Goal: Task Accomplishment & Management: Manage account settings

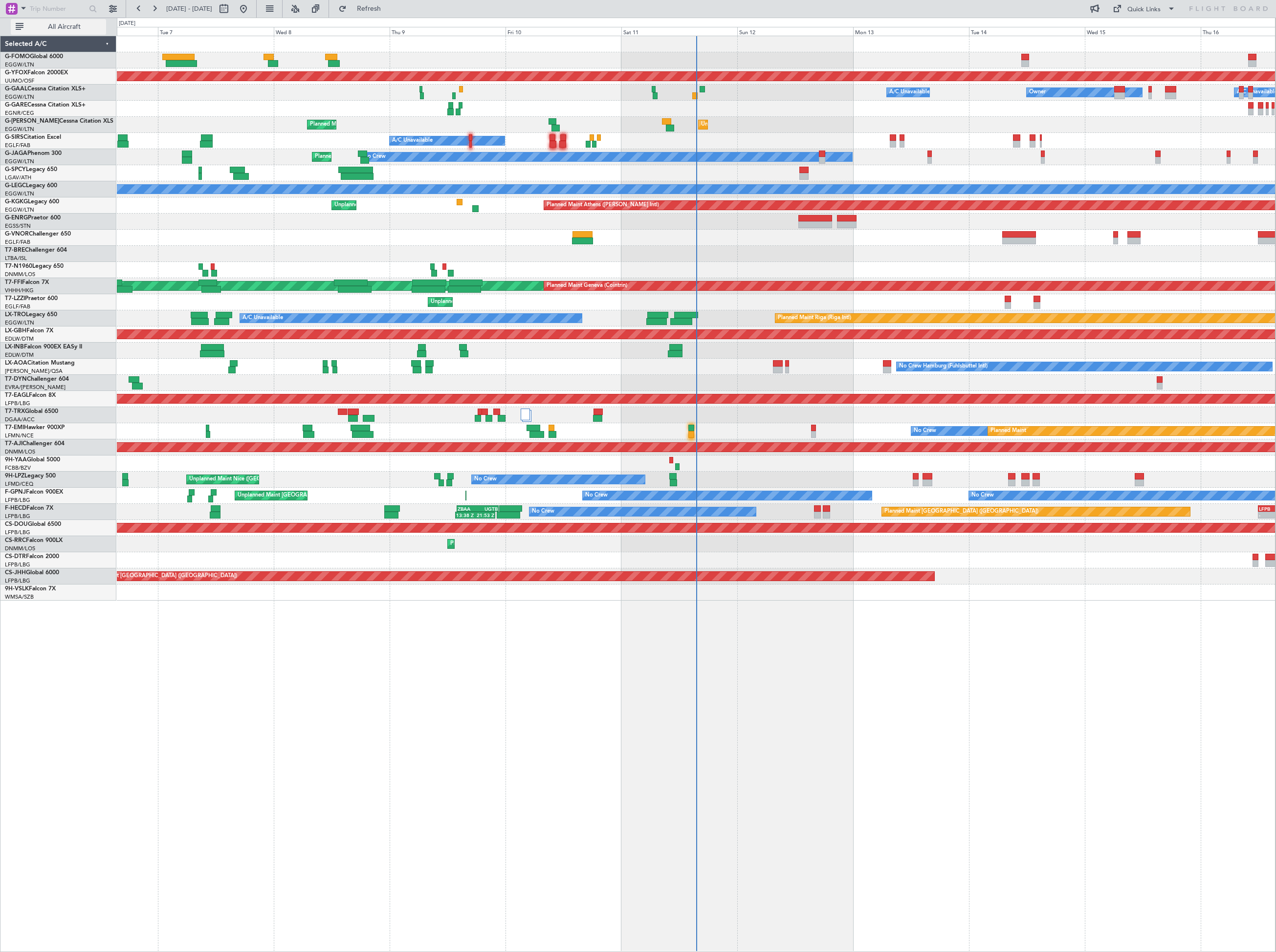
click at [69, 24] on span "All Aircraft" at bounding box center [64, 27] width 78 height 7
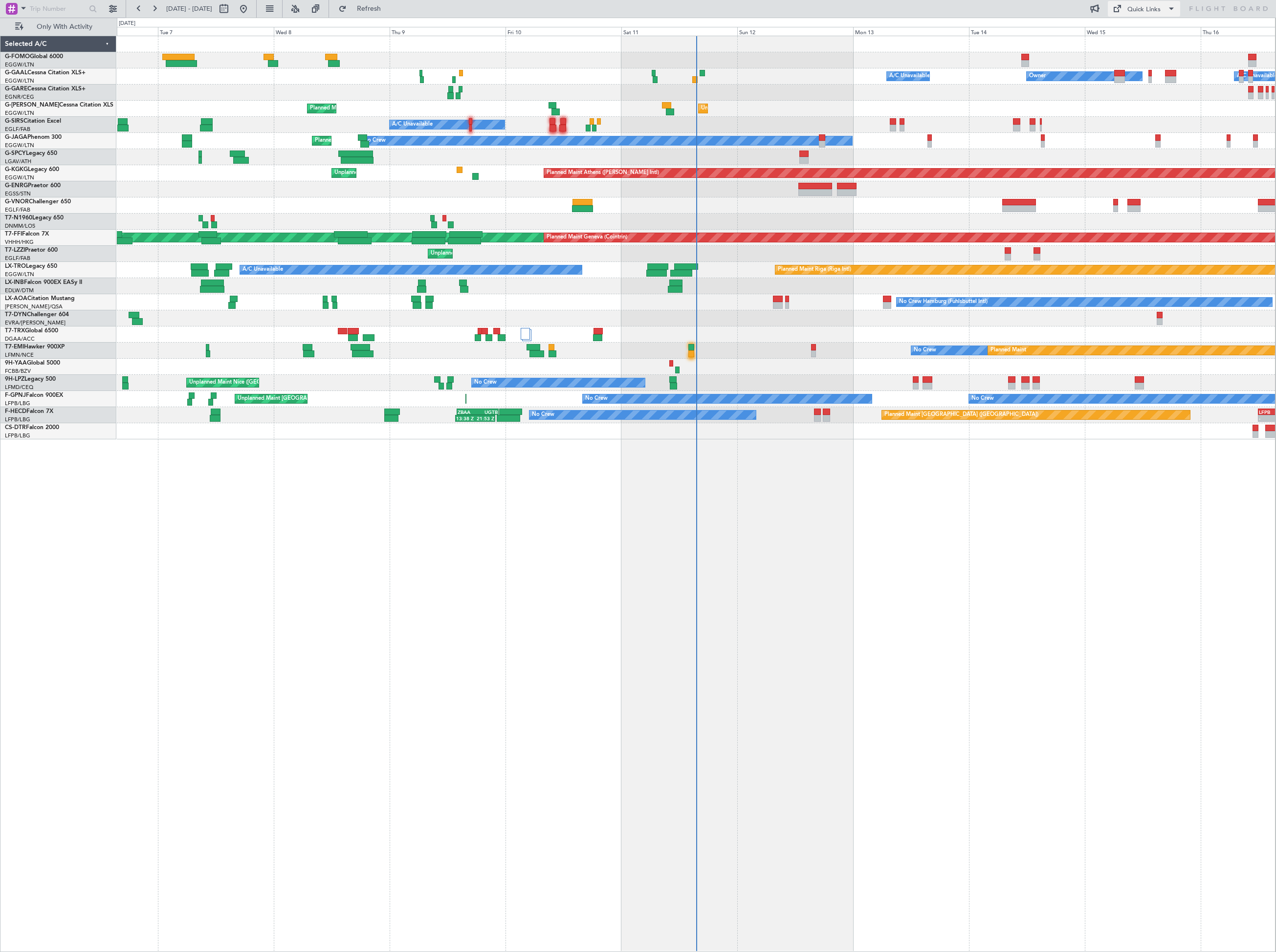
click at [1164, 3] on button "Quick Links" at bounding box center [1144, 9] width 73 height 16
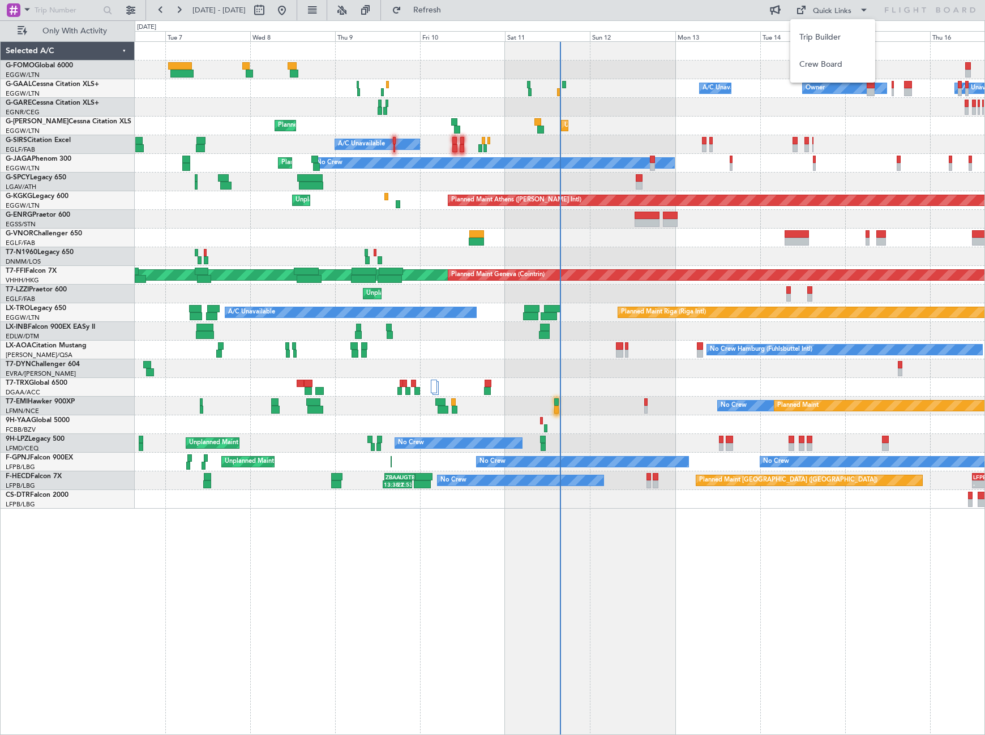
drag, startPoint x: 1397, startPoint y: 1, endPoint x: 456, endPoint y: 609, distance: 1120.9
click at [456, 609] on div at bounding box center [492, 367] width 985 height 735
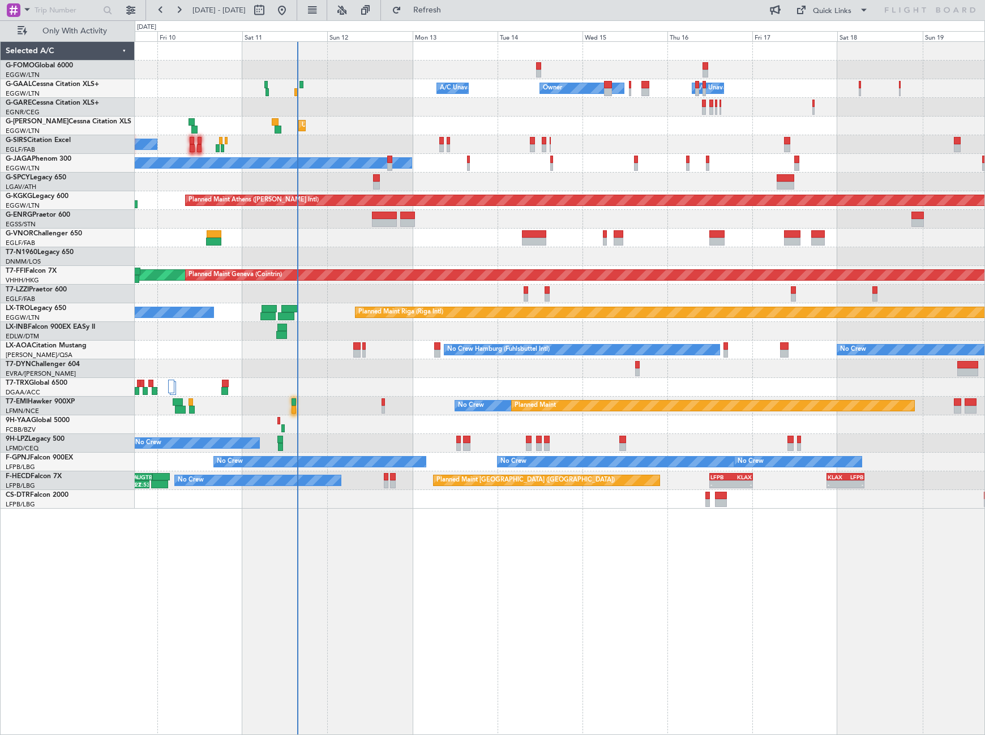
click at [473, 629] on div "- - EGGW 03:55 Z KSFO 14:45 Z A/C Unavailable Owner Owner A/C Unavailable Unpla…" at bounding box center [560, 388] width 850 height 694
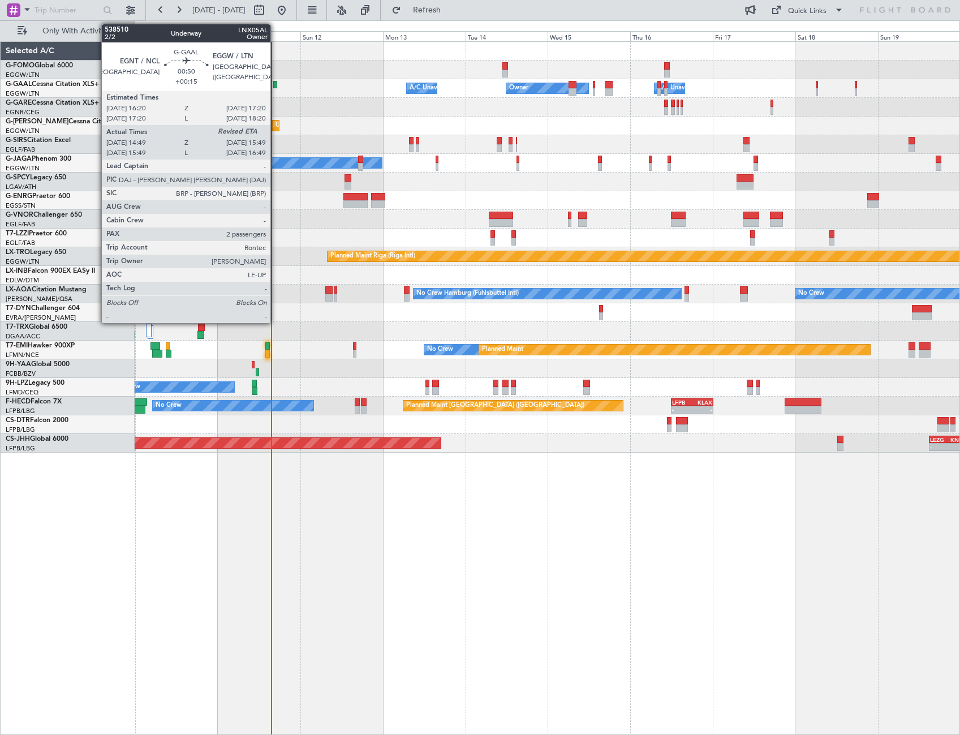
click at [276, 85] on div at bounding box center [275, 85] width 4 height 8
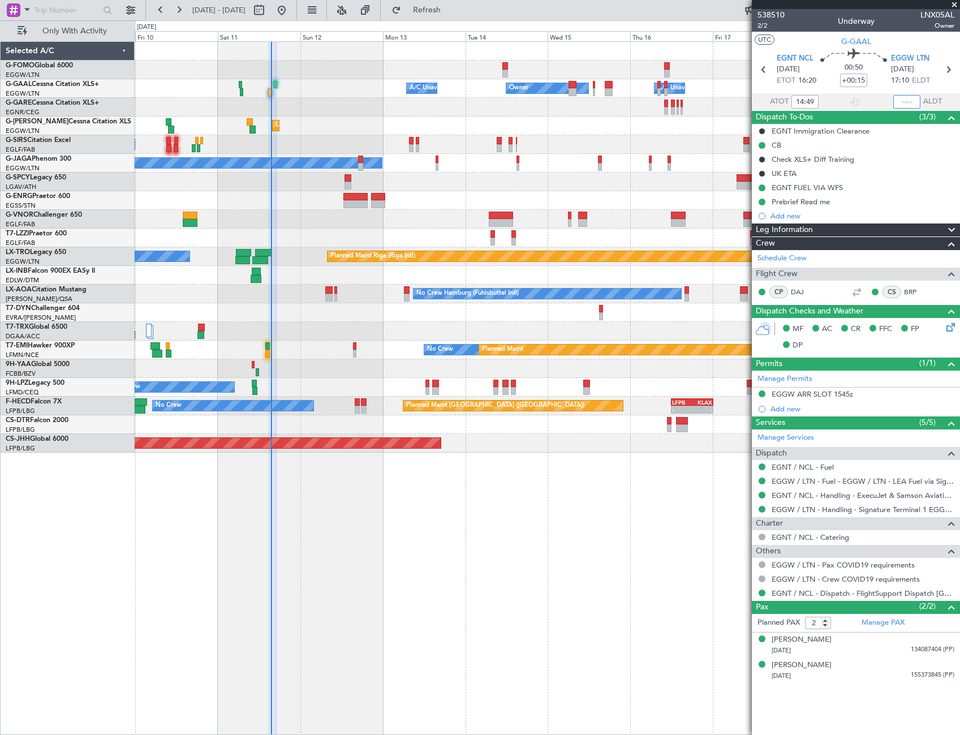
drag, startPoint x: 900, startPoint y: 102, endPoint x: 921, endPoint y: 104, distance: 21.6
click at [900, 102] on input "text" at bounding box center [907, 102] width 27 height 14
type input "15:32"
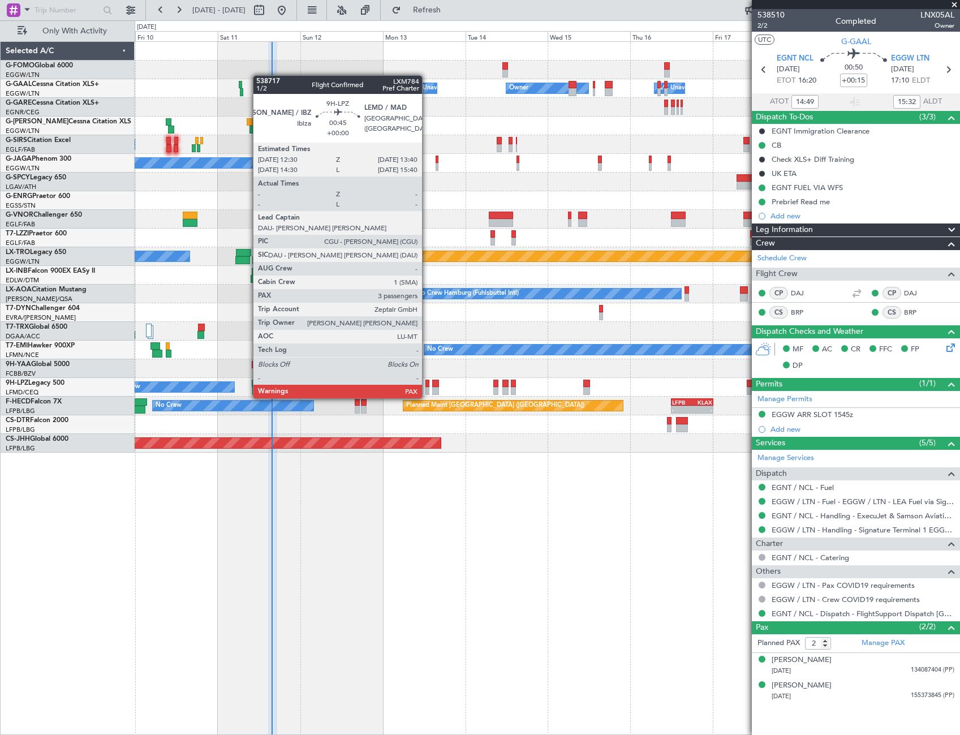
click at [427, 387] on div at bounding box center [428, 391] width 5 height 8
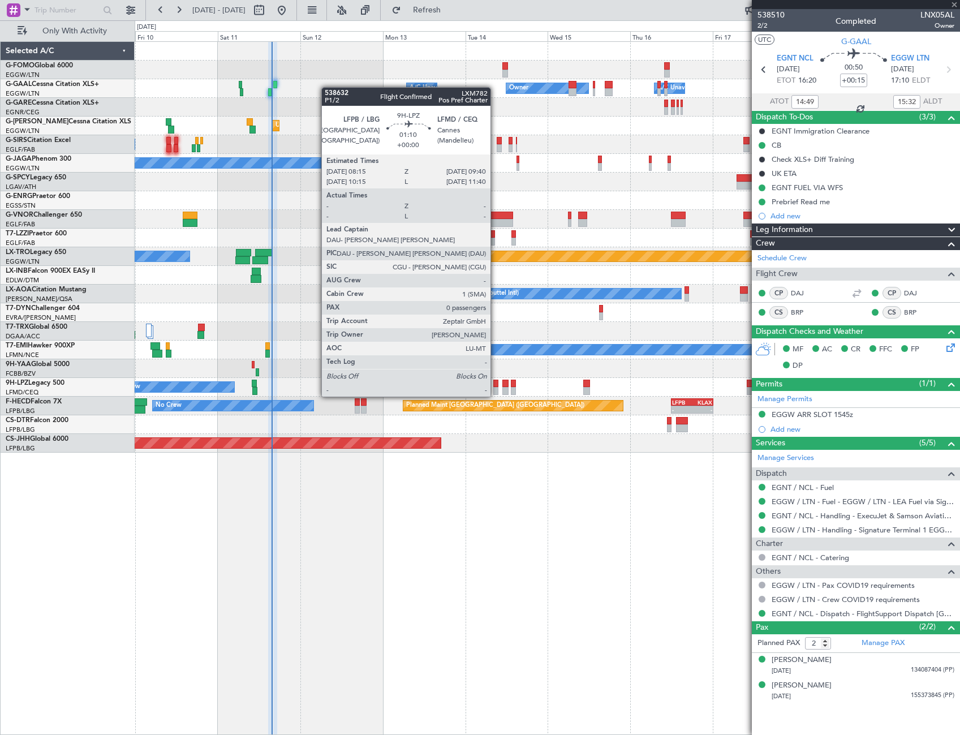
type input "3"
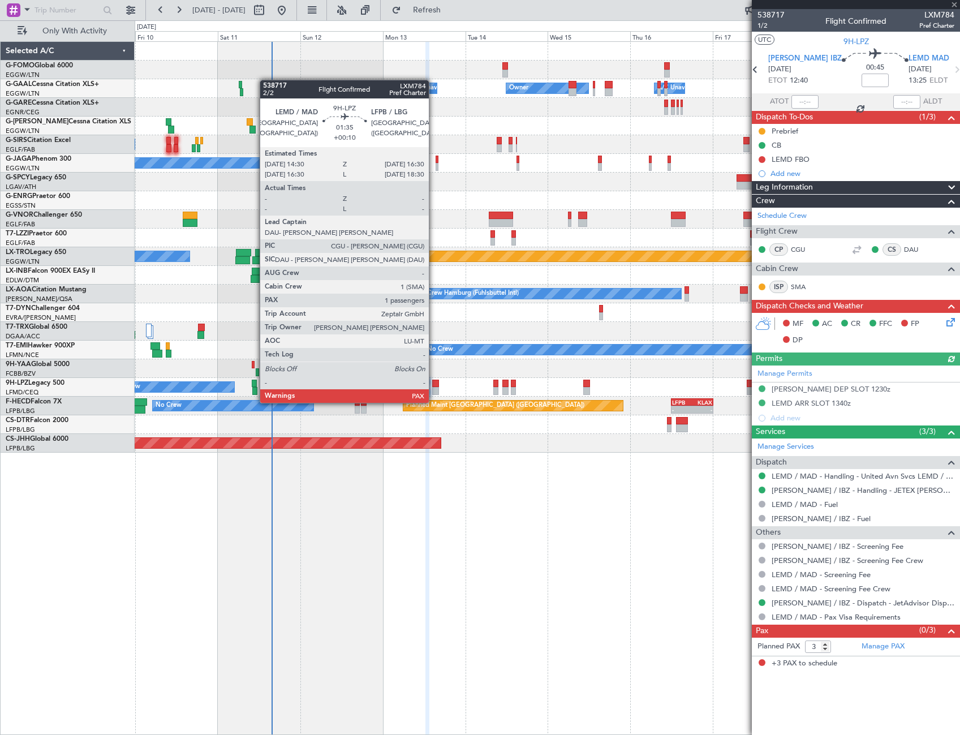
click at [434, 391] on div at bounding box center [435, 391] width 7 height 8
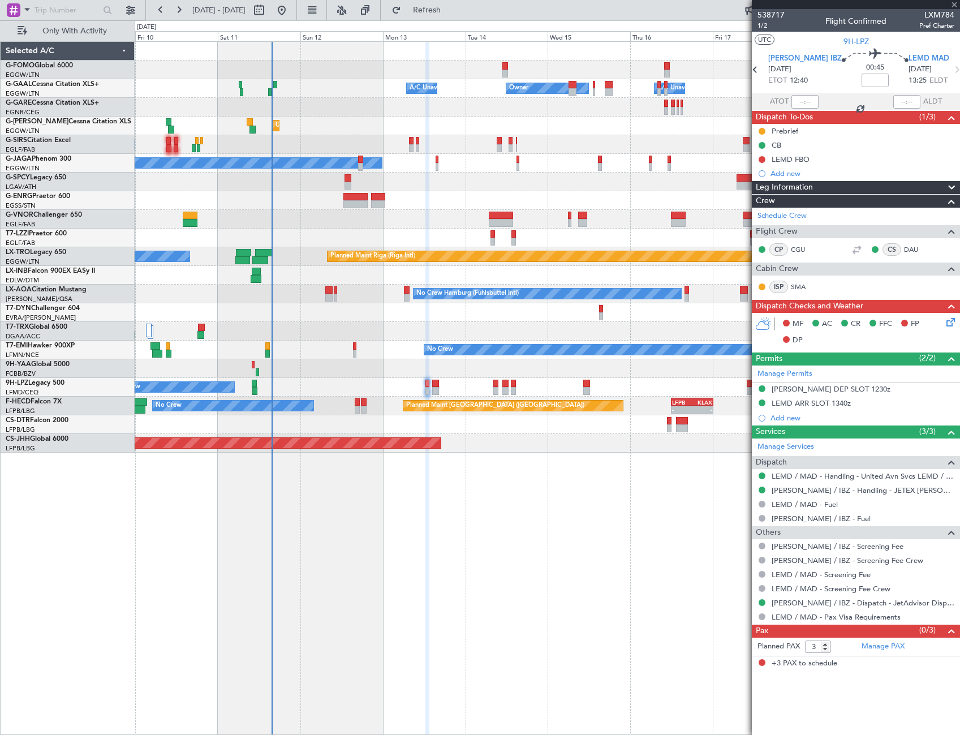
type input "+00:10"
type input "1"
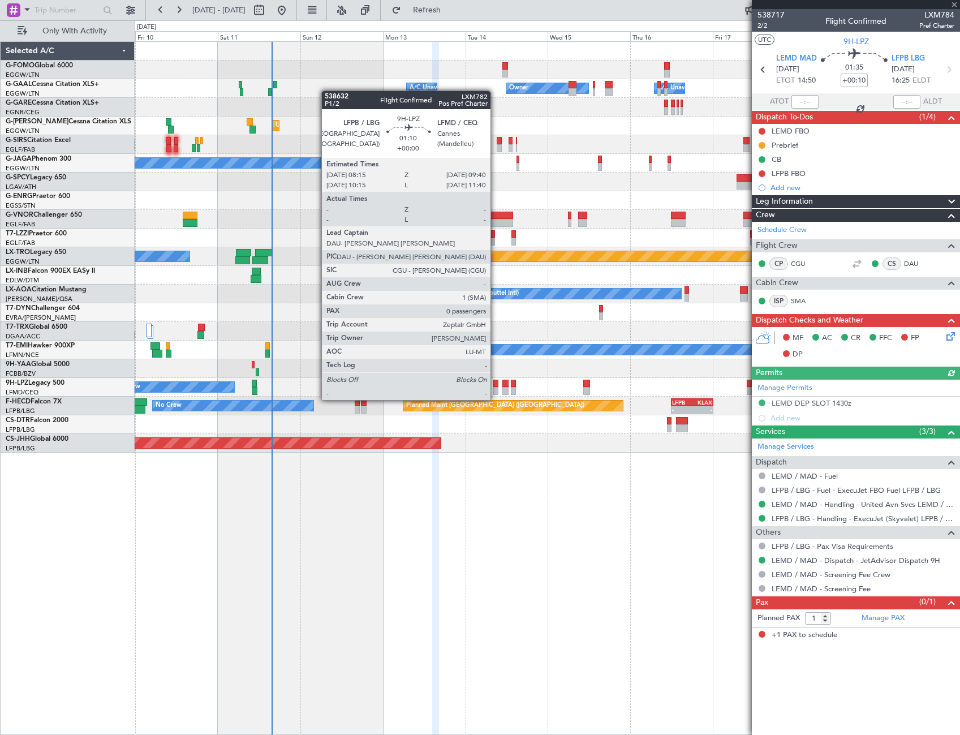
click at [496, 389] on div at bounding box center [495, 391] width 5 height 8
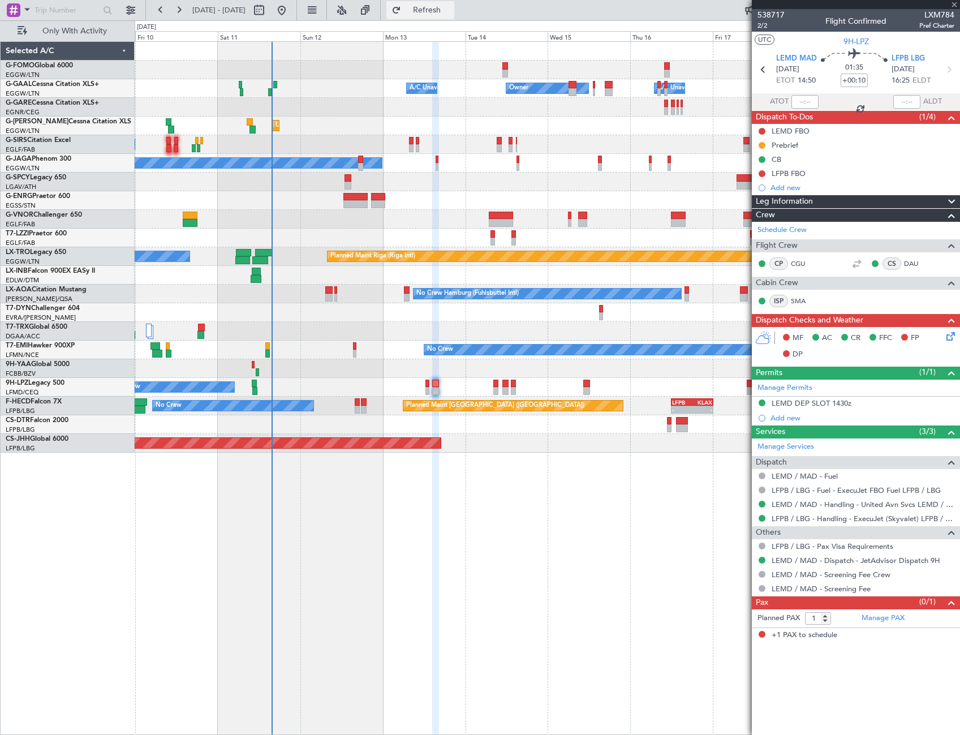
click at [450, 10] on span "Refresh" at bounding box center [427, 10] width 48 height 8
type input "0"
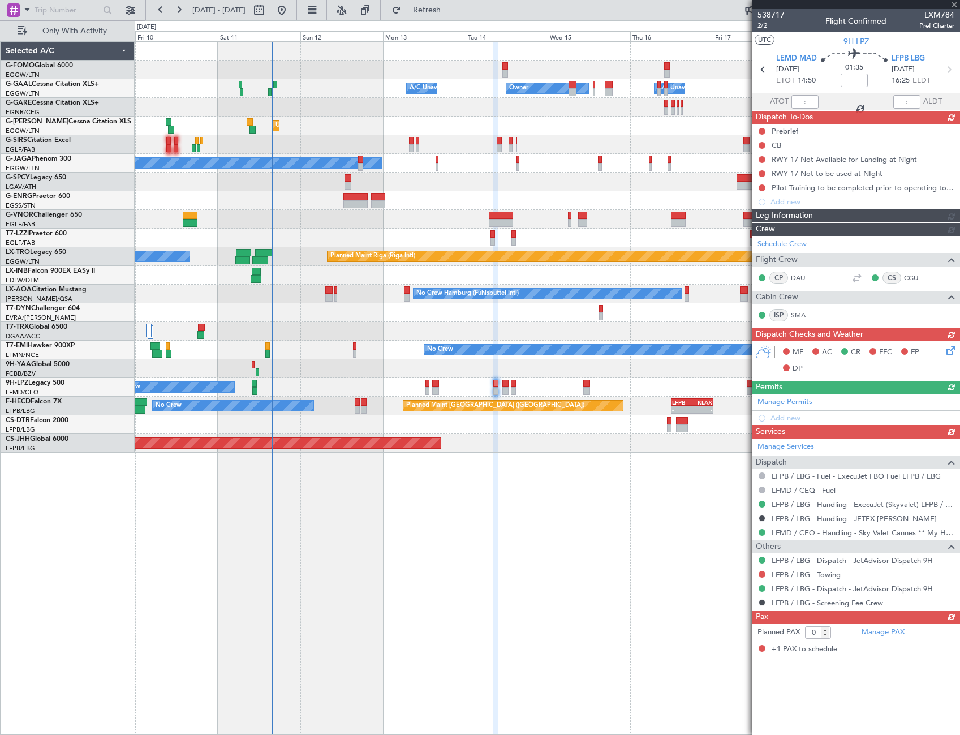
type input "+00:10"
type input "1"
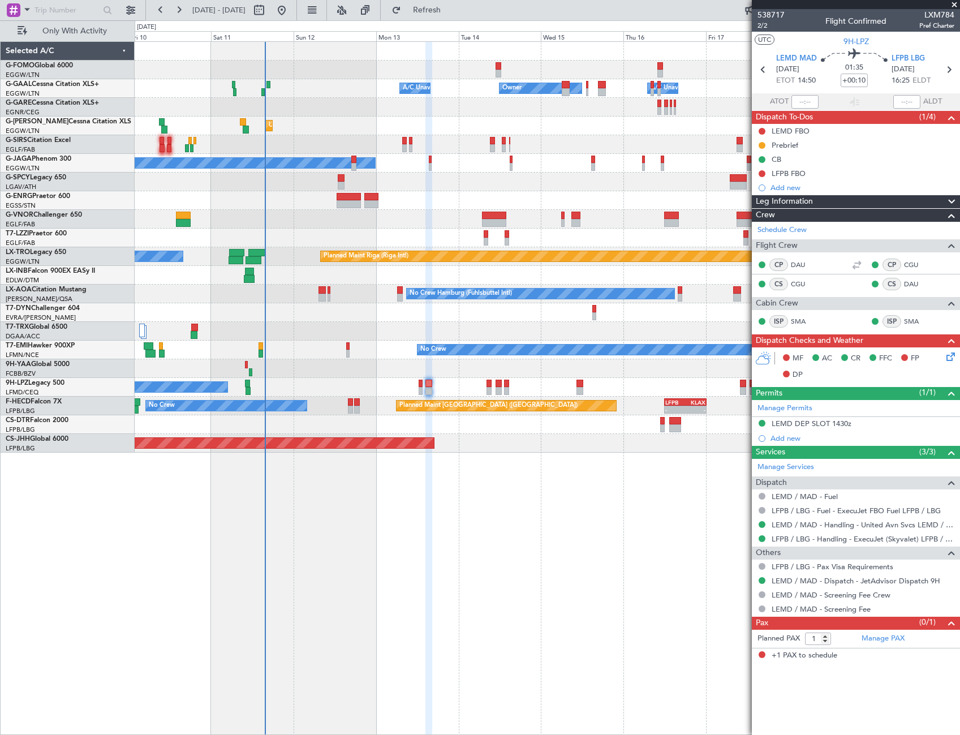
click at [324, 574] on div "Owner Owner A/C Unavailable A/C Unavailable Unplanned Maint London (Luton) Plan…" at bounding box center [548, 388] width 826 height 694
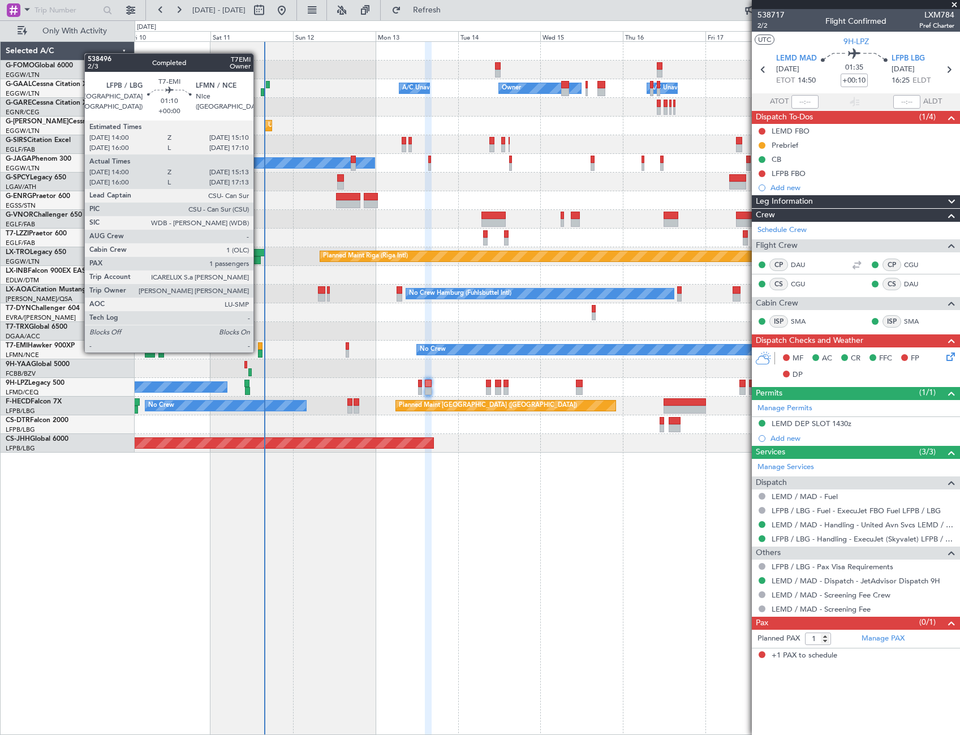
click at [259, 351] on div at bounding box center [260, 354] width 5 height 8
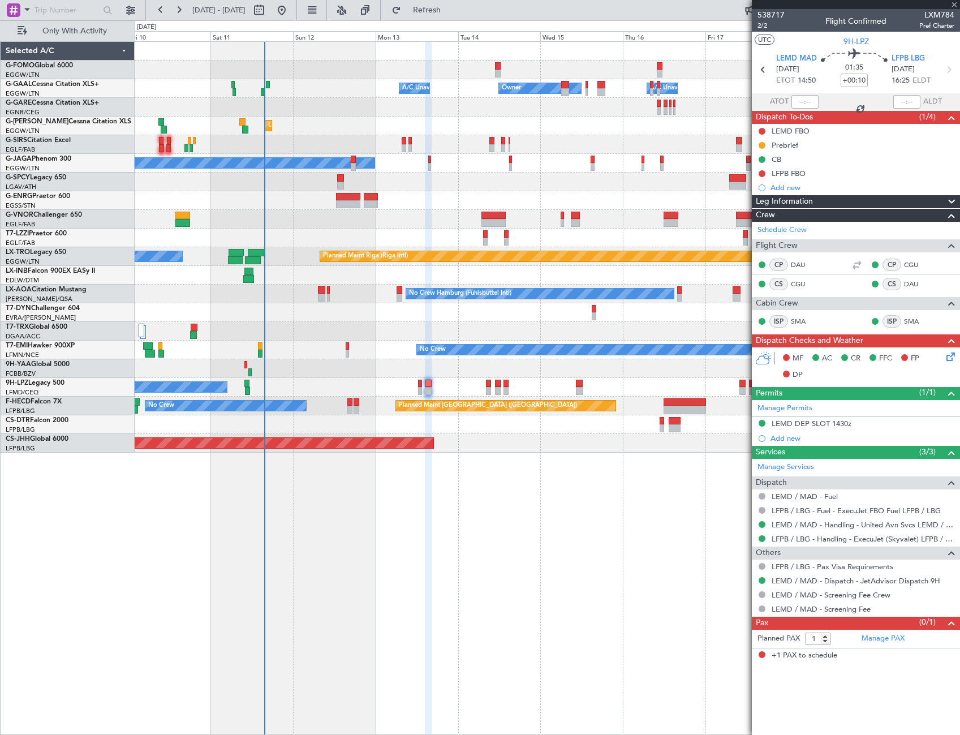
type input "14:00"
type input "15:13"
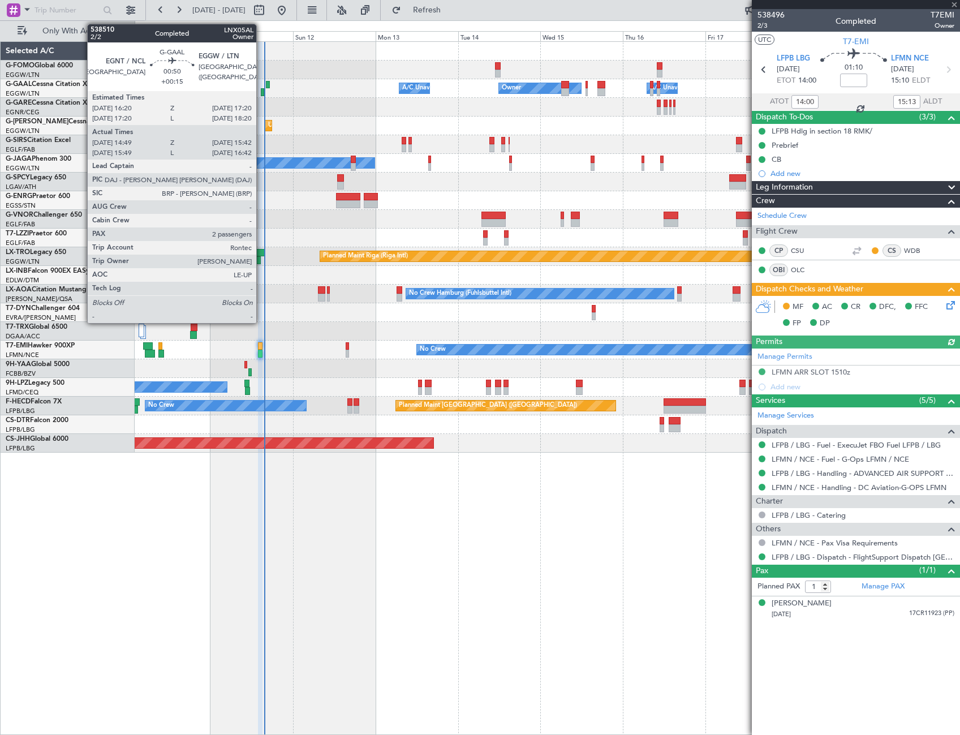
click at [261, 93] on div at bounding box center [262, 92] width 3 height 8
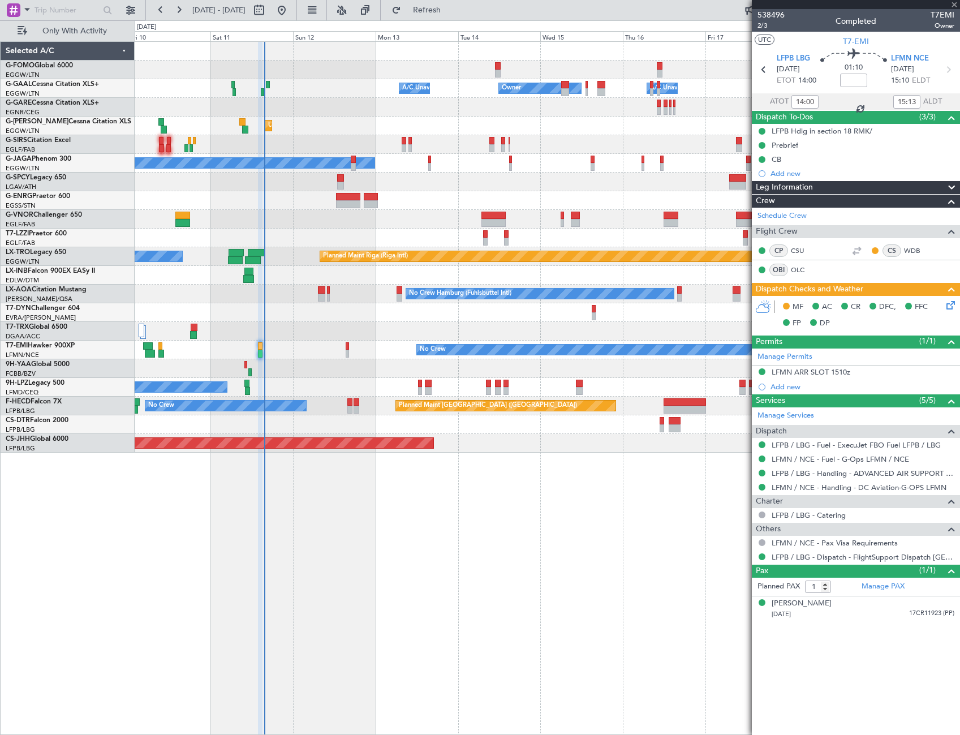
type input "+00:15"
type input "14:49"
type input "15:32"
type input "2"
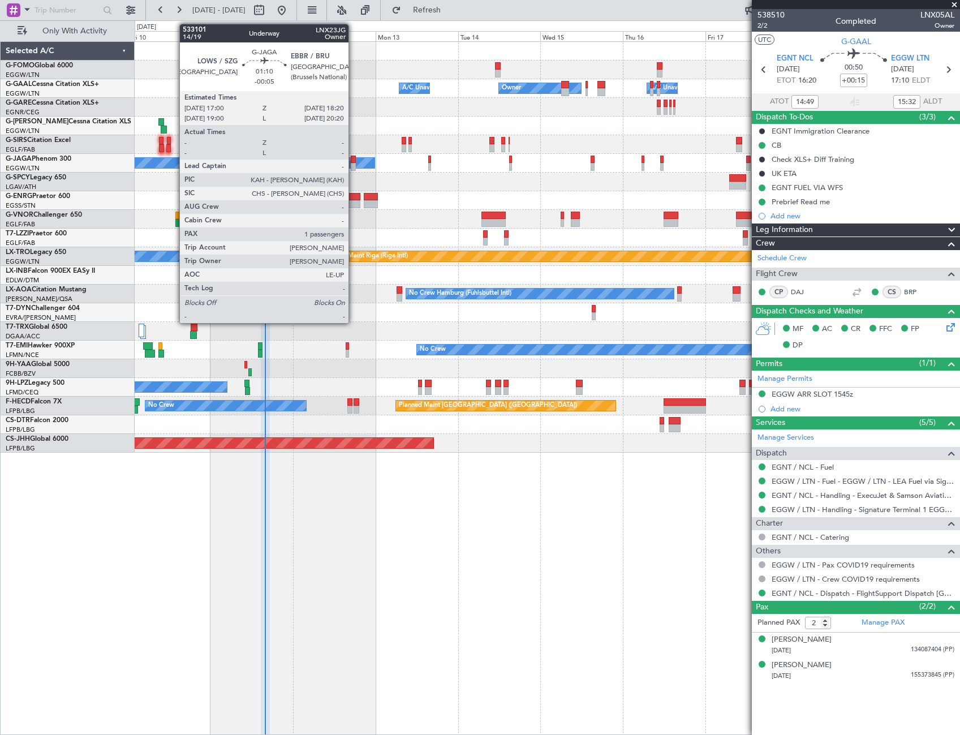
click at [354, 163] on div at bounding box center [353, 167] width 5 height 8
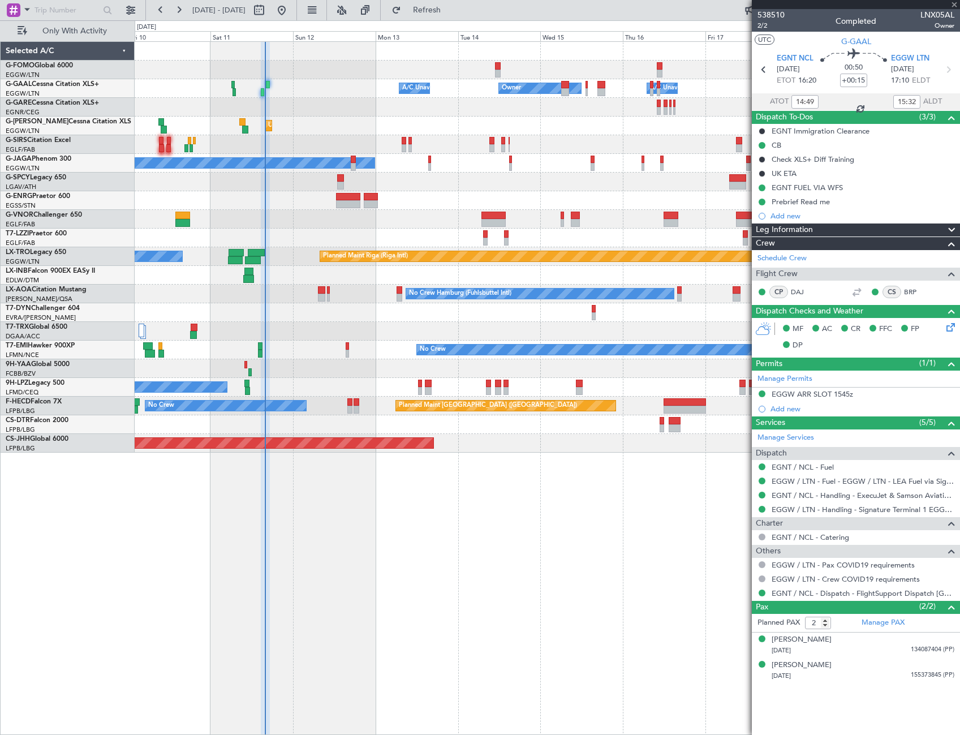
type input "-00:05"
type input "1"
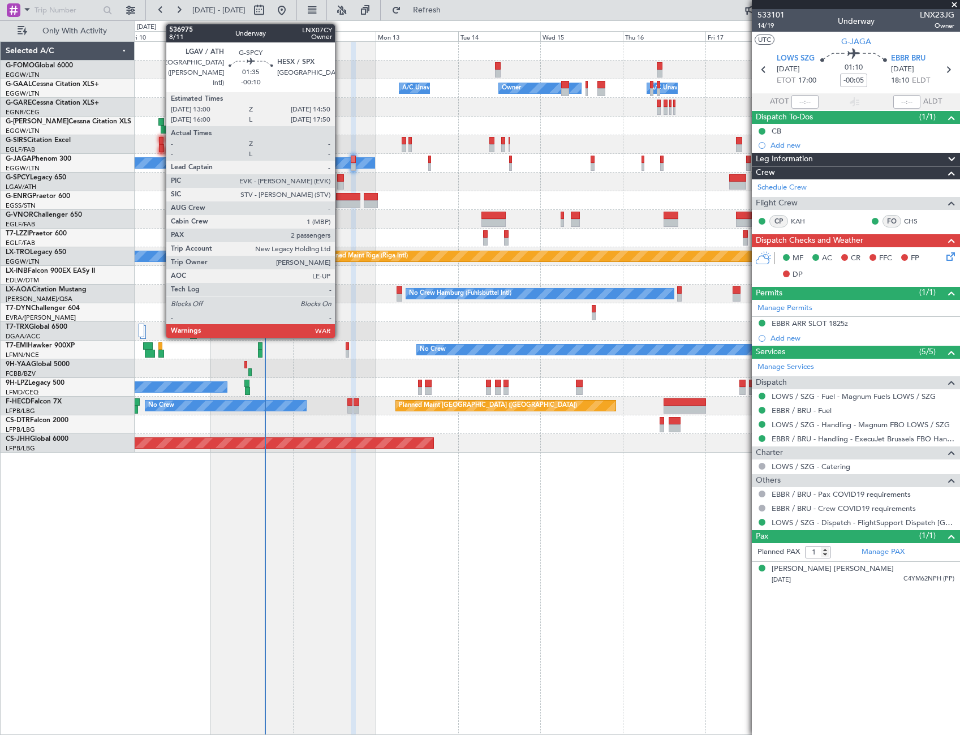
click at [340, 179] on div at bounding box center [340, 178] width 7 height 8
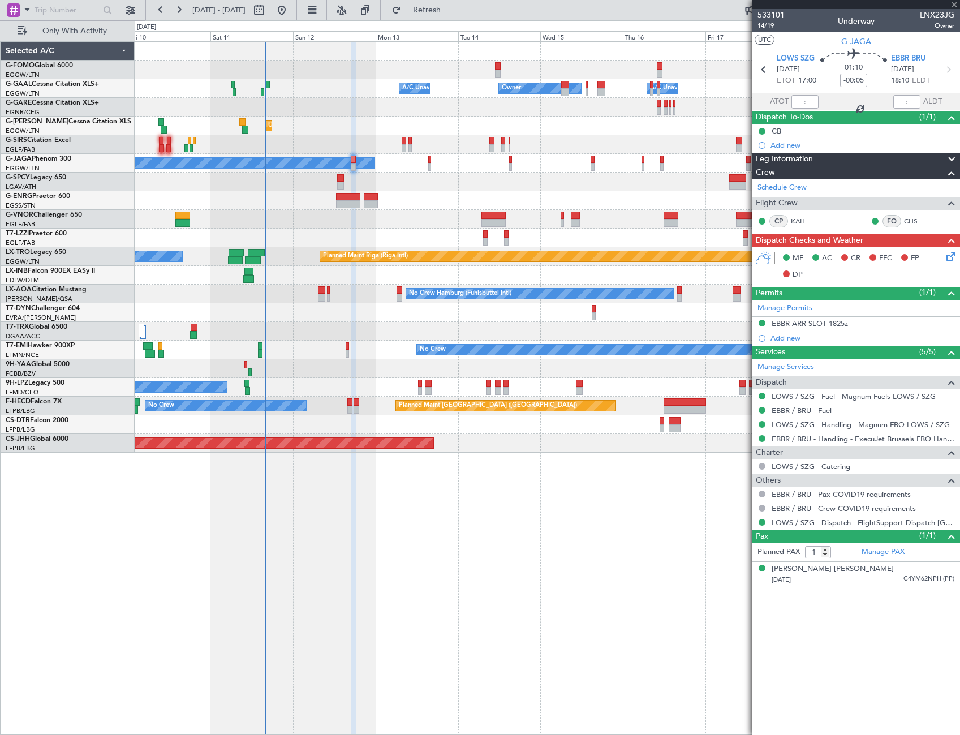
type input "-00:10"
type input "2"
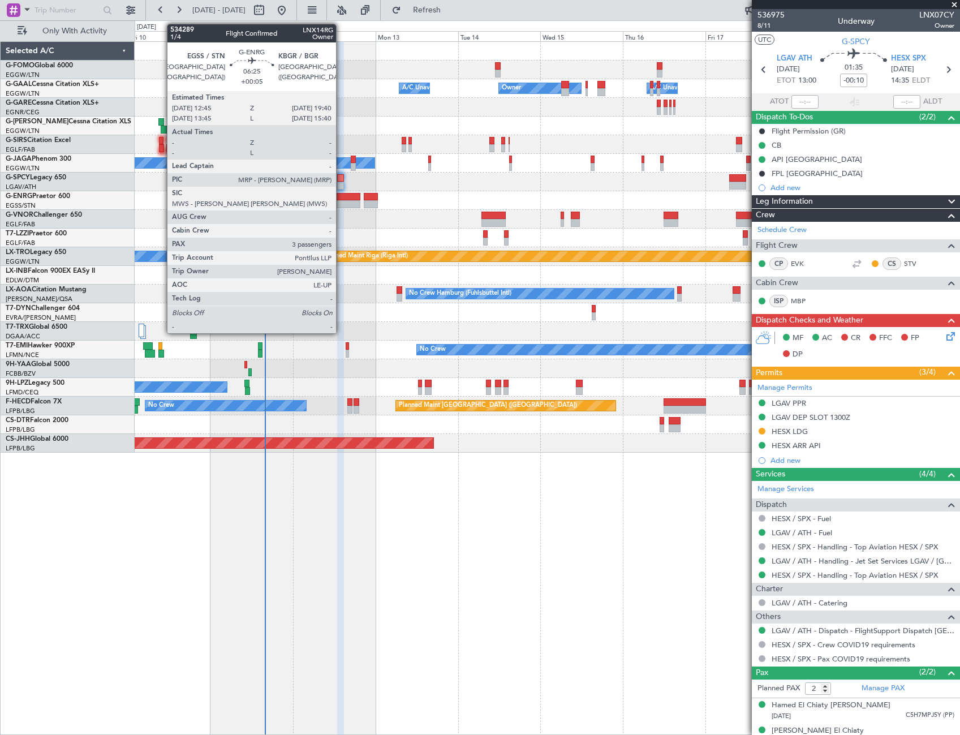
click at [341, 198] on div at bounding box center [348, 197] width 24 height 8
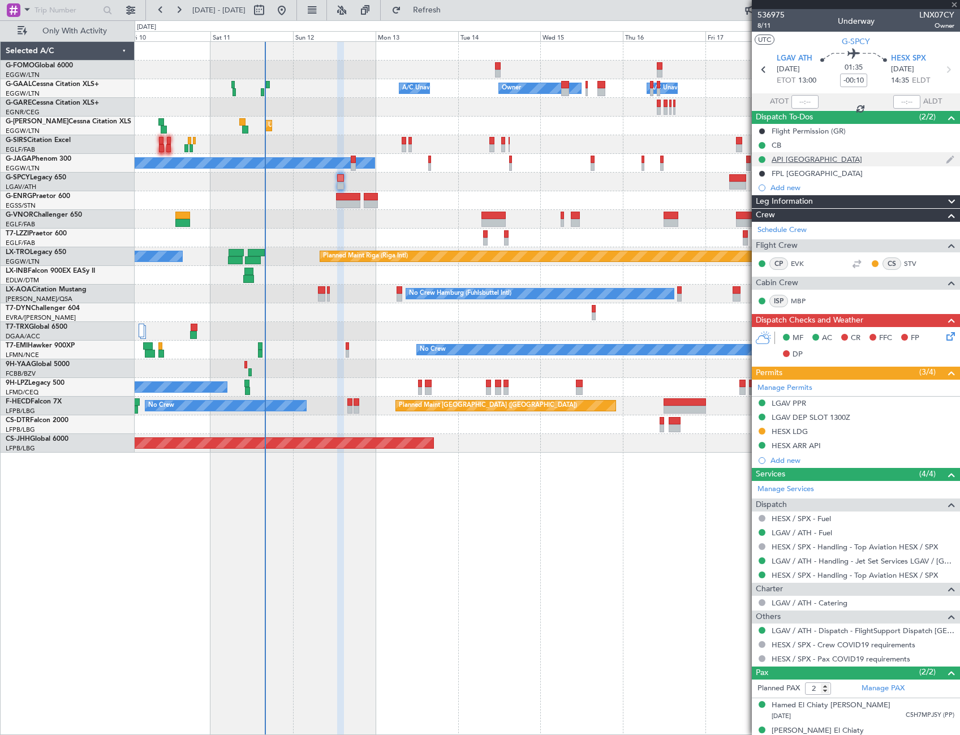
type input "+00:05"
type input "3"
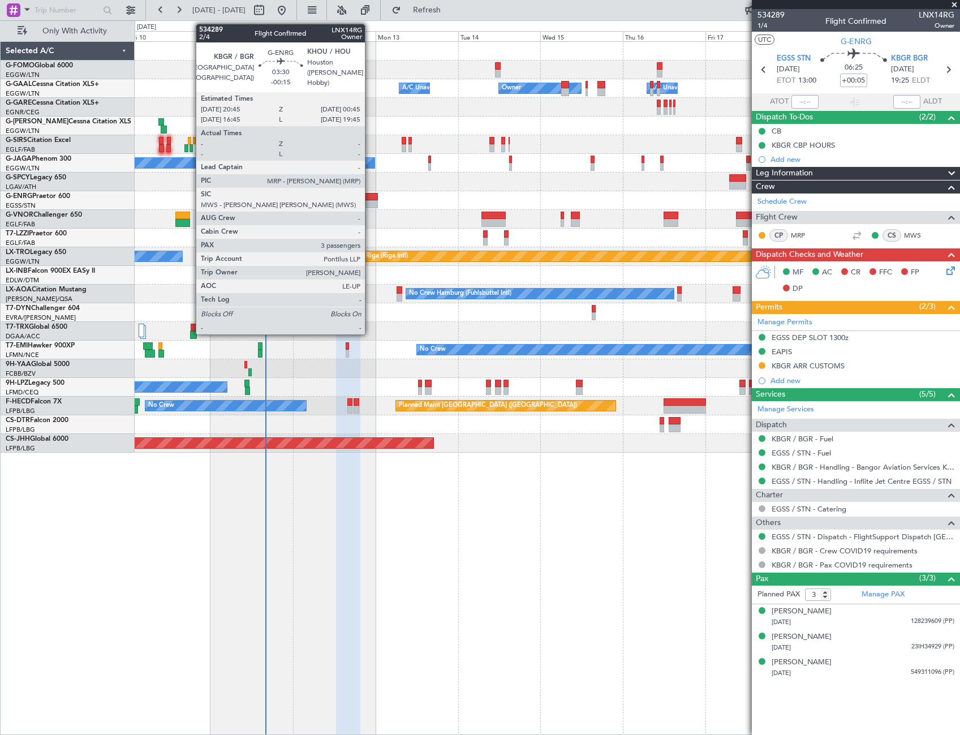
click at [370, 199] on div at bounding box center [371, 197] width 14 height 8
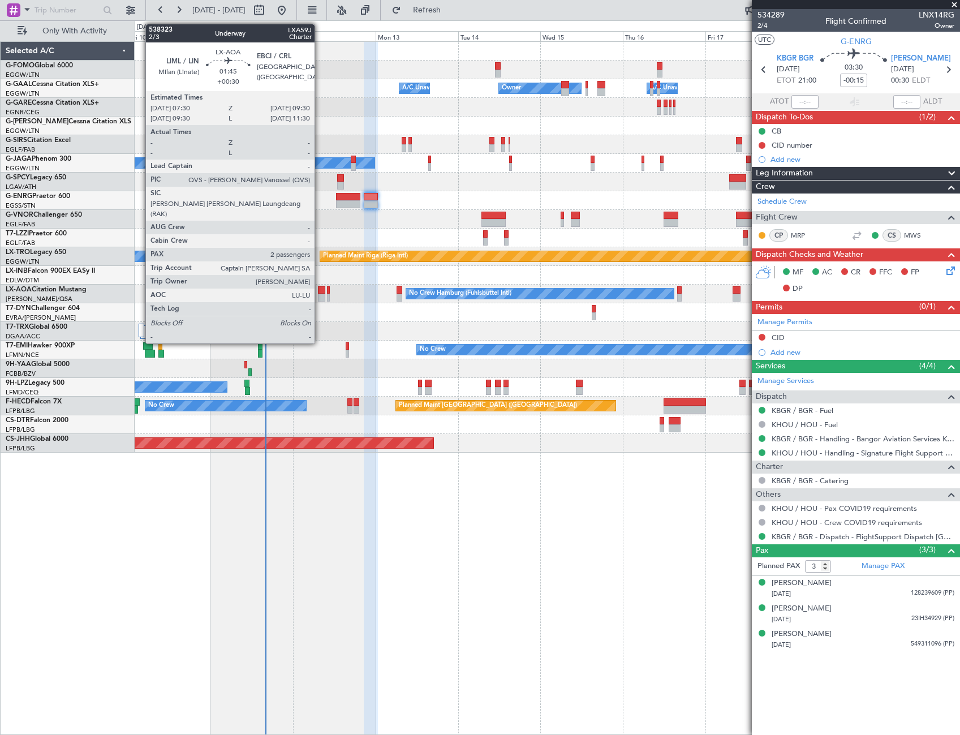
click at [320, 293] on div at bounding box center [321, 290] width 7 height 8
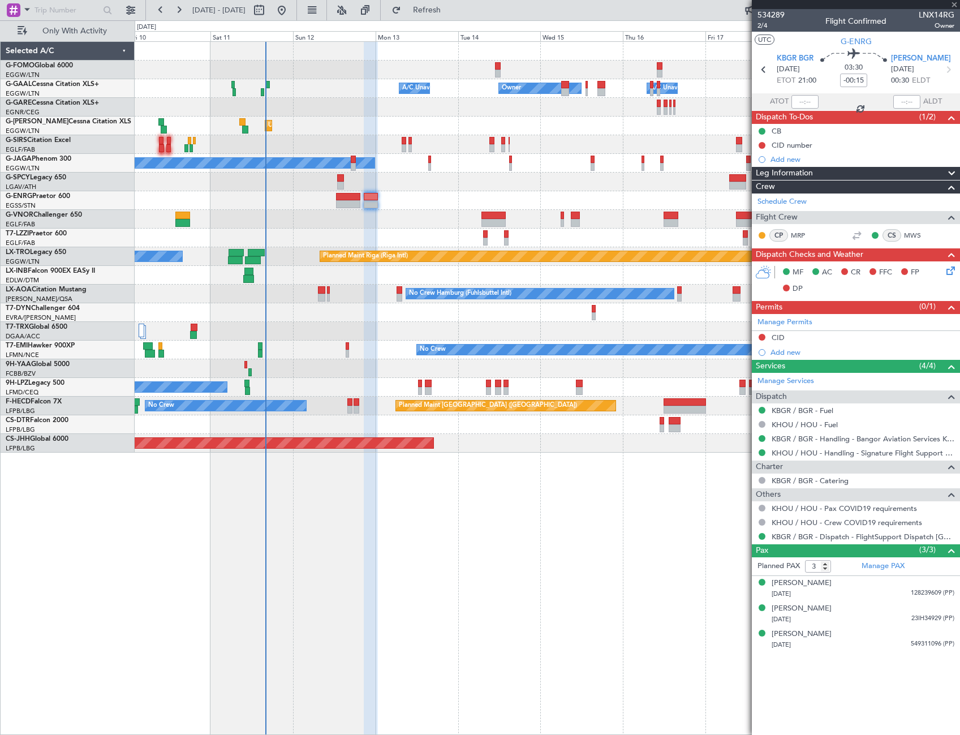
type input "+00:30"
type input "2"
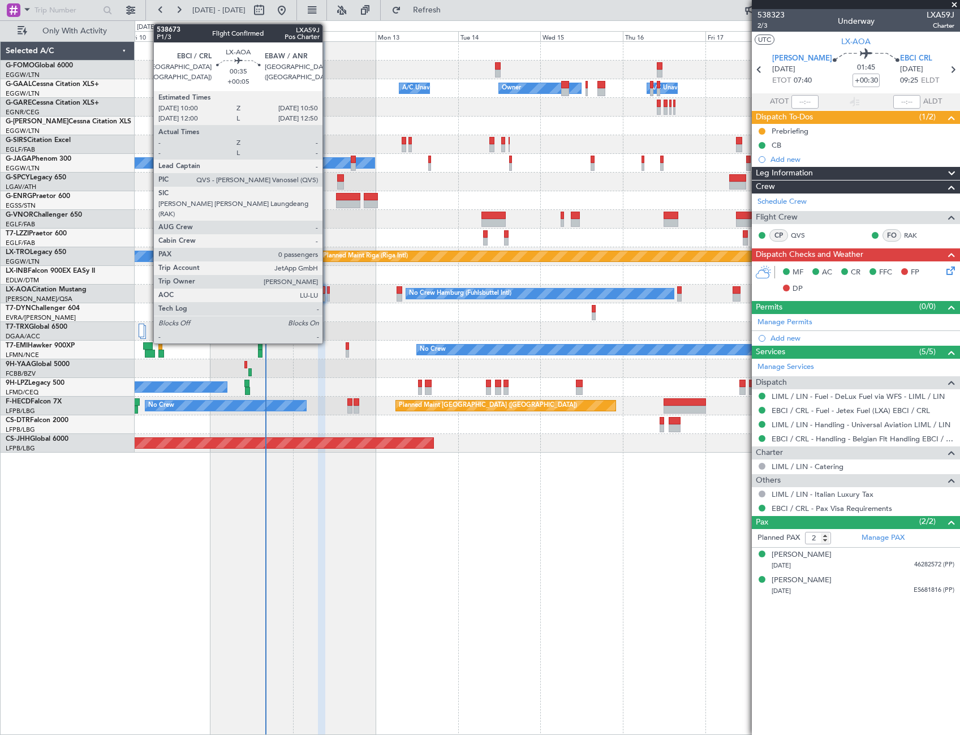
click at [328, 292] on div at bounding box center [328, 290] width 3 height 8
type input "+00:05"
type input "0"
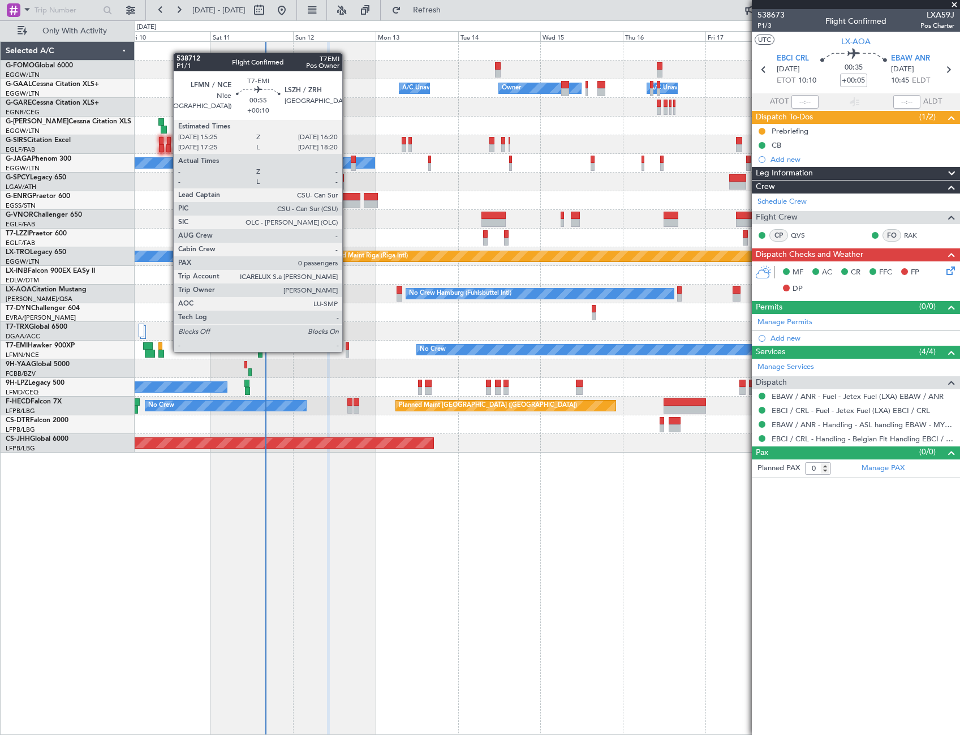
click at [347, 351] on div at bounding box center [347, 354] width 3 height 8
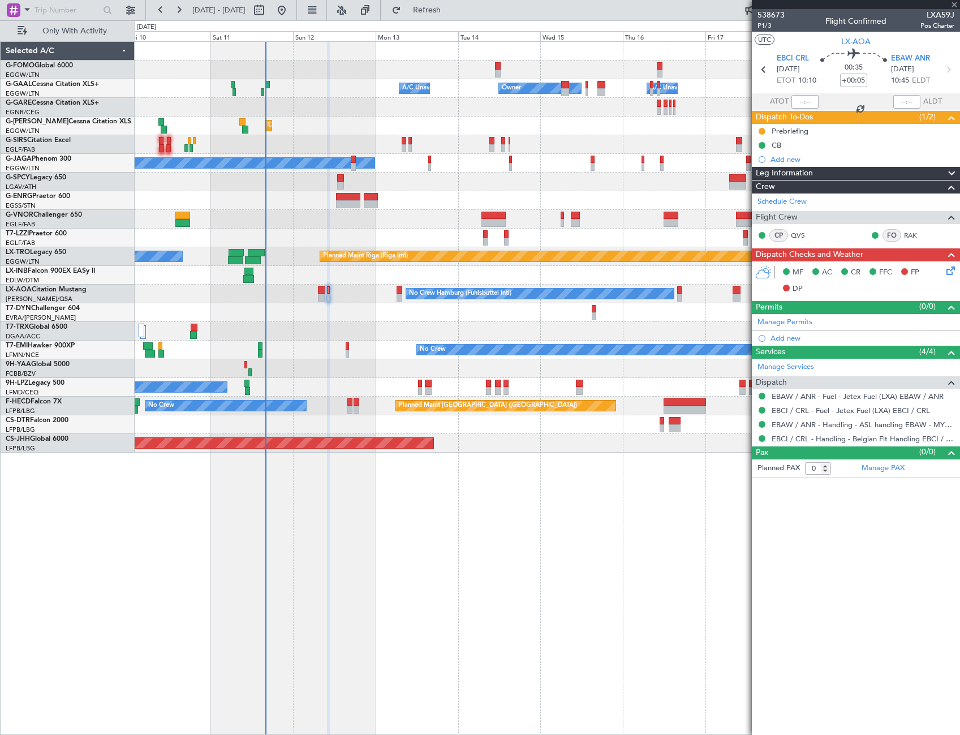
type input "+00:10"
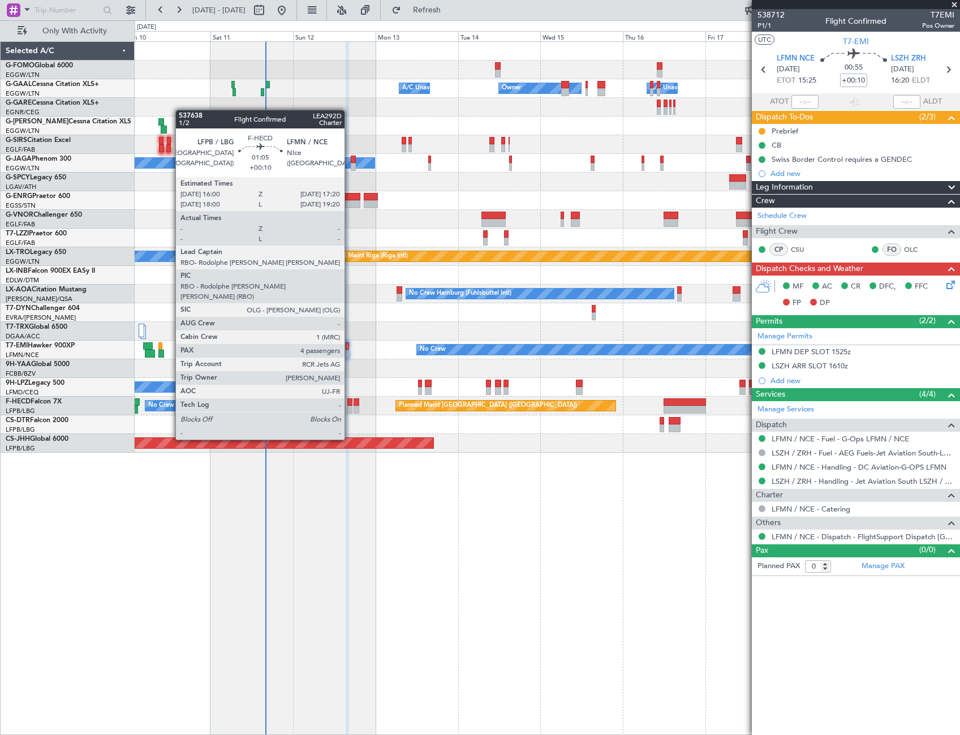
click at [350, 408] on div at bounding box center [349, 410] width 5 height 8
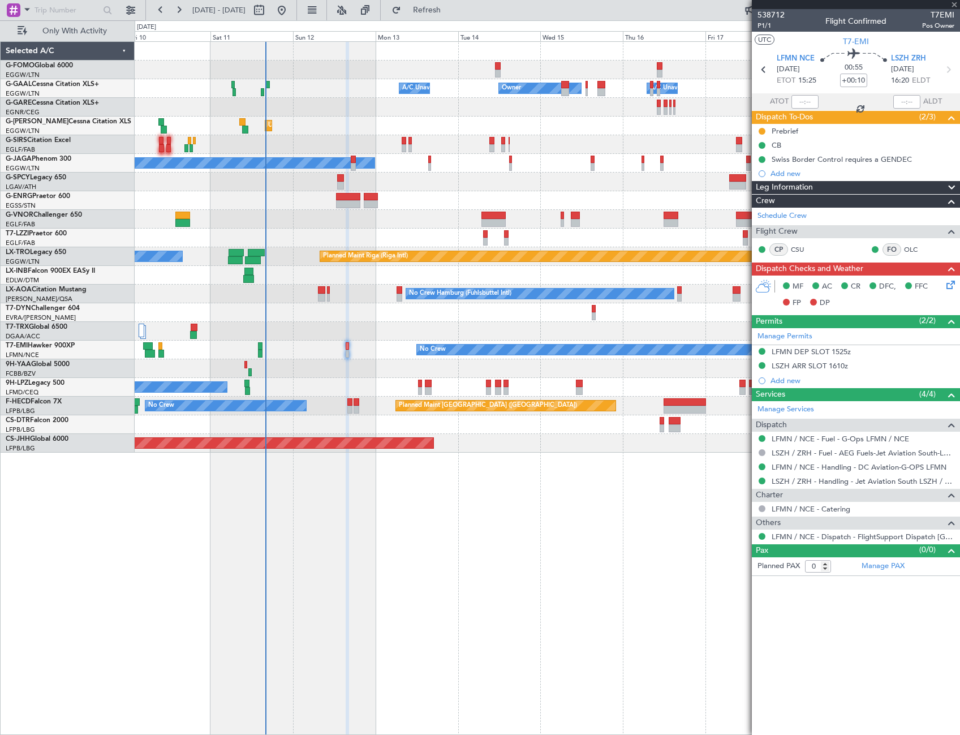
type input "4"
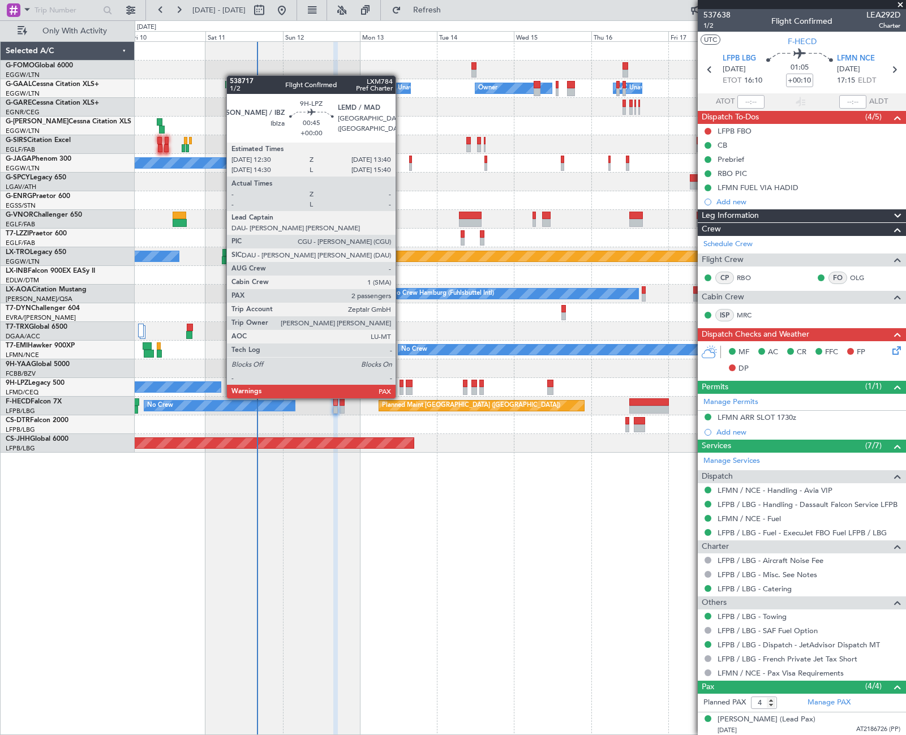
click at [401, 387] on div at bounding box center [402, 391] width 4 height 8
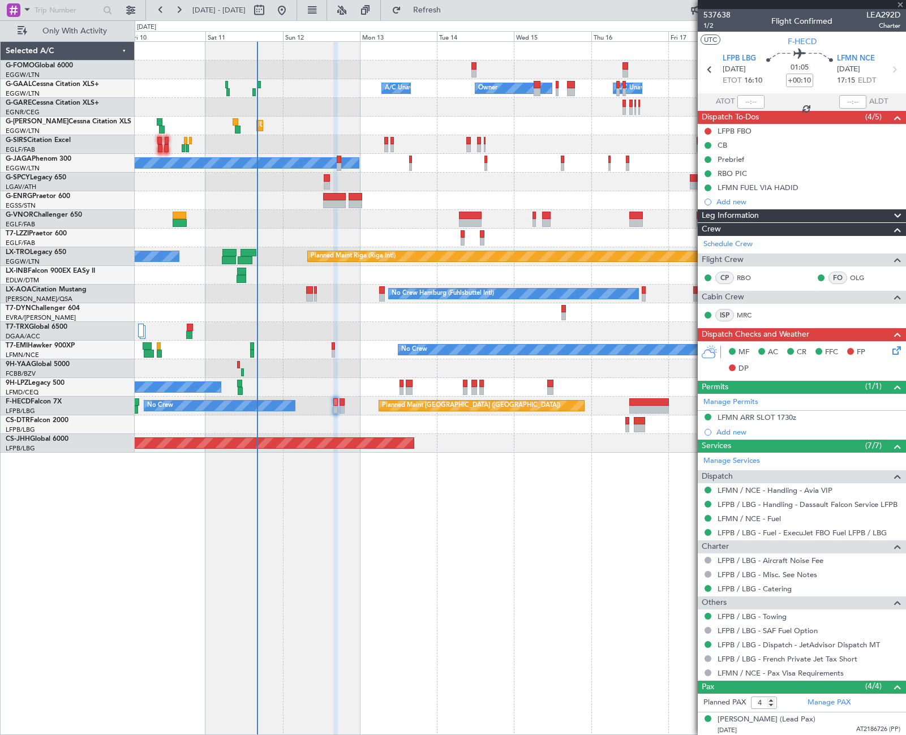
type input "3"
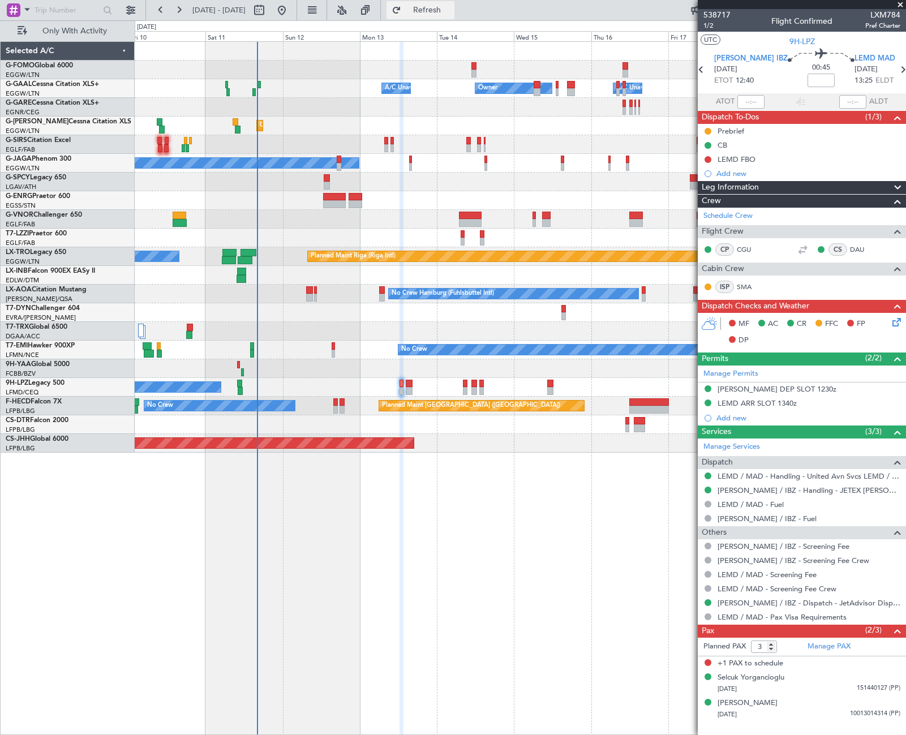
click at [454, 16] on button "Refresh" at bounding box center [420, 10] width 68 height 18
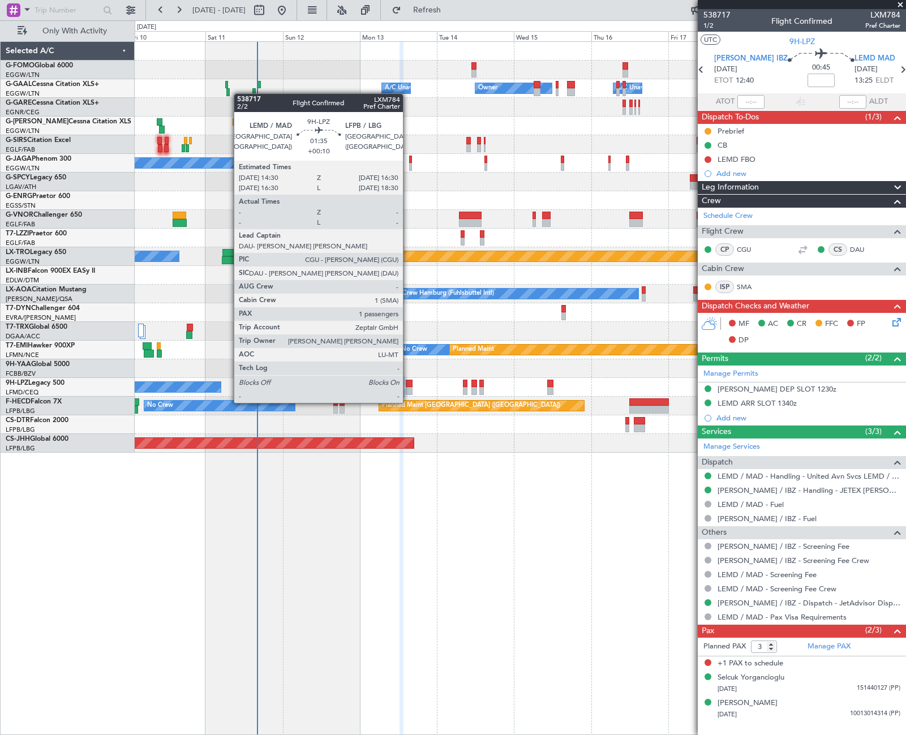
click at [408, 392] on div at bounding box center [409, 391] width 7 height 8
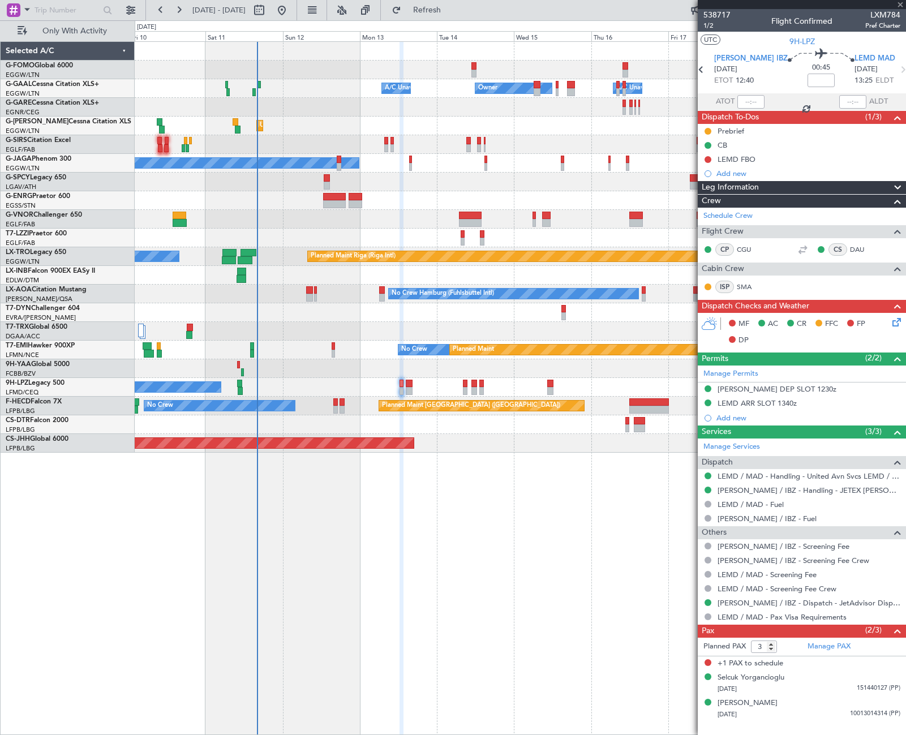
type input "+00:10"
type input "1"
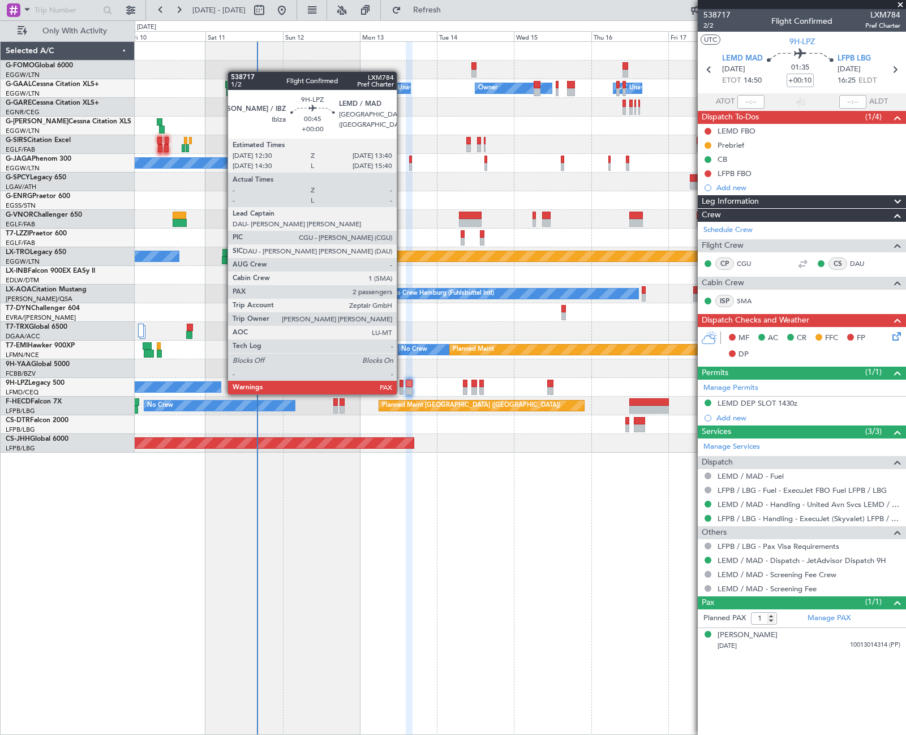
click at [402, 383] on div at bounding box center [402, 384] width 4 height 8
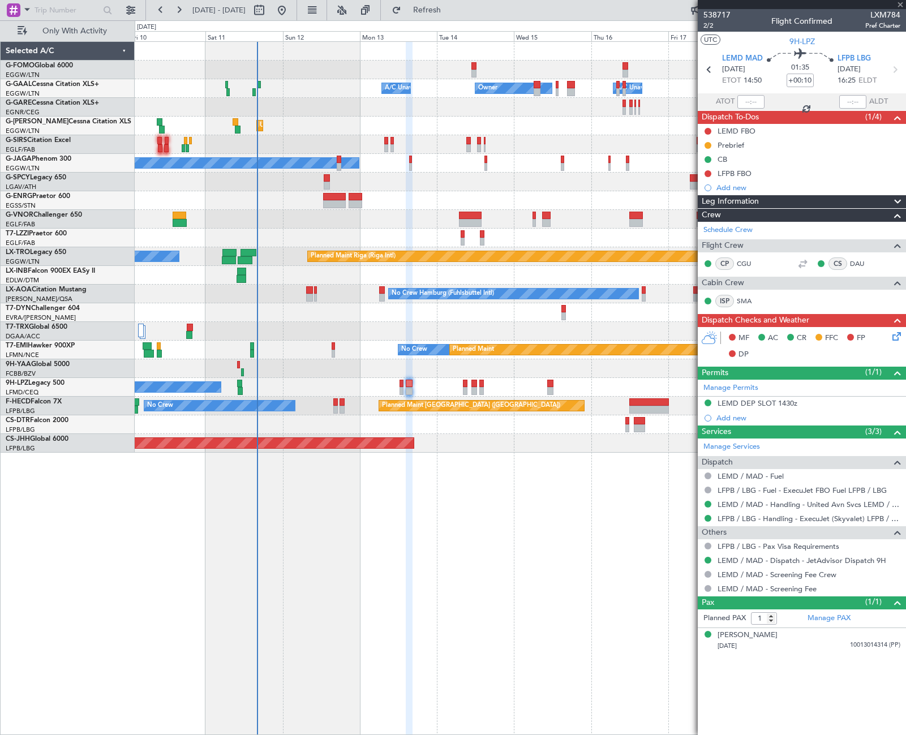
type input "3"
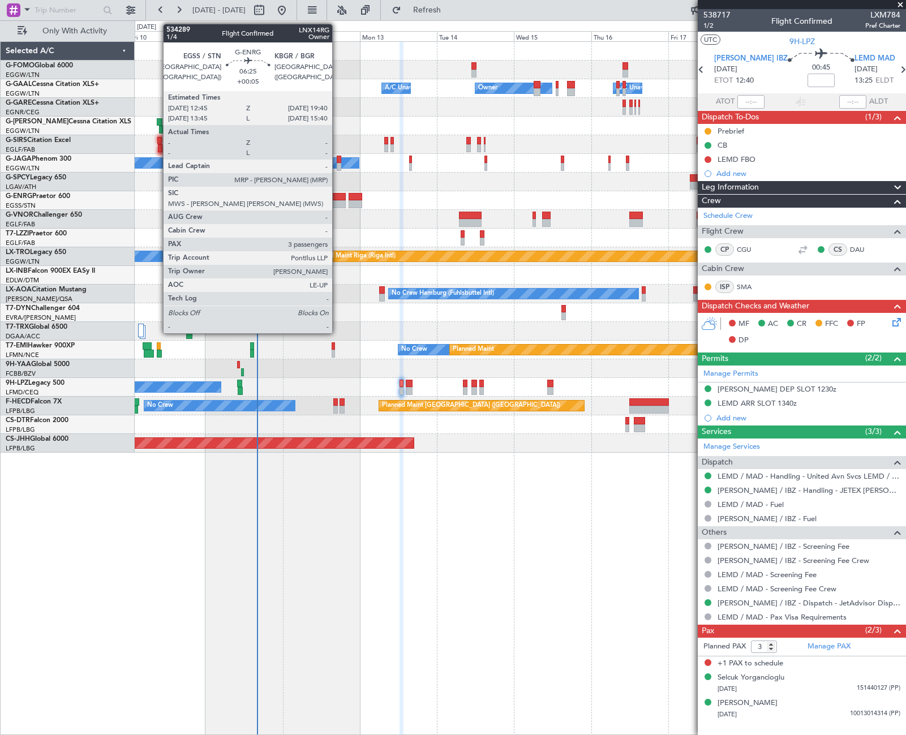
click at [337, 204] on div at bounding box center [334, 204] width 23 height 8
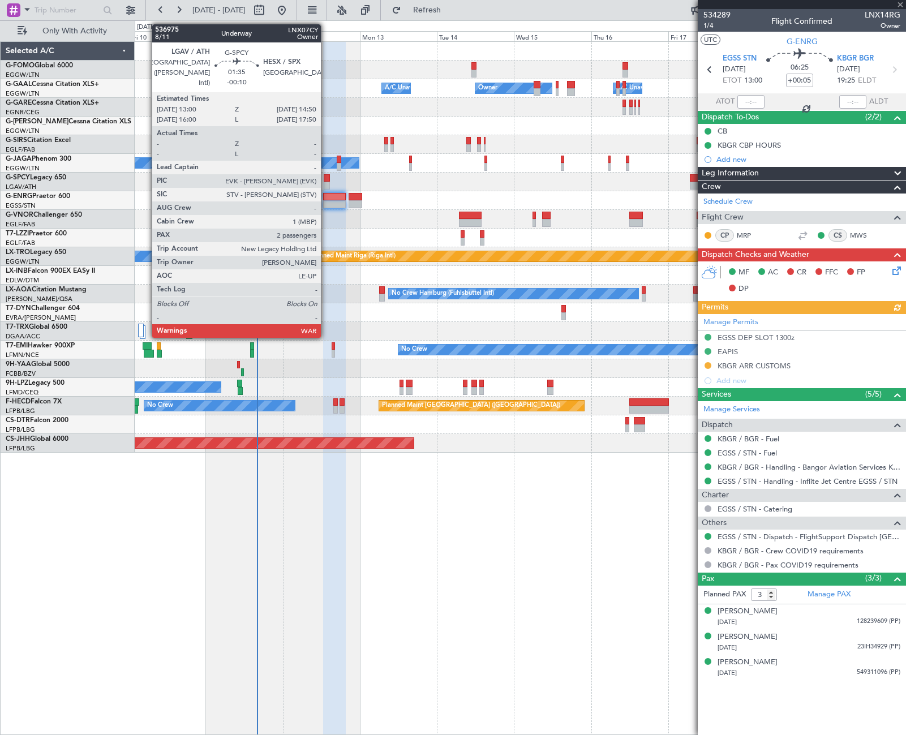
click at [326, 180] on div at bounding box center [327, 178] width 6 height 8
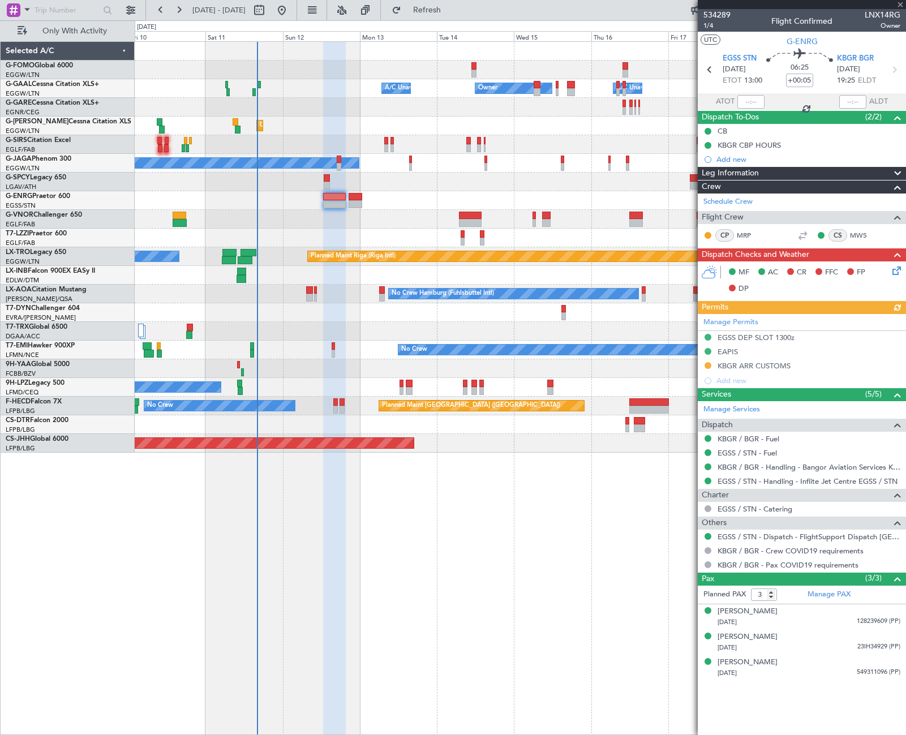
type input "-00:10"
type input "2"
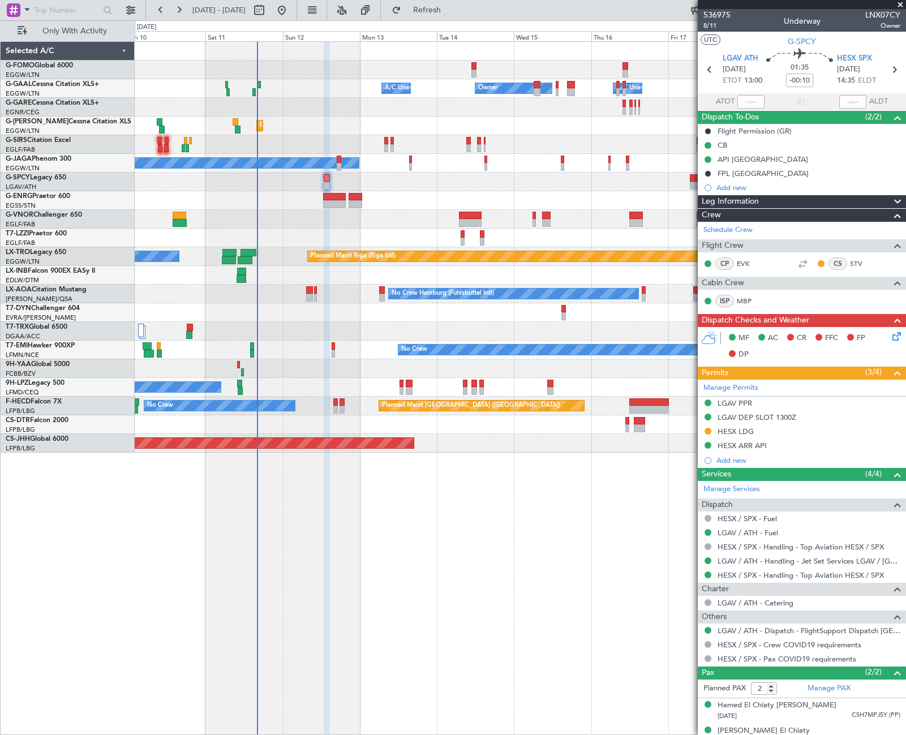
click at [882, 204] on div at bounding box center [893, 202] width 23 height 14
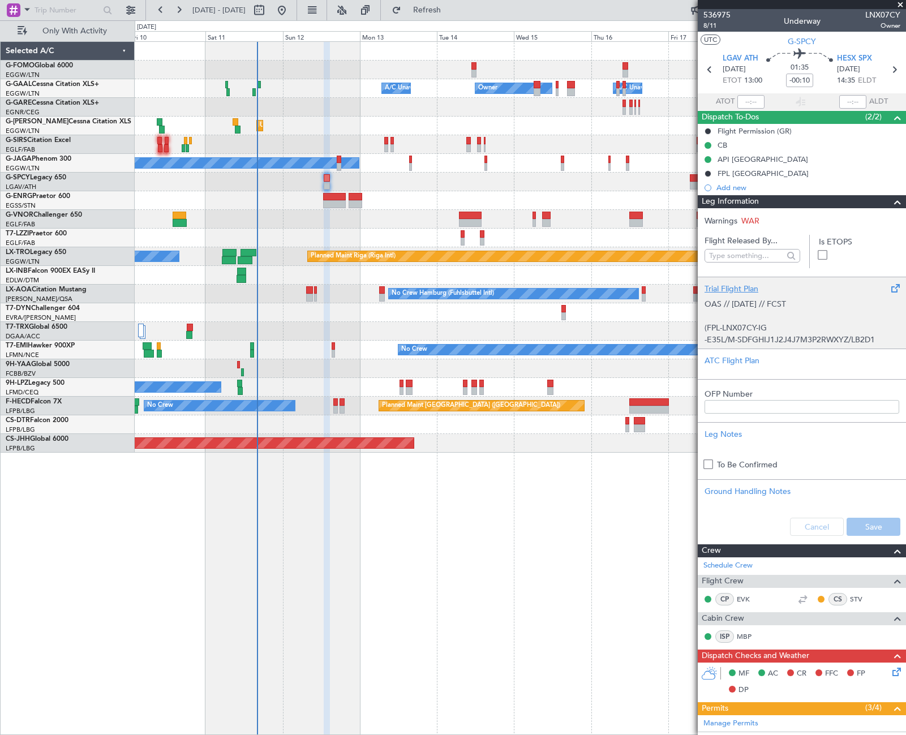
click at [831, 337] on div "OAS // 11OCT // FCST (FPL-LNX07CY-IG -E35L/M-SDFGHIJ1J2J4J7M3P2RWXYZ/LB2D1 -LGA…" at bounding box center [802, 319] width 195 height 48
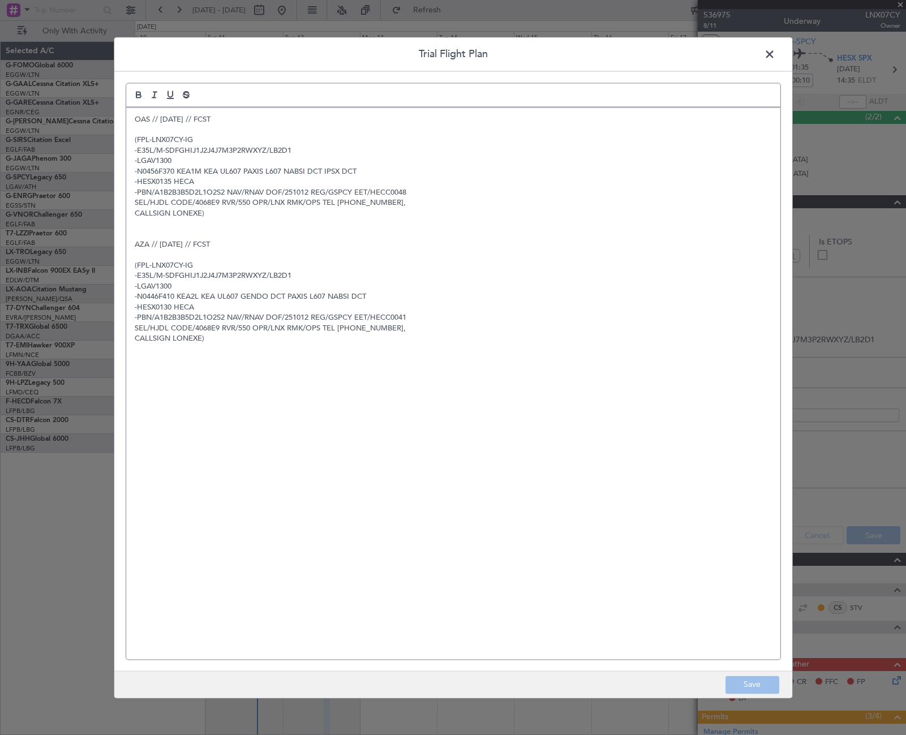
click at [775, 47] on span at bounding box center [775, 57] width 0 height 23
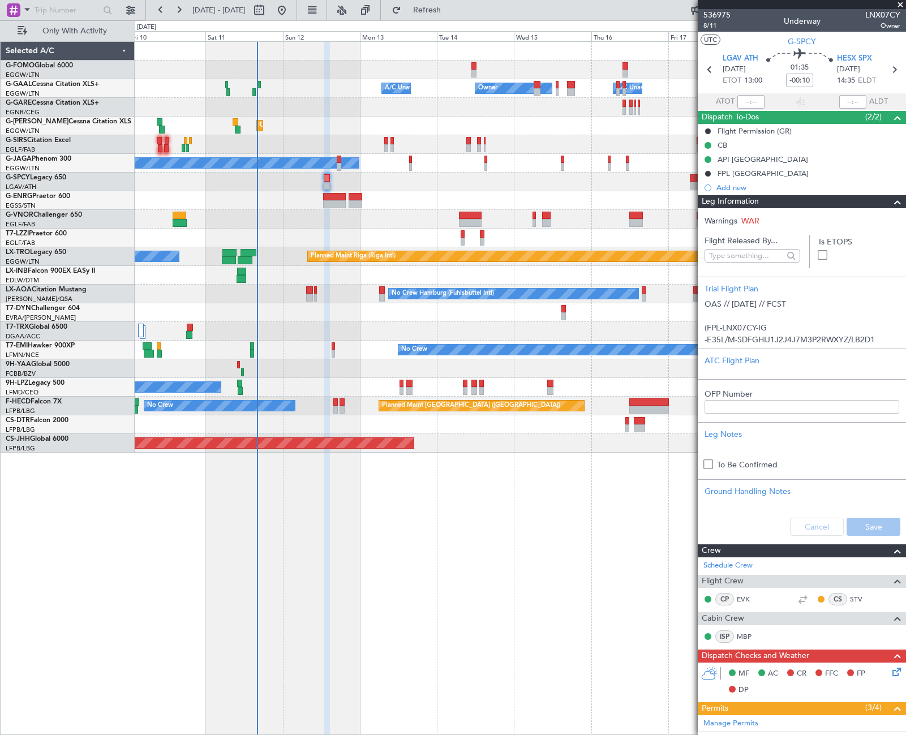
click at [891, 200] on span at bounding box center [898, 202] width 14 height 14
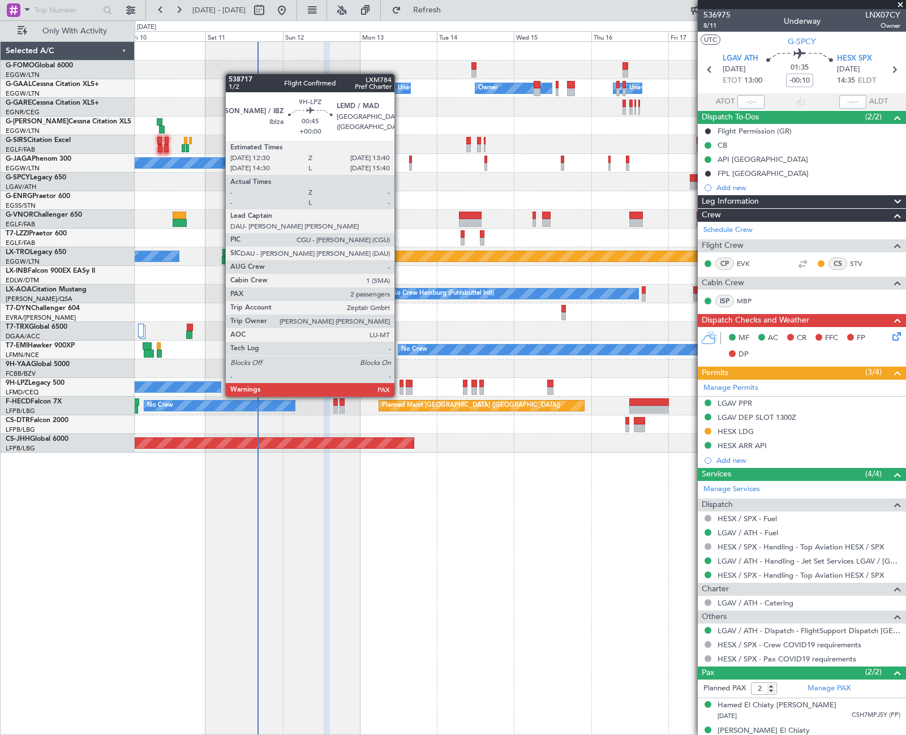
click at [400, 385] on div at bounding box center [402, 384] width 4 height 8
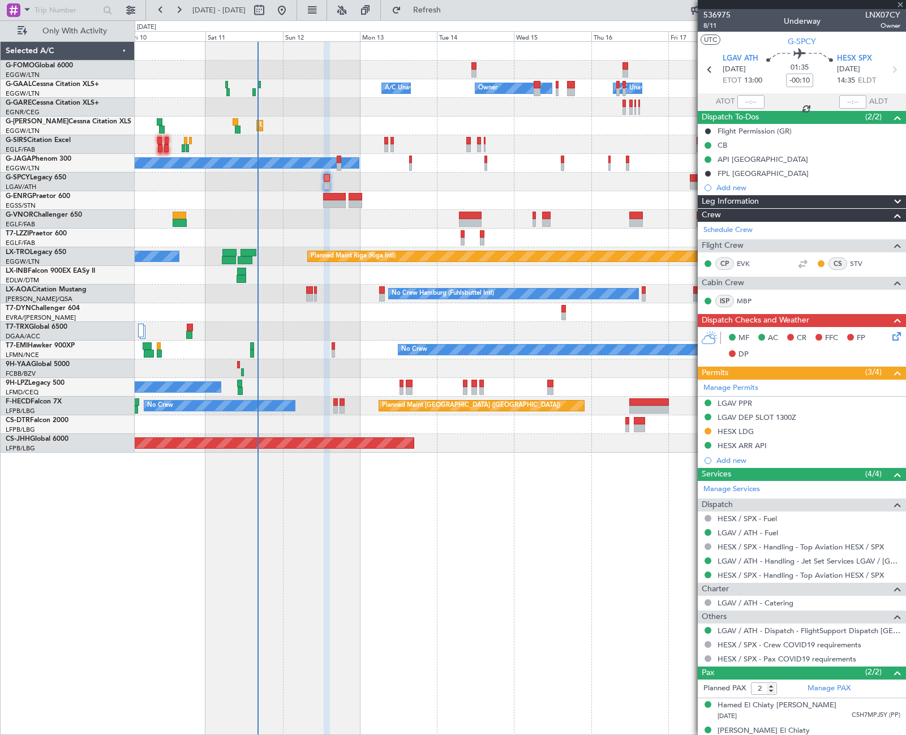
type input "3"
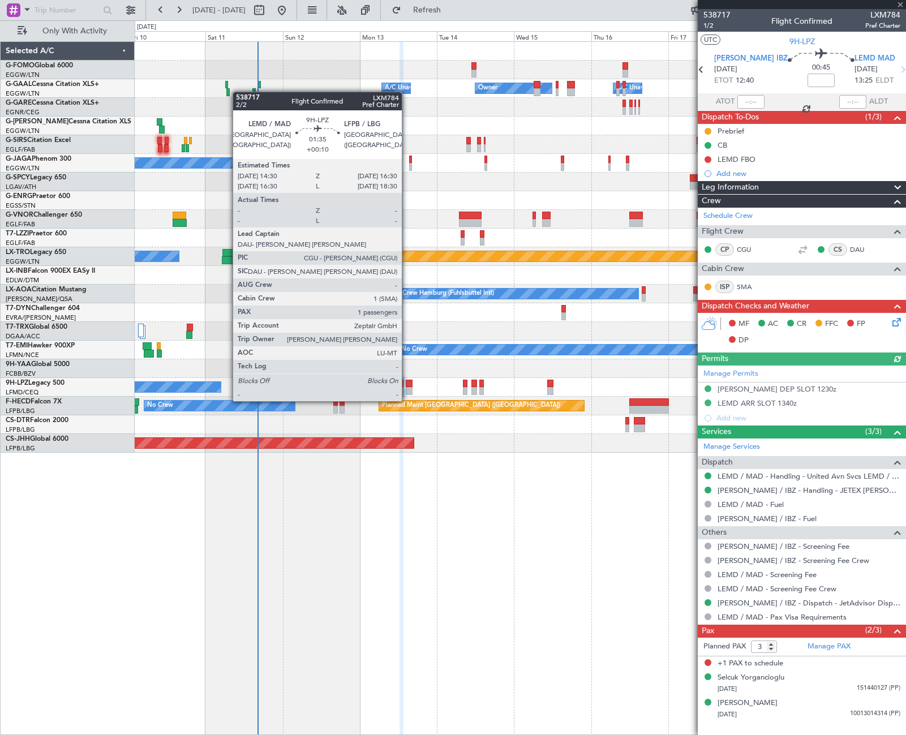
click at [407, 390] on div at bounding box center [409, 391] width 7 height 8
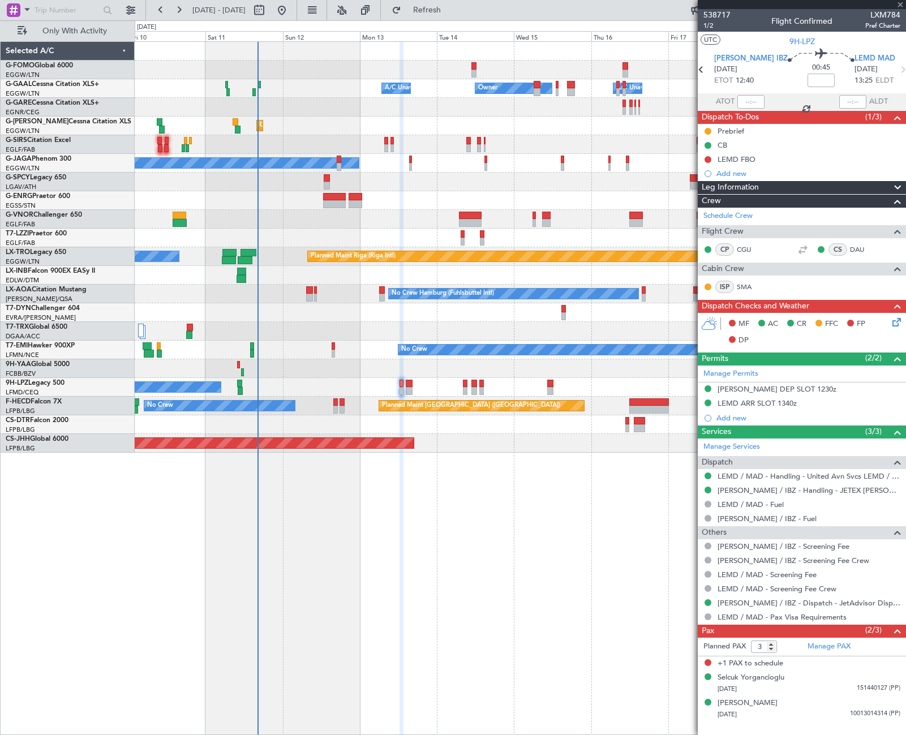
type input "+00:10"
type input "1"
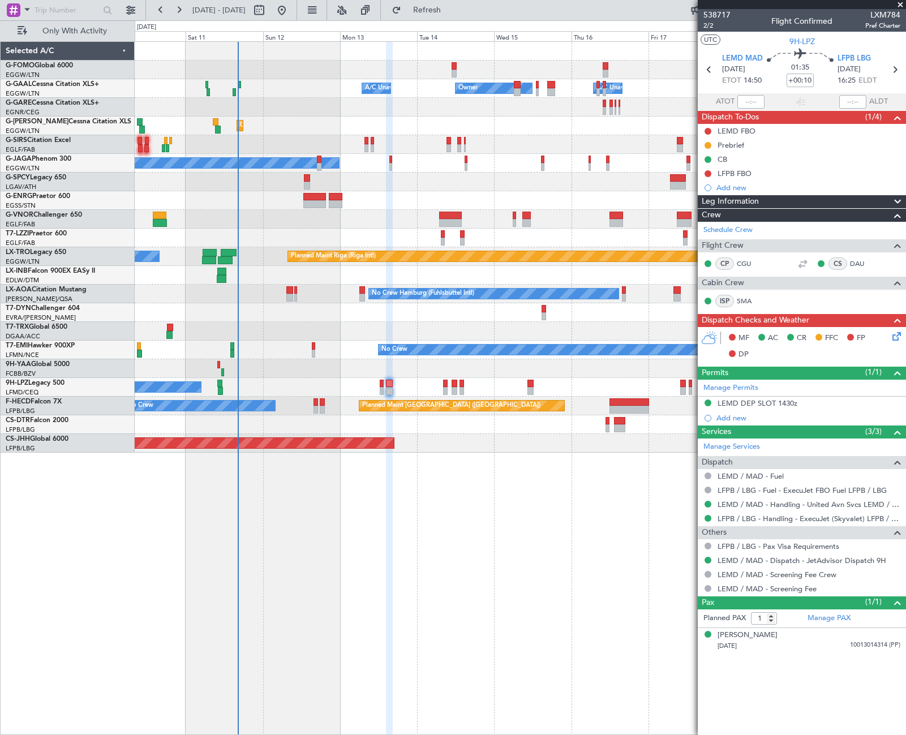
click at [374, 485] on div "Owner Owner A/C Unavailable A/C Unavailable Unplanned Maint London (Luton) Plan…" at bounding box center [520, 388] width 771 height 694
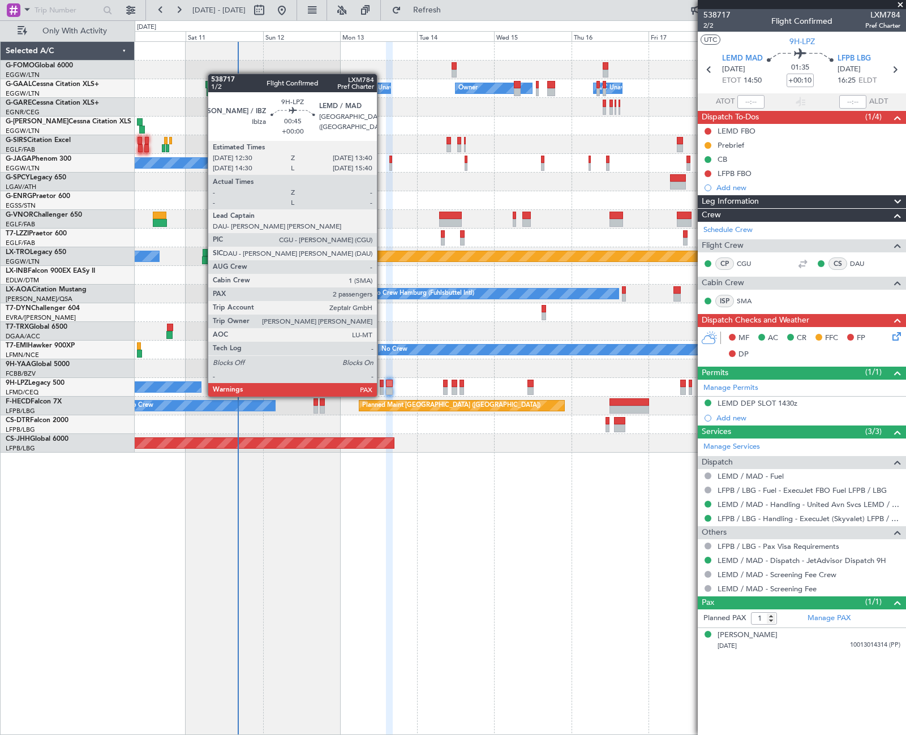
click at [382, 385] on div at bounding box center [382, 384] width 4 height 8
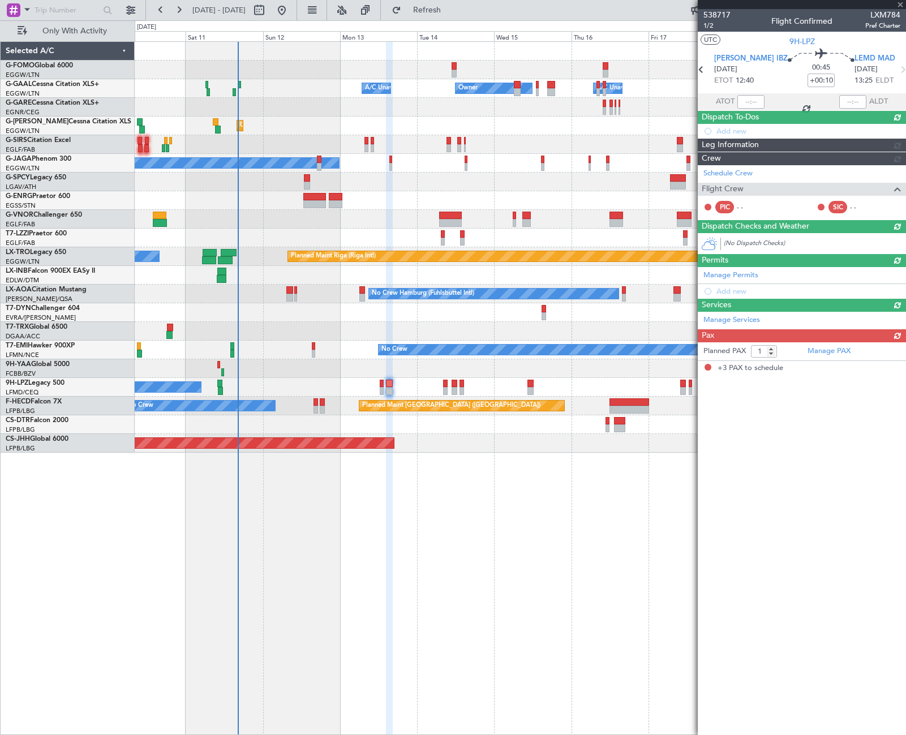
type input "3"
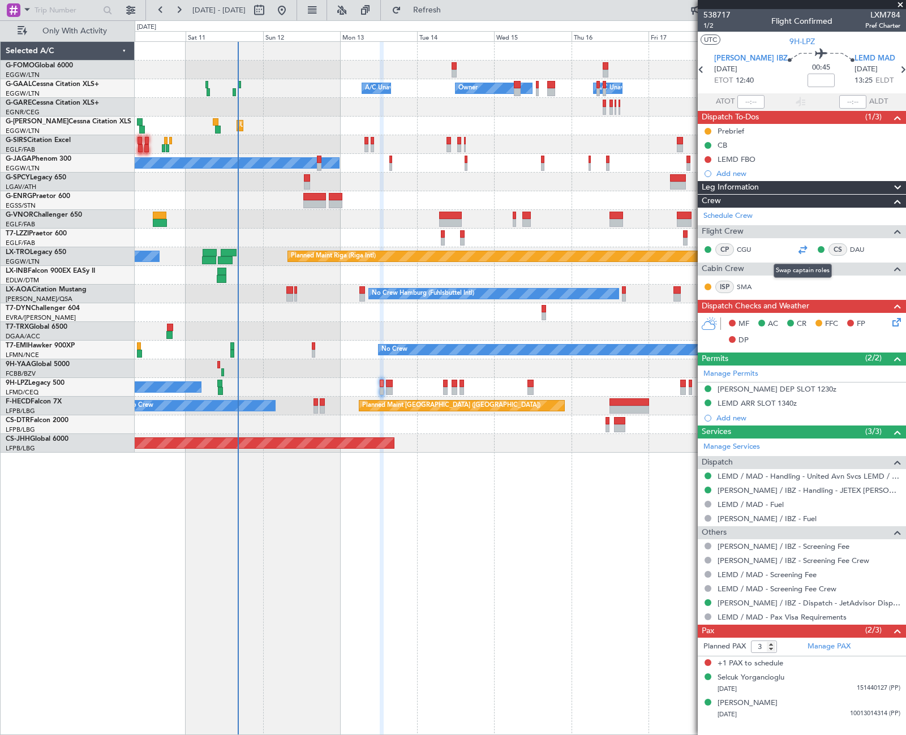
click at [801, 248] on div at bounding box center [803, 250] width 14 height 14
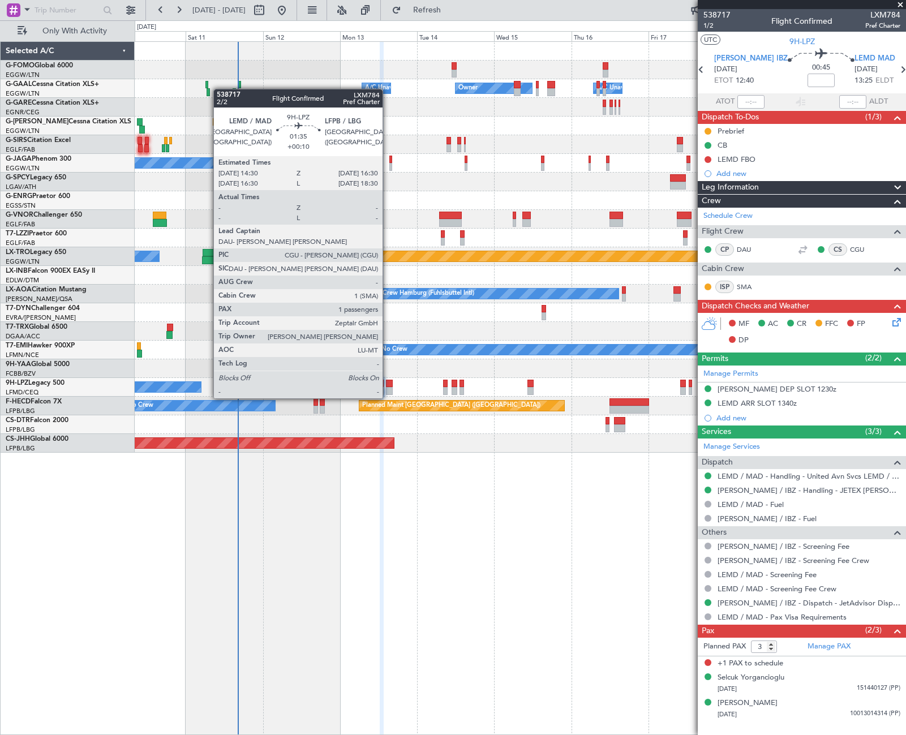
click at [388, 387] on div at bounding box center [389, 391] width 7 height 8
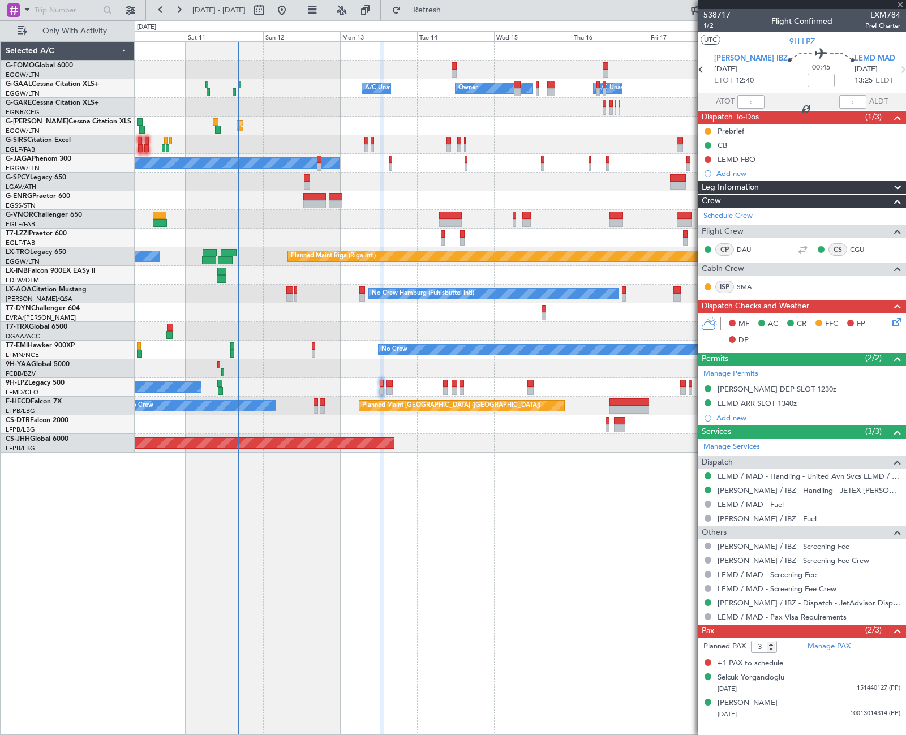
type input "+00:10"
type input "1"
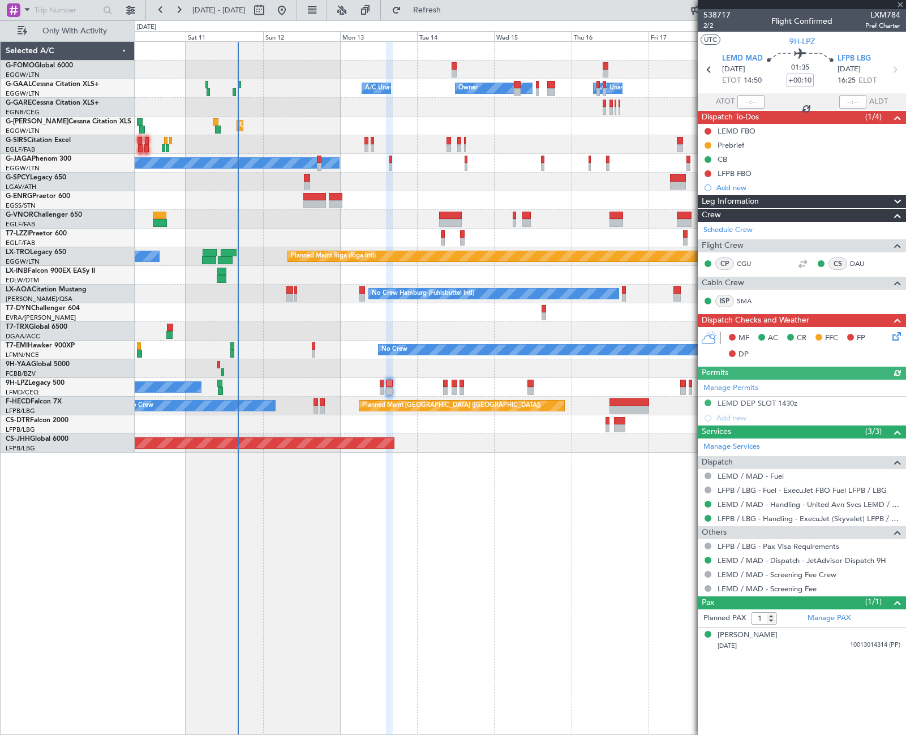
click at [805, 261] on div at bounding box center [803, 264] width 14 height 14
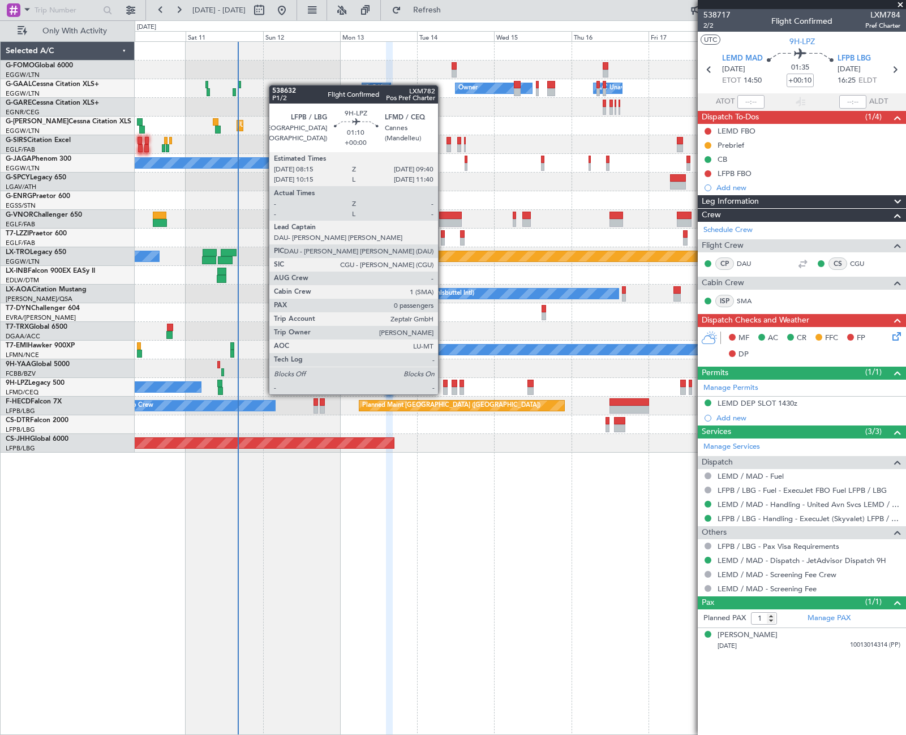
click at [444, 385] on div at bounding box center [445, 384] width 5 height 8
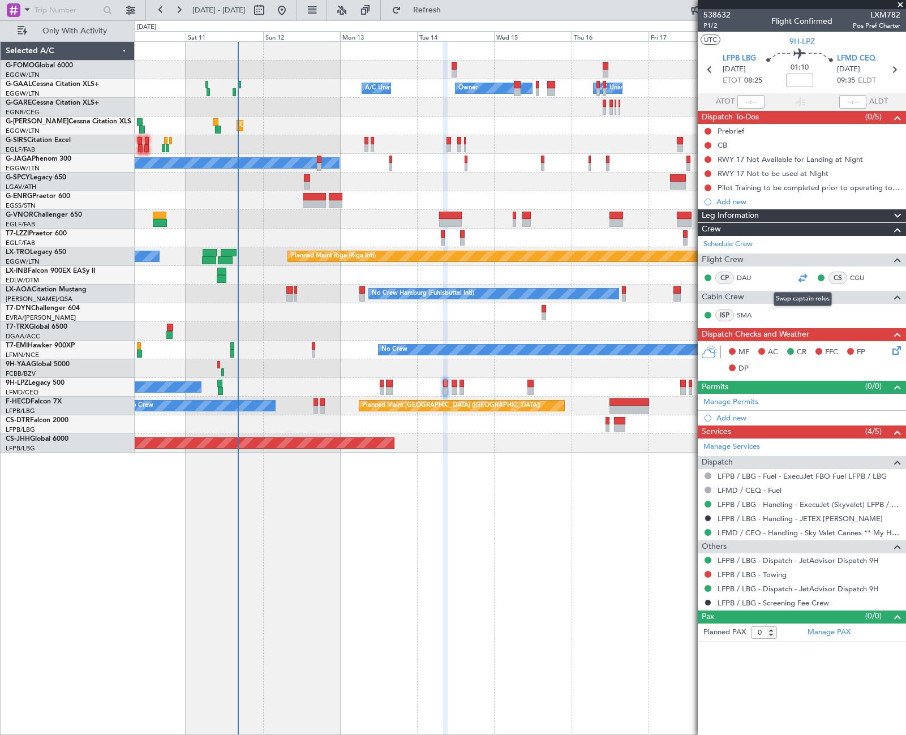
click at [805, 276] on div at bounding box center [803, 278] width 14 height 14
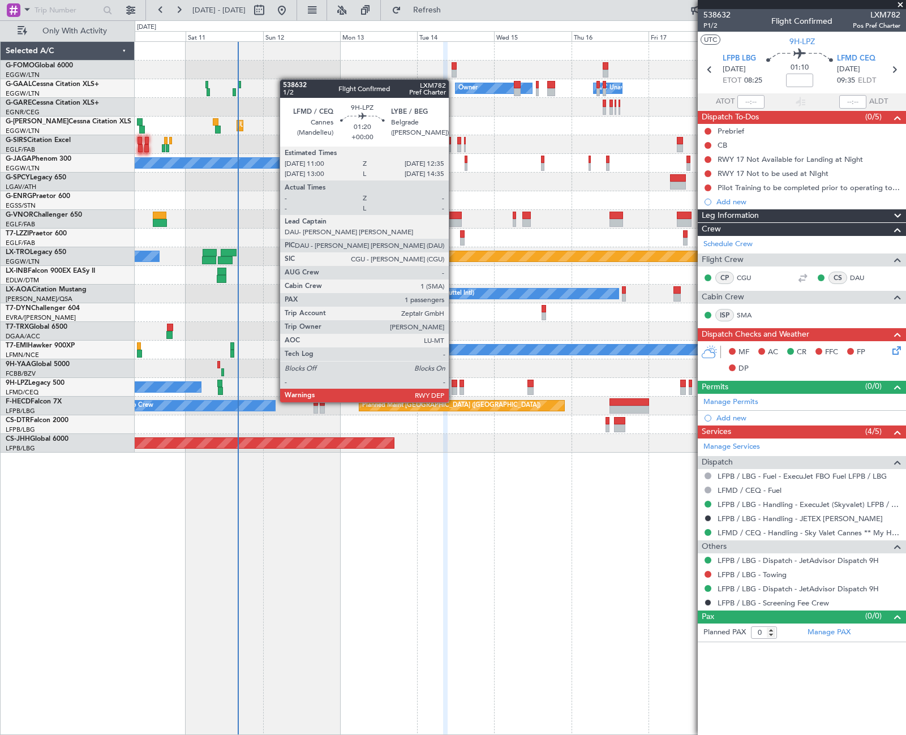
click at [454, 391] on div at bounding box center [454, 391] width 5 height 8
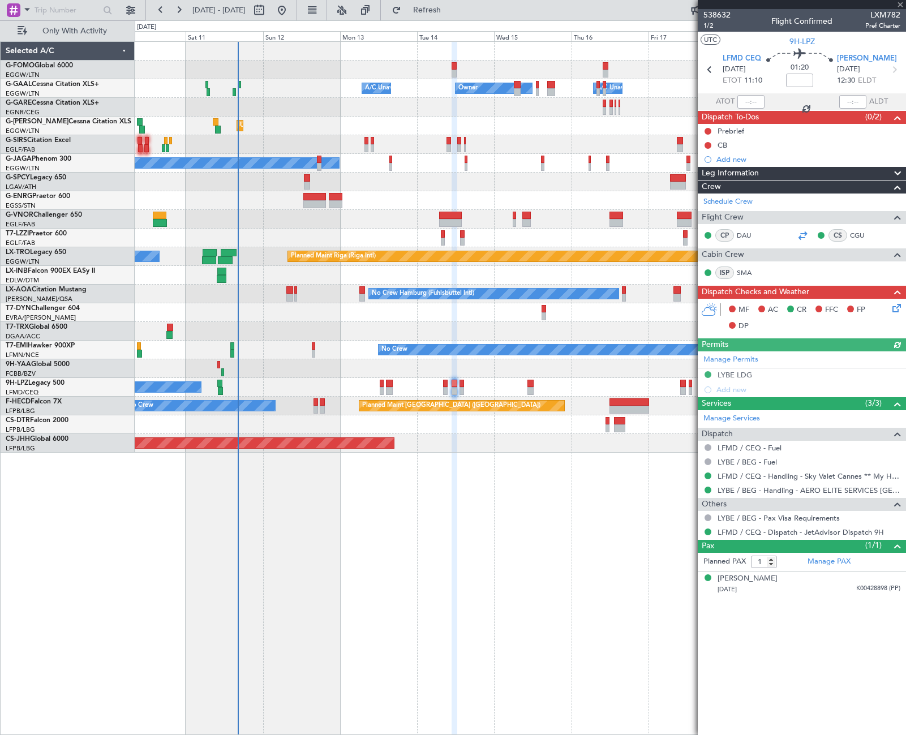
click at [806, 234] on div at bounding box center [803, 236] width 14 height 14
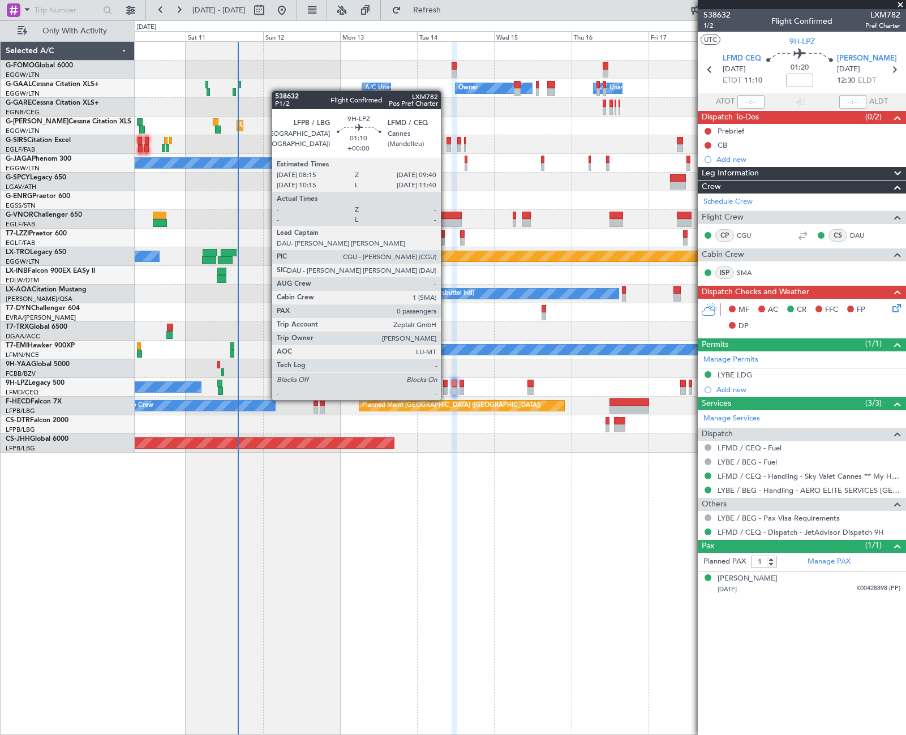
click at [446, 389] on div at bounding box center [445, 391] width 5 height 8
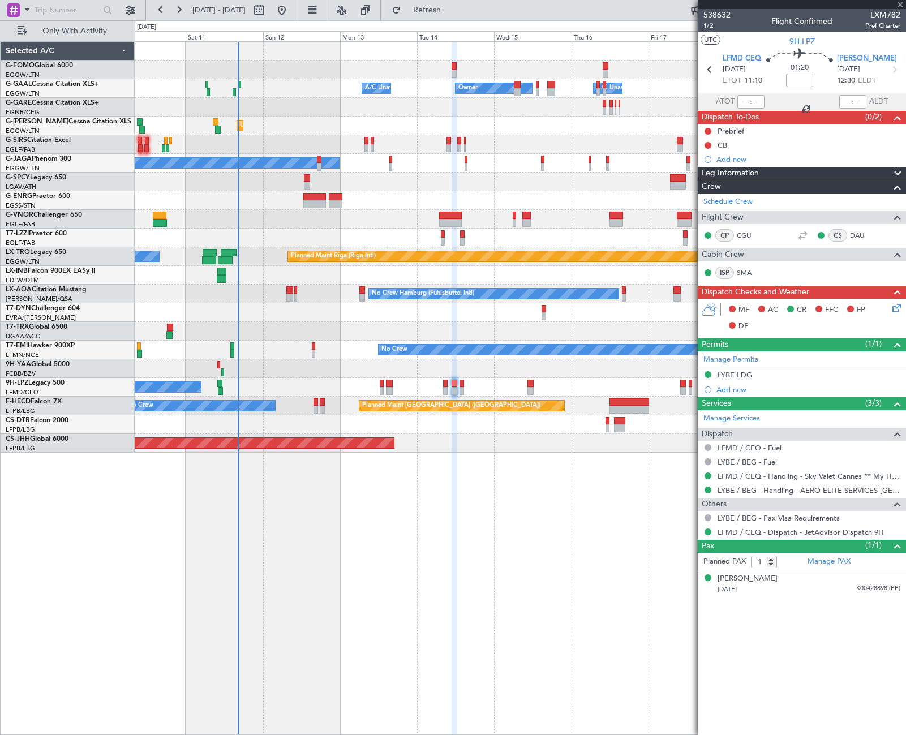
type input "0"
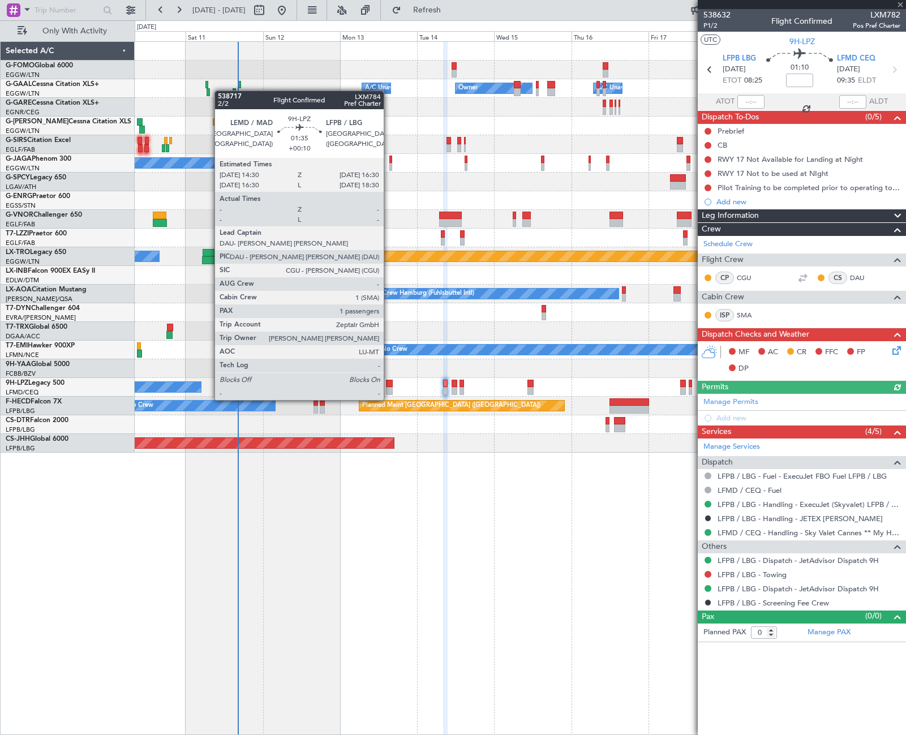
click at [389, 389] on div at bounding box center [389, 391] width 7 height 8
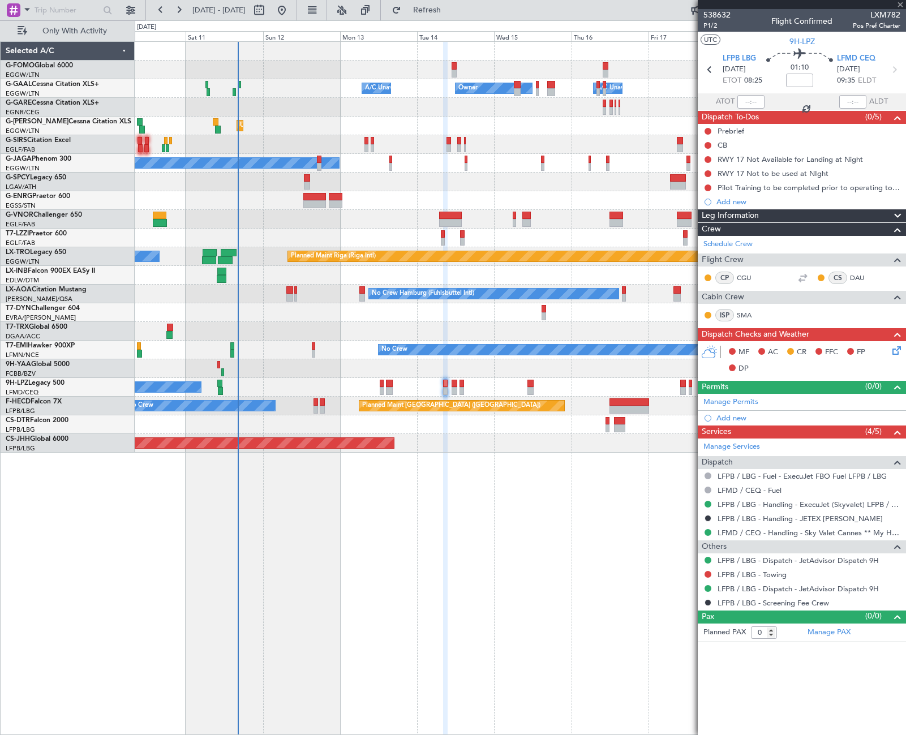
type input "+00:10"
type input "1"
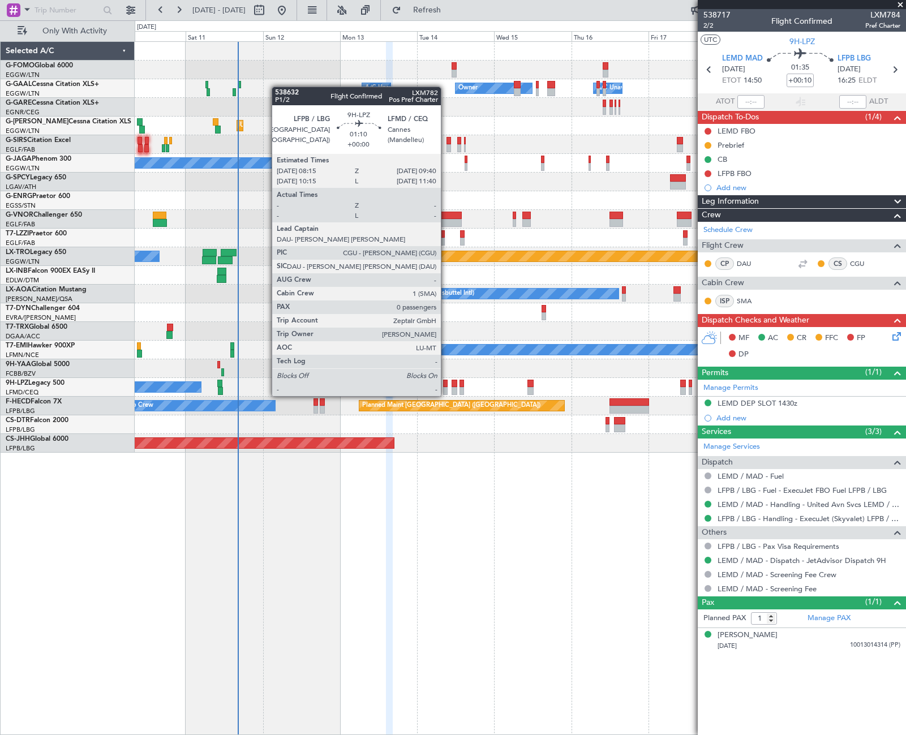
click at [446, 385] on div at bounding box center [445, 384] width 5 height 8
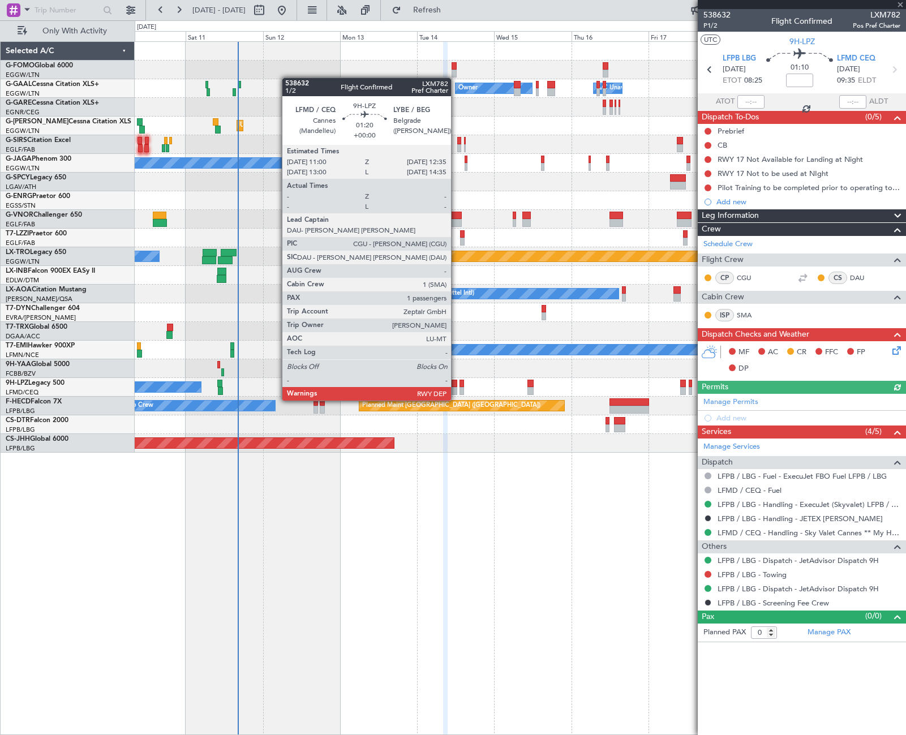
click at [456, 389] on div at bounding box center [454, 391] width 5 height 8
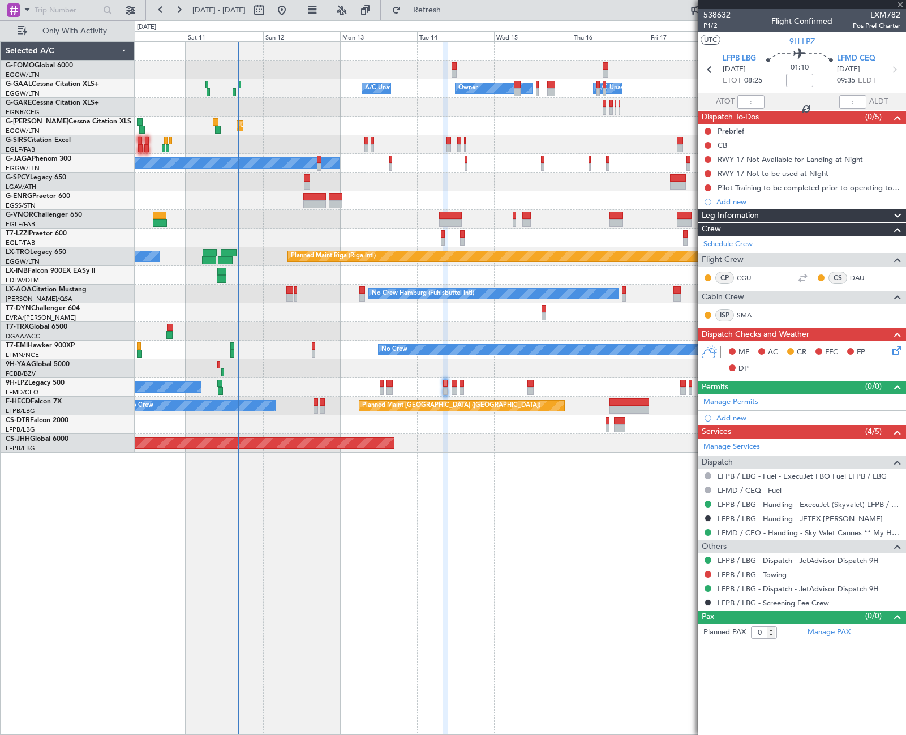
type input "1"
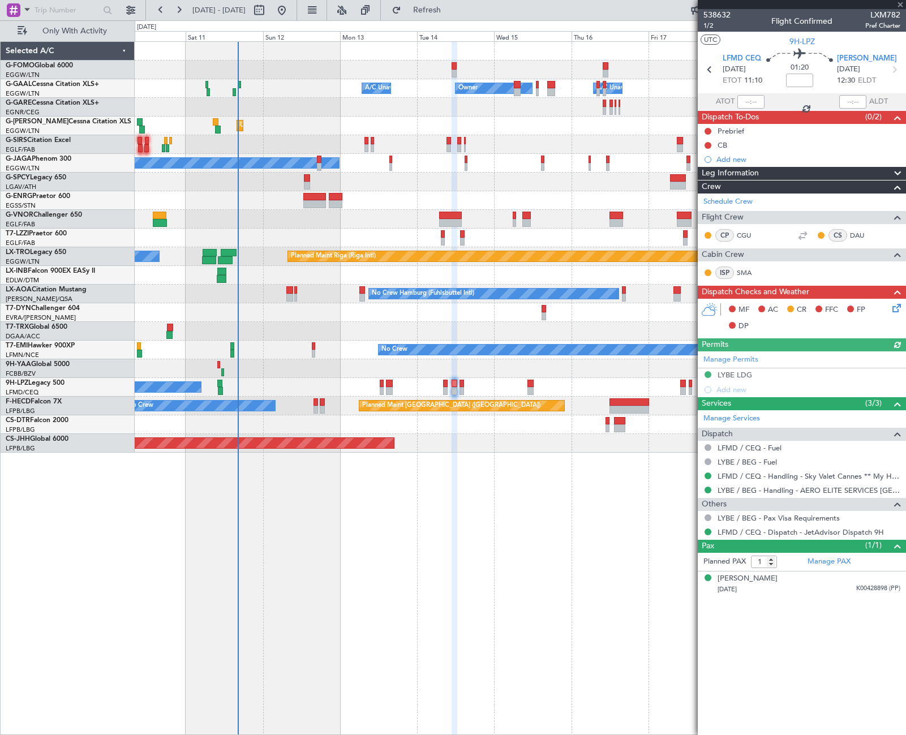
click at [465, 389] on div "No Crew Unplanned Maint Nice (Côte d'Azur Airport)" at bounding box center [520, 387] width 771 height 19
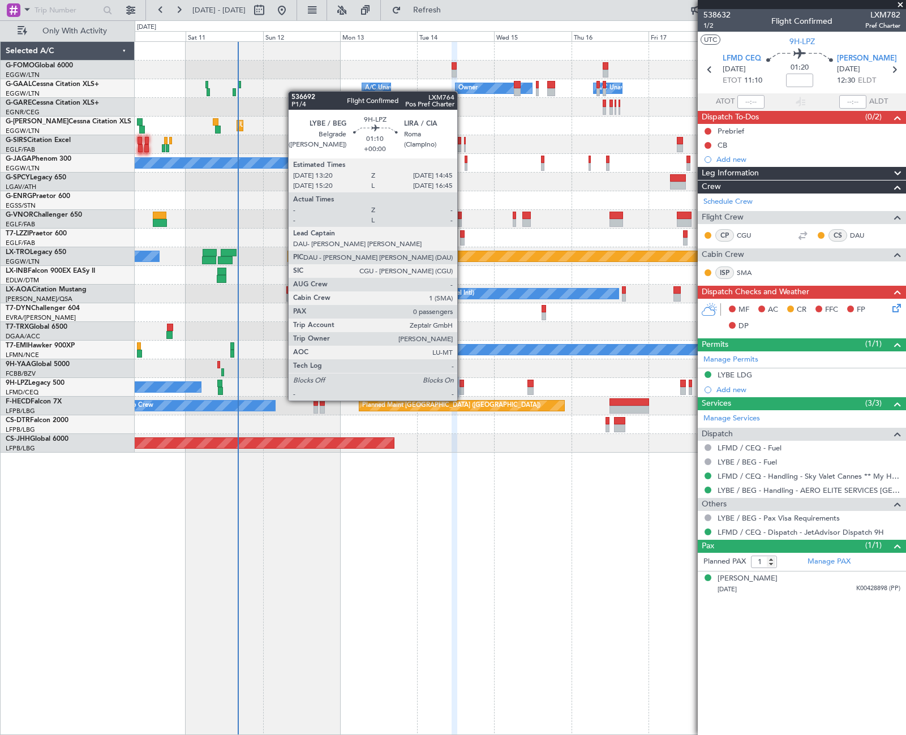
click at [462, 389] on div at bounding box center [461, 391] width 5 height 8
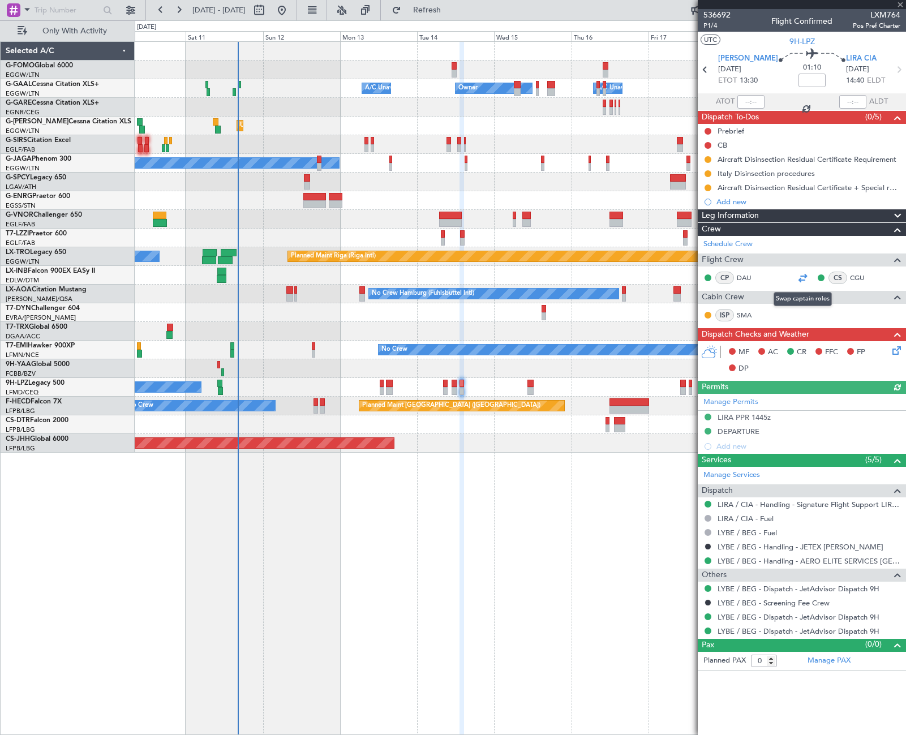
click at [802, 277] on div at bounding box center [803, 278] width 14 height 14
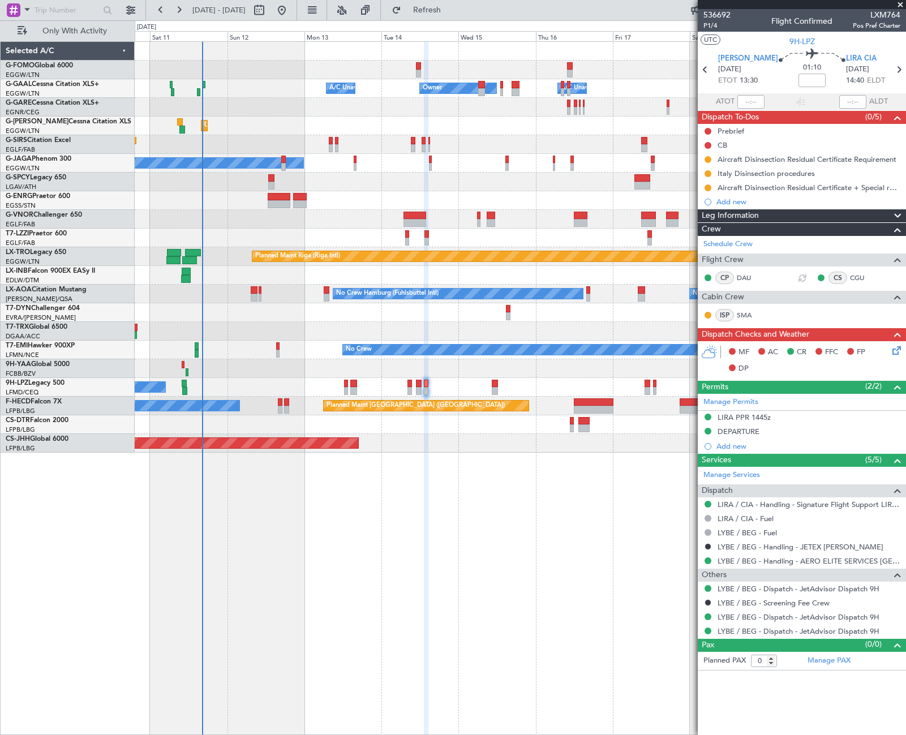
click at [544, 376] on div "Owner Owner A/C Unavailable A/C Unavailable Unplanned Maint [GEOGRAPHIC_DATA] (…" at bounding box center [520, 247] width 771 height 411
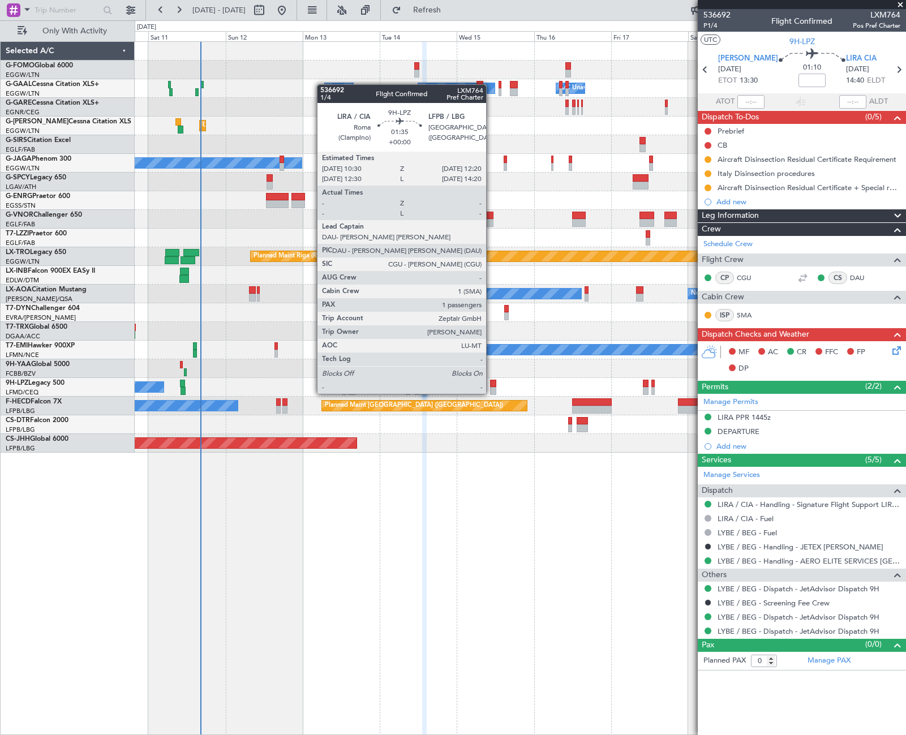
click at [493, 383] on div at bounding box center [493, 384] width 6 height 8
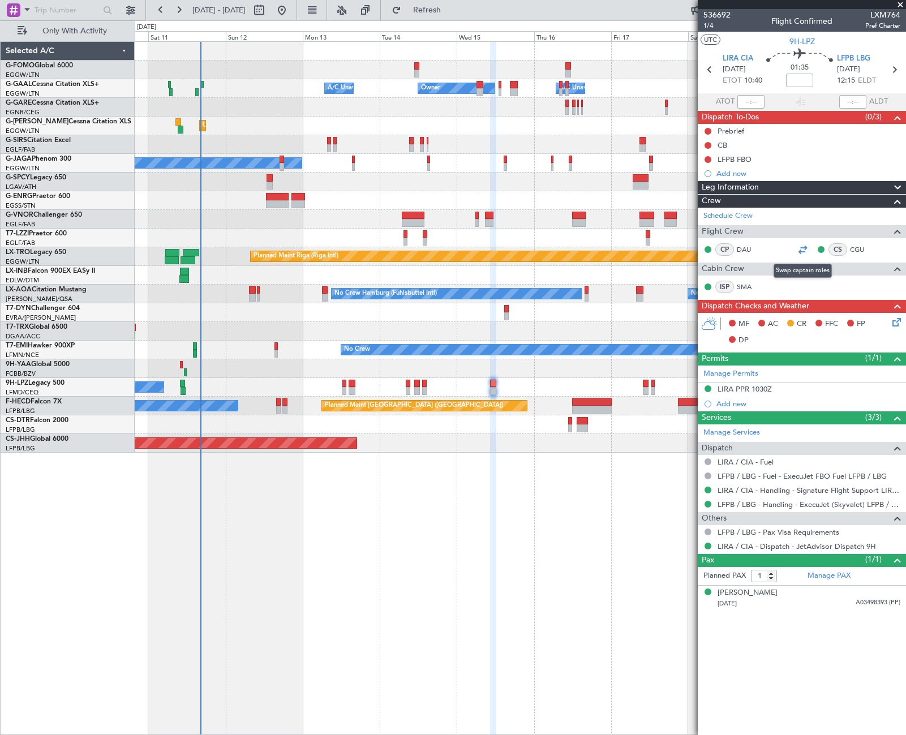
click at [804, 251] on div at bounding box center [803, 250] width 14 height 14
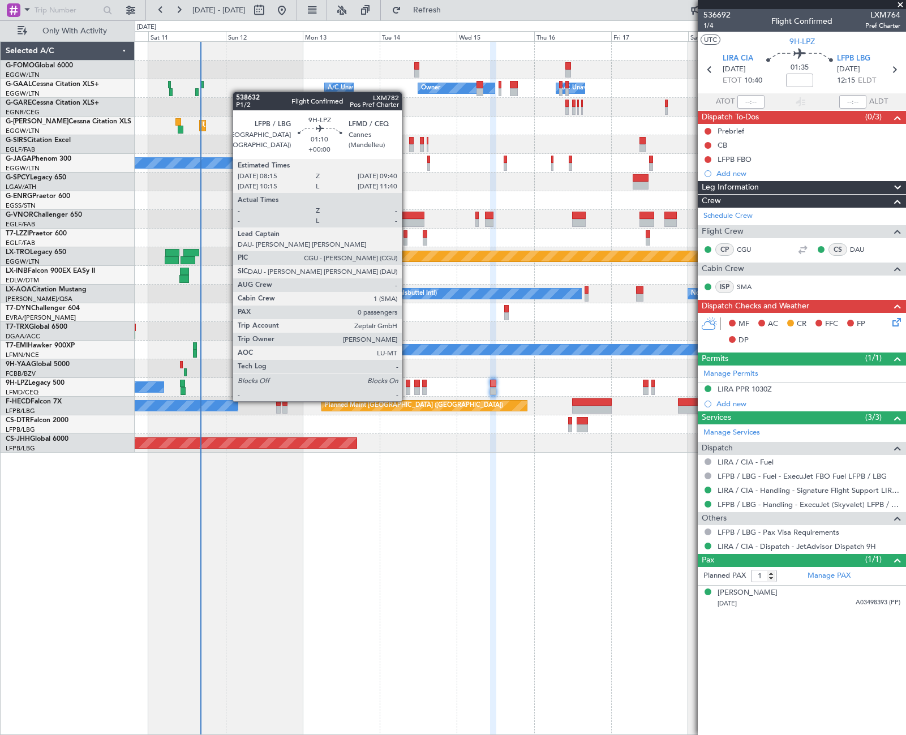
click at [407, 390] on div at bounding box center [408, 391] width 5 height 8
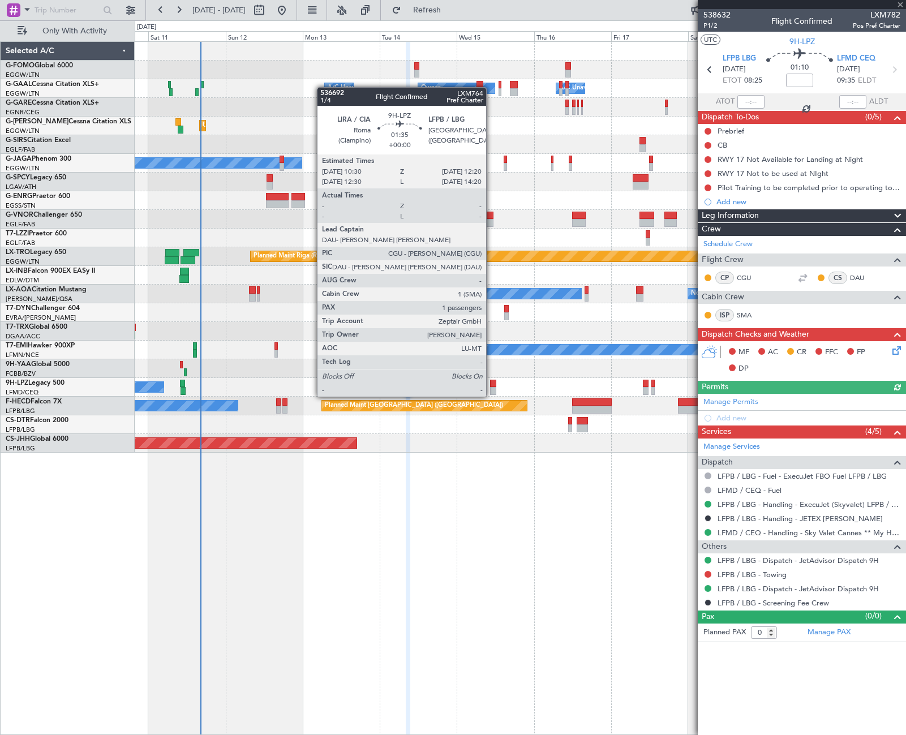
click at [492, 385] on div at bounding box center [493, 384] width 6 height 8
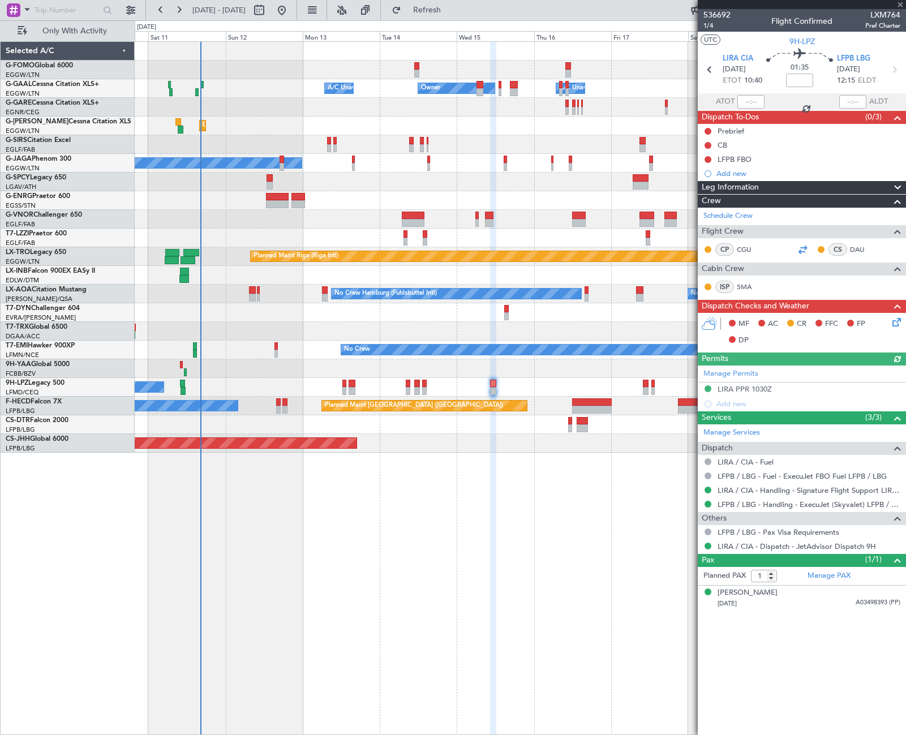
click at [799, 251] on div at bounding box center [803, 250] width 14 height 14
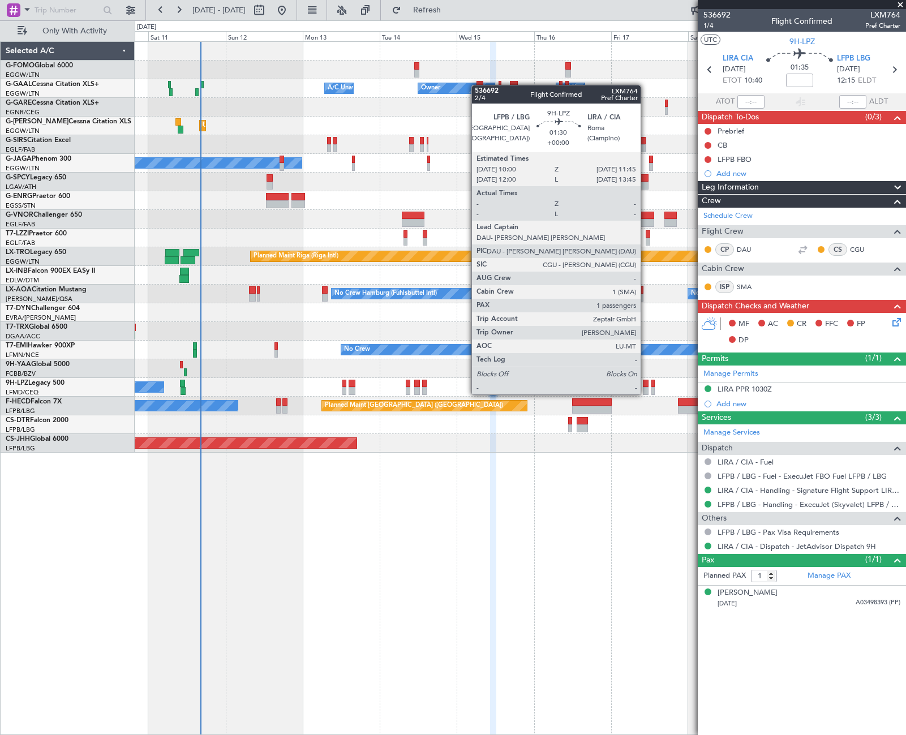
click at [646, 383] on div at bounding box center [646, 384] width 6 height 8
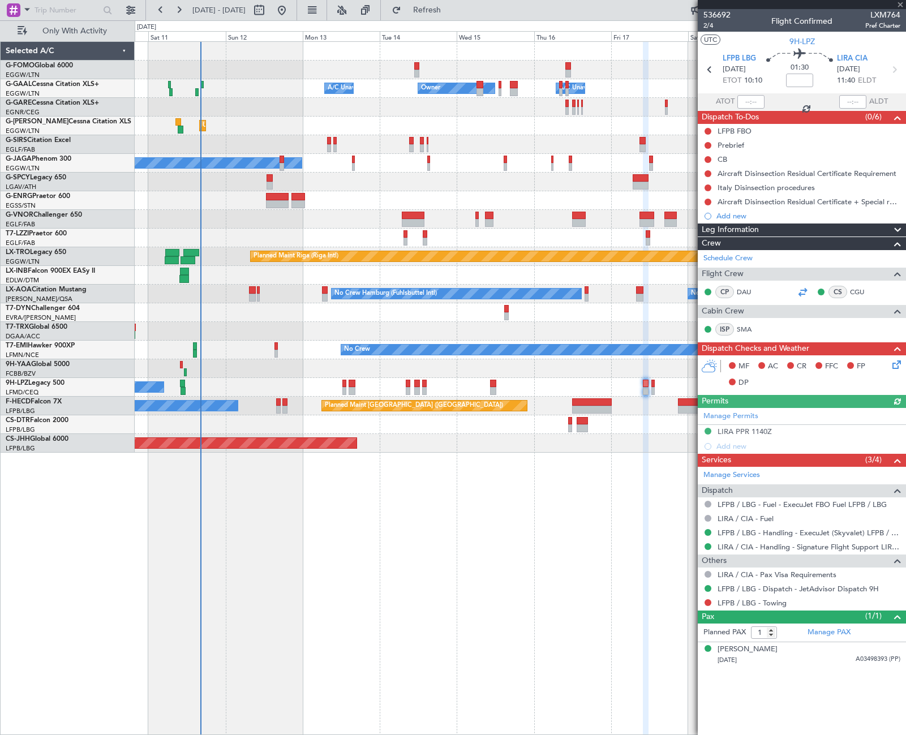
click at [801, 293] on div at bounding box center [803, 292] width 14 height 14
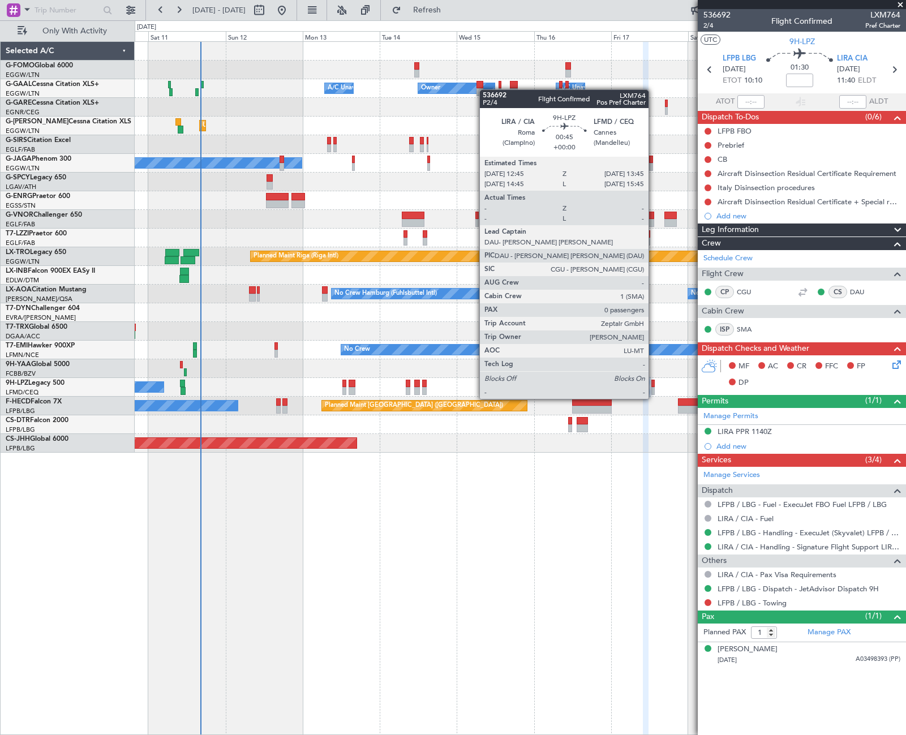
click at [654, 388] on div at bounding box center [652, 391] width 3 height 8
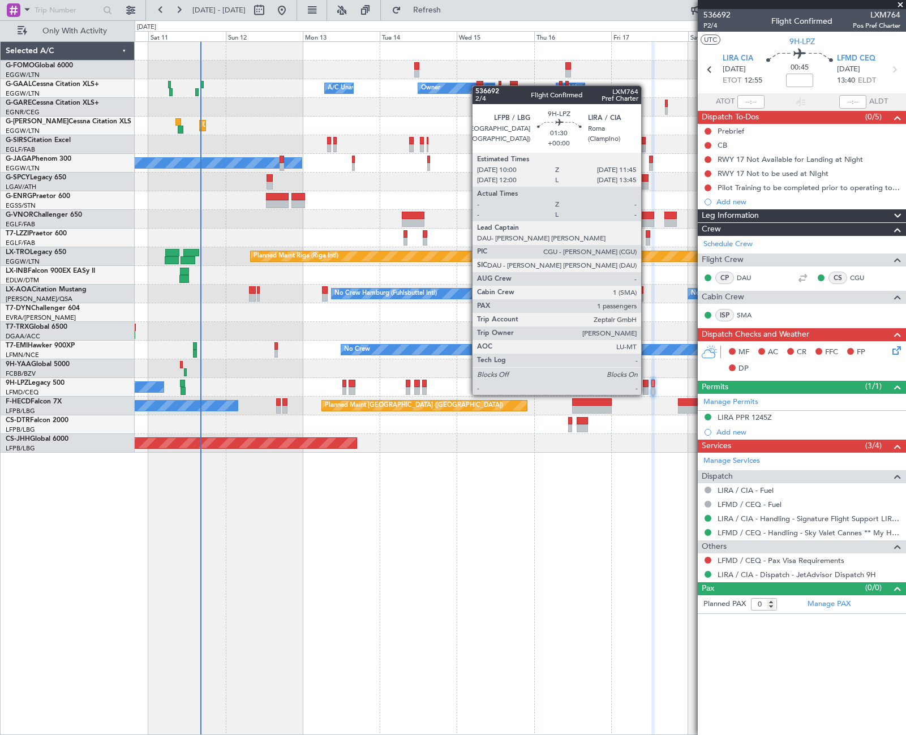
click at [646, 384] on div at bounding box center [646, 384] width 6 height 8
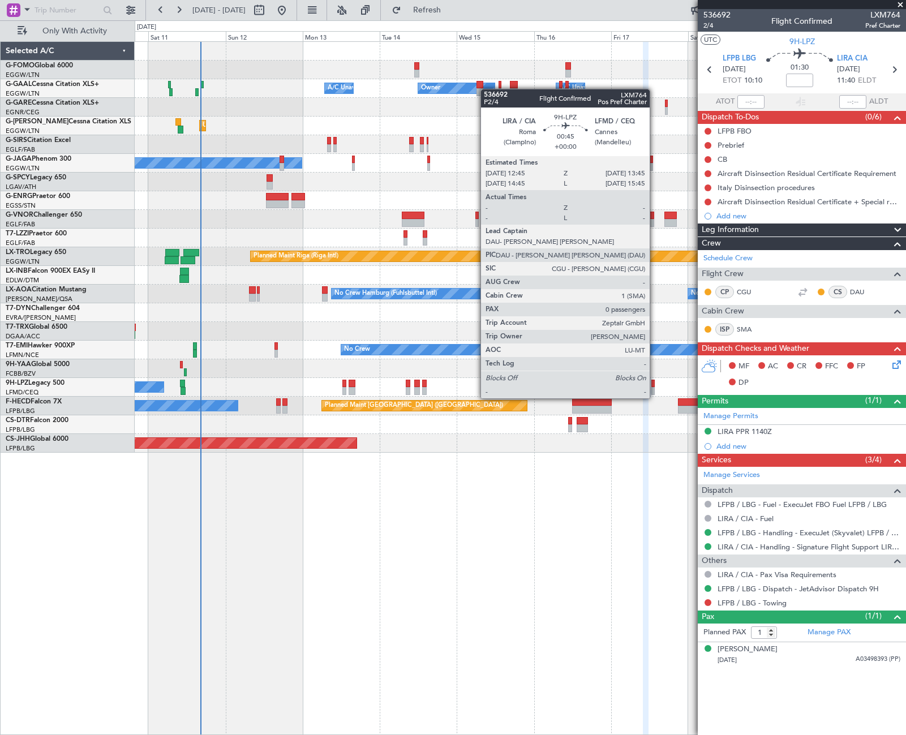
click at [655, 387] on div at bounding box center [652, 391] width 3 height 8
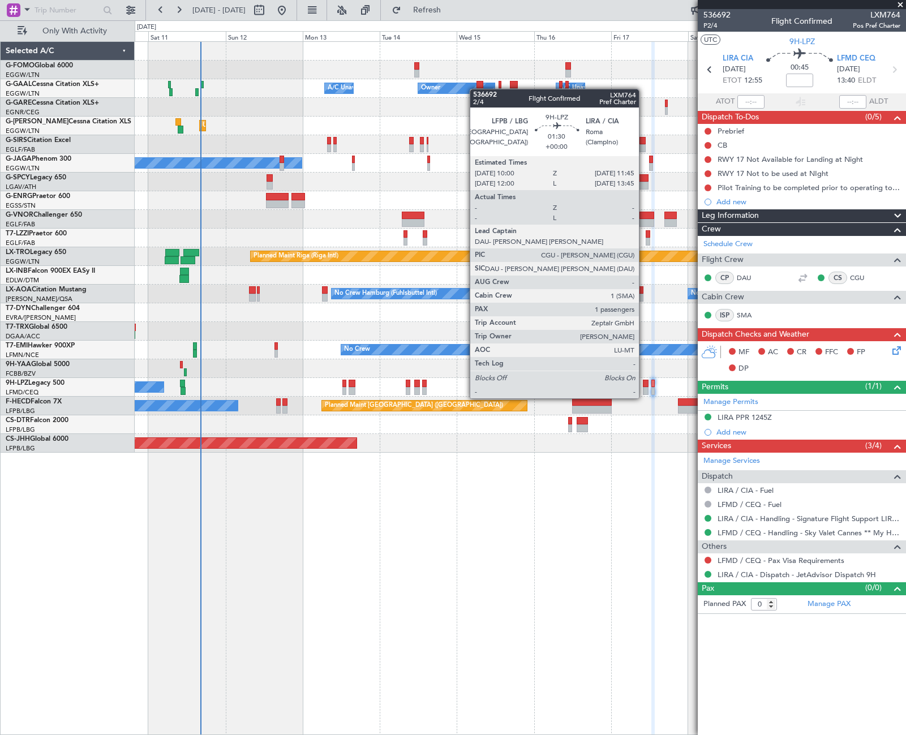
click at [644, 387] on div at bounding box center [646, 391] width 6 height 8
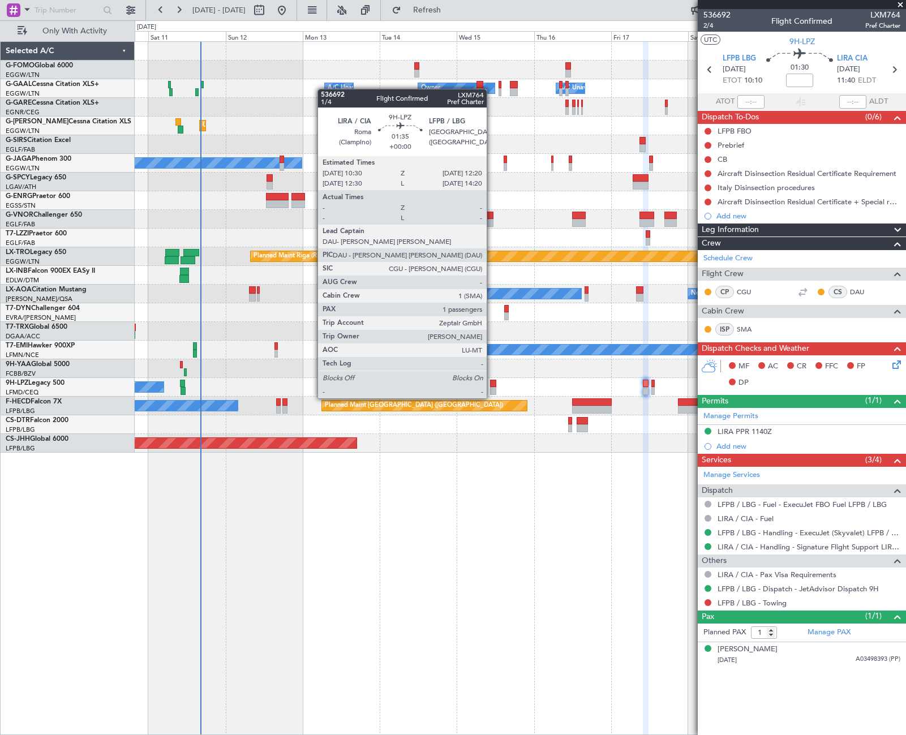
click at [492, 387] on div at bounding box center [493, 391] width 6 height 8
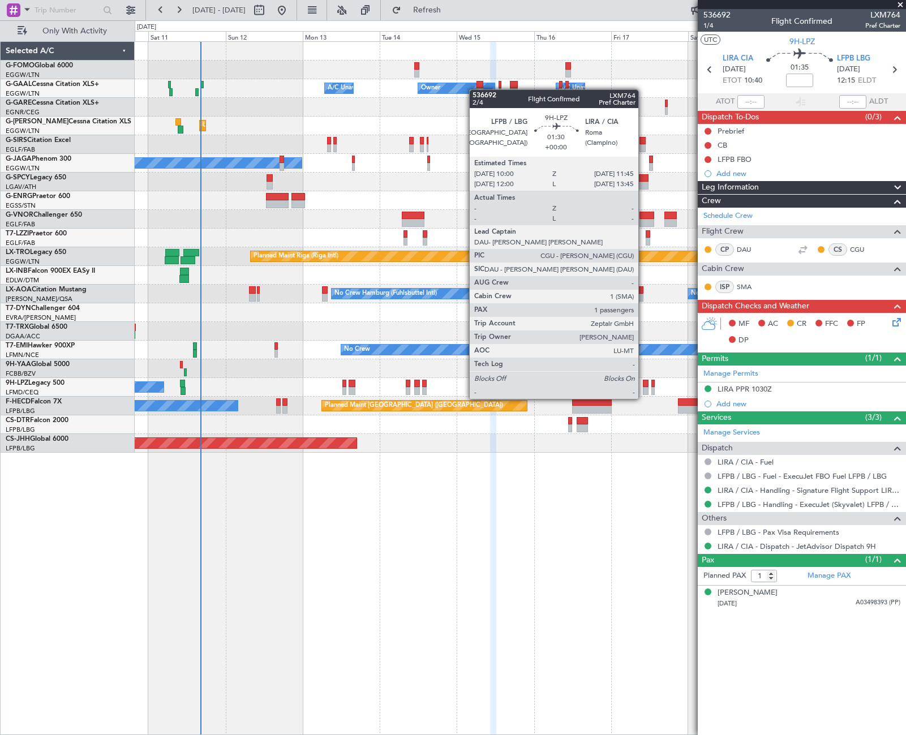
click at [643, 388] on div at bounding box center [646, 391] width 6 height 8
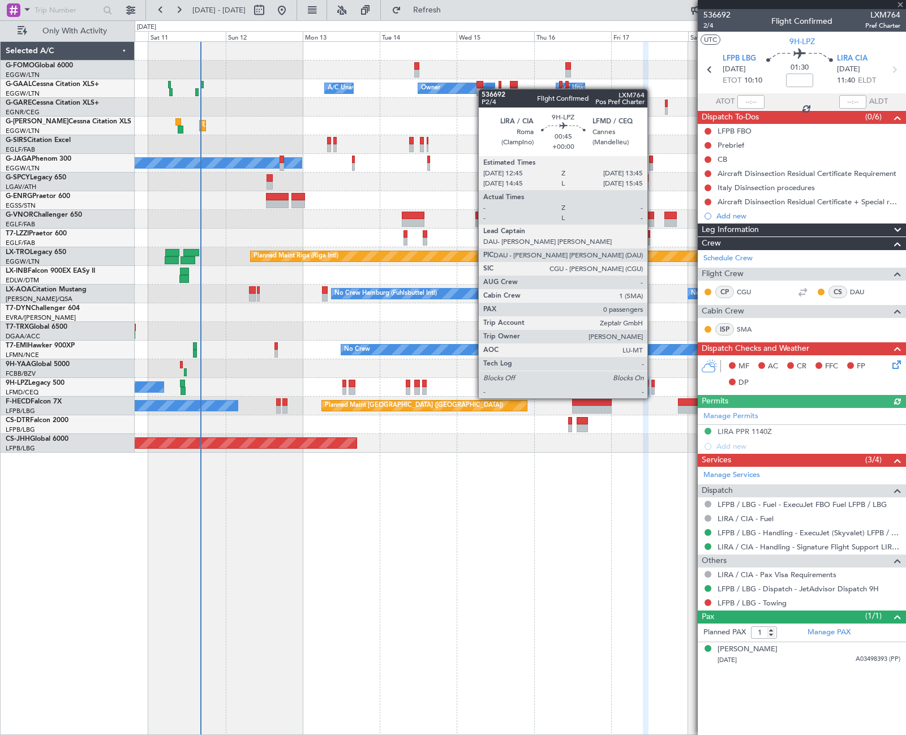
click at [652, 387] on div at bounding box center [652, 391] width 3 height 8
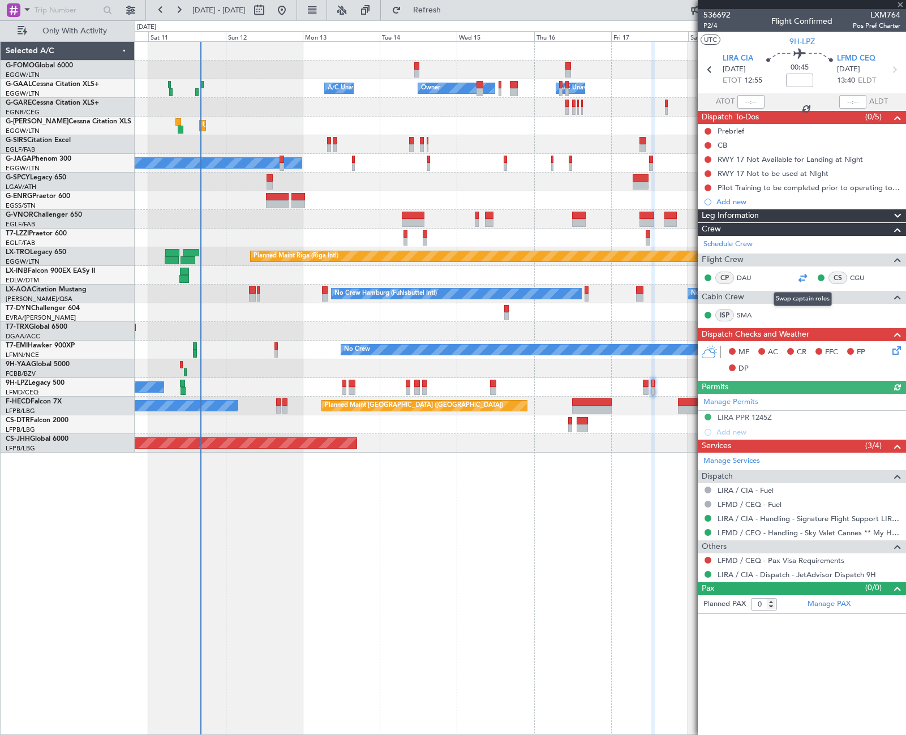
click at [802, 280] on div at bounding box center [803, 278] width 14 height 14
click at [588, 495] on div "Owner Owner A/C Unavailable A/C Unavailable Unplanned Maint London (Luton) Plan…" at bounding box center [520, 388] width 771 height 694
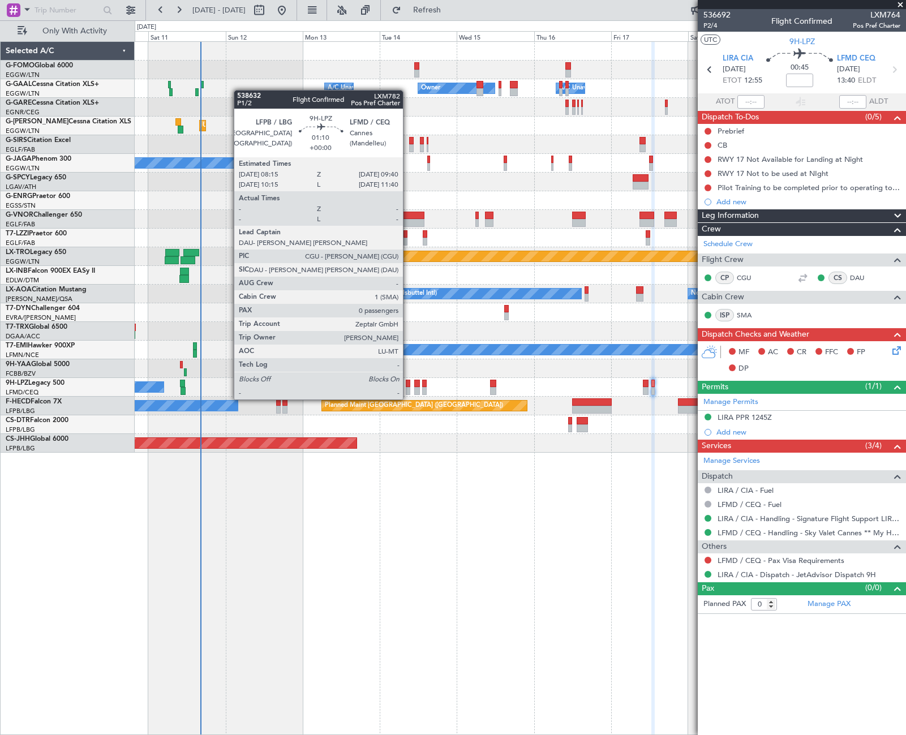
click at [408, 388] on div at bounding box center [408, 391] width 5 height 8
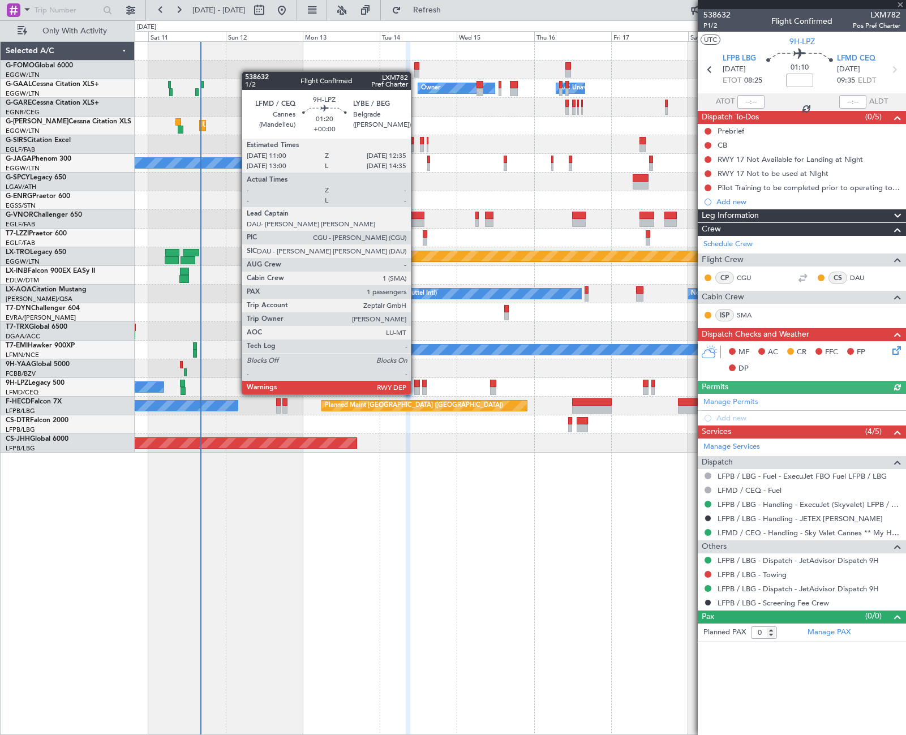
click at [416, 383] on div at bounding box center [416, 384] width 5 height 8
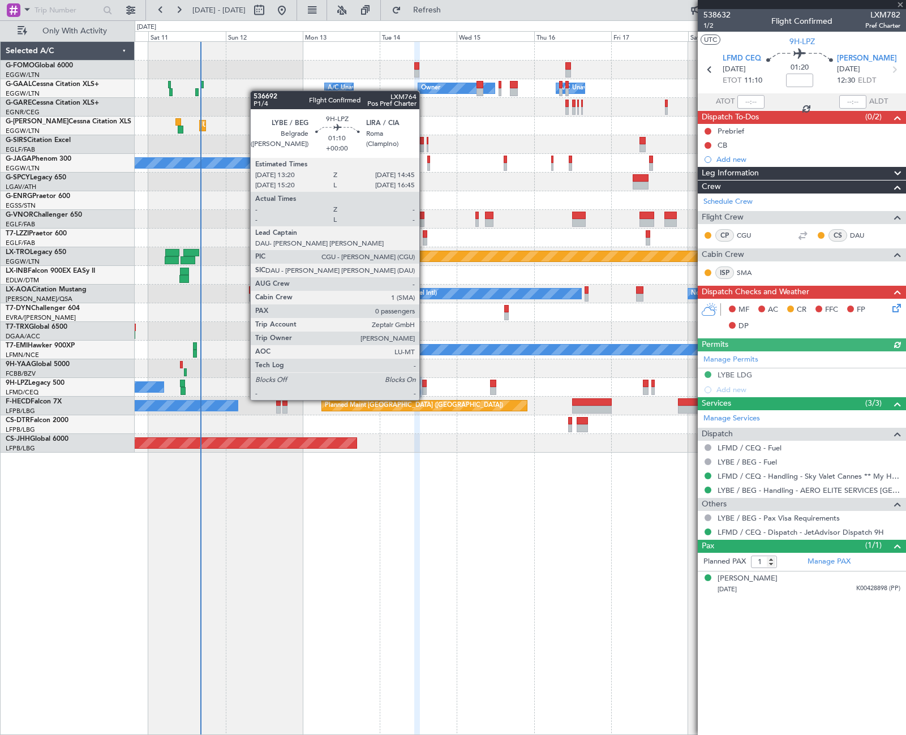
click at [424, 389] on div at bounding box center [424, 391] width 5 height 8
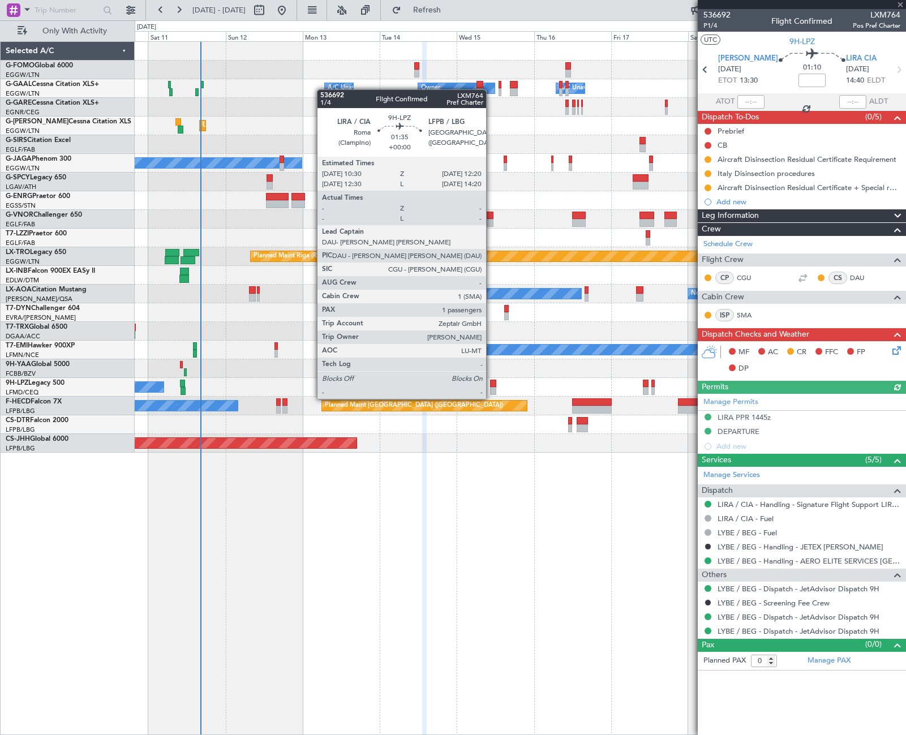
click at [491, 388] on div at bounding box center [493, 391] width 6 height 8
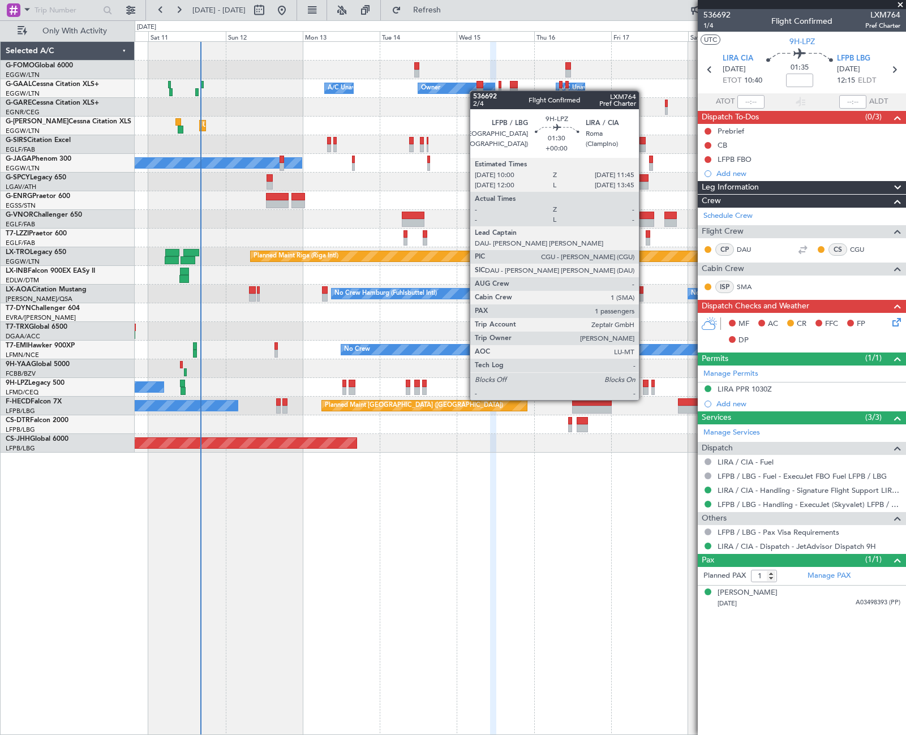
click at [644, 389] on div at bounding box center [646, 391] width 6 height 8
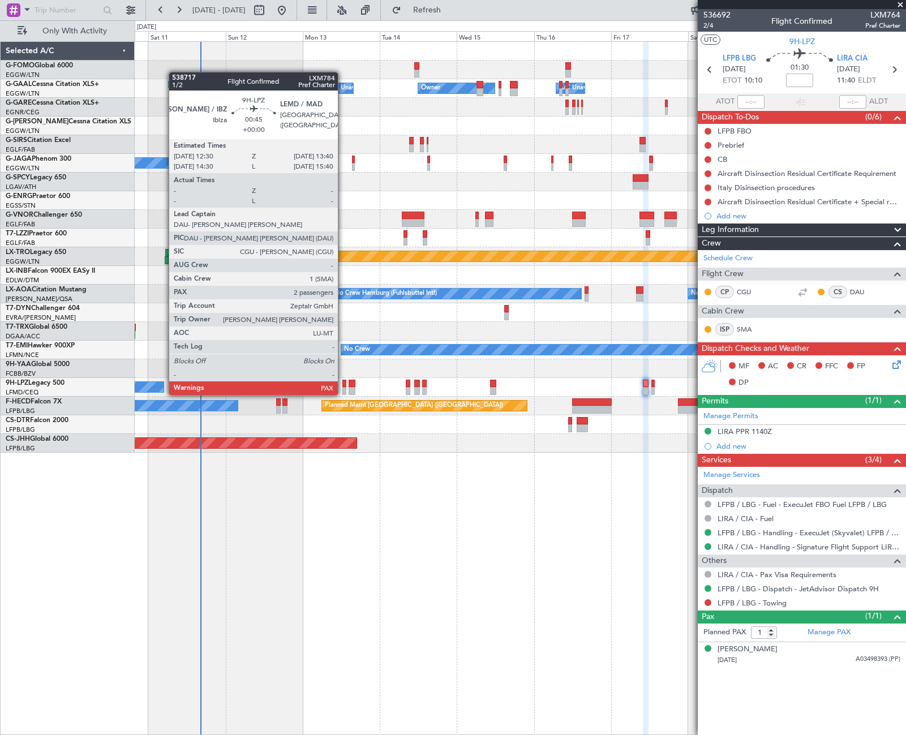
click at [344, 384] on div at bounding box center [344, 384] width 4 height 8
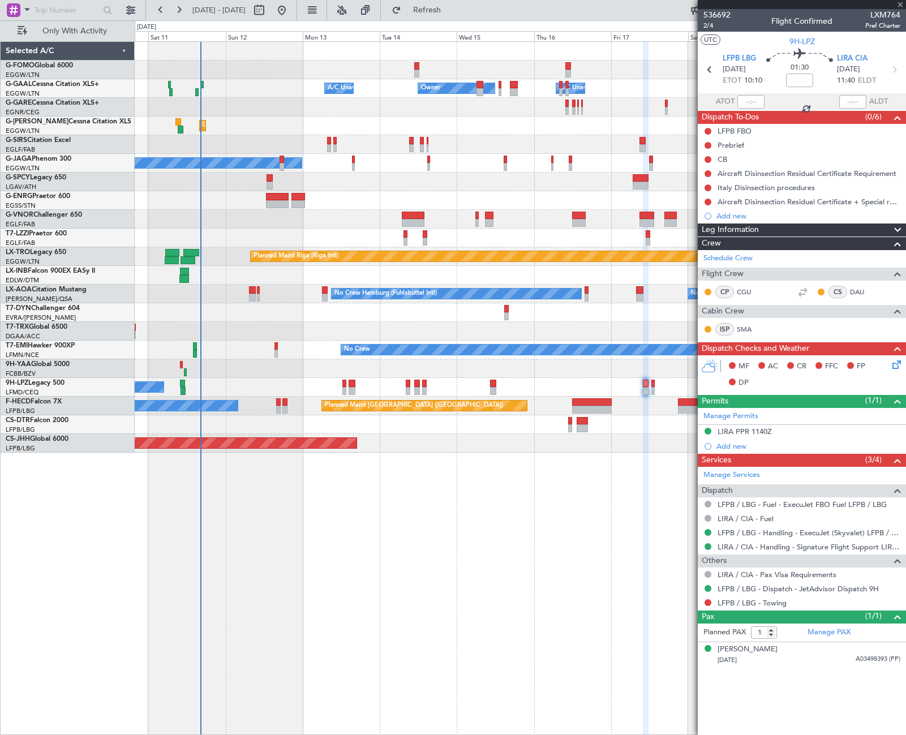
type input "3"
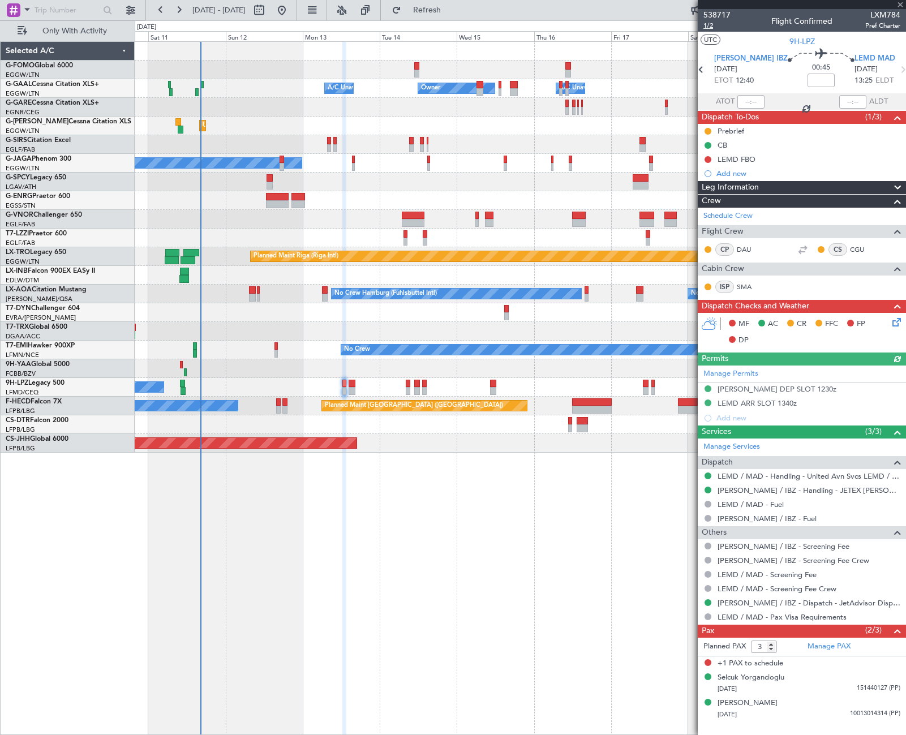
click at [711, 27] on span "1/2" at bounding box center [716, 26] width 27 height 10
click at [709, 28] on span "1/2" at bounding box center [716, 26] width 27 height 10
click at [745, 214] on link "Schedule Crew" at bounding box center [727, 216] width 49 height 11
click at [134, 166] on div "Owner Owner A/C Unavailable A/C Unavailable Unplanned Maint London (Luton) Plan…" at bounding box center [453, 377] width 906 height 715
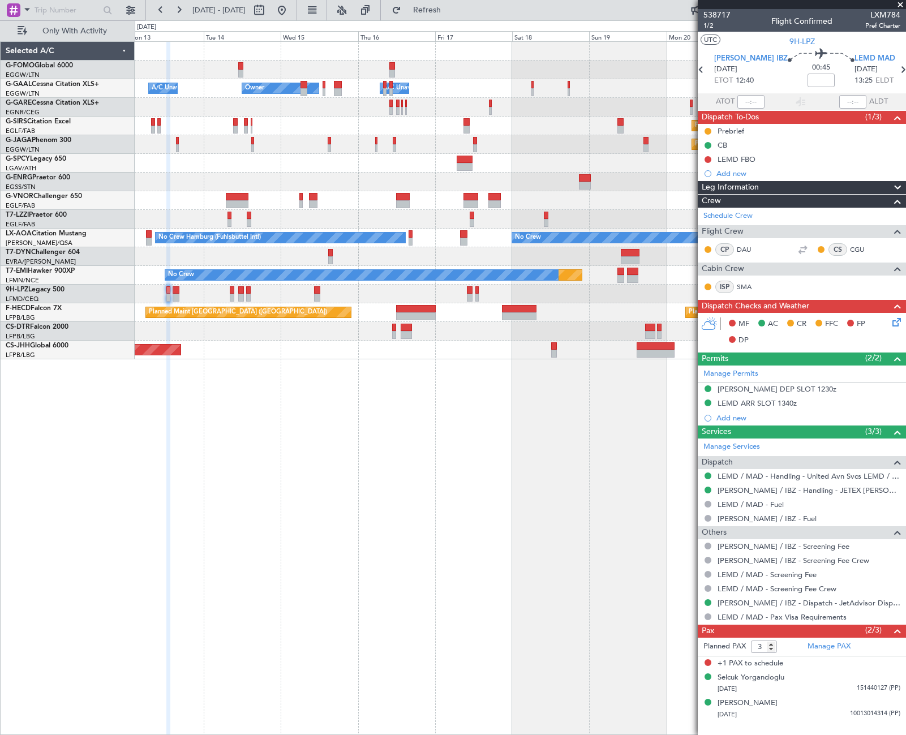
click at [677, 455] on div "Owner A/C Unavailable Owner A/C Unavailable Owner Planned Maint Oxford (Kidling…" at bounding box center [520, 388] width 771 height 694
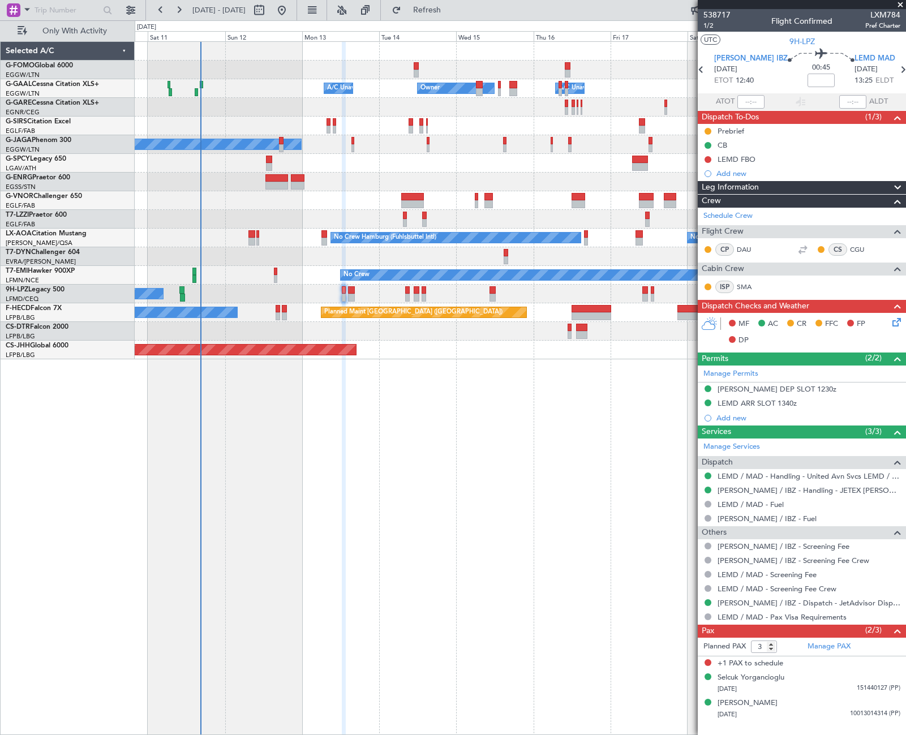
click at [523, 548] on div "Owner A/C Unavailable Owner A/C Unavailable Planned Maint Oxford (Kidlington) A…" at bounding box center [520, 388] width 771 height 694
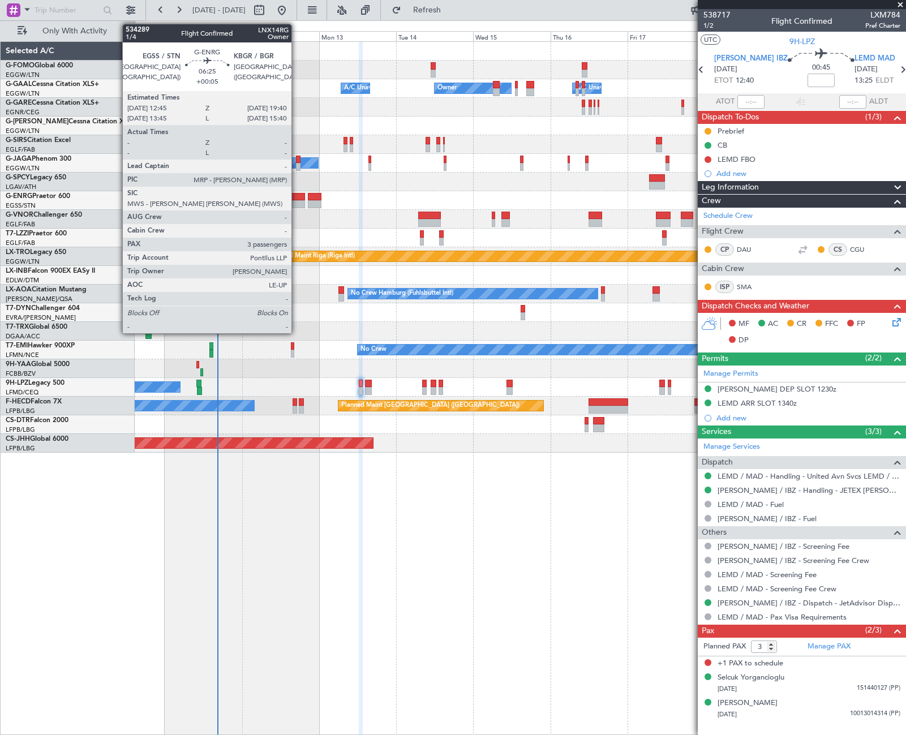
click at [297, 196] on div at bounding box center [293, 197] width 23 height 8
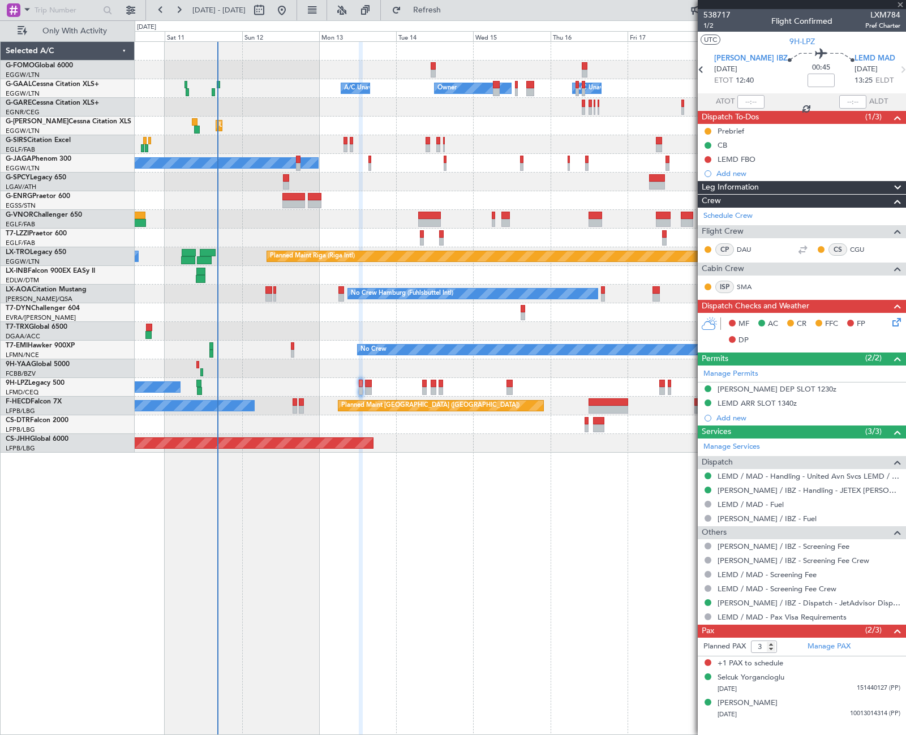
type input "+00:05"
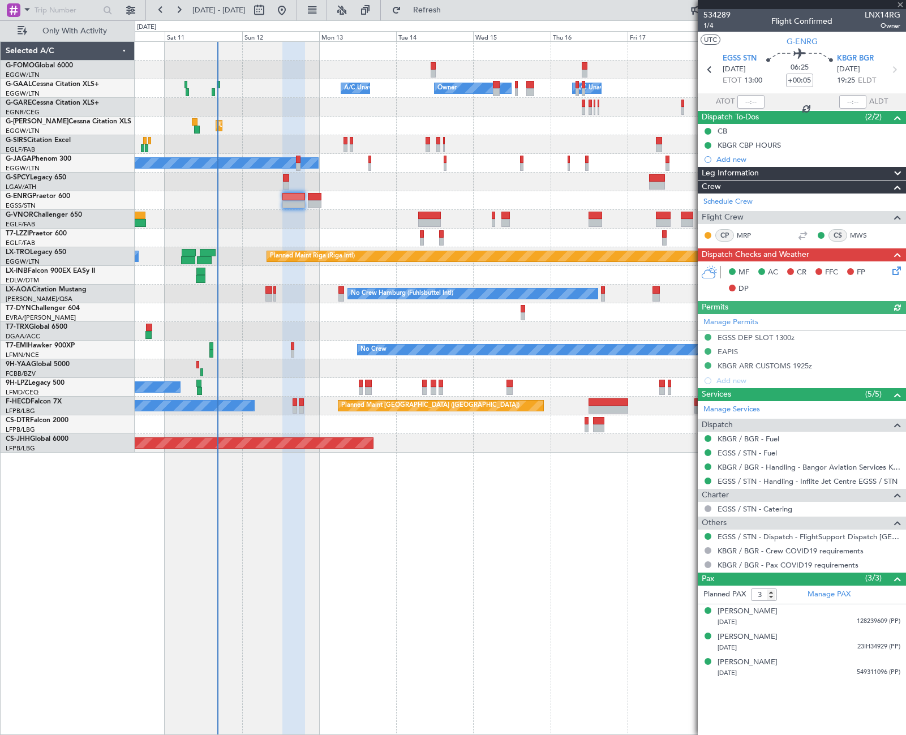
click at [793, 170] on div "Leg Information" at bounding box center [802, 173] width 208 height 13
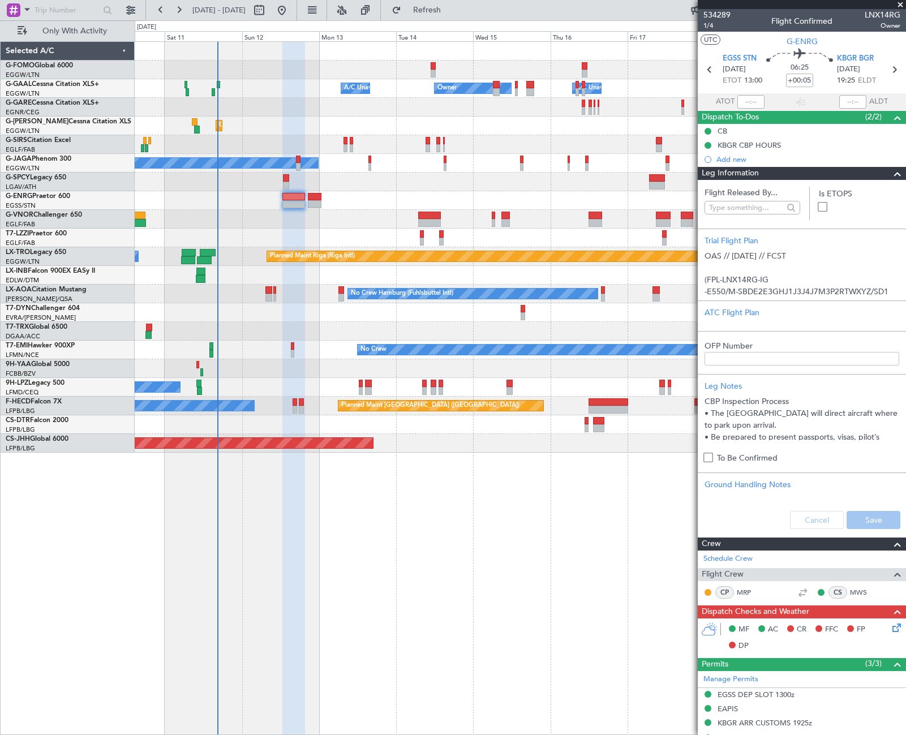
click at [891, 175] on span at bounding box center [898, 174] width 14 height 14
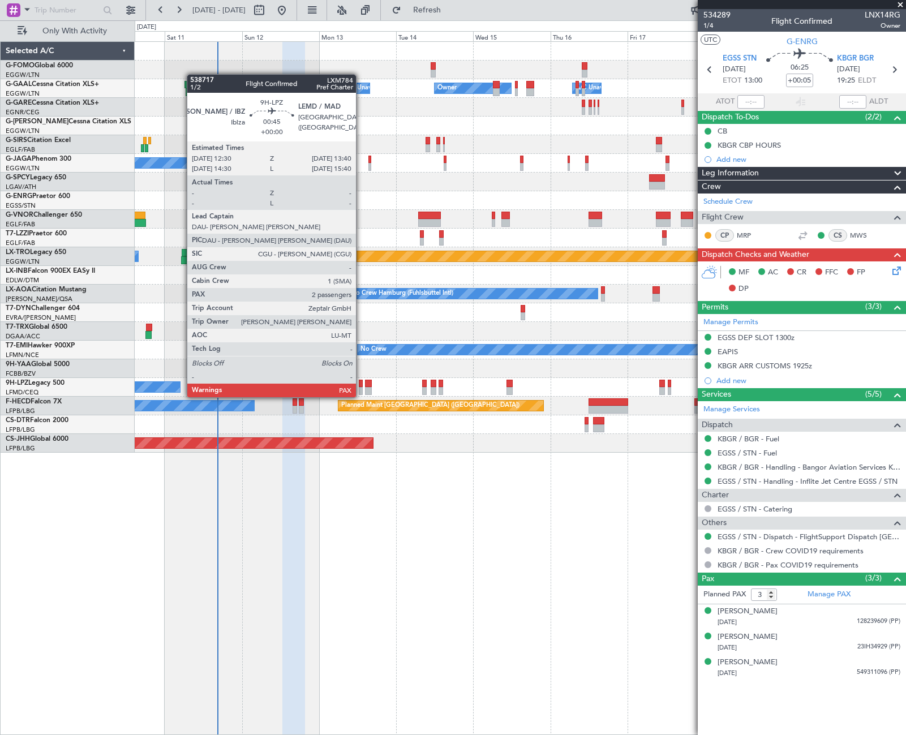
click at [360, 386] on div at bounding box center [361, 384] width 4 height 8
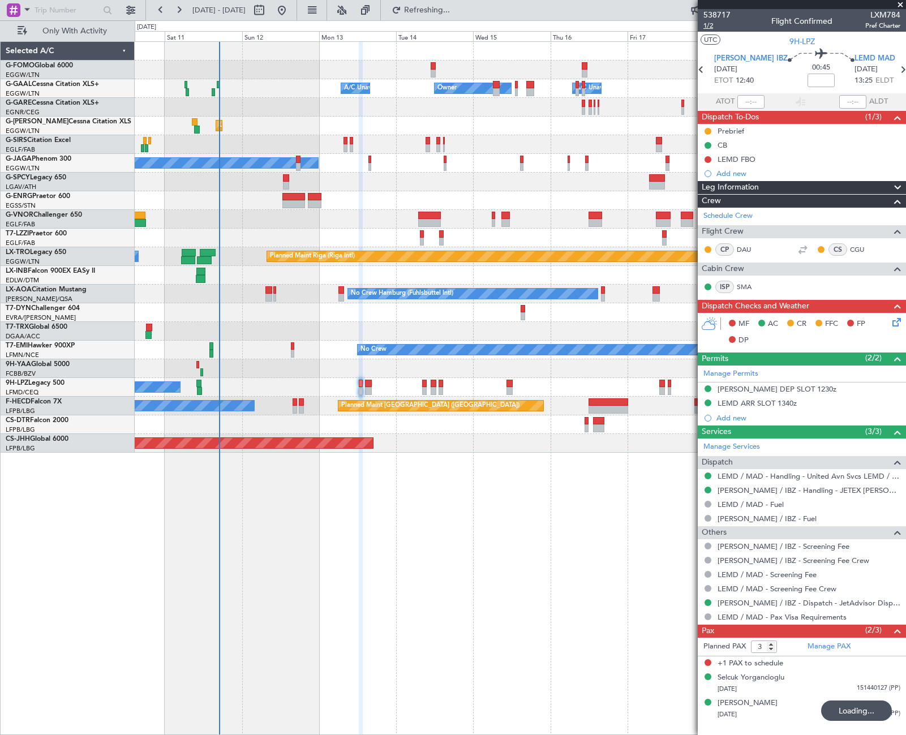
click at [715, 22] on span "1/2" at bounding box center [716, 26] width 27 height 10
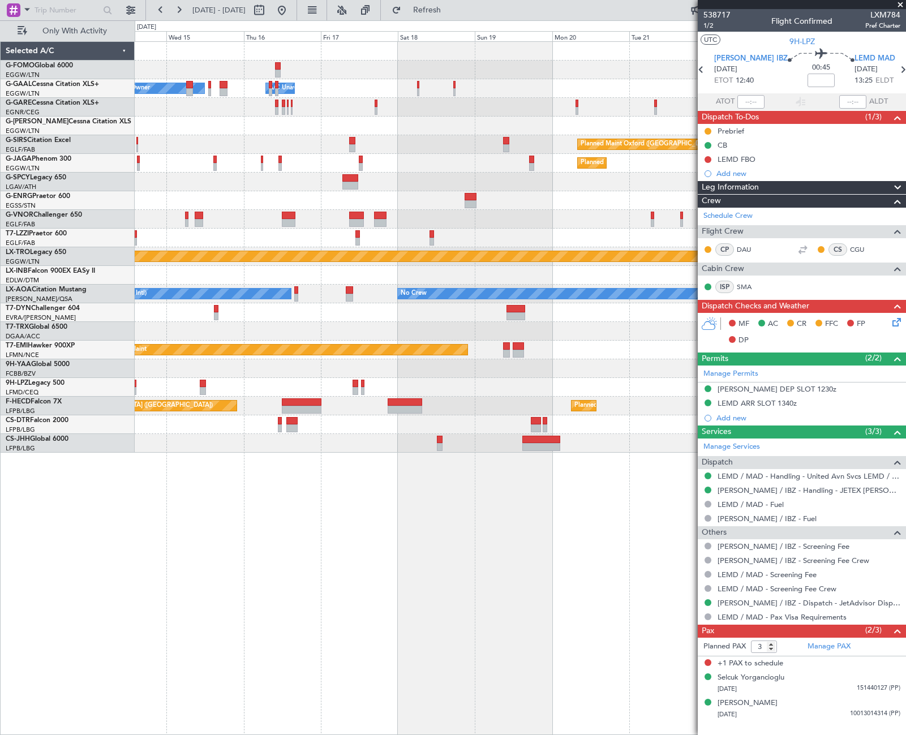
click at [306, 146] on div "Owner Owner A/C Unavailable A/C Unavailable Owner Planned Maint Oxford (Kidling…" at bounding box center [520, 247] width 771 height 411
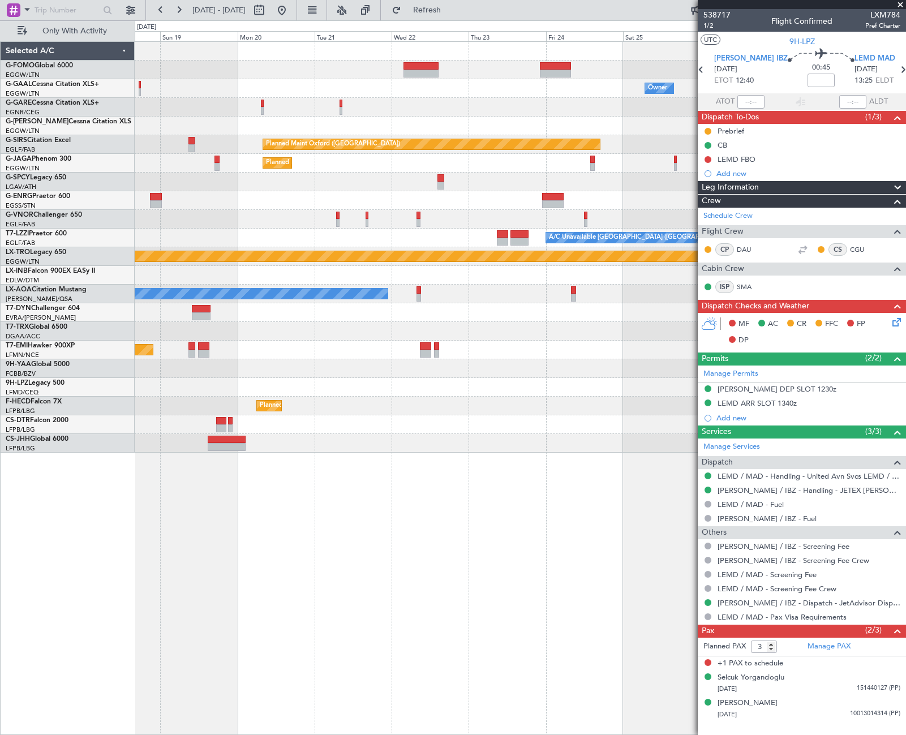
click at [241, 175] on div "Owner Owner A/C Unavailable Planned Maint Oxford (Kidlington) Planned Maint Par…" at bounding box center [520, 247] width 771 height 411
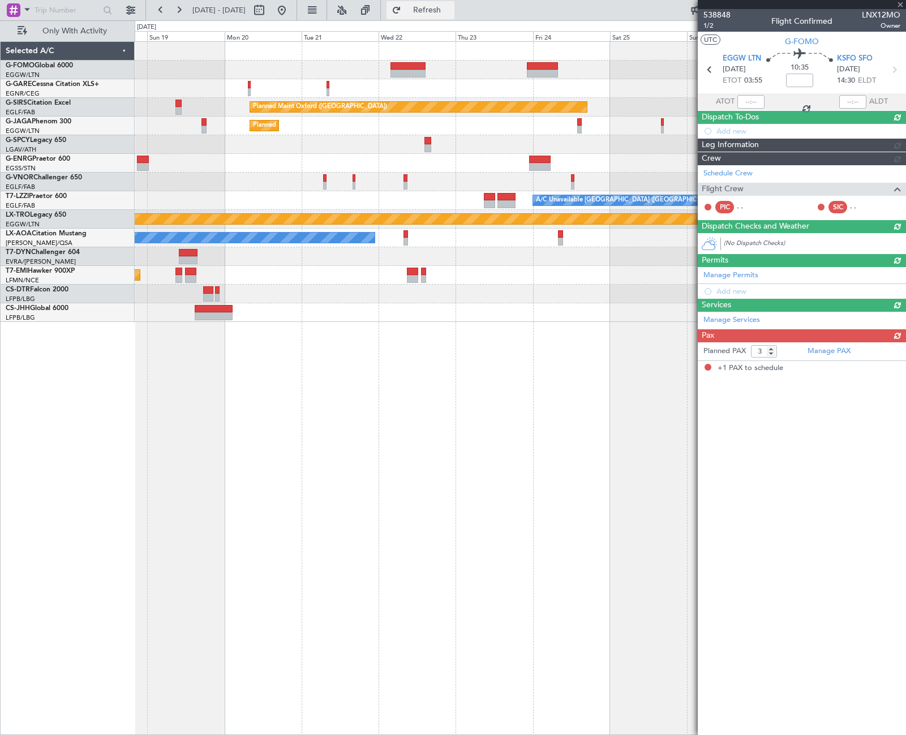
type input "+00:30"
type input "1"
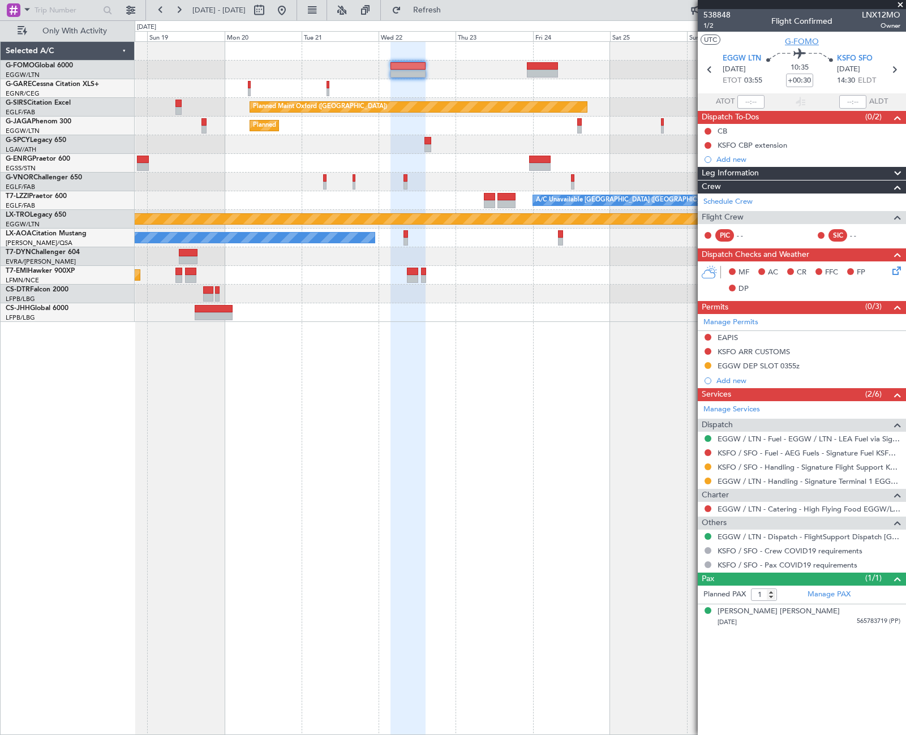
click at [789, 43] on span "G-FOMO" at bounding box center [802, 42] width 34 height 12
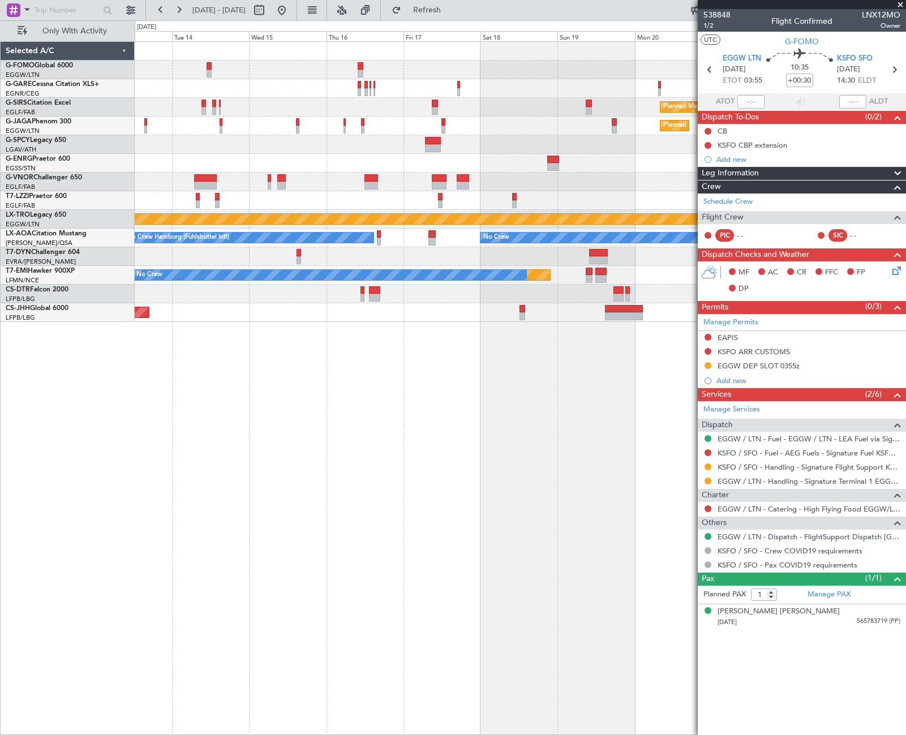
click at [696, 384] on div "Planned Maint Oxford (Kidlington) Planned Maint Paris (Le Bourget) No Crew A/C …" at bounding box center [520, 388] width 771 height 694
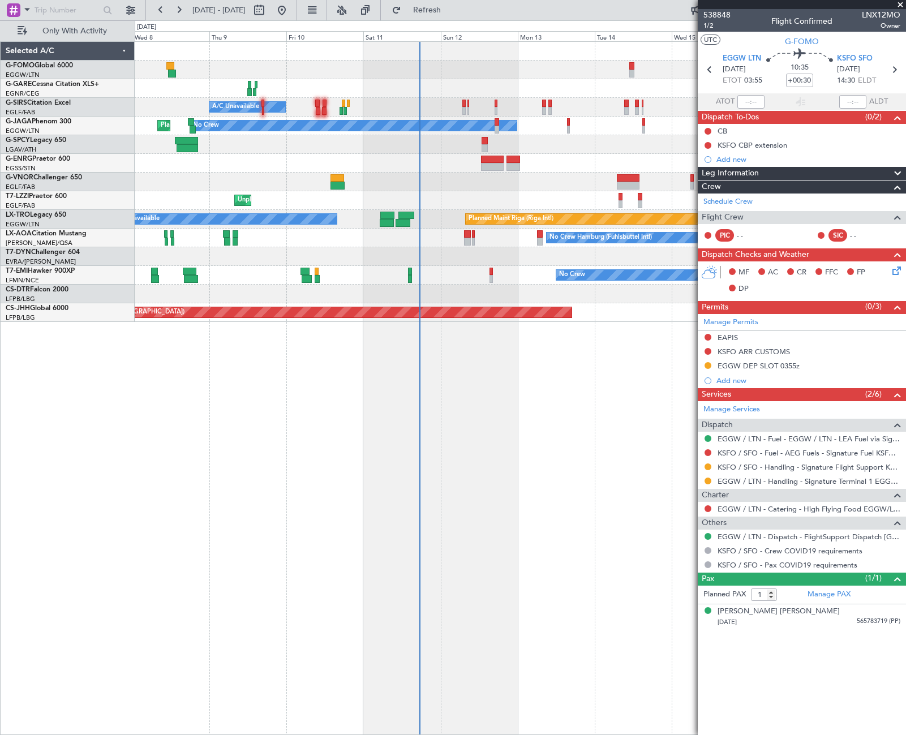
click at [641, 459] on div "A/C Unavailable Planned Maint Oxford (Kidlington) No Crew Planned Maint London …" at bounding box center [520, 388] width 771 height 694
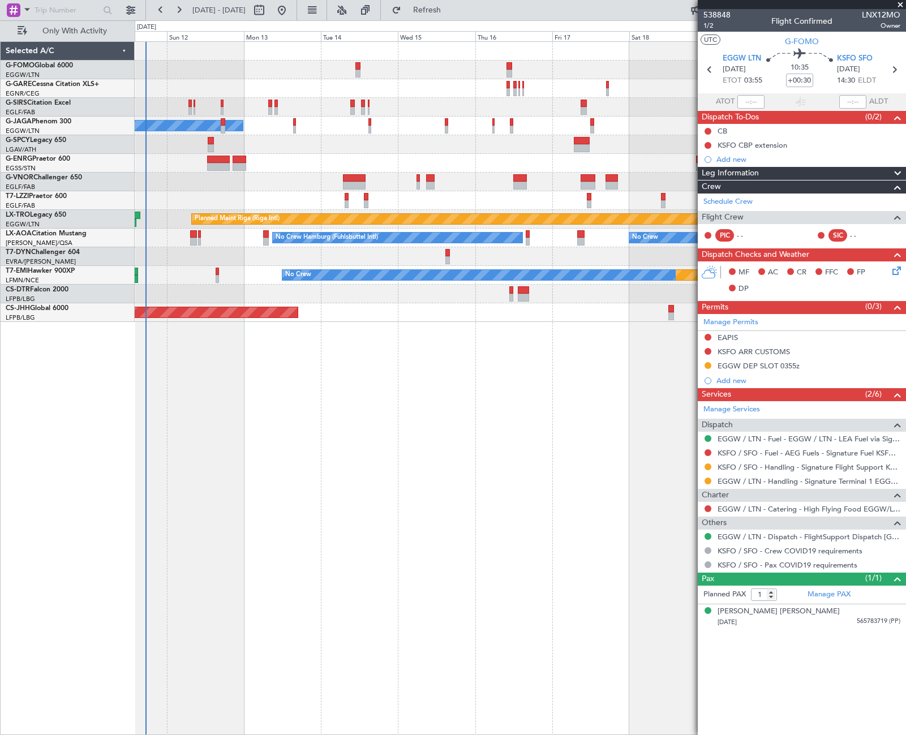
click at [134, 525] on div "Planned Maint Oxford (Kidlington) A/C Unavailable No Crew Planned Maint Paris (…" at bounding box center [453, 377] width 906 height 715
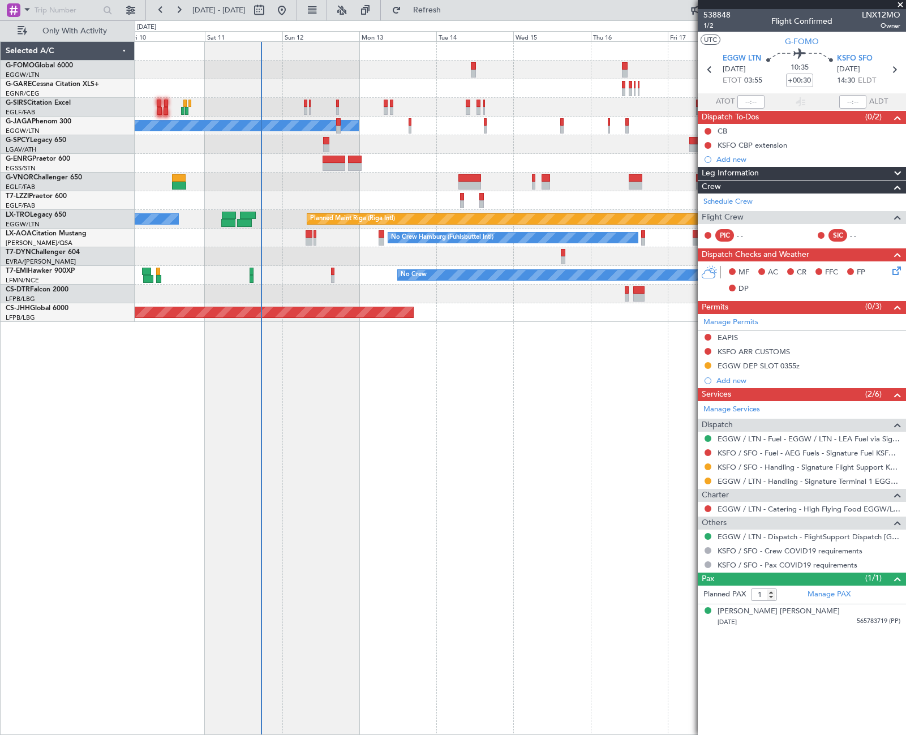
click at [319, 502] on div "A/C Unavailable Planned Maint Oxford (Kidlington) No Crew Planned Maint London …" at bounding box center [520, 388] width 771 height 694
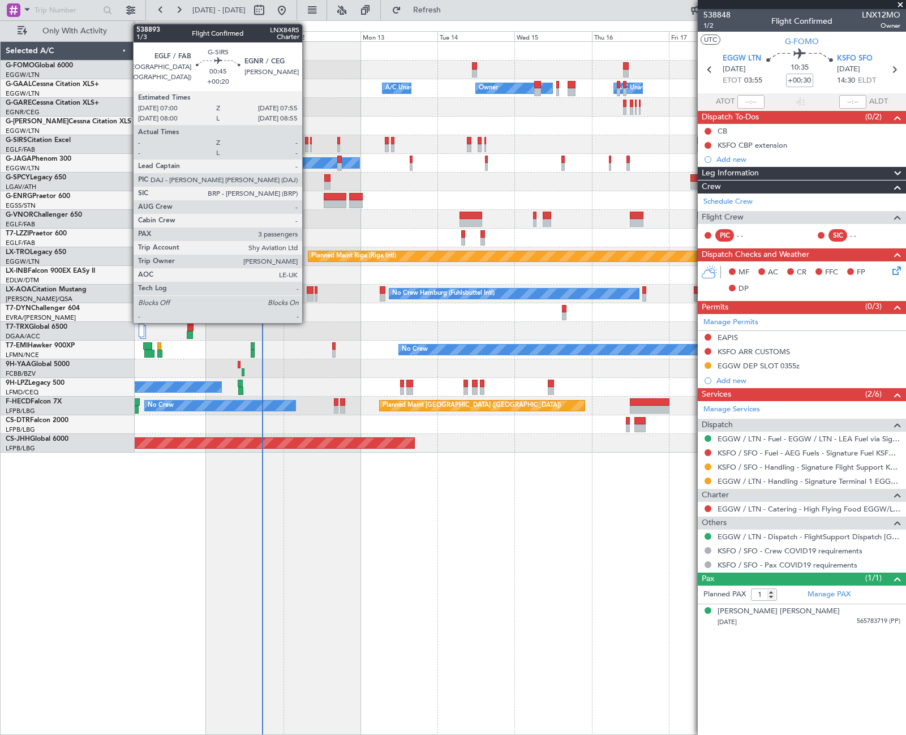
click at [307, 144] on div at bounding box center [306, 141] width 3 height 8
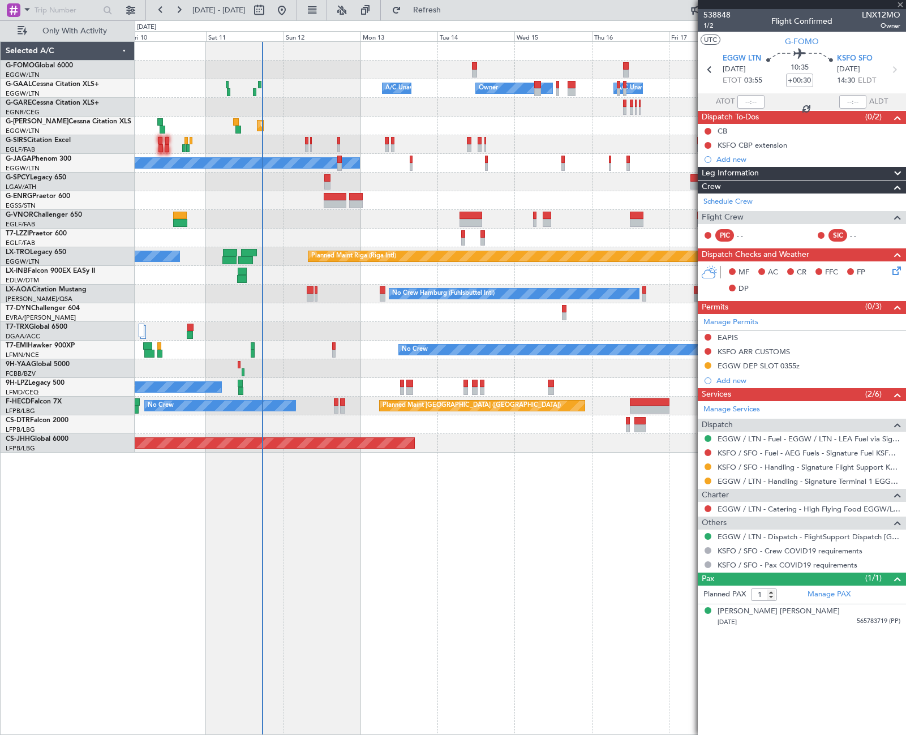
type input "+00:20"
type input "3"
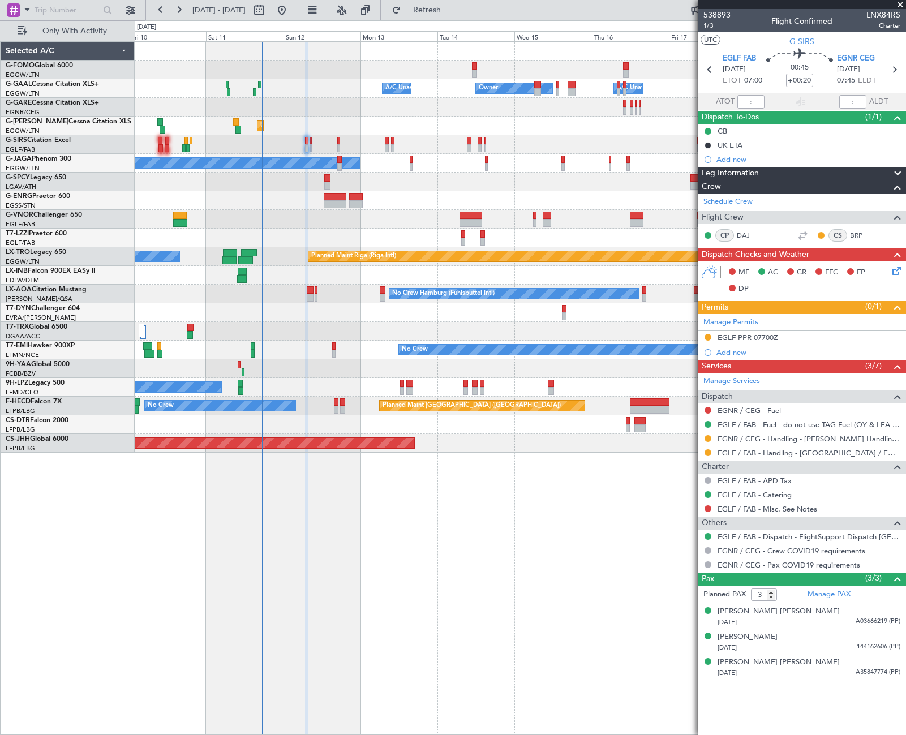
click at [440, 555] on div "Owner Owner A/C Unavailable A/C Unavailable Unplanned Maint London (Luton) Plan…" at bounding box center [520, 388] width 771 height 694
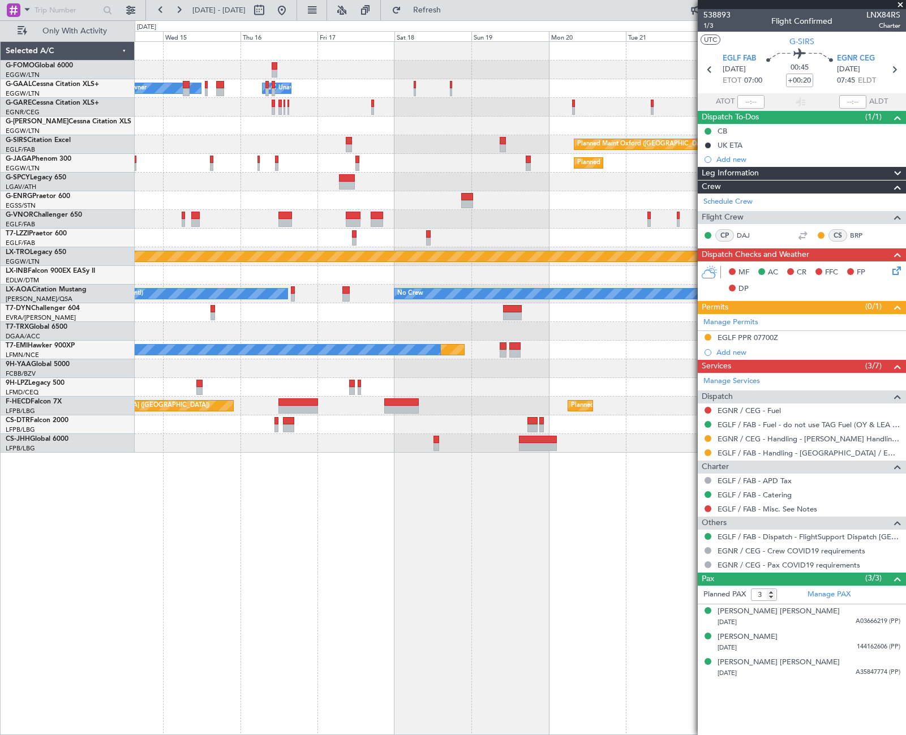
click at [119, 304] on div "Owner Owner A/C Unavailable A/C Unavailable Owner Planned Maint Oxford (Kidling…" at bounding box center [453, 377] width 906 height 715
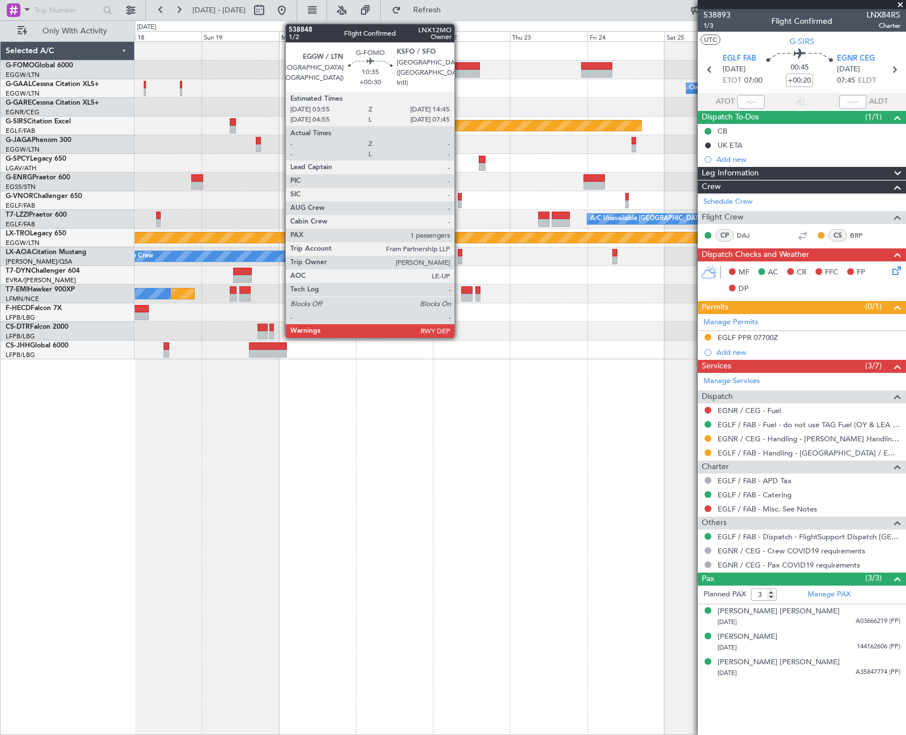
click at [459, 69] on div at bounding box center [462, 66] width 35 height 8
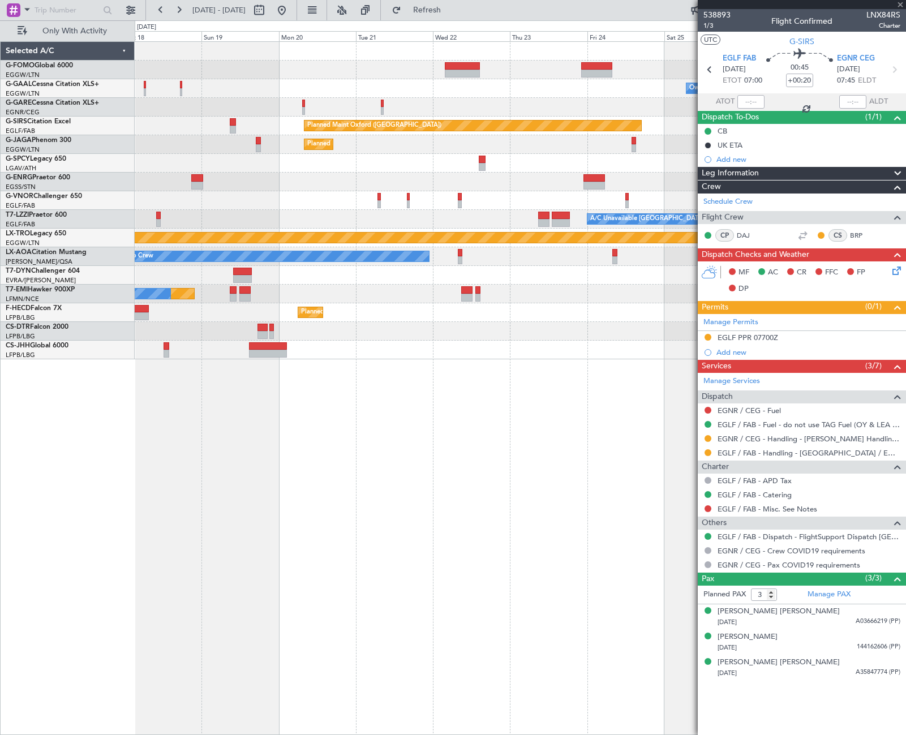
type input "+00:30"
type input "1"
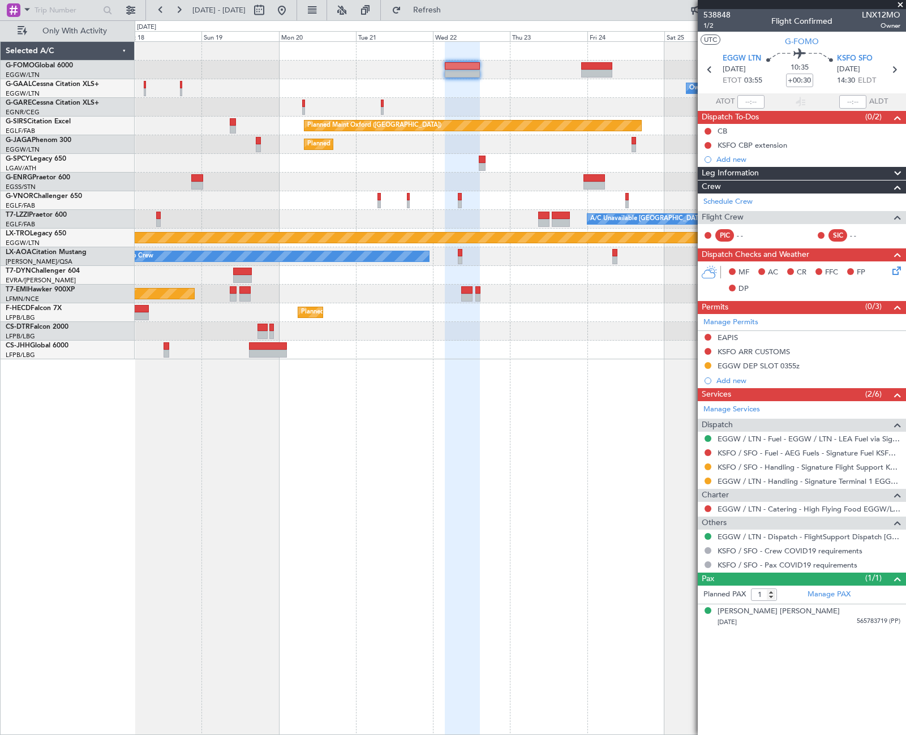
click at [609, 519] on div "Owner A/C Unavailable Owner Planned Maint Oxford (Kidlington) Planned Maint Par…" at bounding box center [520, 388] width 771 height 694
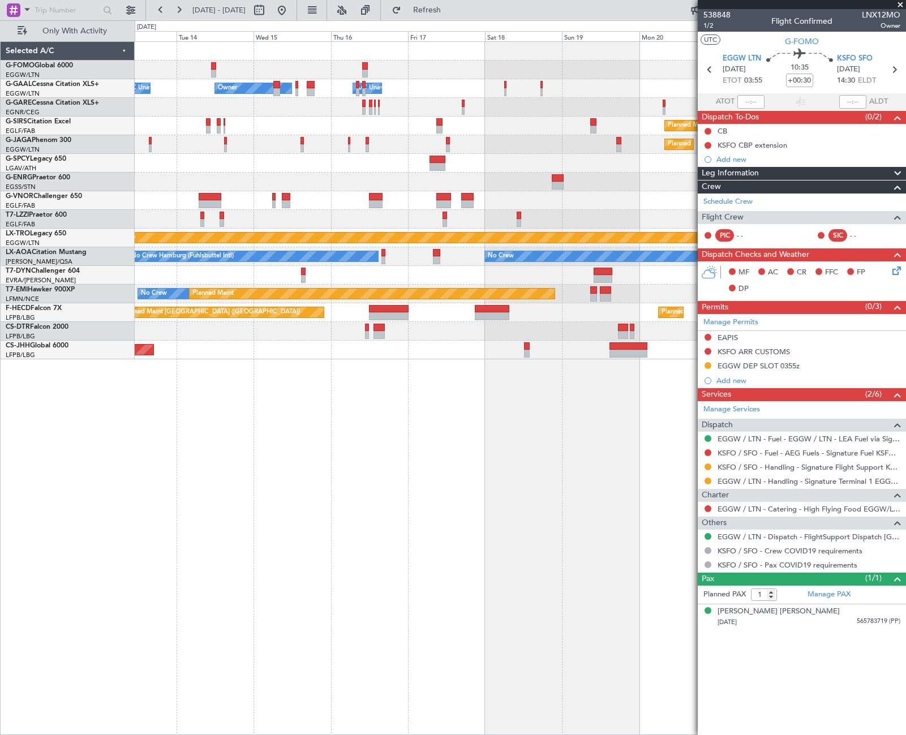
click at [602, 508] on div "Owner A/C Unavailable Owner A/C Unavailable Owner Planned Maint Oxford (Kidling…" at bounding box center [520, 388] width 771 height 694
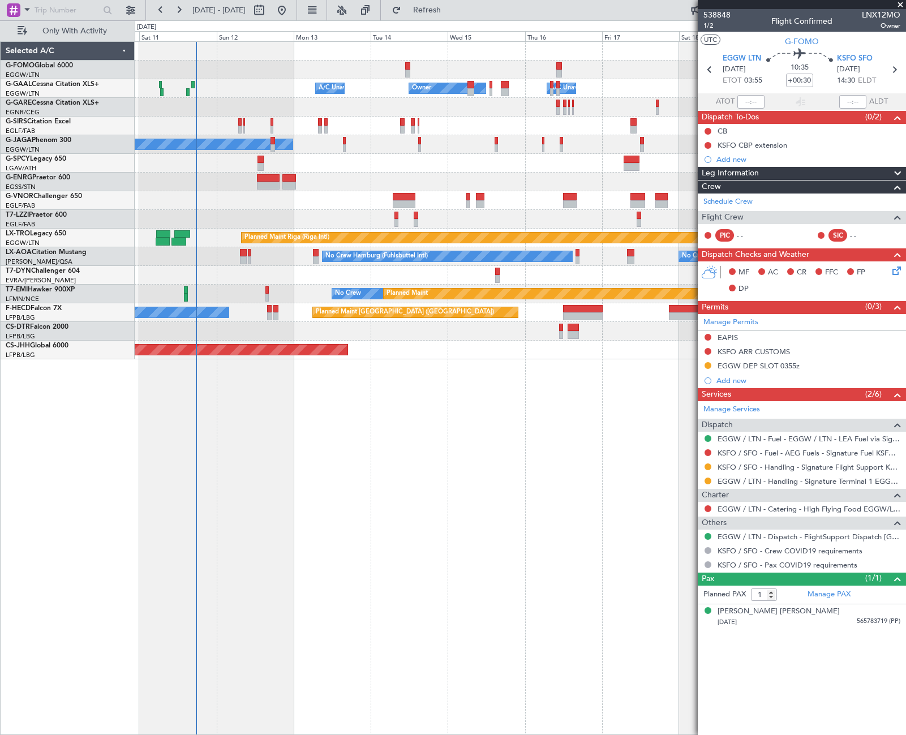
click at [419, 530] on div "Owner A/C Unavailable Owner A/C Unavailable Planned Maint Oxford (Kidlington) A…" at bounding box center [520, 388] width 771 height 694
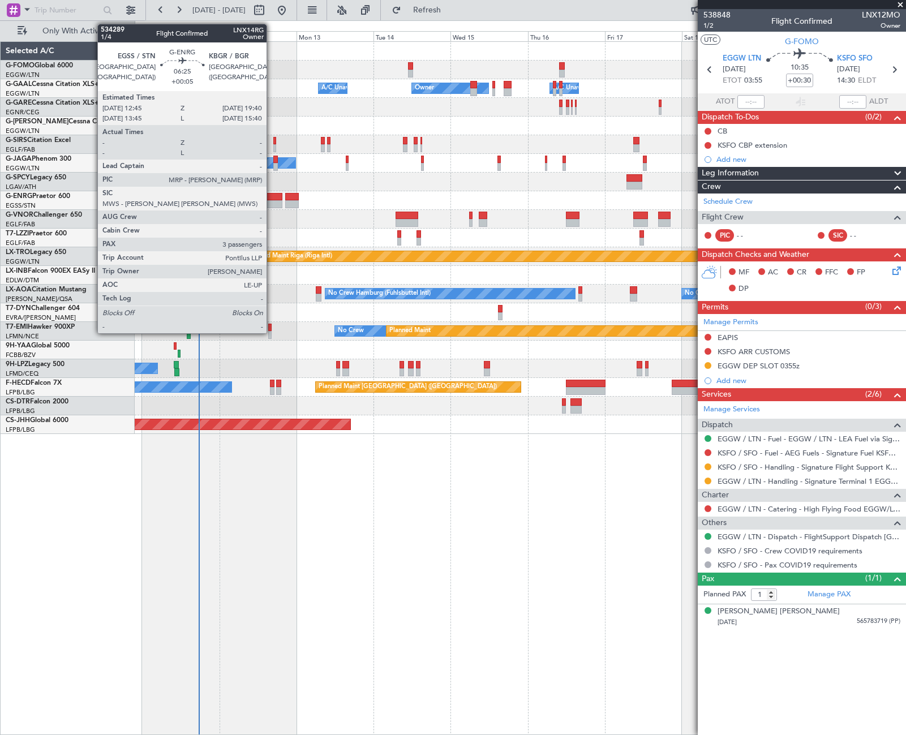
click at [272, 195] on div at bounding box center [271, 197] width 23 height 8
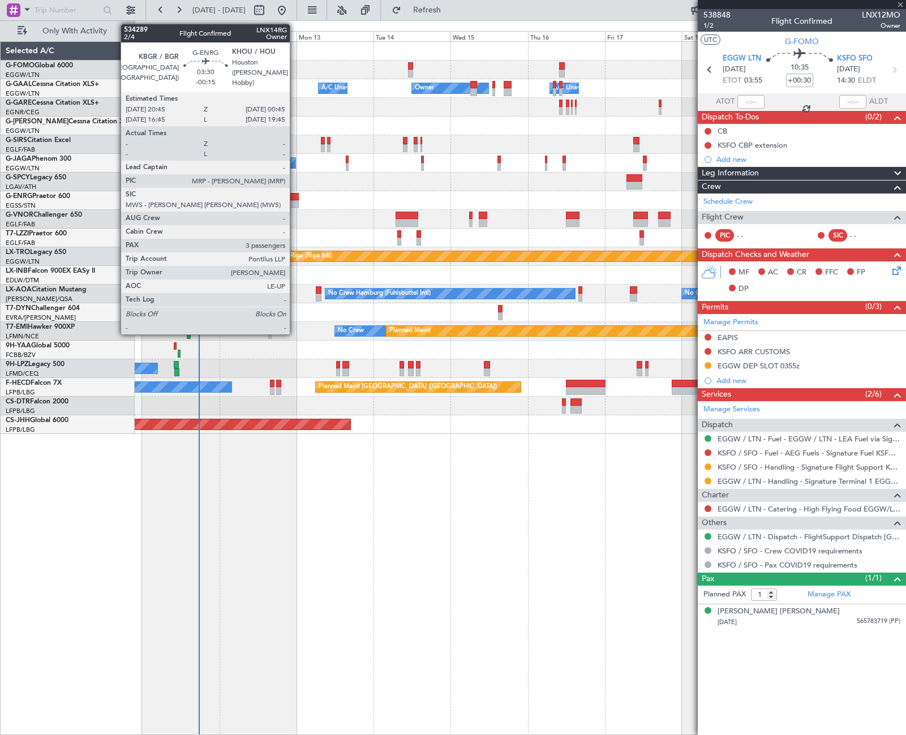
type input "+00:05"
type input "3"
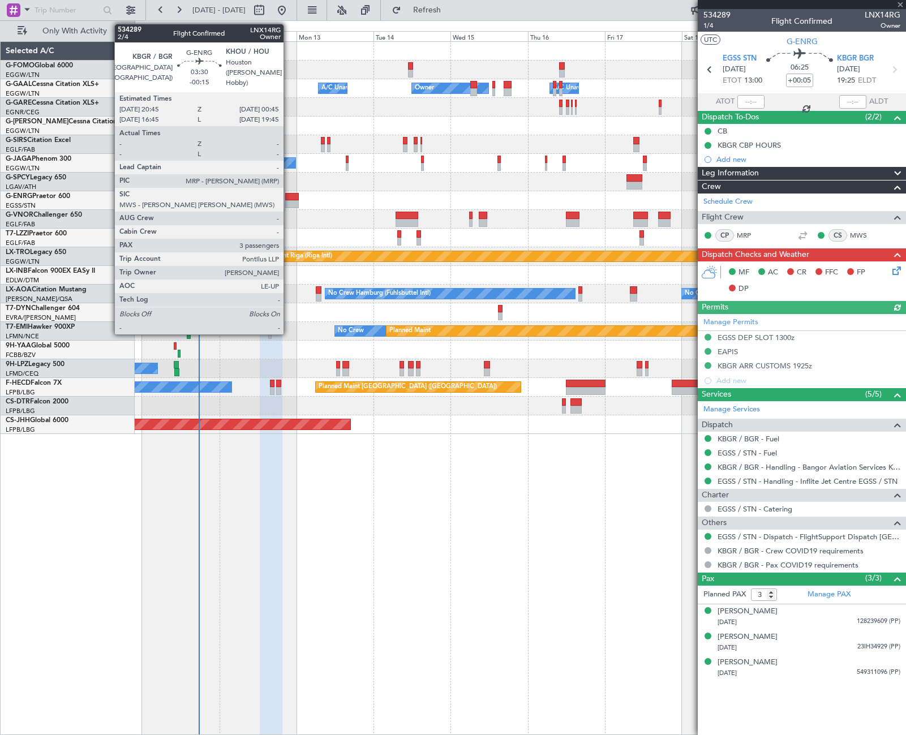
click at [289, 200] on div at bounding box center [291, 204] width 13 height 8
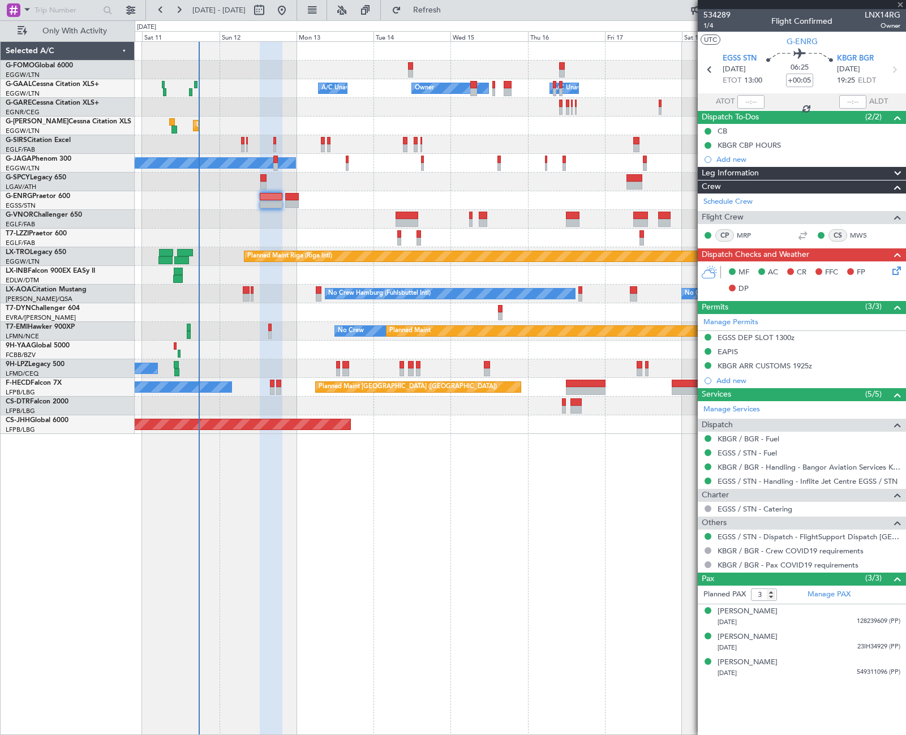
type input "-00:15"
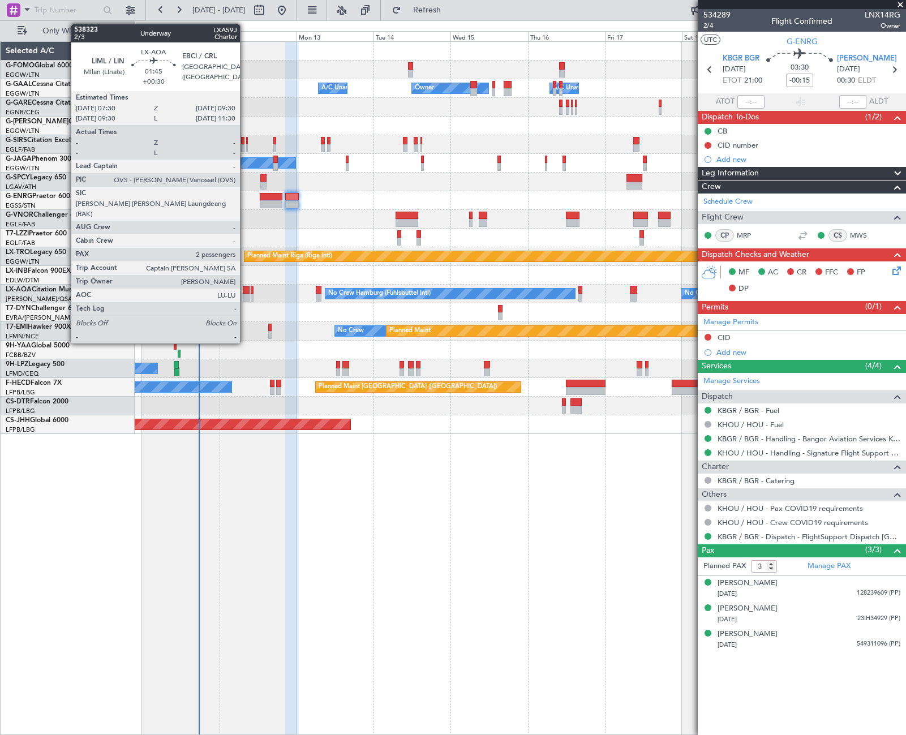
click at [245, 293] on div at bounding box center [246, 290] width 7 height 8
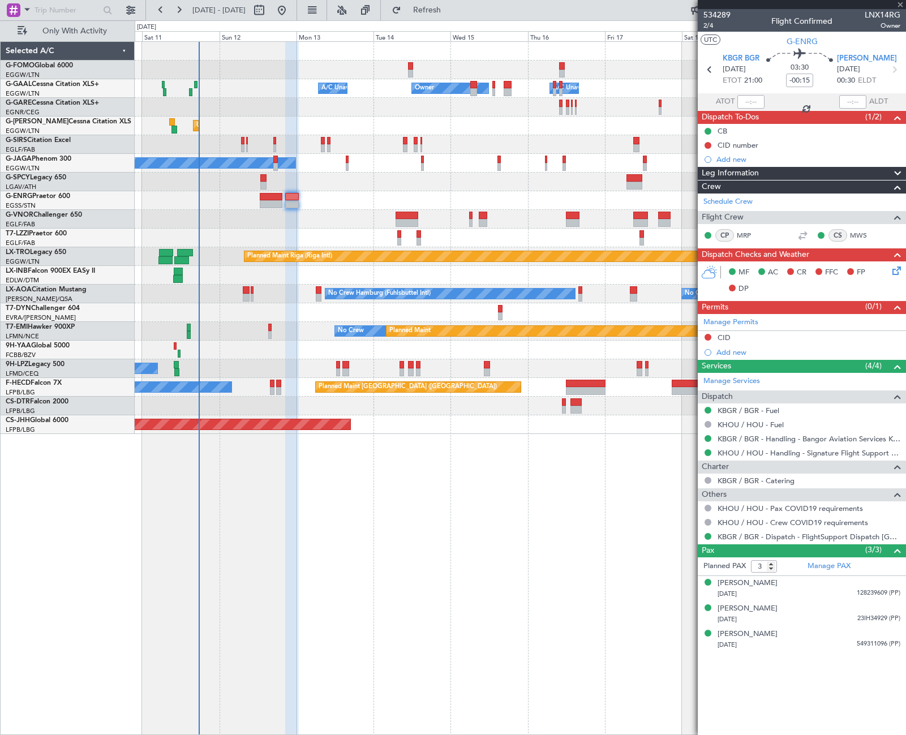
type input "+00:30"
type input "2"
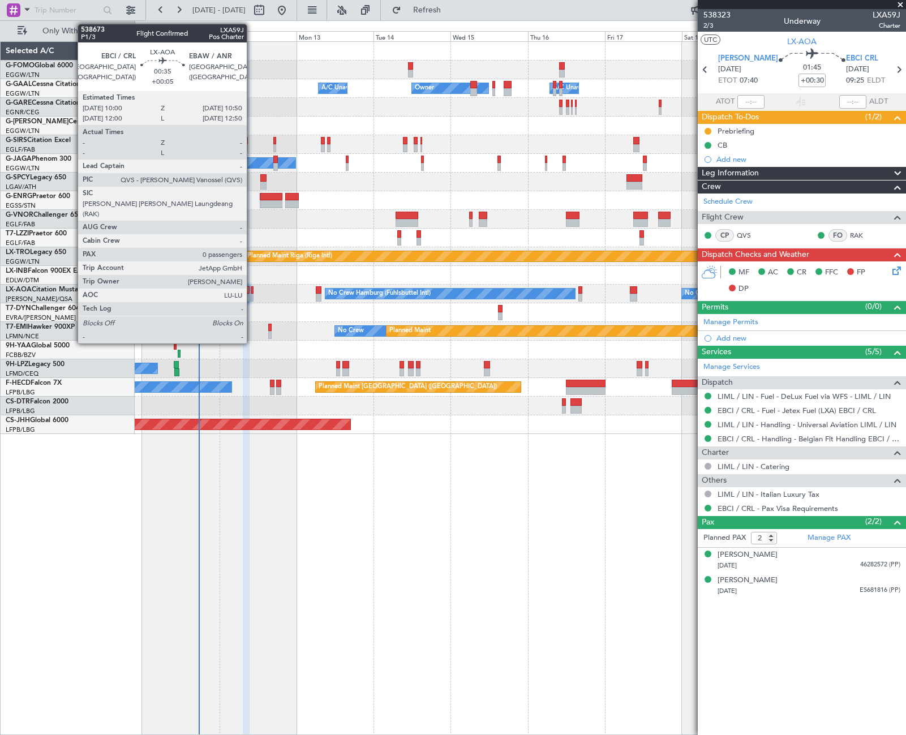
click at [252, 297] on div at bounding box center [252, 298] width 3 height 8
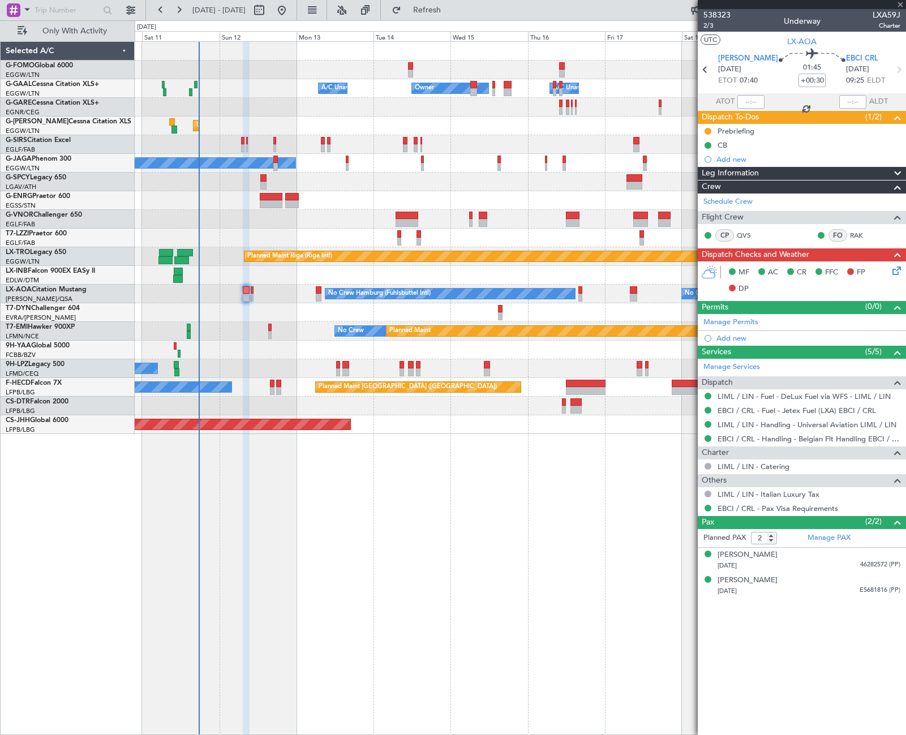
type input "+00:05"
type input "0"
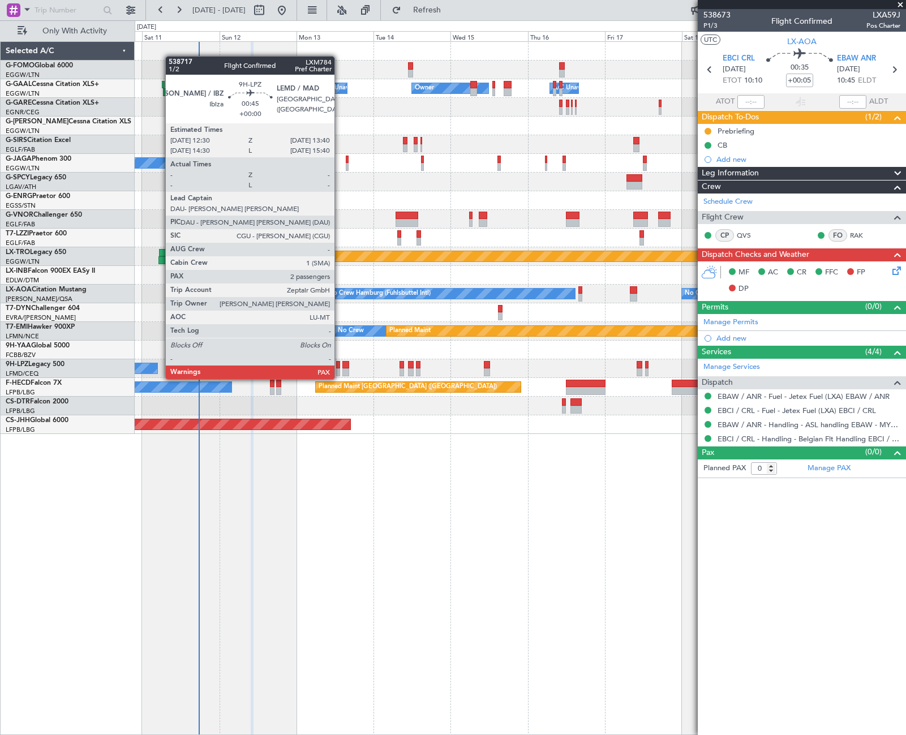
click at [340, 368] on div at bounding box center [338, 365] width 4 height 8
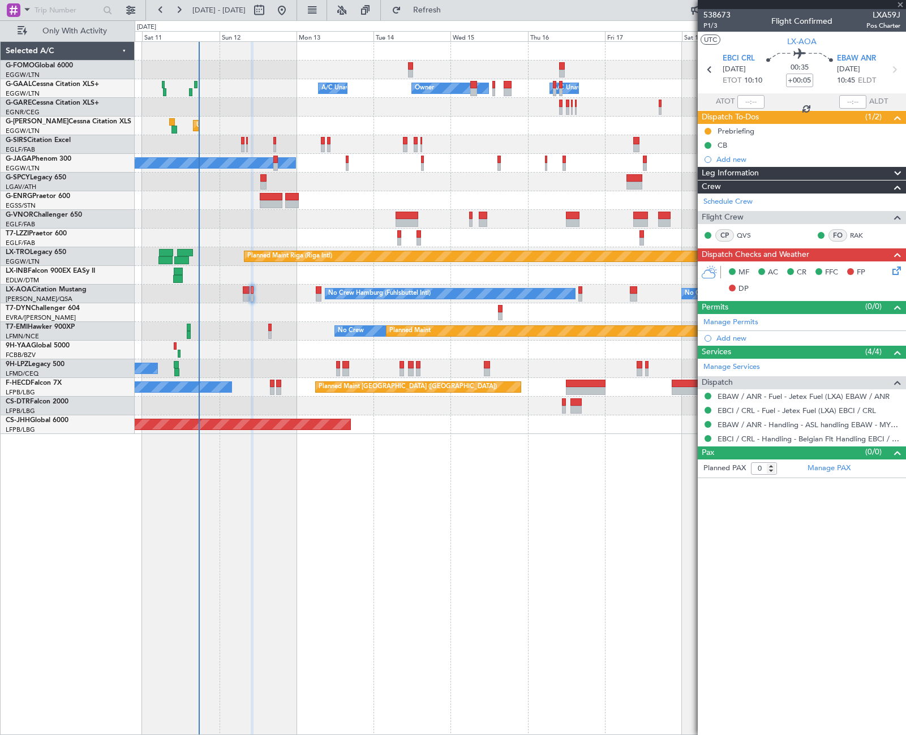
type input "2"
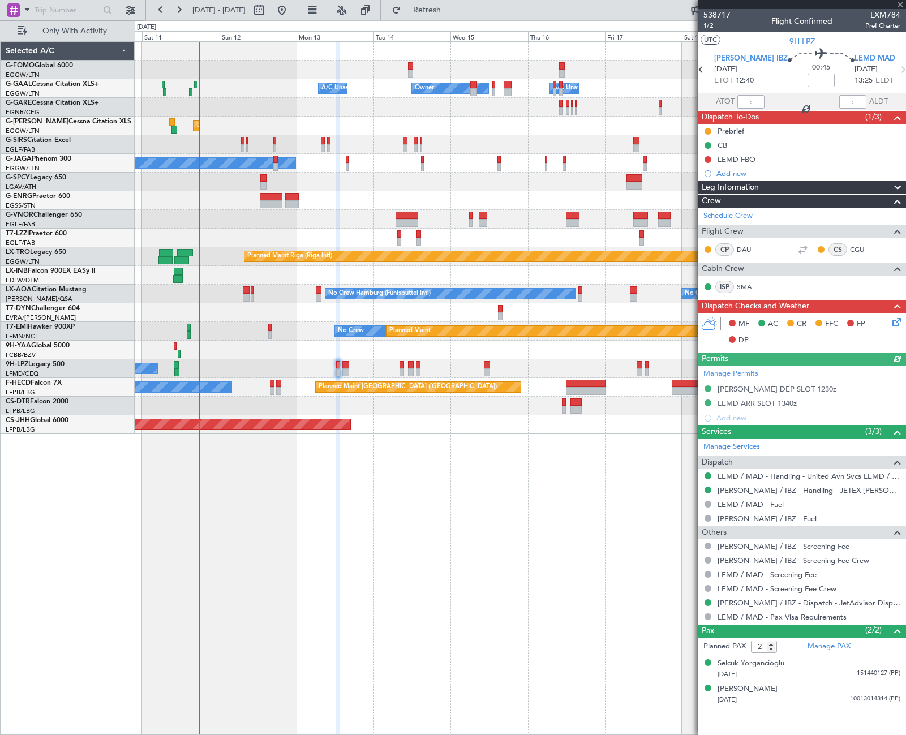
click at [899, 323] on icon at bounding box center [894, 320] width 9 height 9
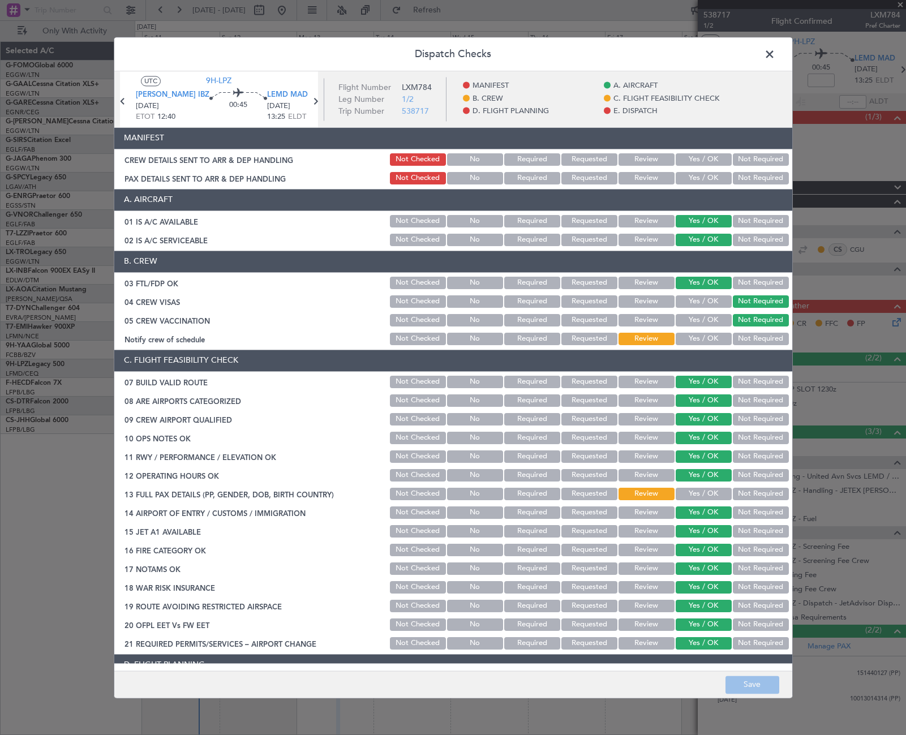
click at [695, 336] on button "Yes / OK" at bounding box center [704, 339] width 56 height 12
click at [718, 497] on button "Yes / OK" at bounding box center [704, 494] width 56 height 12
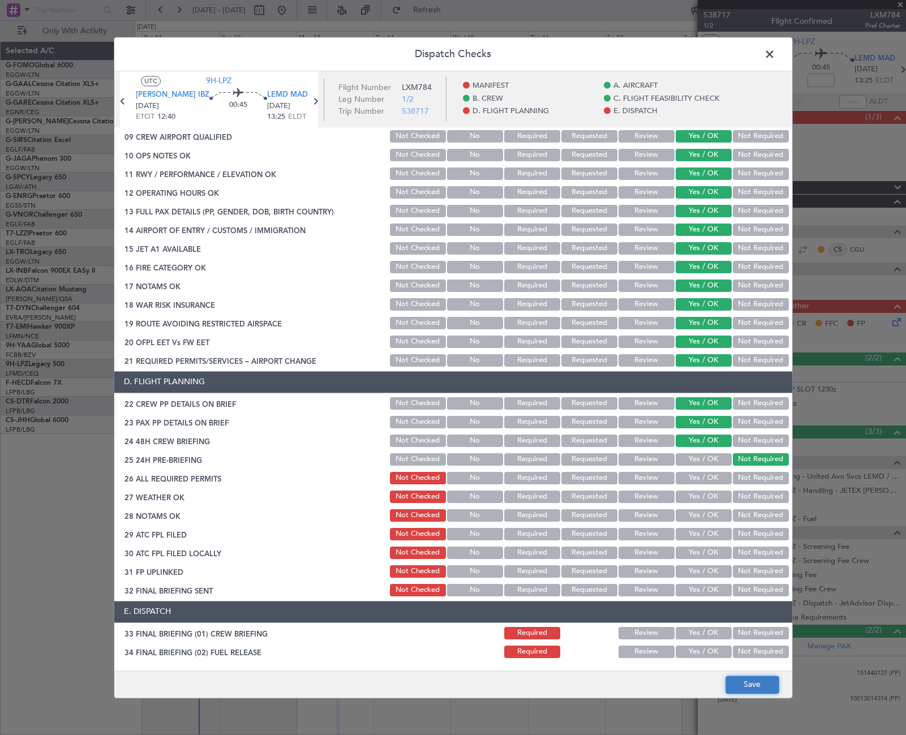
click at [761, 689] on button "Save" at bounding box center [752, 685] width 54 height 18
click at [775, 54] on span at bounding box center [775, 57] width 0 height 23
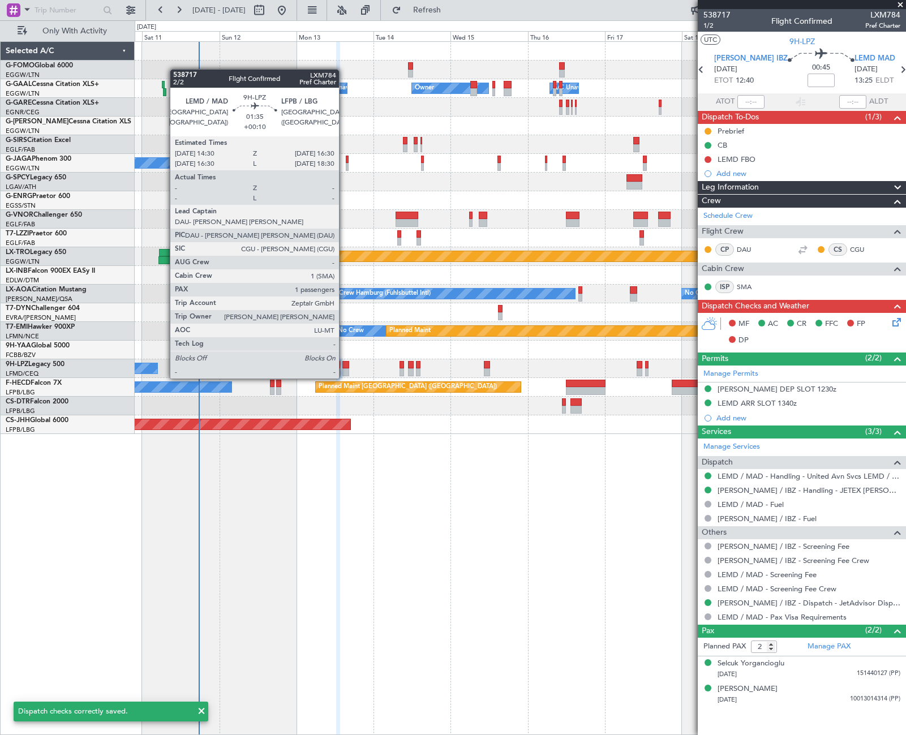
click at [345, 367] on div at bounding box center [345, 365] width 7 height 8
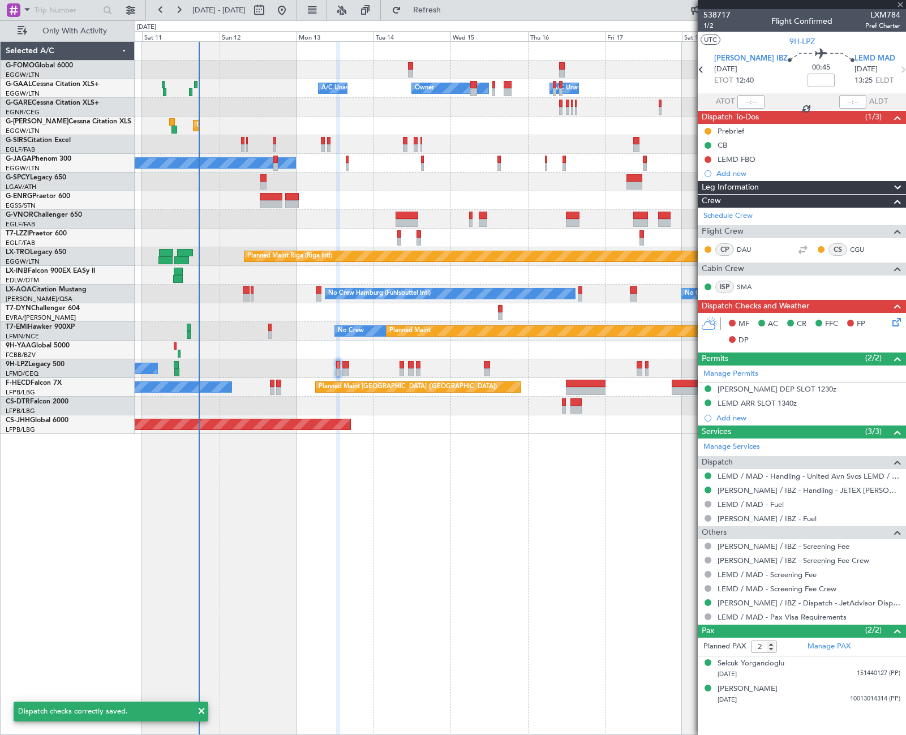
type input "+00:10"
type input "1"
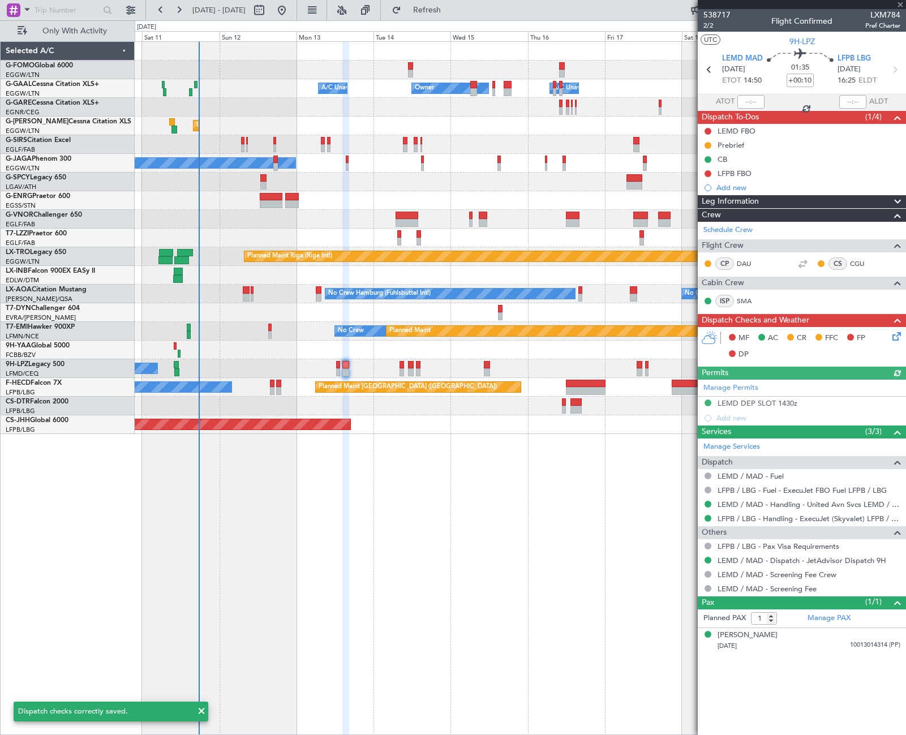
click at [895, 339] on icon at bounding box center [894, 334] width 9 height 9
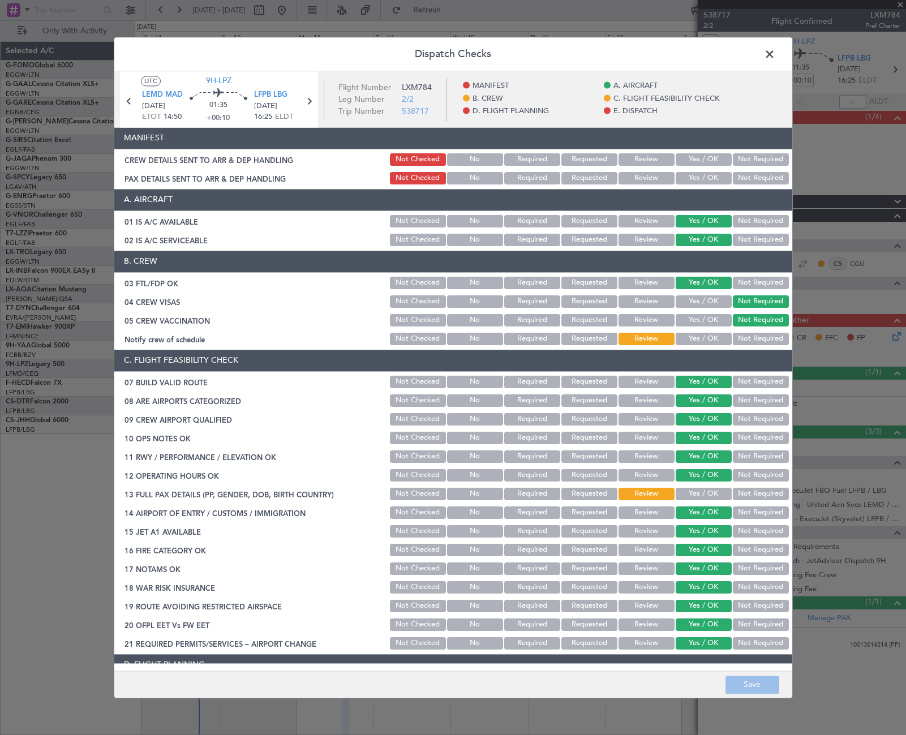
click at [696, 334] on button "Yes / OK" at bounding box center [704, 339] width 56 height 12
click at [707, 487] on div "Yes / OK" at bounding box center [702, 494] width 57 height 16
click at [708, 498] on button "Yes / OK" at bounding box center [704, 494] width 56 height 12
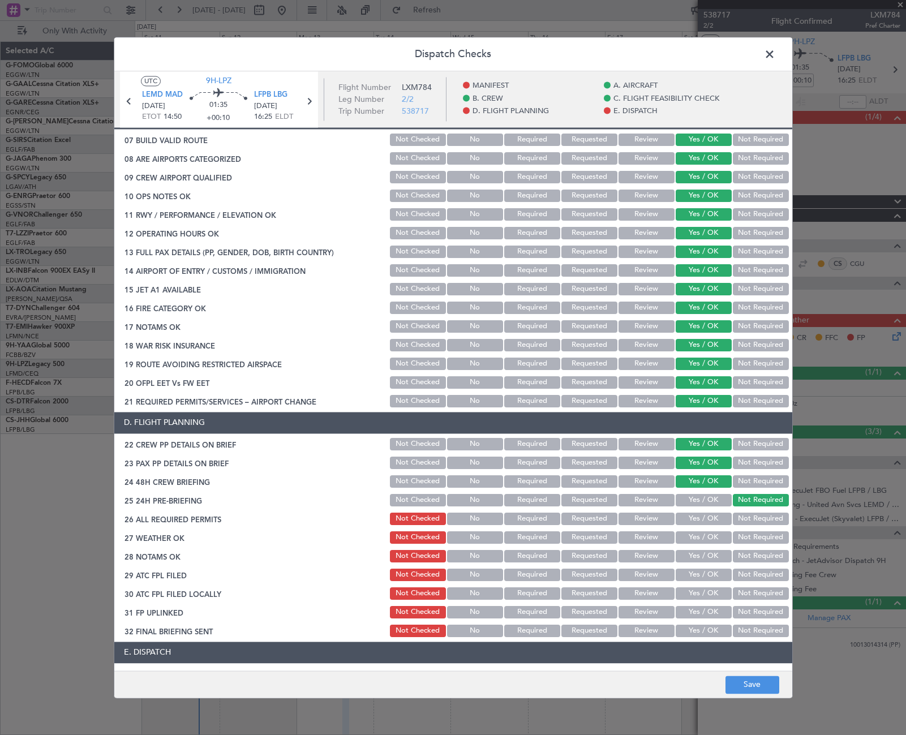
scroll to position [396, 0]
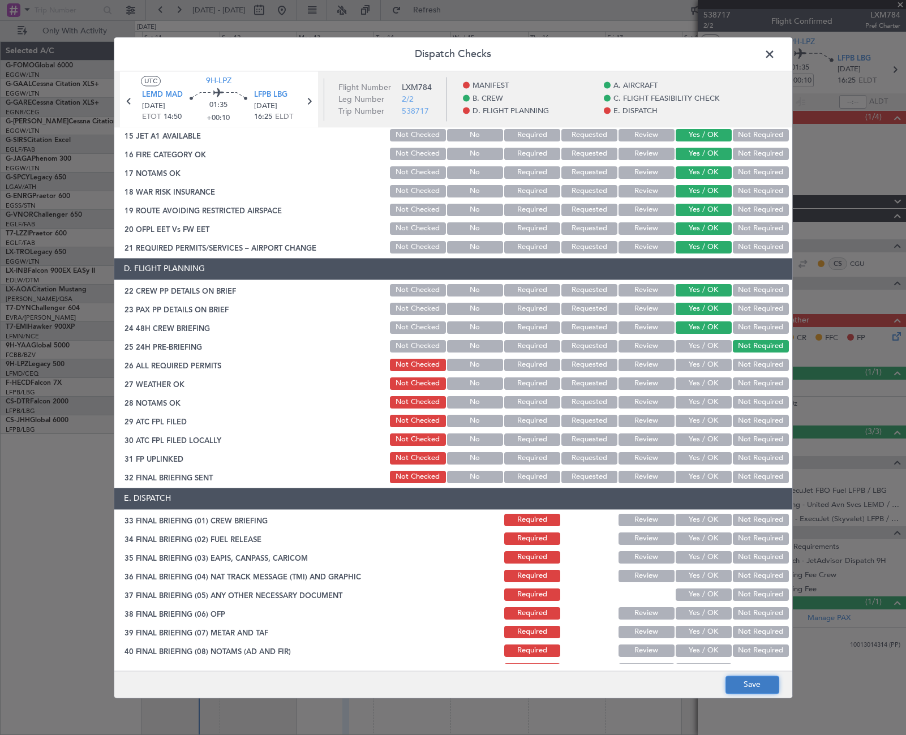
click at [762, 693] on button "Save" at bounding box center [752, 685] width 54 height 18
click at [775, 53] on span at bounding box center [775, 57] width 0 height 23
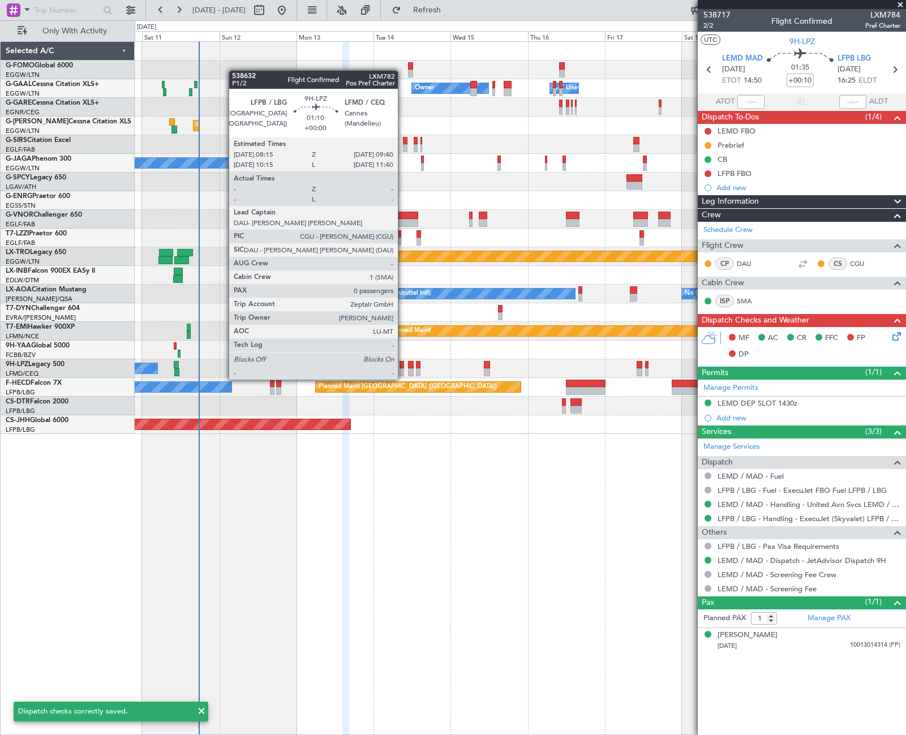
click at [403, 368] on div at bounding box center [402, 372] width 5 height 8
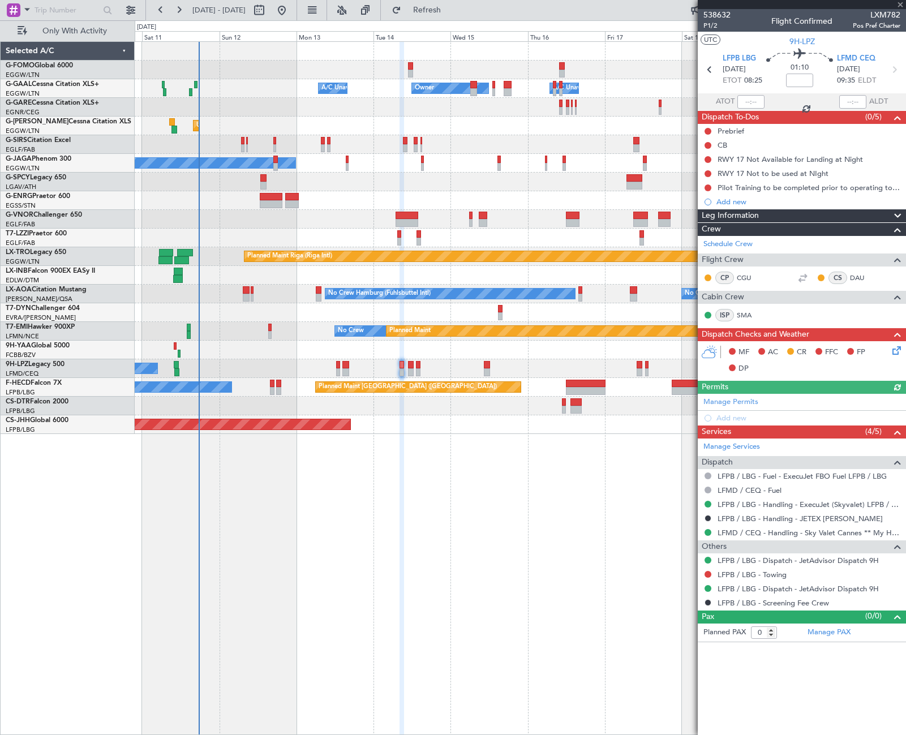
click at [897, 349] on icon at bounding box center [894, 348] width 9 height 9
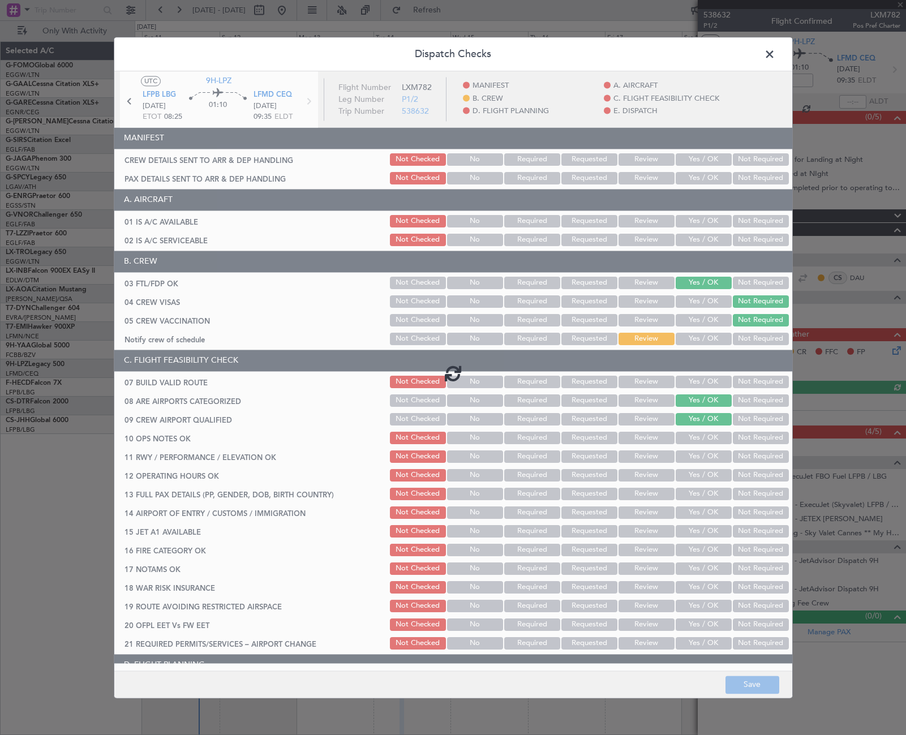
click at [688, 340] on div at bounding box center [453, 373] width 678 height 604
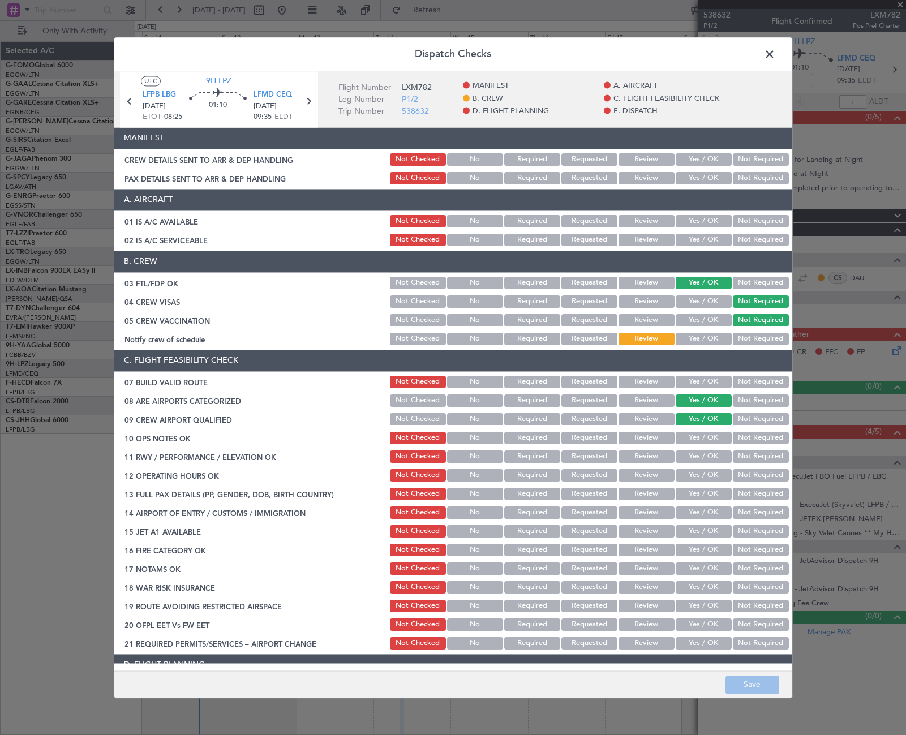
click at [711, 342] on button "Yes / OK" at bounding box center [704, 339] width 56 height 12
click at [752, 684] on button "Save" at bounding box center [752, 685] width 54 height 18
click at [775, 54] on span at bounding box center [775, 57] width 0 height 23
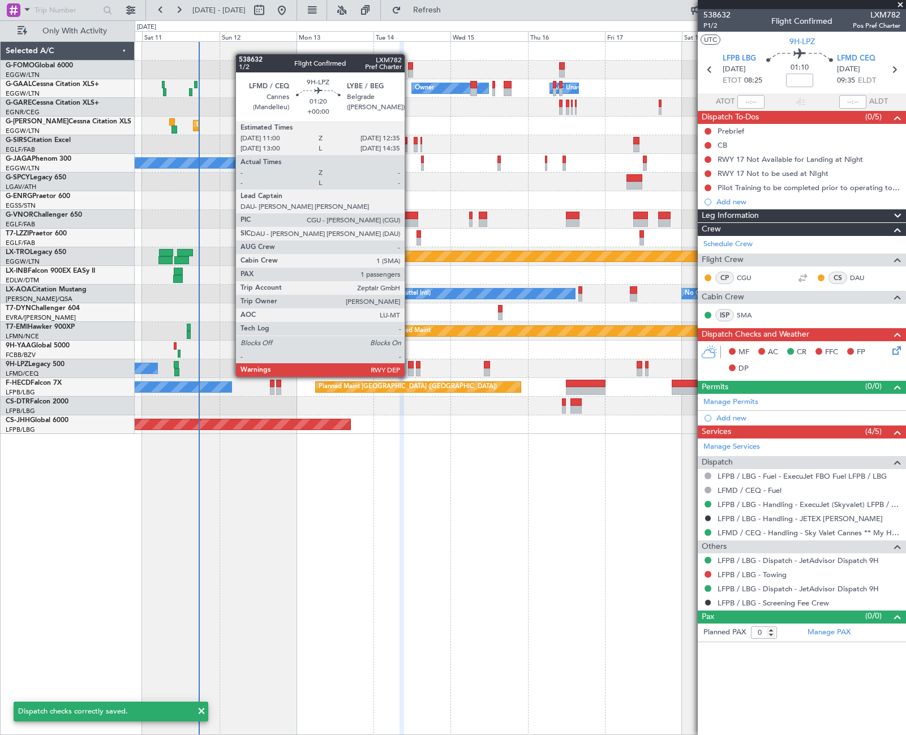
click at [410, 366] on div at bounding box center [410, 365] width 5 height 8
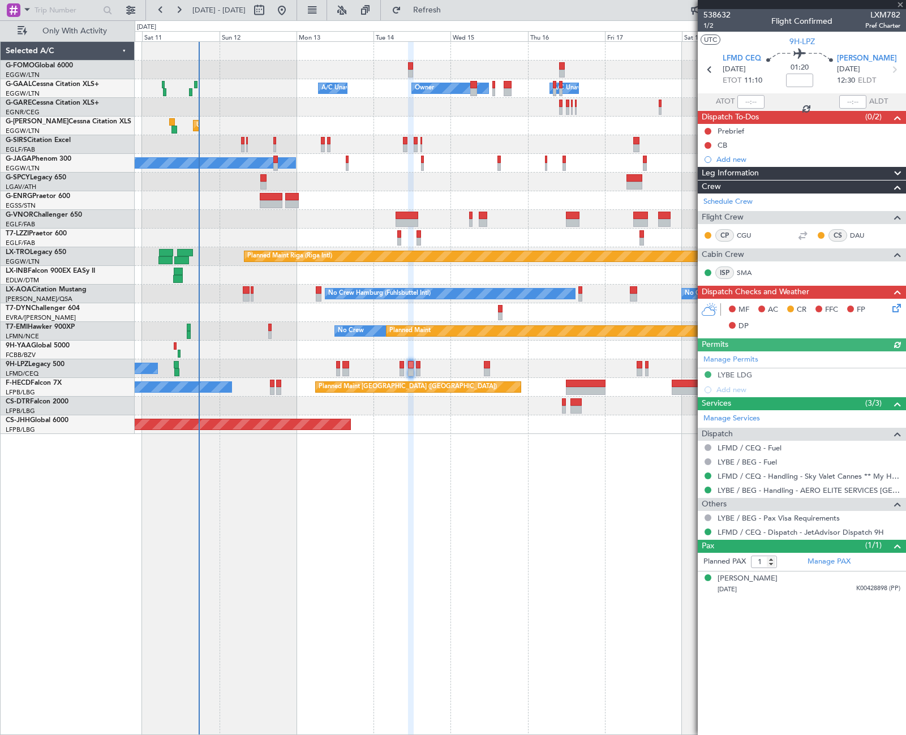
click at [899, 308] on icon at bounding box center [894, 306] width 9 height 9
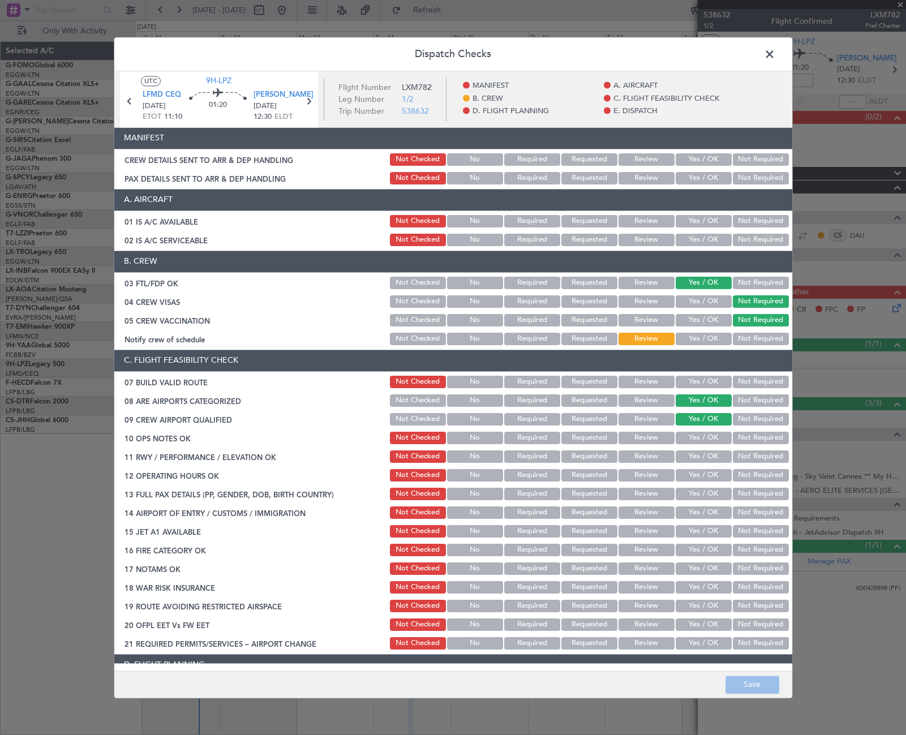
click at [706, 343] on button "Yes / OK" at bounding box center [704, 339] width 56 height 12
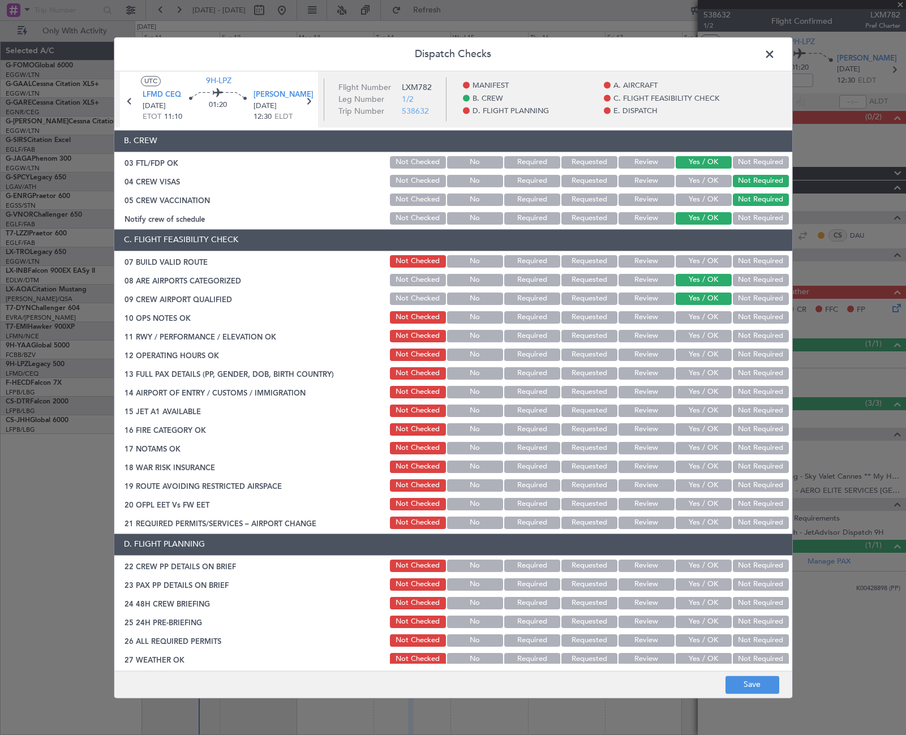
scroll to position [170, 0]
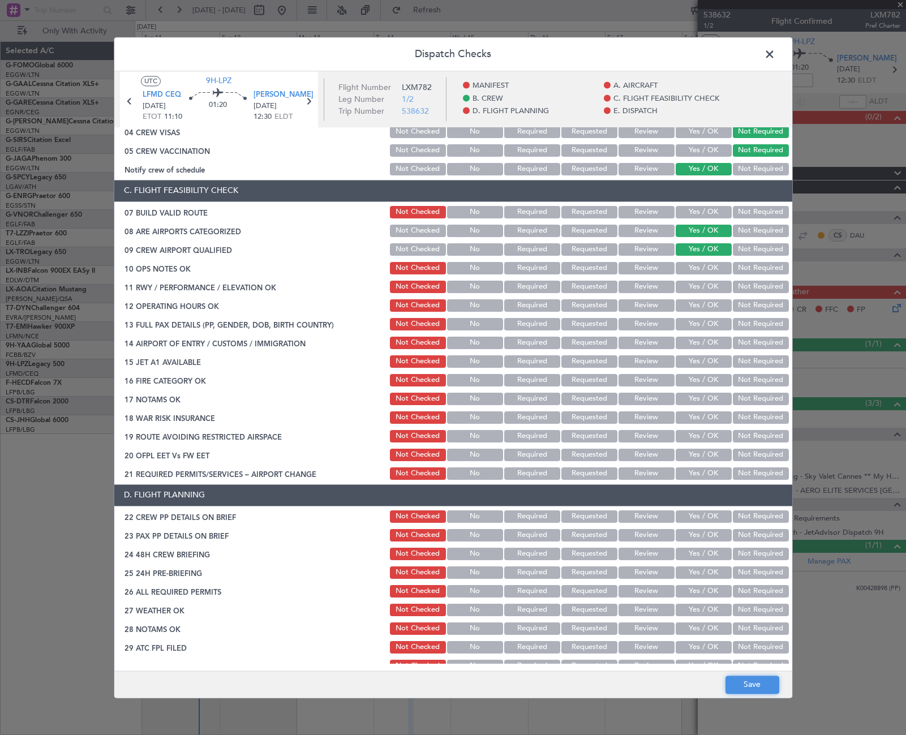
click at [753, 686] on button "Save" at bounding box center [752, 685] width 54 height 18
click at [775, 51] on span at bounding box center [775, 57] width 0 height 23
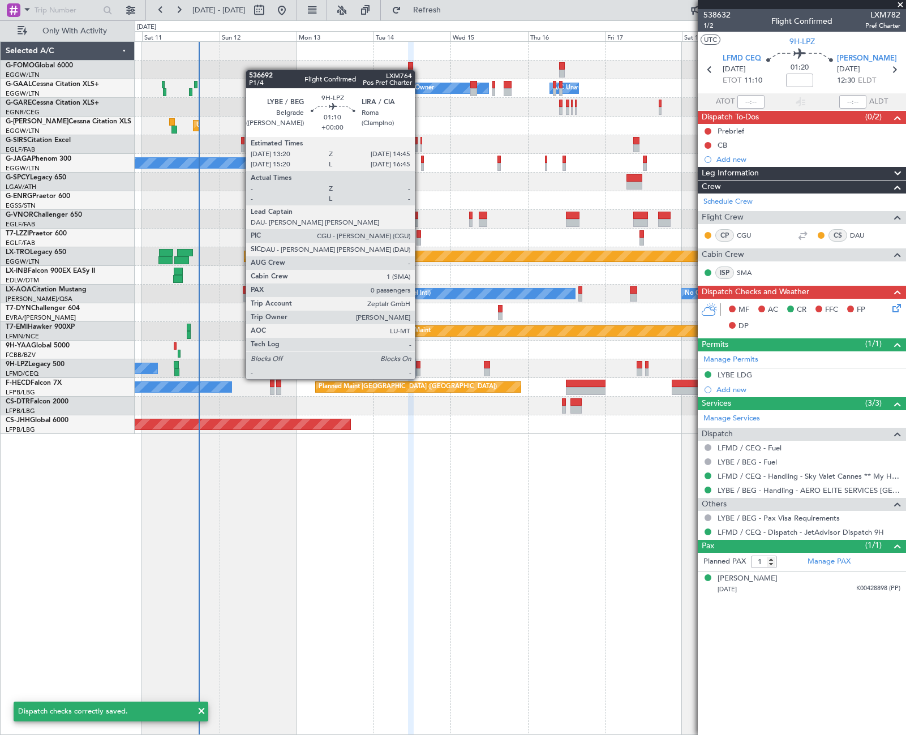
click at [420, 368] on div at bounding box center [418, 365] width 5 height 8
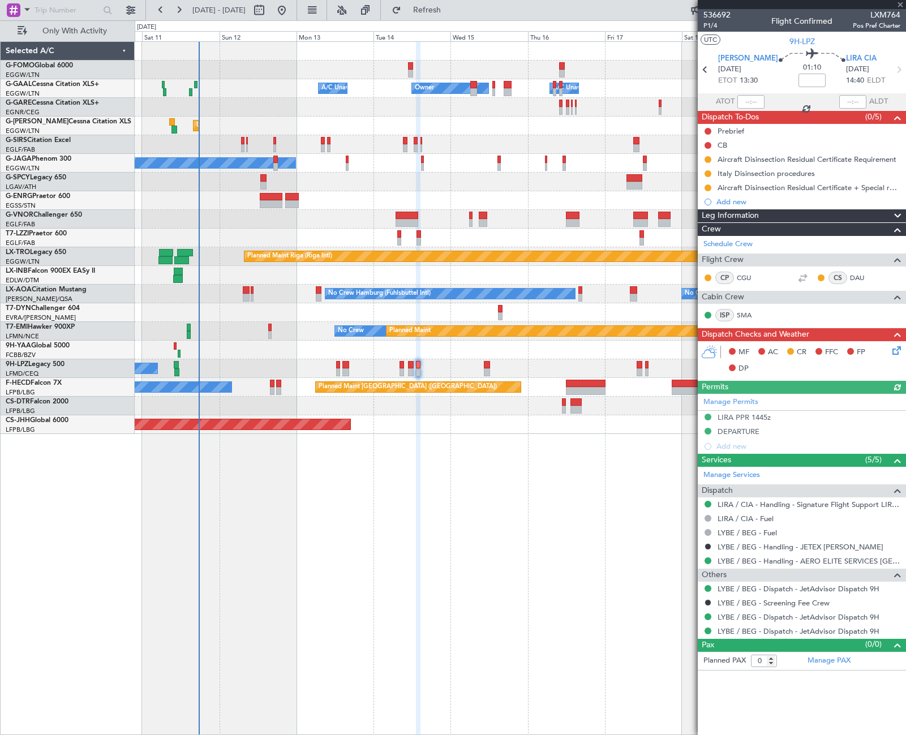
click at [897, 353] on icon at bounding box center [894, 348] width 9 height 9
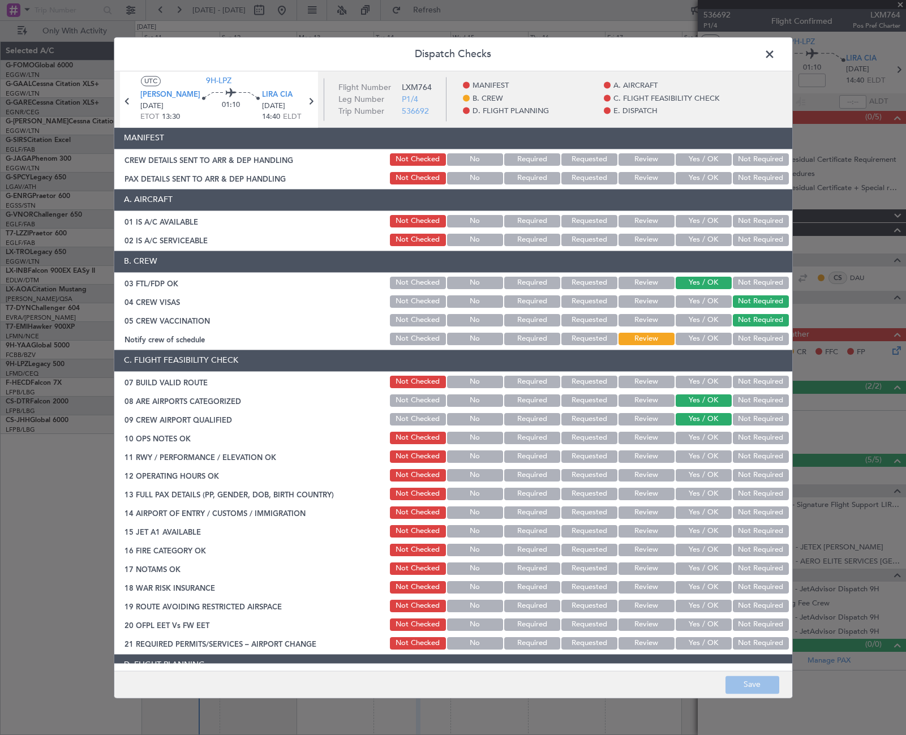
click at [703, 338] on button "Yes / OK" at bounding box center [704, 339] width 56 height 12
click at [767, 684] on button "Save" at bounding box center [752, 685] width 54 height 18
click at [775, 56] on span at bounding box center [775, 57] width 0 height 23
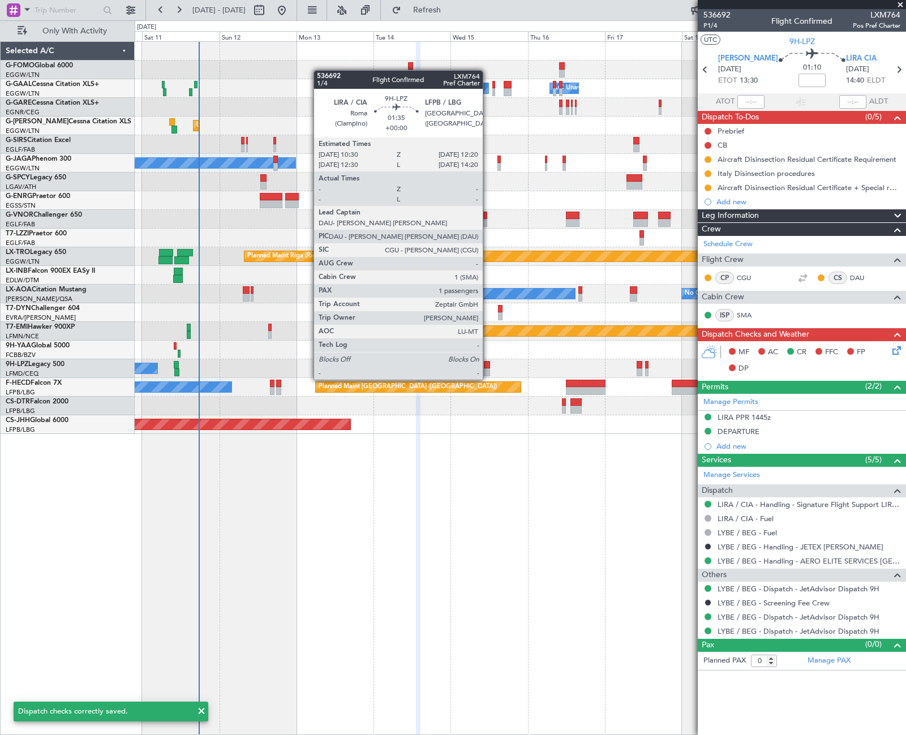
click at [488, 368] on div at bounding box center [487, 372] width 6 height 8
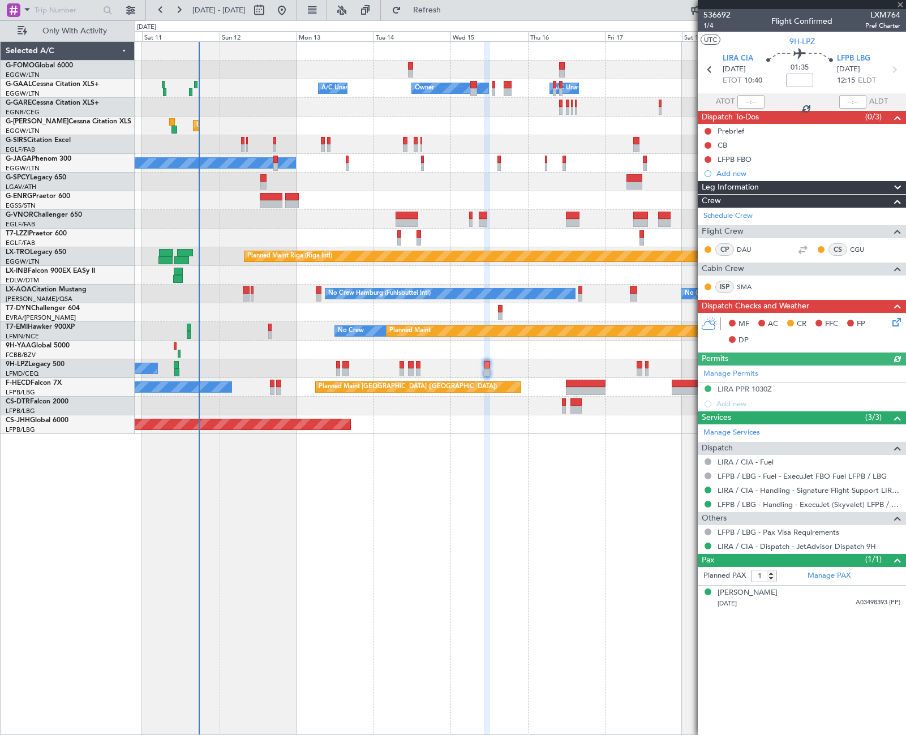
click at [892, 316] on icon at bounding box center [894, 320] width 9 height 9
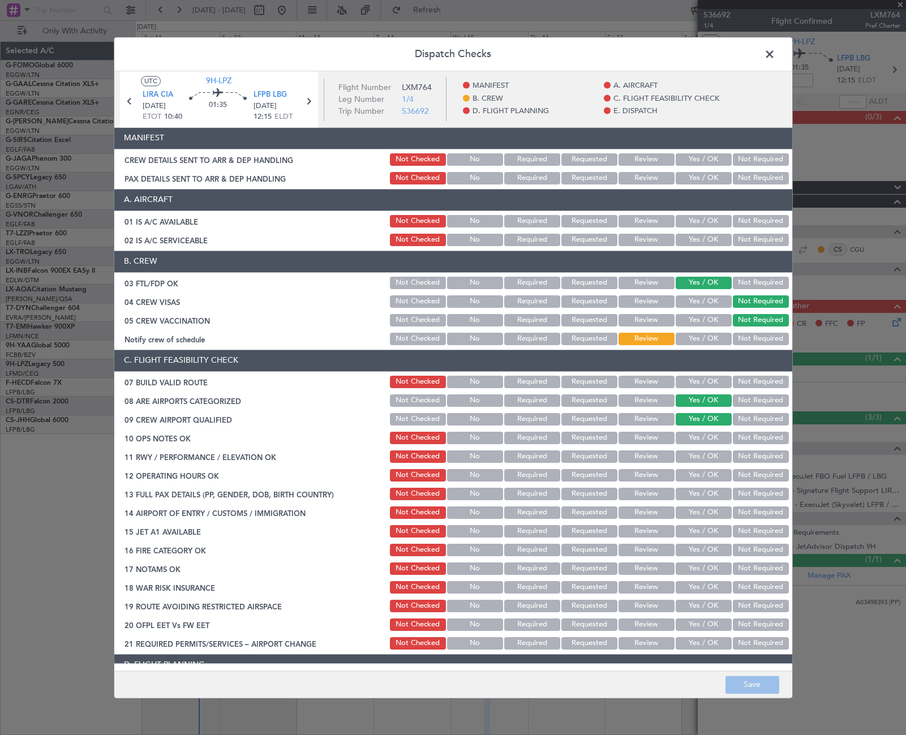
click at [713, 333] on button "Yes / OK" at bounding box center [704, 339] width 56 height 12
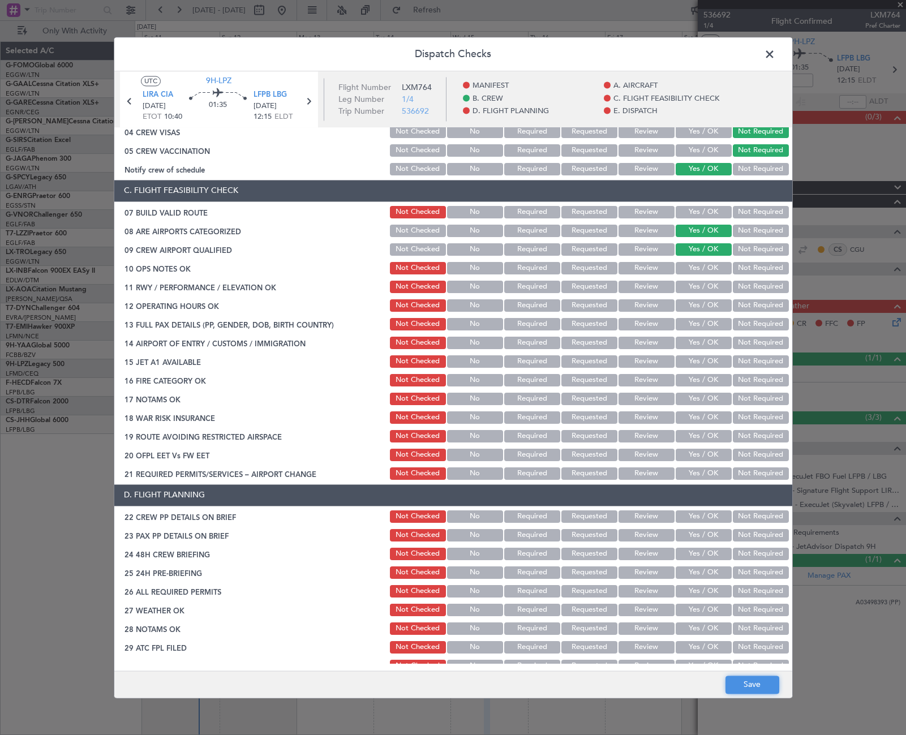
click at [757, 681] on button "Save" at bounding box center [752, 685] width 54 height 18
click at [775, 54] on span at bounding box center [775, 57] width 0 height 23
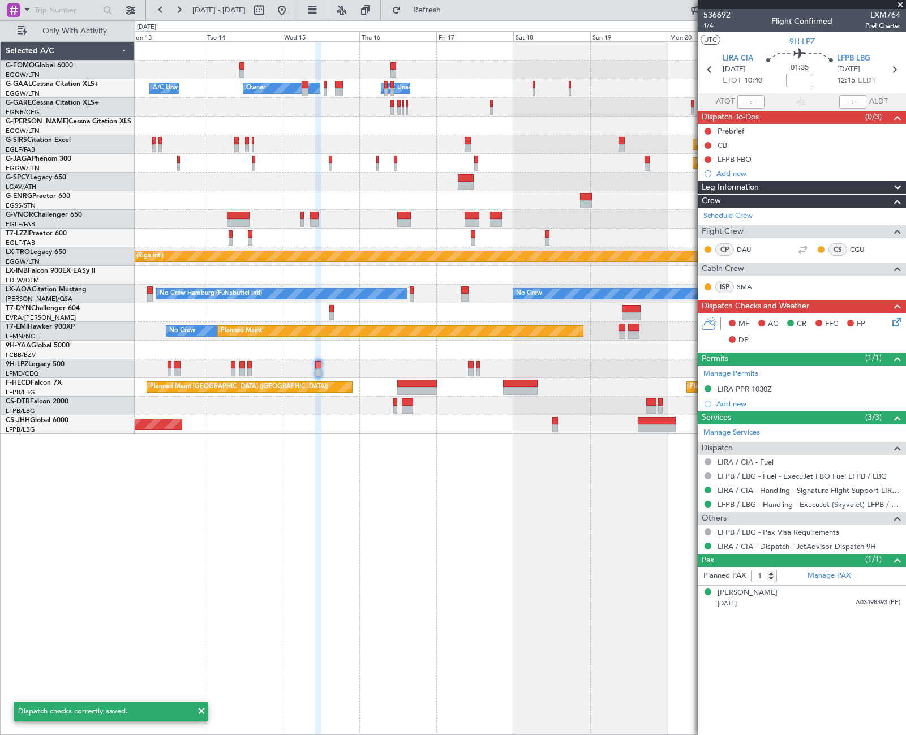
click at [431, 369] on div "A/C Unavailable Owner Owner A/C Unavailable Owner Unplanned Maint London (Luton…" at bounding box center [520, 238] width 771 height 392
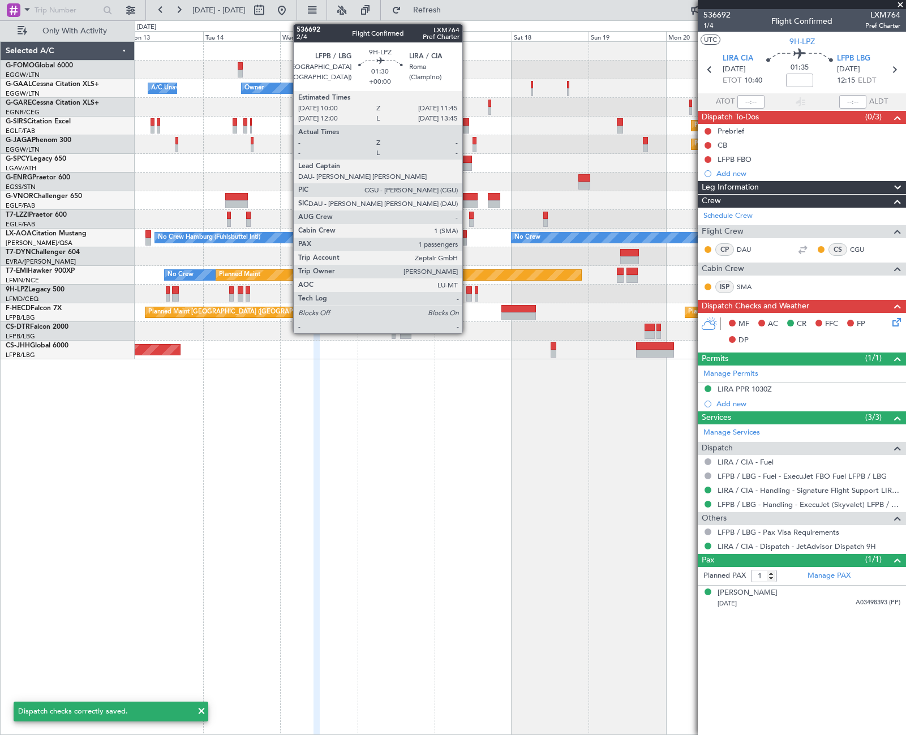
click at [467, 292] on div at bounding box center [469, 290] width 6 height 8
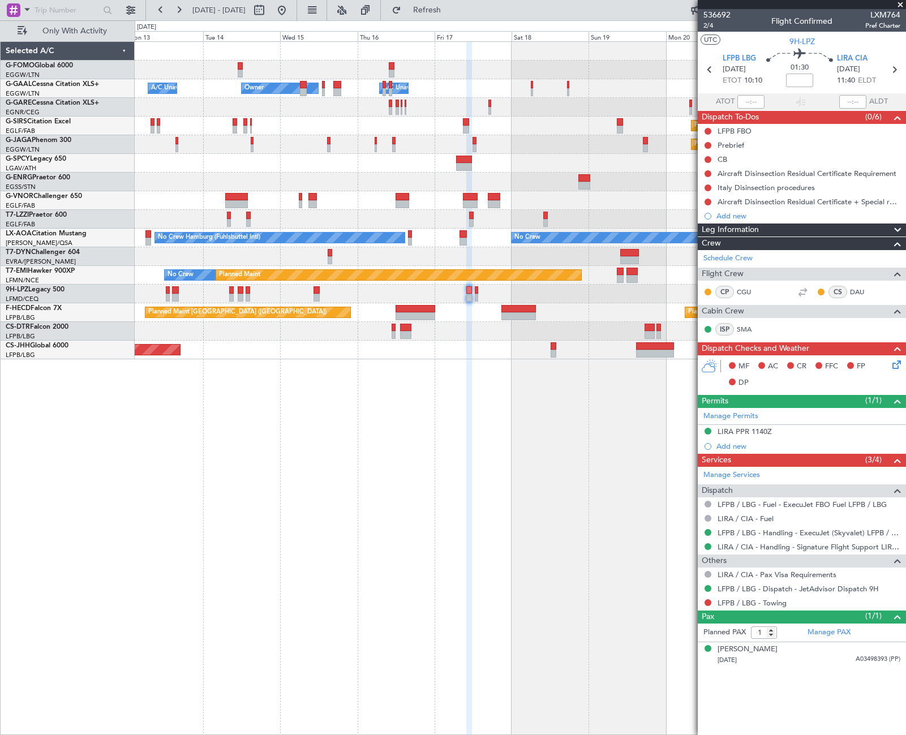
click at [898, 362] on icon at bounding box center [894, 362] width 9 height 9
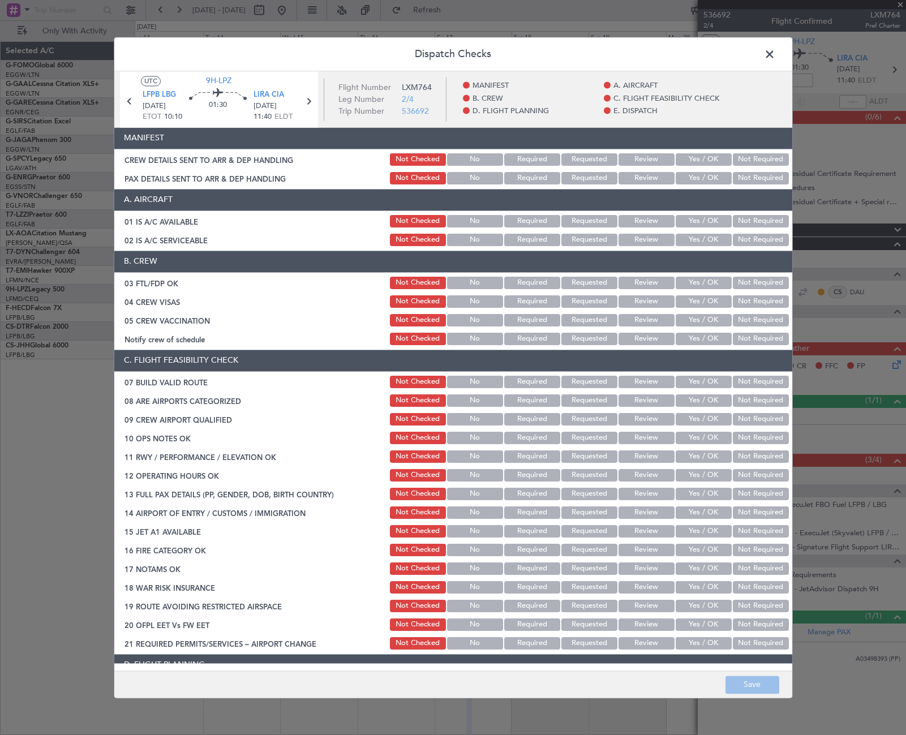
drag, startPoint x: 700, startPoint y: 286, endPoint x: 712, endPoint y: 290, distance: 12.7
click at [700, 285] on button "Yes / OK" at bounding box center [704, 283] width 56 height 12
click at [733, 300] on button "Not Required" at bounding box center [761, 301] width 56 height 12
click at [736, 319] on button "Not Required" at bounding box center [761, 320] width 56 height 12
click at [710, 343] on button "Yes / OK" at bounding box center [704, 339] width 56 height 12
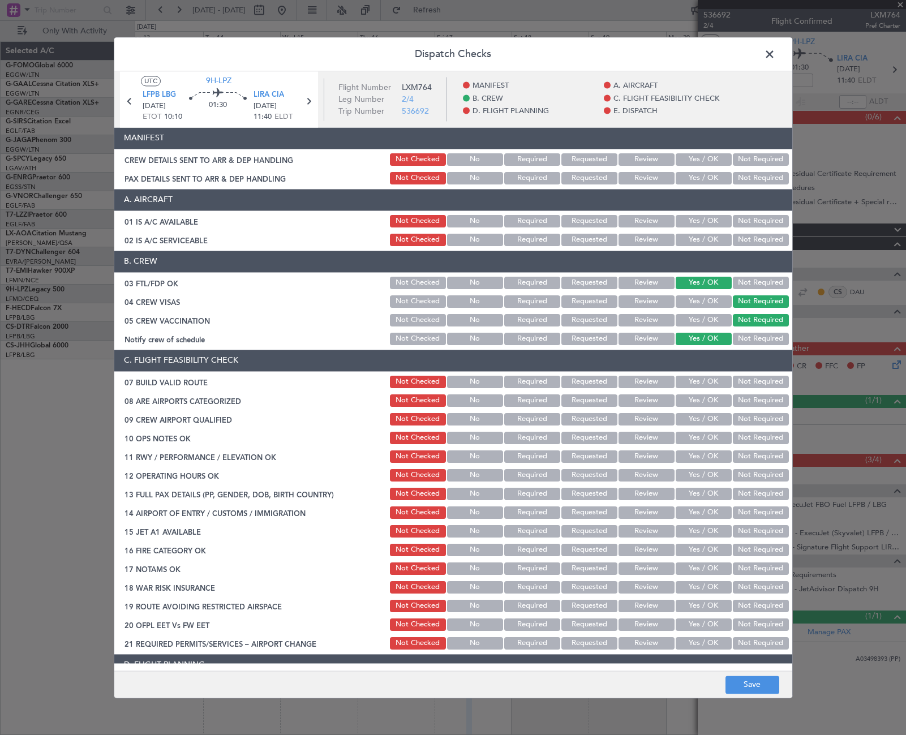
drag, startPoint x: 712, startPoint y: 402, endPoint x: 703, endPoint y: 416, distance: 17.0
click at [711, 402] on button "Yes / OK" at bounding box center [704, 400] width 56 height 12
click at [703, 419] on button "Yes / OK" at bounding box center [704, 419] width 56 height 12
click at [750, 678] on button "Save" at bounding box center [752, 685] width 54 height 18
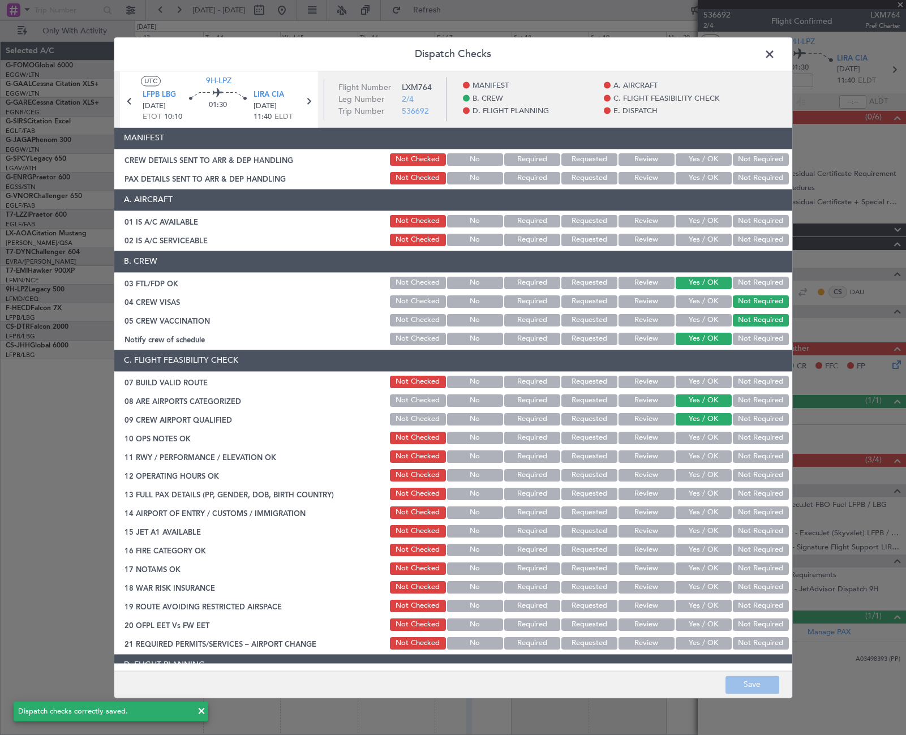
click at [775, 53] on span at bounding box center [775, 57] width 0 height 23
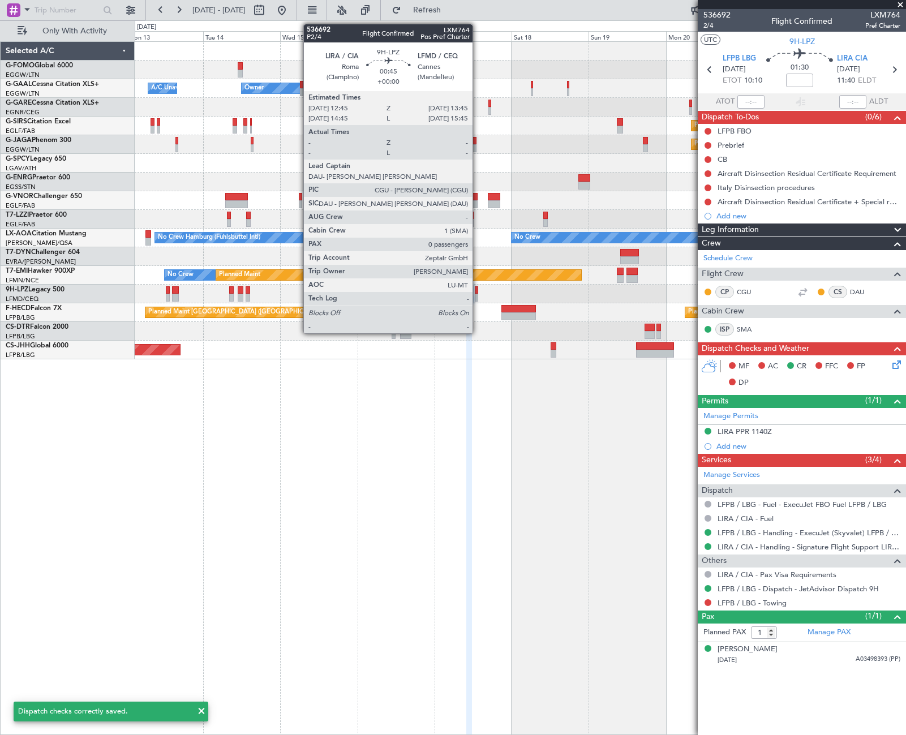
click at [478, 293] on div at bounding box center [476, 290] width 3 height 8
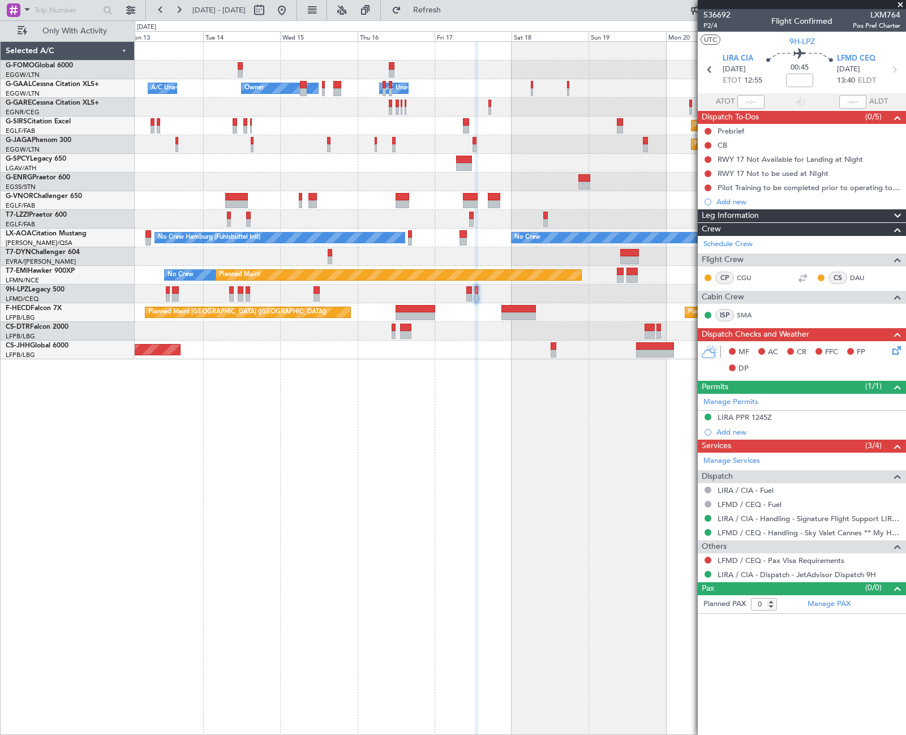
click at [894, 349] on icon at bounding box center [894, 348] width 9 height 9
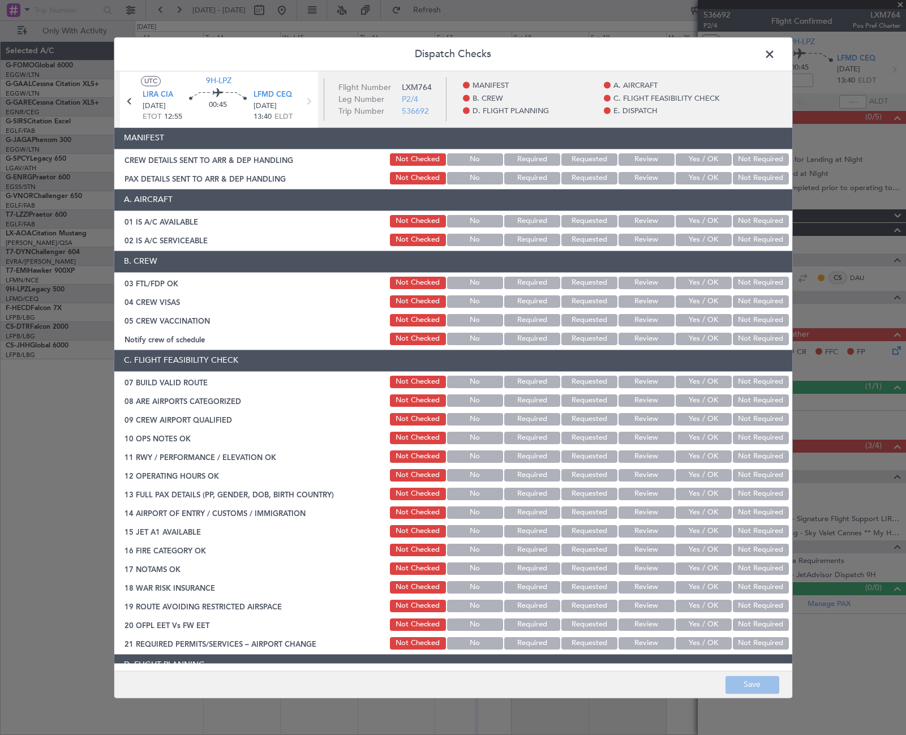
click at [707, 281] on button "Yes / OK" at bounding box center [704, 283] width 56 height 12
click at [738, 304] on button "Not Required" at bounding box center [761, 301] width 56 height 12
click at [738, 319] on button "Not Required" at bounding box center [761, 320] width 56 height 12
click at [707, 342] on button "Yes / OK" at bounding box center [704, 339] width 56 height 12
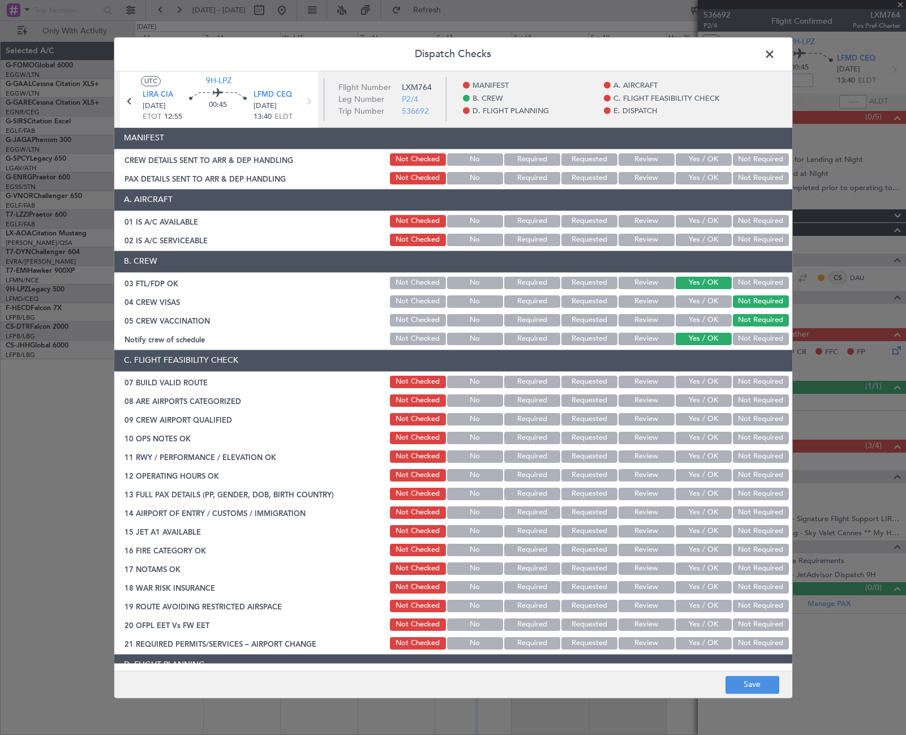
click at [706, 406] on button "Yes / OK" at bounding box center [704, 400] width 56 height 12
click at [708, 420] on button "Yes / OK" at bounding box center [704, 419] width 56 height 12
click at [768, 697] on footer "Save" at bounding box center [453, 684] width 678 height 27
click at [764, 686] on button "Save" at bounding box center [752, 685] width 54 height 18
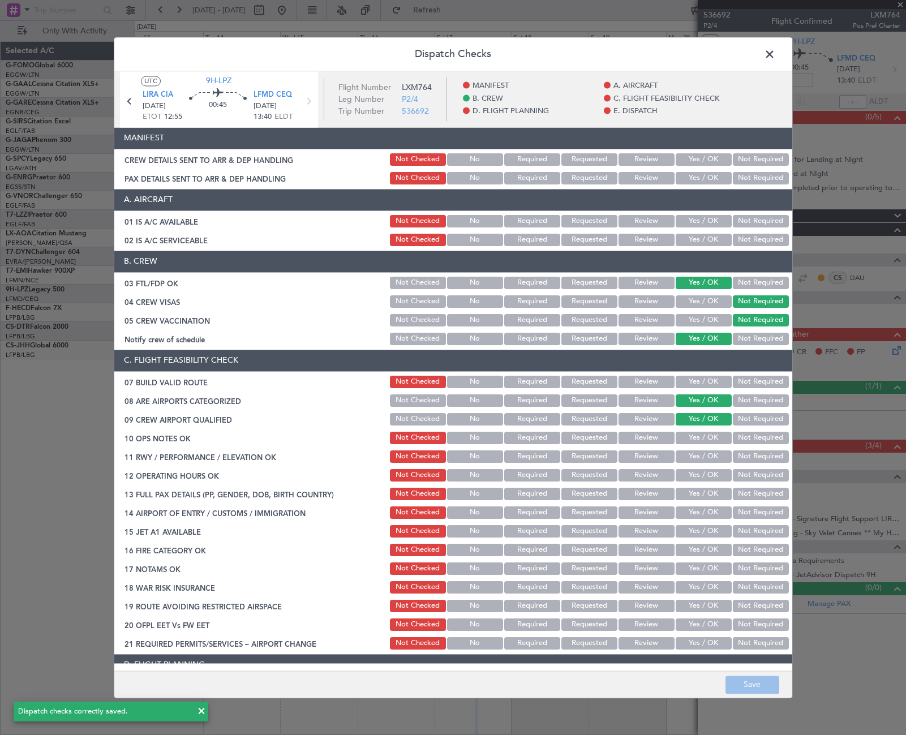
click at [775, 54] on span at bounding box center [775, 57] width 0 height 23
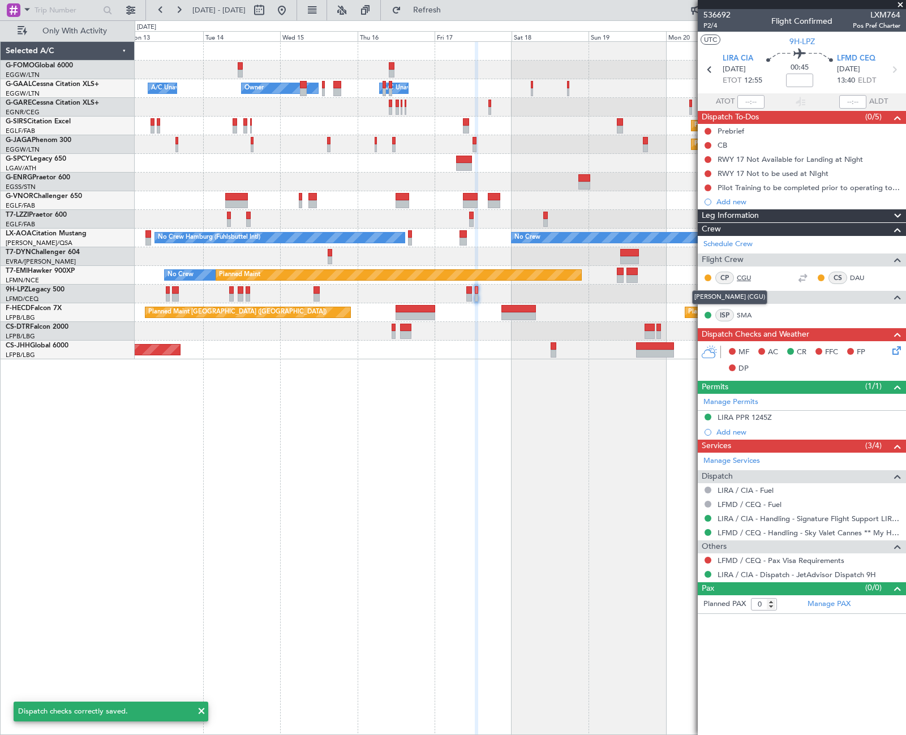
click at [748, 280] on link "CGU" at bounding box center [749, 278] width 25 height 10
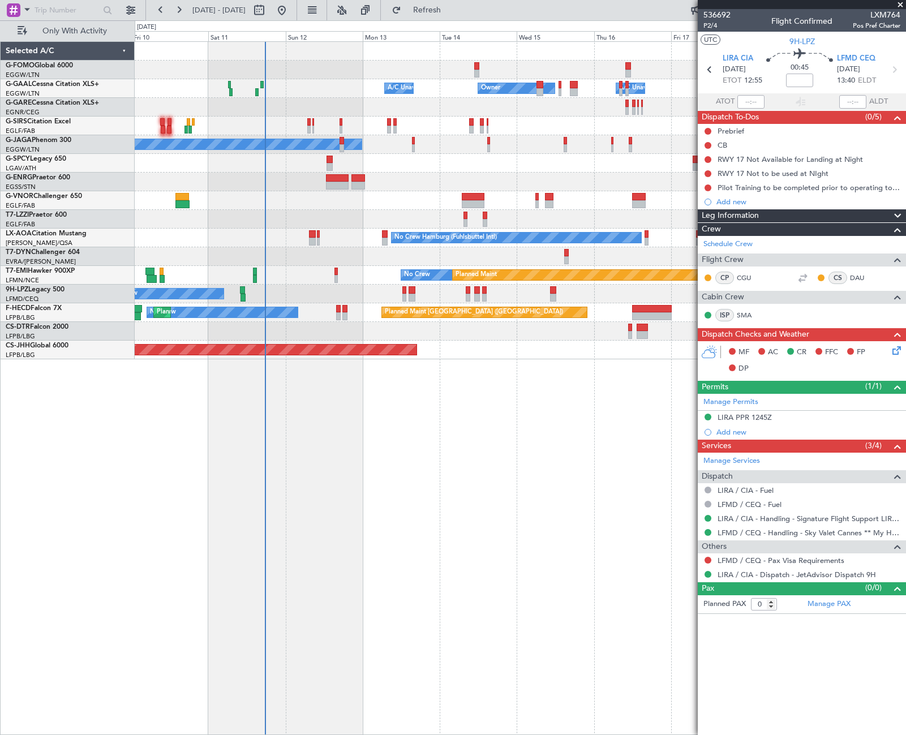
click at [534, 492] on div "A/C Unavailable Owner Owner A/C Unavailable A/C Unavailable Planned Maint Oxfor…" at bounding box center [520, 388] width 771 height 694
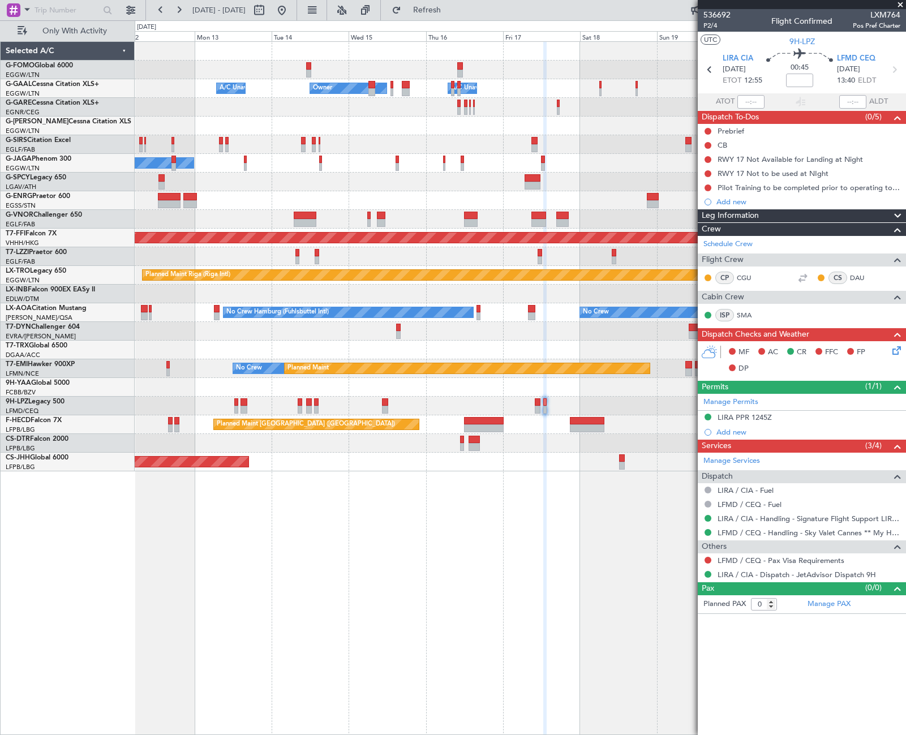
click at [327, 325] on div "A/C Unavailable Owner Owner A/C Unavailable Unplanned Maint London (Luton) Plan…" at bounding box center [520, 257] width 771 height 430
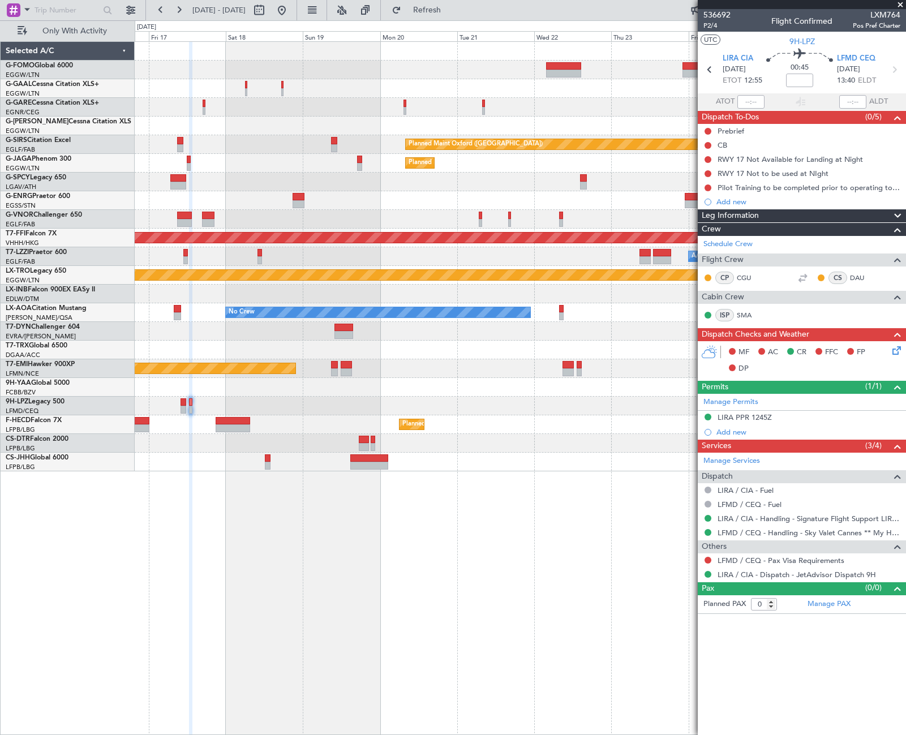
click at [141, 429] on div "Owner Owner Owner A/C Unavailable Planned Maint Oxford (Kidlington) Planned Mai…" at bounding box center [520, 257] width 771 height 430
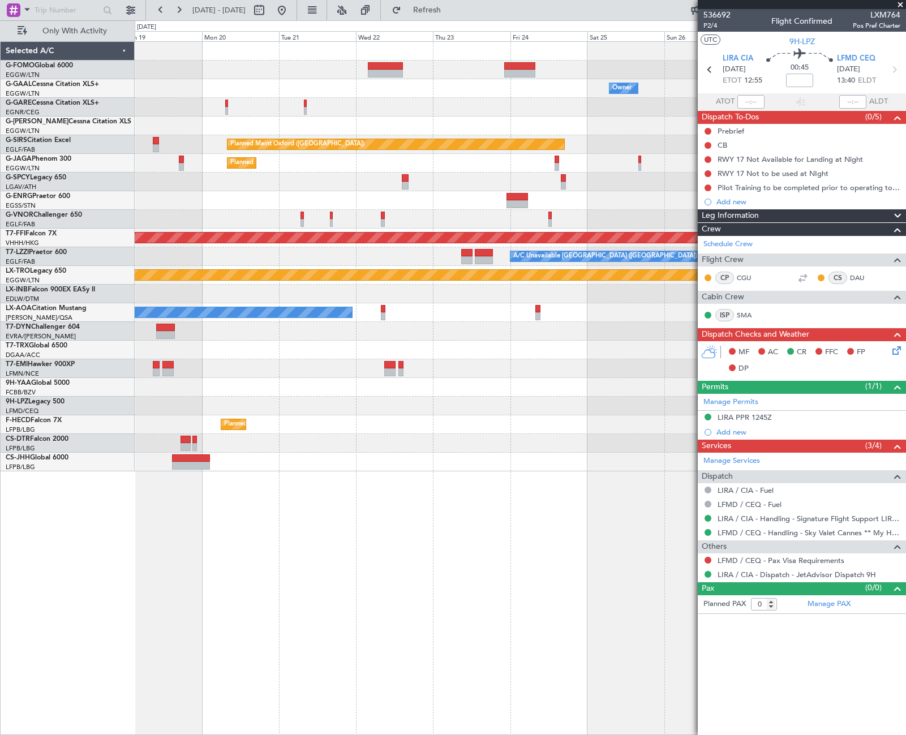
click at [164, 454] on div "Owner A/C Unavailable Owner Planned Maint Oxford (Kidlington) Planned Maint Par…" at bounding box center [520, 257] width 771 height 430
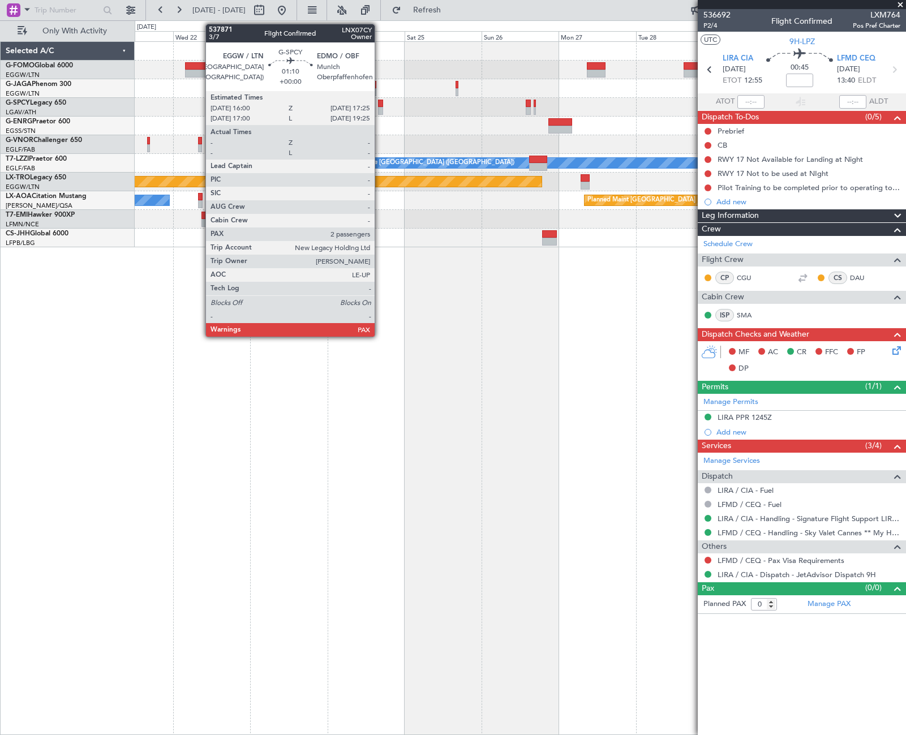
click at [380, 106] on div at bounding box center [380, 104] width 5 height 8
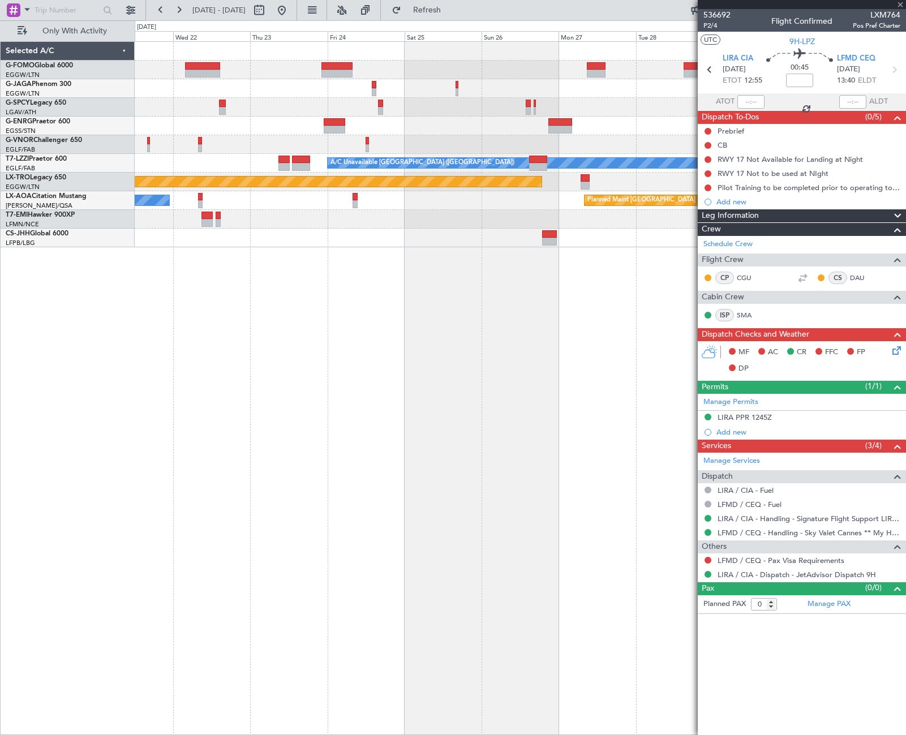
type input "2"
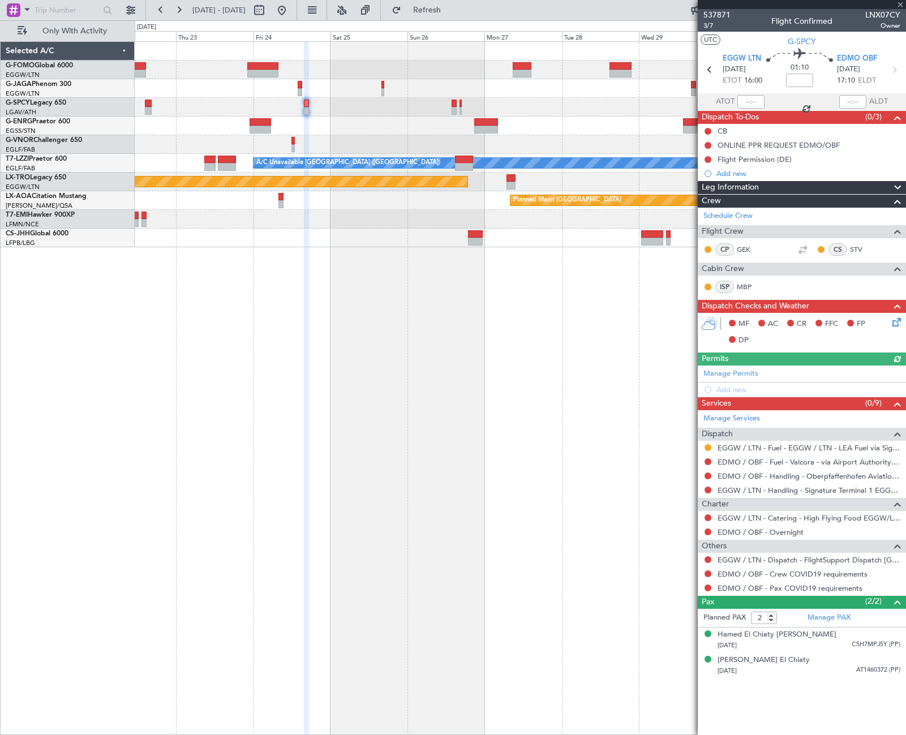
click at [442, 320] on div "Planned Maint Paris (Le Bourget) A/C Unavailable London (Luton) Planned Maint R…" at bounding box center [520, 388] width 771 height 694
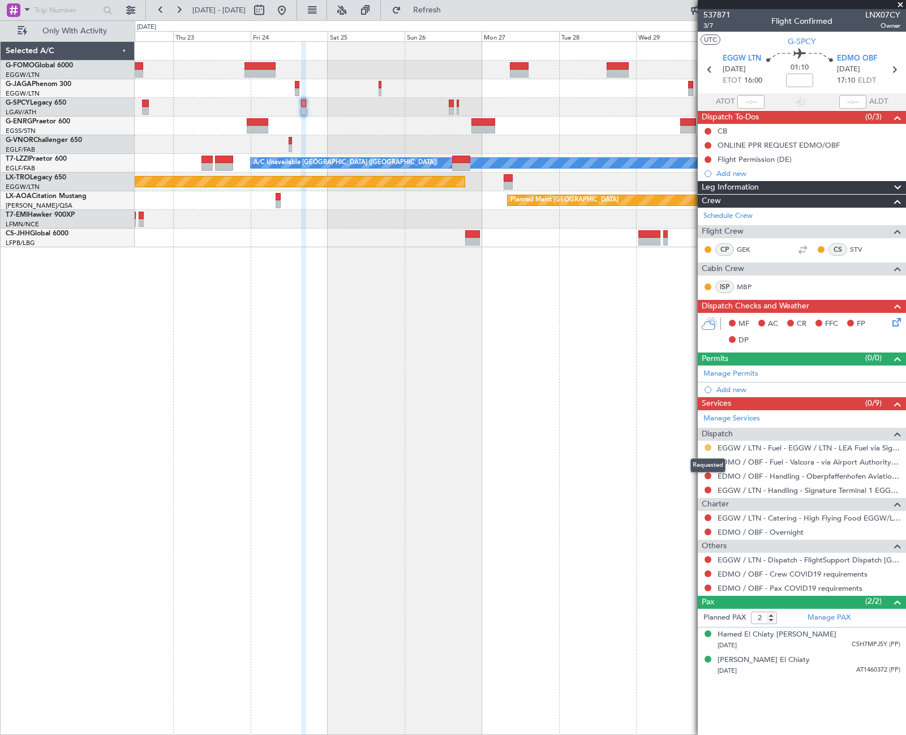
click at [708, 448] on button at bounding box center [708, 447] width 7 height 7
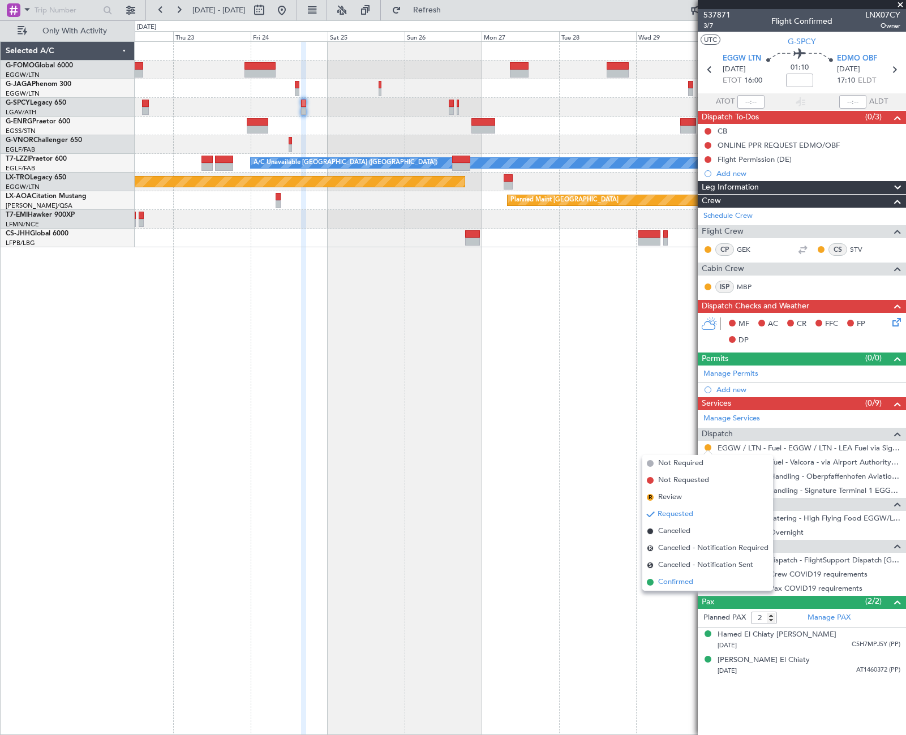
click at [674, 581] on span "Confirmed" at bounding box center [675, 582] width 35 height 11
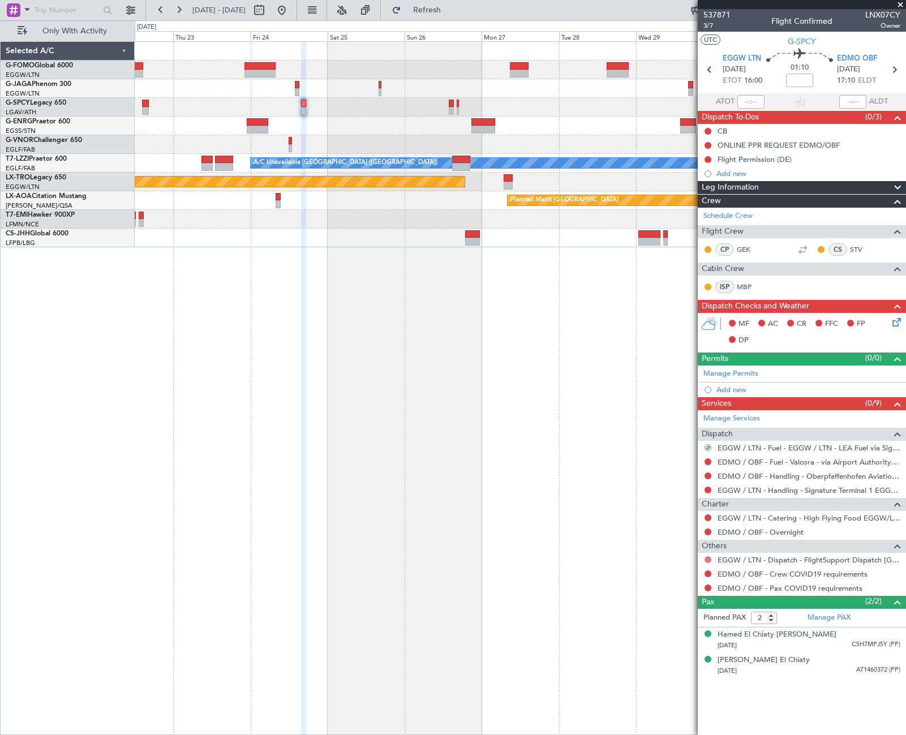
click at [707, 561] on button at bounding box center [708, 559] width 7 height 7
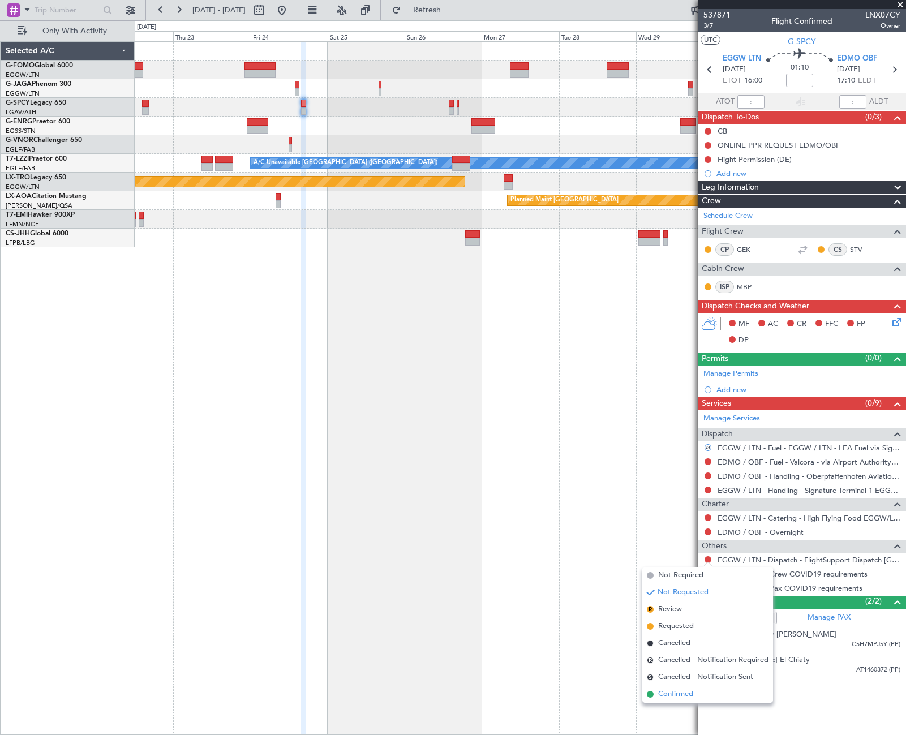
click at [670, 692] on span "Confirmed" at bounding box center [675, 694] width 35 height 11
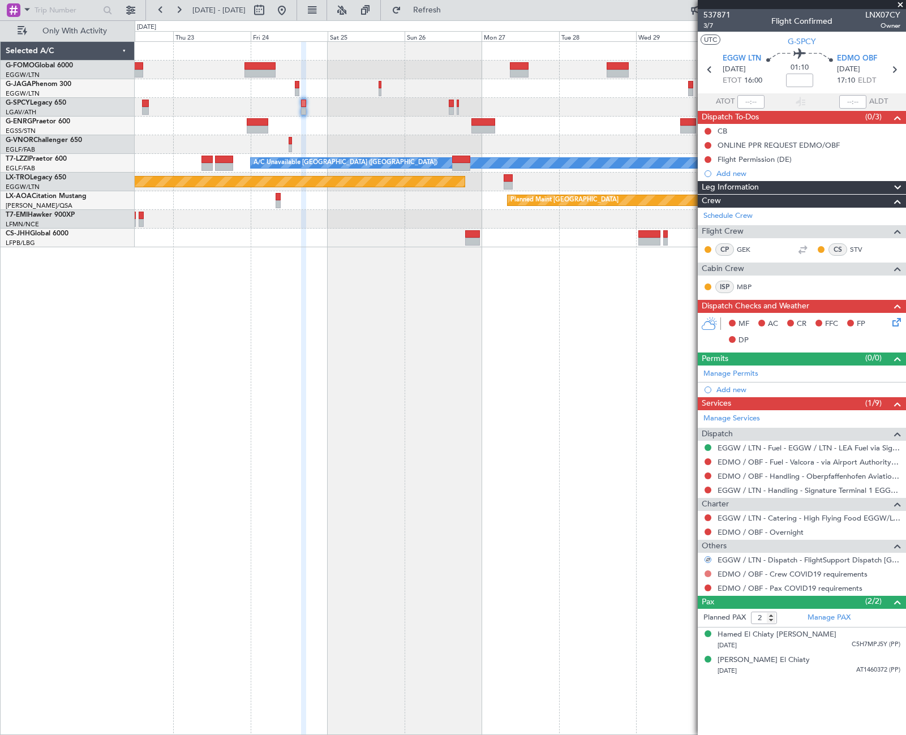
click at [708, 573] on button at bounding box center [708, 573] width 7 height 7
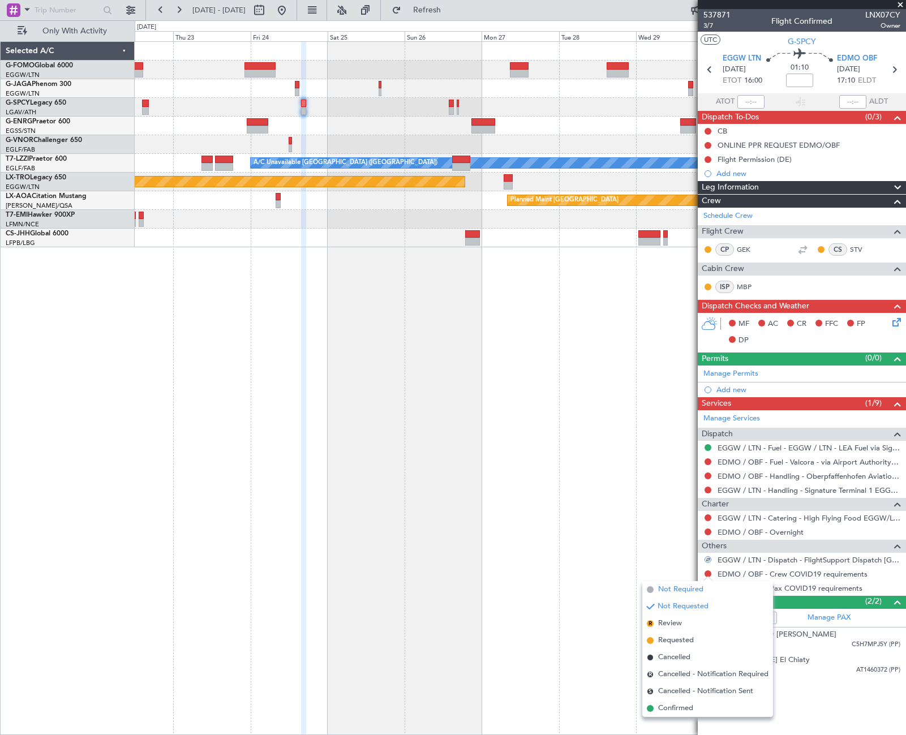
click at [665, 592] on span "Not Required" at bounding box center [680, 589] width 45 height 11
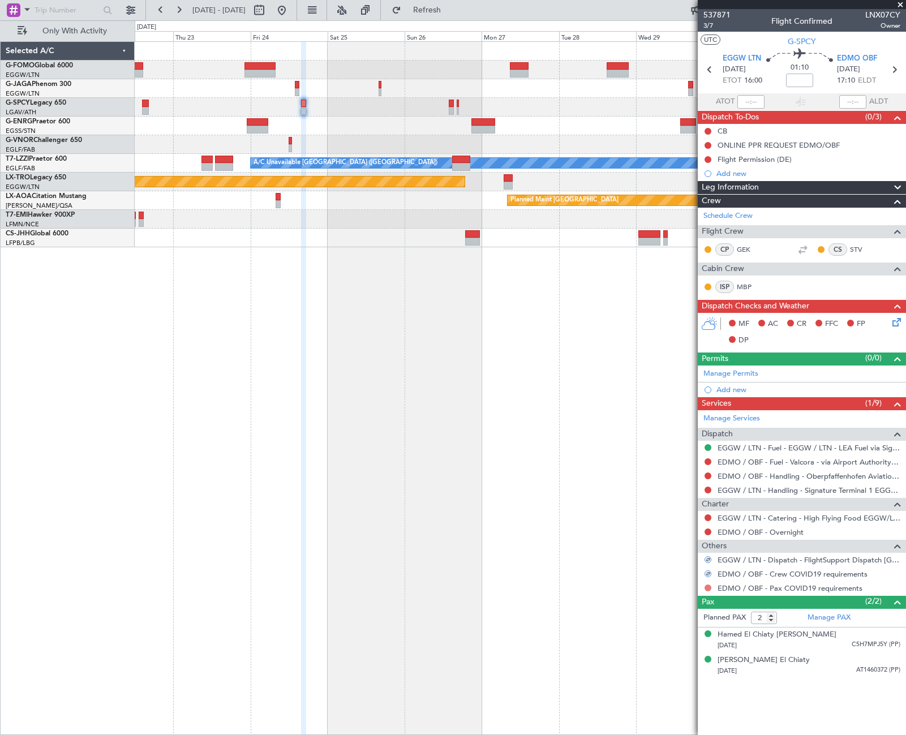
click at [709, 589] on button at bounding box center [708, 588] width 7 height 7
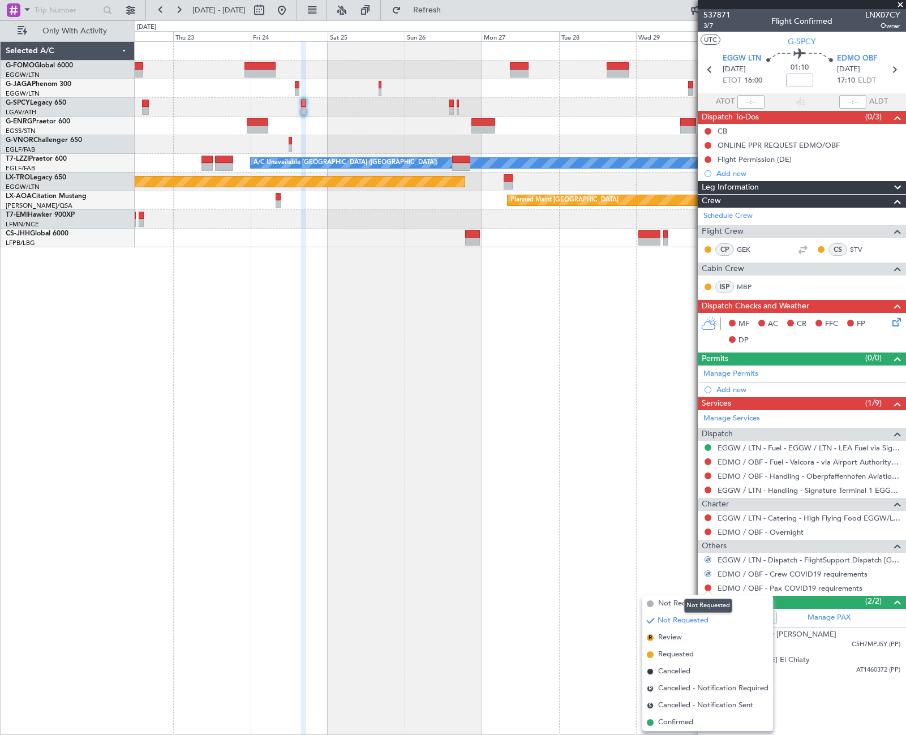
click at [681, 599] on mat-tooltip-component "Not Requested" at bounding box center [708, 606] width 64 height 30
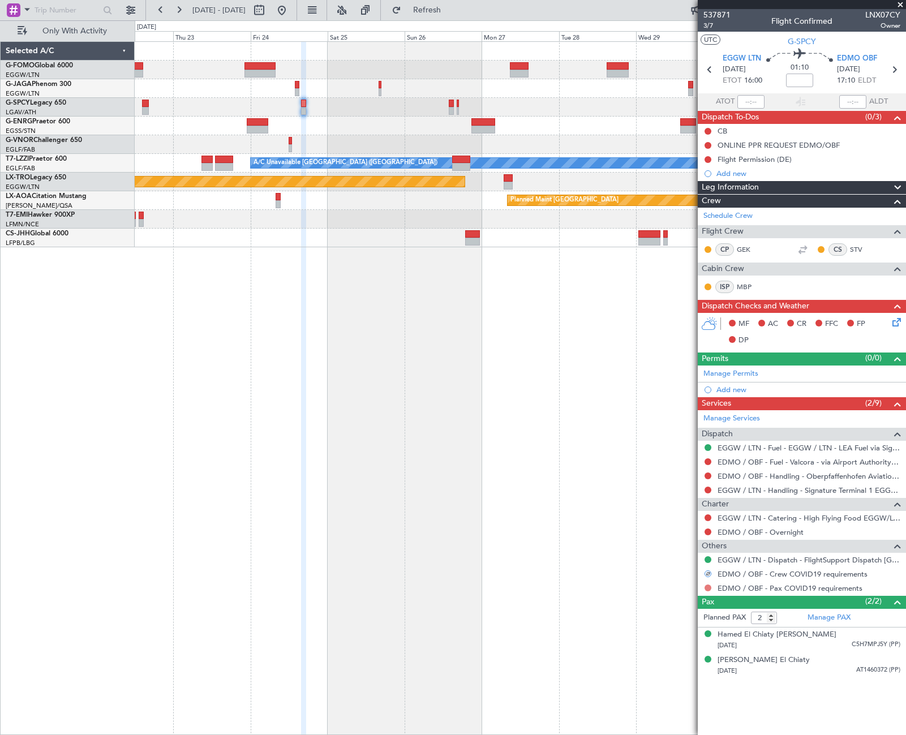
click at [708, 589] on button at bounding box center [708, 588] width 7 height 7
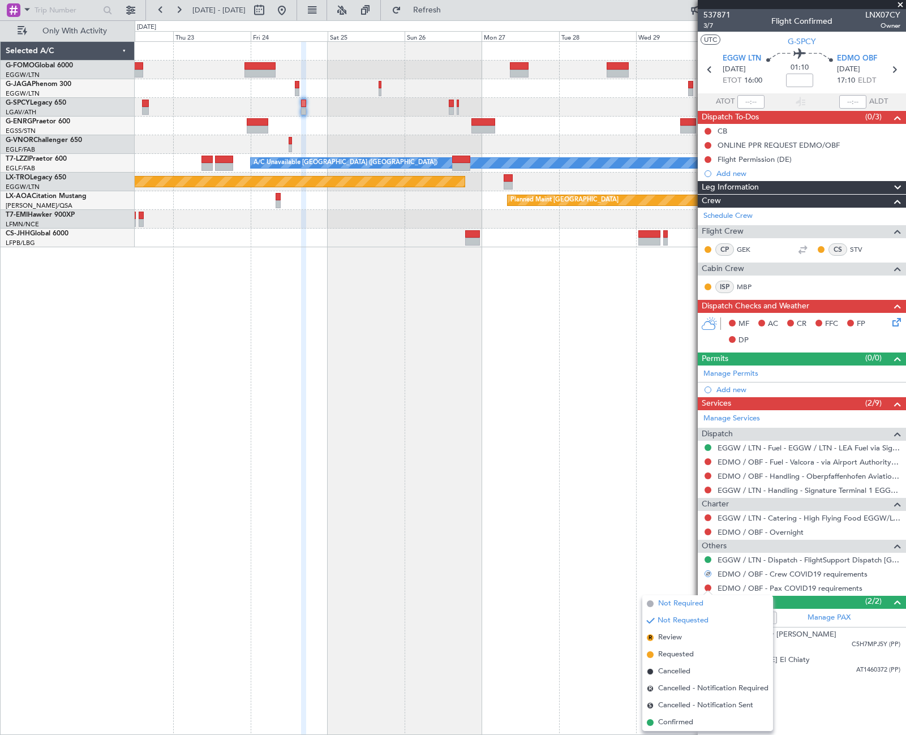
click at [666, 604] on span "Not Required" at bounding box center [680, 603] width 45 height 11
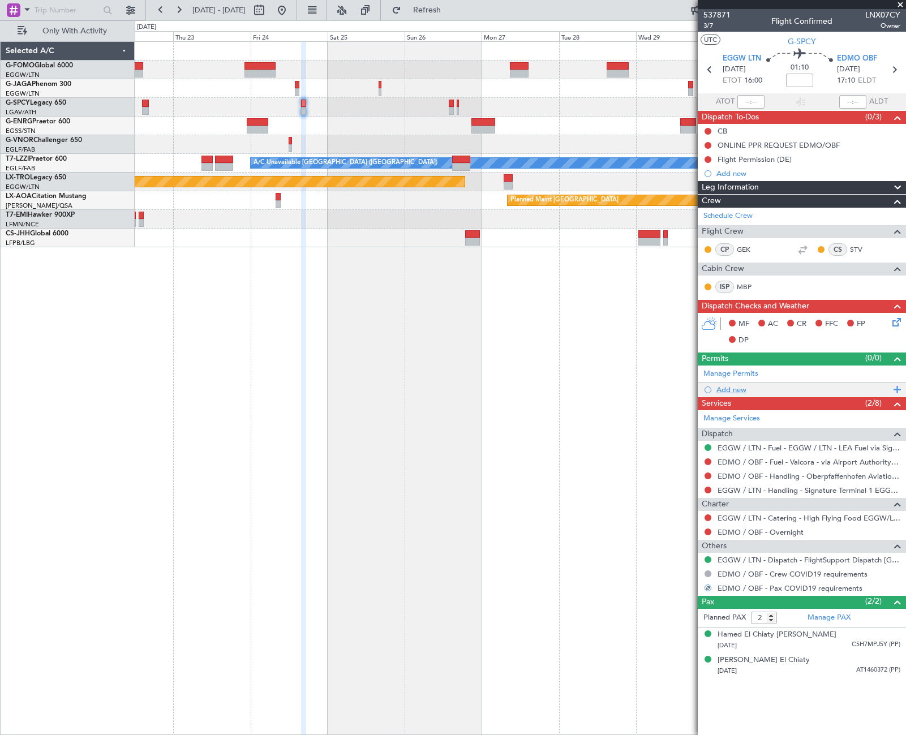
click at [732, 386] on div "Add new" at bounding box center [803, 390] width 174 height 10
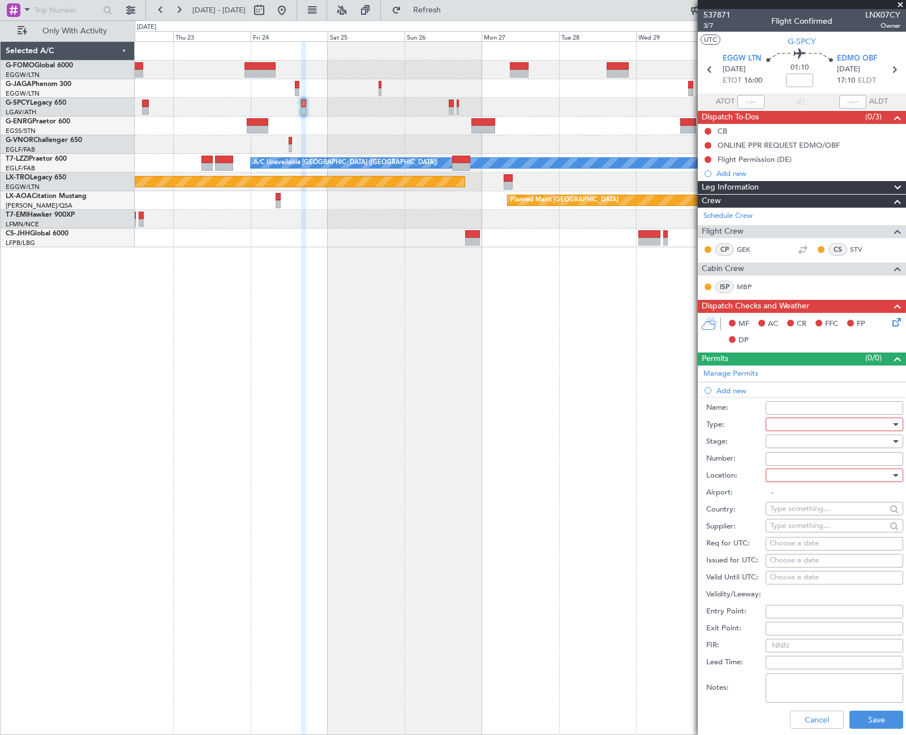
click at [816, 422] on div at bounding box center [830, 424] width 121 height 17
click at [806, 525] on span "Slot" at bounding box center [830, 531] width 119 height 17
click at [864, 441] on div at bounding box center [830, 441] width 121 height 17
click at [813, 518] on span "Requested" at bounding box center [830, 515] width 119 height 17
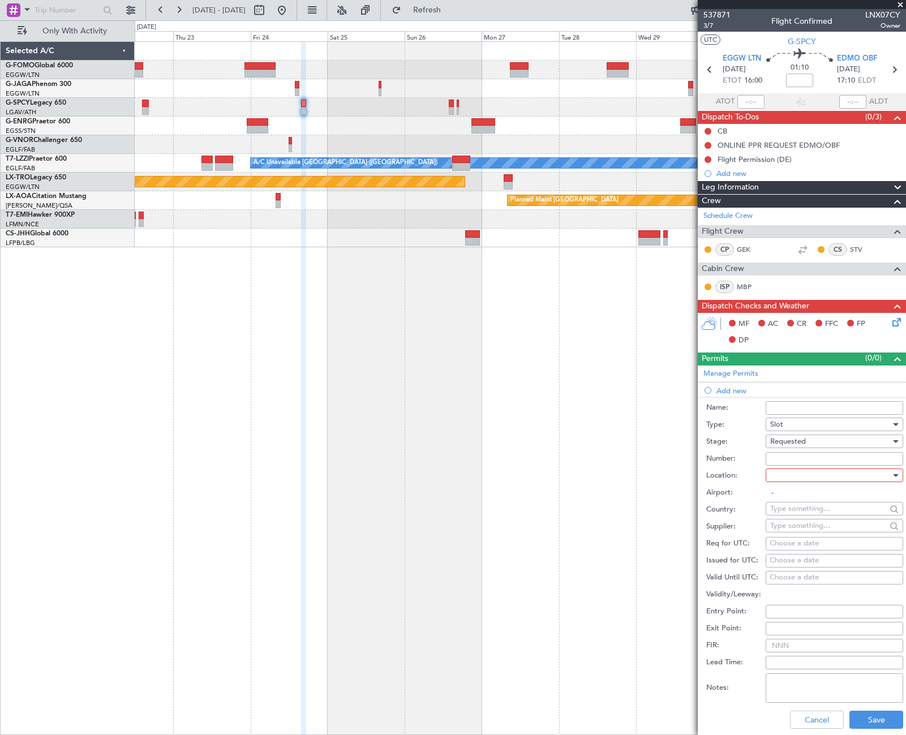
click at [867, 477] on div at bounding box center [830, 475] width 121 height 17
click at [817, 500] on span "Departure" at bounding box center [830, 498] width 119 height 17
type input "EGGW / LTN"
click at [873, 720] on button "Save" at bounding box center [876, 720] width 54 height 18
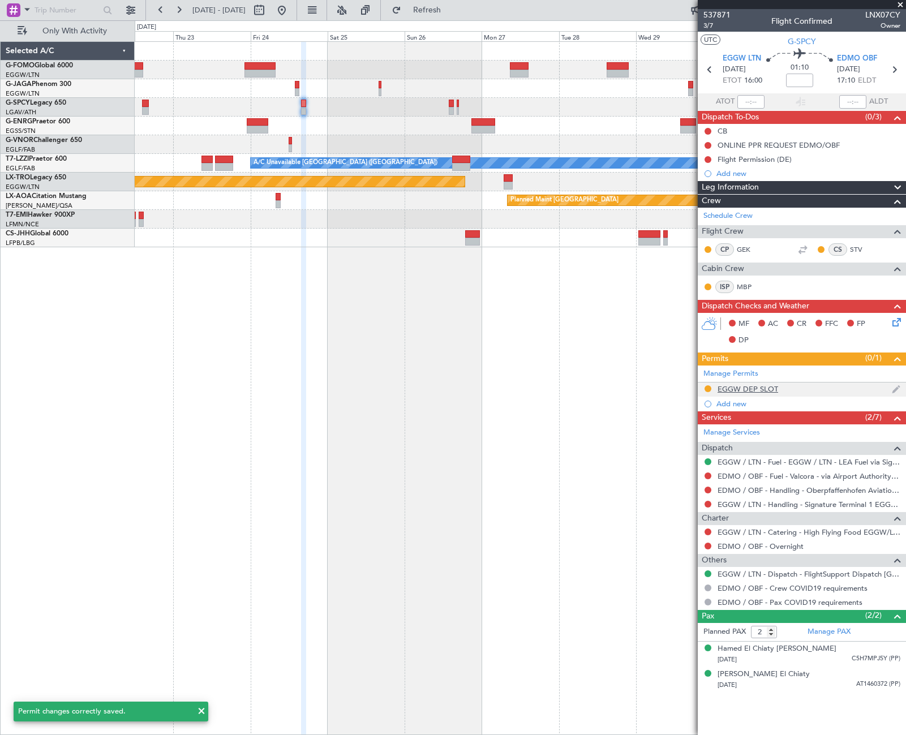
click at [767, 388] on div "EGGW DEP SLOT" at bounding box center [748, 389] width 61 height 10
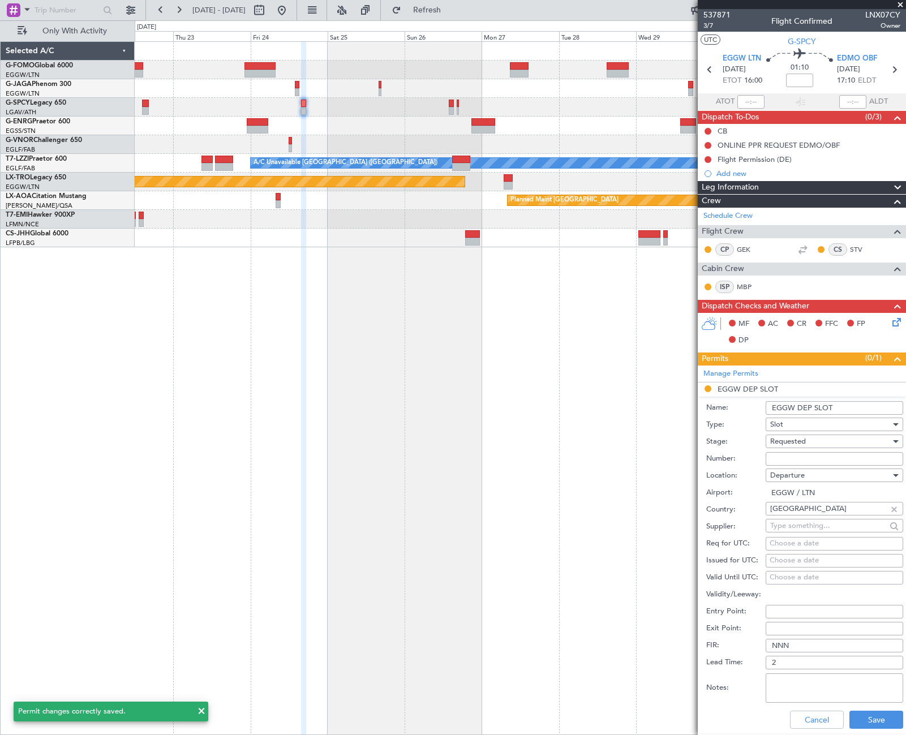
click at [833, 408] on input "EGGW DEP SLOT" at bounding box center [835, 408] width 138 height 14
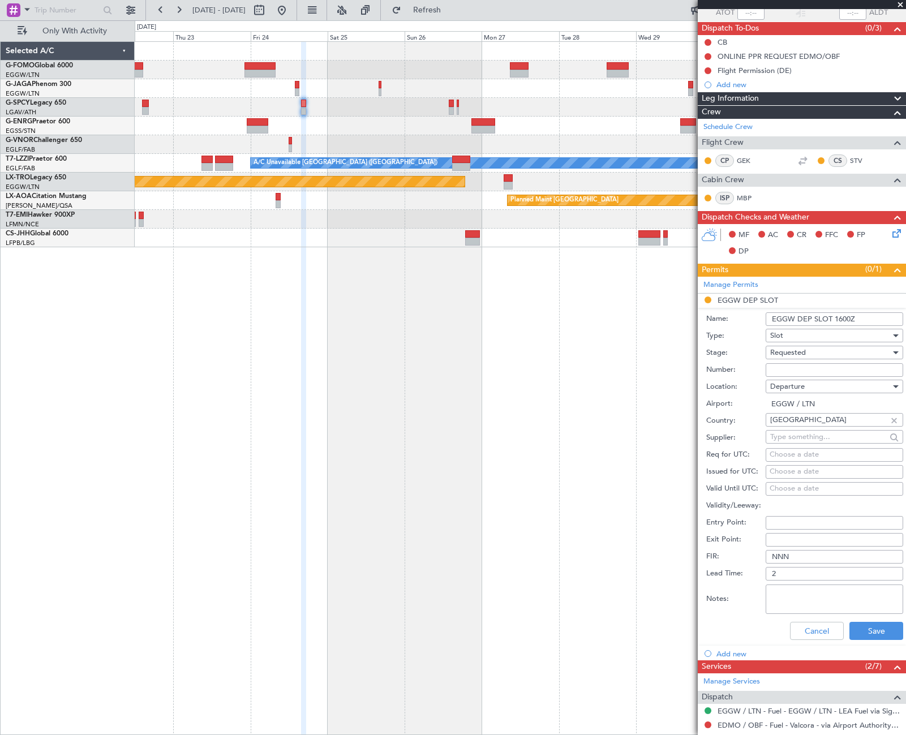
scroll to position [113, 0]
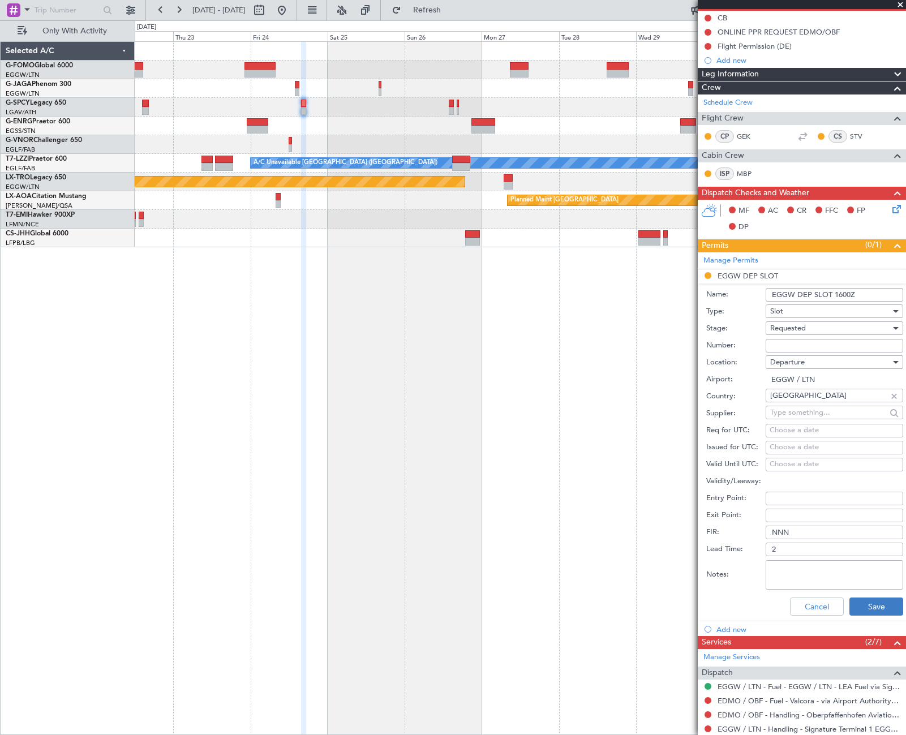
type input "EGGW DEP SLOT 1600Z"
click at [886, 605] on button "Save" at bounding box center [876, 607] width 54 height 18
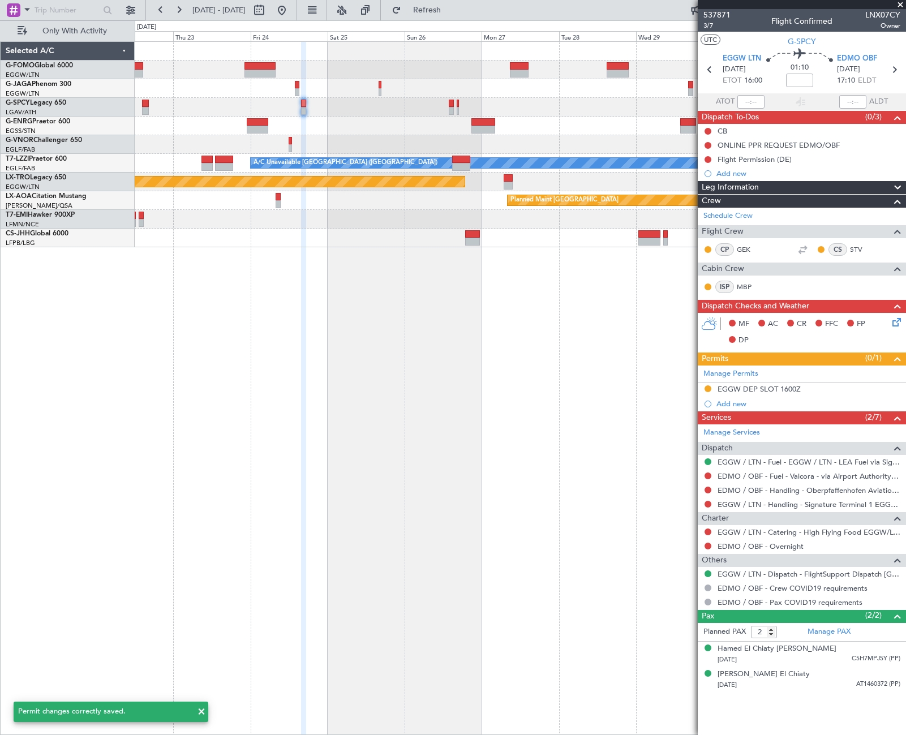
scroll to position [0, 0]
click at [829, 503] on link "EGGW / LTN - Handling - Signature Terminal 1 EGGW / LTN" at bounding box center [809, 505] width 183 height 10
click at [810, 493] on link "EDMO / OBF - Handling - Oberpfaffenhofen Aviation Service GmbH" at bounding box center [809, 491] width 183 height 10
click at [849, 57] on span "EDMO OBF" at bounding box center [857, 58] width 40 height 11
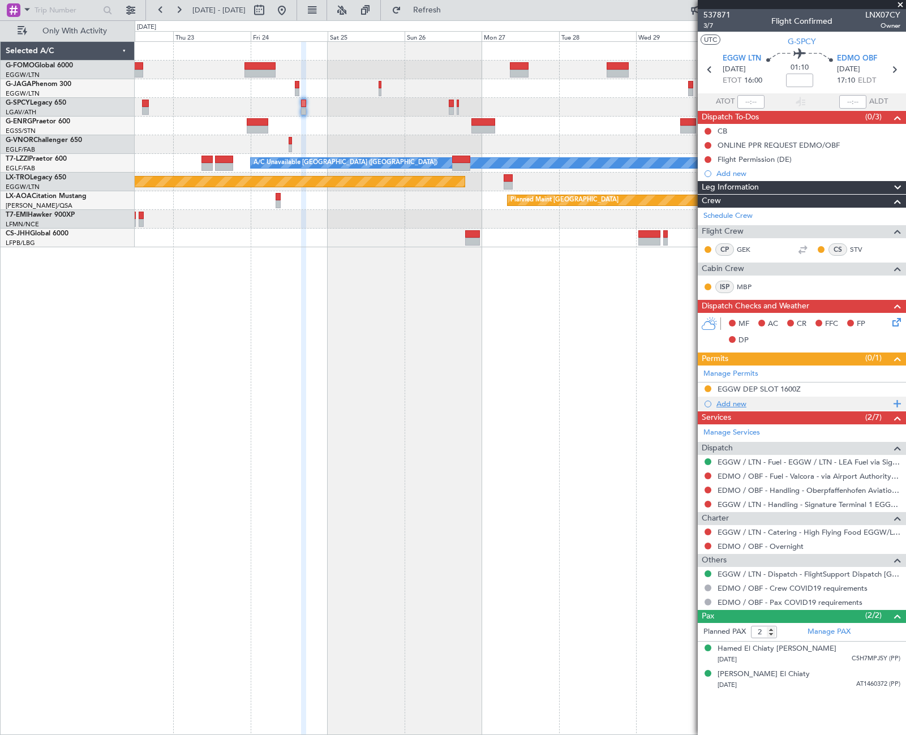
click at [724, 403] on div "Add new" at bounding box center [803, 404] width 174 height 10
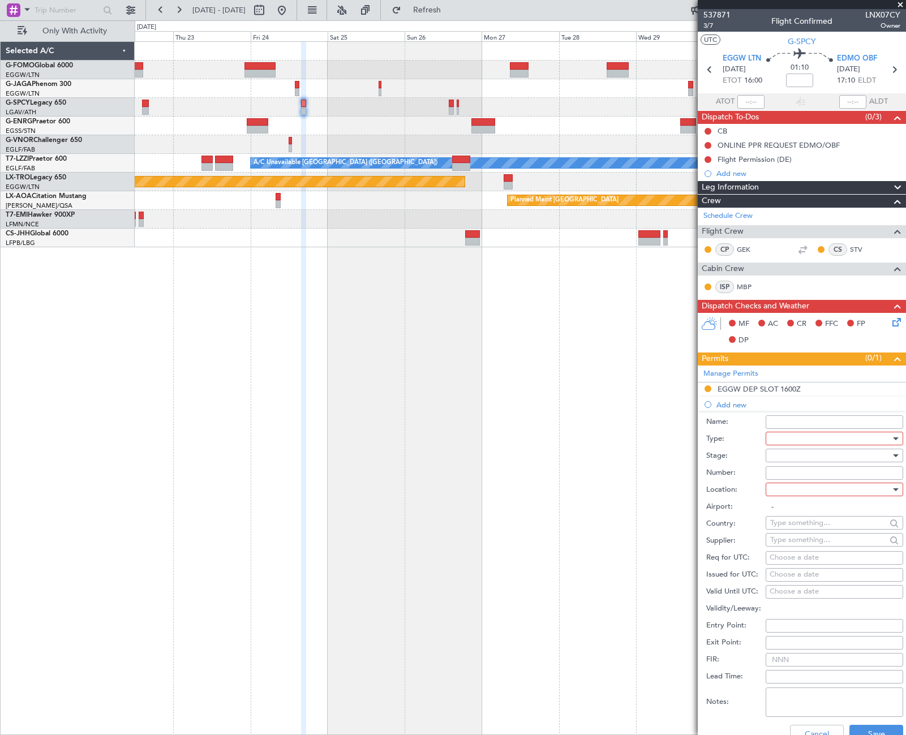
click at [800, 439] on div at bounding box center [830, 438] width 121 height 17
click at [792, 540] on span "Permit To Proceed" at bounding box center [830, 534] width 119 height 17
click at [800, 440] on span "Permit To Proceed" at bounding box center [801, 438] width 62 height 10
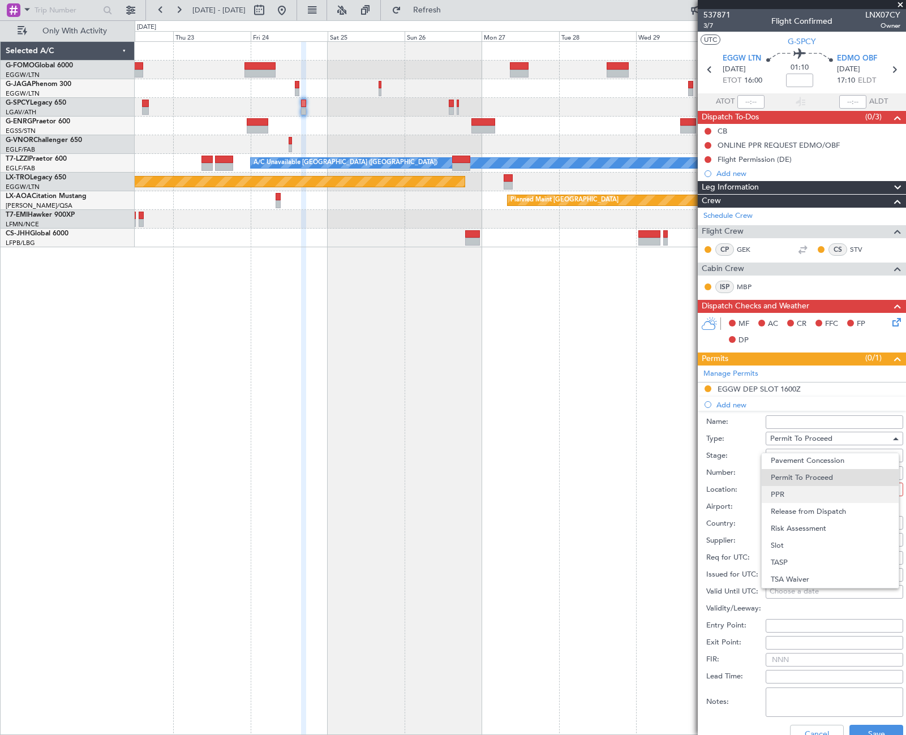
click at [799, 501] on span "PPR" at bounding box center [830, 494] width 119 height 17
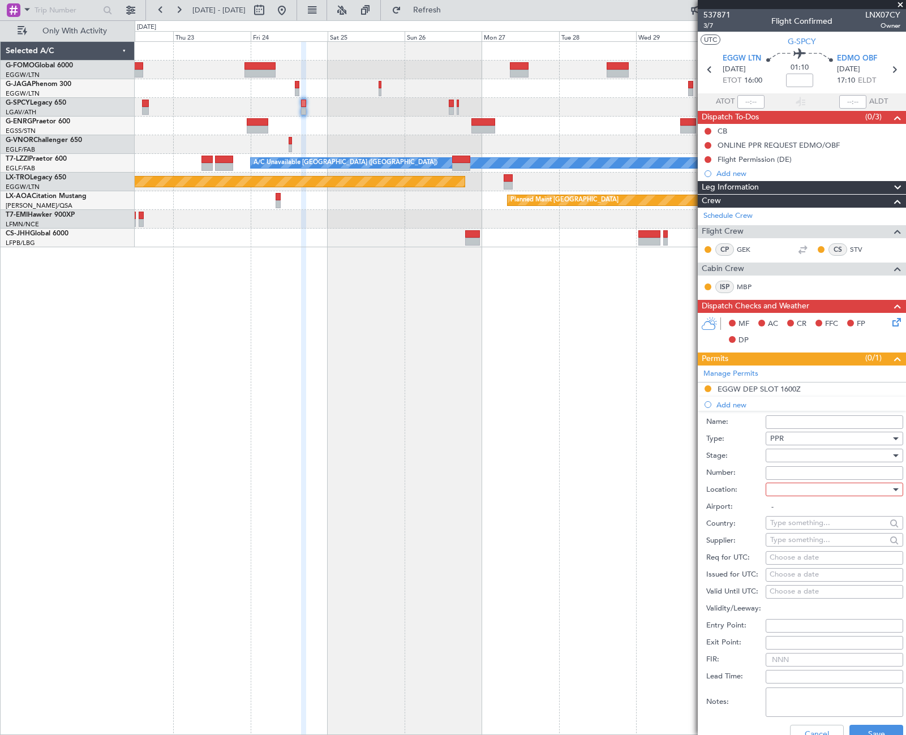
click at [838, 456] on div at bounding box center [830, 455] width 121 height 17
drag, startPoint x: 800, startPoint y: 527, endPoint x: 811, endPoint y: 519, distance: 13.8
click at [801, 527] on span "Requested" at bounding box center [830, 529] width 119 height 17
click at [848, 493] on div at bounding box center [830, 489] width 121 height 17
click at [801, 550] on span "Arrival" at bounding box center [830, 546] width 119 height 17
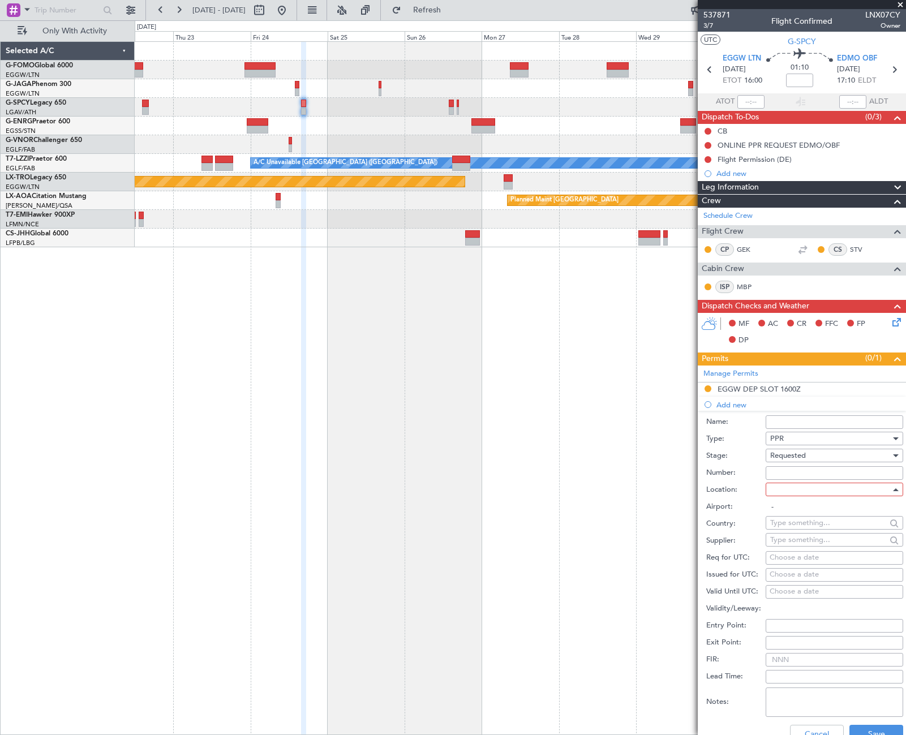
type input "EDMO / OBF"
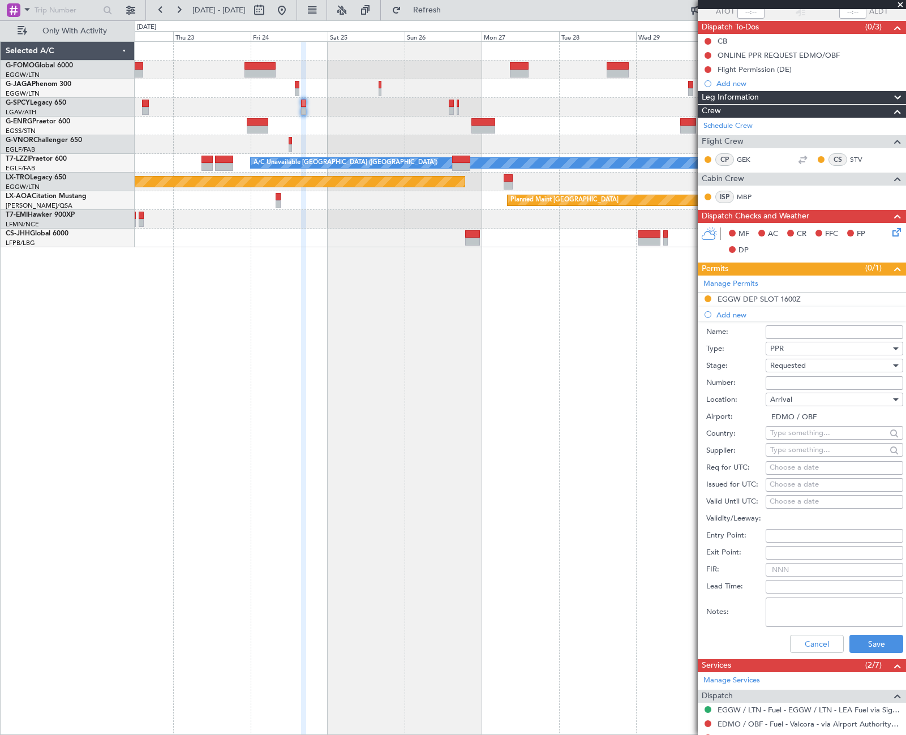
scroll to position [113, 0]
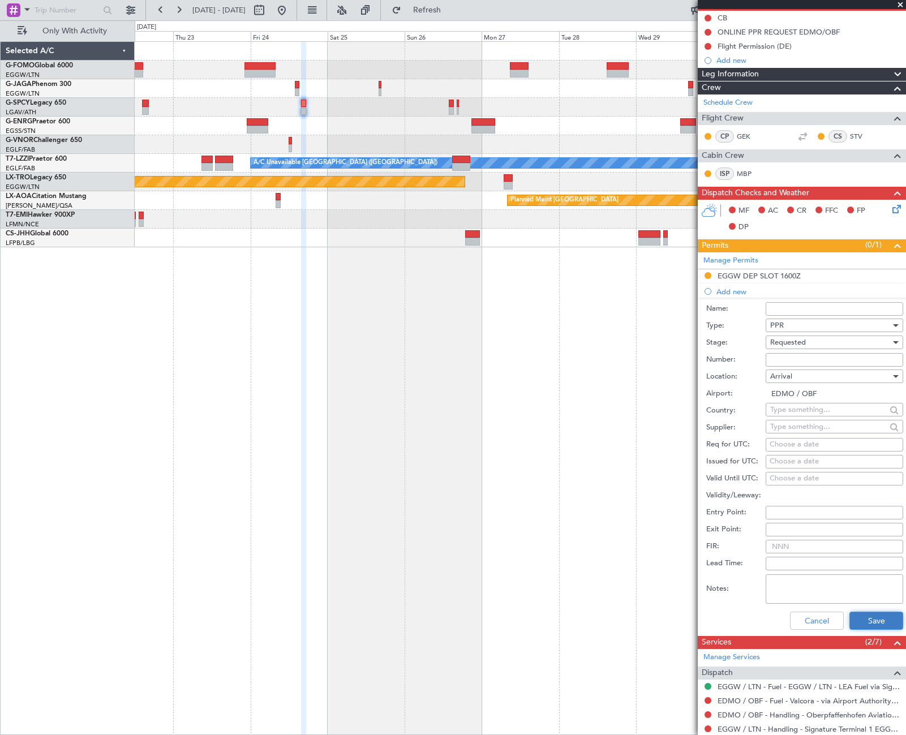
click at [868, 618] on button "Save" at bounding box center [876, 621] width 54 height 18
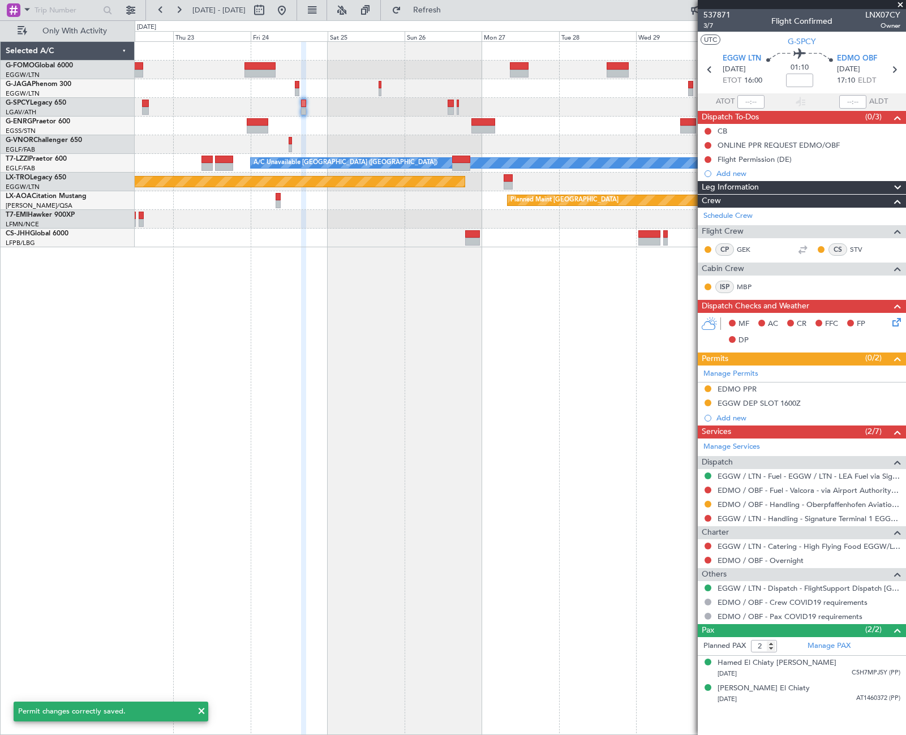
scroll to position [0, 0]
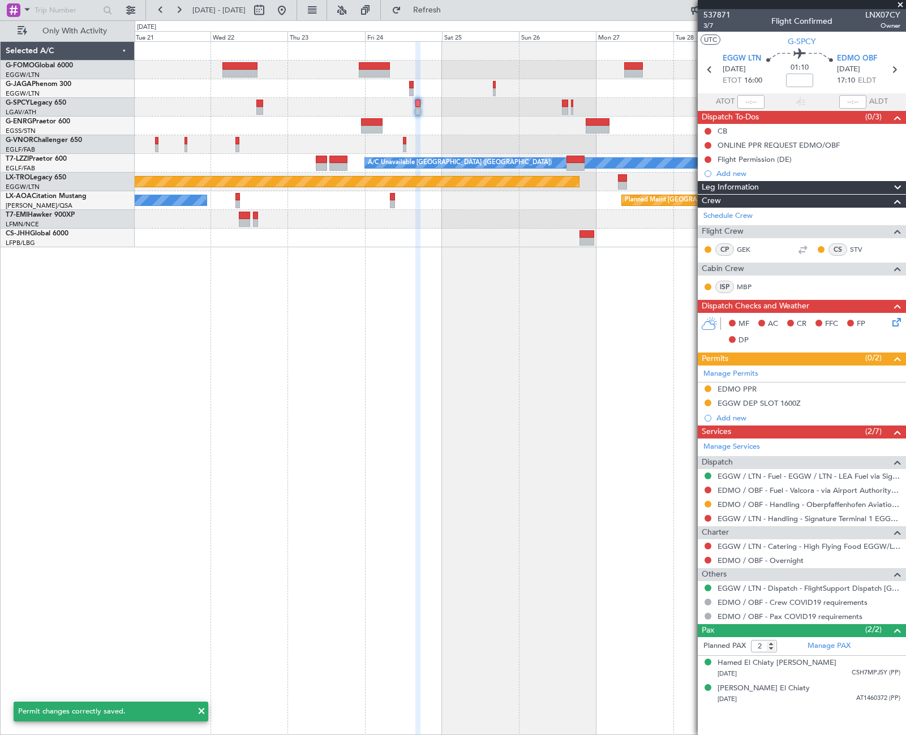
click at [373, 112] on div at bounding box center [520, 107] width 771 height 19
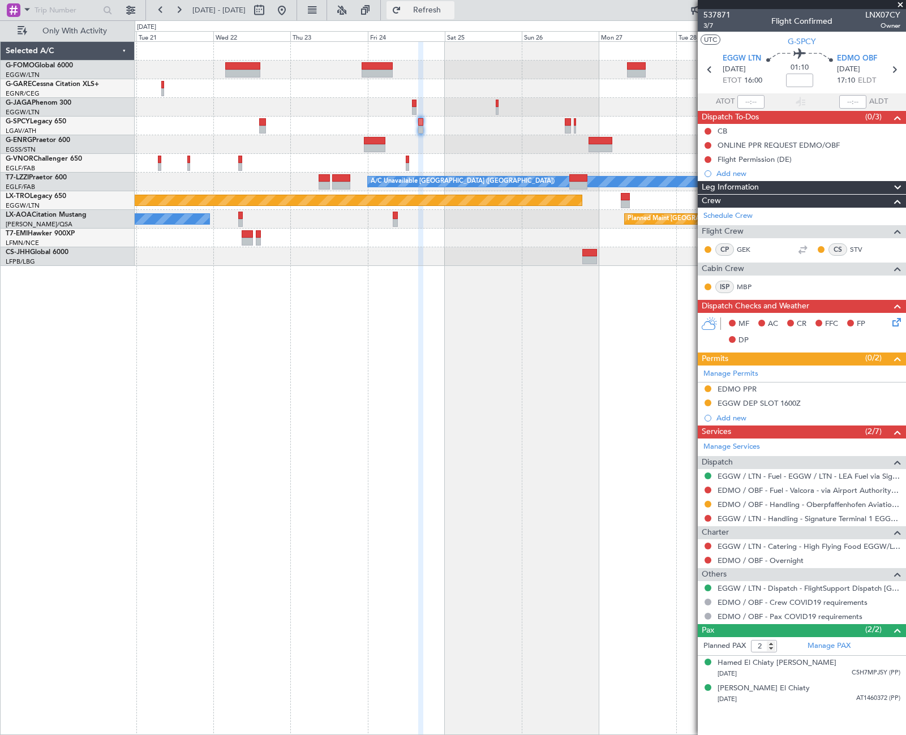
click at [451, 9] on span "Refresh" at bounding box center [427, 10] width 48 height 8
click at [708, 517] on button at bounding box center [708, 518] width 7 height 7
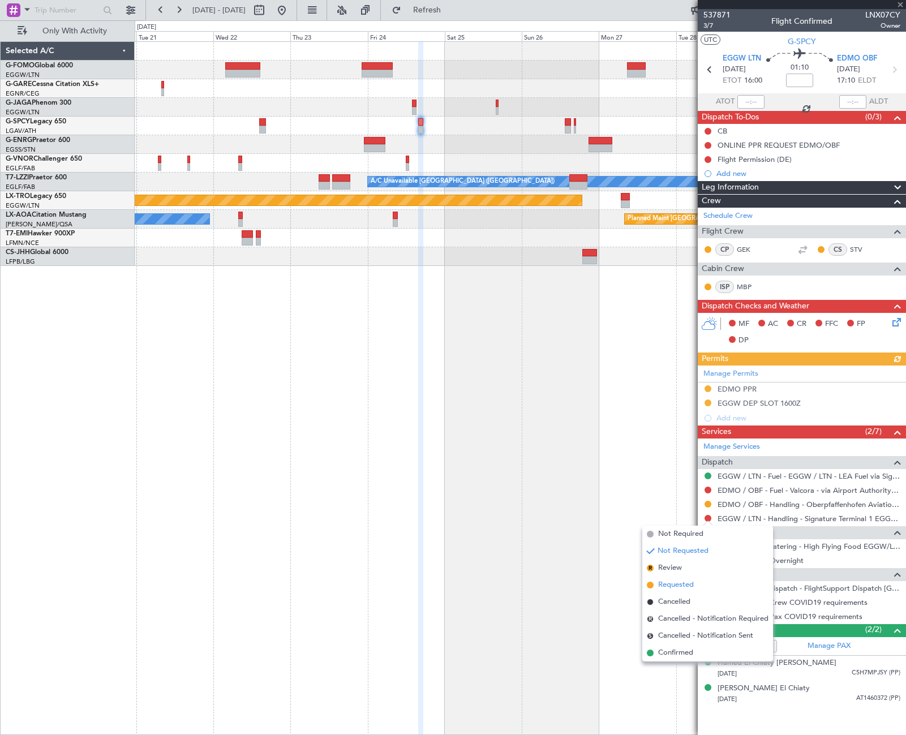
click at [668, 587] on span "Requested" at bounding box center [676, 584] width 36 height 11
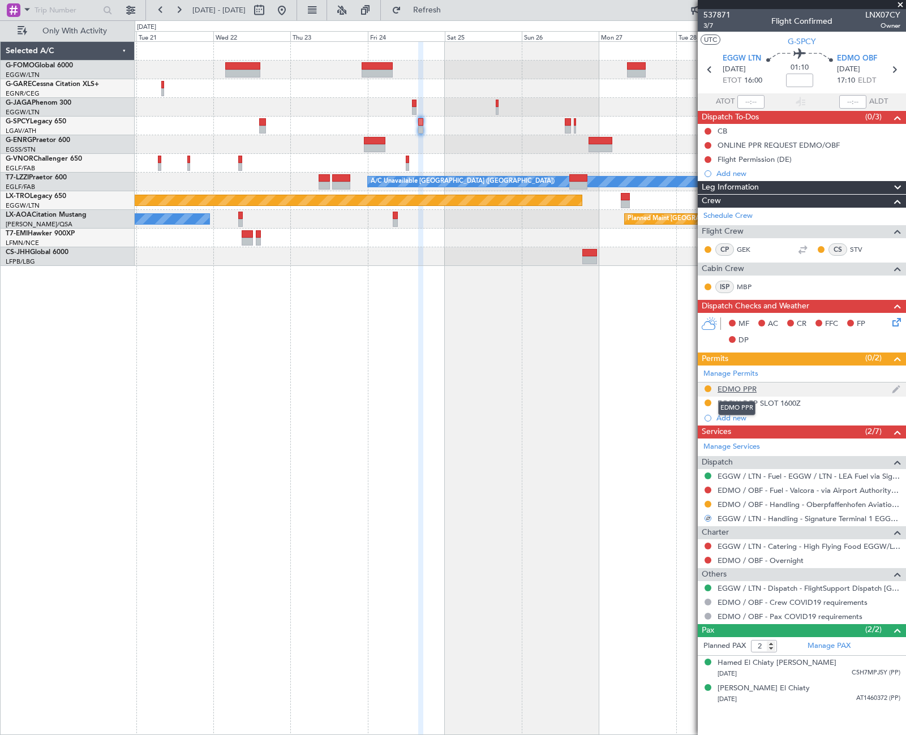
click at [747, 389] on div "EDMO PPR" at bounding box center [737, 389] width 39 height 10
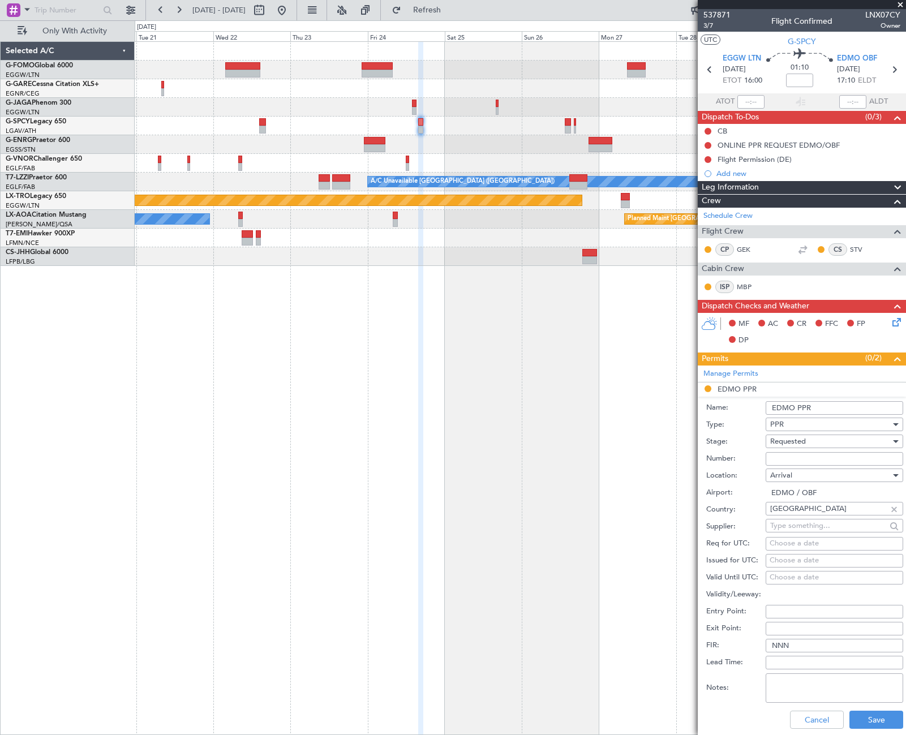
click at [825, 404] on input "EDMO PPR" at bounding box center [835, 408] width 138 height 14
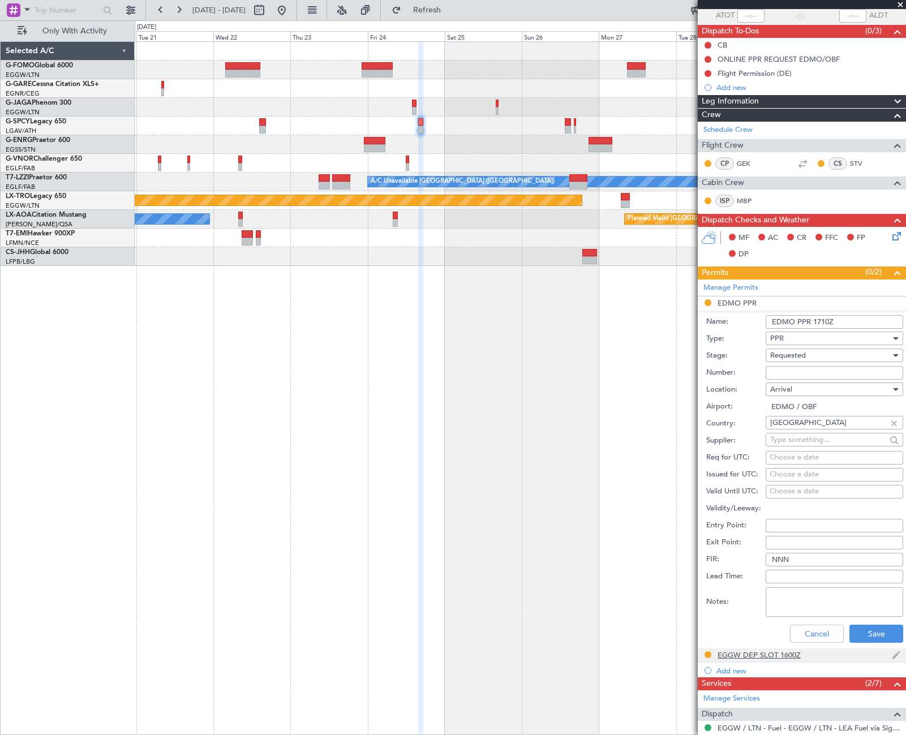
scroll to position [113, 0]
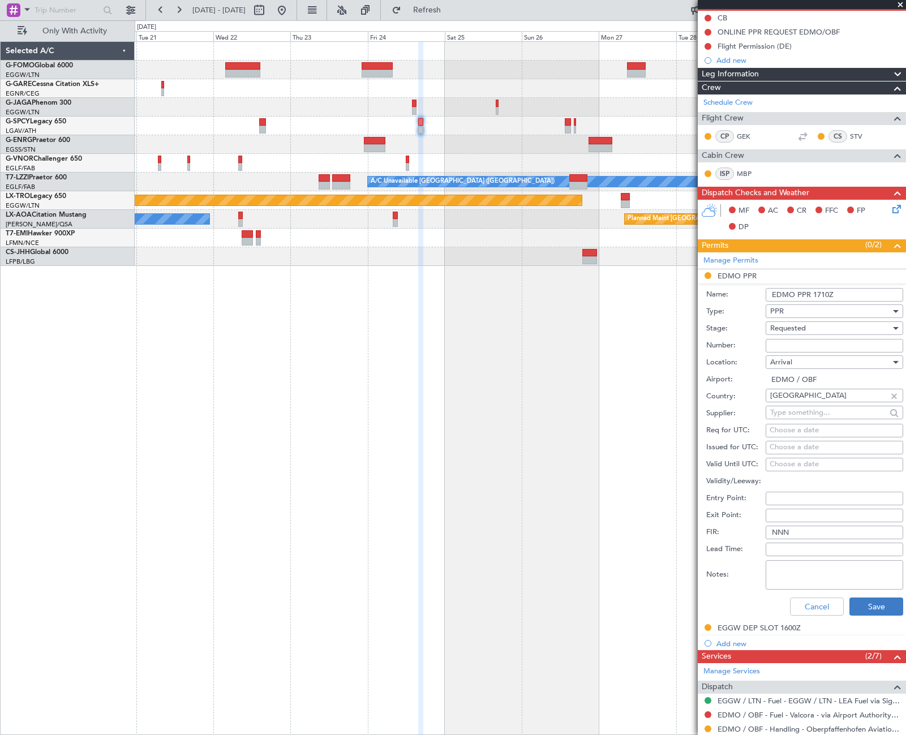
type input "EDMO PPR 1710Z"
click at [869, 600] on button "Save" at bounding box center [876, 607] width 54 height 18
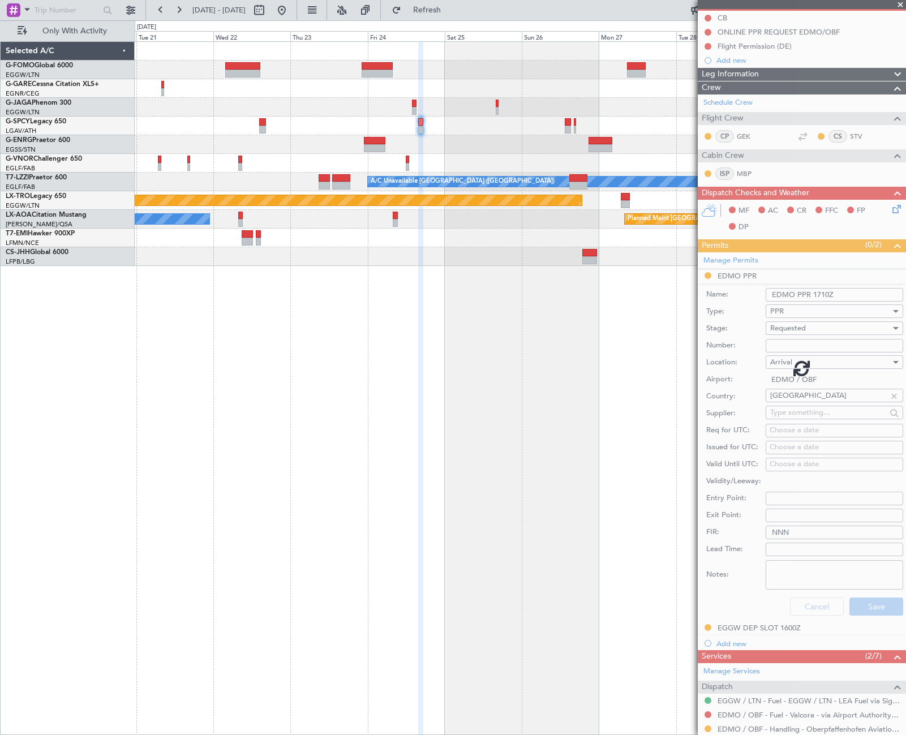
scroll to position [0, 0]
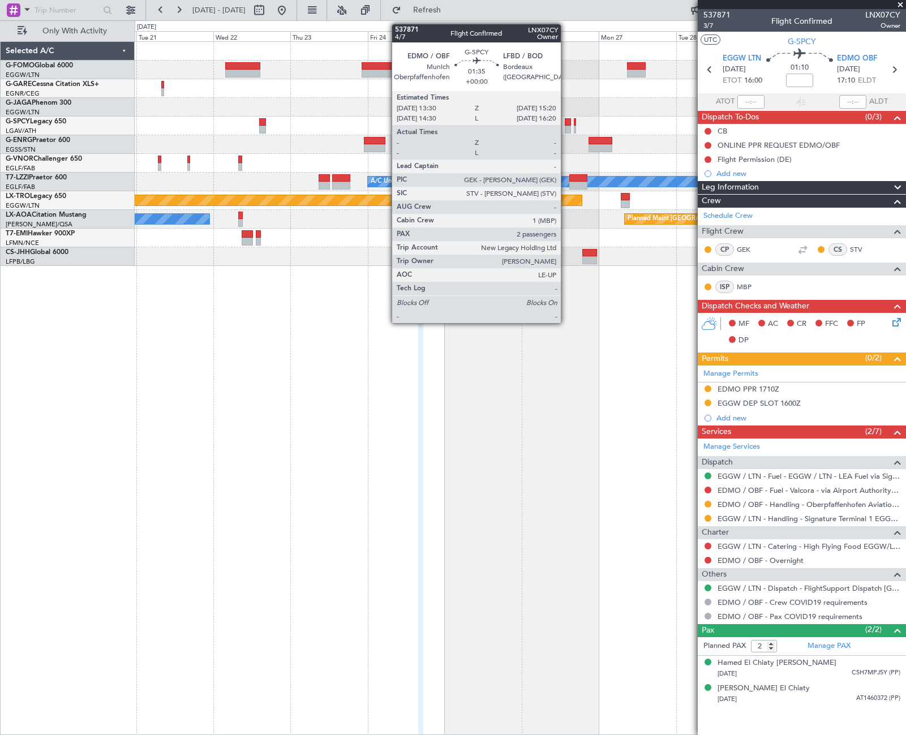
click at [566, 123] on div at bounding box center [568, 122] width 6 height 8
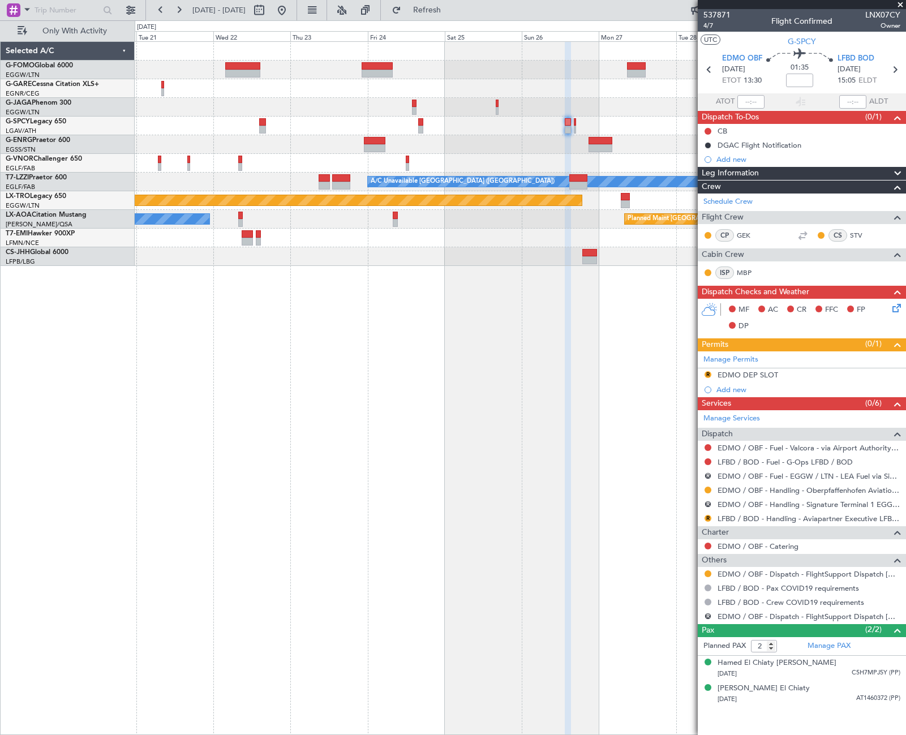
click at [483, 357] on div "Planned Maint Paris (Le Bourget) A/C Unavailable London (Luton) Planned Maint R…" at bounding box center [520, 388] width 771 height 694
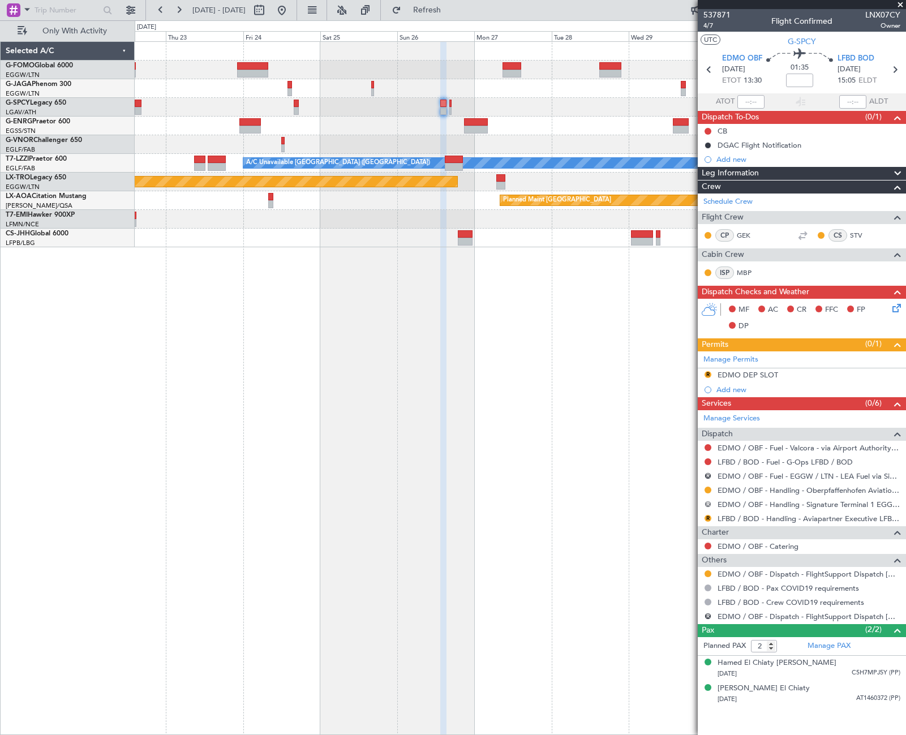
click at [708, 501] on button "R" at bounding box center [708, 504] width 7 height 7
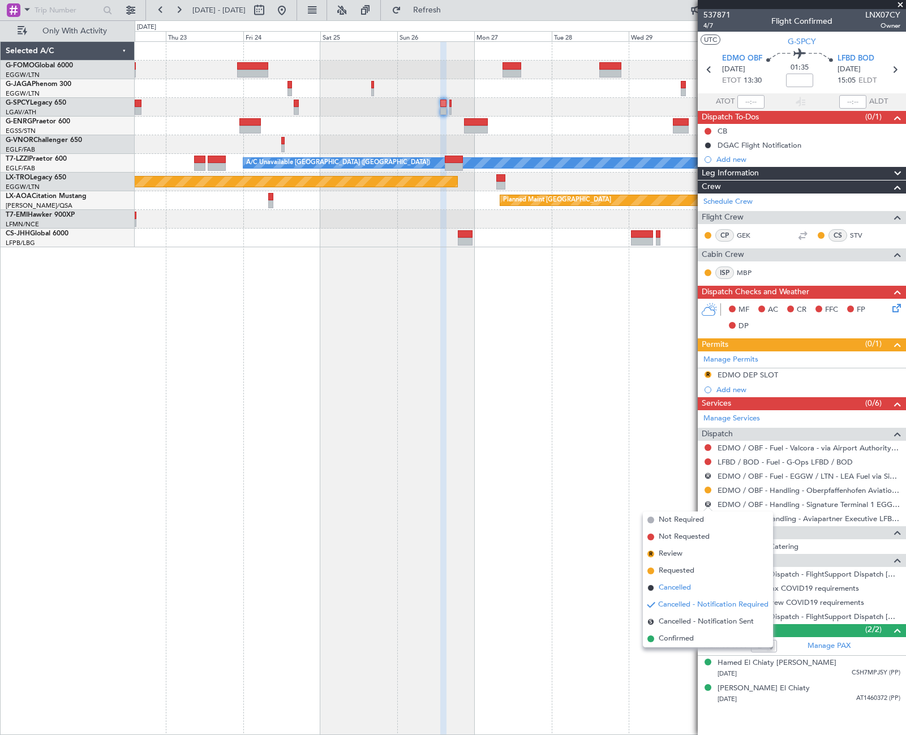
click at [671, 587] on span "Cancelled" at bounding box center [675, 587] width 32 height 11
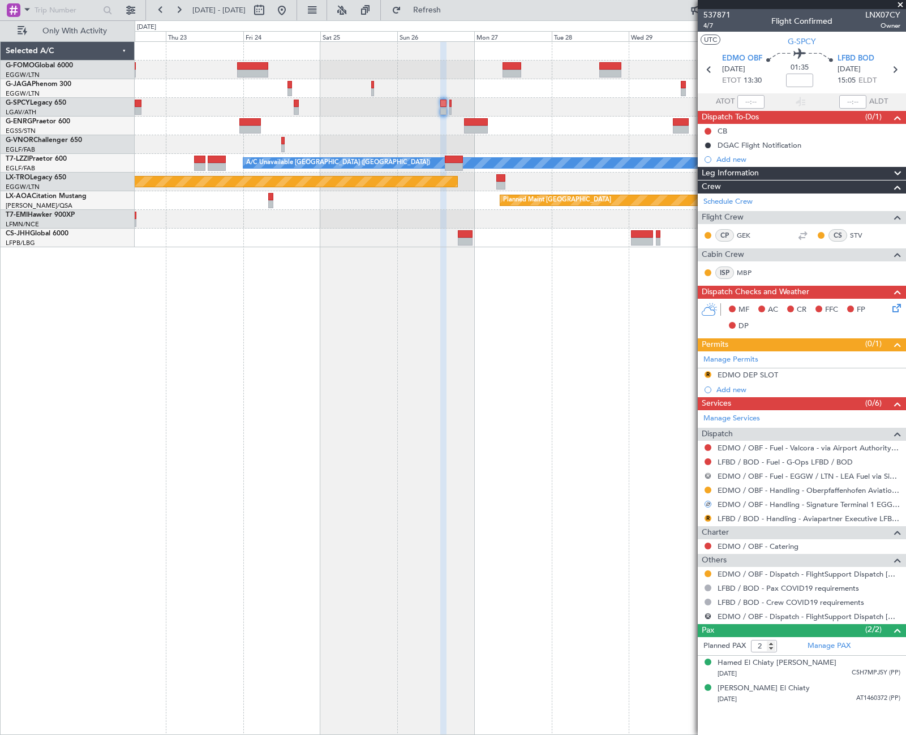
click at [708, 475] on button "R" at bounding box center [708, 476] width 7 height 7
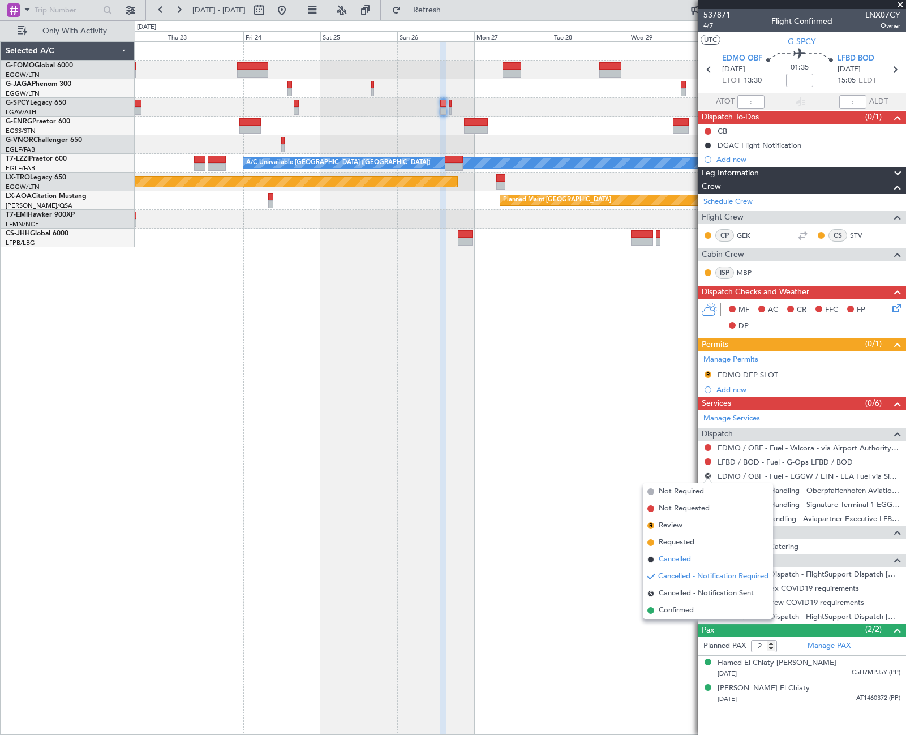
click at [674, 557] on span "Cancelled" at bounding box center [675, 559] width 32 height 11
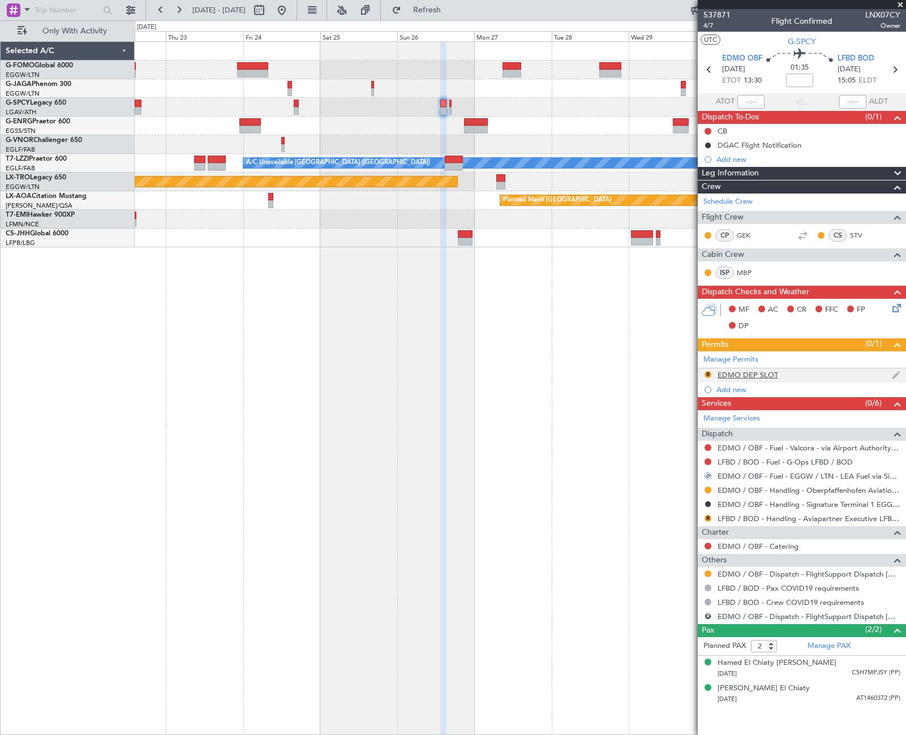
click at [752, 372] on div "EDMO DEP SLOT" at bounding box center [748, 375] width 61 height 10
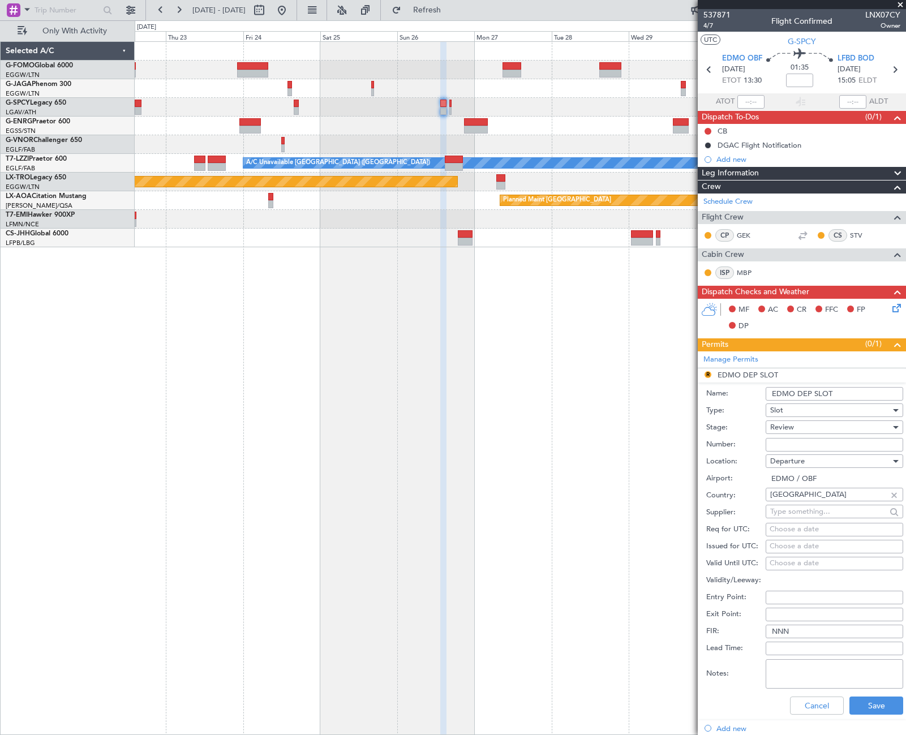
click at [805, 413] on div "Slot" at bounding box center [830, 410] width 121 height 17
click at [787, 467] on span "PPR" at bounding box center [830, 466] width 119 height 17
click at [823, 395] on input "EDMO DEP SLOT" at bounding box center [835, 394] width 138 height 14
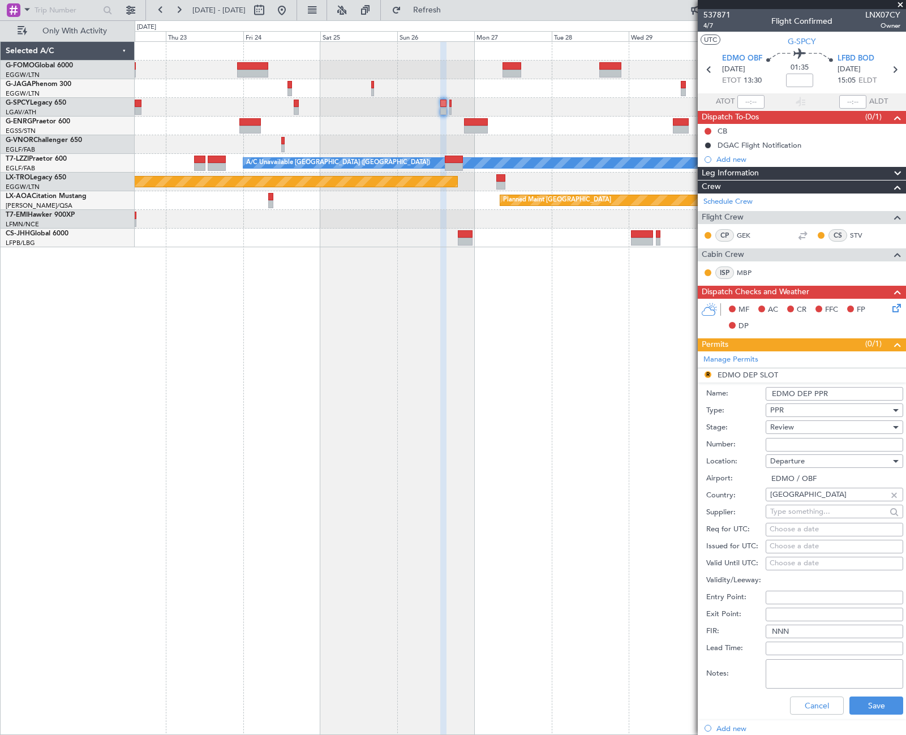
type input "EDMO DEP PPR"
click at [810, 428] on div "Review" at bounding box center [830, 427] width 121 height 17
click at [796, 500] on span "Requested" at bounding box center [830, 501] width 119 height 17
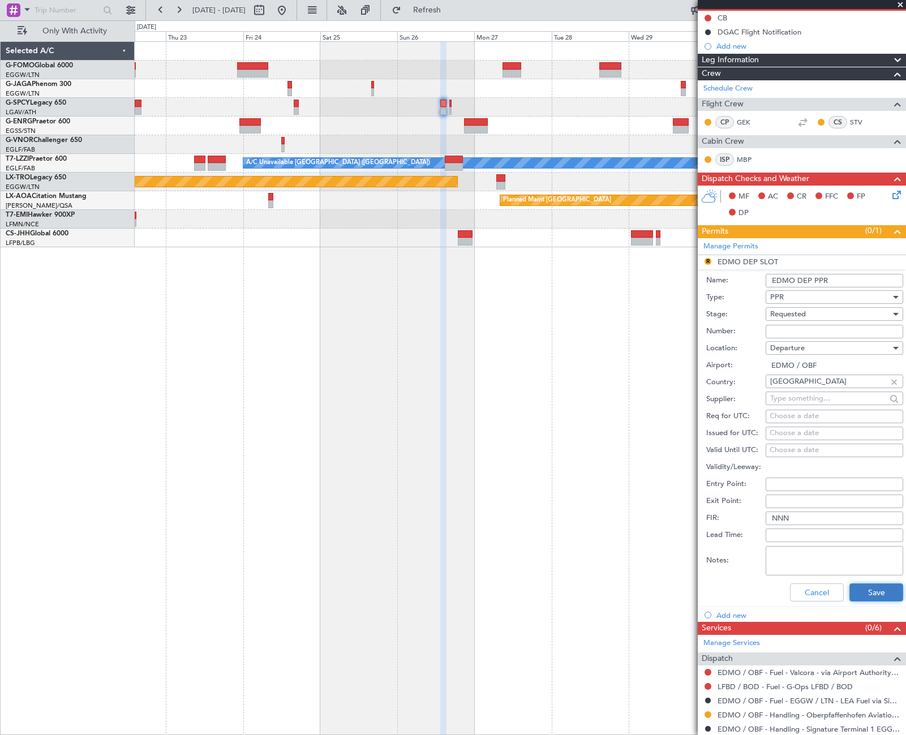
click at [859, 586] on button "Save" at bounding box center [876, 592] width 54 height 18
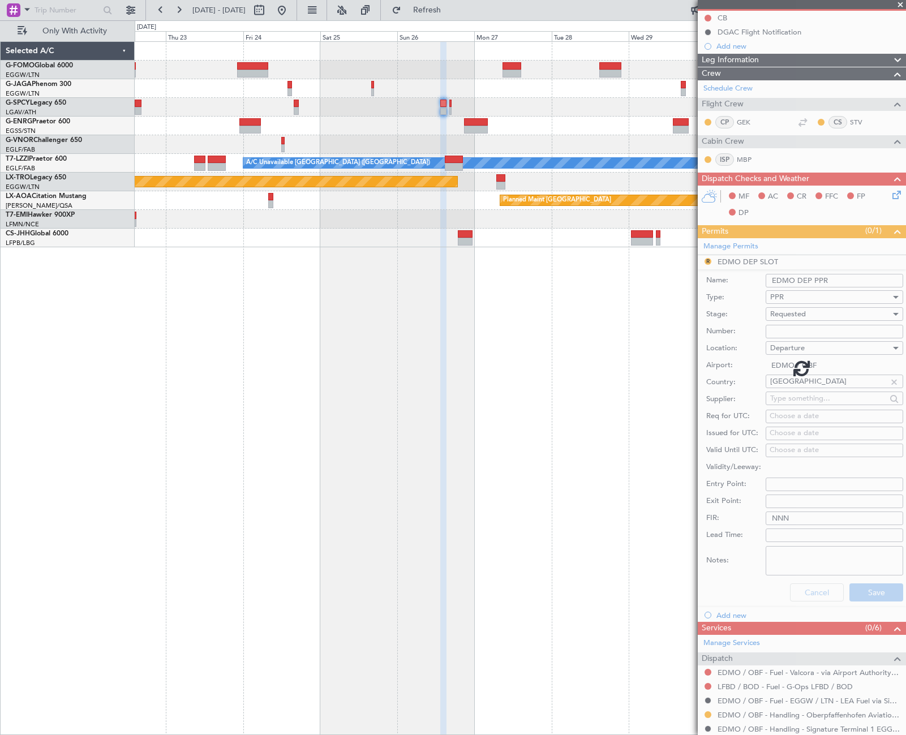
scroll to position [0, 0]
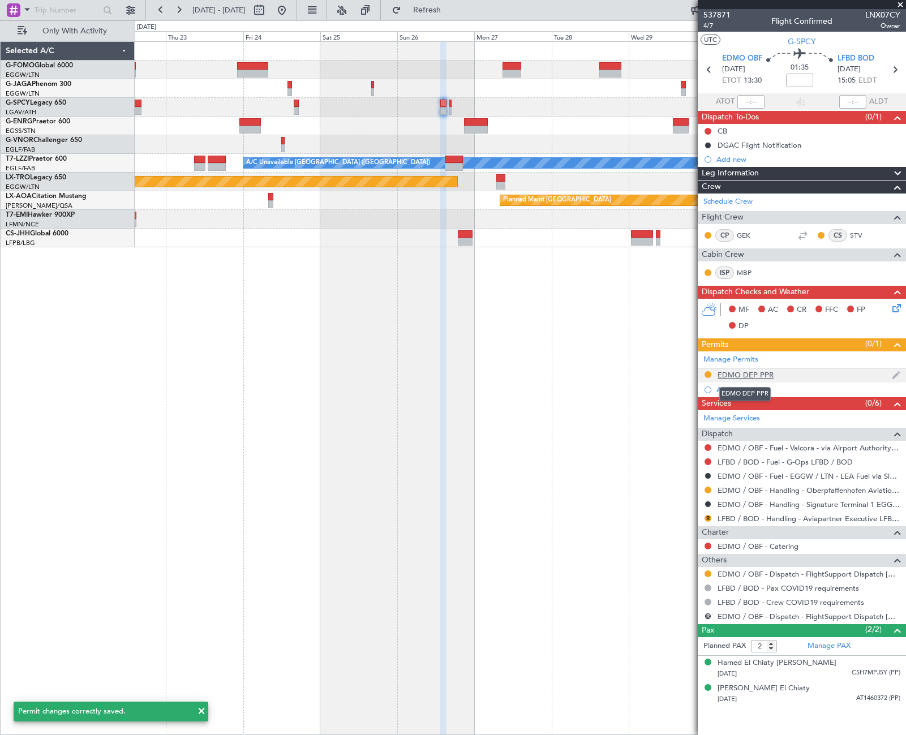
click at [763, 373] on div "EDMO DEP PPR" at bounding box center [746, 375] width 56 height 10
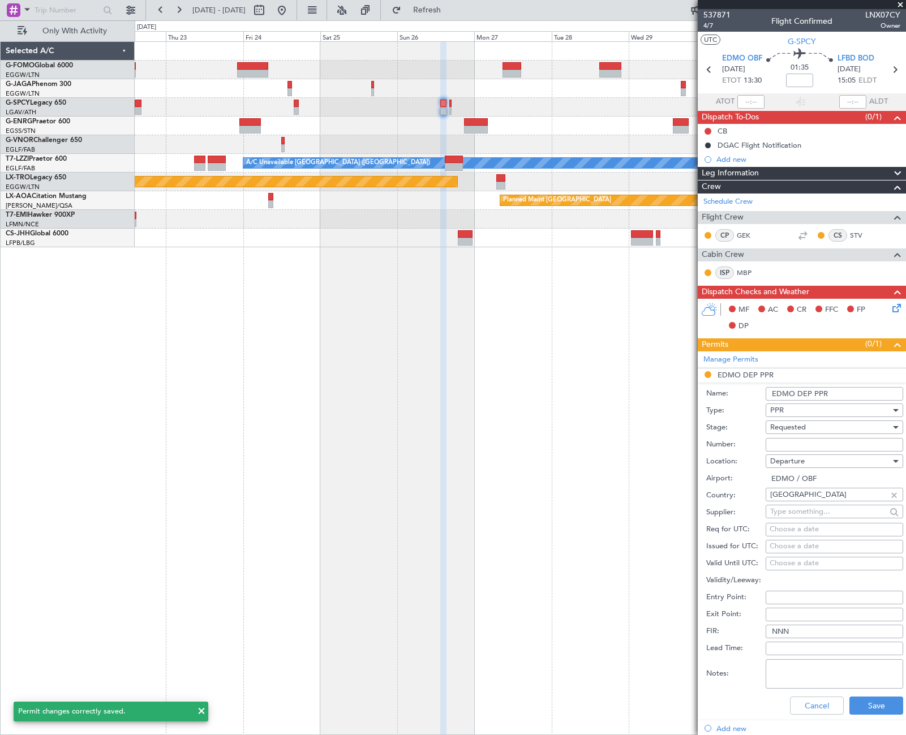
click at [835, 392] on input "EDMO DEP PPR" at bounding box center [835, 394] width 138 height 14
type input "EDMO DEP PPR 1330"
click at [868, 710] on button "Save" at bounding box center [876, 706] width 54 height 18
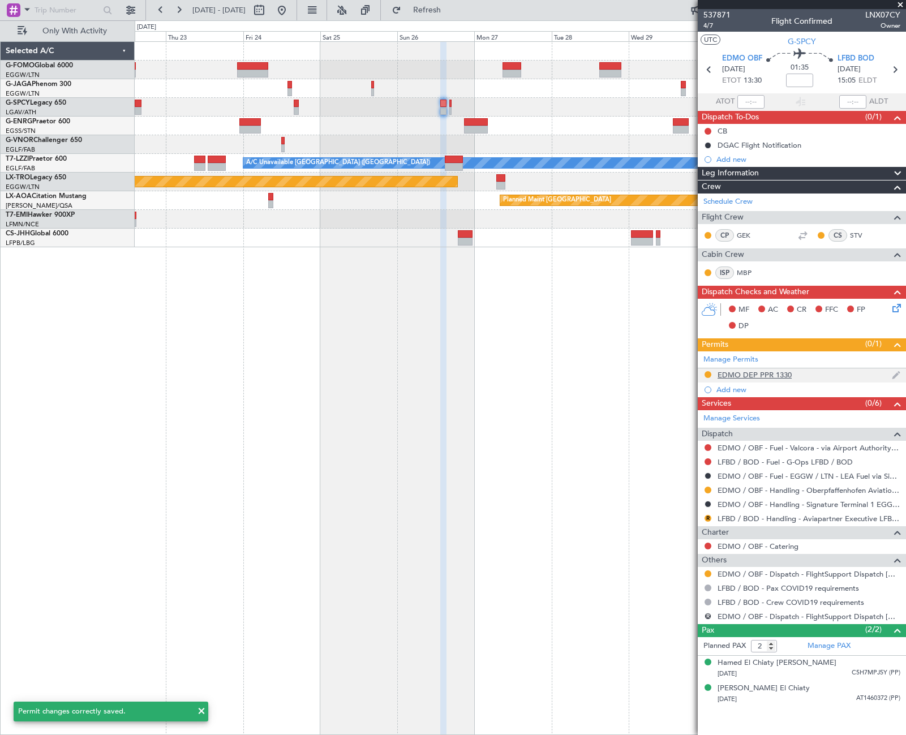
click at [781, 371] on div "EDMO DEP PPR 1330" at bounding box center [755, 375] width 74 height 10
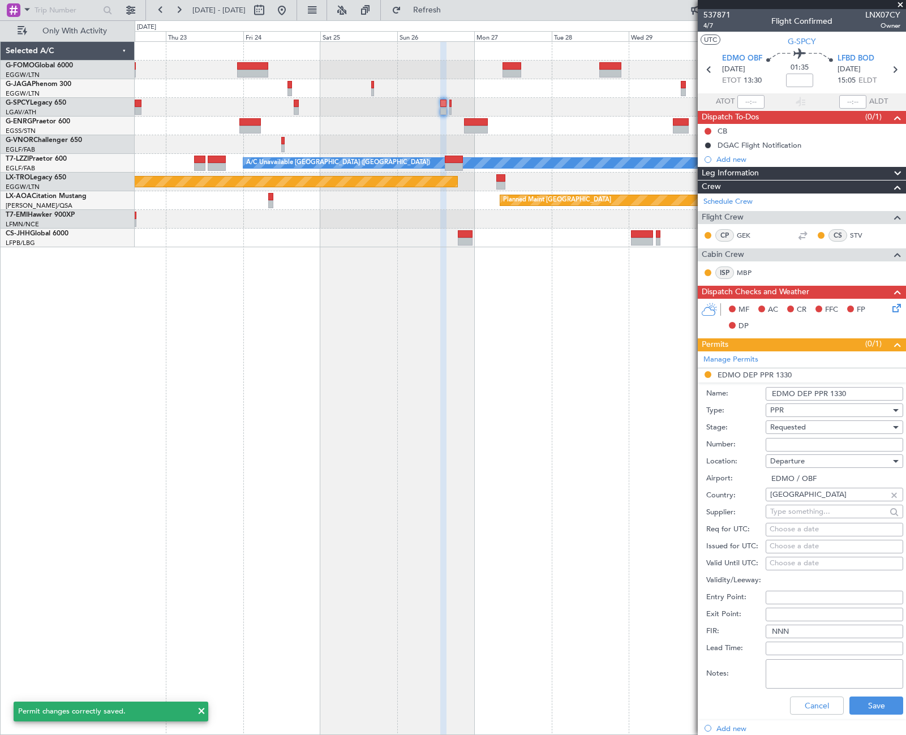
click at [863, 397] on input "EDMO DEP PPR 1330" at bounding box center [835, 394] width 138 height 14
type input "EDMO DEP PPR 1330Z"
click at [871, 705] on button "Save" at bounding box center [876, 706] width 54 height 18
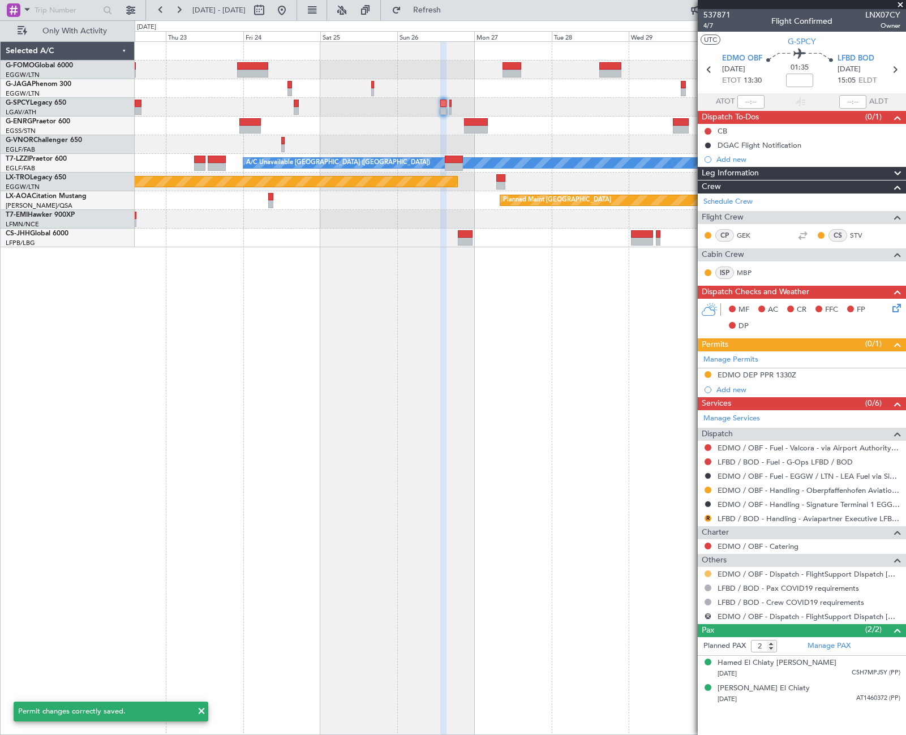
click at [708, 572] on button at bounding box center [708, 573] width 7 height 7
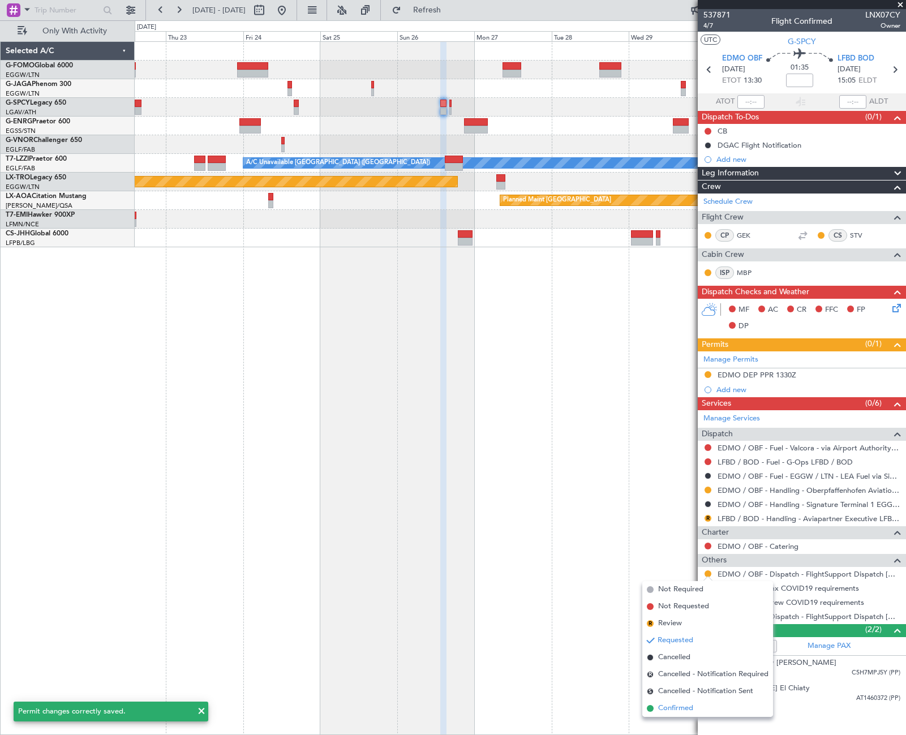
click at [684, 711] on span "Confirmed" at bounding box center [675, 708] width 35 height 11
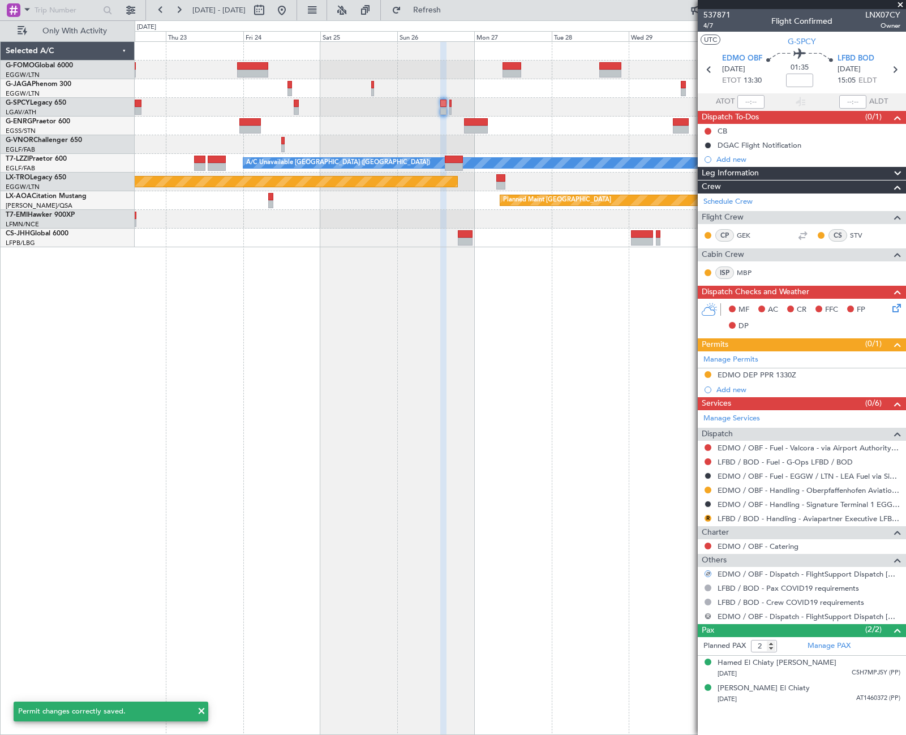
click at [707, 616] on button "R" at bounding box center [708, 616] width 7 height 7
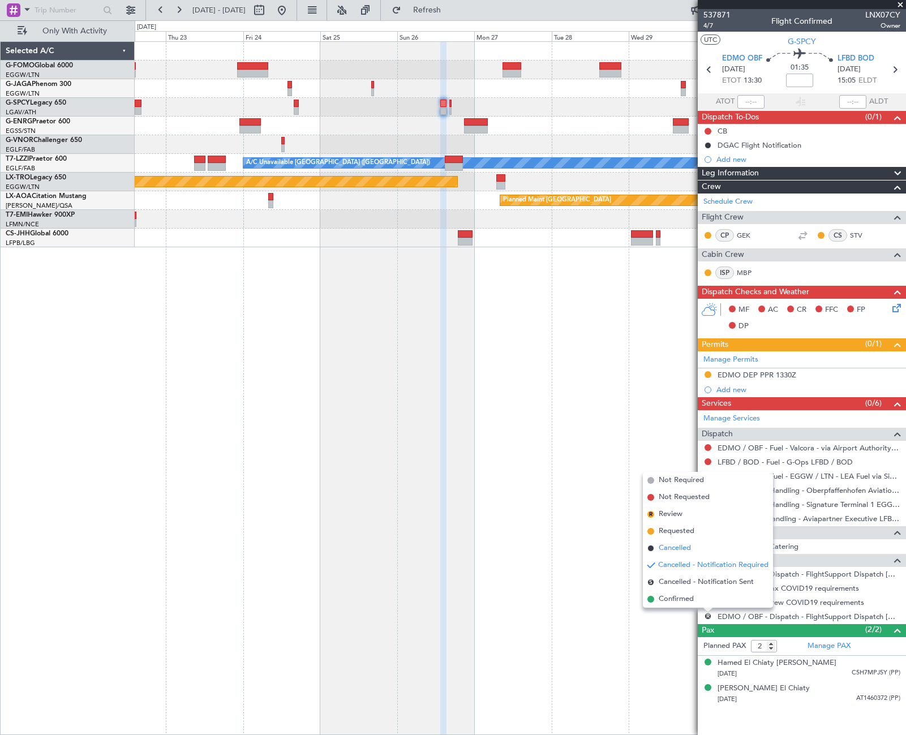
click at [684, 546] on span "Cancelled" at bounding box center [675, 548] width 32 height 11
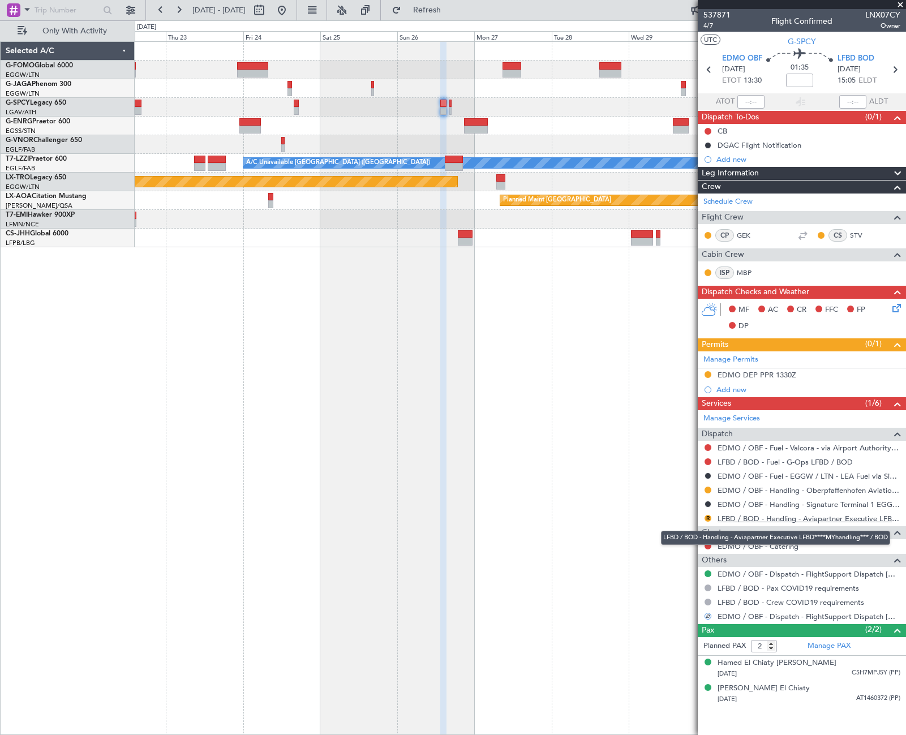
click at [834, 518] on link "LFBD / BOD - Handling - Aviapartner Executive LFBD****MYhandling*** / BOD" at bounding box center [809, 519] width 183 height 10
click at [454, 17] on button "Refresh" at bounding box center [420, 10] width 68 height 18
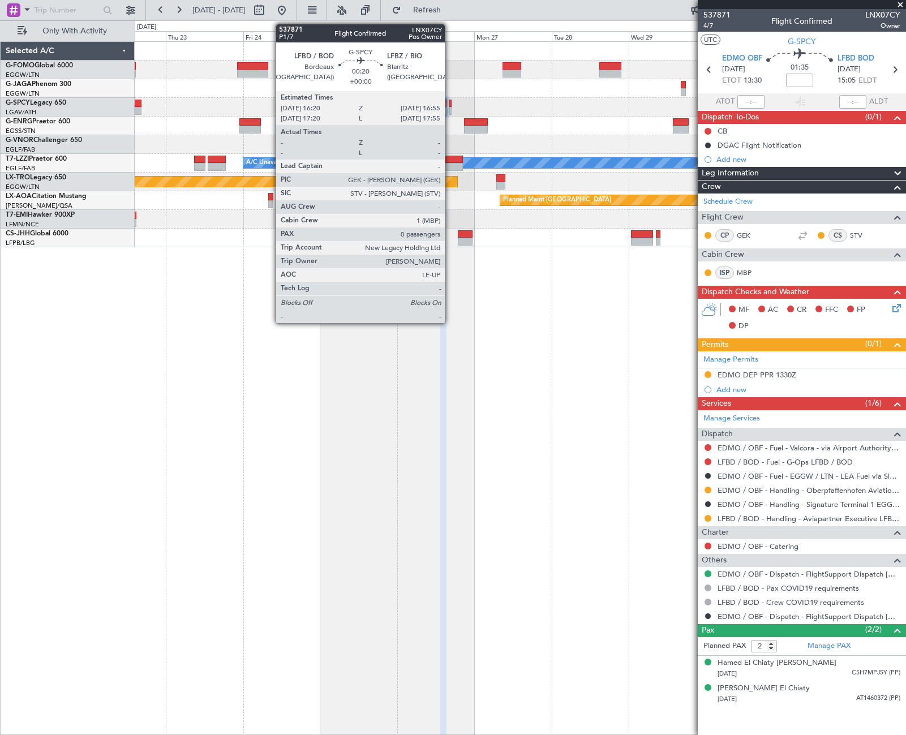
click at [450, 105] on div at bounding box center [450, 104] width 2 height 8
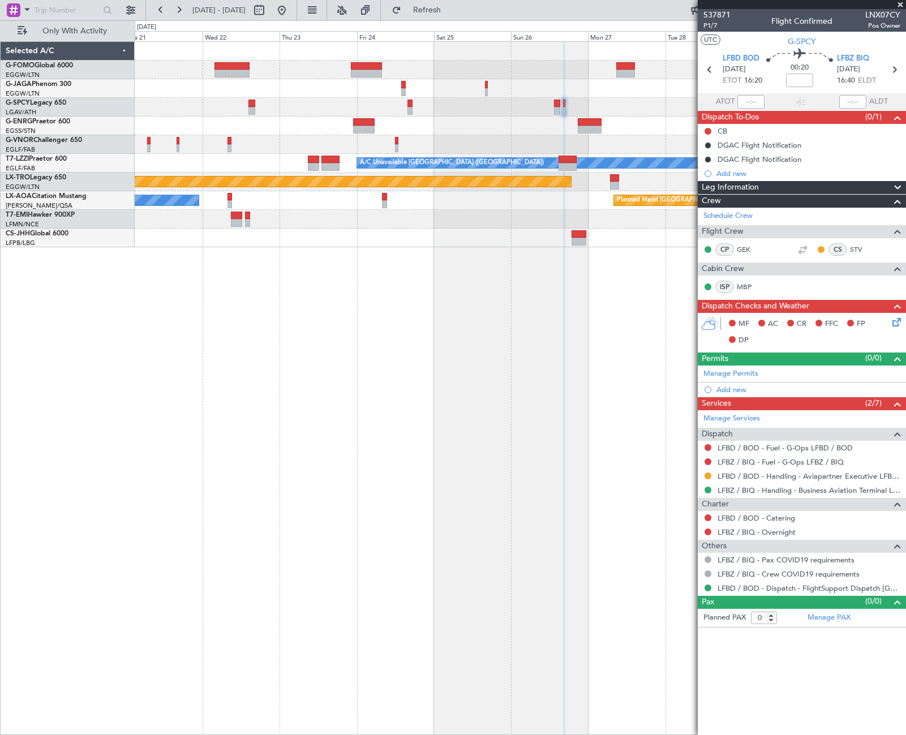
click at [314, 368] on div "Planned Maint Paris (Le Bourget) A/C Unavailable London (Luton) Planned Maint R…" at bounding box center [520, 388] width 771 height 694
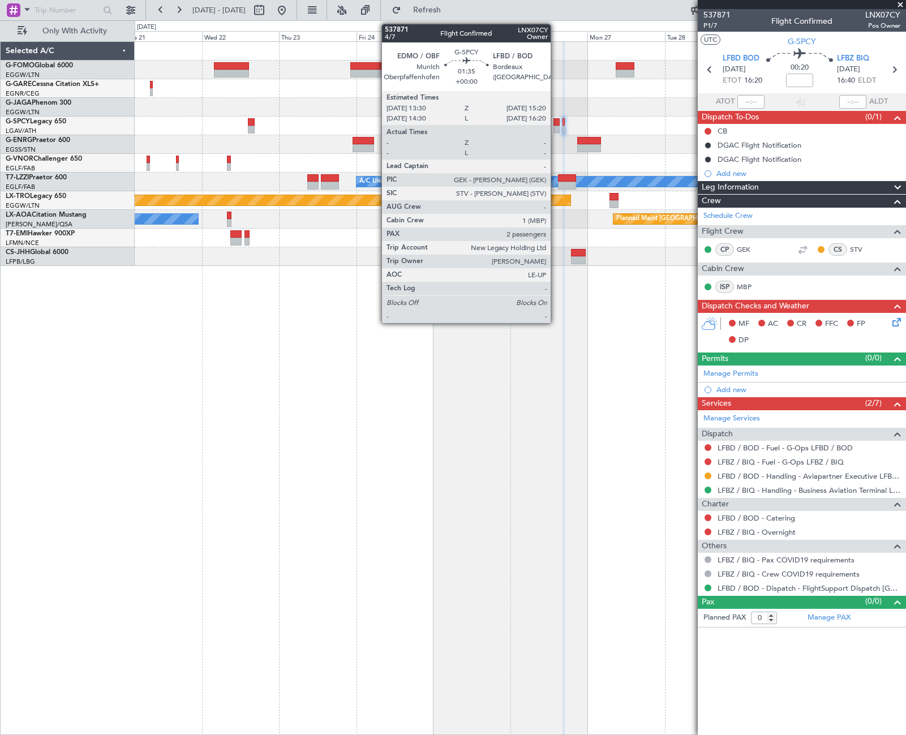
click at [556, 127] on div at bounding box center [556, 130] width 6 height 8
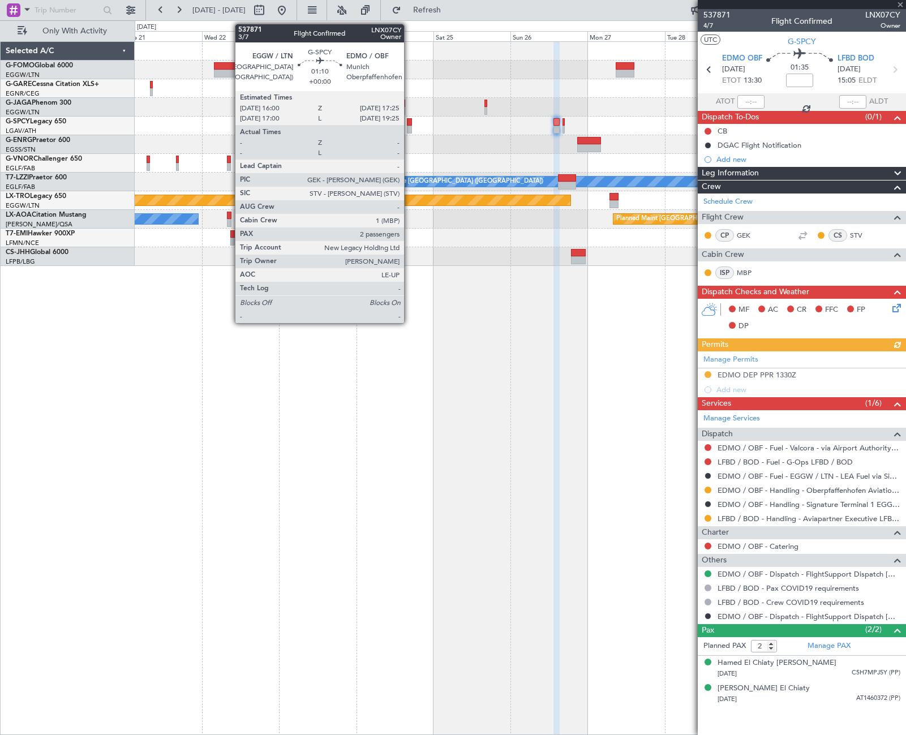
click at [409, 127] on div at bounding box center [409, 130] width 5 height 8
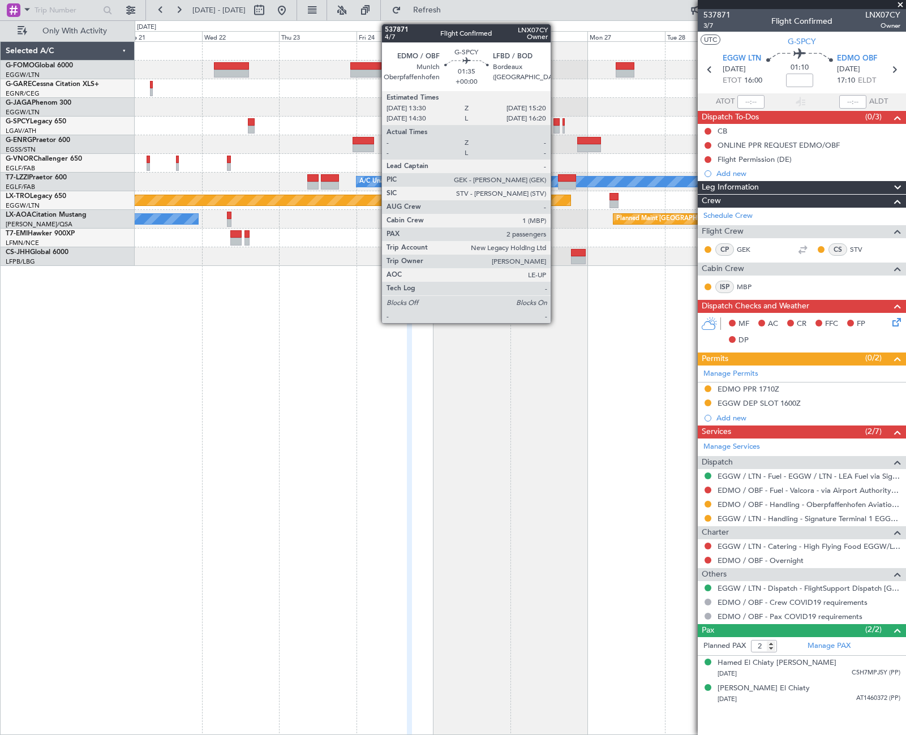
click at [556, 126] on div at bounding box center [556, 130] width 6 height 8
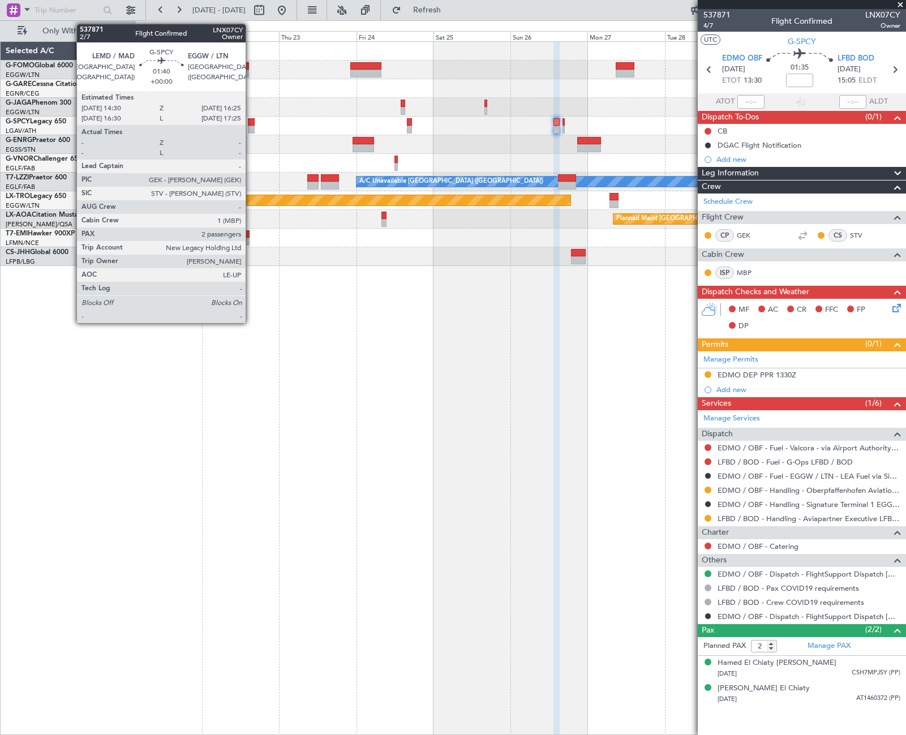
click at [251, 121] on div at bounding box center [251, 122] width 6 height 8
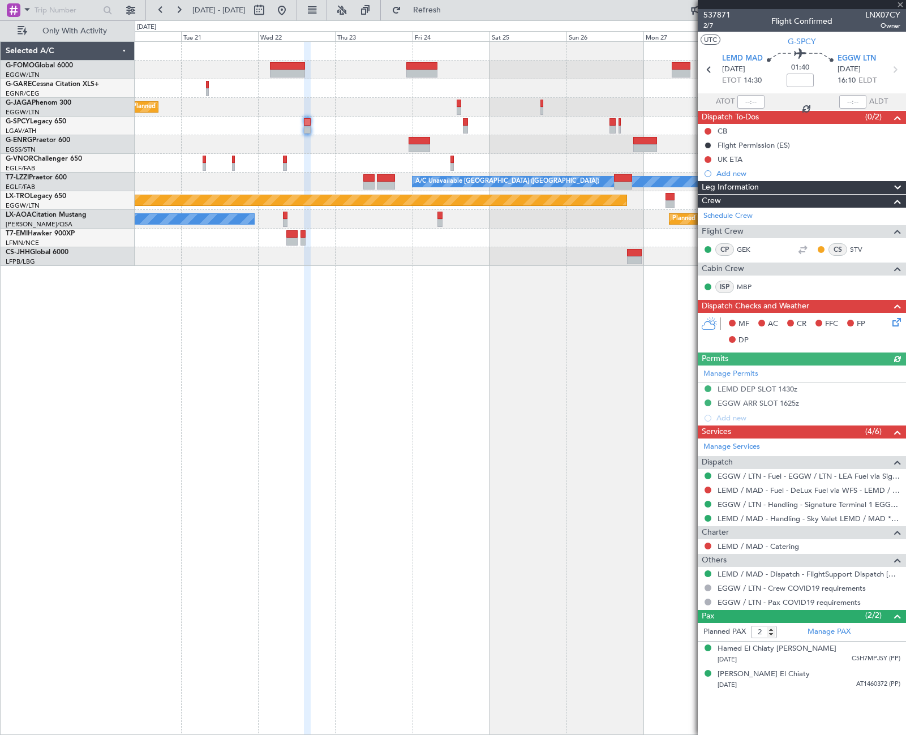
click at [323, 162] on div at bounding box center [520, 163] width 771 height 19
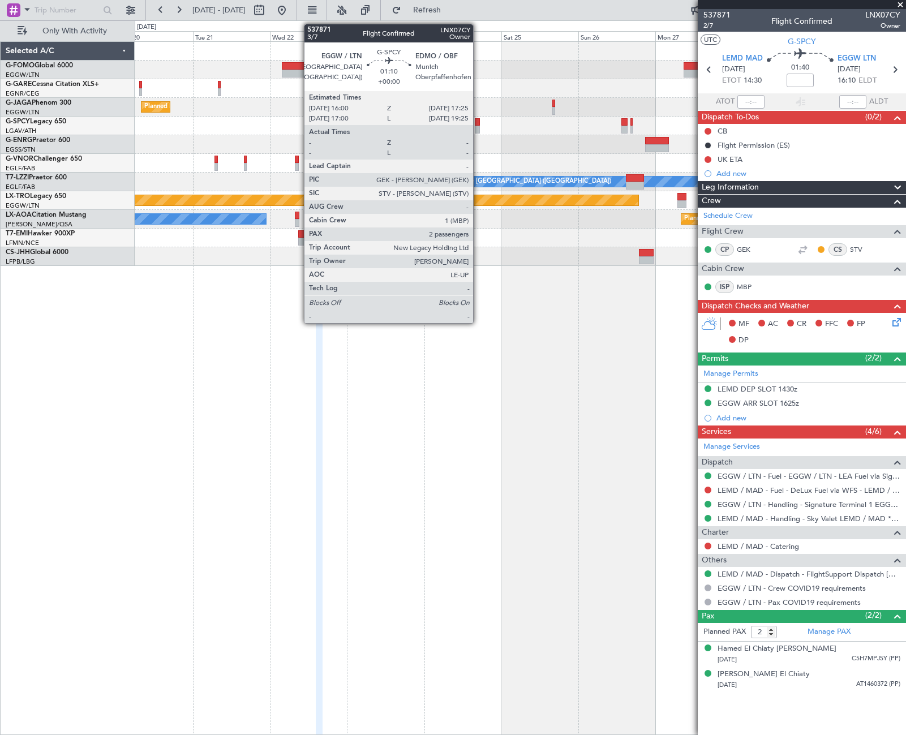
click at [478, 127] on div at bounding box center [477, 130] width 5 height 8
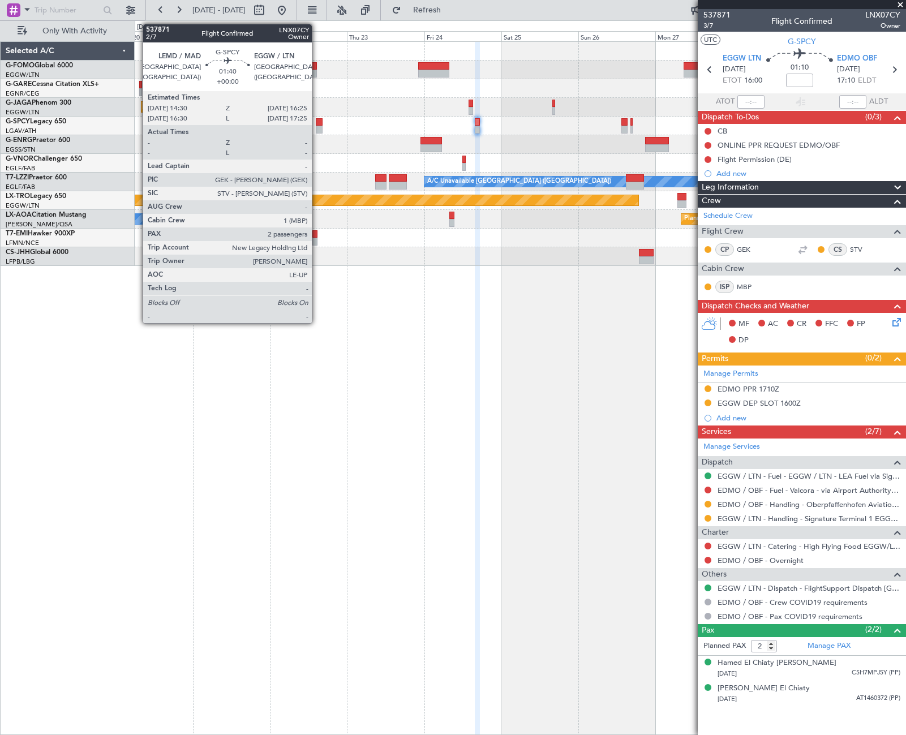
click at [317, 123] on div at bounding box center [319, 122] width 6 height 8
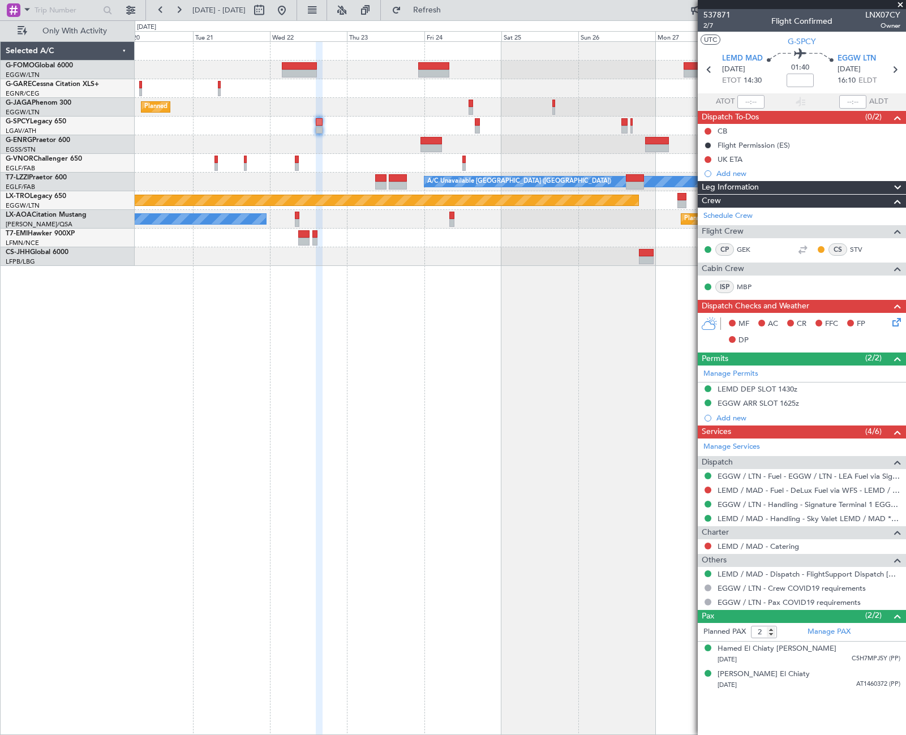
click at [703, 334] on fb-app "20 Oct 2025 - 30 Oct 2025 Refresh Quick Links Only With Activity Planned Maint …" at bounding box center [453, 371] width 906 height 727
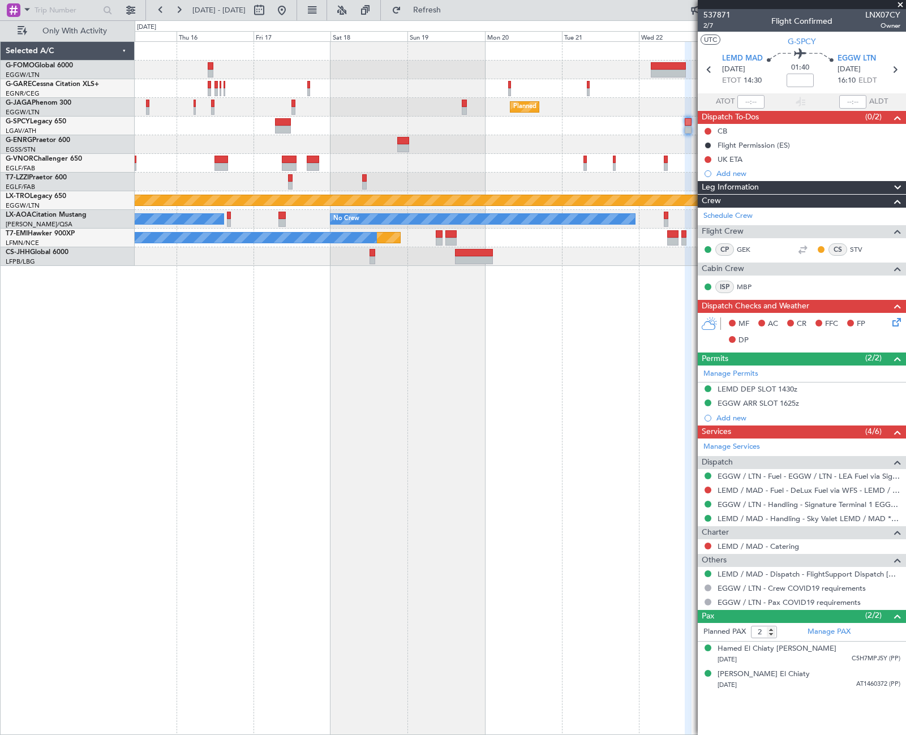
click at [676, 368] on div "Planned Maint Paris (Le Bourget) No Crew A/C Unavailable London (Luton) Planned…" at bounding box center [520, 388] width 771 height 694
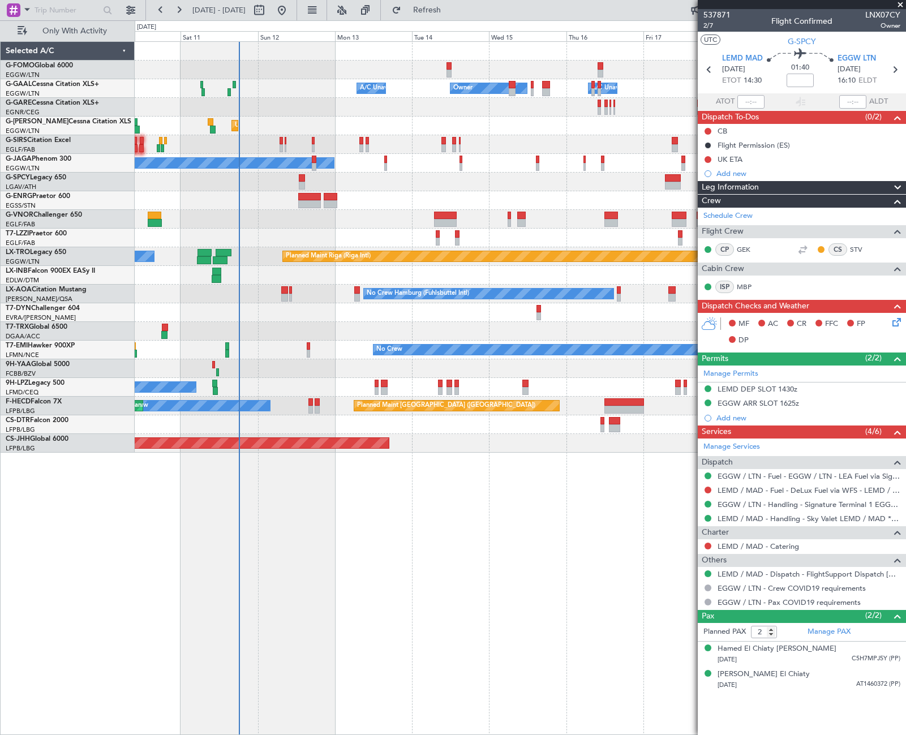
click at [466, 511] on div "Owner Owner A/C Unavailable A/C Unavailable Unplanned Maint London (Luton) Plan…" at bounding box center [520, 388] width 771 height 694
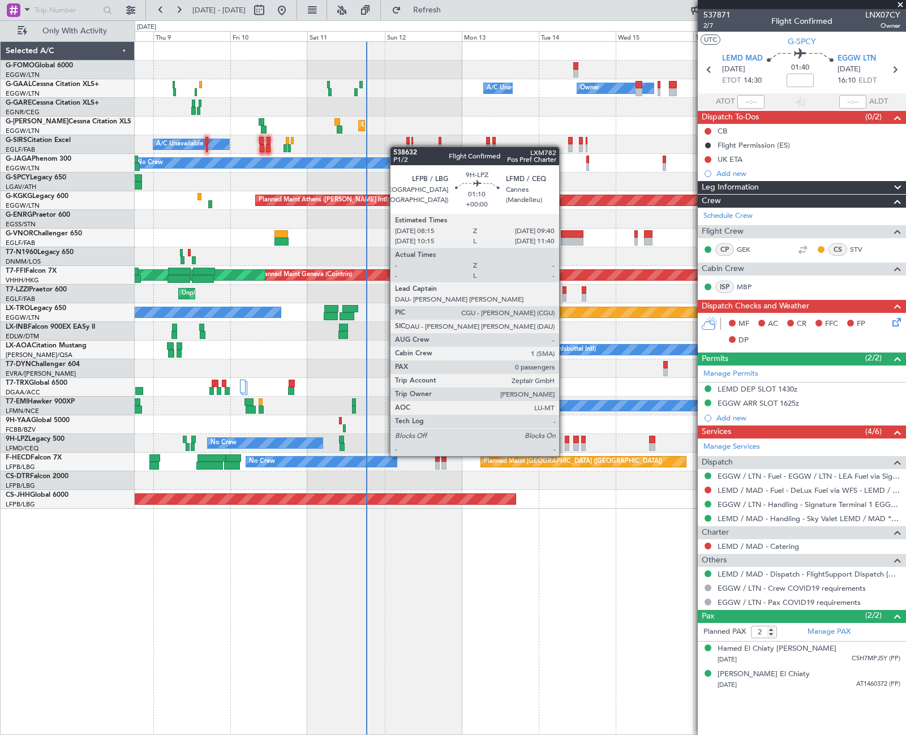
click at [565, 445] on div at bounding box center [567, 447] width 5 height 8
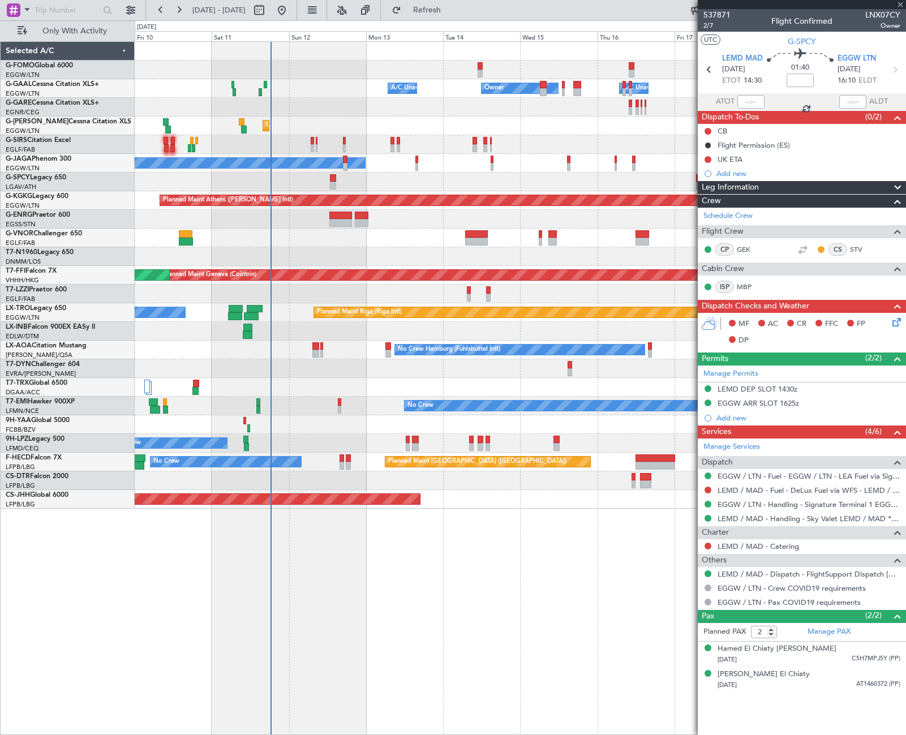
click at [541, 505] on div "Planned Maint [GEOGRAPHIC_DATA] ([GEOGRAPHIC_DATA])" at bounding box center [520, 499] width 771 height 19
type input "0"
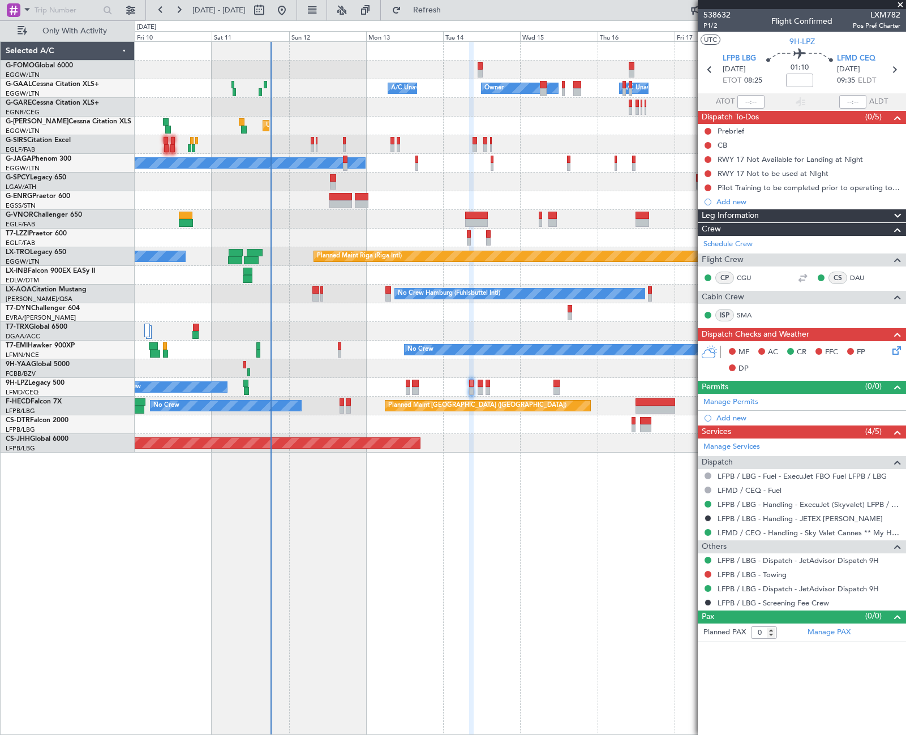
click at [882, 15] on span "LXM782" at bounding box center [877, 15] width 48 height 12
copy span "LXM782"
drag, startPoint x: 815, startPoint y: 214, endPoint x: 804, endPoint y: 222, distance: 13.7
click at [815, 214] on div "Leg Information" at bounding box center [802, 215] width 208 height 13
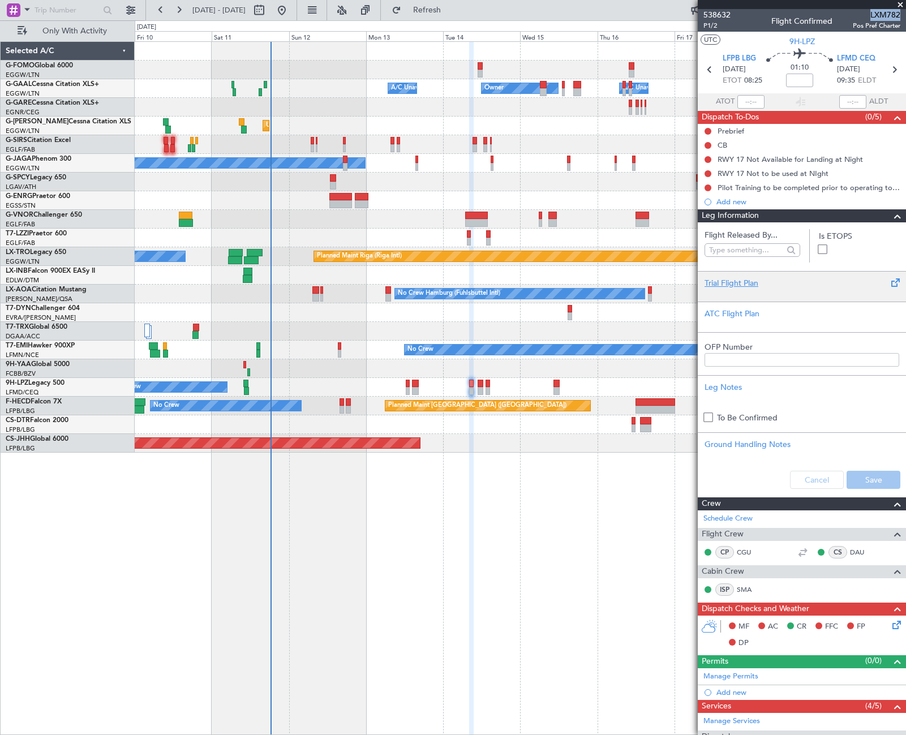
click at [723, 281] on div "Trial Flight Plan" at bounding box center [802, 283] width 195 height 12
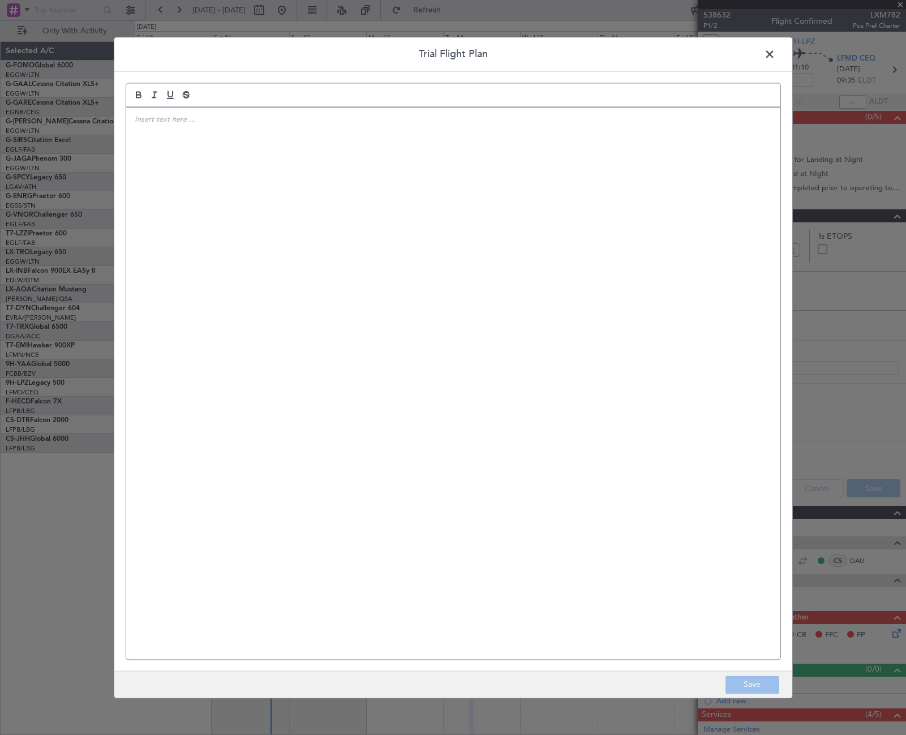
click at [429, 222] on div at bounding box center [453, 384] width 654 height 552
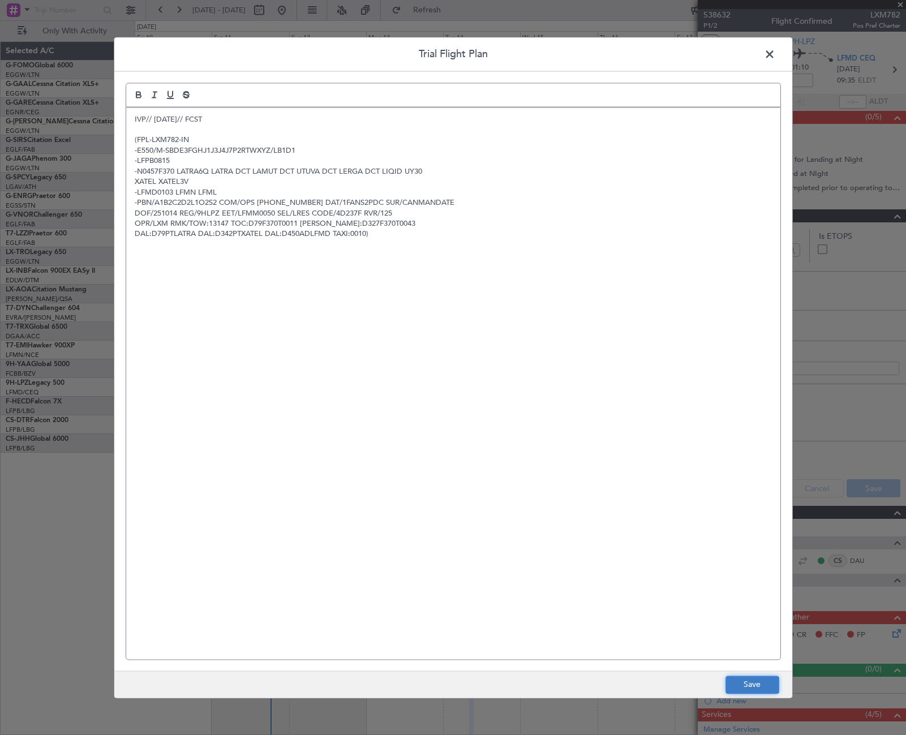
click at [743, 688] on button "Save" at bounding box center [752, 685] width 54 height 18
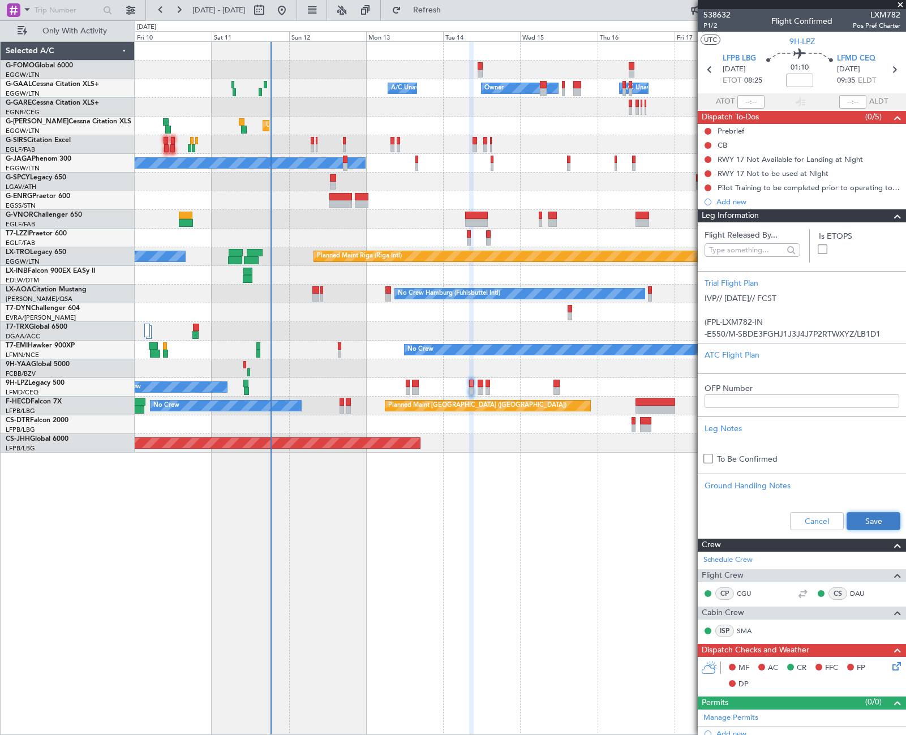
click at [860, 522] on button "Save" at bounding box center [874, 521] width 54 height 18
click at [891, 213] on span at bounding box center [898, 216] width 14 height 14
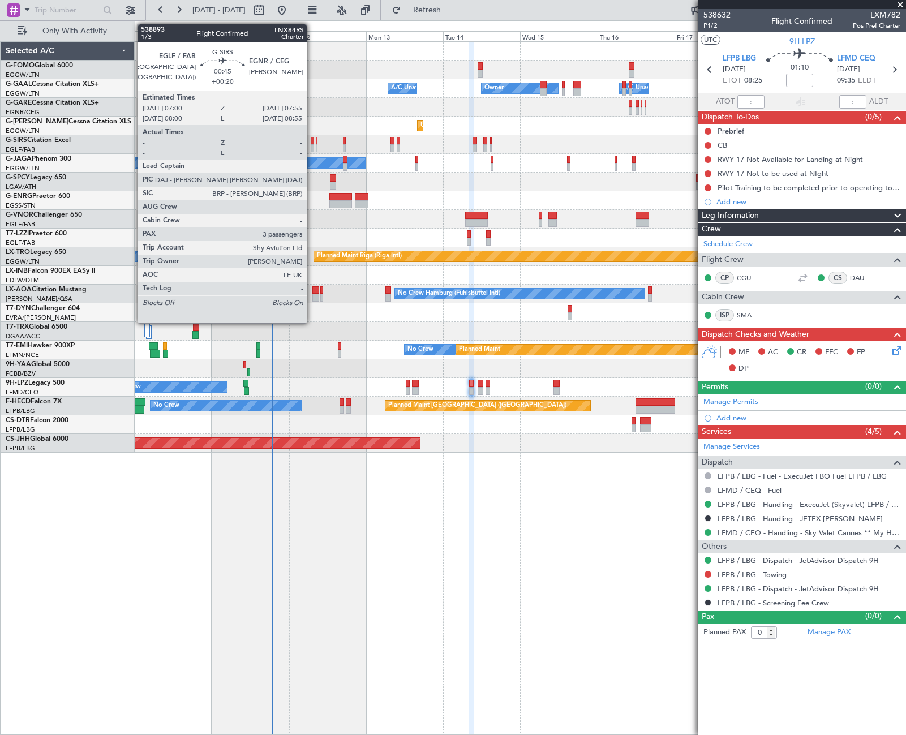
click at [312, 139] on div at bounding box center [312, 141] width 3 height 8
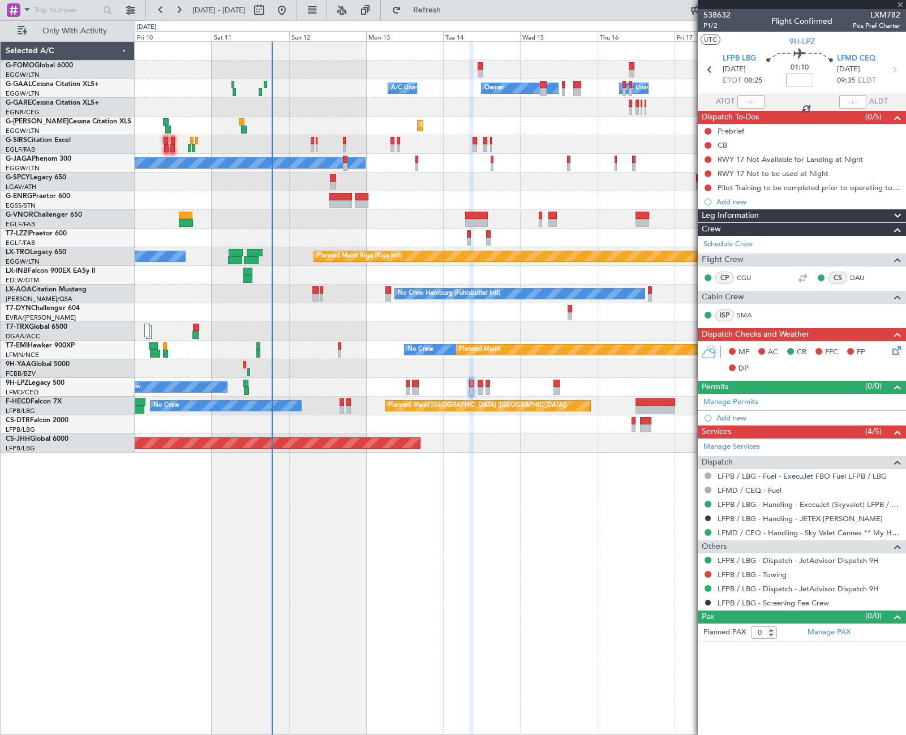
type input "+00:20"
type input "3"
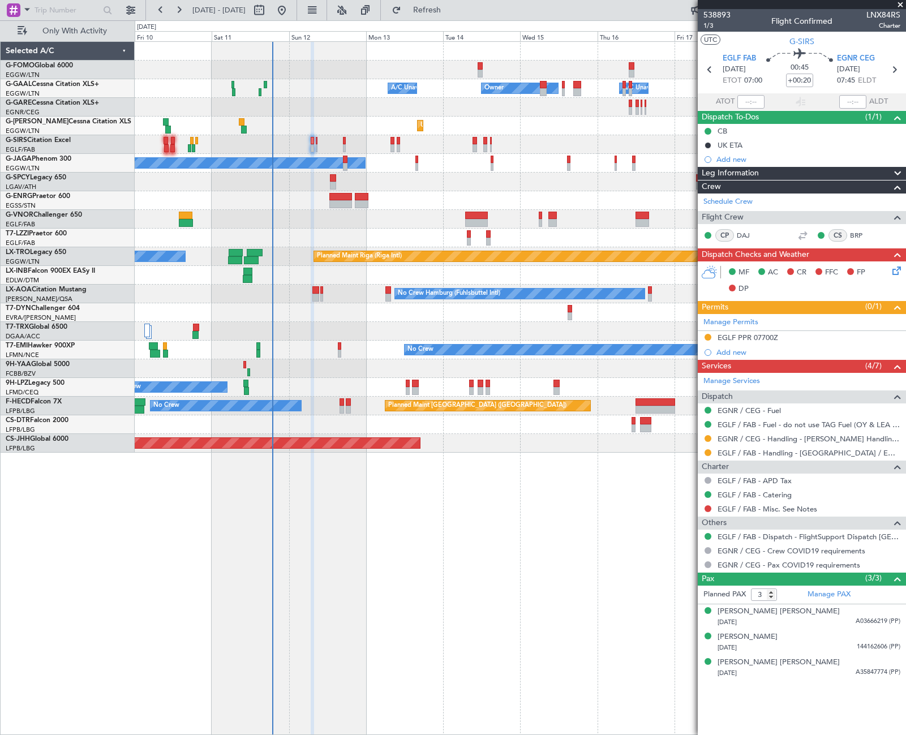
click at [326, 303] on div "Owner Owner A/C Unavailable A/C Unavailable Unplanned Maint [GEOGRAPHIC_DATA] (…" at bounding box center [520, 247] width 771 height 411
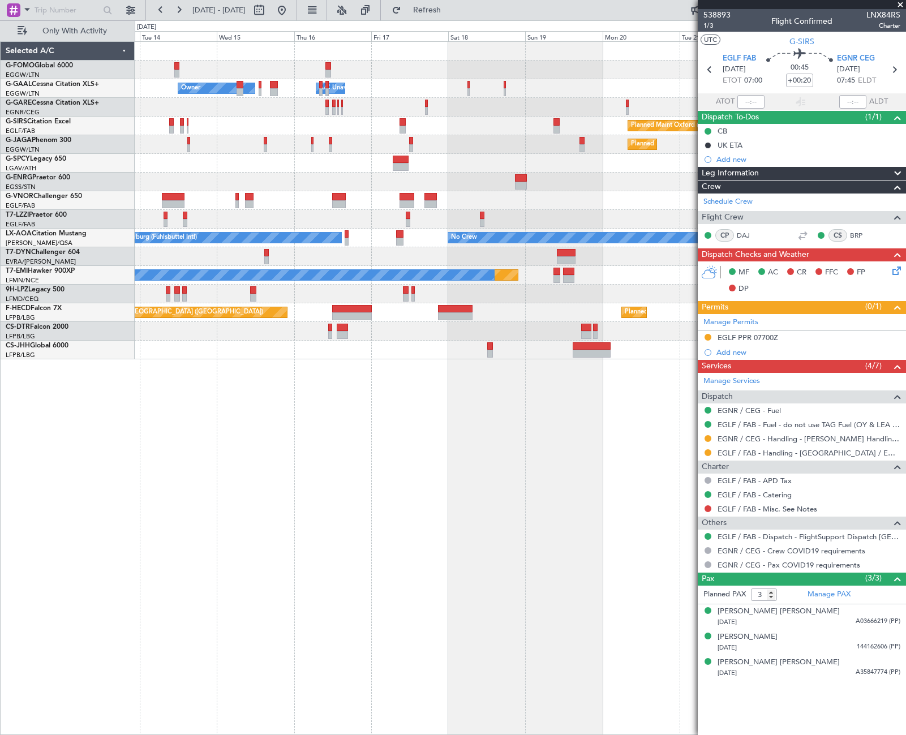
click at [418, 94] on div "Owner Owner A/C Unavailable A/C Unavailable Owner Planned Maint Oxford (Kidling…" at bounding box center [520, 200] width 771 height 317
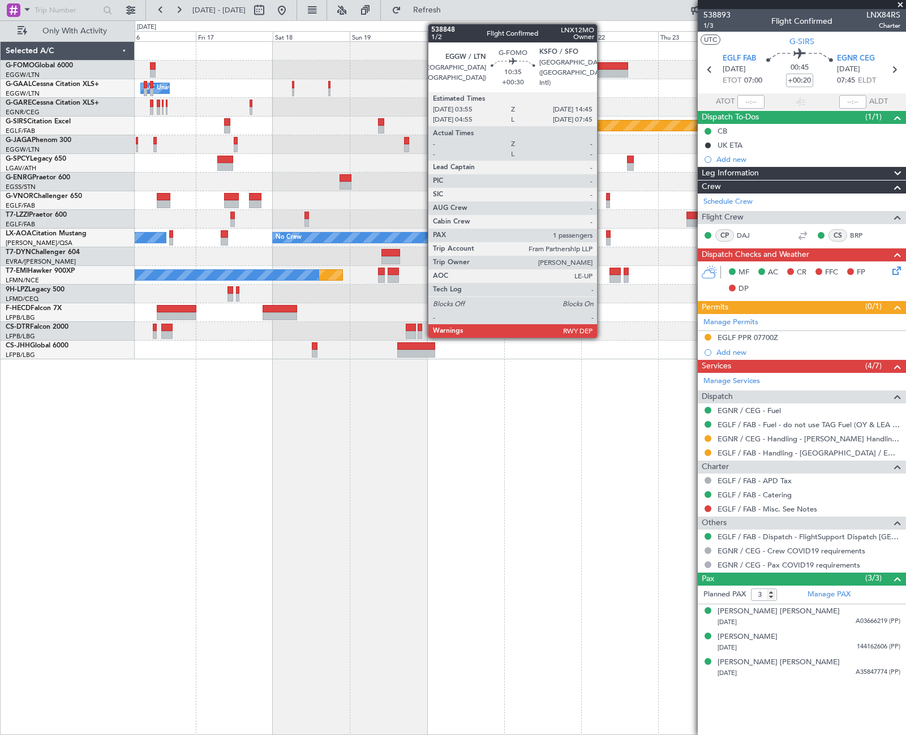
click at [602, 66] on div at bounding box center [610, 66] width 35 height 8
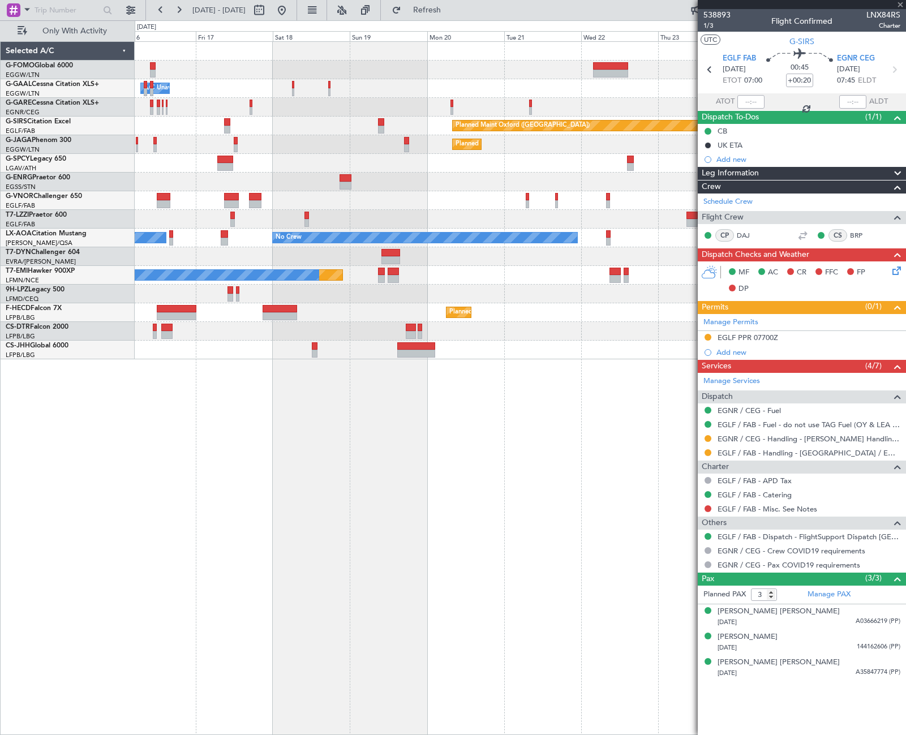
click at [330, 111] on div at bounding box center [520, 107] width 771 height 19
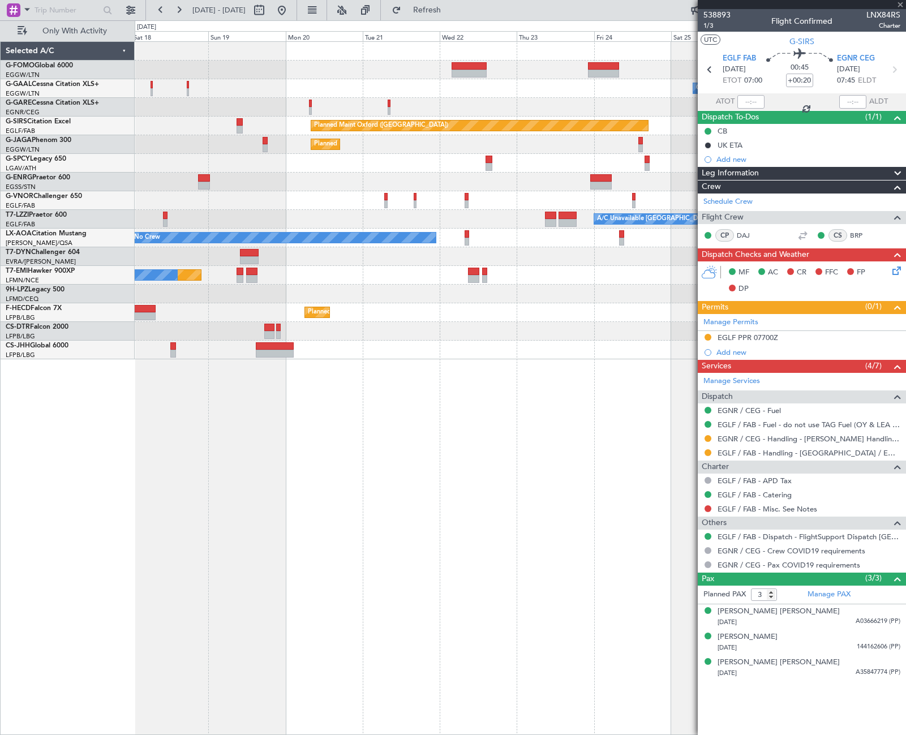
type input "+00:30"
type input "1"
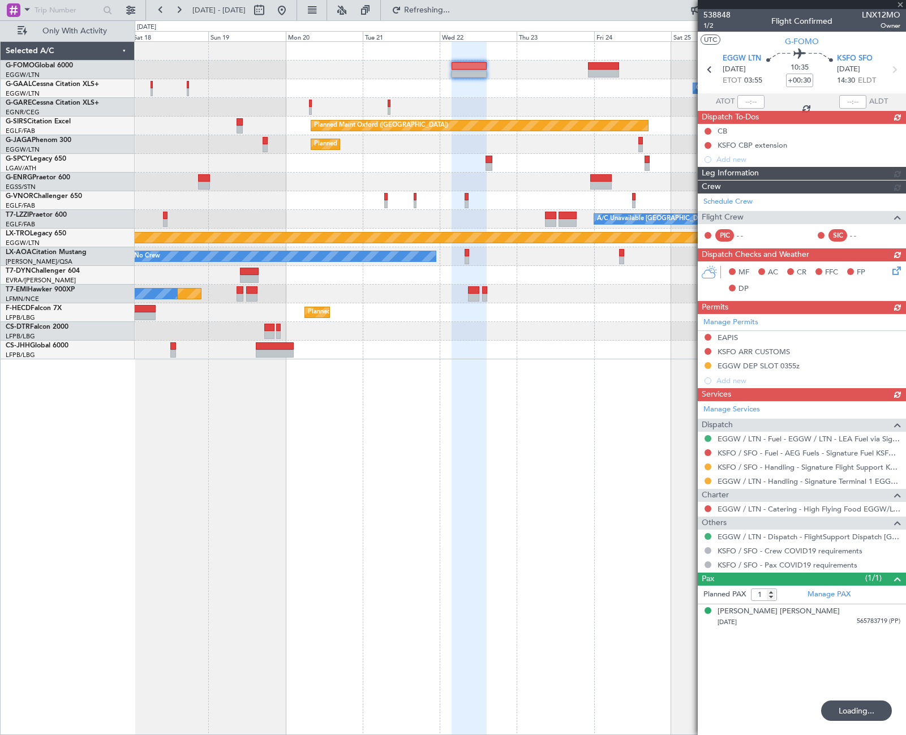
click at [905, 108] on html "18 Oct 2025 - 28 Oct 2025 Refreshing... Quick Links Only With Activity Owner A/…" at bounding box center [453, 367] width 906 height 735
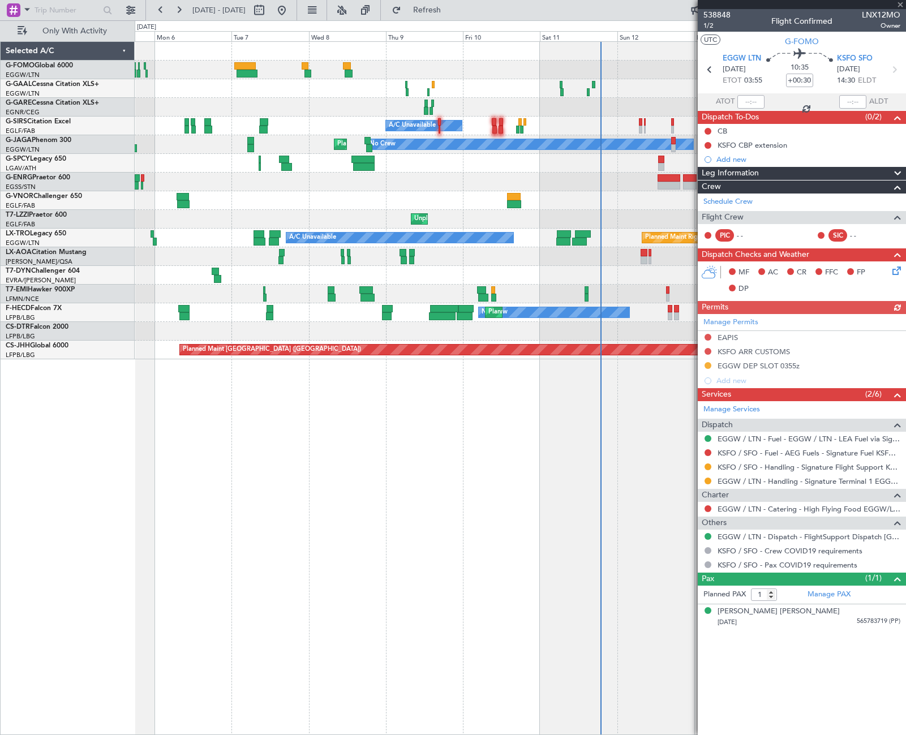
click at [905, 403] on html "18 Oct 2025 - 28 Oct 2025 Refresh Quick Links Only With Activity Owner A/C Unav…" at bounding box center [453, 367] width 906 height 735
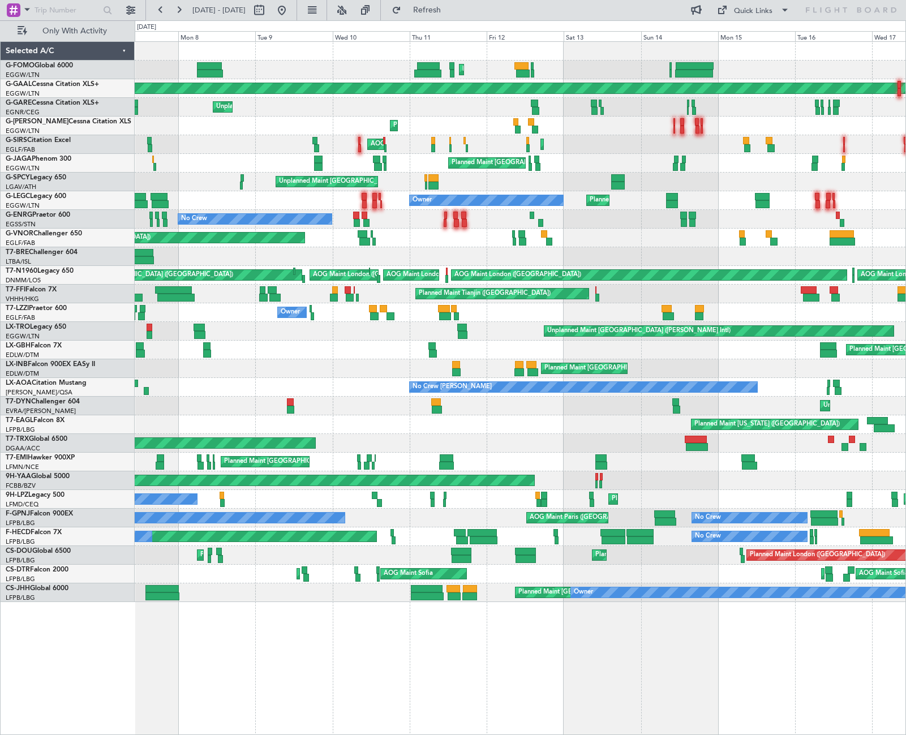
click at [408, 393] on div "No Crew Chester Planned Maint Paris (Le Bourget) No Crew Nice (Côte d'Azur Airp…" at bounding box center [520, 387] width 771 height 19
click at [307, 577] on div "AOG Maint Sofia Planned Maint Mugla (Dalaman) AOG Maint Sofia Planned Maint Sof…" at bounding box center [520, 574] width 771 height 19
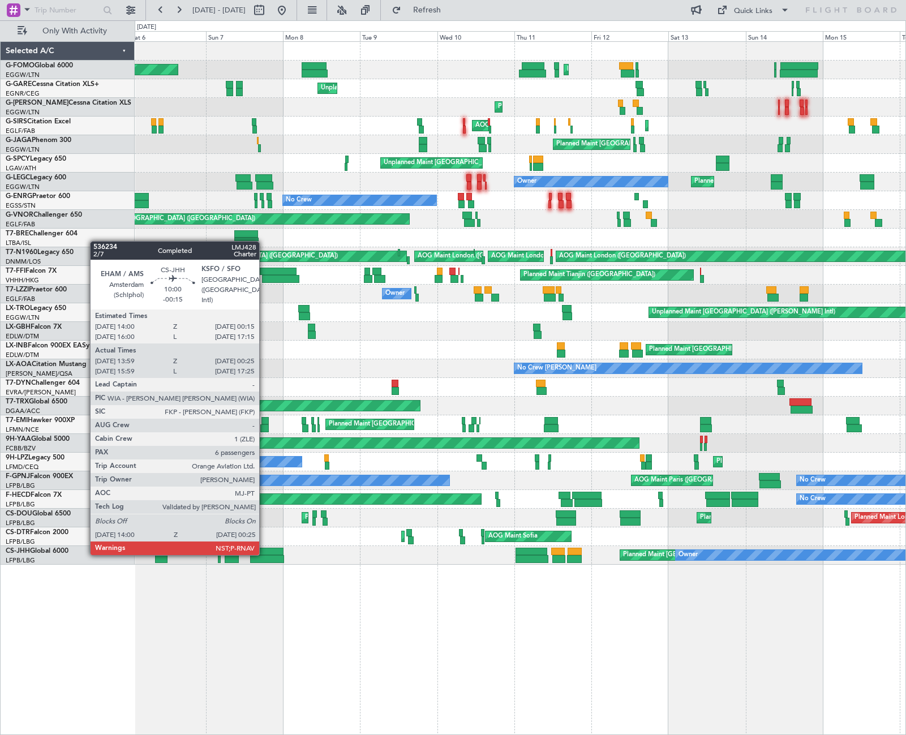
click at [264, 554] on div at bounding box center [266, 552] width 33 height 8
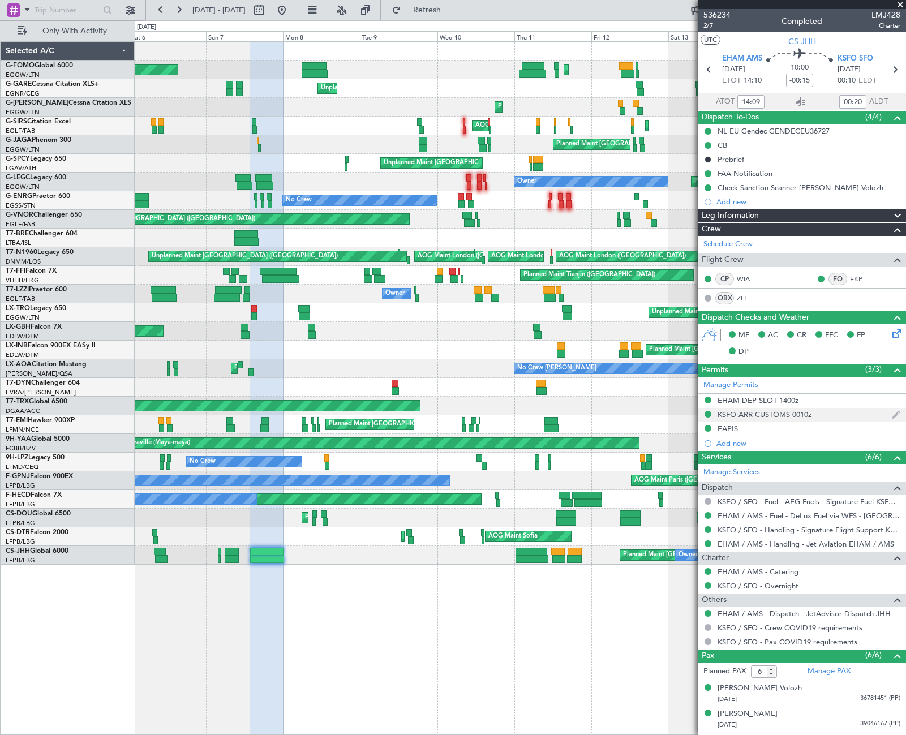
click at [789, 414] on div "KSFO ARR CUSTOMS 0010z" at bounding box center [765, 415] width 94 height 10
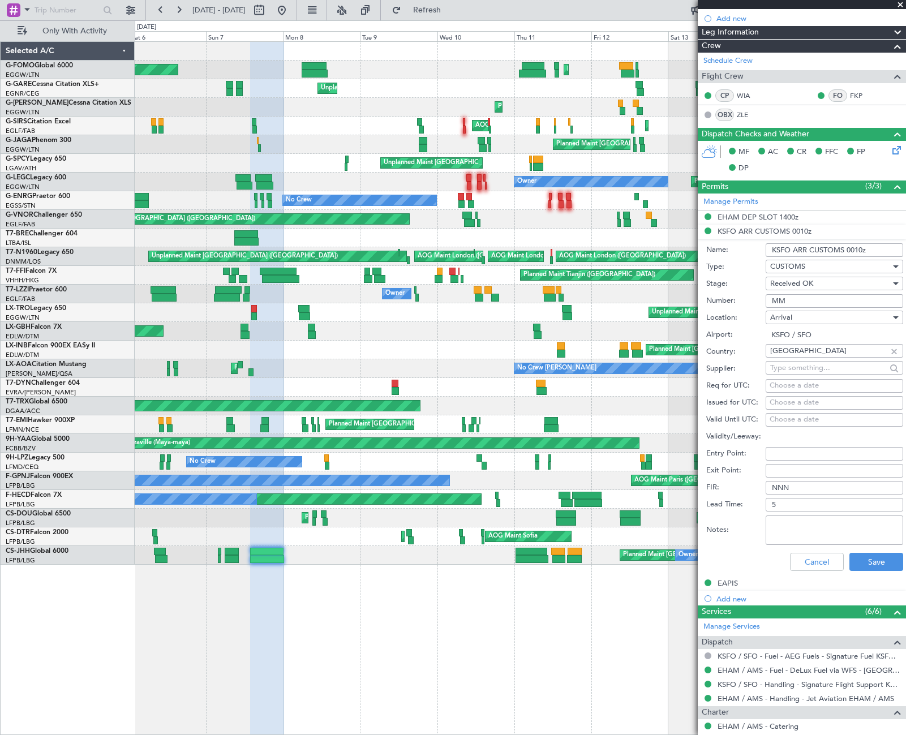
scroll to position [226, 0]
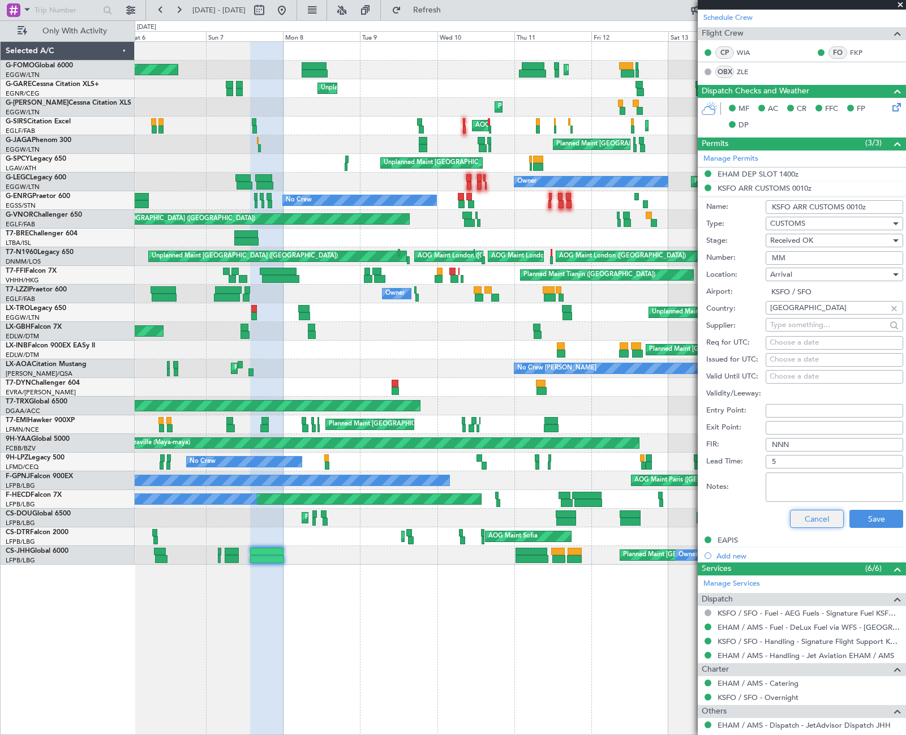
click at [827, 522] on button "Cancel" at bounding box center [817, 519] width 54 height 18
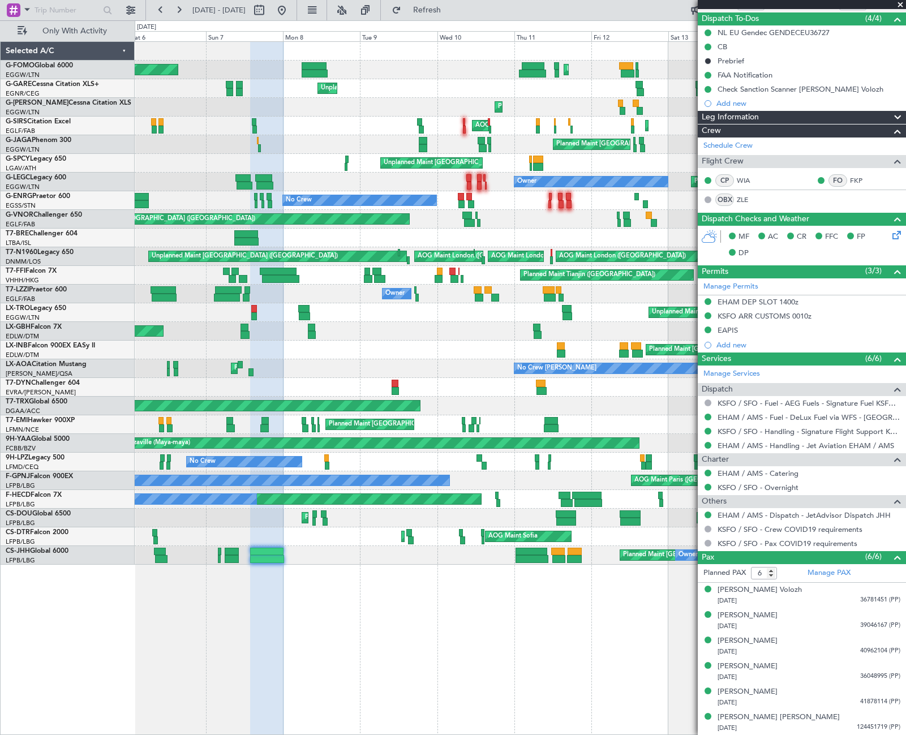
scroll to position [0, 0]
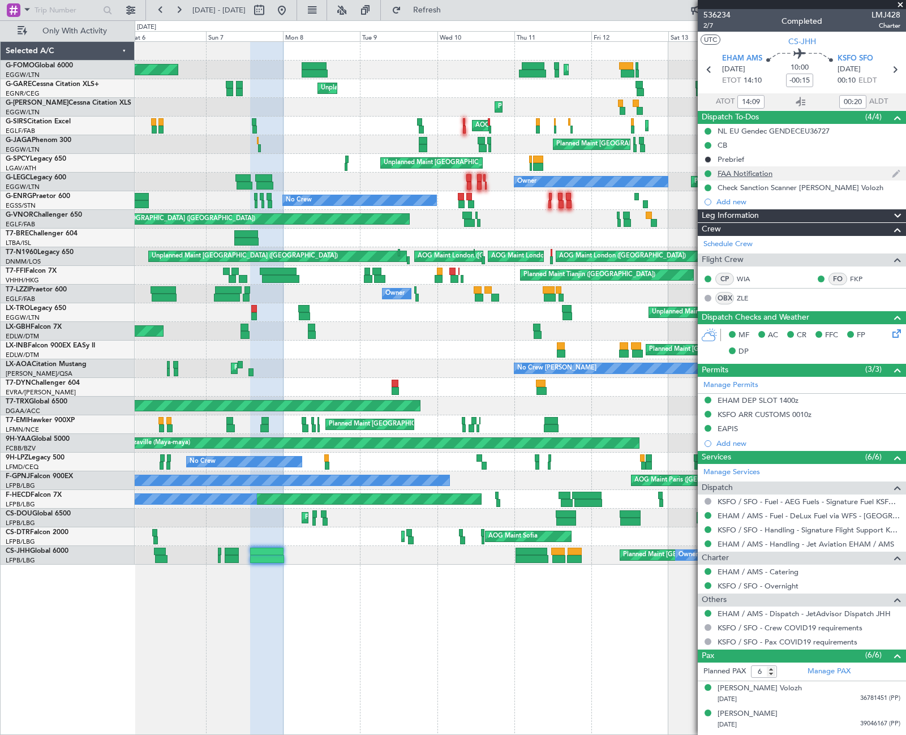
click at [751, 177] on div "FAA Notification" at bounding box center [745, 174] width 55 height 10
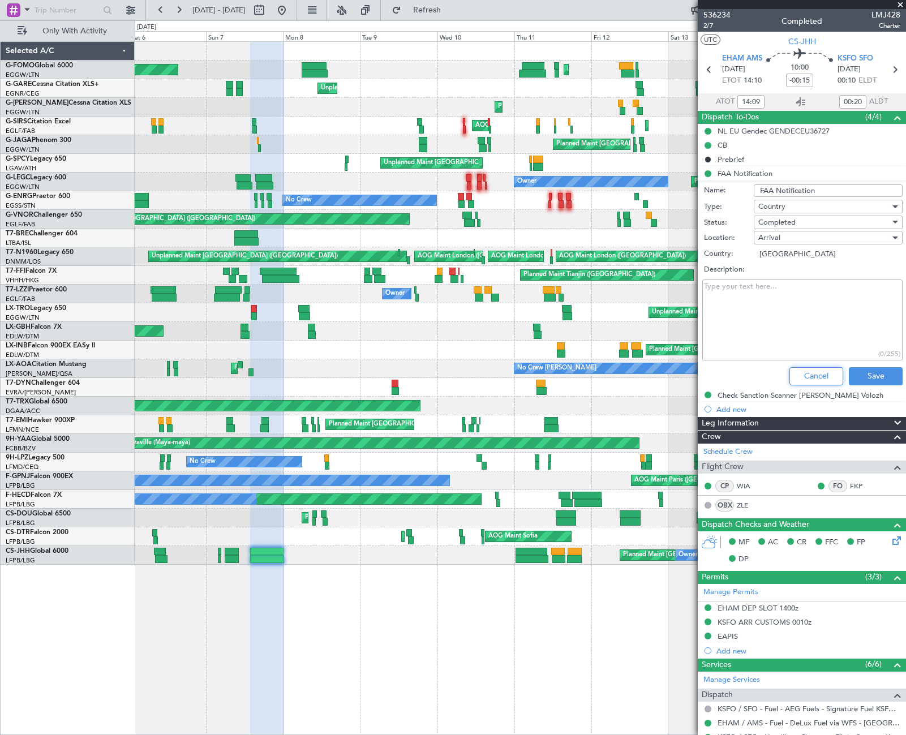
click at [805, 374] on button "Cancel" at bounding box center [816, 376] width 54 height 18
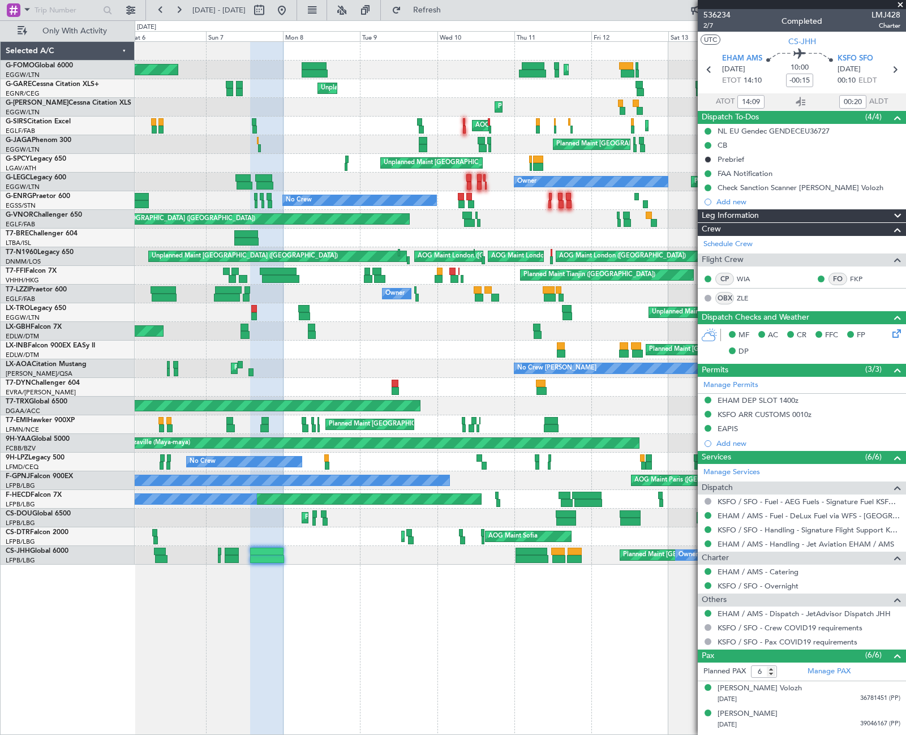
click at [761, 186] on div "Check Sanction Scanner Arkadiy Volozh" at bounding box center [801, 188] width 166 height 10
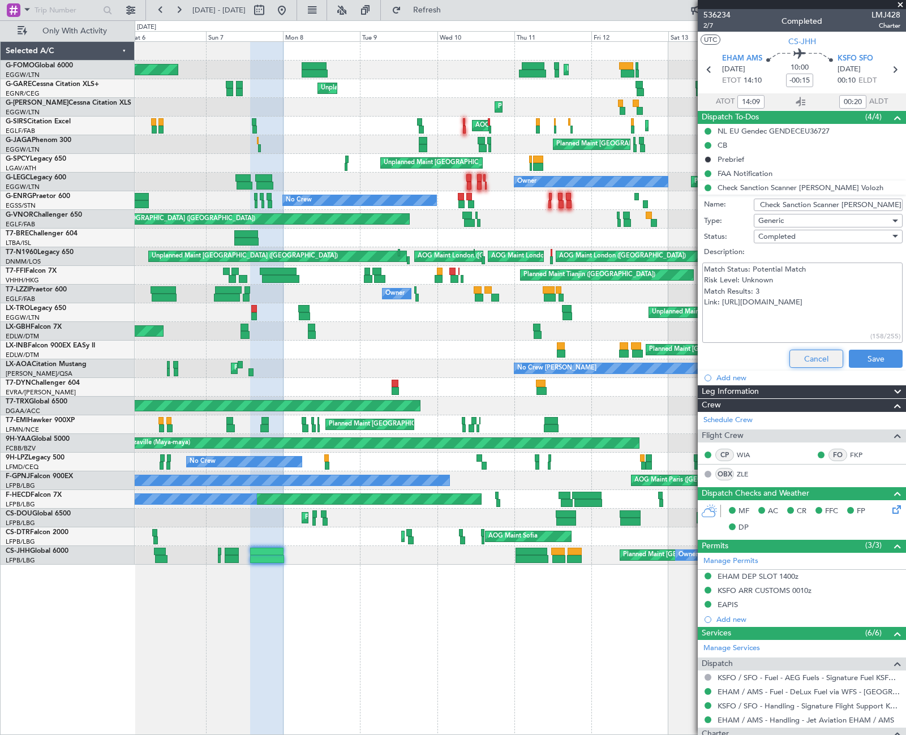
click at [822, 363] on button "Cancel" at bounding box center [816, 359] width 54 height 18
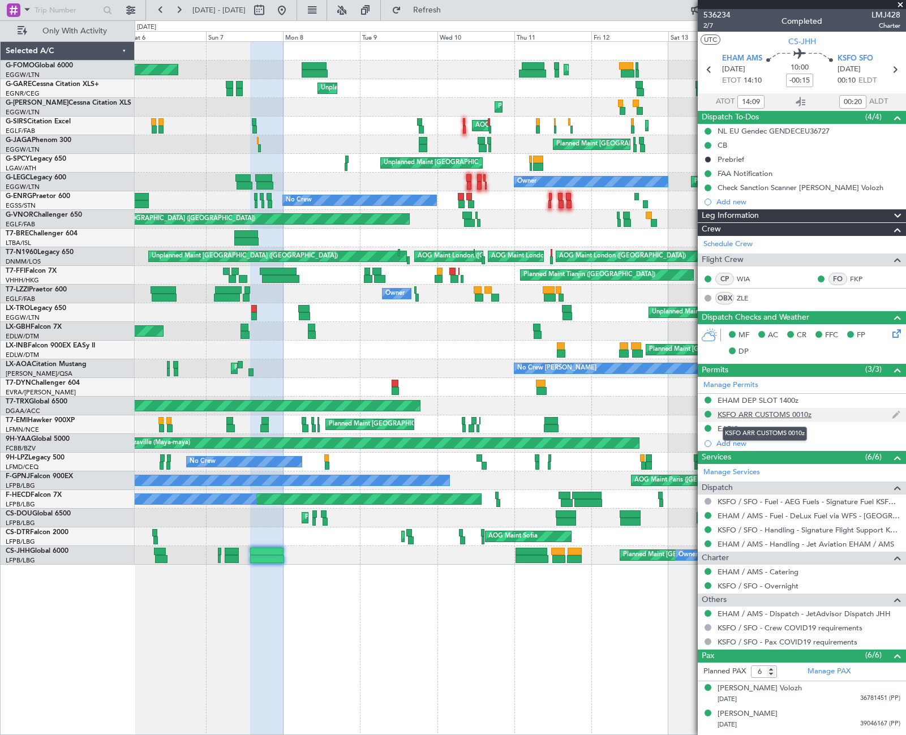
click at [785, 417] on div "KSFO ARR CUSTOMS 0010z" at bounding box center [765, 415] width 94 height 10
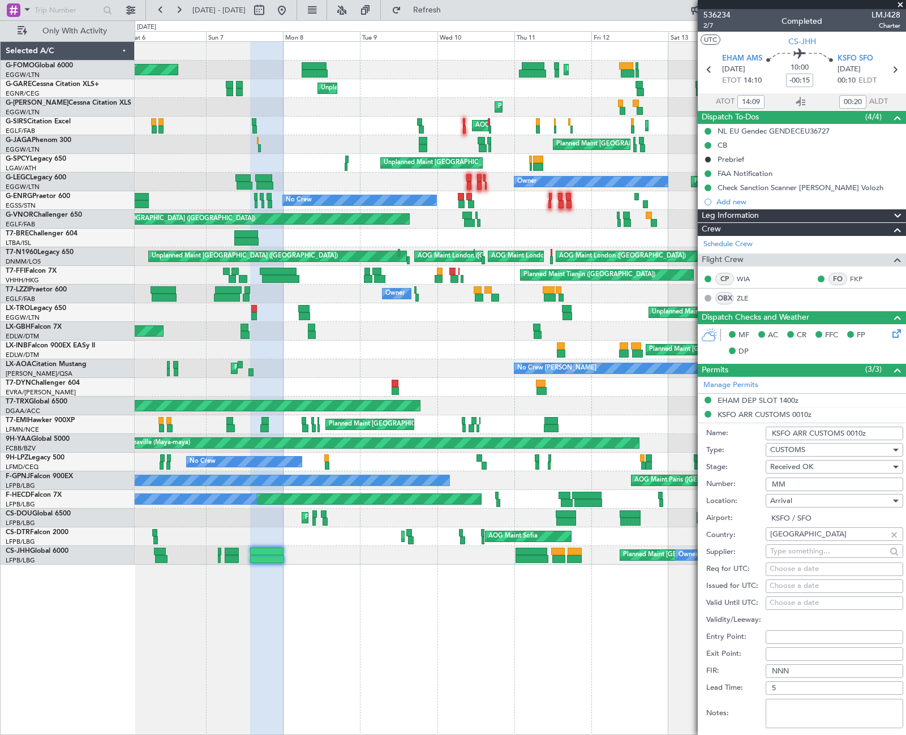
scroll to position [170, 0]
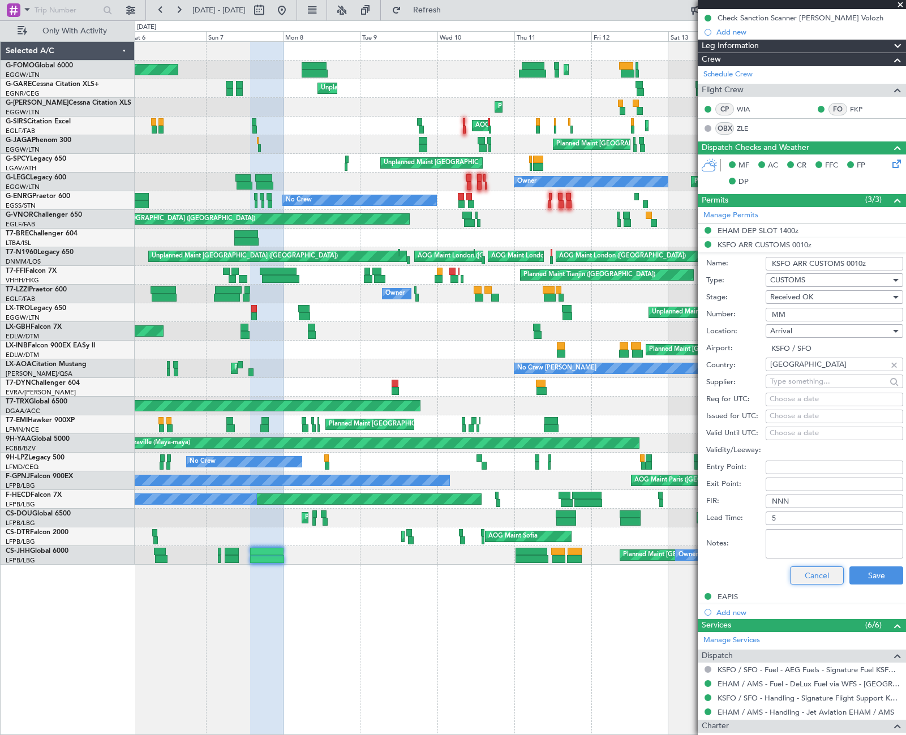
click at [821, 578] on button "Cancel" at bounding box center [817, 575] width 54 height 18
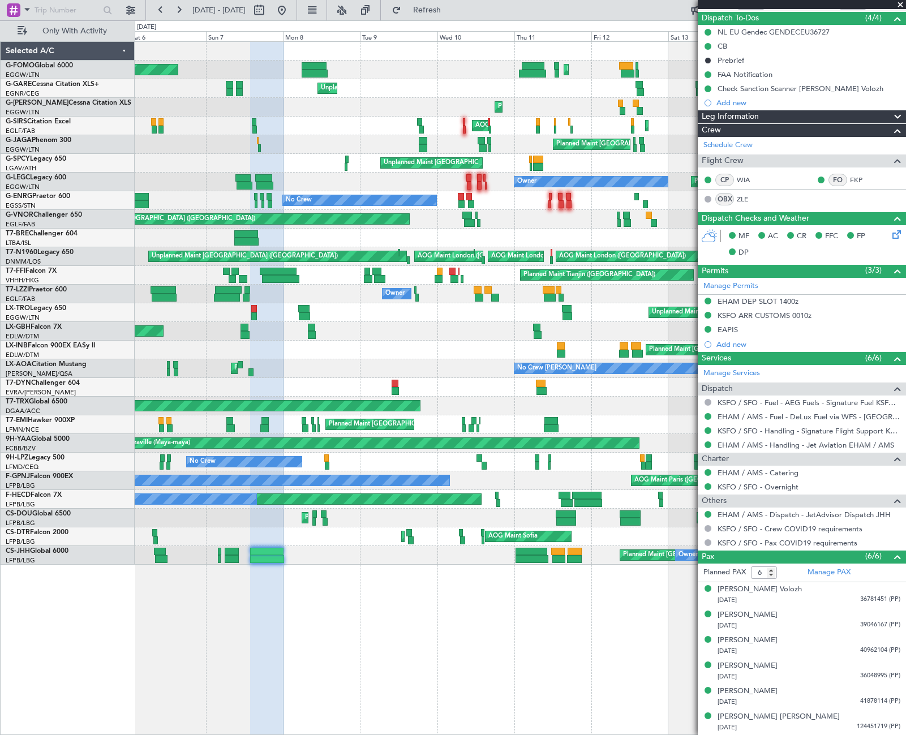
scroll to position [98, 0]
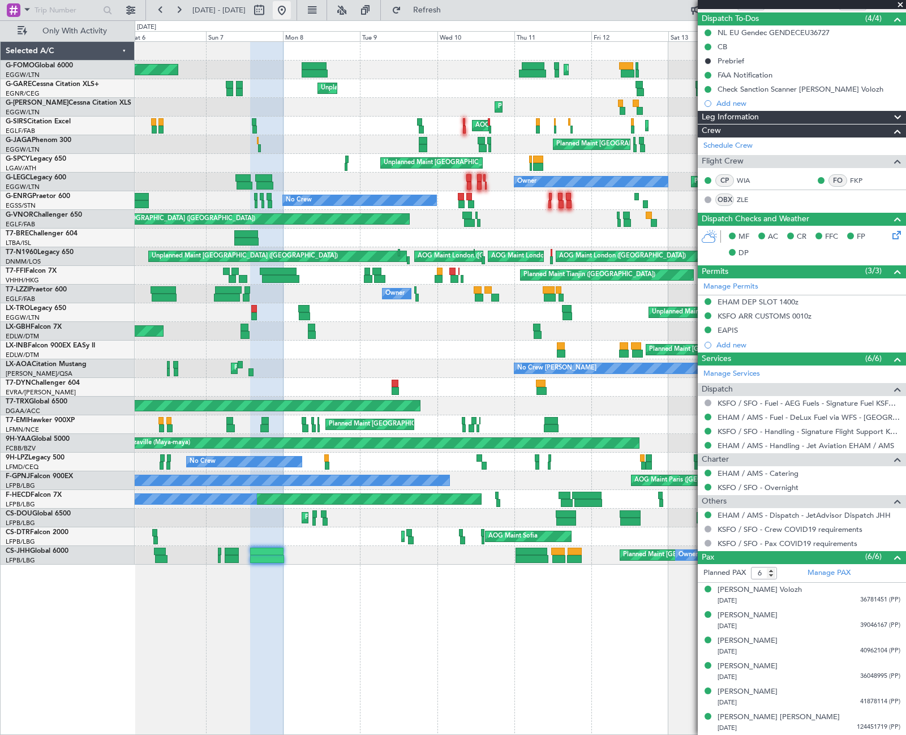
drag, startPoint x: 320, startPoint y: 8, endPoint x: 316, endPoint y: 17, distance: 9.7
click at [291, 8] on button at bounding box center [282, 10] width 18 height 18
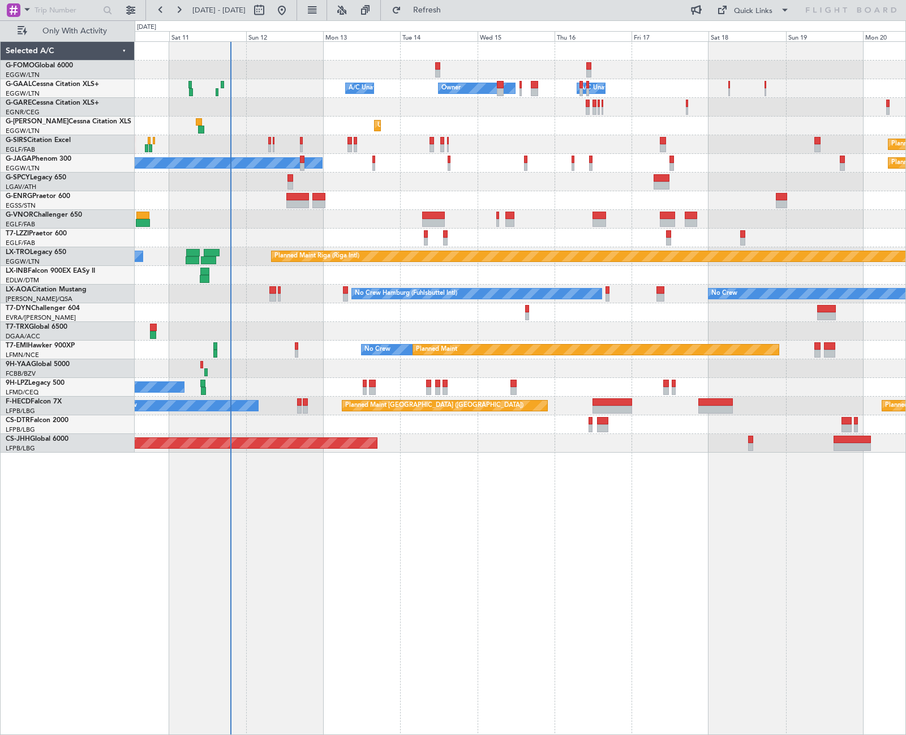
click at [449, 503] on div "A/C Unavailable Owner Owner A/C Unavailable Unplanned Maint London (Luton) Plan…" at bounding box center [520, 388] width 771 height 694
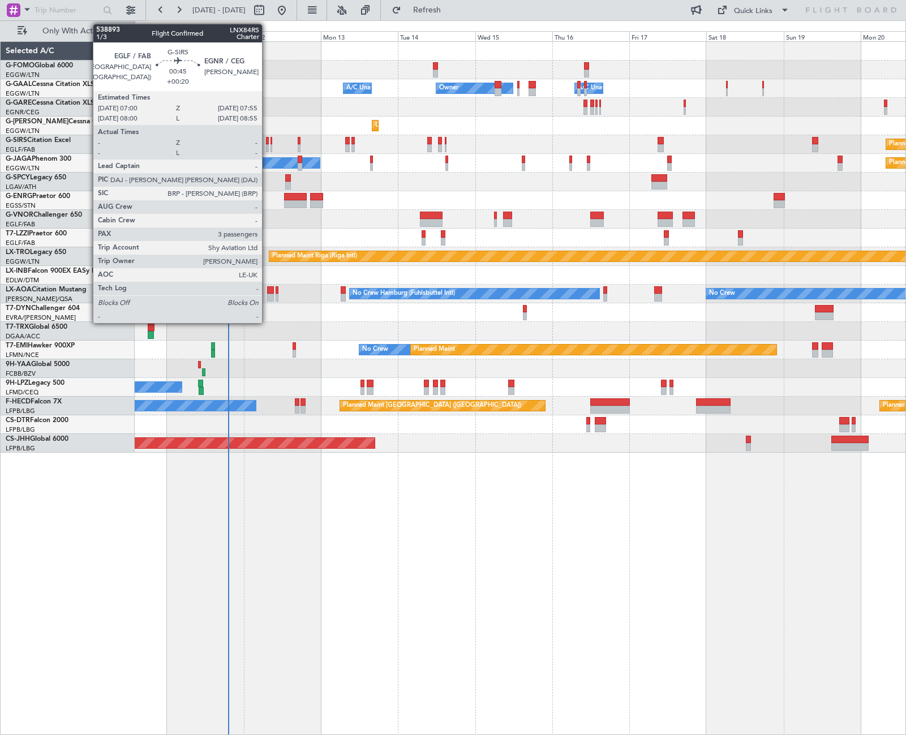
click at [267, 145] on div at bounding box center [267, 148] width 3 height 8
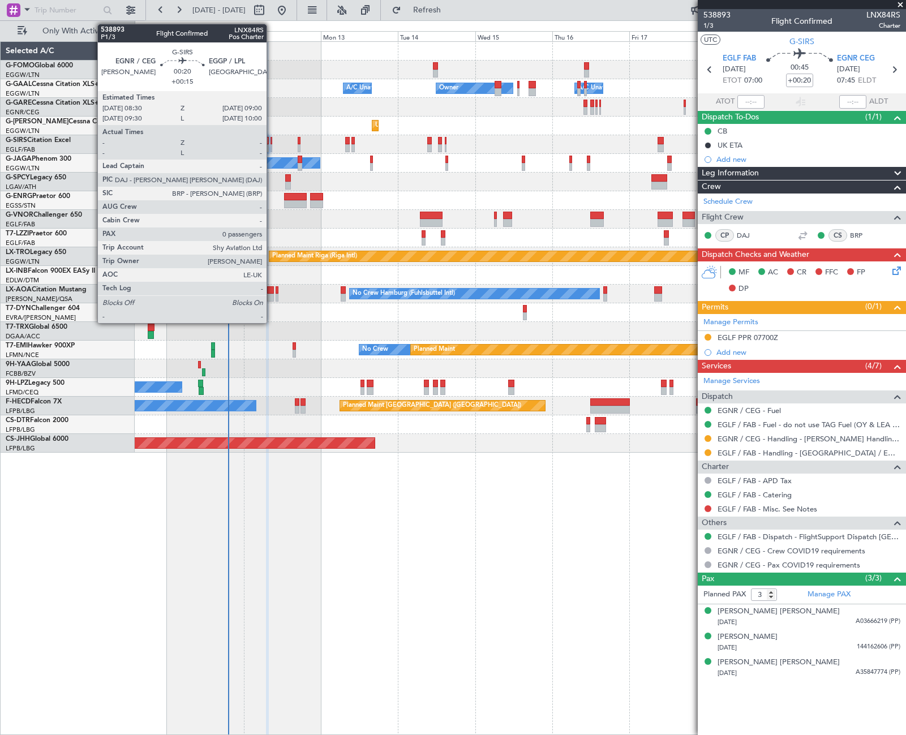
click at [272, 142] on div at bounding box center [271, 141] width 2 height 8
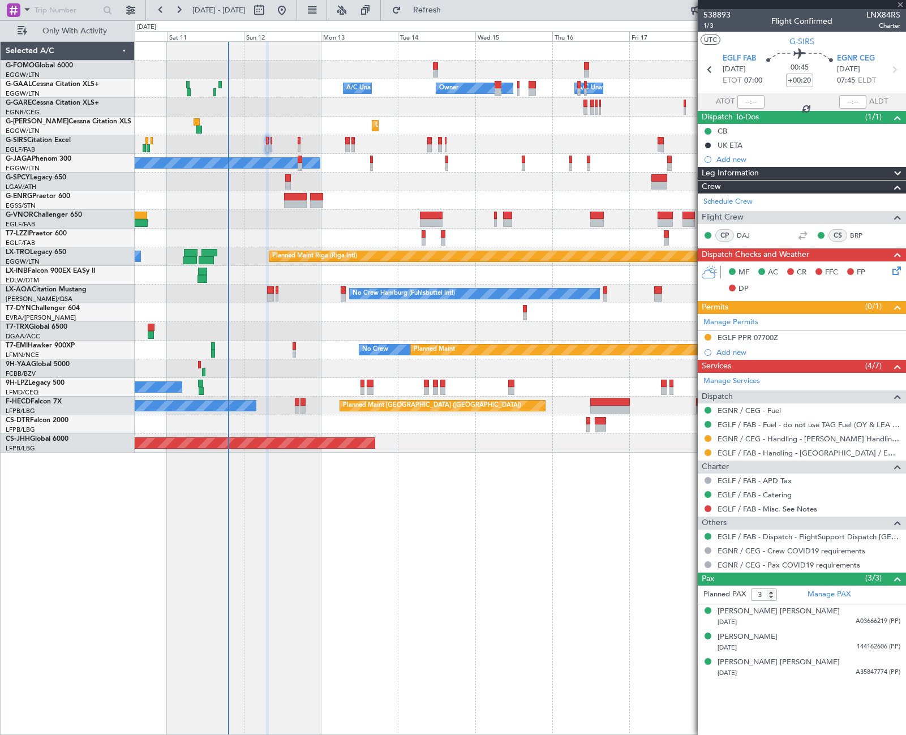
type input "+00:15"
type input "0"
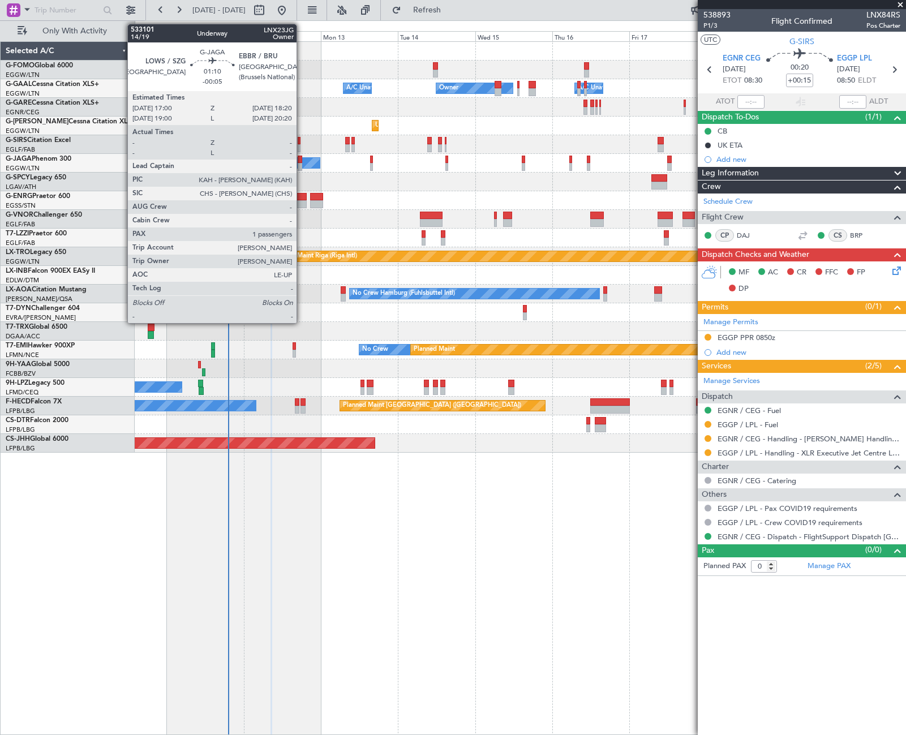
click at [302, 164] on div at bounding box center [300, 167] width 5 height 8
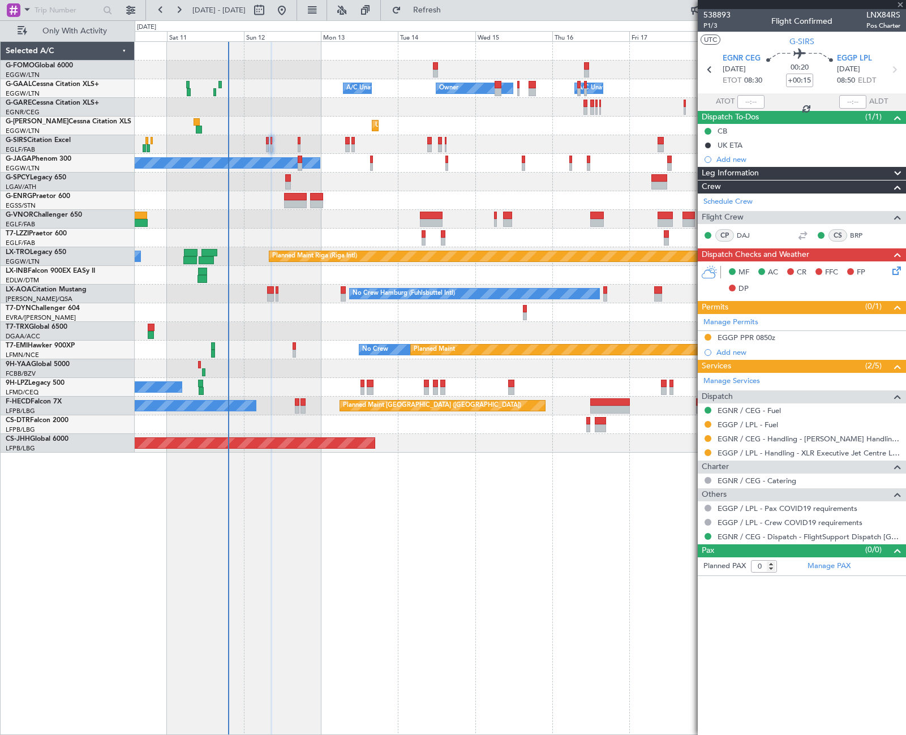
type input "-00:05"
type input "1"
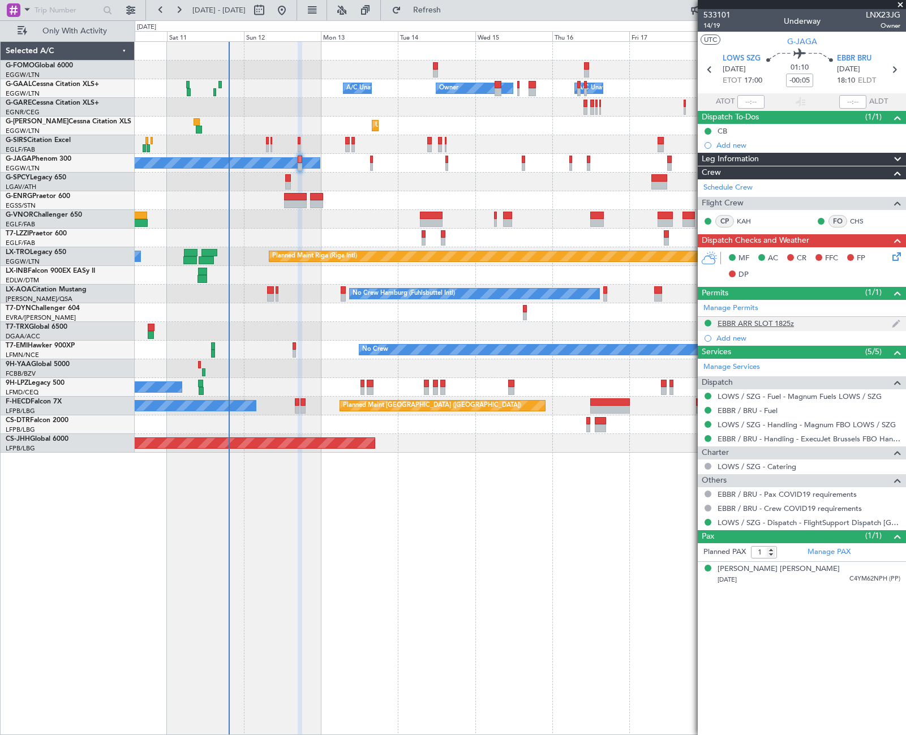
click at [742, 325] on div "EBBR ARR SLOT 1825z" at bounding box center [756, 324] width 76 height 10
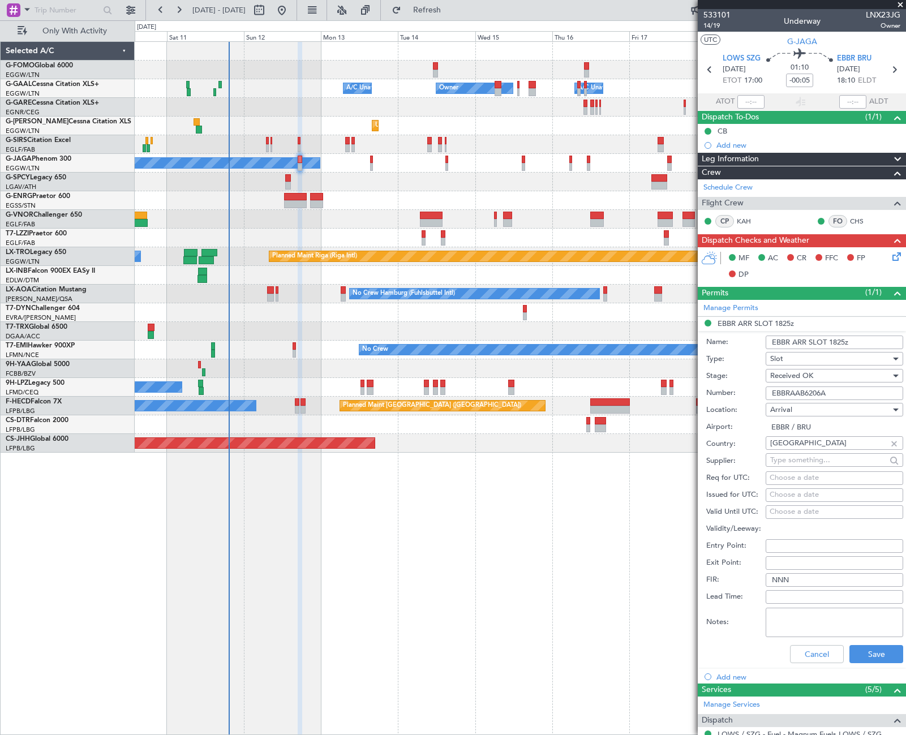
click at [802, 393] on input "EBBRAAB6206A" at bounding box center [835, 393] width 138 height 14
click at [819, 660] on button "Cancel" at bounding box center [817, 654] width 54 height 18
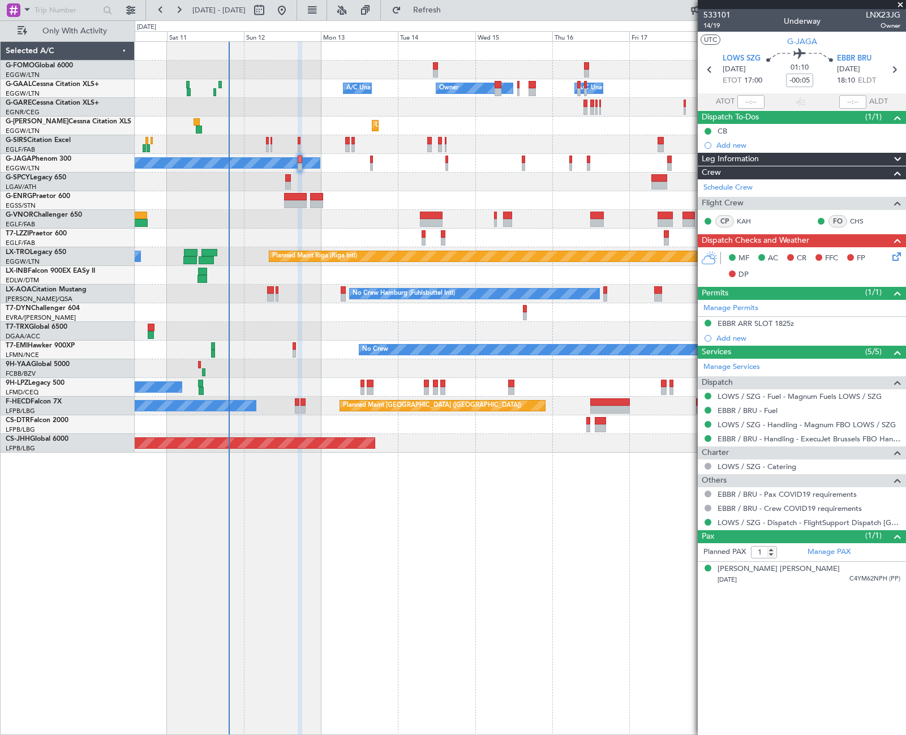
click at [770, 158] on div "Leg Information" at bounding box center [802, 159] width 208 height 13
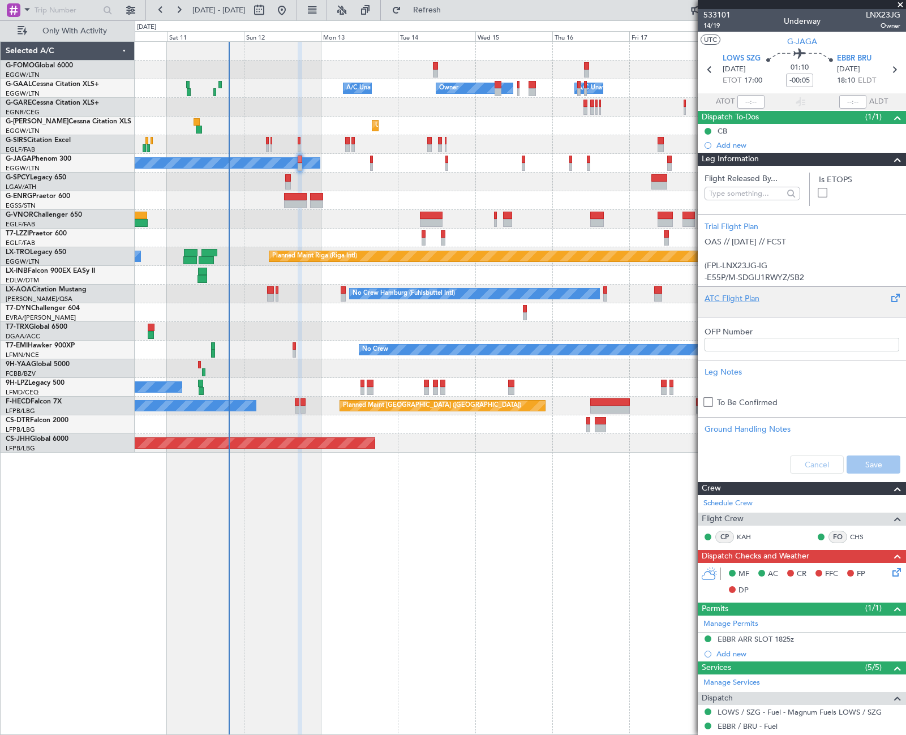
click at [751, 298] on div "ATC Flight Plan" at bounding box center [802, 299] width 195 height 12
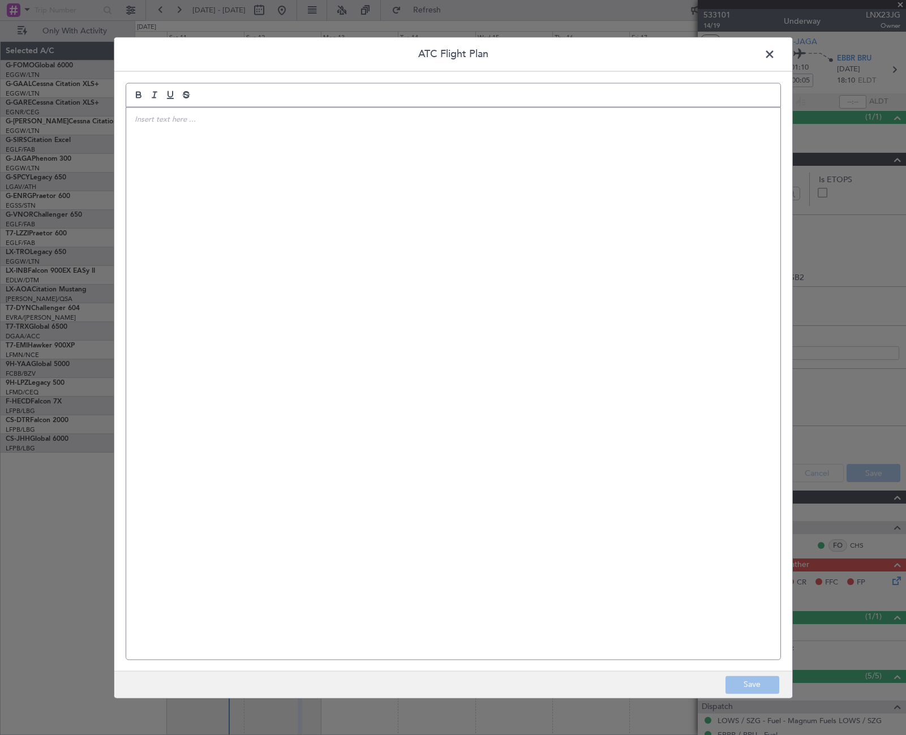
click at [569, 267] on div at bounding box center [453, 384] width 654 height 552
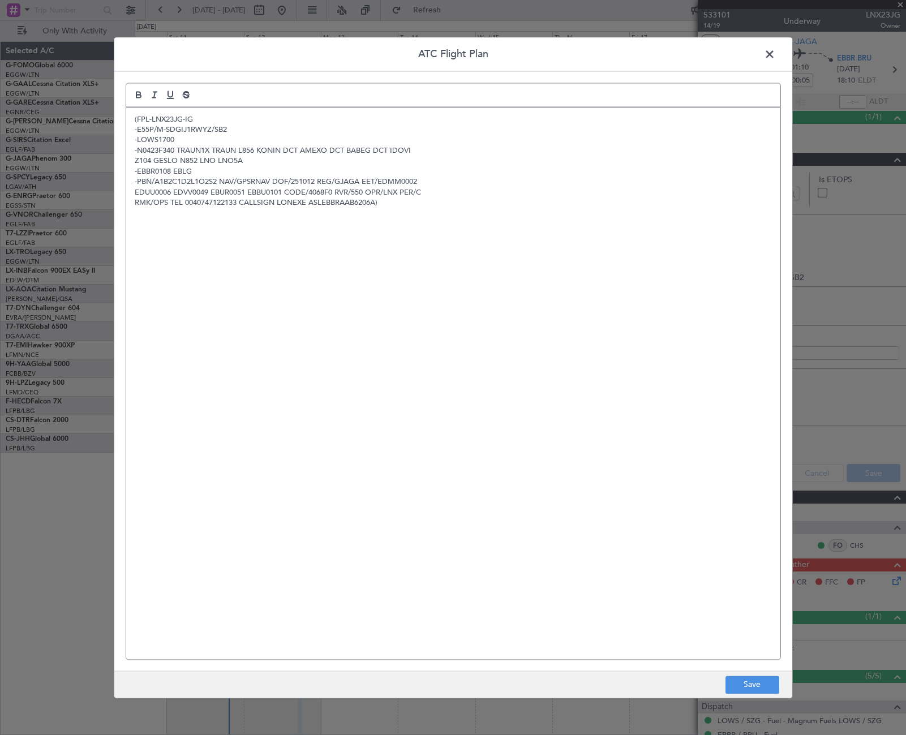
scroll to position [0, 0]
click at [766, 689] on button "Save" at bounding box center [752, 685] width 54 height 18
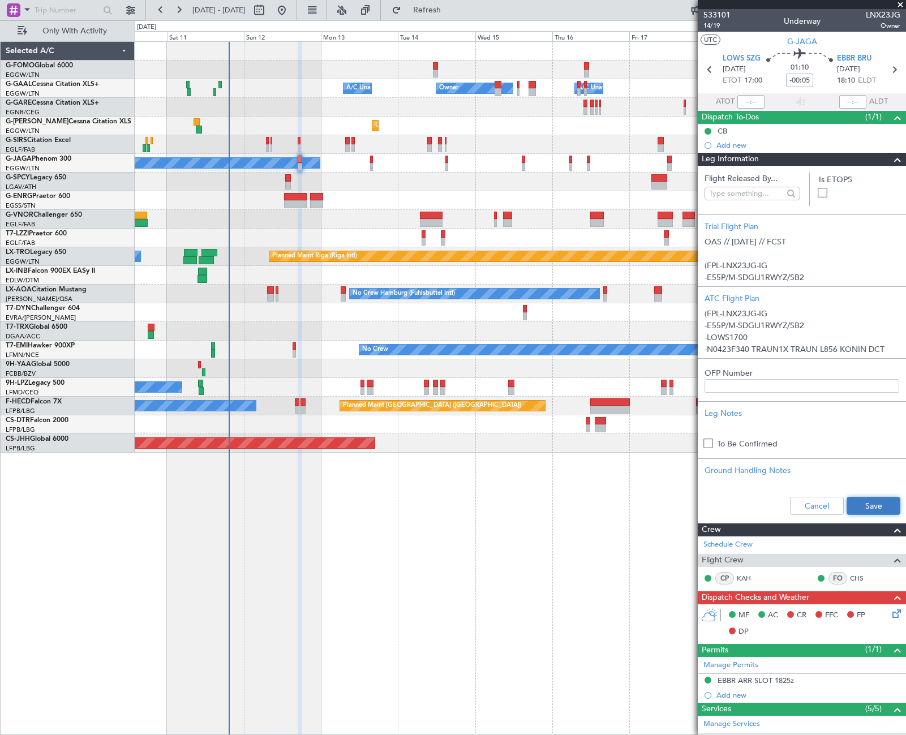
click at [854, 508] on button "Save" at bounding box center [874, 506] width 54 height 18
click at [708, 26] on span "14/19" at bounding box center [716, 26] width 27 height 10
click at [891, 159] on span at bounding box center [898, 160] width 14 height 14
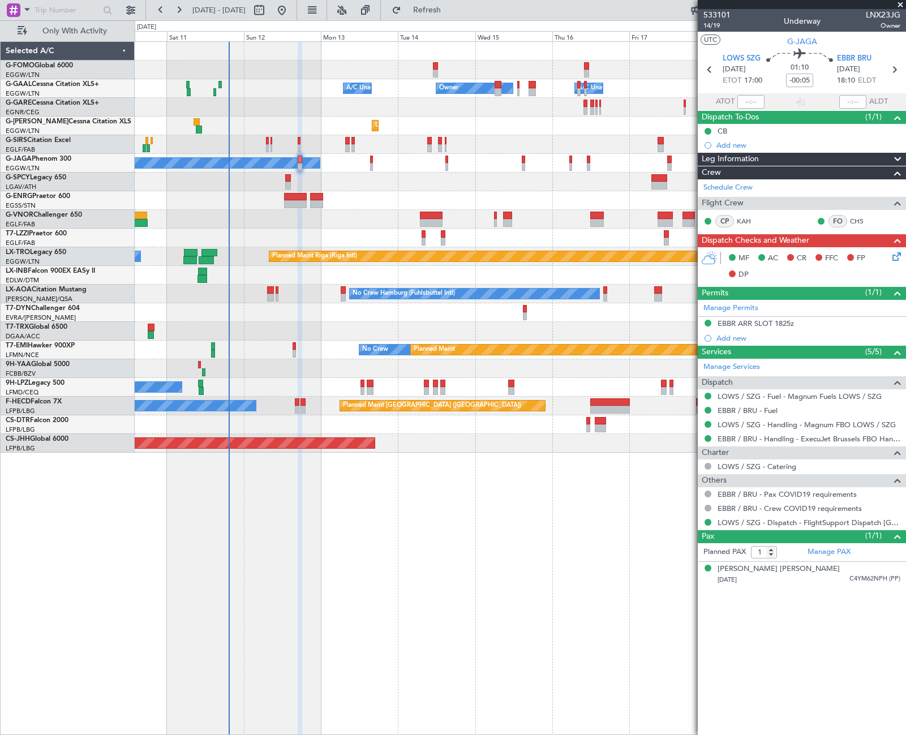
click at [897, 259] on icon at bounding box center [894, 254] width 9 height 9
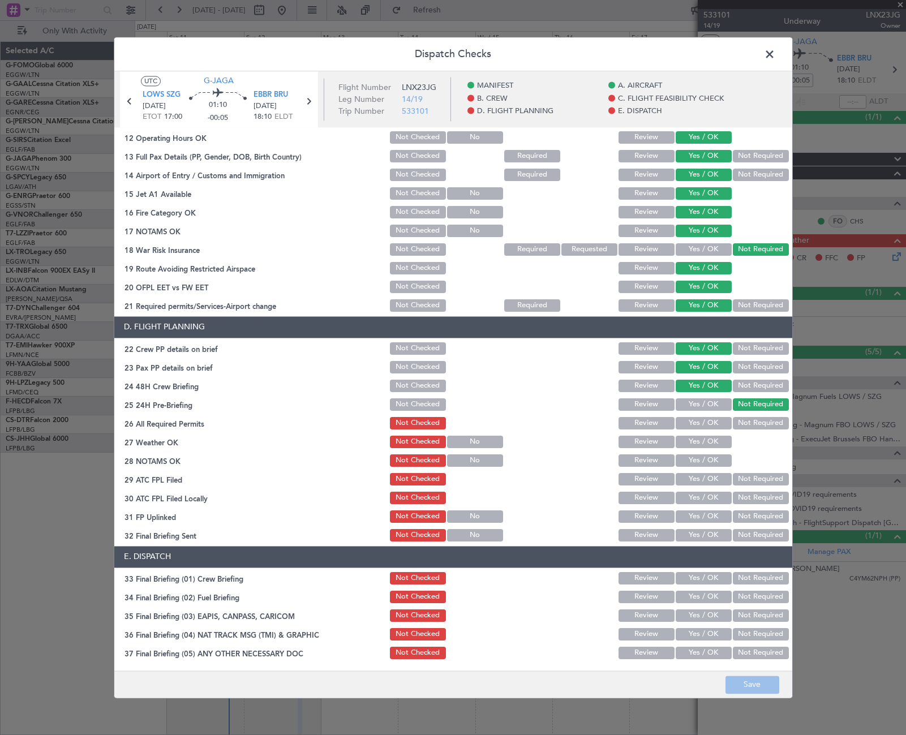
scroll to position [340, 0]
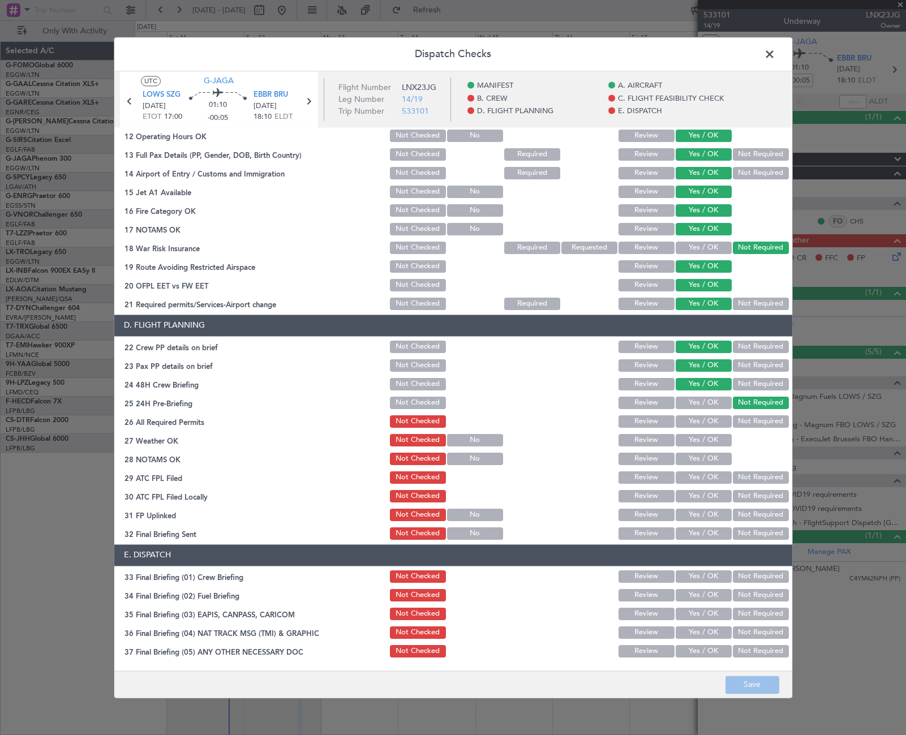
click at [705, 426] on button "Yes / OK" at bounding box center [704, 421] width 56 height 12
click at [715, 439] on button "Yes / OK" at bounding box center [704, 440] width 56 height 12
click at [713, 467] on div "Yes / OK" at bounding box center [702, 459] width 57 height 16
click at [712, 458] on button "Yes / OK" at bounding box center [704, 459] width 56 height 12
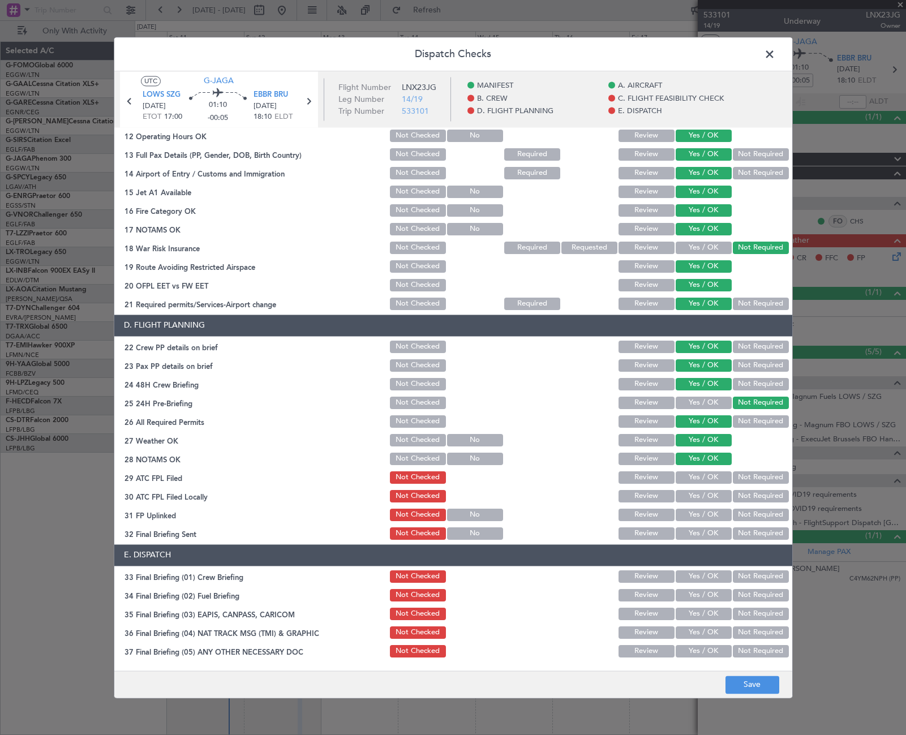
click at [715, 473] on button "Yes / OK" at bounding box center [704, 477] width 56 height 12
click at [755, 499] on button "Not Required" at bounding box center [761, 496] width 56 height 12
click at [707, 518] on button "Yes / OK" at bounding box center [704, 515] width 56 height 12
click at [706, 537] on button "Yes / OK" at bounding box center [704, 533] width 56 height 12
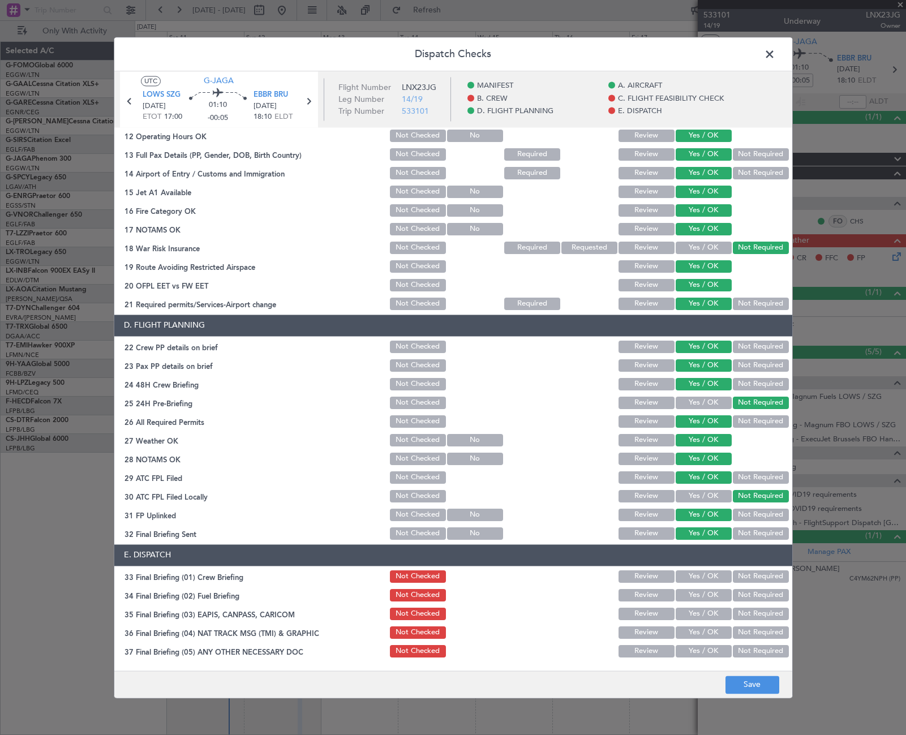
scroll to position [469, 0]
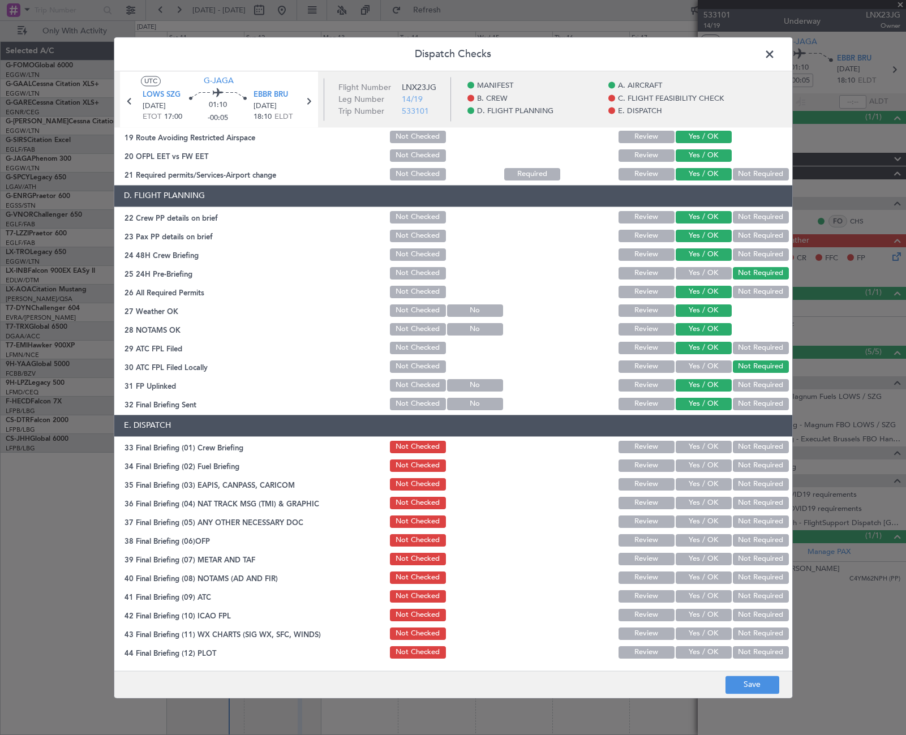
click at [706, 440] on div "Yes / OK" at bounding box center [702, 447] width 57 height 16
click at [706, 453] on div "Yes / OK" at bounding box center [702, 447] width 57 height 16
click at [713, 448] on button "Yes / OK" at bounding box center [704, 447] width 56 height 12
click at [708, 471] on button "Yes / OK" at bounding box center [704, 465] width 56 height 12
click at [738, 485] on button "Not Required" at bounding box center [761, 484] width 56 height 12
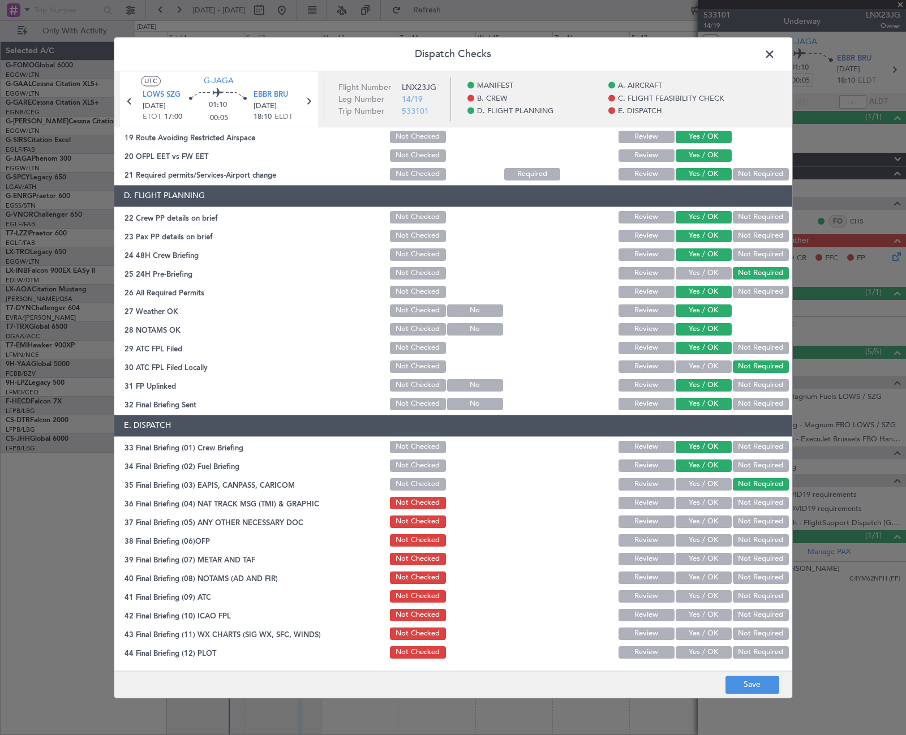
click at [738, 501] on button "Not Required" at bounding box center [761, 503] width 56 height 12
click at [704, 521] on button "Yes / OK" at bounding box center [704, 522] width 56 height 12
click at [705, 541] on button "Yes / OK" at bounding box center [704, 540] width 56 height 12
click at [709, 556] on button "Yes / OK" at bounding box center [704, 559] width 56 height 12
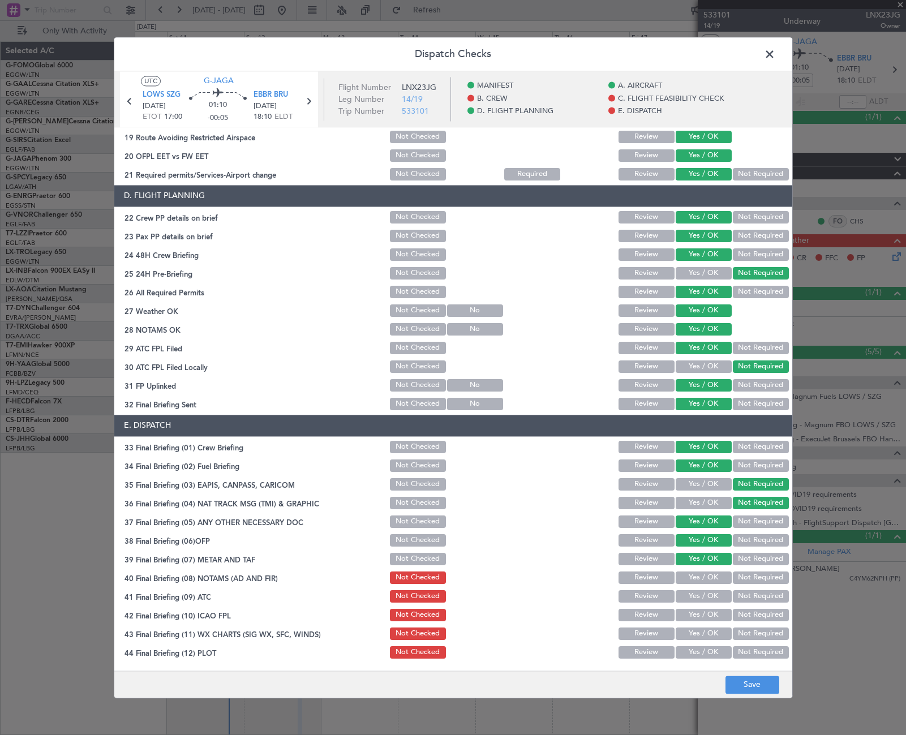
click at [710, 571] on div "Yes / OK" at bounding box center [702, 578] width 57 height 16
click at [711, 579] on button "Yes / OK" at bounding box center [704, 578] width 56 height 12
click at [710, 595] on button "Yes / OK" at bounding box center [704, 596] width 56 height 12
click at [710, 612] on button "Yes / OK" at bounding box center [704, 615] width 56 height 12
click at [710, 632] on button "Yes / OK" at bounding box center [704, 634] width 56 height 12
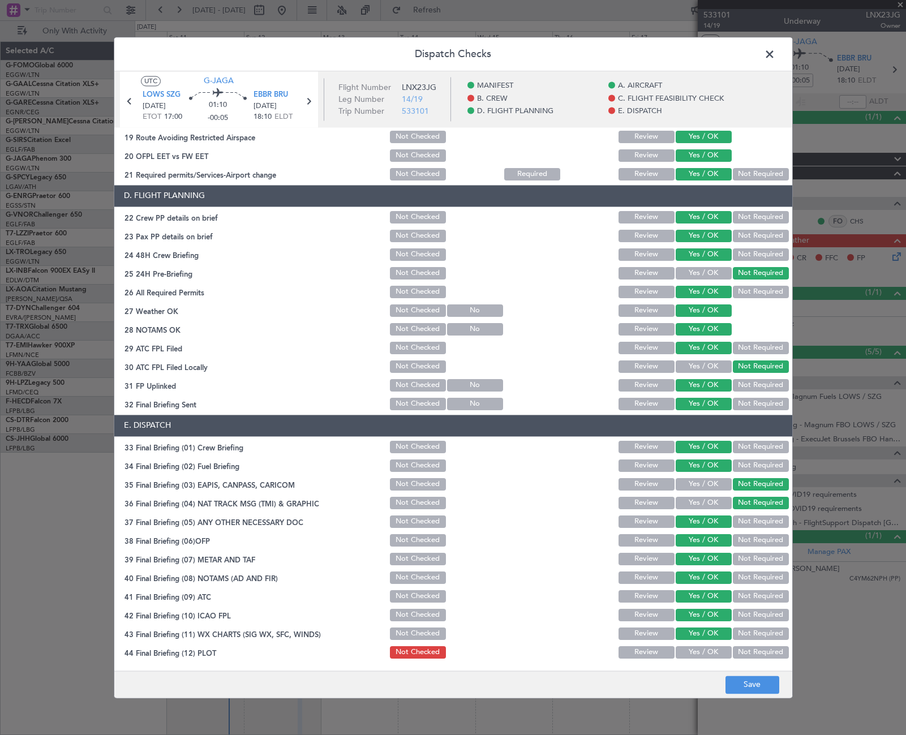
click at [709, 645] on div "Yes / OK" at bounding box center [702, 653] width 57 height 16
click at [707, 651] on button "Yes / OK" at bounding box center [704, 652] width 56 height 12
click at [744, 679] on button "Save" at bounding box center [752, 685] width 54 height 18
click at [775, 51] on span at bounding box center [775, 57] width 0 height 23
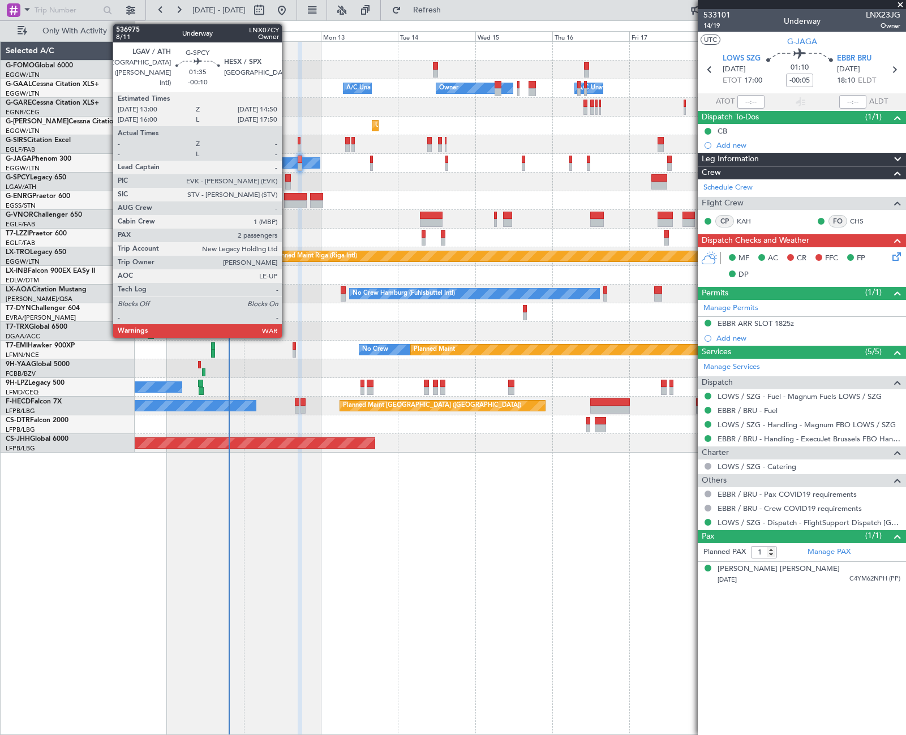
click at [287, 178] on div at bounding box center [288, 178] width 6 height 8
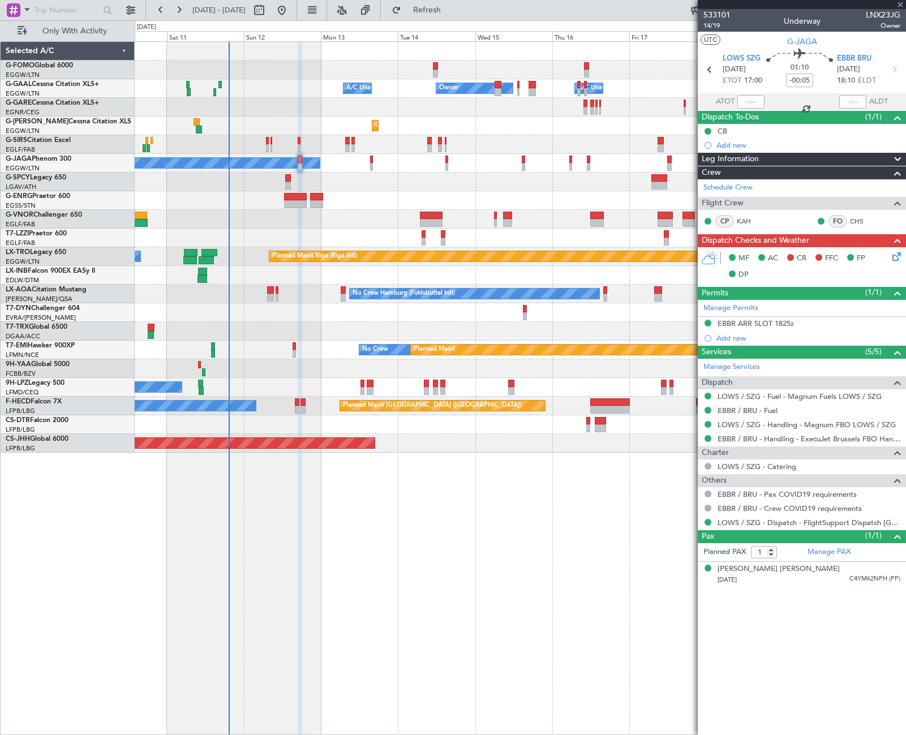
type input "-00:10"
type input "2"
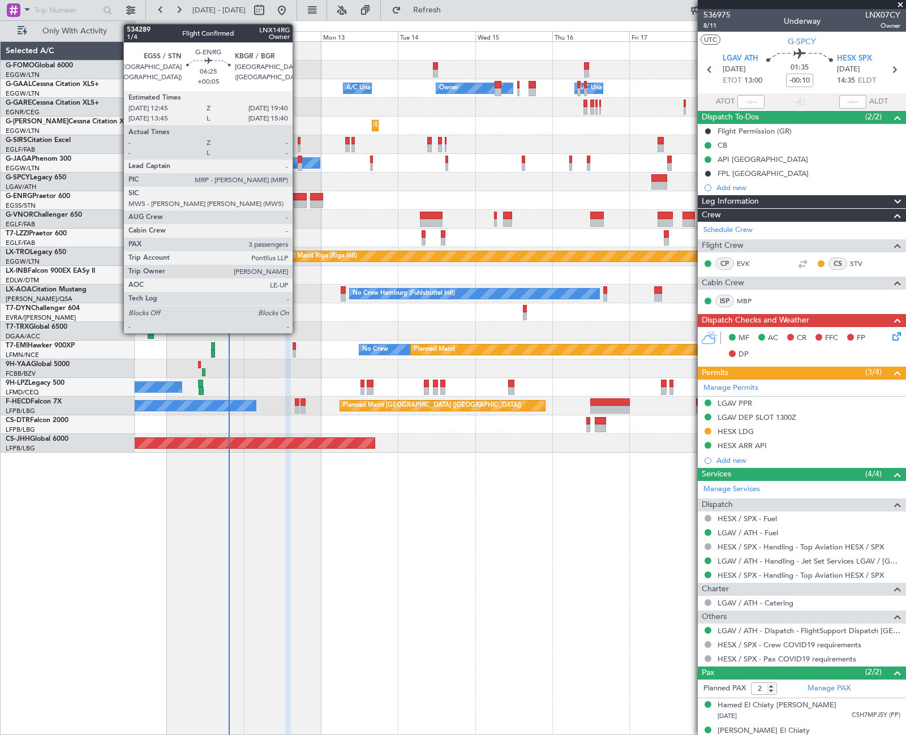
click at [298, 202] on div at bounding box center [295, 204] width 23 height 8
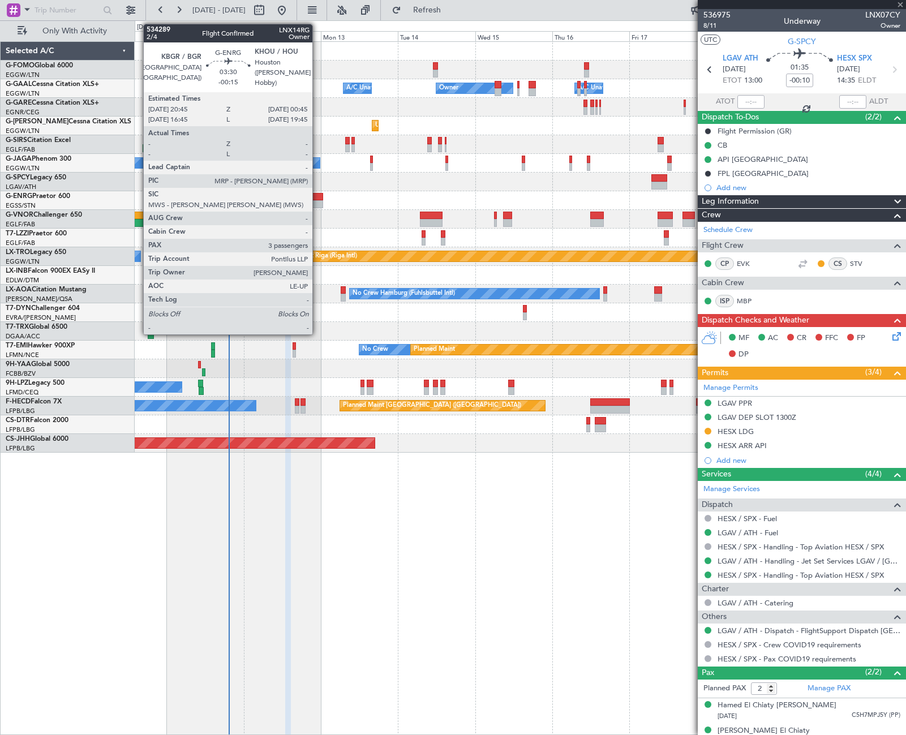
type input "+00:05"
type input "3"
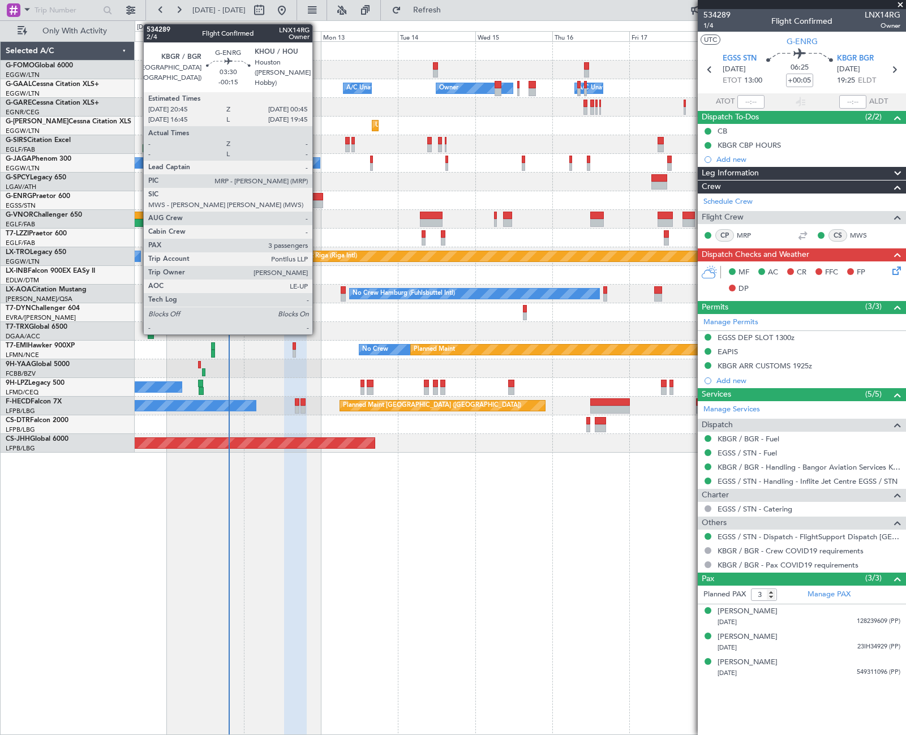
click at [317, 201] on div at bounding box center [316, 204] width 13 height 8
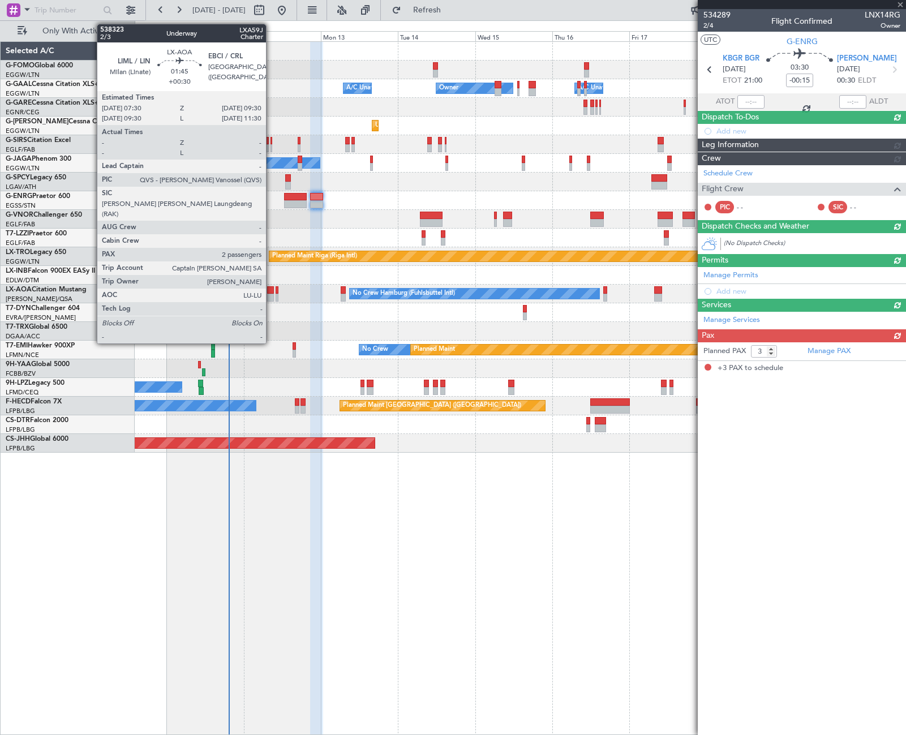
click at [271, 294] on div at bounding box center [270, 298] width 7 height 8
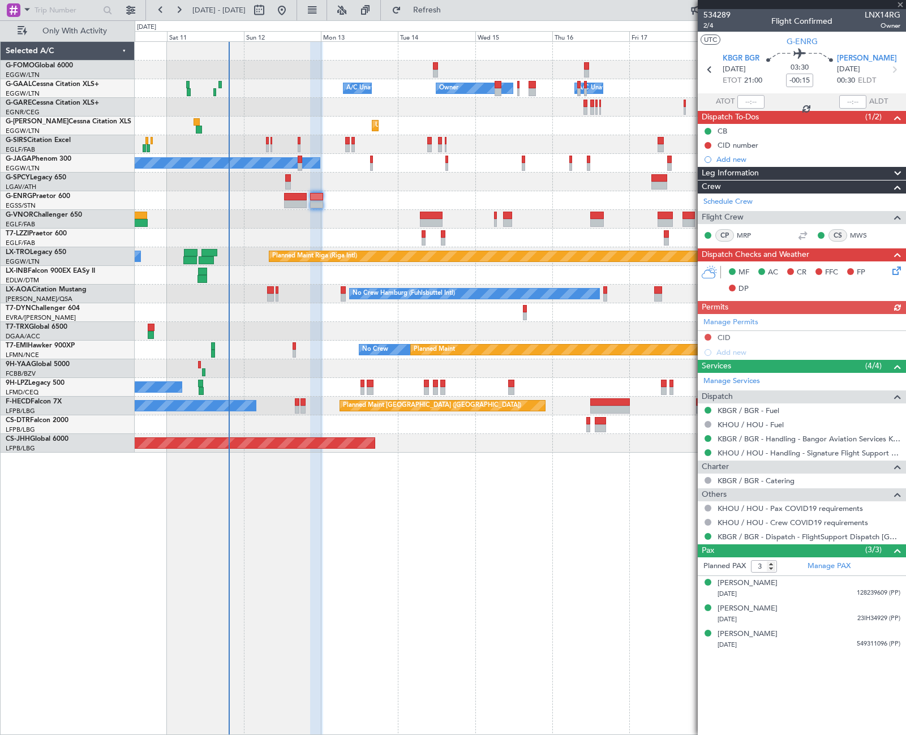
type input "+00:30"
type input "2"
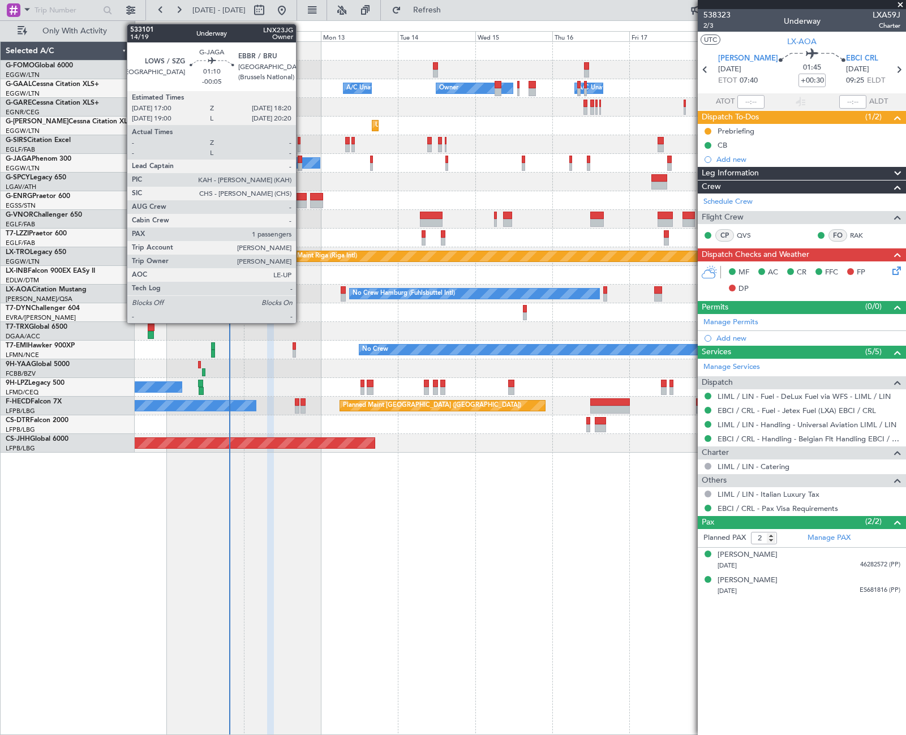
click at [301, 162] on div at bounding box center [300, 160] width 5 height 8
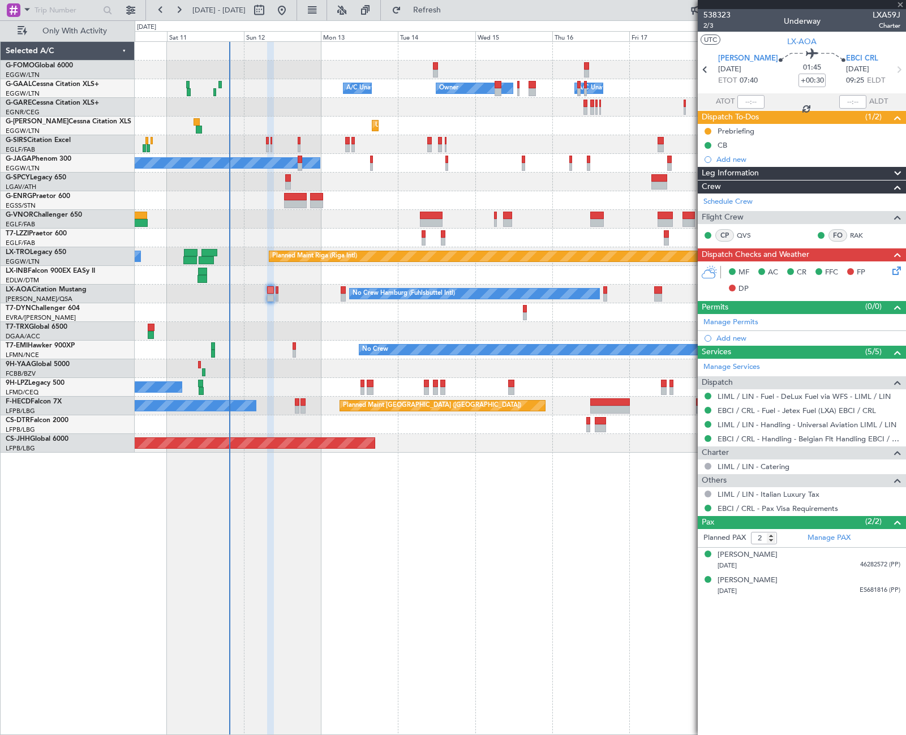
type input "-00:05"
type input "1"
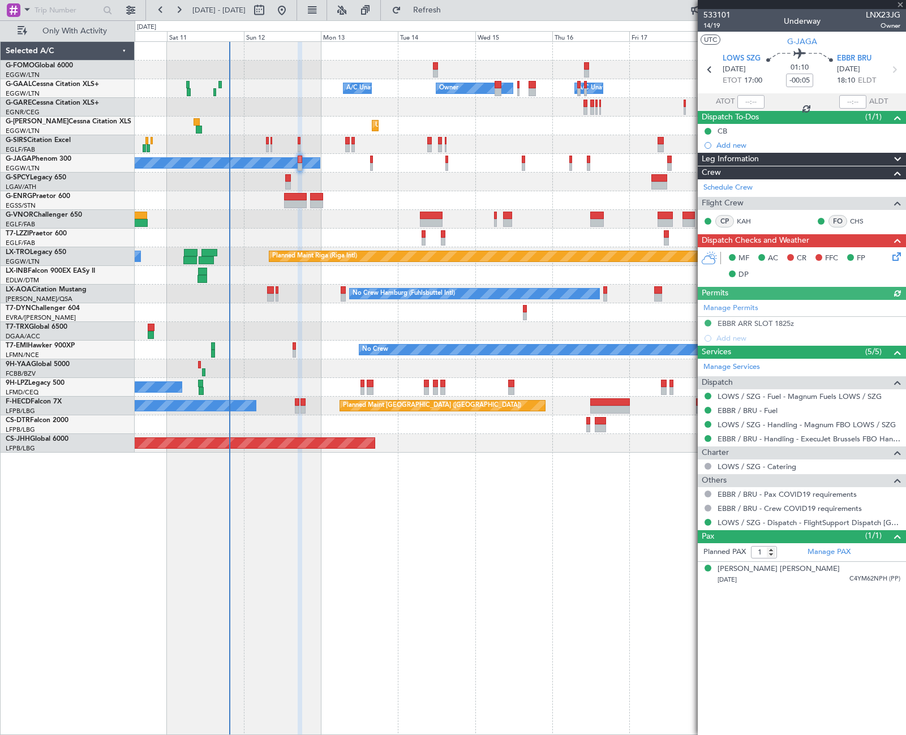
click at [748, 158] on span "Leg Information" at bounding box center [730, 159] width 57 height 13
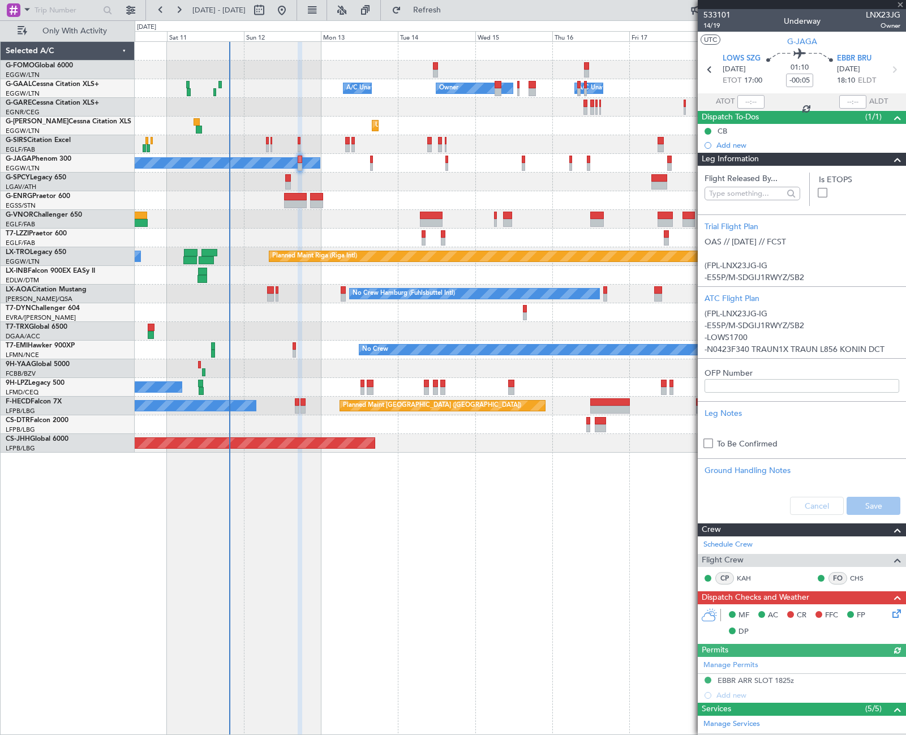
click at [748, 158] on span "Leg Information" at bounding box center [730, 159] width 57 height 13
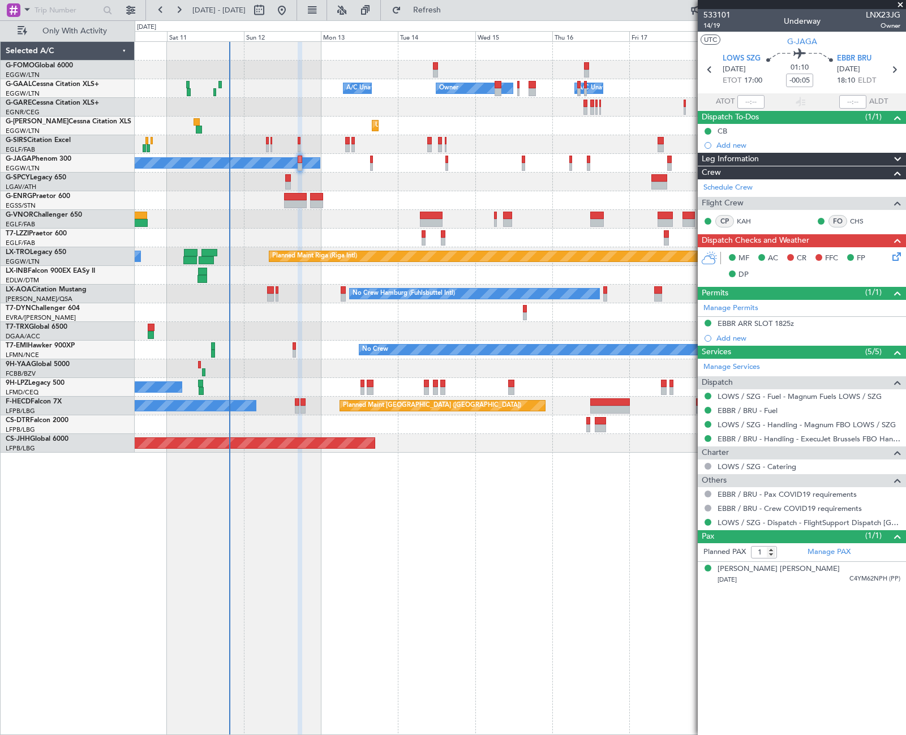
click at [899, 255] on icon at bounding box center [894, 254] width 9 height 9
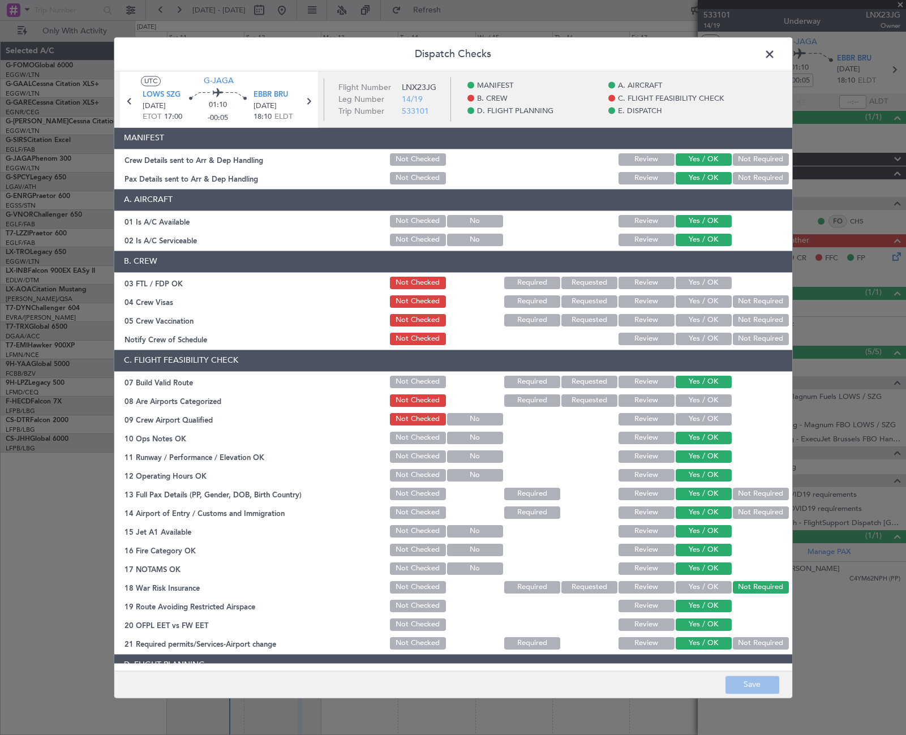
click at [775, 57] on span at bounding box center [775, 57] width 0 height 23
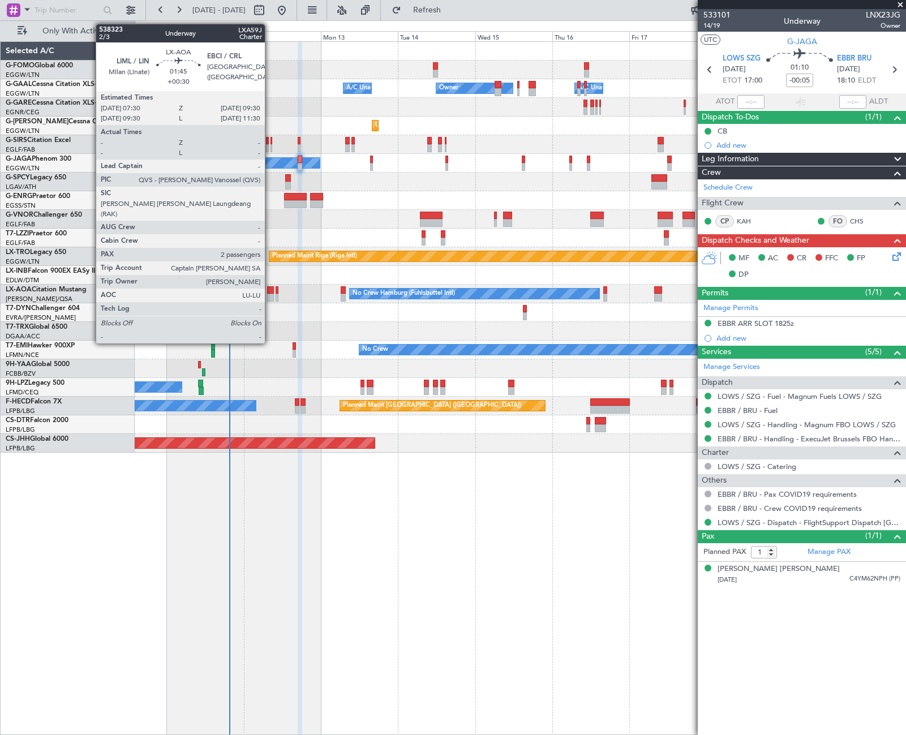
click at [270, 295] on div at bounding box center [270, 298] width 7 height 8
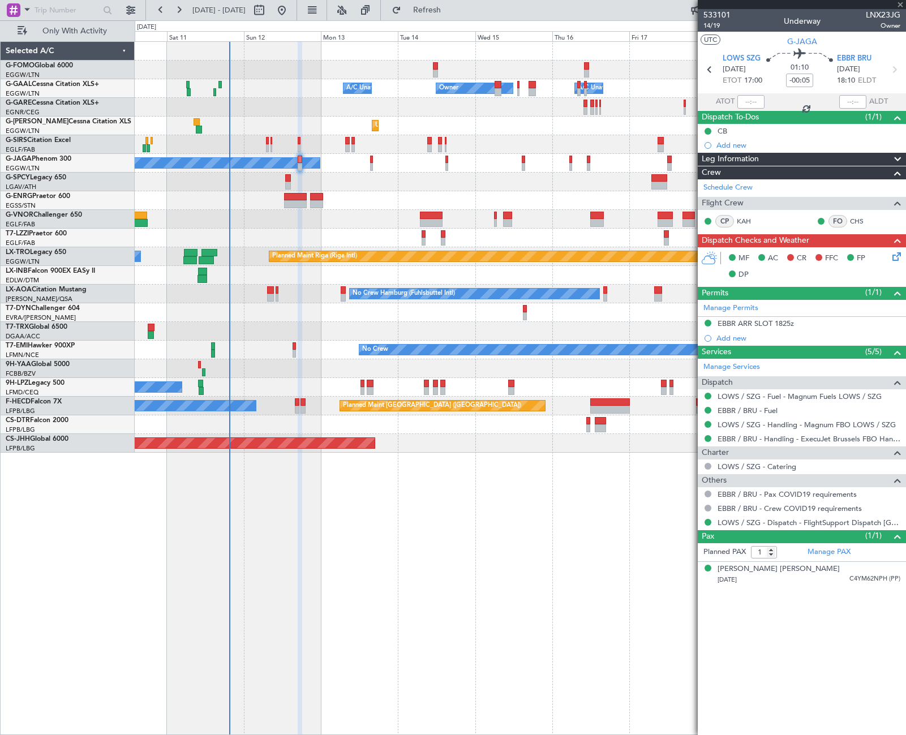
type input "+00:30"
type input "2"
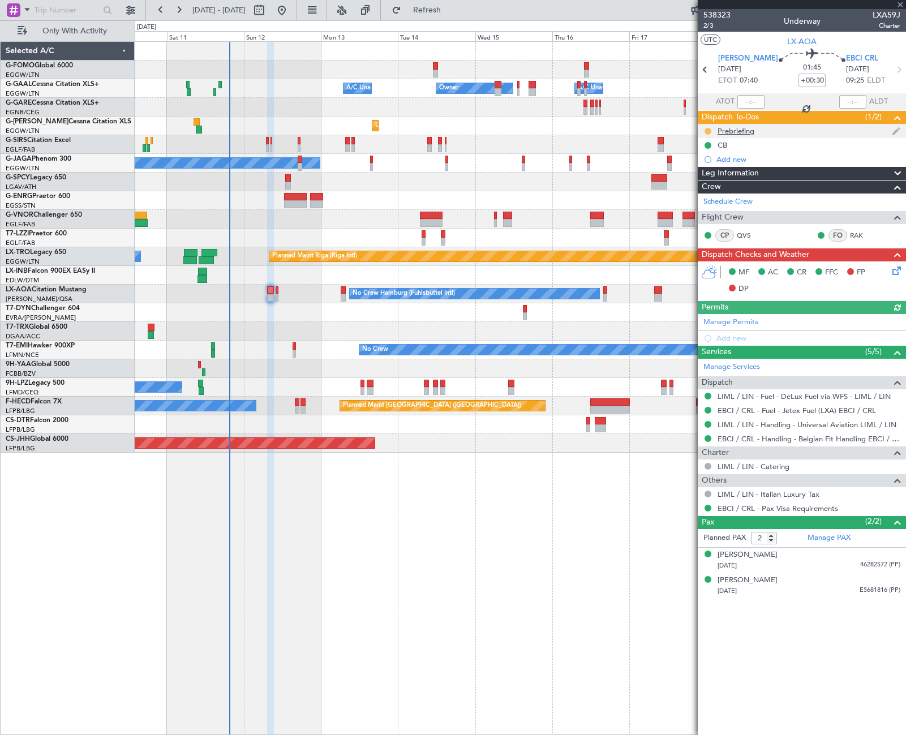
click at [708, 130] on button at bounding box center [708, 131] width 7 height 7
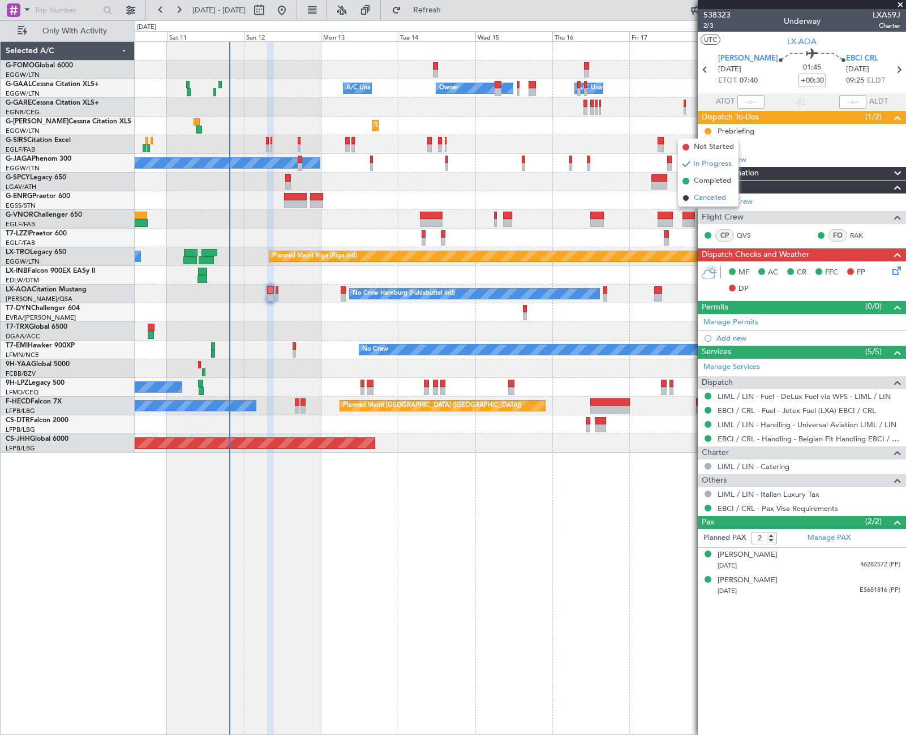
click at [705, 201] on span "Cancelled" at bounding box center [710, 197] width 32 height 11
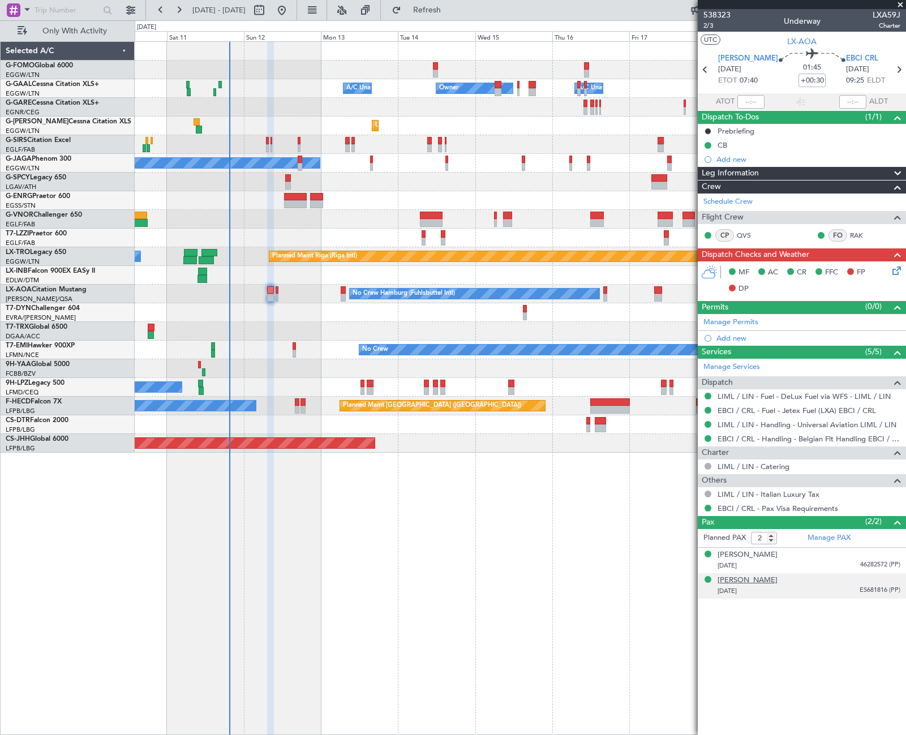
click at [765, 582] on div "Michael Dandois" at bounding box center [748, 580] width 60 height 11
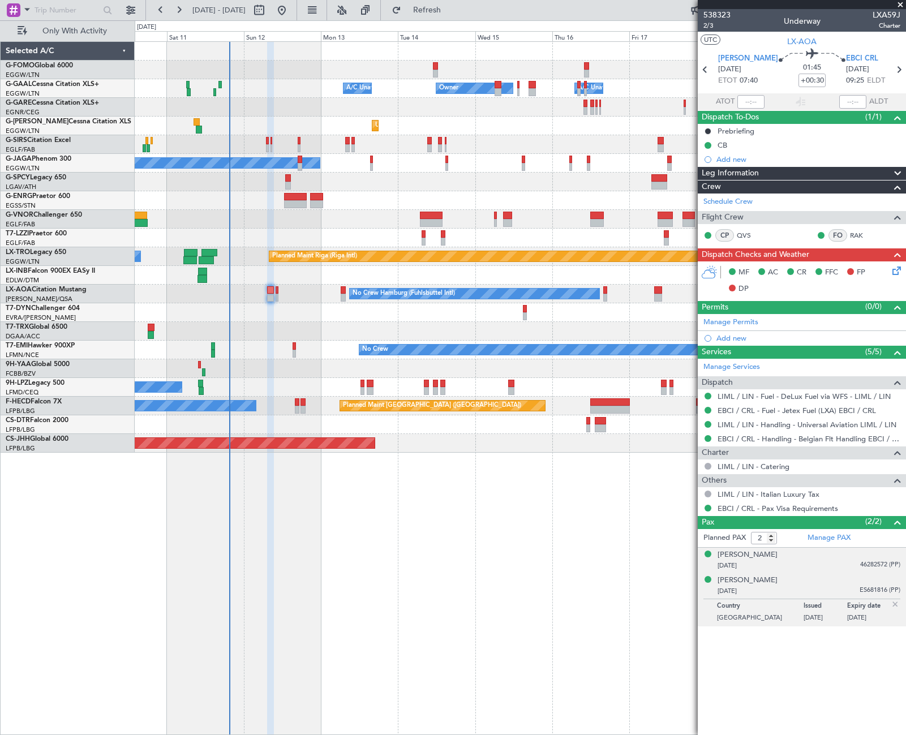
click at [751, 561] on div "08/02/1977 46282572 (PP)" at bounding box center [809, 565] width 183 height 11
click at [749, 556] on div "Bohumila Sedlakova" at bounding box center [748, 554] width 60 height 11
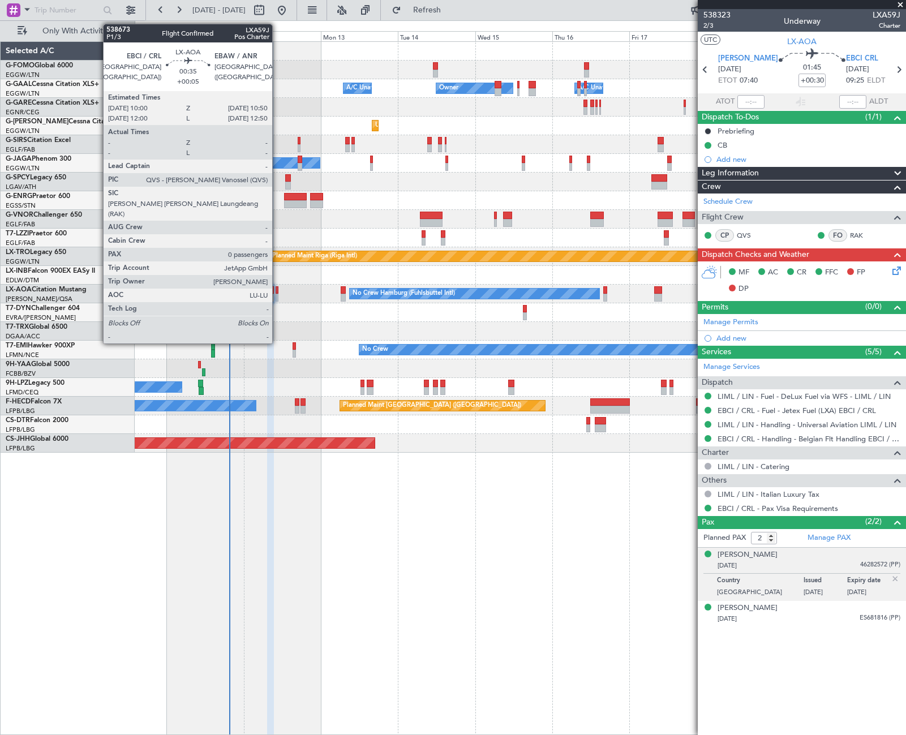
click at [277, 293] on div at bounding box center [277, 290] width 3 height 8
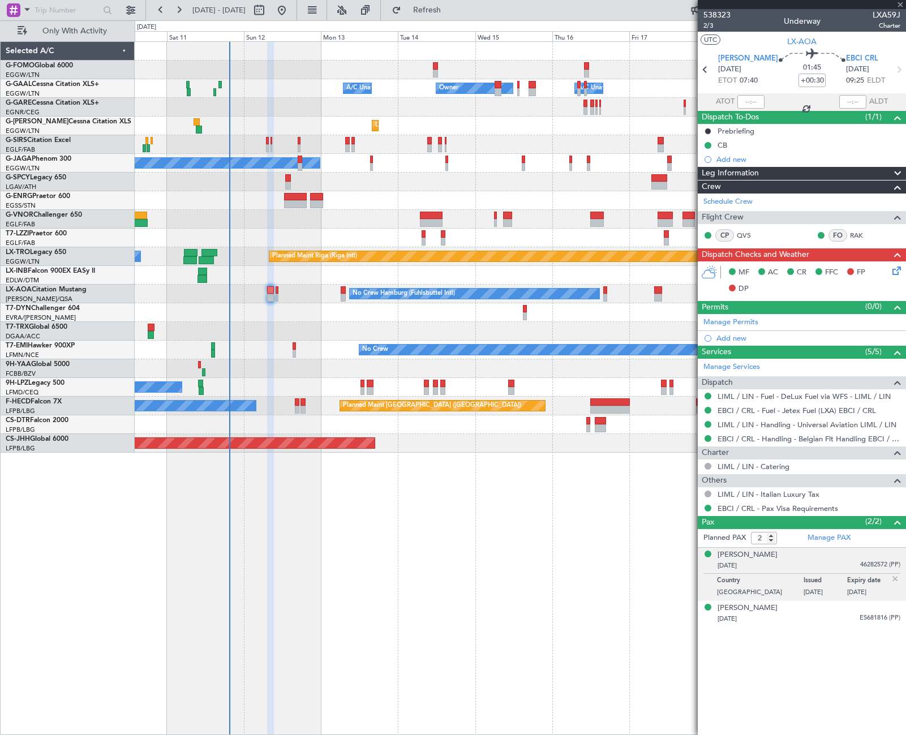
type input "+00:05"
type input "0"
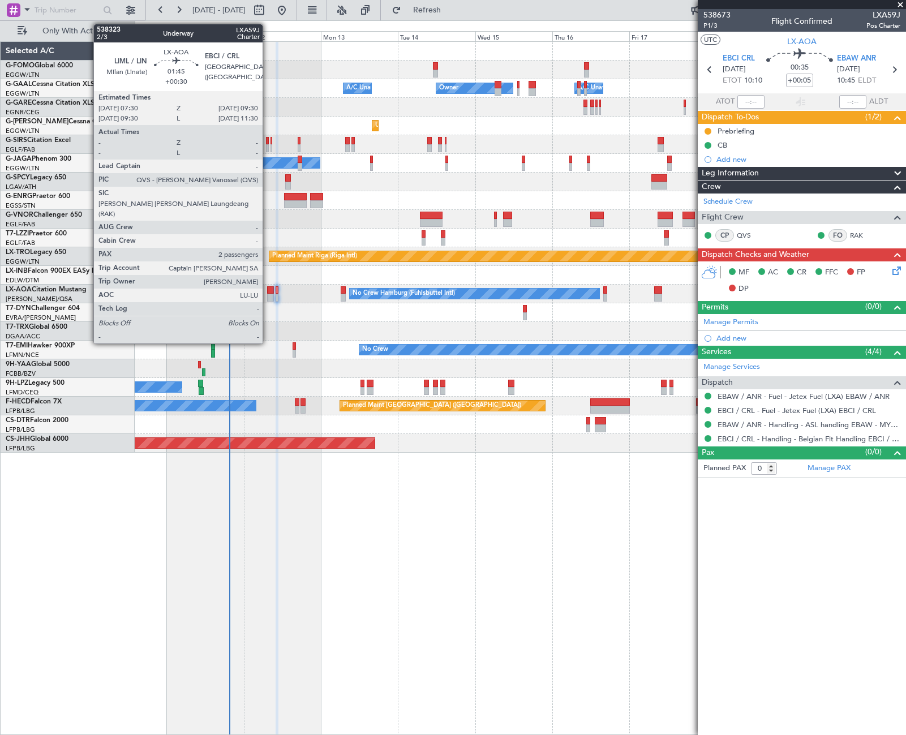
click at [269, 289] on div at bounding box center [270, 290] width 7 height 8
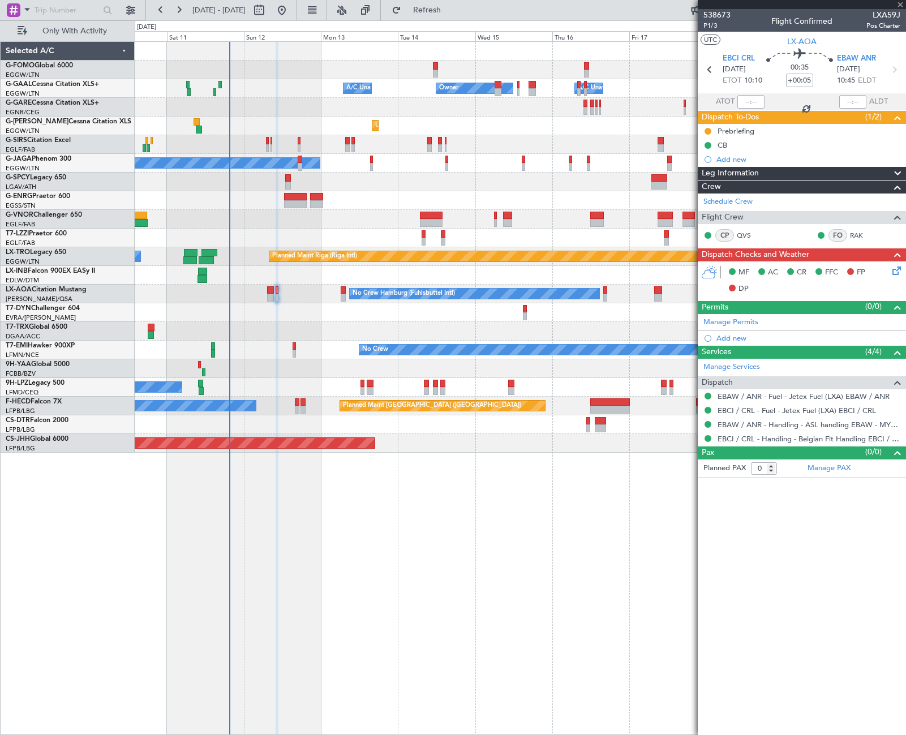
type input "+00:30"
type input "2"
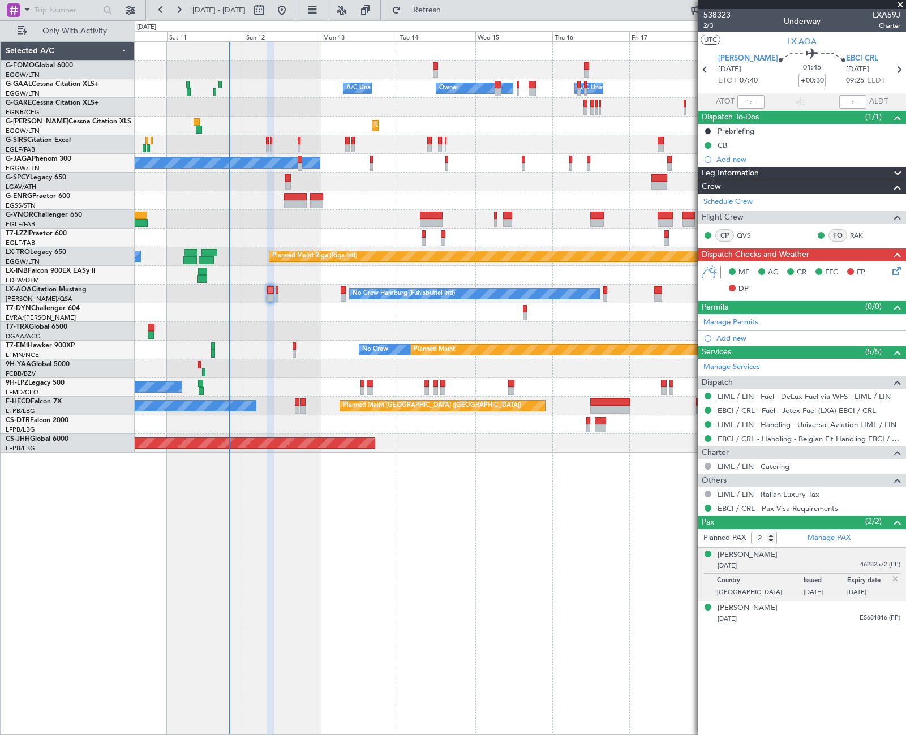
click at [778, 171] on div "Leg Information" at bounding box center [802, 173] width 208 height 13
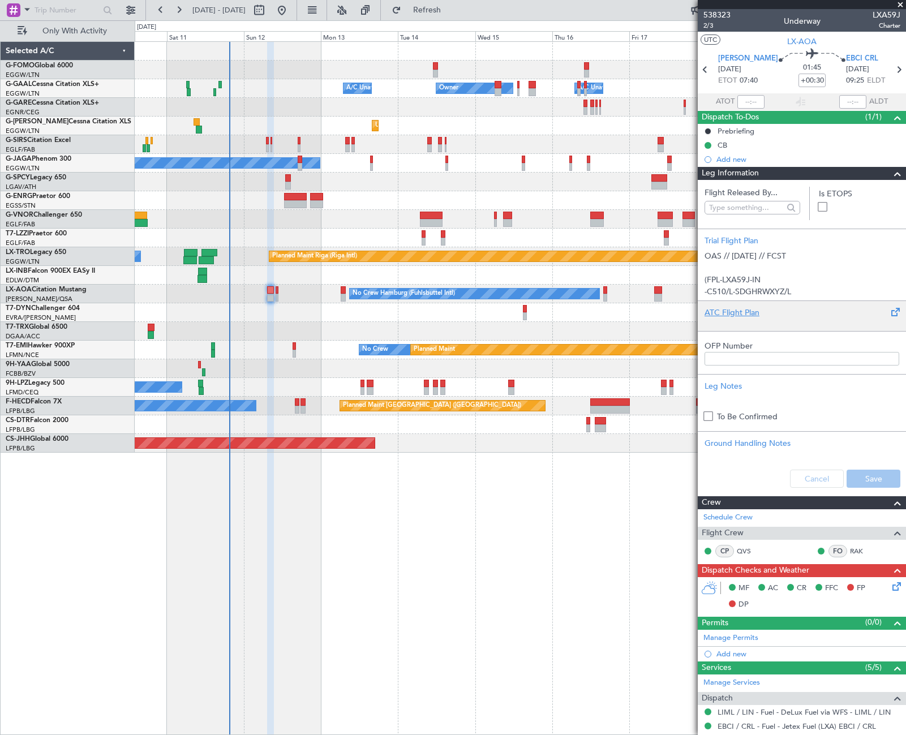
click at [747, 323] on div at bounding box center [802, 322] width 195 height 7
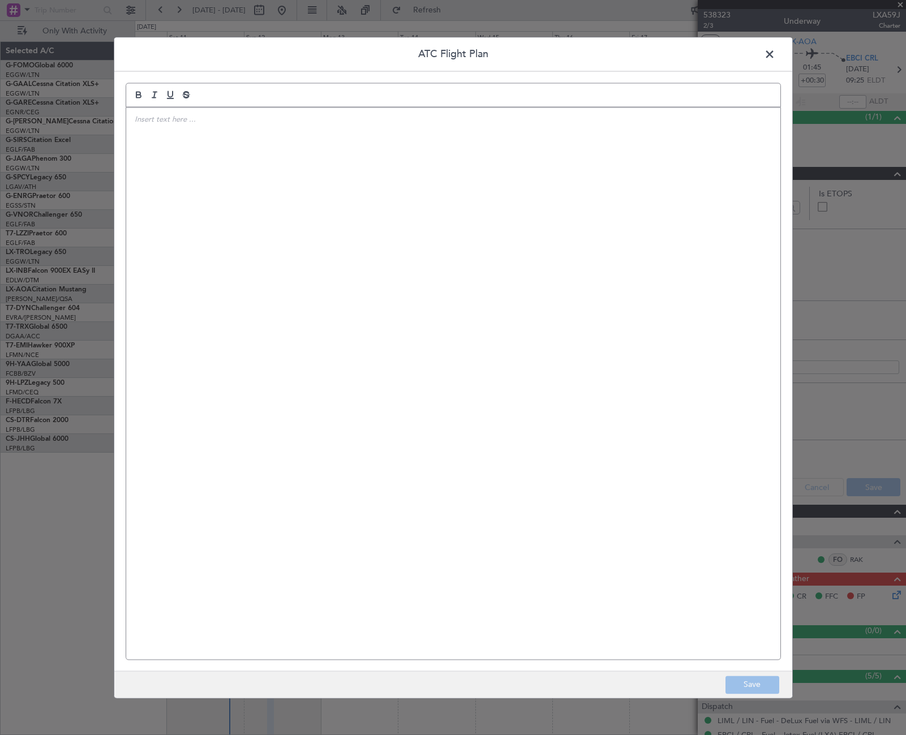
click at [454, 312] on div at bounding box center [453, 384] width 654 height 552
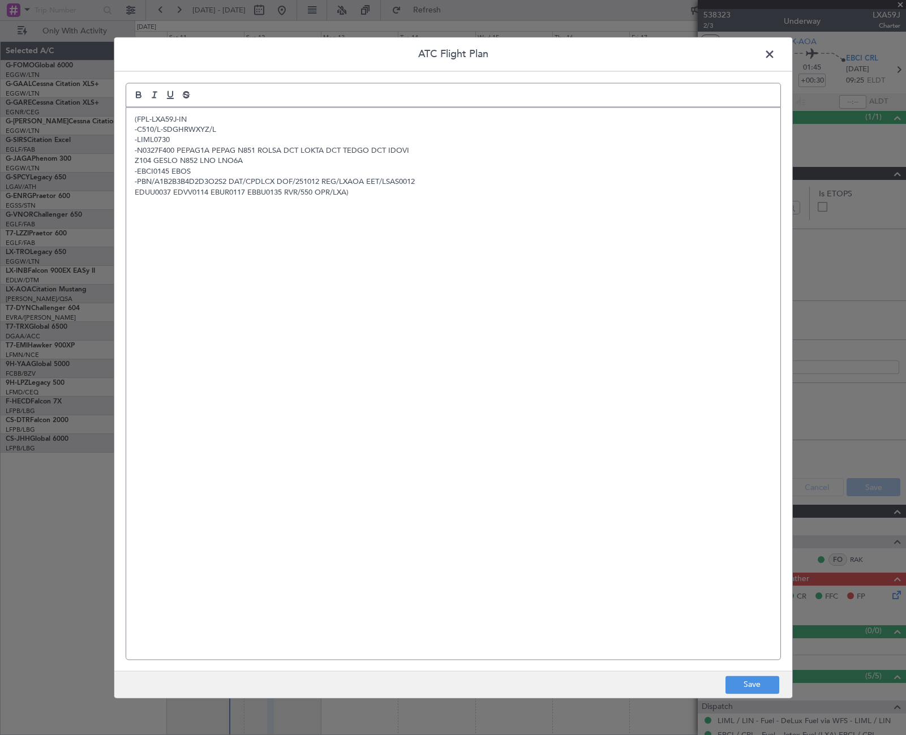
scroll to position [0, 0]
click at [758, 682] on button "Save" at bounding box center [752, 685] width 54 height 18
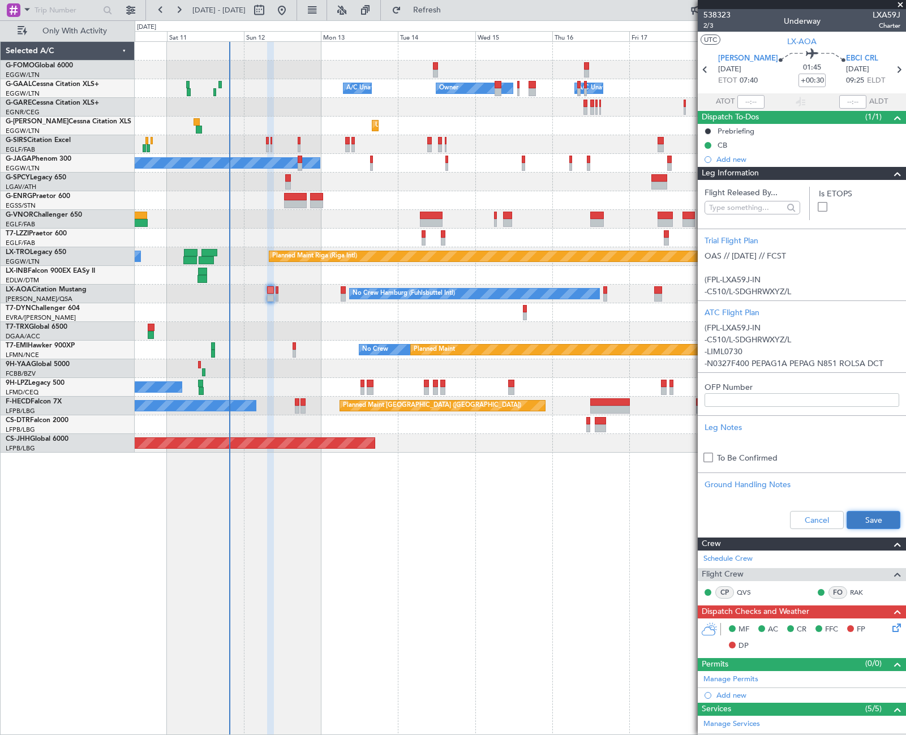
click at [860, 518] on button "Save" at bounding box center [874, 520] width 54 height 18
click at [891, 175] on span at bounding box center [898, 174] width 14 height 14
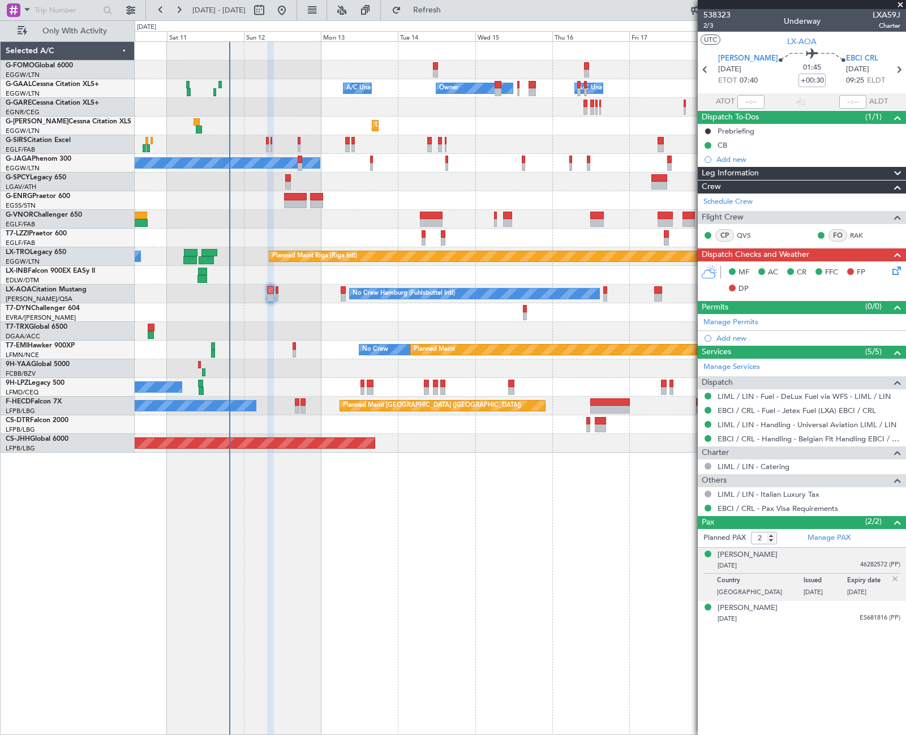
click at [896, 273] on icon at bounding box center [894, 268] width 9 height 9
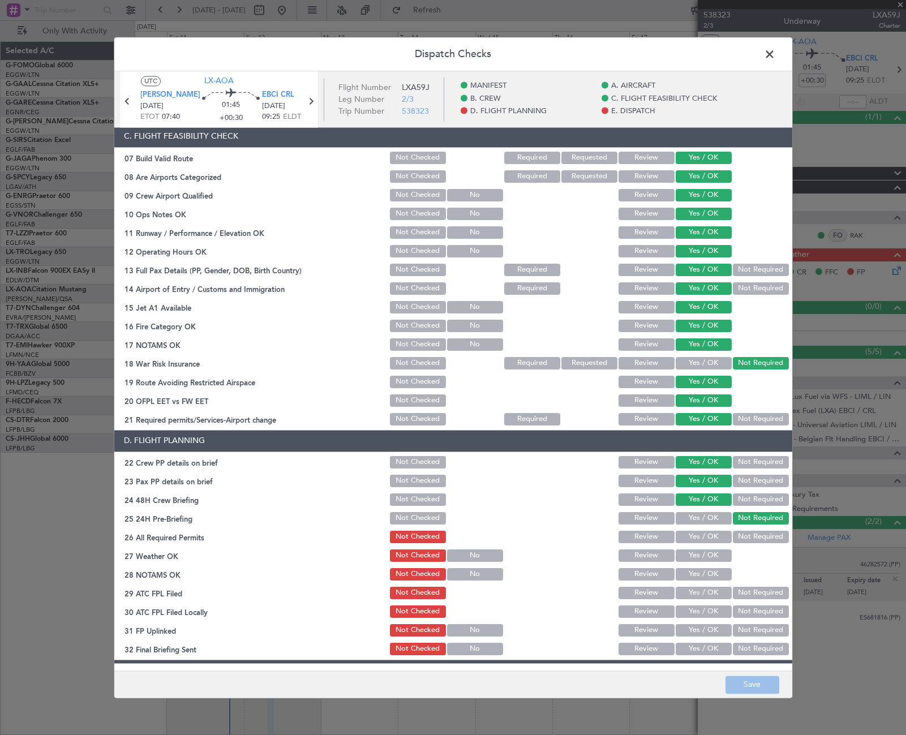
scroll to position [469, 0]
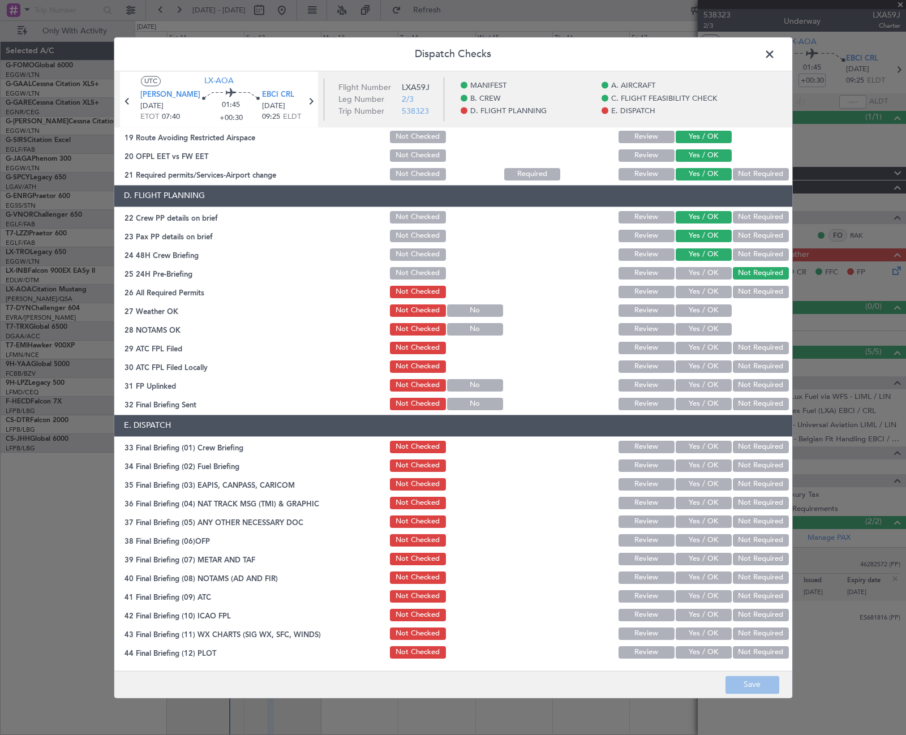
click at [695, 293] on button "Yes / OK" at bounding box center [704, 292] width 56 height 12
click at [697, 316] on button "Yes / OK" at bounding box center [704, 310] width 56 height 12
click at [705, 333] on button "Yes / OK" at bounding box center [704, 329] width 56 height 12
click at [709, 349] on button "Yes / OK" at bounding box center [704, 348] width 56 height 12
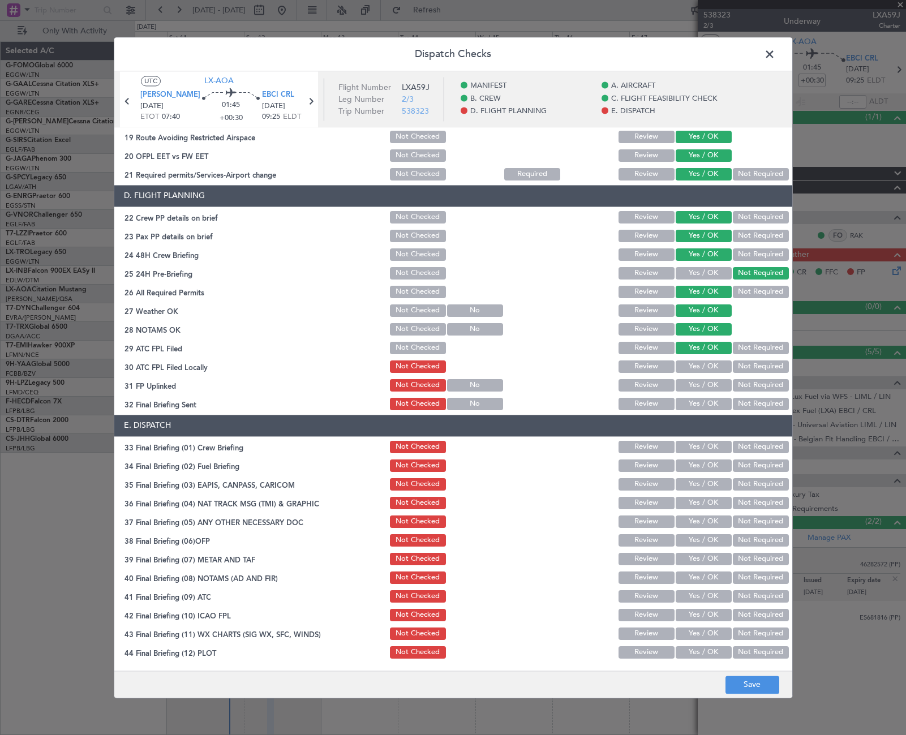
click at [741, 368] on button "Not Required" at bounding box center [761, 366] width 56 height 12
click at [716, 386] on button "Yes / OK" at bounding box center [704, 385] width 56 height 12
click at [707, 401] on button "Yes / OK" at bounding box center [704, 404] width 56 height 12
click at [702, 445] on button "Yes / OK" at bounding box center [704, 447] width 56 height 12
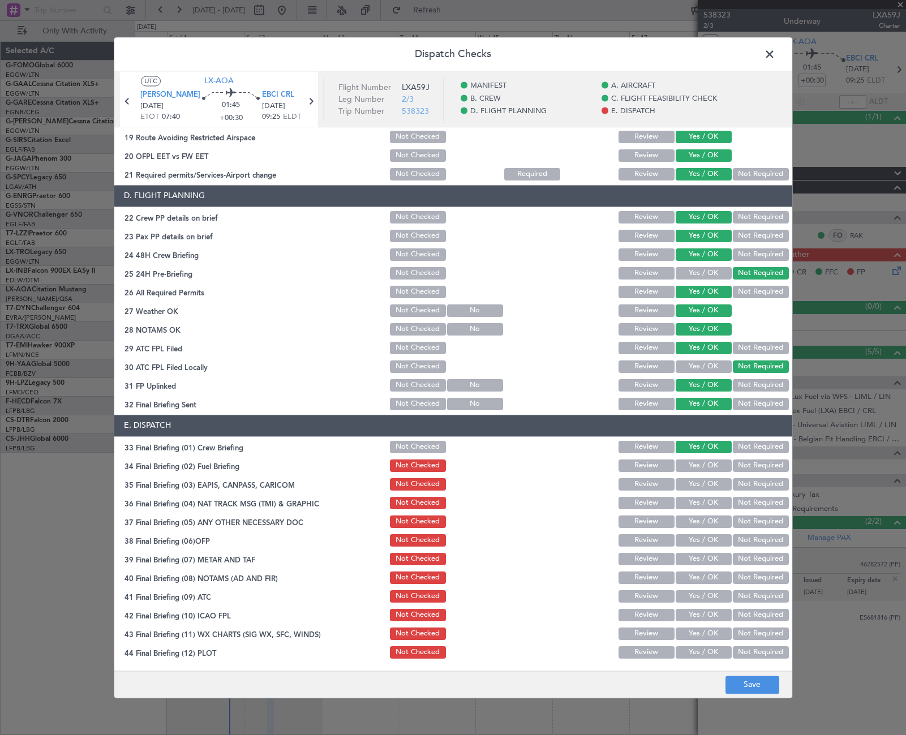
click at [708, 466] on button "Yes / OK" at bounding box center [704, 465] width 56 height 12
click at [761, 487] on button "Not Required" at bounding box center [761, 484] width 56 height 12
click at [758, 506] on button "Not Required" at bounding box center [761, 503] width 56 height 12
click at [711, 525] on button "Yes / OK" at bounding box center [704, 522] width 56 height 12
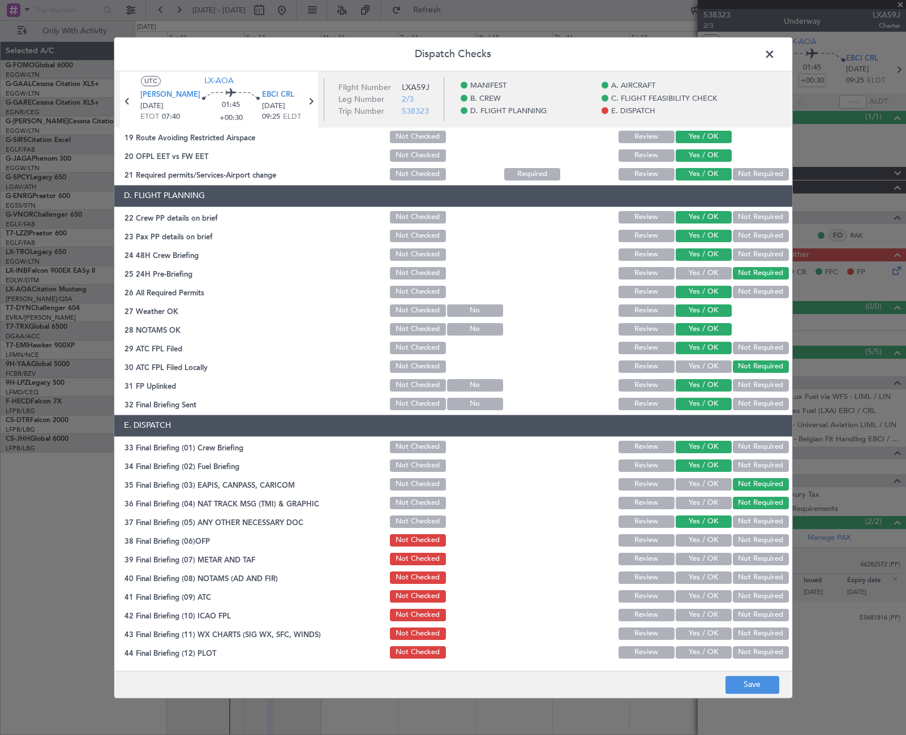
click at [708, 549] on section "E. DISPATCH 33 Final Briefing (01) Crew Briefing Not Checked Review Yes / OK No…" at bounding box center [453, 538] width 678 height 246
click at [711, 539] on button "Yes / OK" at bounding box center [704, 540] width 56 height 12
click at [704, 562] on button "Yes / OK" at bounding box center [704, 559] width 56 height 12
click at [710, 577] on button "Yes / OK" at bounding box center [704, 578] width 56 height 12
click at [711, 598] on button "Yes / OK" at bounding box center [704, 596] width 56 height 12
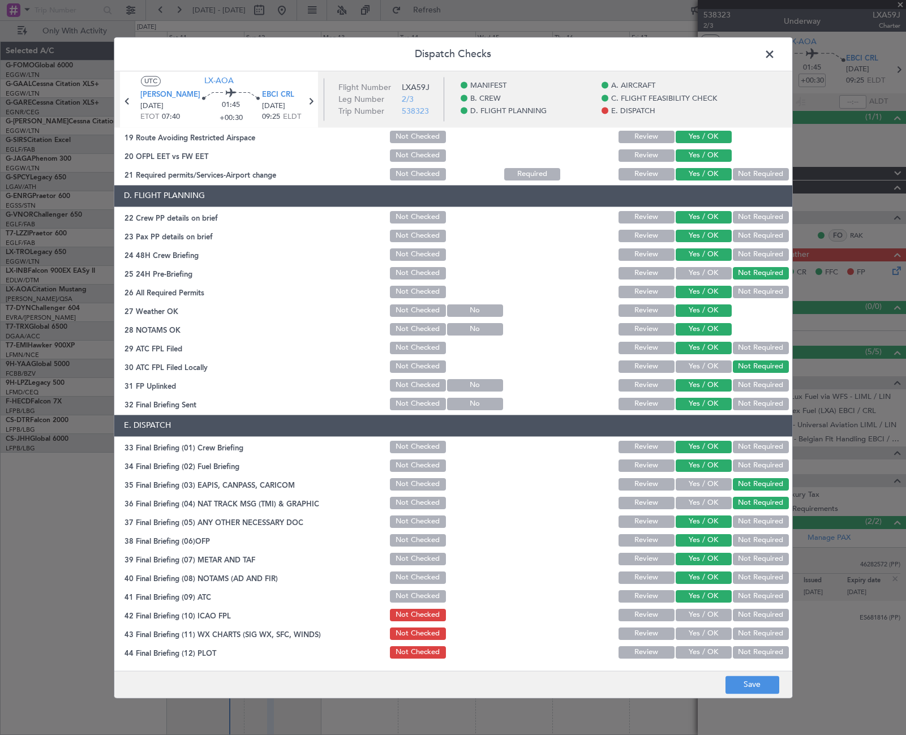
click at [710, 612] on button "Yes / OK" at bounding box center [704, 615] width 56 height 12
click at [708, 632] on button "Yes / OK" at bounding box center [704, 634] width 56 height 12
click at [707, 647] on button "Yes / OK" at bounding box center [704, 652] width 56 height 12
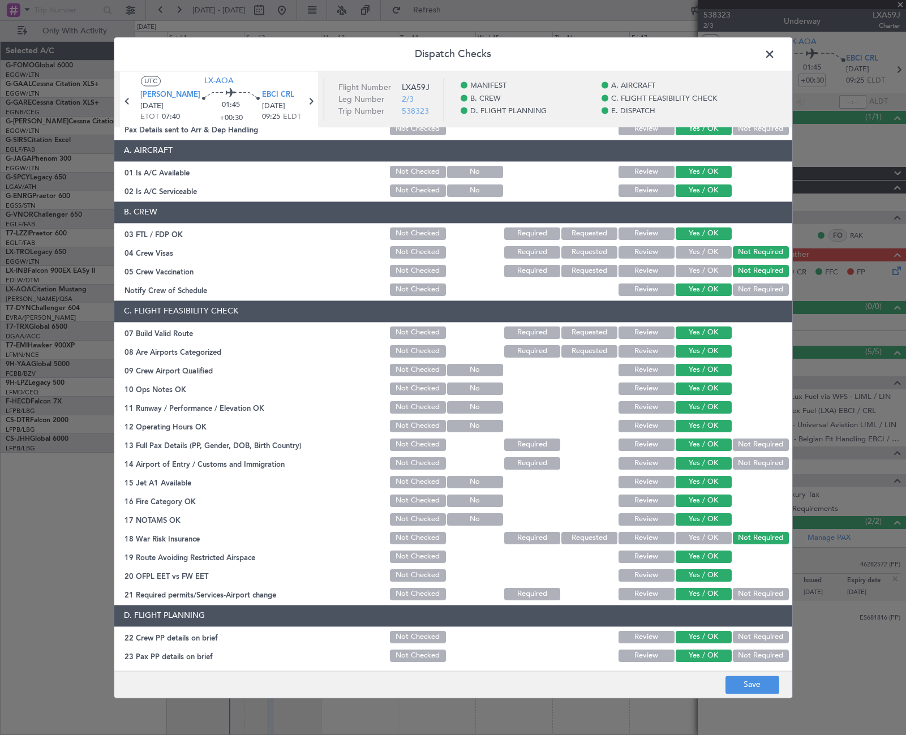
scroll to position [0, 0]
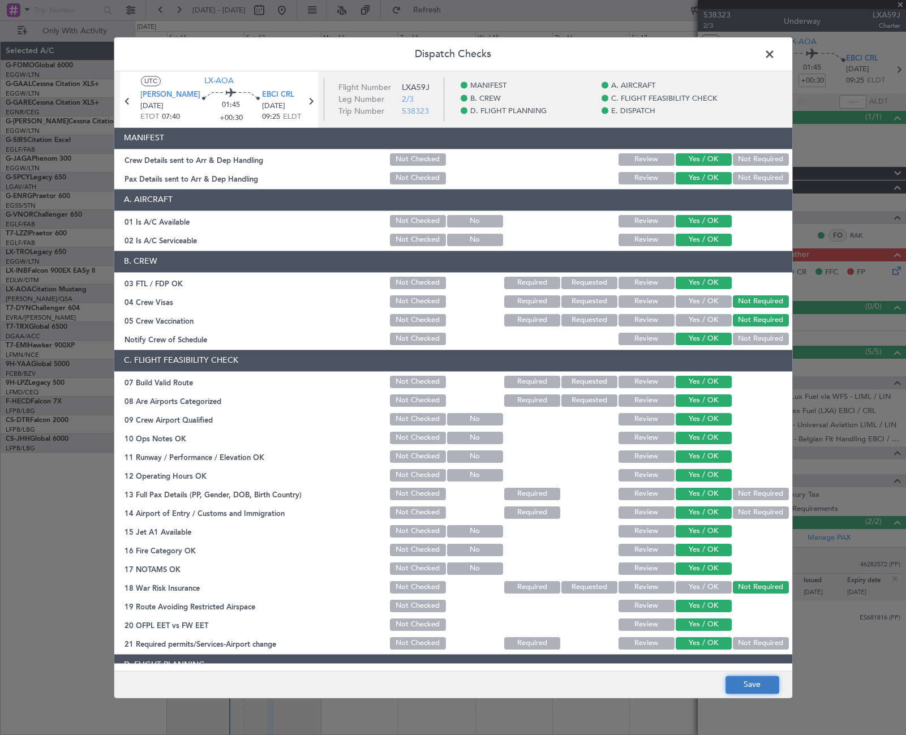
click at [758, 682] on button "Save" at bounding box center [752, 685] width 54 height 18
click at [775, 57] on span at bounding box center [775, 57] width 0 height 23
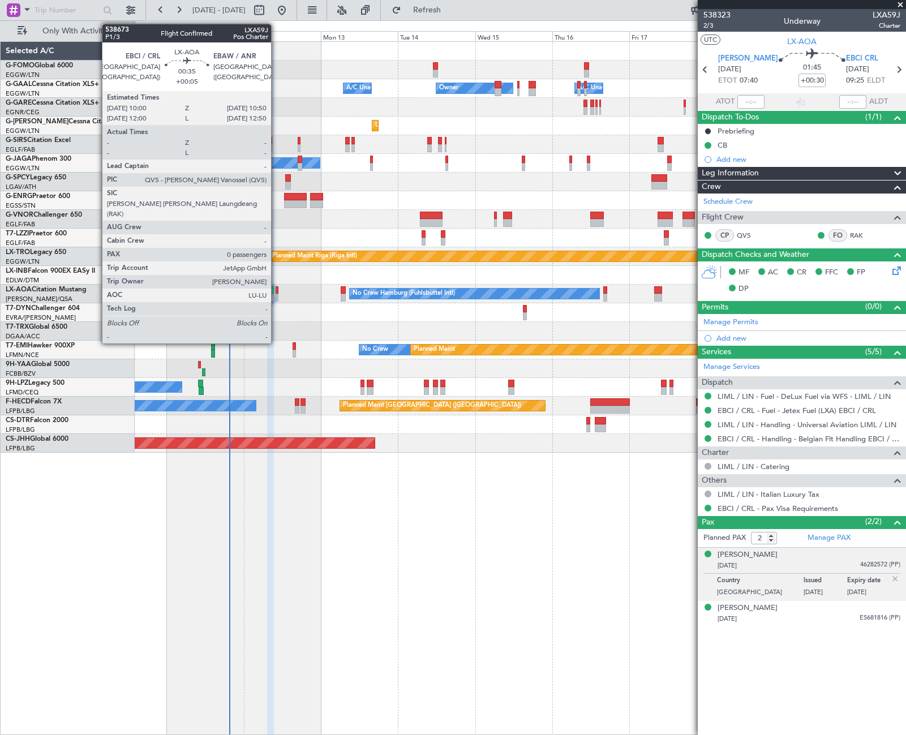
click at [276, 294] on div at bounding box center [277, 298] width 3 height 8
type input "+00:05"
type input "0"
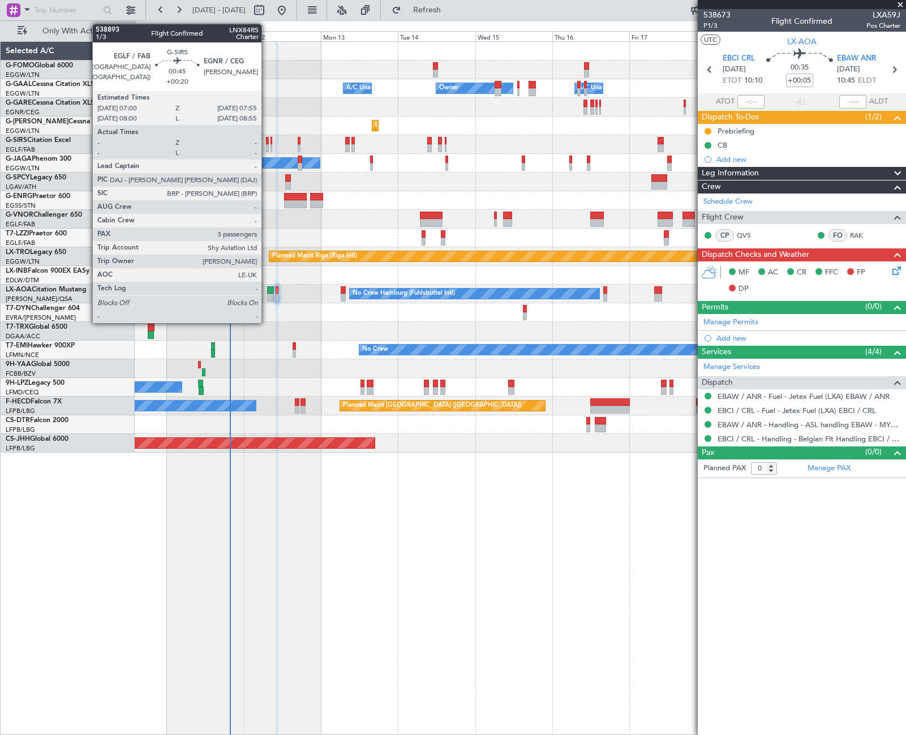
click at [267, 147] on div at bounding box center [267, 148] width 3 height 8
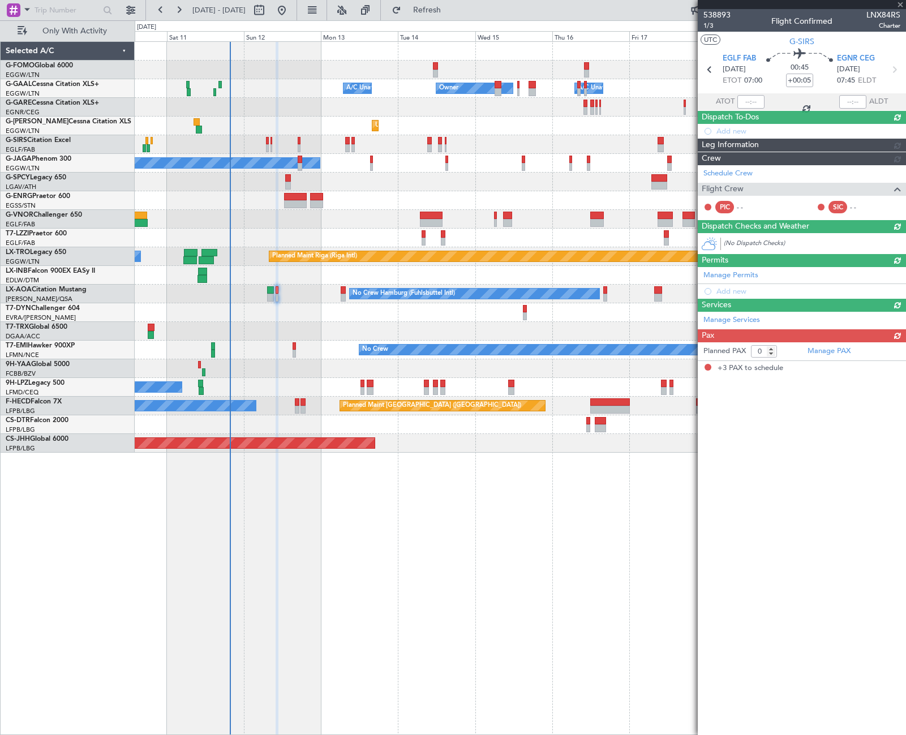
type input "+00:20"
type input "3"
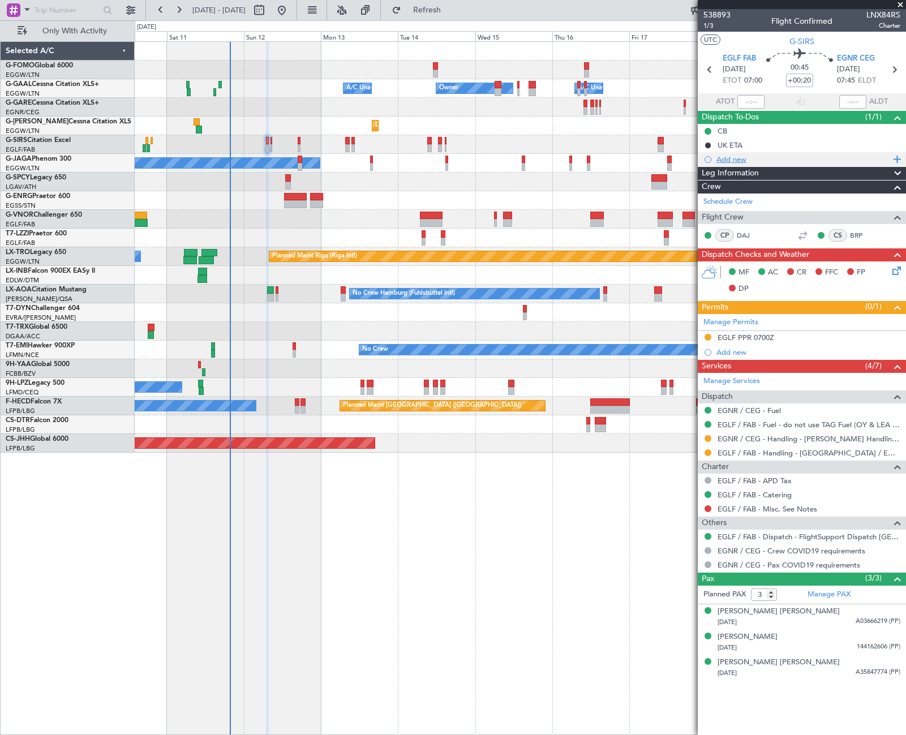
click at [734, 158] on div "Add new" at bounding box center [803, 159] width 174 height 10
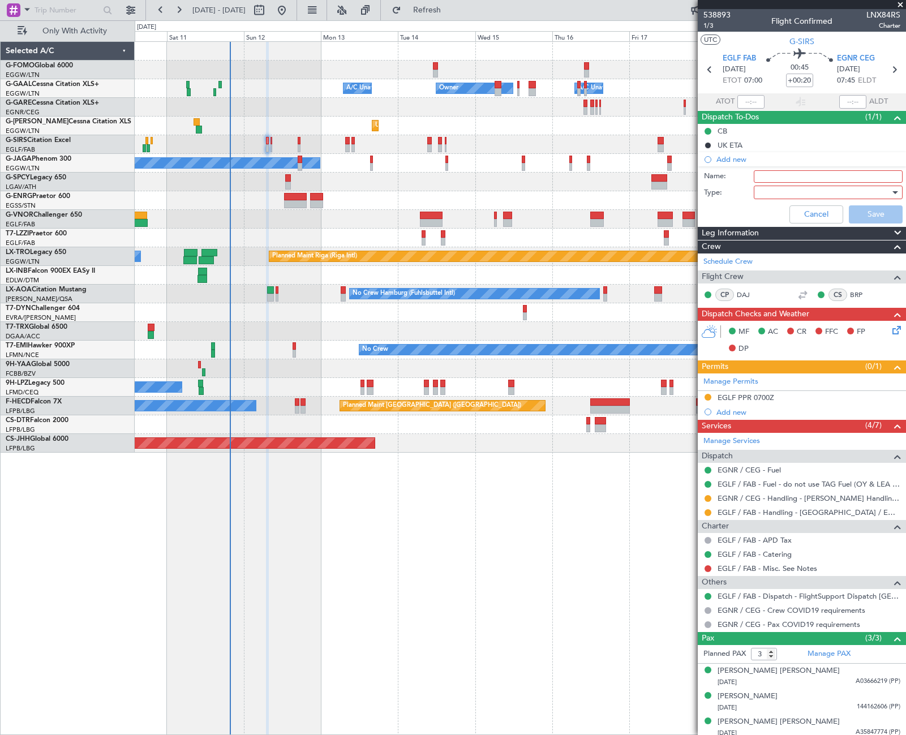
click at [771, 172] on input "Name:" at bounding box center [828, 176] width 149 height 12
type input "Prebrief Read me"
click at [793, 193] on div at bounding box center [824, 192] width 132 height 17
click at [784, 214] on span "Generic" at bounding box center [823, 215] width 132 height 17
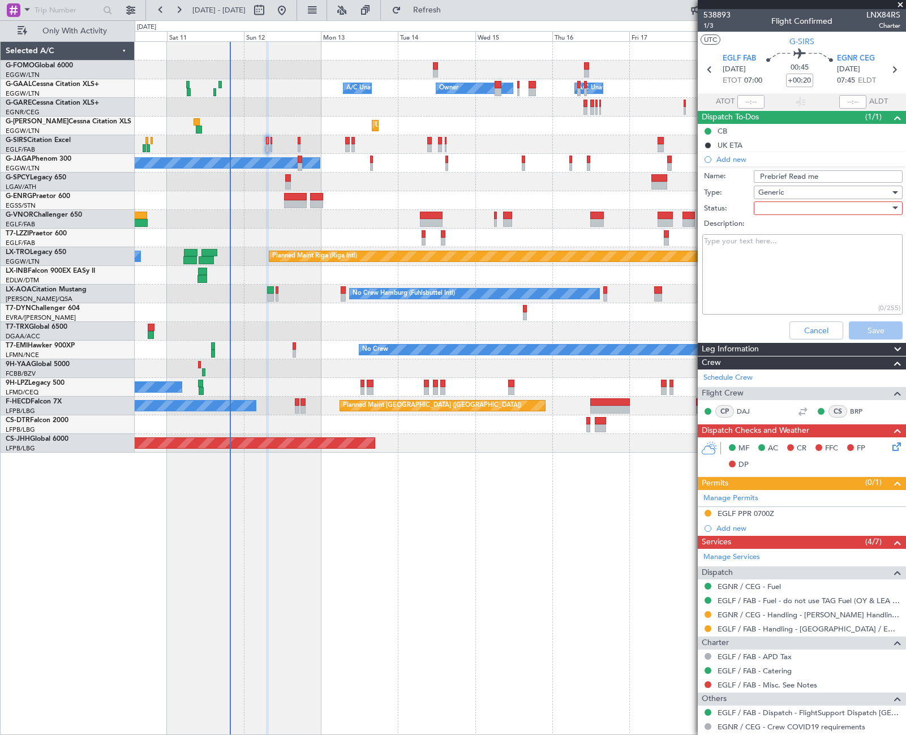
click at [799, 207] on div at bounding box center [824, 208] width 132 height 17
click at [788, 264] on span "Completed" at bounding box center [823, 264] width 132 height 17
click at [778, 260] on textarea "Description:" at bounding box center [802, 274] width 200 height 81
paste textarea "6000Lbs"
type textarea "6000Lbs"
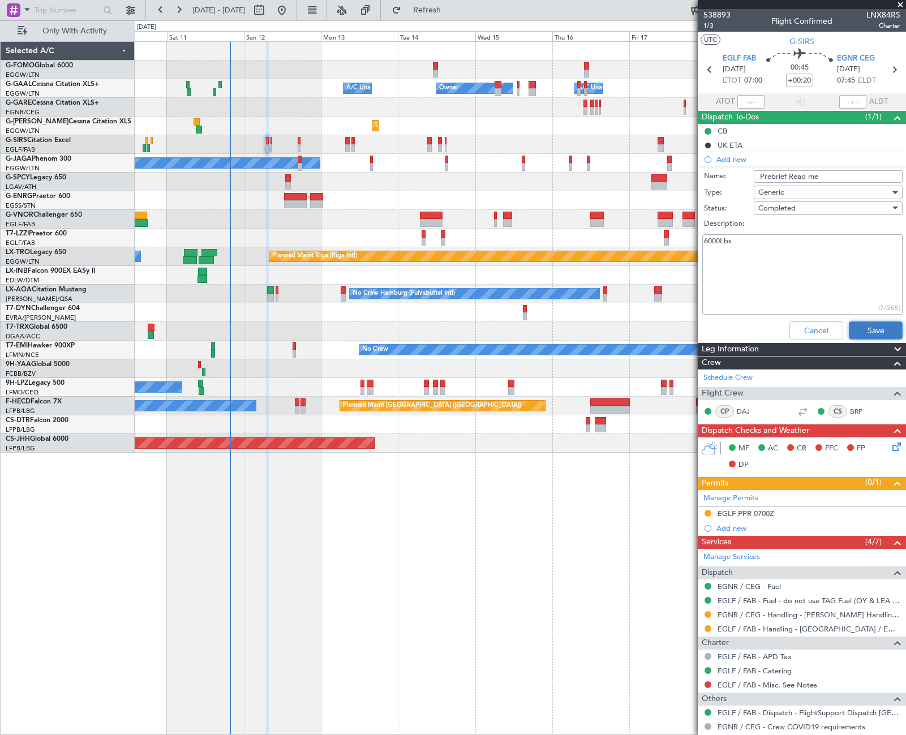
click at [866, 328] on button "Save" at bounding box center [876, 330] width 54 height 18
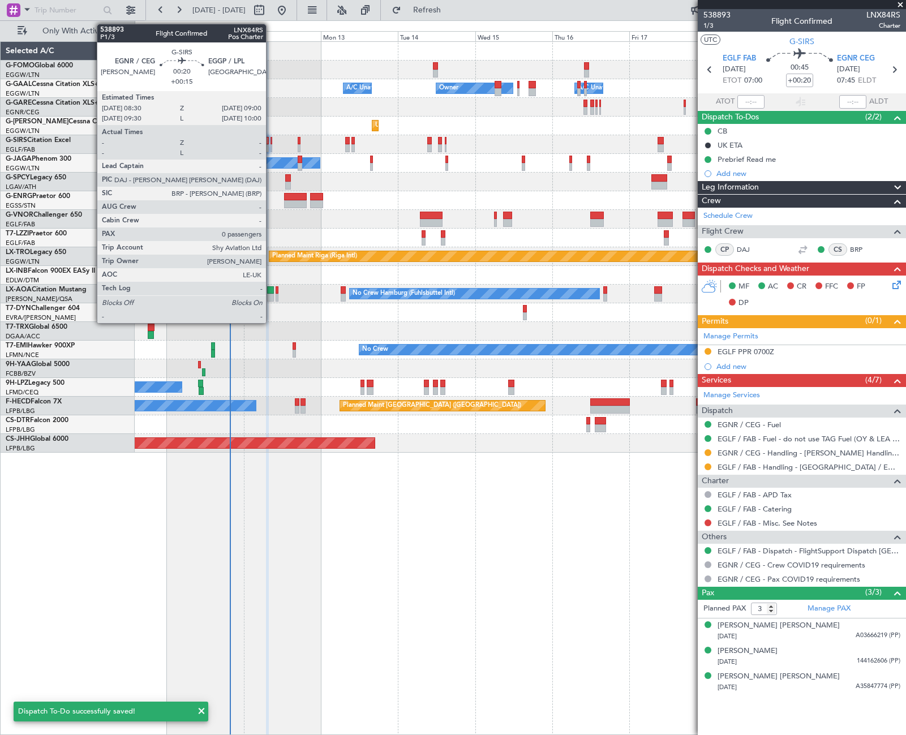
click at [271, 147] on div at bounding box center [271, 148] width 2 height 8
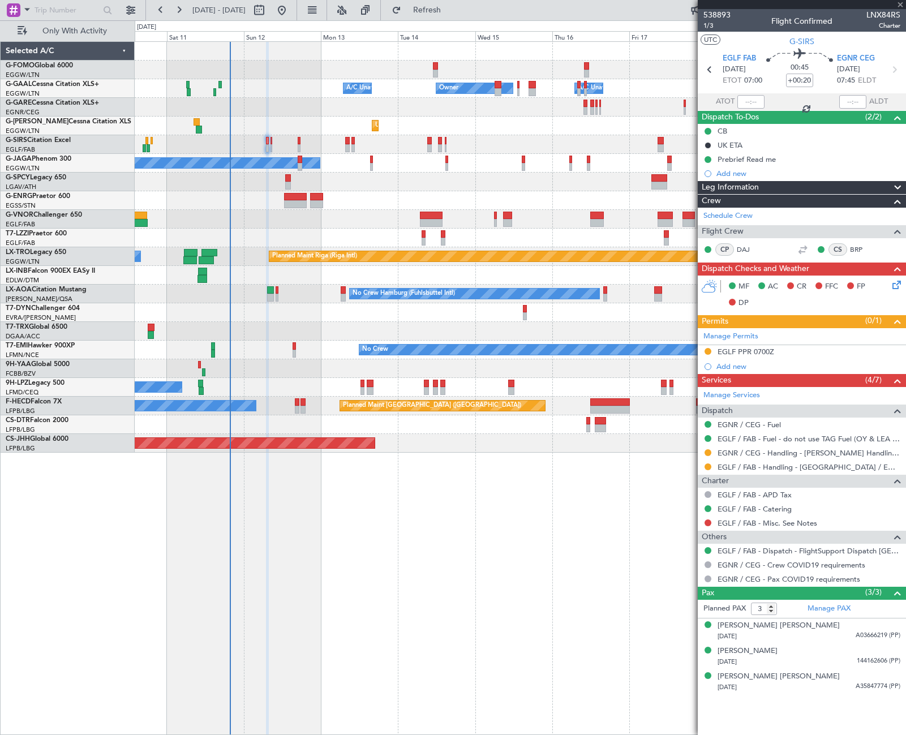
type input "+00:15"
type input "0"
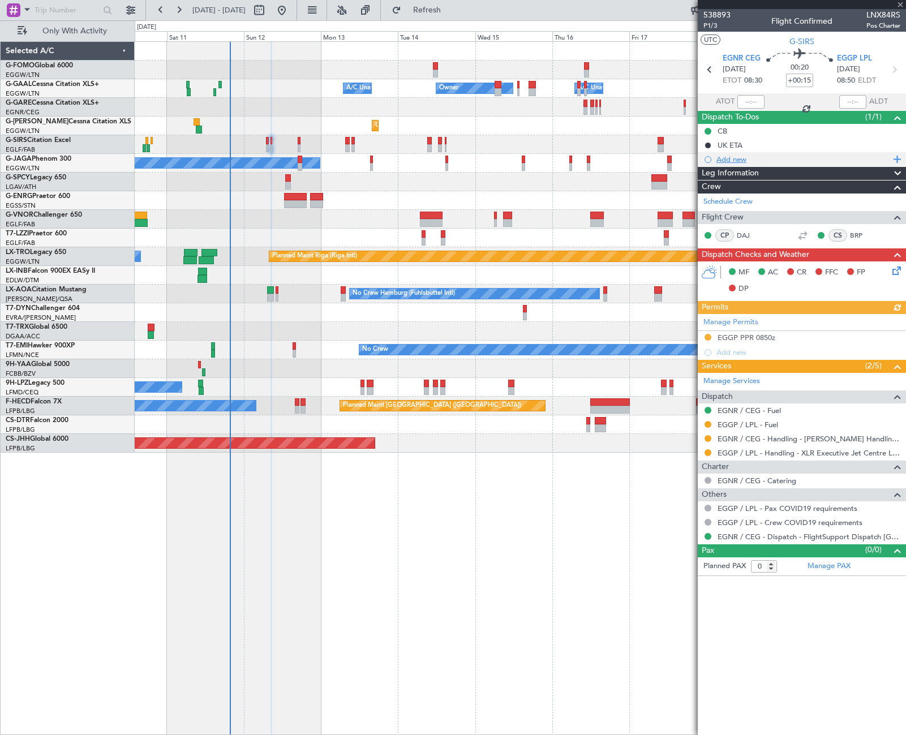
click at [739, 161] on div "Add new" at bounding box center [803, 159] width 174 height 10
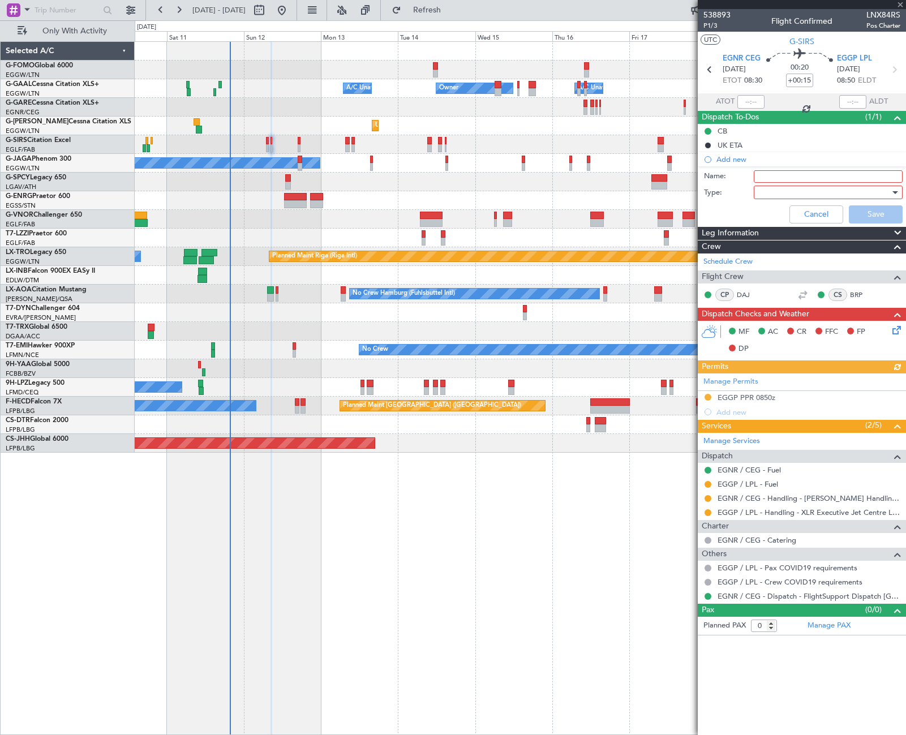
click at [784, 175] on input "Name:" at bounding box center [828, 176] width 149 height 12
type input "Prebrief Read me"
click at [803, 192] on div at bounding box center [824, 192] width 132 height 17
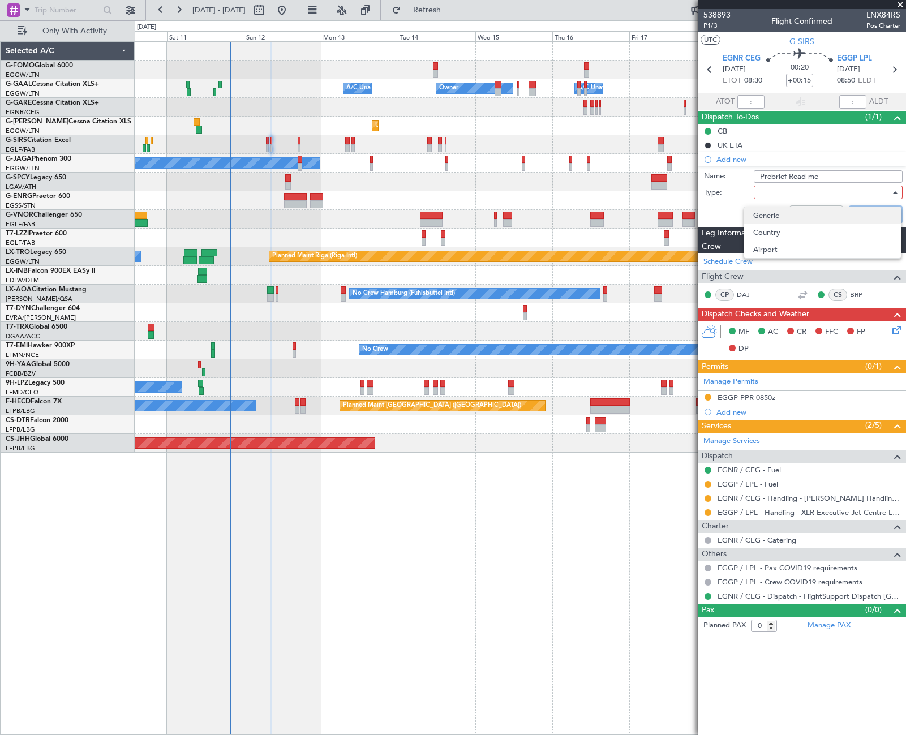
click at [779, 219] on span "Generic" at bounding box center [822, 215] width 139 height 17
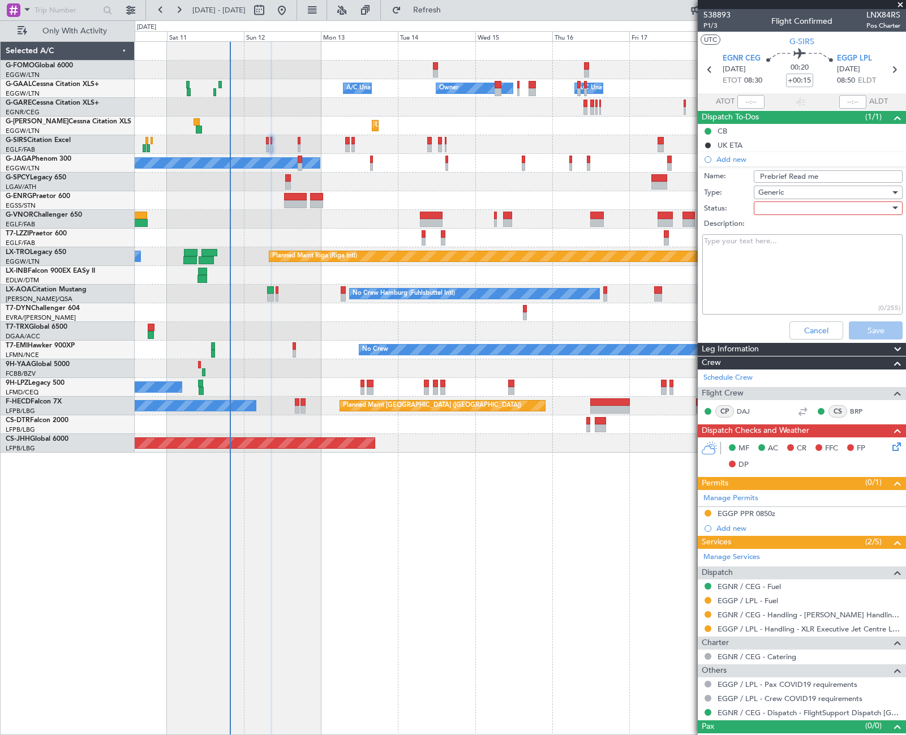
click at [779, 203] on div at bounding box center [824, 208] width 132 height 17
click at [796, 263] on span "Completed" at bounding box center [823, 264] width 132 height 17
click at [761, 246] on textarea "Description:" at bounding box center [802, 274] width 200 height 81
paste textarea "4500Lbs"
click at [761, 246] on textarea "4500Lbs" at bounding box center [802, 274] width 200 height 81
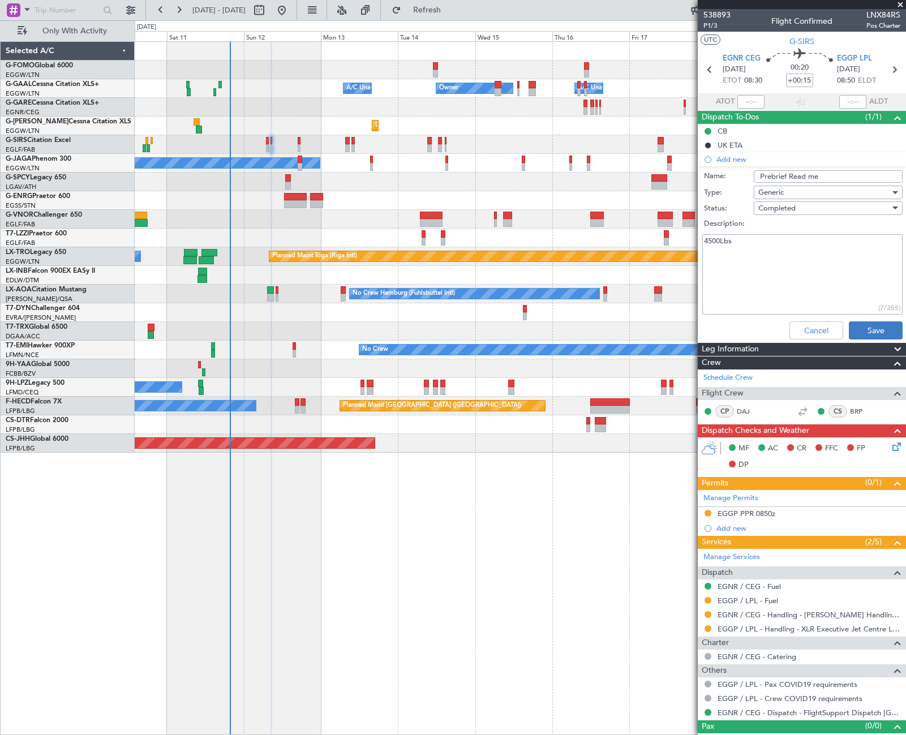
type textarea "4500Lbs"
click at [864, 332] on button "Save" at bounding box center [876, 330] width 54 height 18
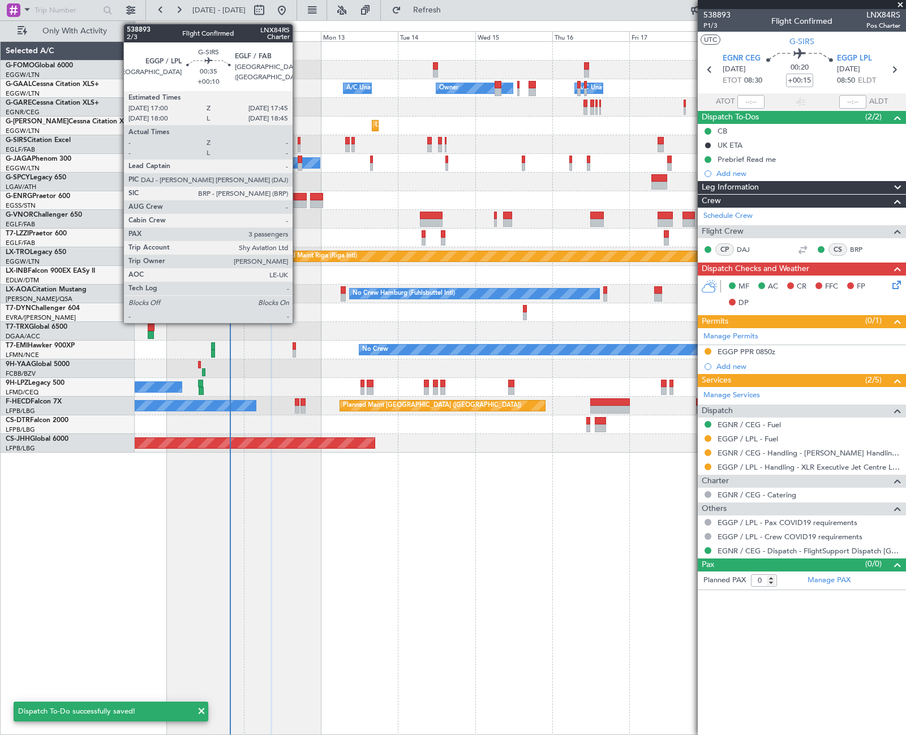
click at [298, 145] on div at bounding box center [299, 148] width 3 height 8
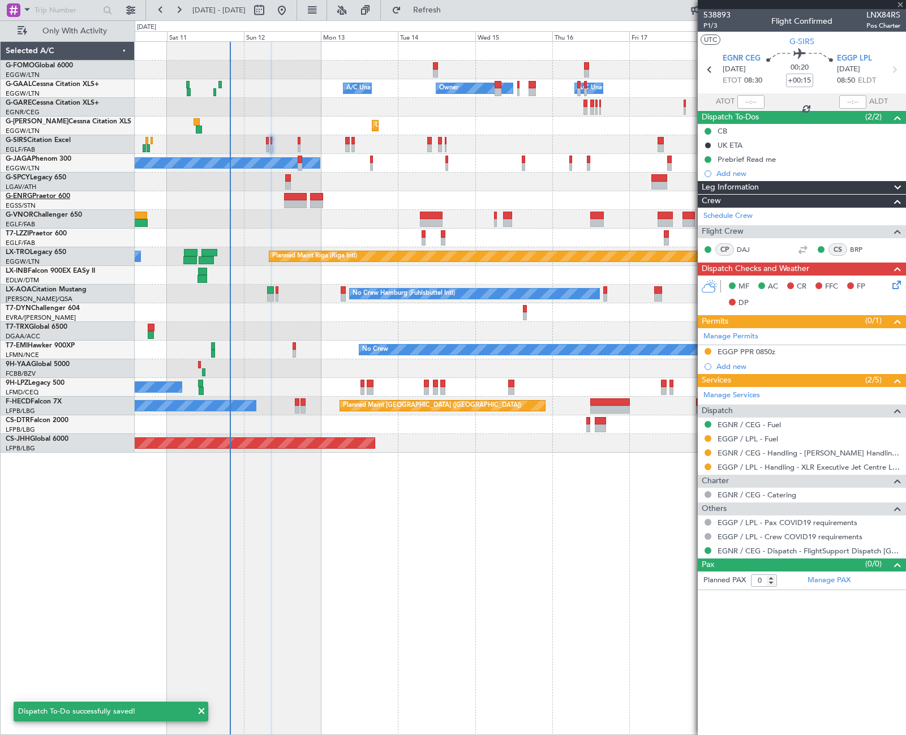
type input "+00:10"
type input "3"
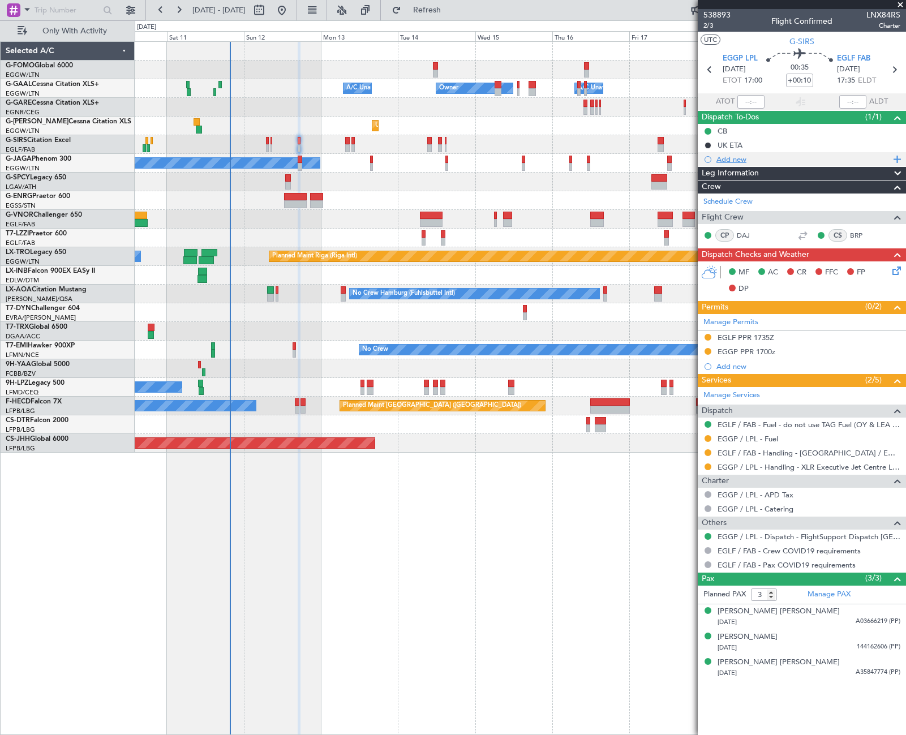
click at [741, 162] on div "Add new" at bounding box center [803, 159] width 174 height 10
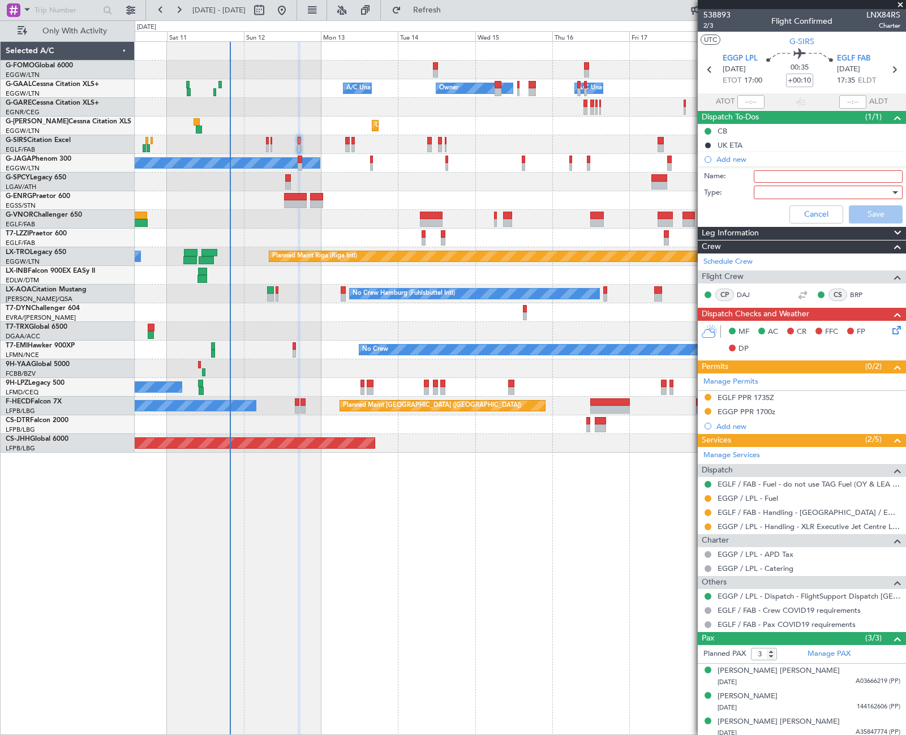
click at [763, 174] on input "Name:" at bounding box center [828, 176] width 149 height 12
type input "Prebrief Read me"
click at [804, 195] on div at bounding box center [824, 192] width 132 height 17
click at [801, 212] on span "Generic" at bounding box center [823, 215] width 132 height 17
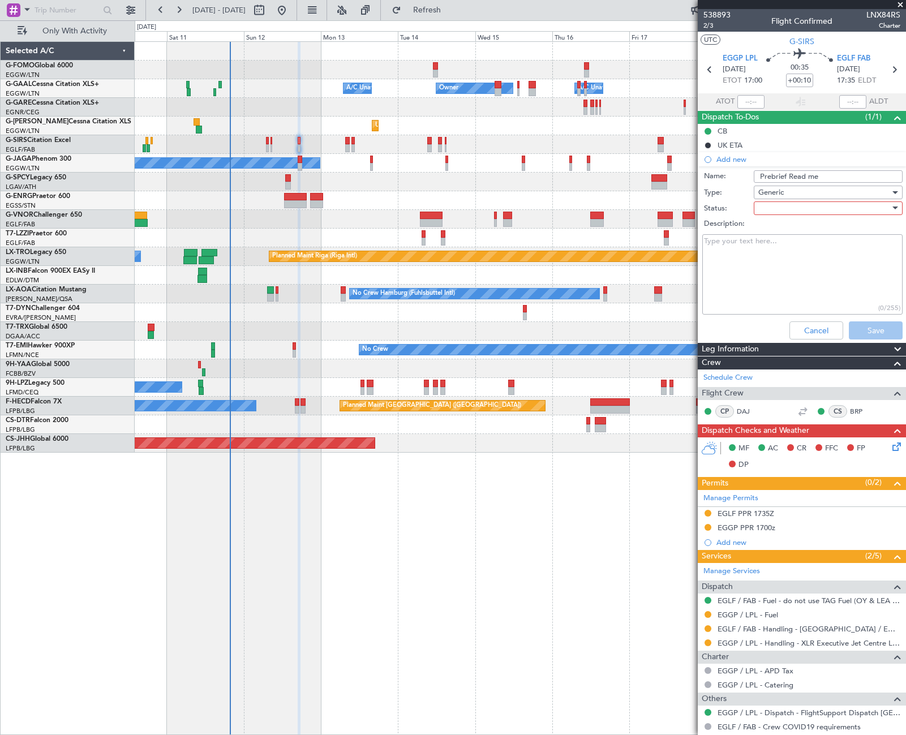
click at [821, 208] on div at bounding box center [824, 208] width 132 height 17
click at [804, 252] on span "In Progress" at bounding box center [823, 247] width 132 height 17
click at [802, 207] on div "In Progress" at bounding box center [824, 208] width 132 height 17
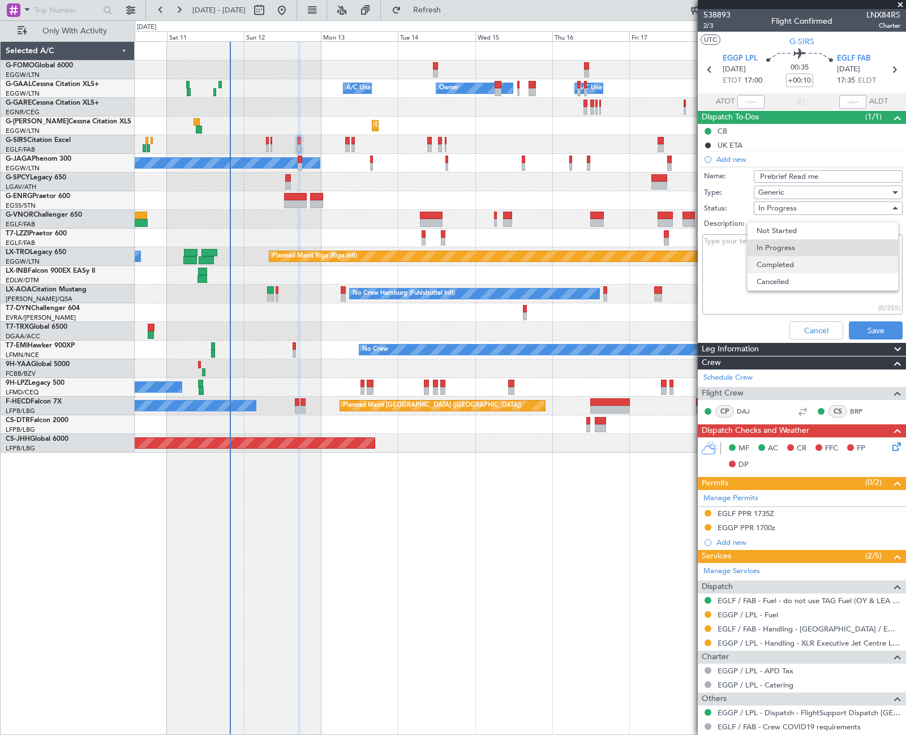
click at [787, 264] on span "Completed" at bounding box center [823, 264] width 132 height 17
click at [737, 256] on textarea "Description:" at bounding box center [802, 274] width 200 height 81
paste textarea "3900Lbs"
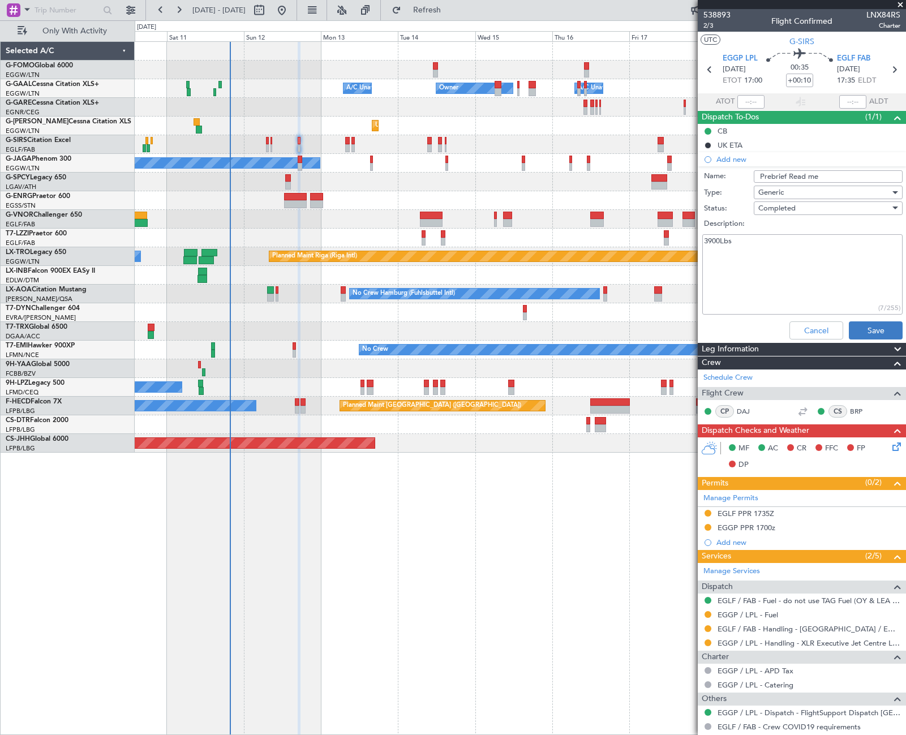
type textarea "3900Lbs"
click at [863, 329] on button "Save" at bounding box center [876, 330] width 54 height 18
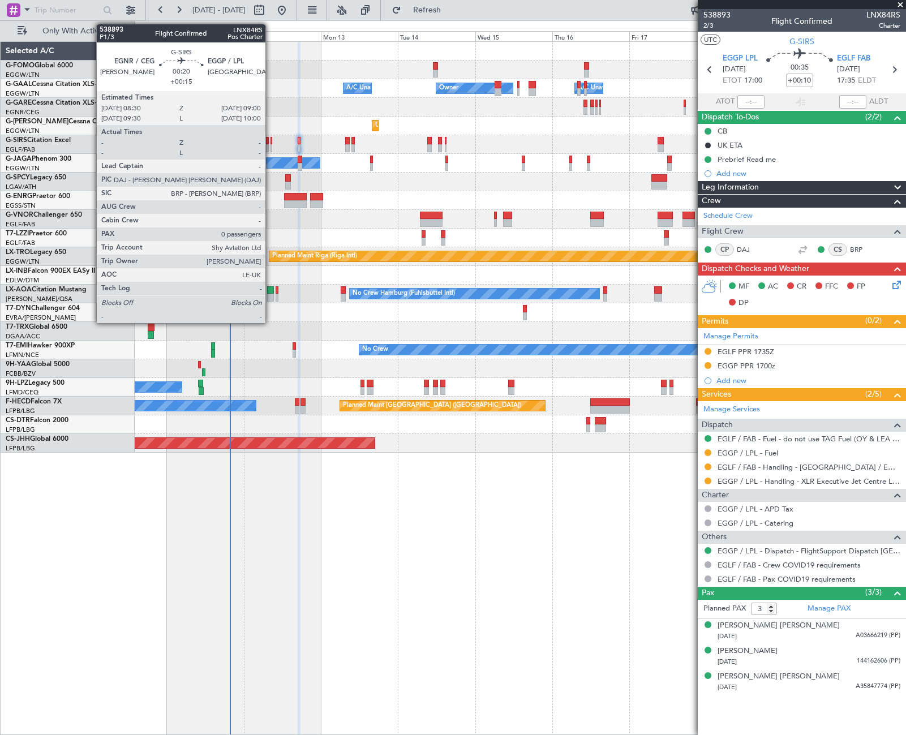
click at [270, 144] on div at bounding box center [271, 141] width 2 height 8
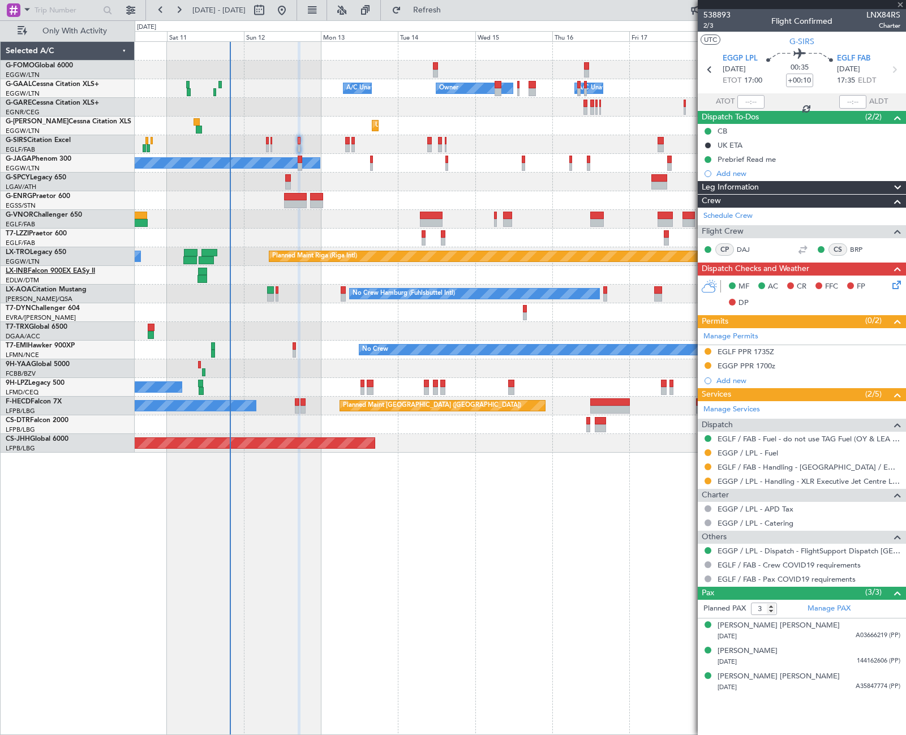
type input "+00:15"
type input "0"
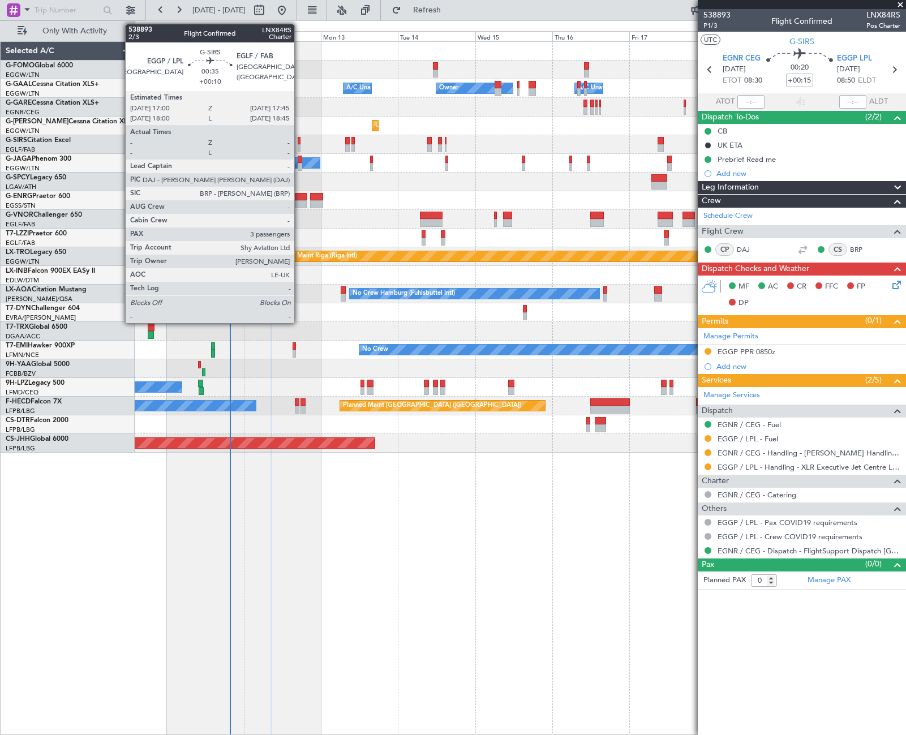
click at [299, 147] on div at bounding box center [299, 148] width 3 height 8
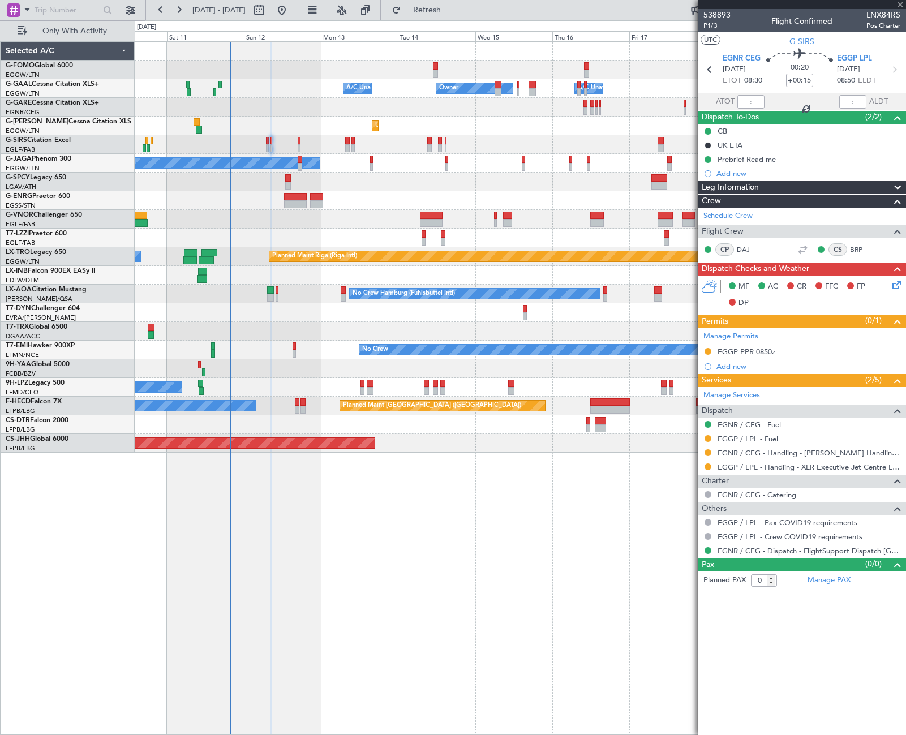
type input "+00:10"
type input "3"
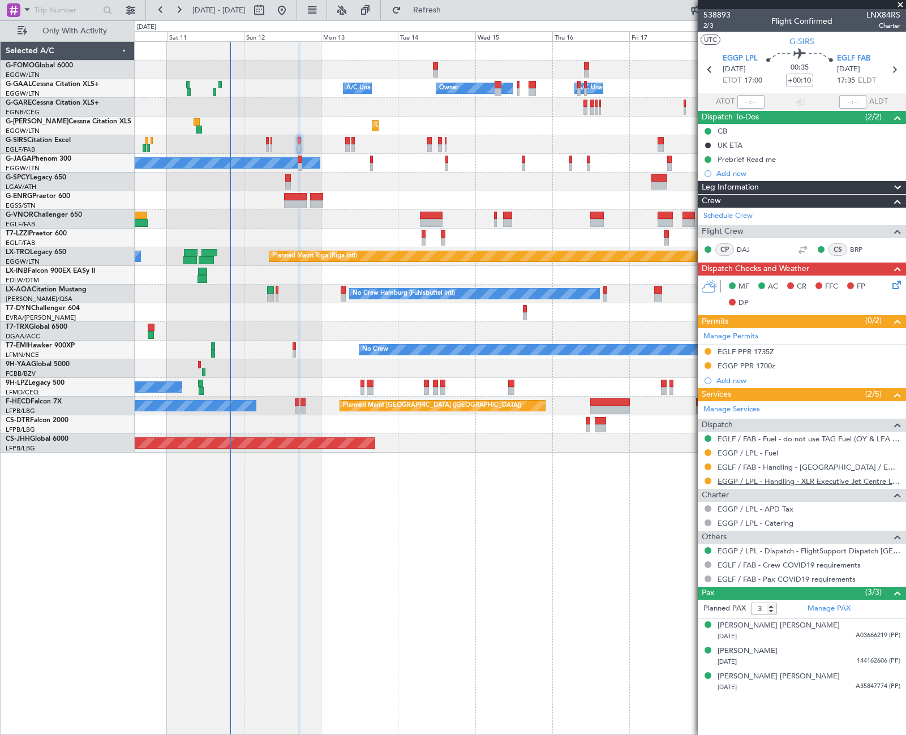
click at [773, 482] on link "EGGP / LPL - Handling - XLR Executive Jet Centre Liverpool EGGP / LPL" at bounding box center [809, 481] width 183 height 10
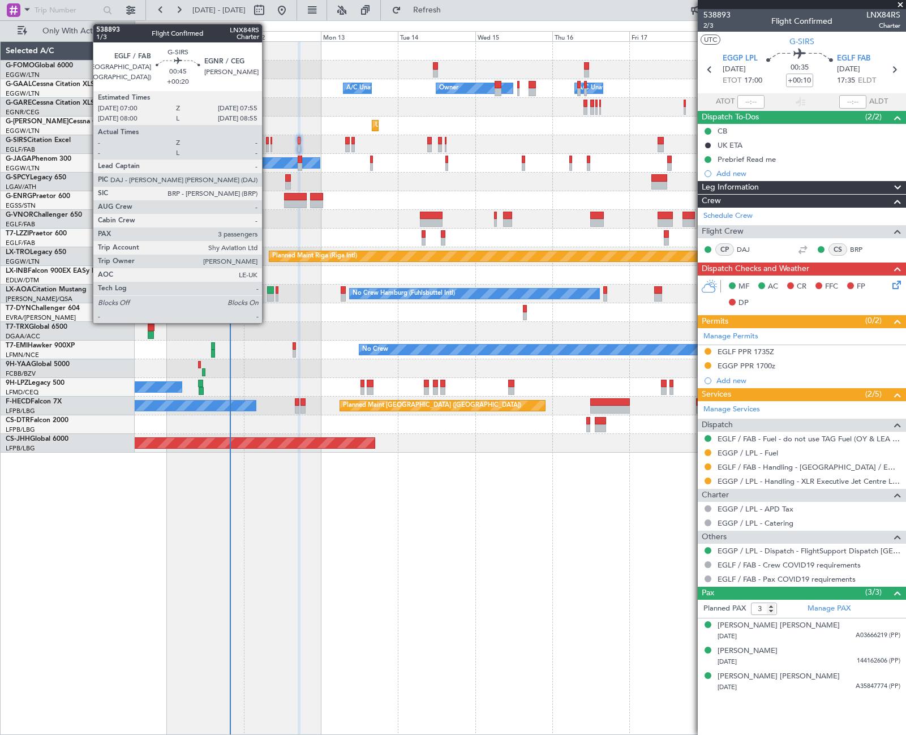
click at [267, 148] on div at bounding box center [267, 148] width 3 height 8
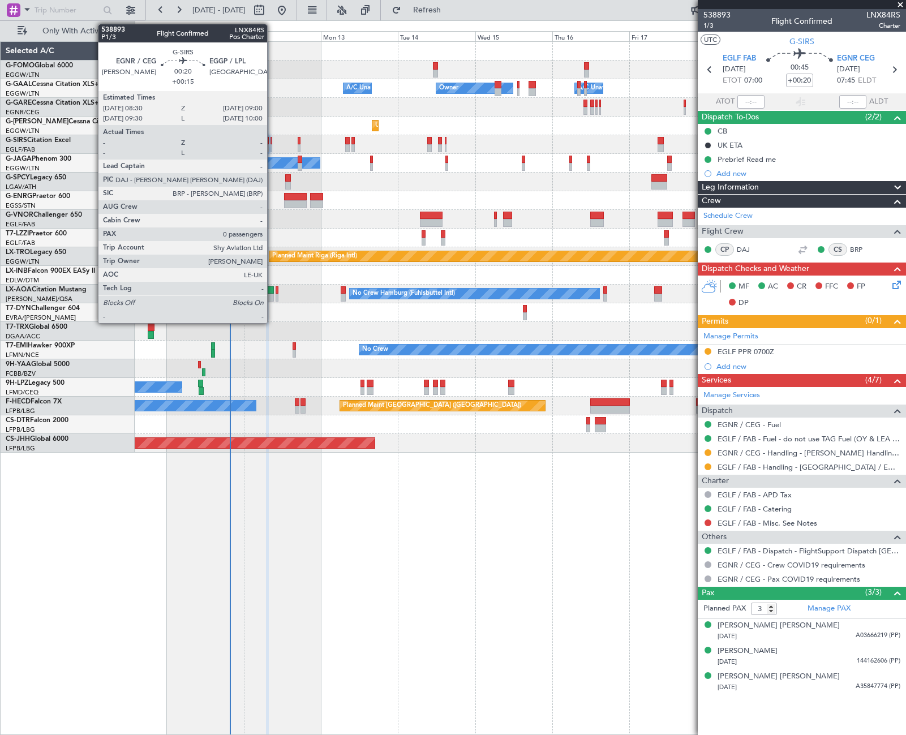
click at [272, 143] on div at bounding box center [271, 141] width 2 height 8
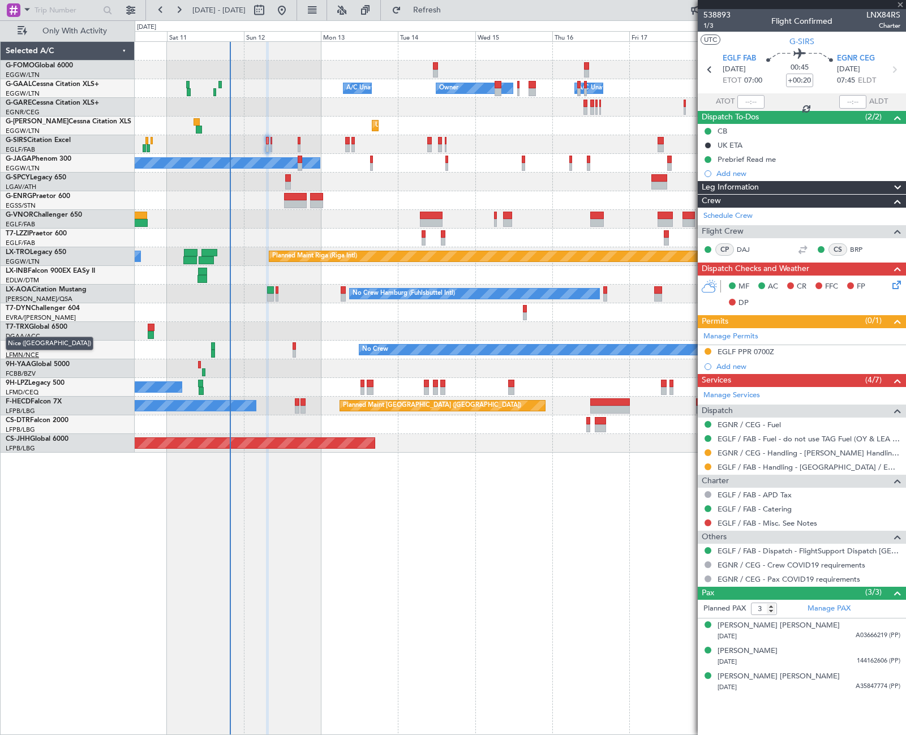
type input "+00:15"
type input "0"
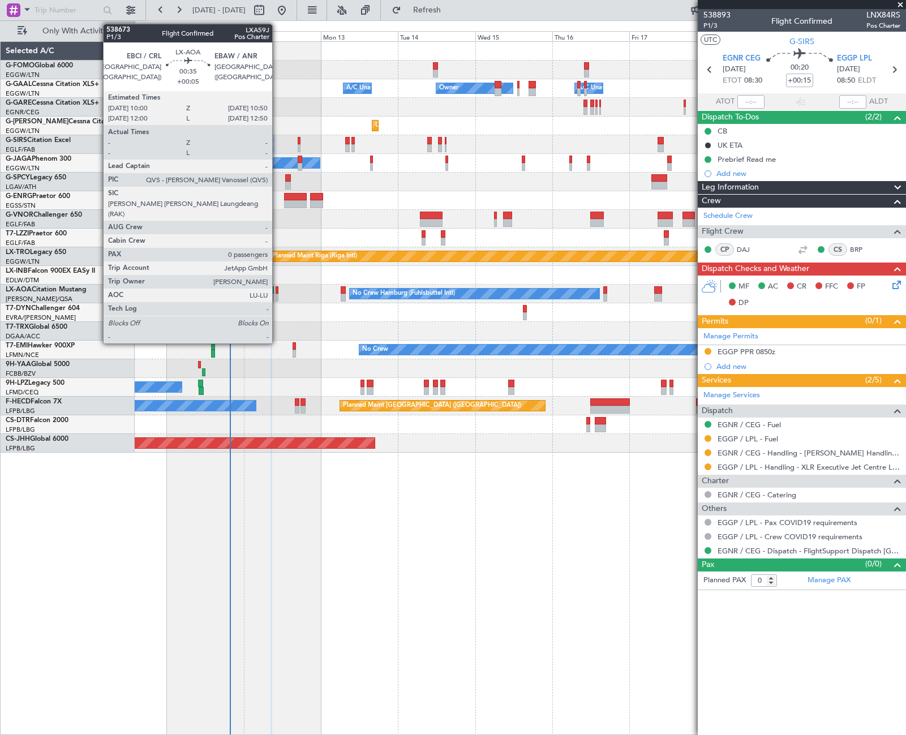
click at [277, 292] on div at bounding box center [277, 290] width 3 height 8
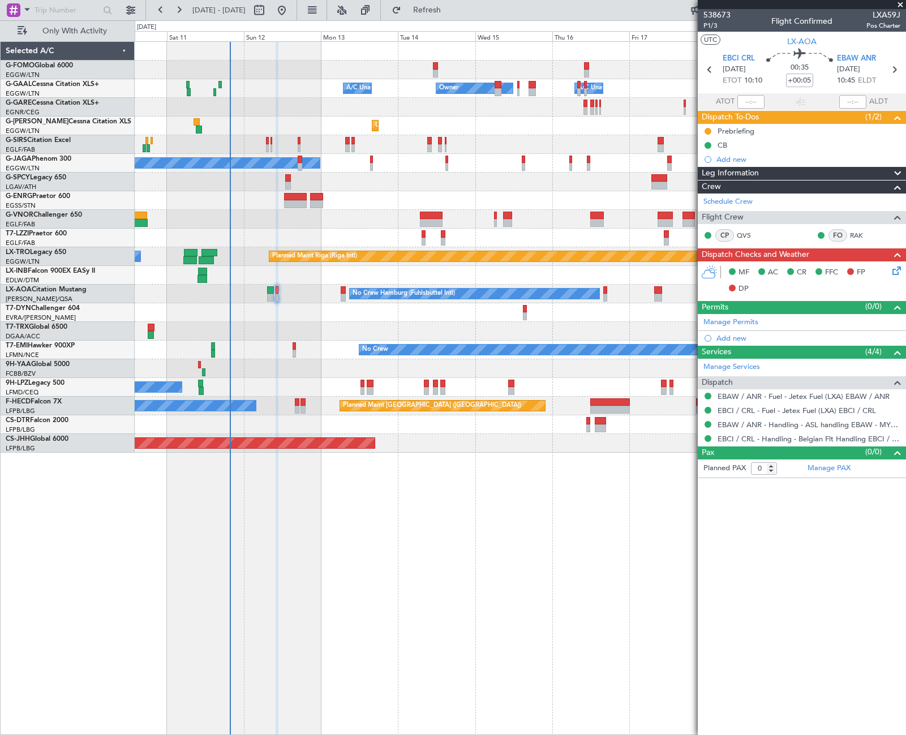
click at [734, 128] on div "Prebriefing" at bounding box center [736, 131] width 37 height 10
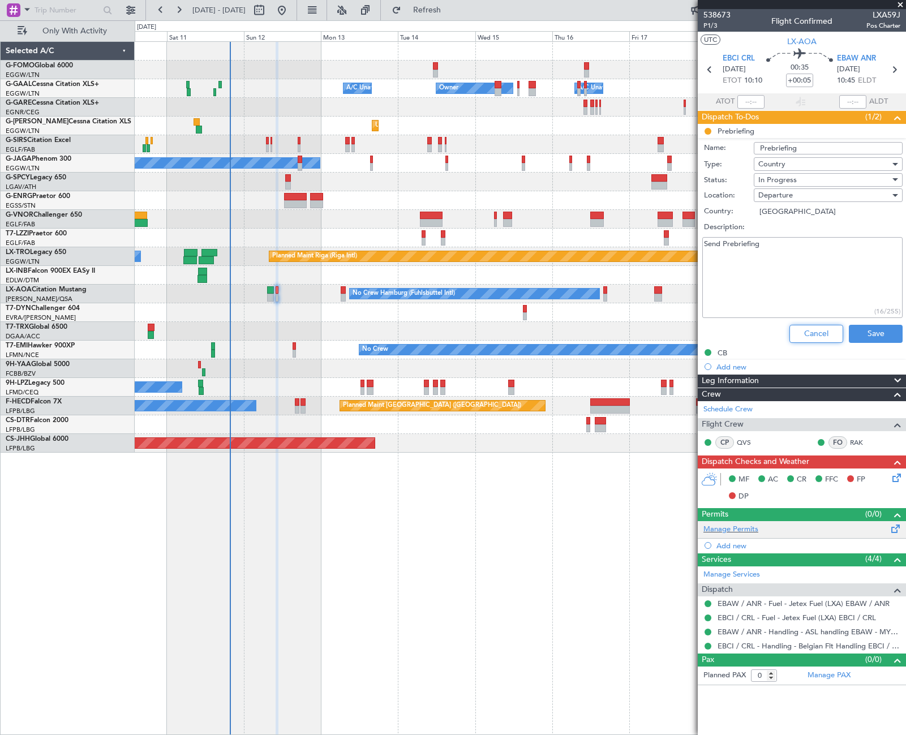
drag, startPoint x: 805, startPoint y: 334, endPoint x: 791, endPoint y: 315, distance: 23.4
click at [806, 334] on button "Cancel" at bounding box center [816, 334] width 54 height 18
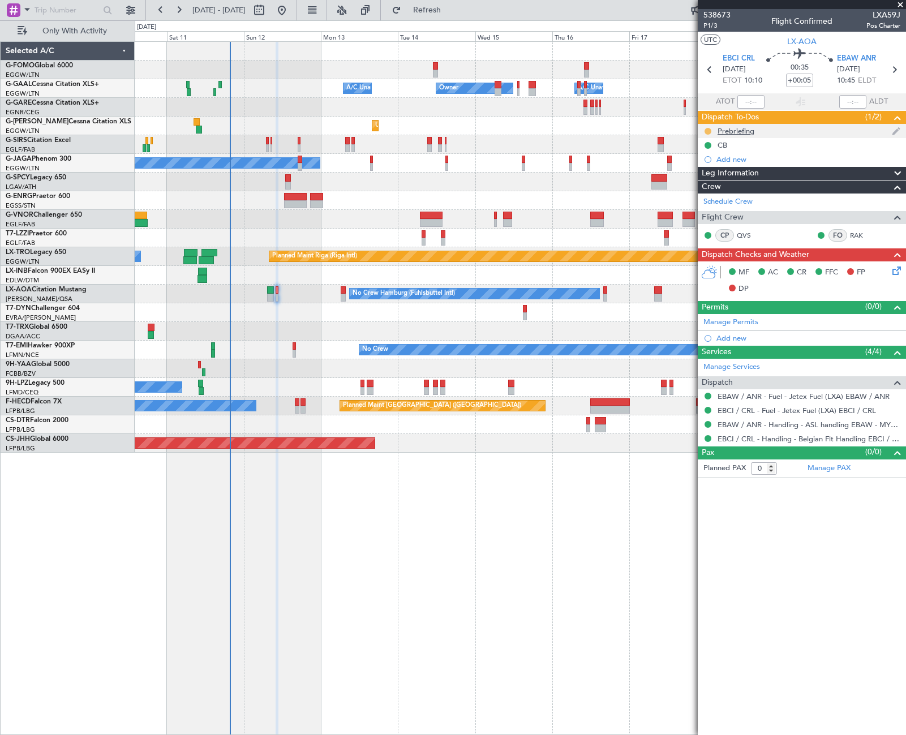
click at [708, 128] on button at bounding box center [708, 131] width 7 height 7
click at [698, 197] on span "Cancelled" at bounding box center [710, 197] width 32 height 11
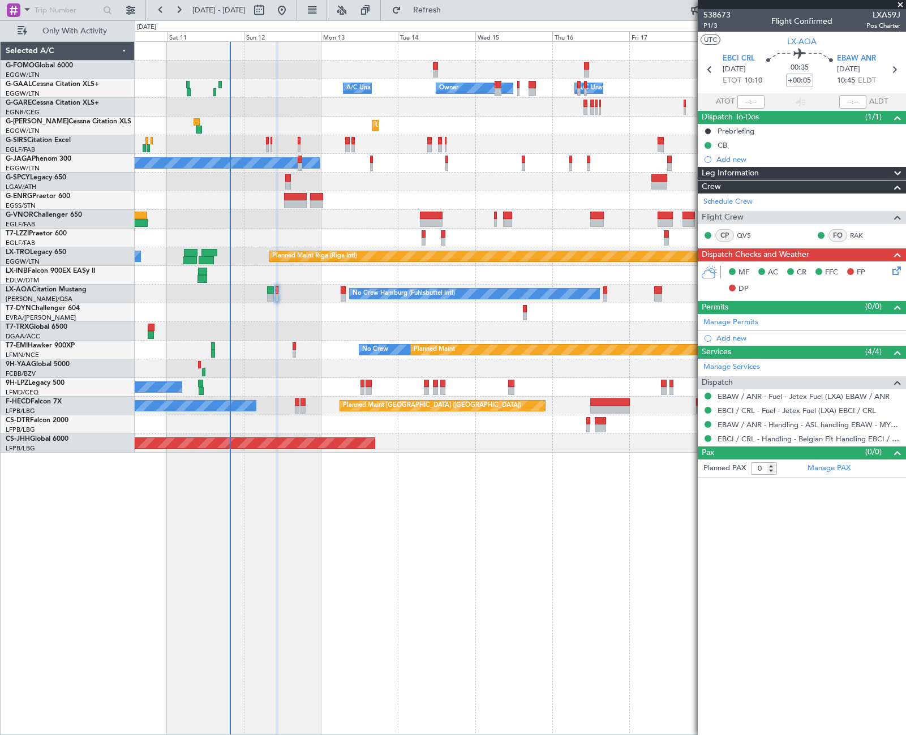
click at [800, 170] on div "Leg Information" at bounding box center [802, 173] width 208 height 13
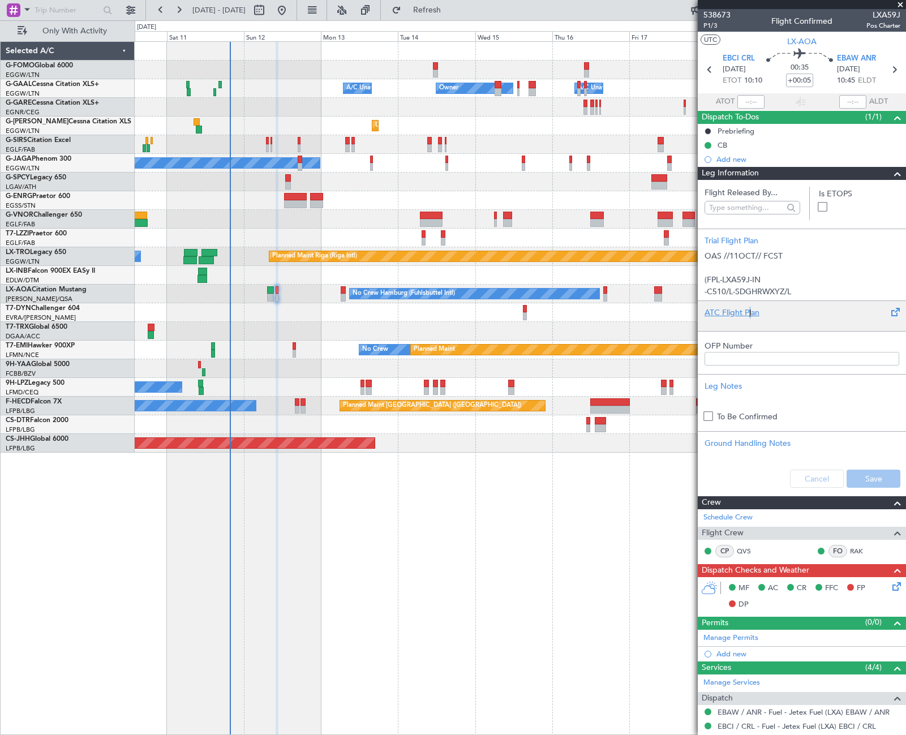
click at [750, 309] on div "ATC Flight Plan" at bounding box center [802, 313] width 195 height 12
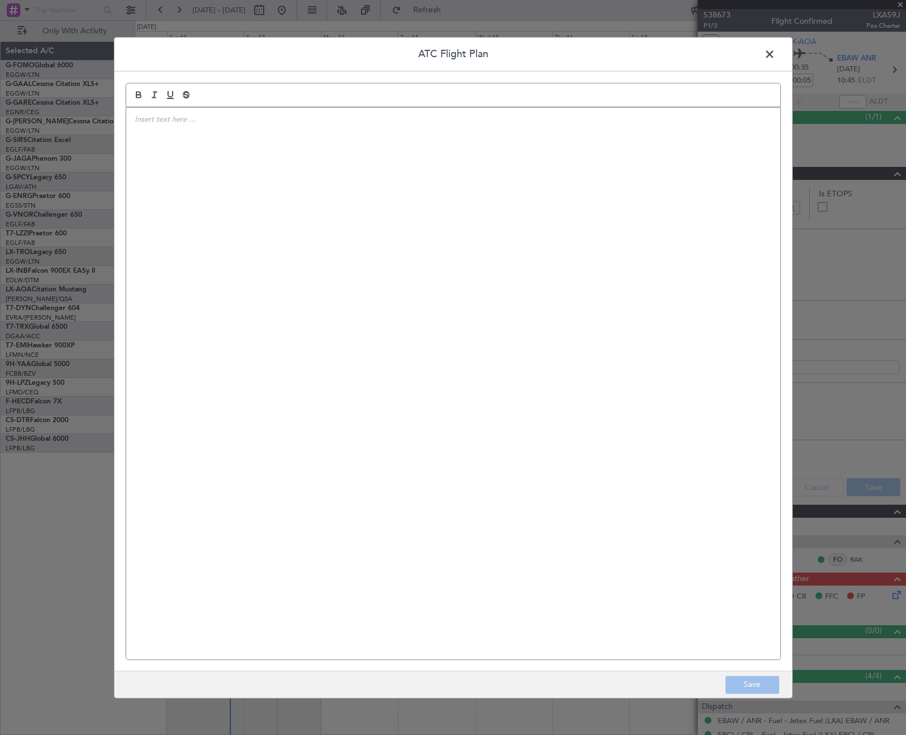
drag, startPoint x: 750, startPoint y: 309, endPoint x: 347, endPoint y: 284, distance: 403.1
click at [347, 284] on div at bounding box center [453, 384] width 654 height 552
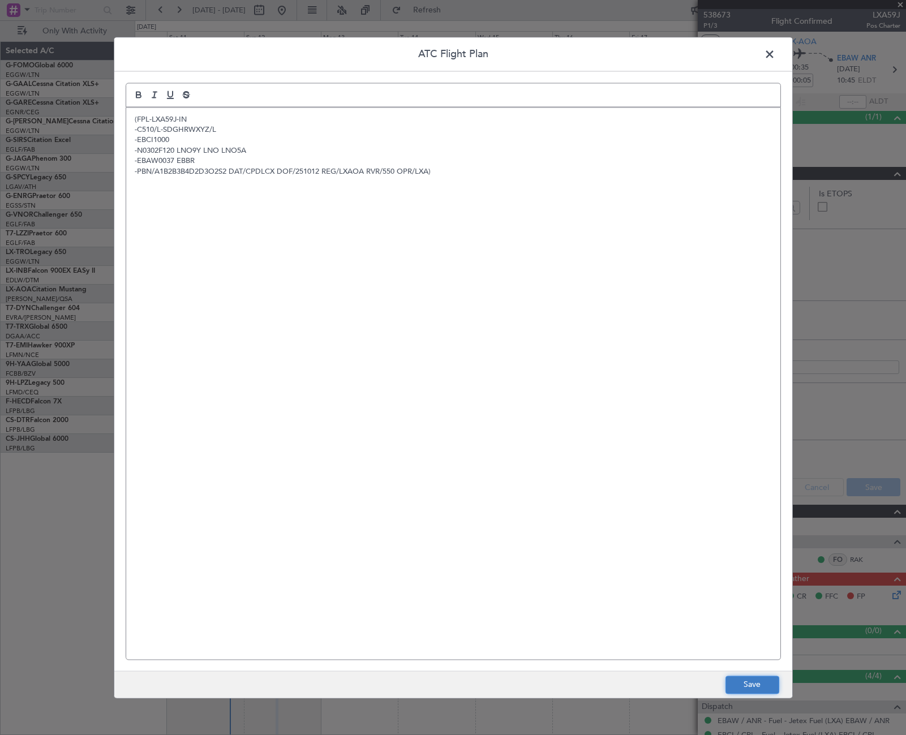
click at [761, 688] on button "Save" at bounding box center [752, 685] width 54 height 18
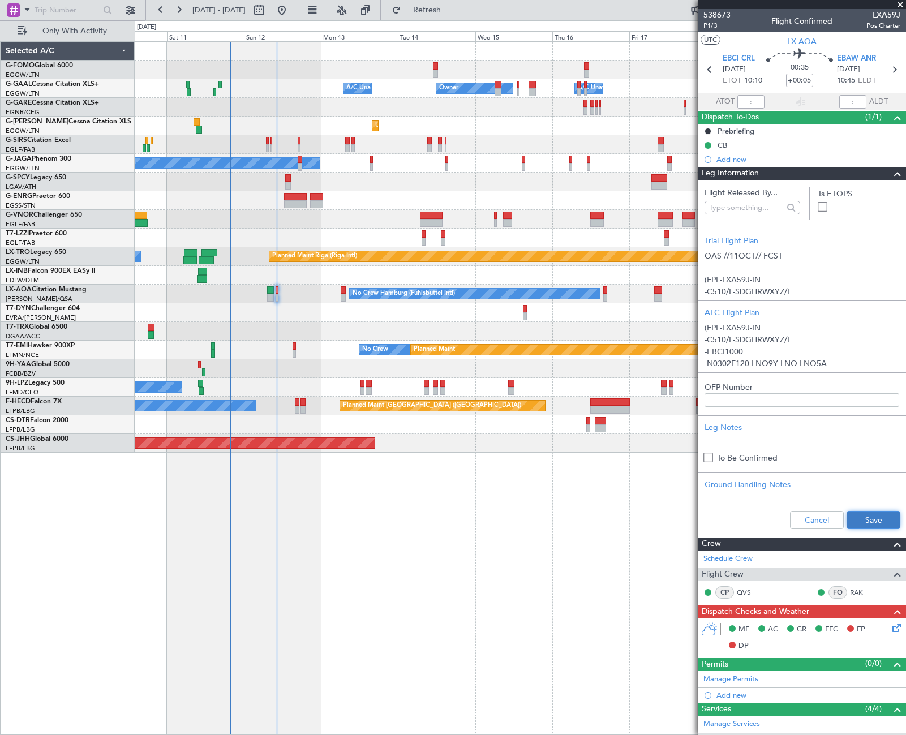
click at [864, 518] on button "Save" at bounding box center [874, 520] width 54 height 18
click at [891, 174] on span at bounding box center [898, 174] width 14 height 14
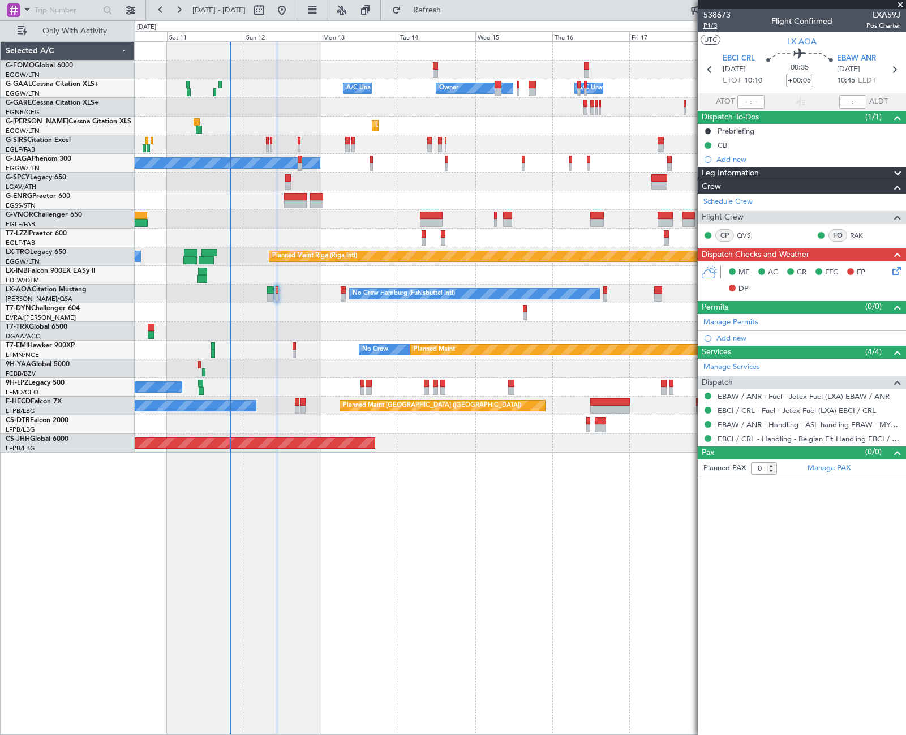
click at [704, 25] on span "P1/3" at bounding box center [716, 26] width 27 height 10
click at [896, 270] on icon at bounding box center [894, 268] width 9 height 9
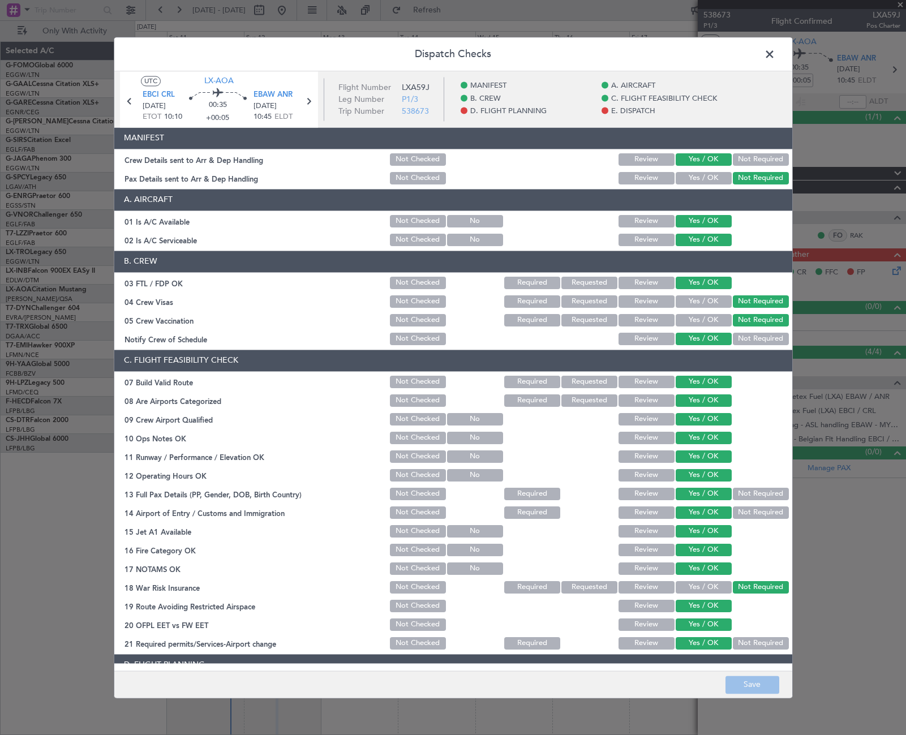
scroll to position [396, 0]
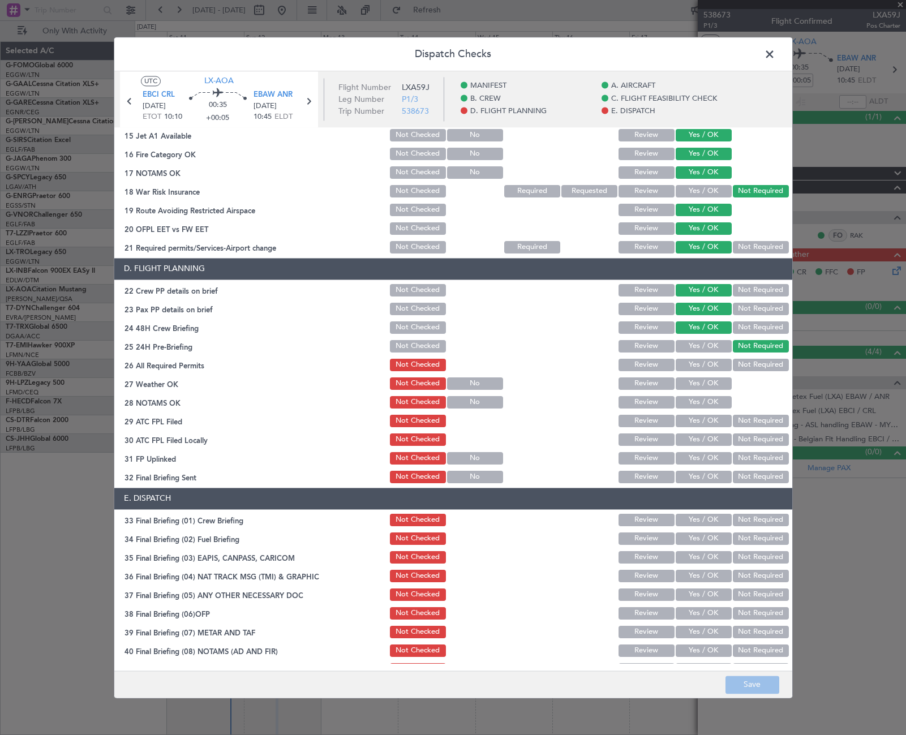
click at [705, 366] on button "Yes / OK" at bounding box center [704, 365] width 56 height 12
click at [701, 387] on button "Yes / OK" at bounding box center [704, 383] width 56 height 12
click at [704, 401] on button "Yes / OK" at bounding box center [704, 402] width 56 height 12
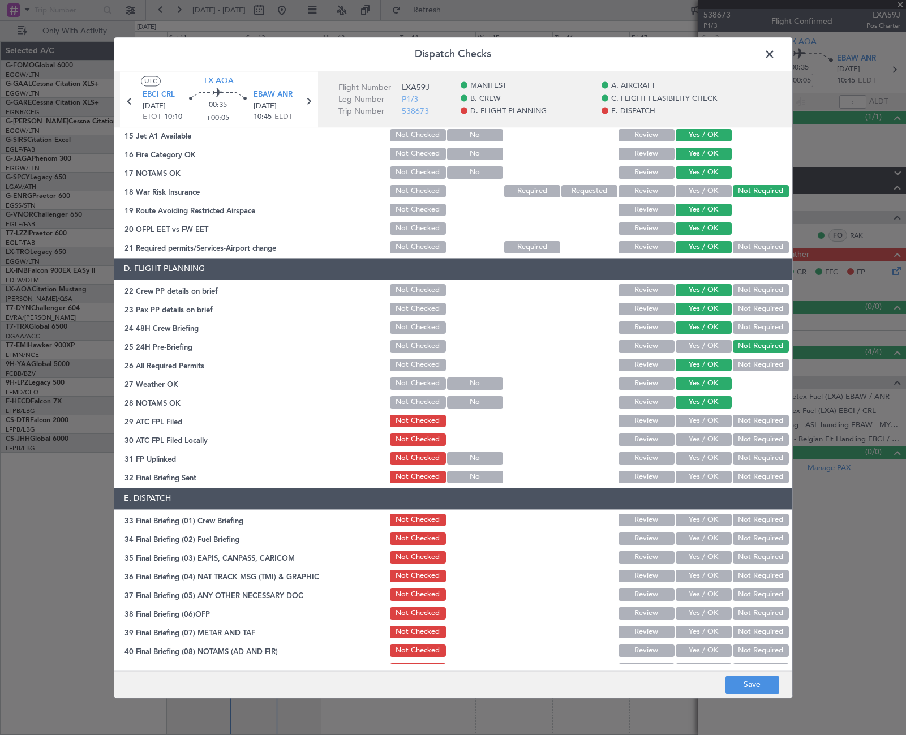
click at [710, 421] on button "Yes / OK" at bounding box center [704, 421] width 56 height 12
click at [750, 441] on button "Not Required" at bounding box center [761, 439] width 56 height 12
click at [714, 453] on button "Yes / OK" at bounding box center [704, 458] width 56 height 12
click at [707, 475] on button "Yes / OK" at bounding box center [704, 477] width 56 height 12
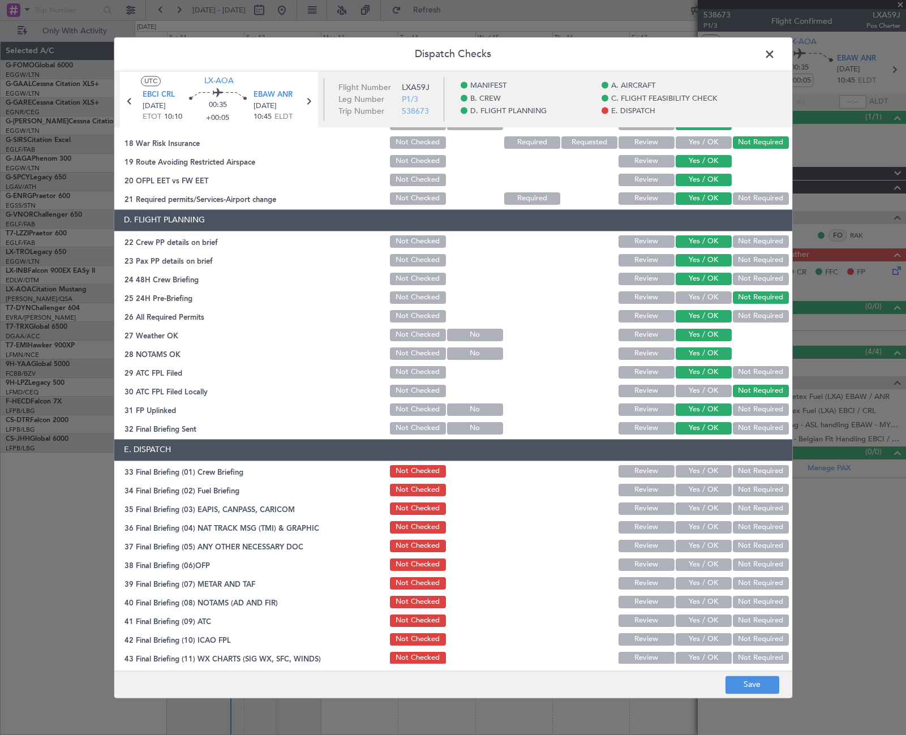
scroll to position [469, 0]
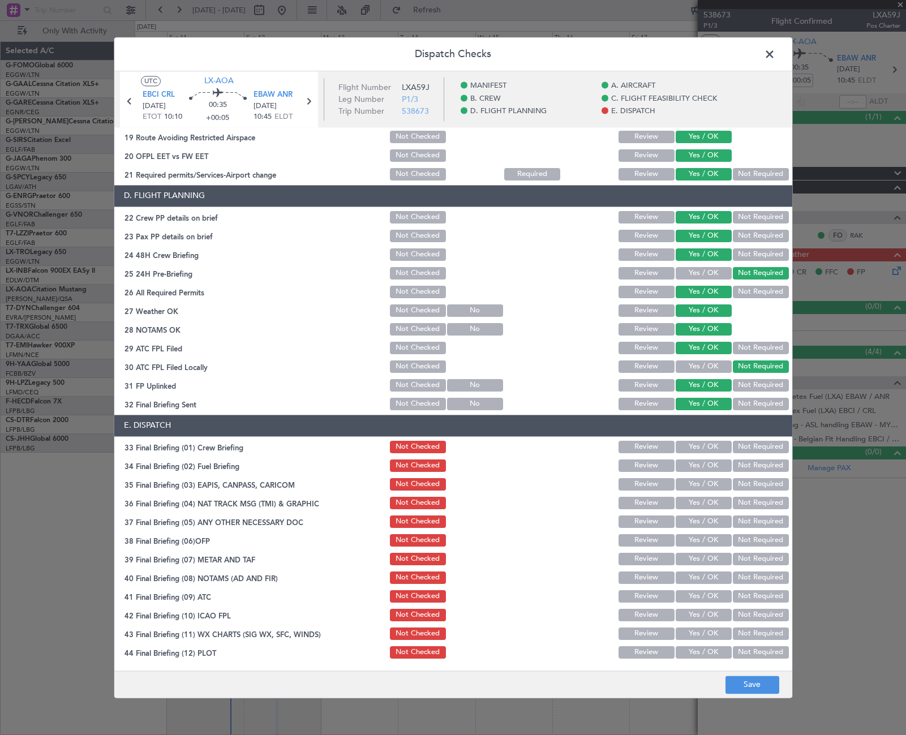
click at [706, 447] on button "Yes / OK" at bounding box center [704, 447] width 56 height 12
drag, startPoint x: 706, startPoint y: 461, endPoint x: 710, endPoint y: 467, distance: 7.9
click at [706, 463] on button "Yes / OK" at bounding box center [704, 465] width 56 height 12
click at [746, 485] on button "Not Required" at bounding box center [761, 484] width 56 height 12
click at [746, 505] on button "Not Required" at bounding box center [761, 503] width 56 height 12
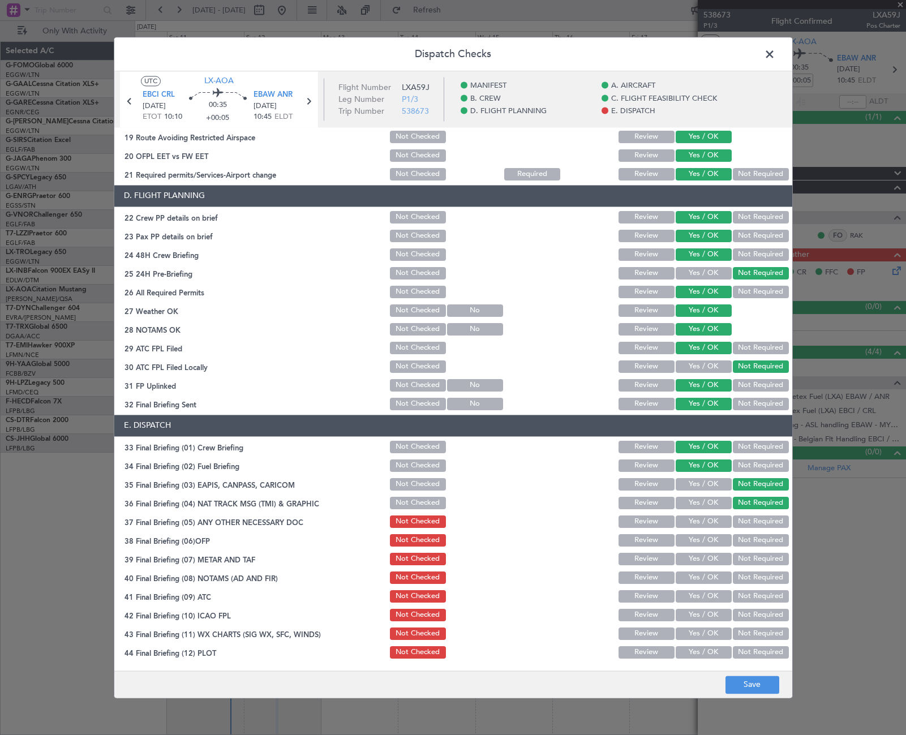
drag, startPoint x: 710, startPoint y: 522, endPoint x: 705, endPoint y: 542, distance: 19.9
click at [710, 522] on button "Yes / OK" at bounding box center [704, 522] width 56 height 12
click at [705, 542] on button "Yes / OK" at bounding box center [704, 540] width 56 height 12
click at [707, 557] on button "Yes / OK" at bounding box center [704, 559] width 56 height 12
click at [711, 579] on button "Yes / OK" at bounding box center [704, 578] width 56 height 12
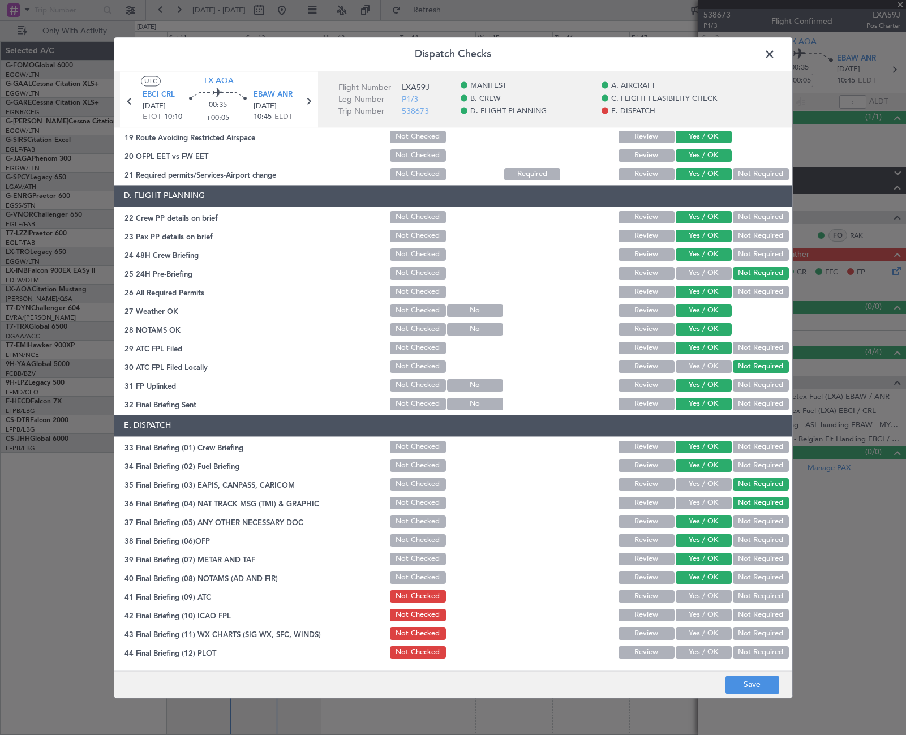
click at [712, 590] on button "Yes / OK" at bounding box center [704, 596] width 56 height 12
drag, startPoint x: 710, startPoint y: 611, endPoint x: 707, endPoint y: 624, distance: 12.8
click at [708, 614] on button "Yes / OK" at bounding box center [704, 615] width 56 height 12
click at [707, 629] on button "Yes / OK" at bounding box center [704, 634] width 56 height 12
click at [701, 653] on button "Yes / OK" at bounding box center [704, 652] width 56 height 12
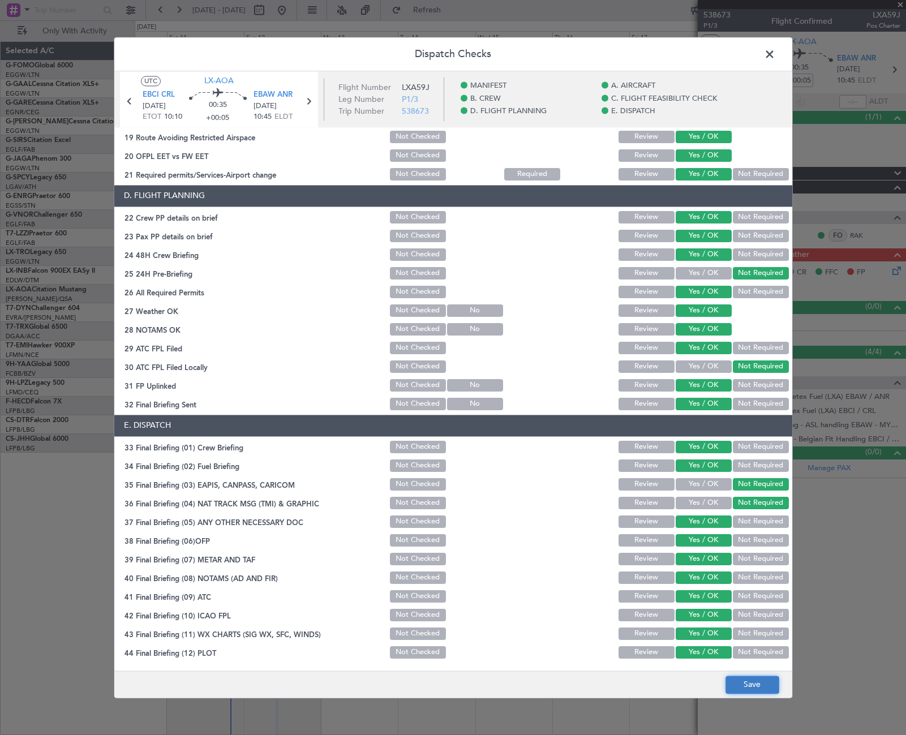
click at [742, 689] on button "Save" at bounding box center [752, 685] width 54 height 18
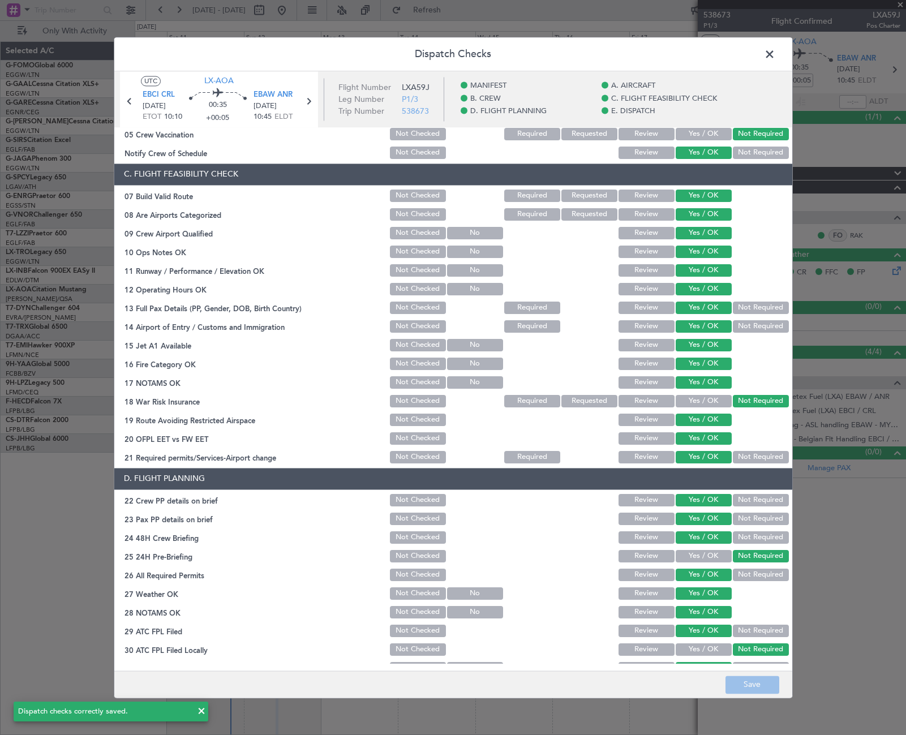
scroll to position [0, 0]
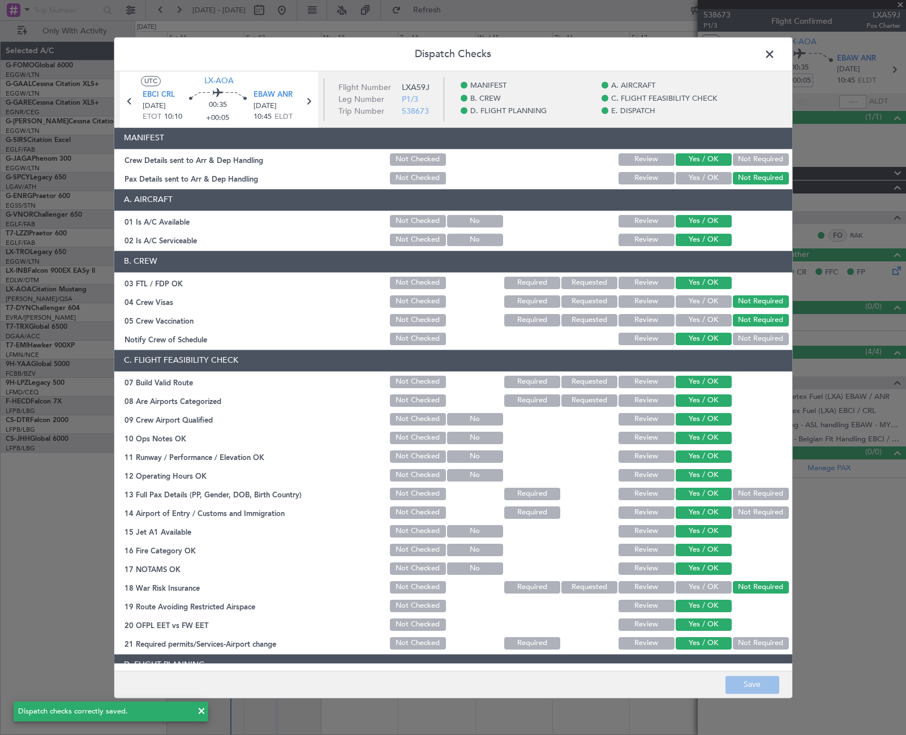
click at [775, 53] on span at bounding box center [775, 57] width 0 height 23
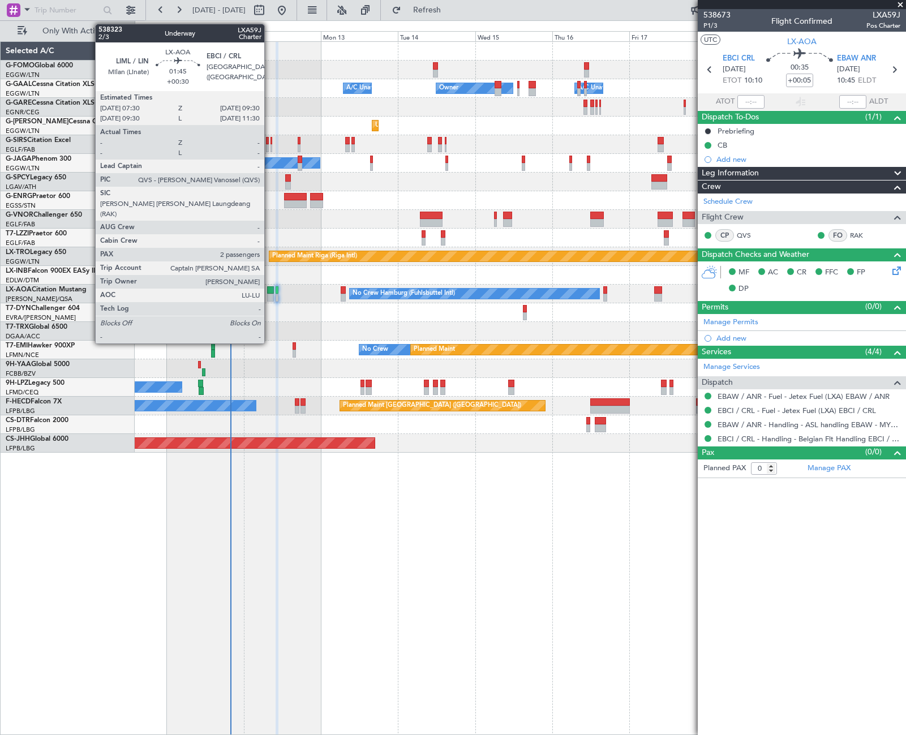
click at [269, 292] on div at bounding box center [270, 290] width 7 height 8
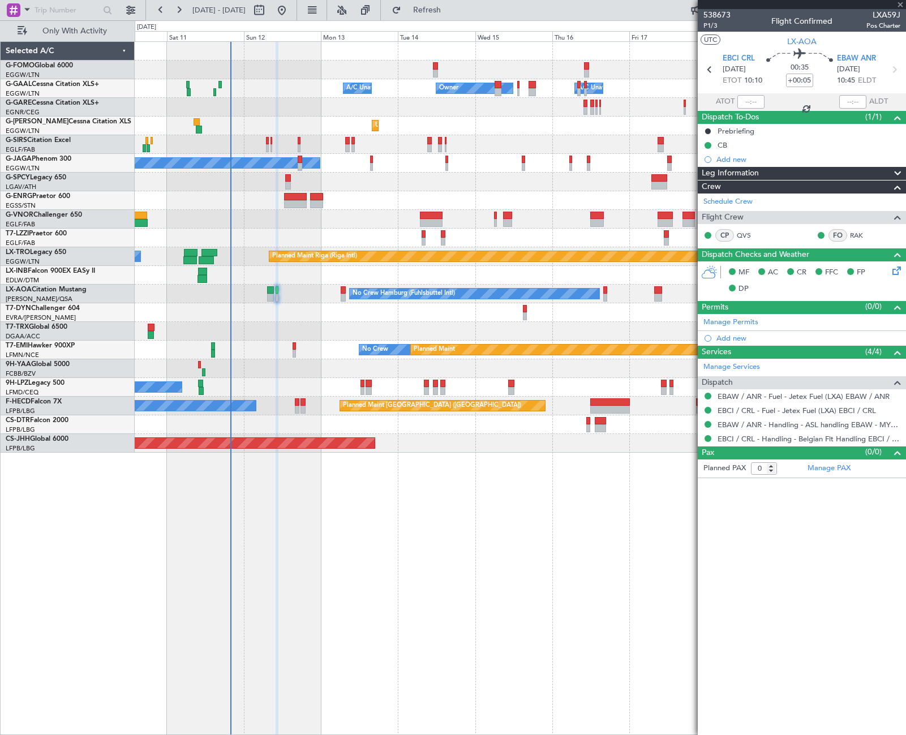
type input "+00:30"
type input "2"
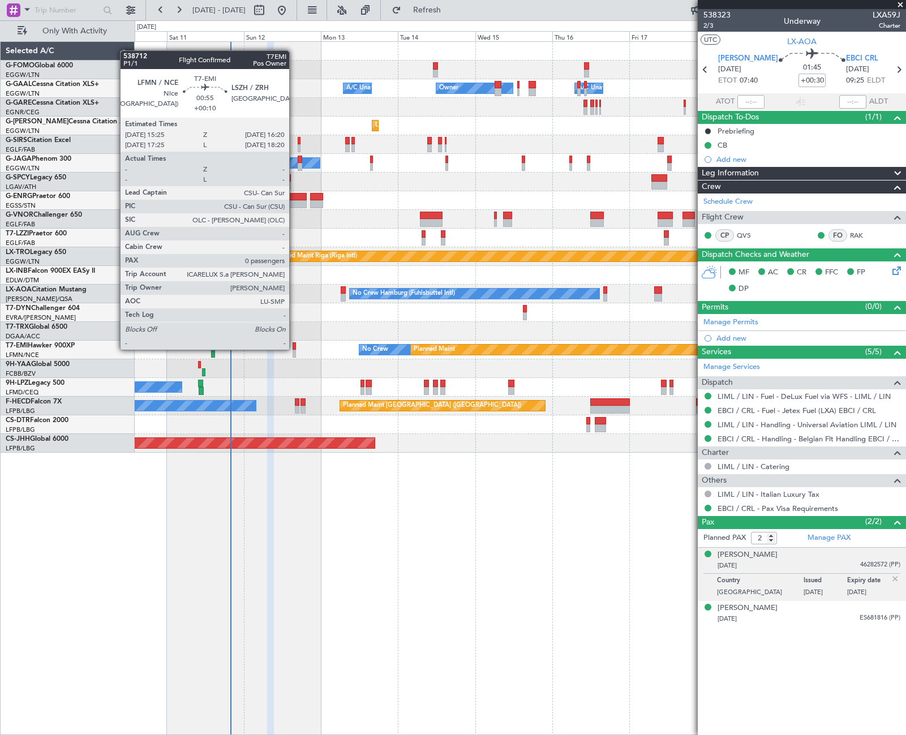
click at [294, 349] on div at bounding box center [294, 346] width 3 height 8
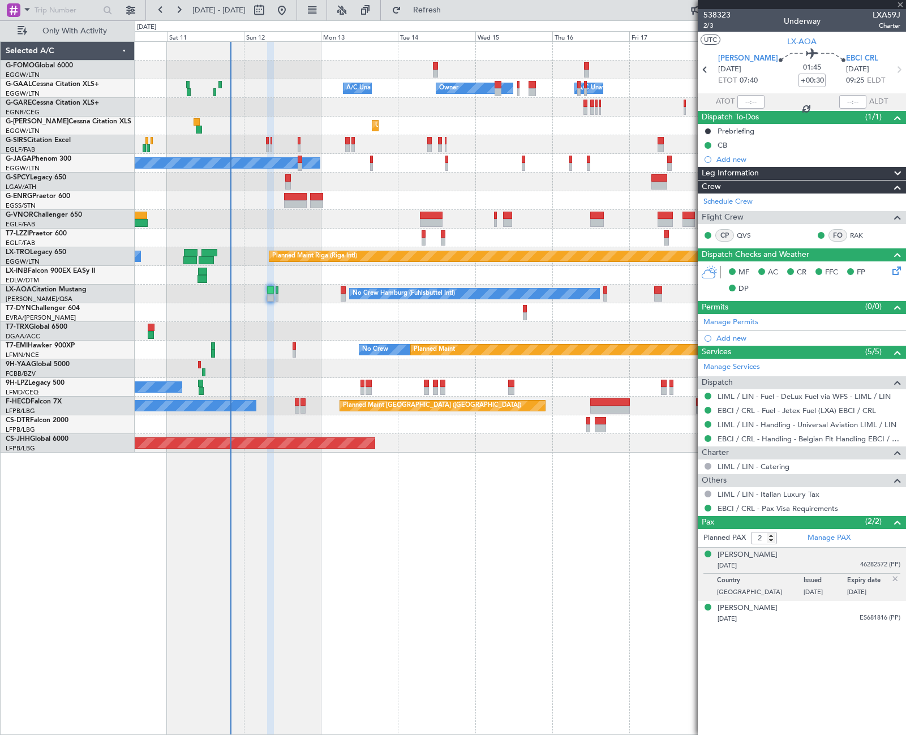
type input "+00:10"
type input "0"
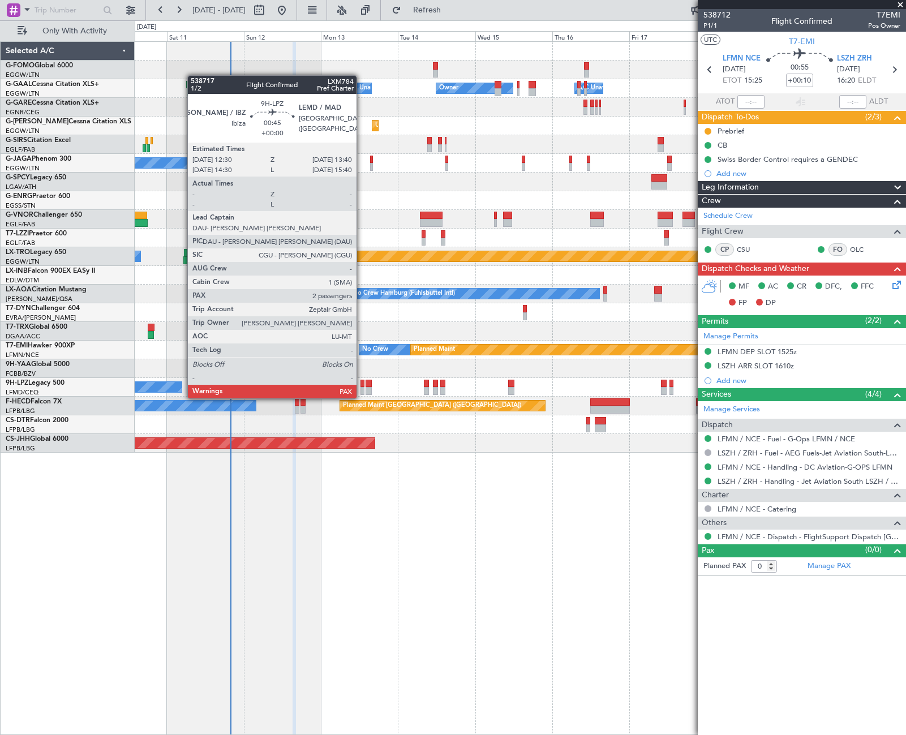
click at [362, 387] on div at bounding box center [362, 391] width 4 height 8
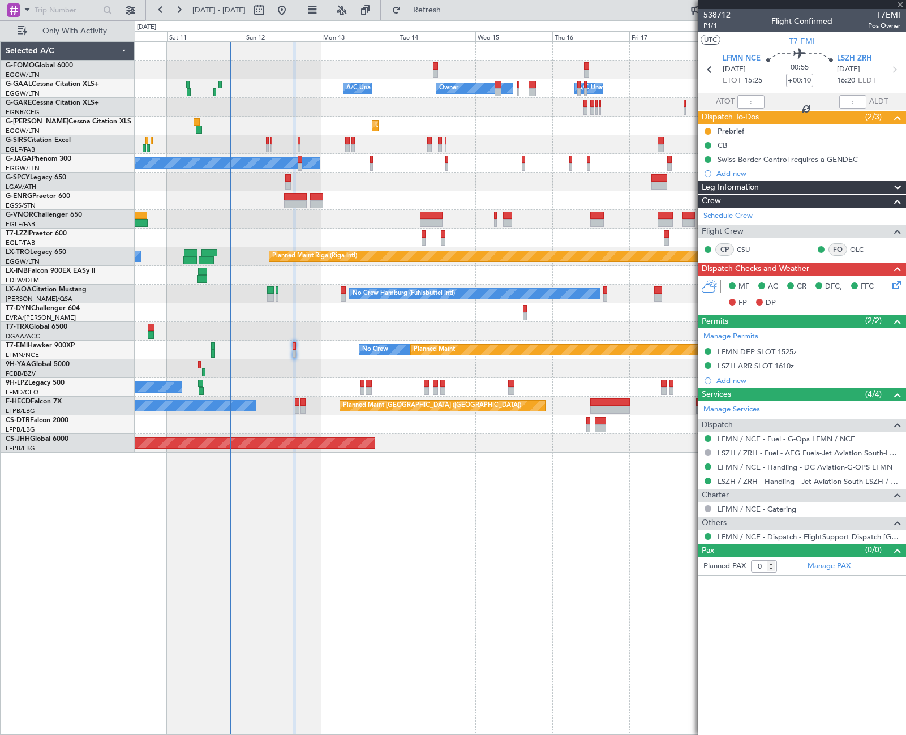
type input "2"
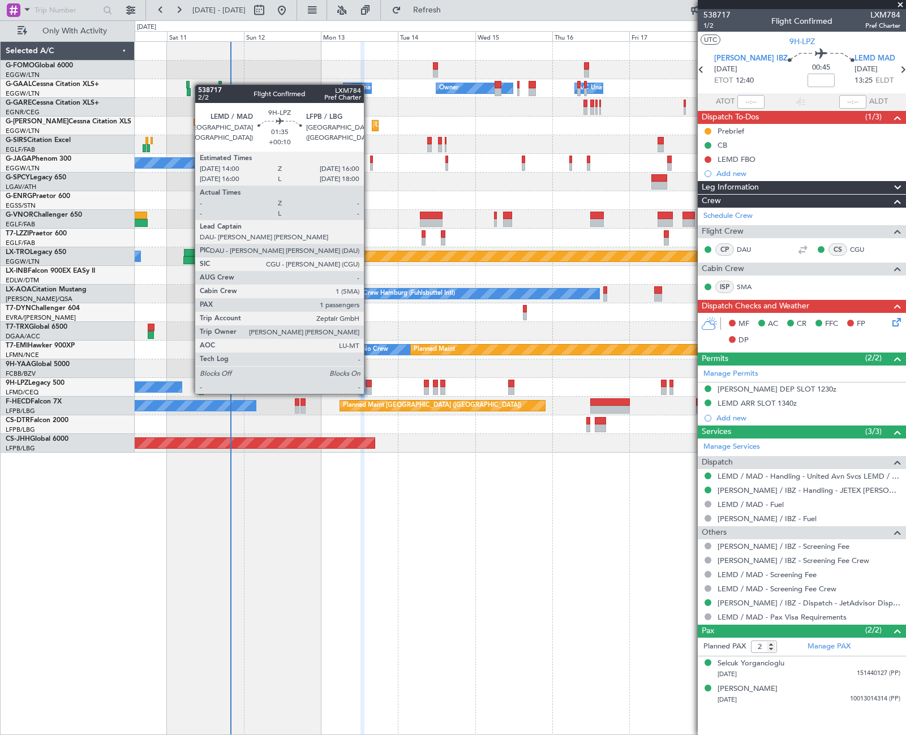
click at [369, 383] on div at bounding box center [369, 384] width 7 height 8
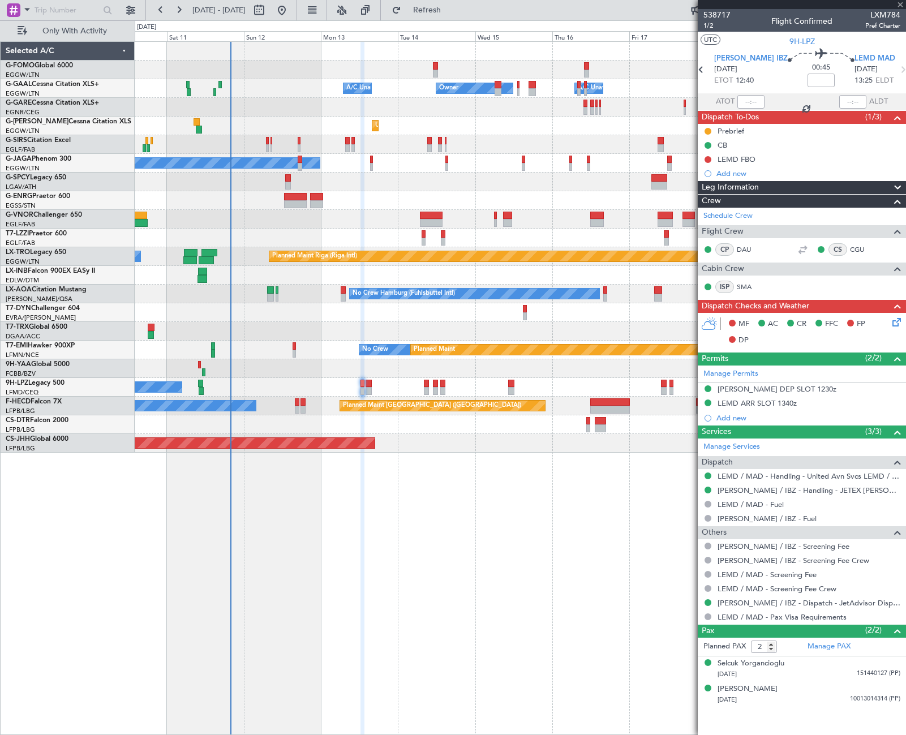
type input "+00:10"
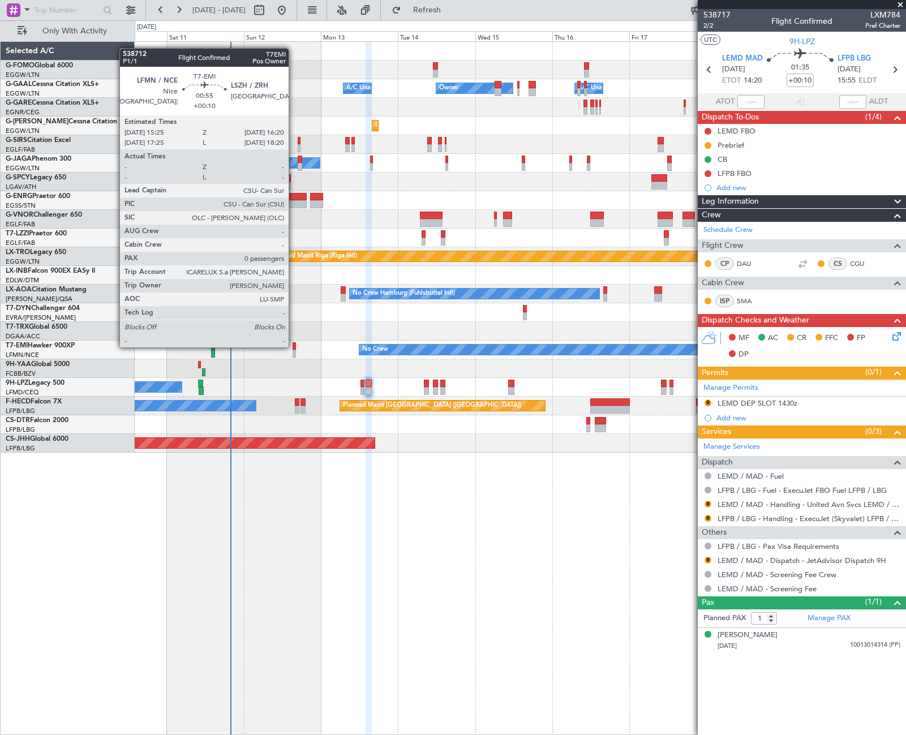
click at [294, 346] on div at bounding box center [294, 346] width 3 height 8
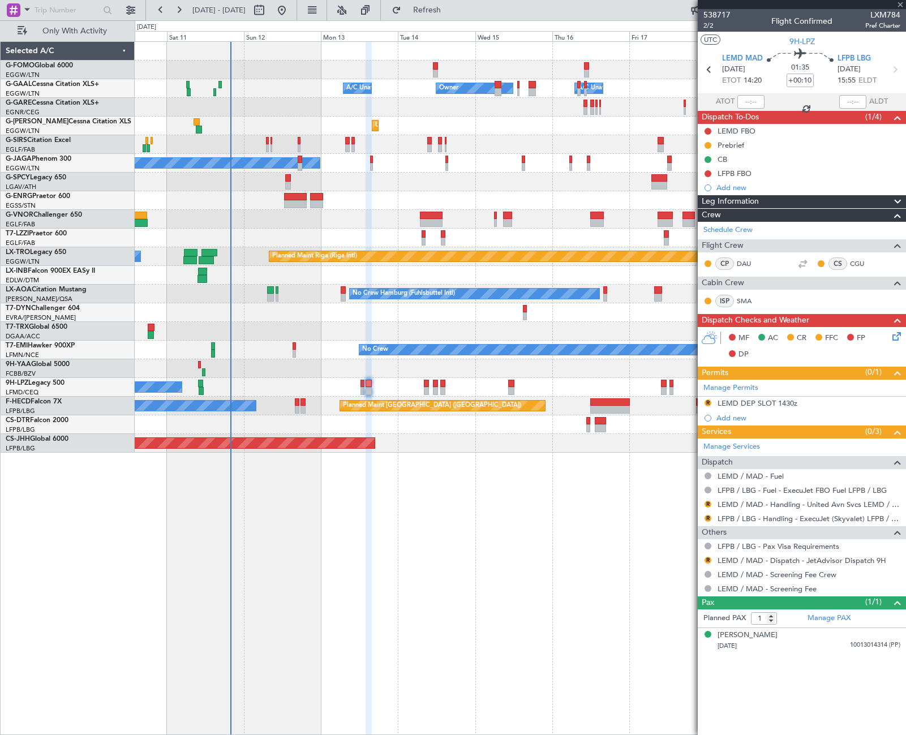
type input "0"
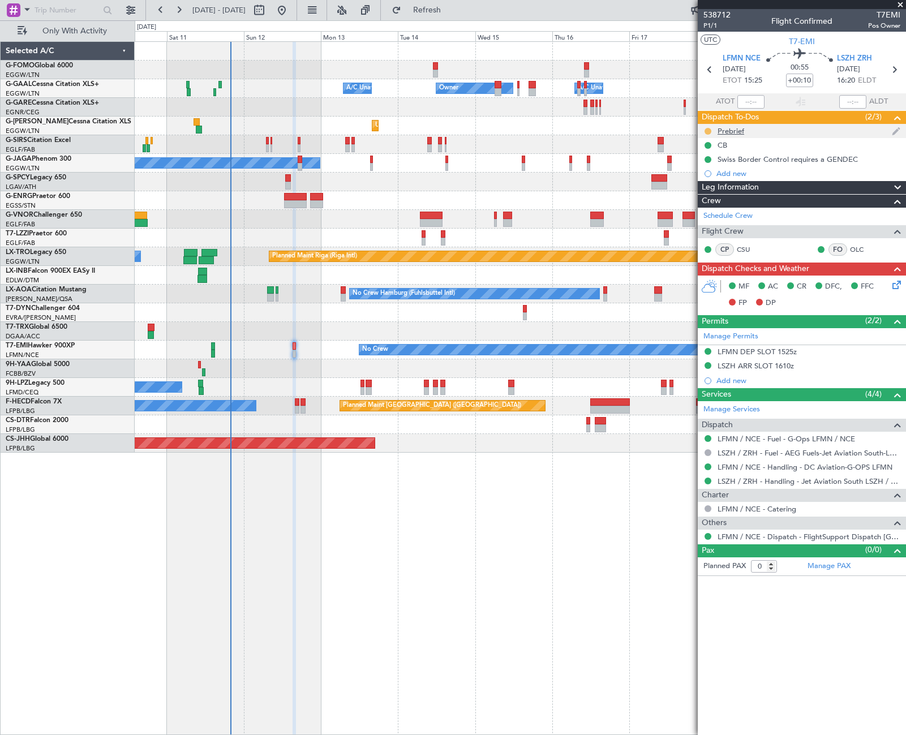
click at [708, 132] on button at bounding box center [708, 131] width 7 height 7
click at [699, 199] on span "Cancelled" at bounding box center [710, 197] width 32 height 11
click at [766, 349] on div "LFMN DEP SLOT 1525z" at bounding box center [757, 352] width 79 height 10
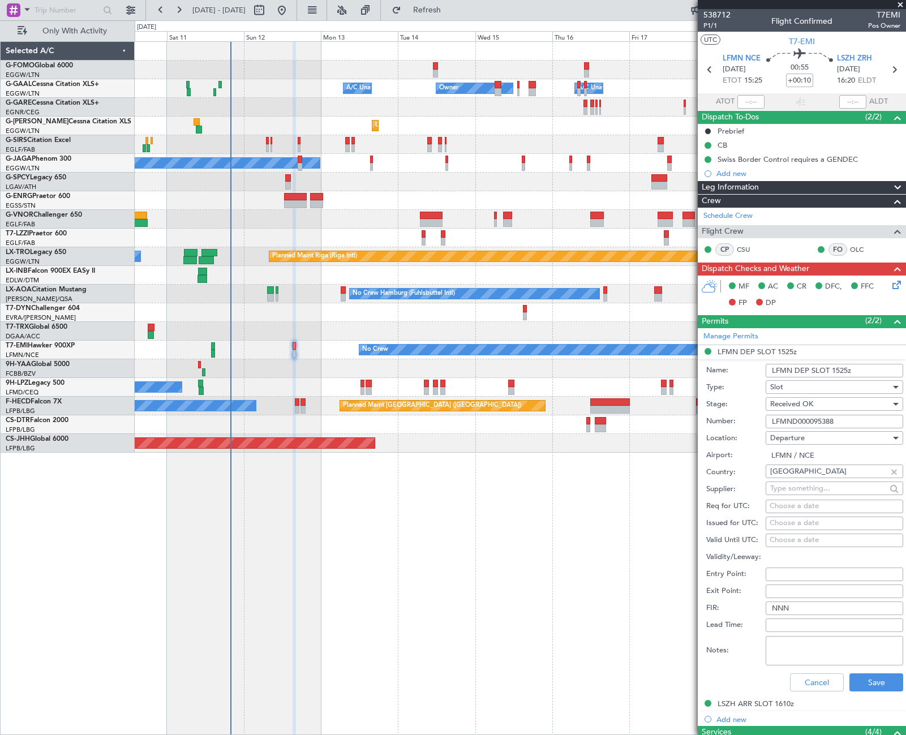
click at [796, 419] on input "LFMND000095388" at bounding box center [835, 422] width 138 height 14
drag, startPoint x: 814, startPoint y: 682, endPoint x: 810, endPoint y: 664, distance: 18.5
click at [815, 682] on button "Cancel" at bounding box center [817, 682] width 54 height 18
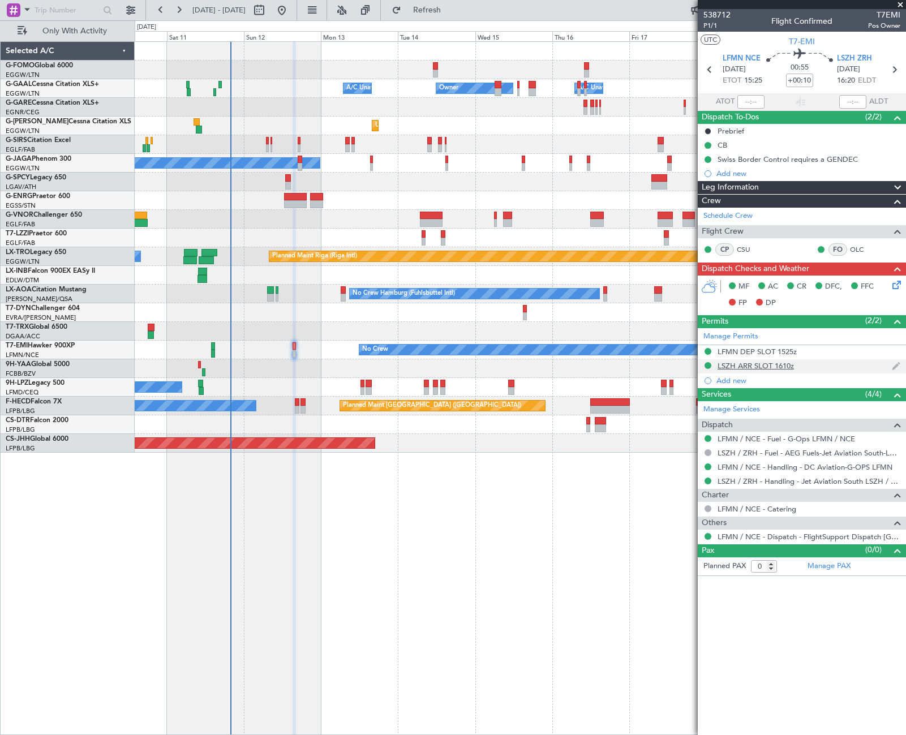
click at [731, 366] on div "LSZH ARR SLOT 1610z" at bounding box center [756, 366] width 76 height 10
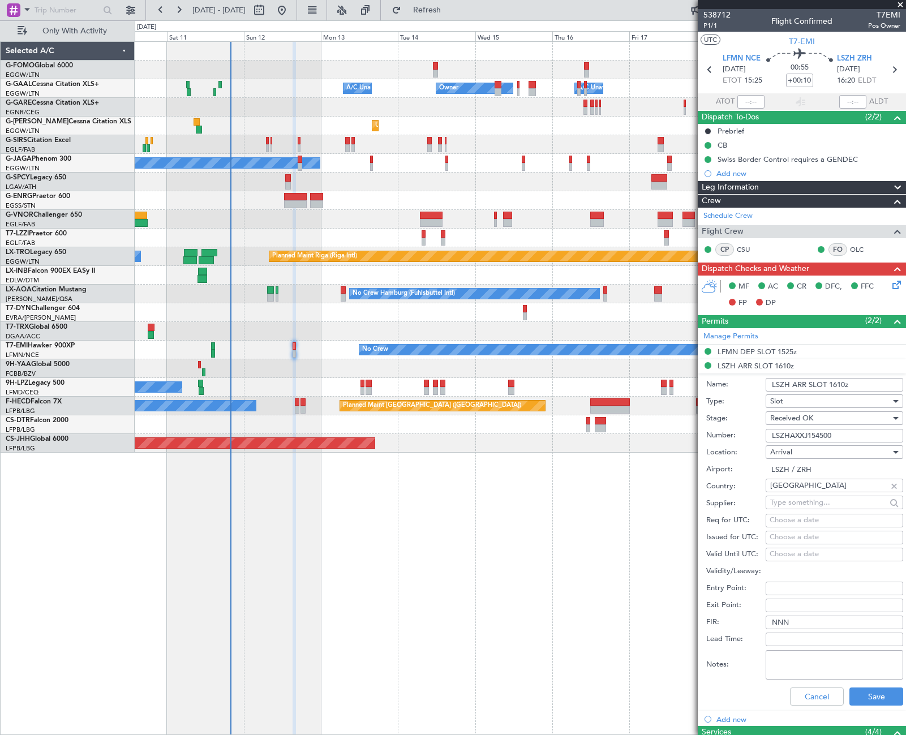
click at [786, 437] on input "LSZHAXXJ154500" at bounding box center [835, 436] width 138 height 14
click at [810, 697] on button "Cancel" at bounding box center [817, 697] width 54 height 18
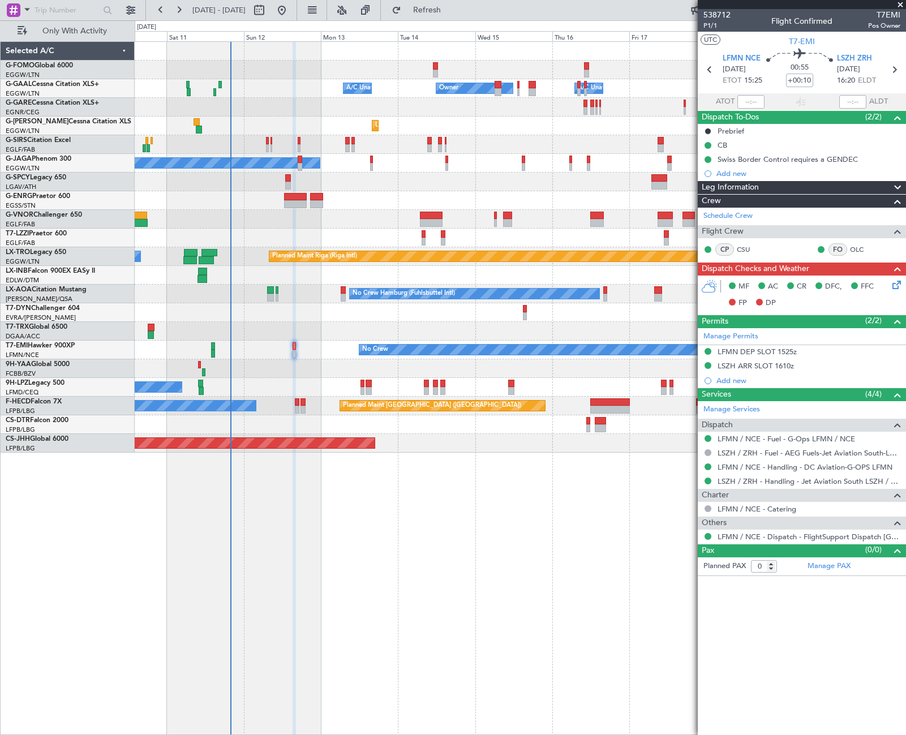
click at [844, 182] on div "Leg Information" at bounding box center [802, 187] width 208 height 13
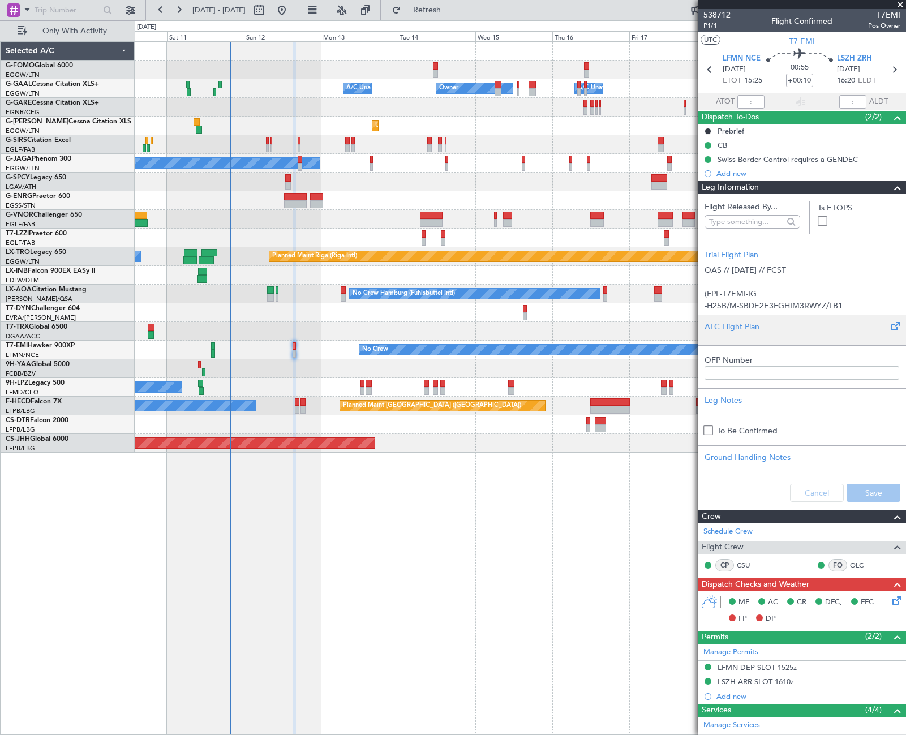
click at [746, 333] on div at bounding box center [802, 336] width 195 height 7
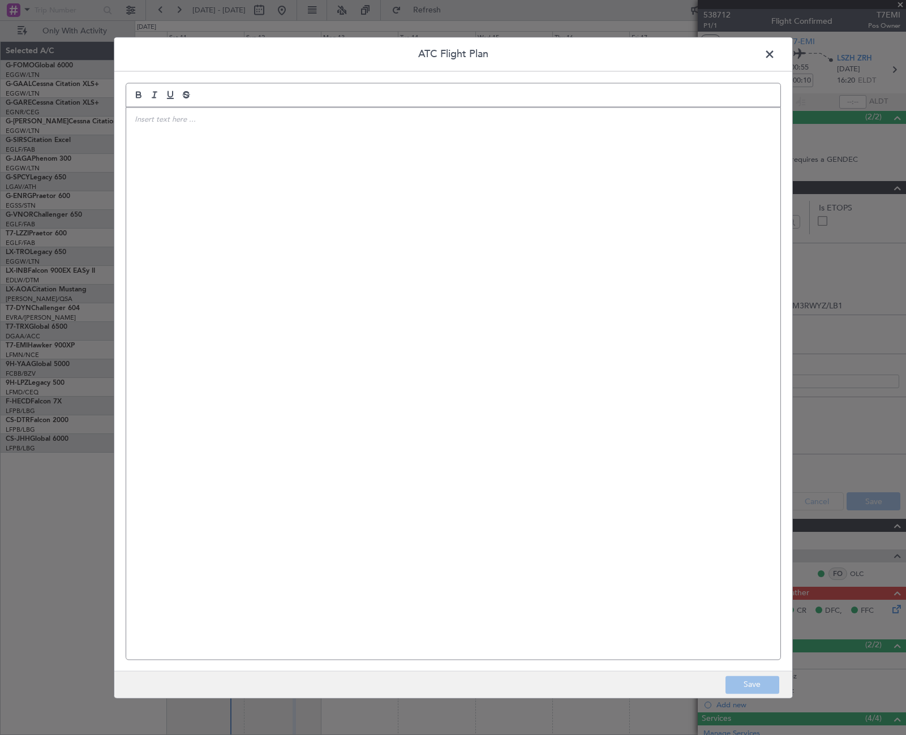
click at [681, 315] on div at bounding box center [453, 384] width 654 height 552
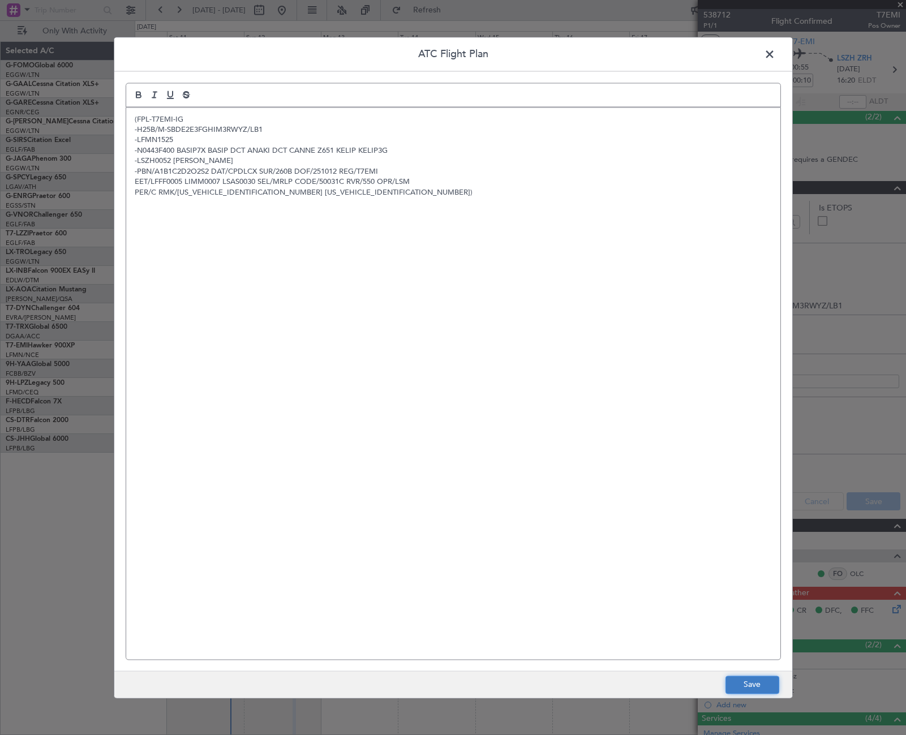
click at [749, 689] on button "Save" at bounding box center [752, 685] width 54 height 18
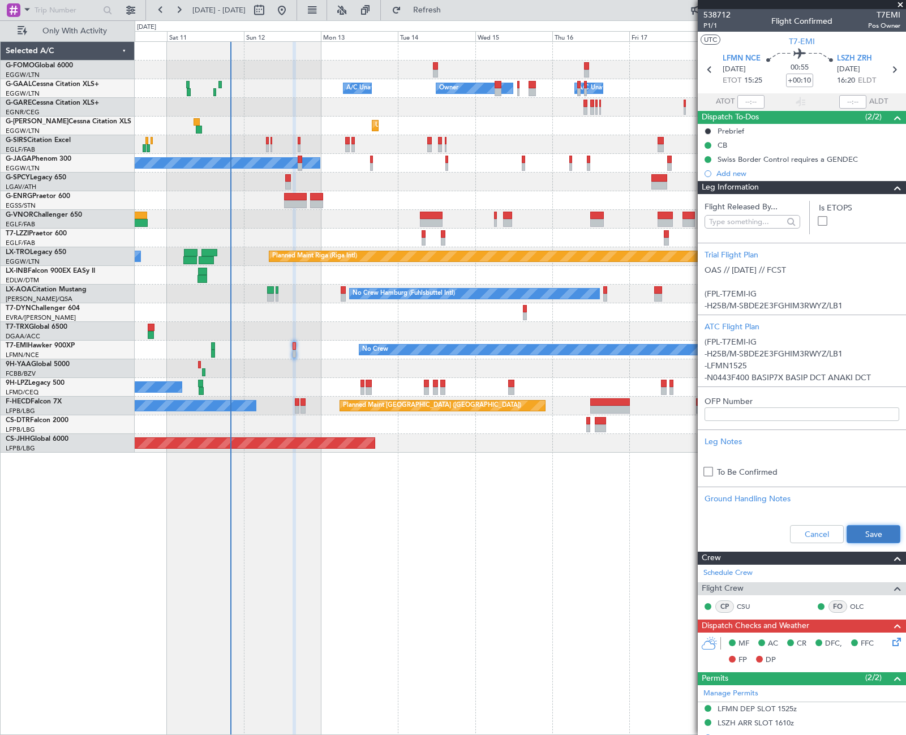
click at [864, 531] on button "Save" at bounding box center [874, 534] width 54 height 18
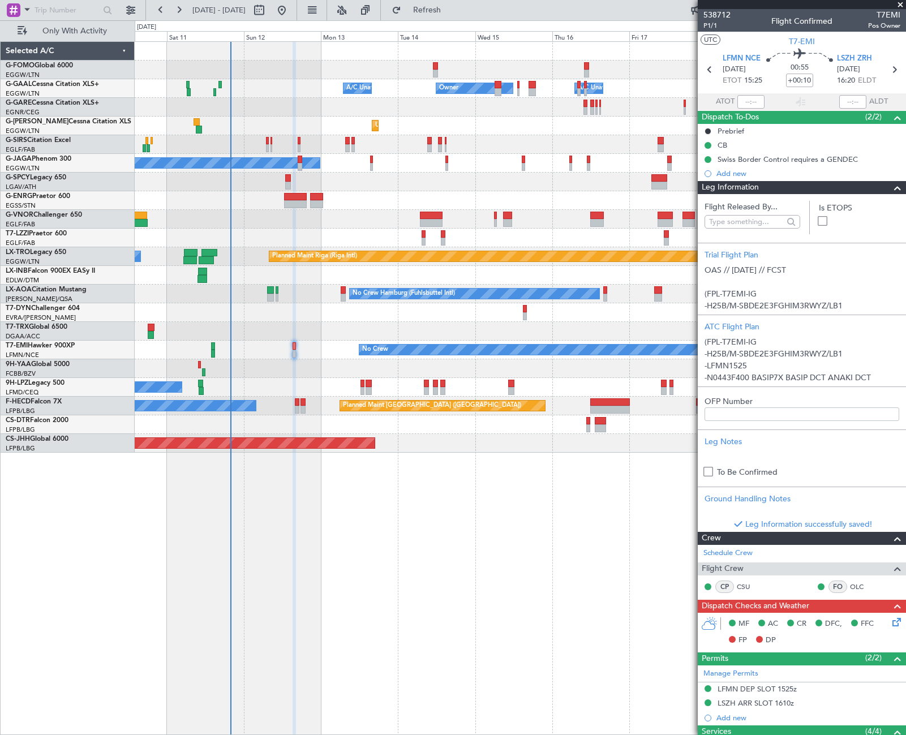
click at [891, 184] on span at bounding box center [898, 188] width 14 height 14
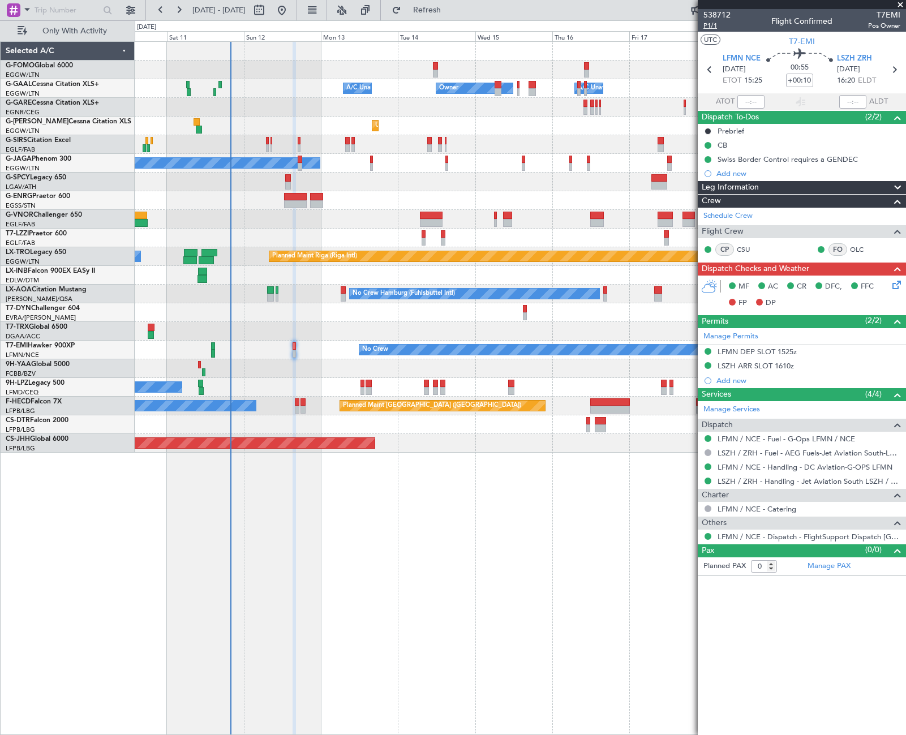
click at [707, 25] on span "P1/1" at bounding box center [716, 26] width 27 height 10
click at [897, 284] on icon at bounding box center [894, 282] width 9 height 9
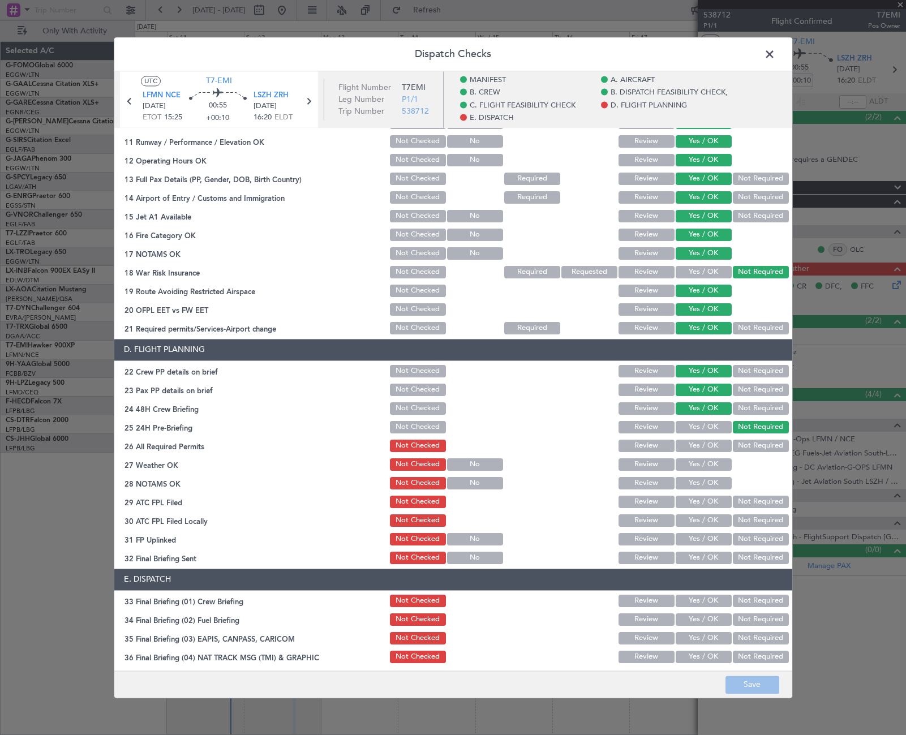
scroll to position [396, 0]
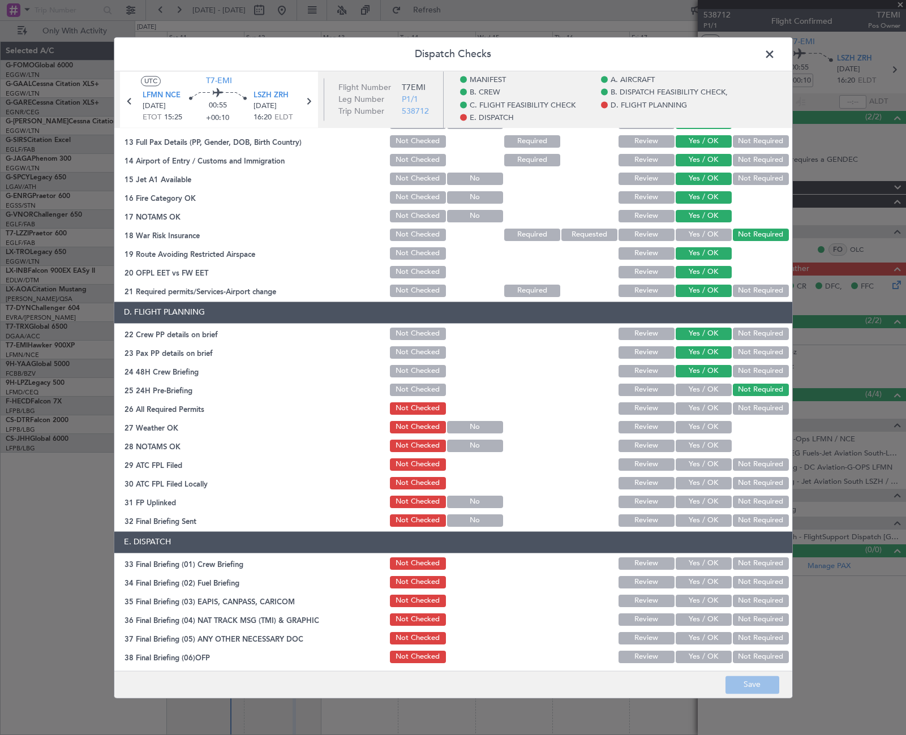
click at [708, 410] on button "Yes / OK" at bounding box center [704, 408] width 56 height 12
click at [716, 428] on button "Yes / OK" at bounding box center [704, 427] width 56 height 12
click at [717, 441] on button "Yes / OK" at bounding box center [704, 446] width 56 height 12
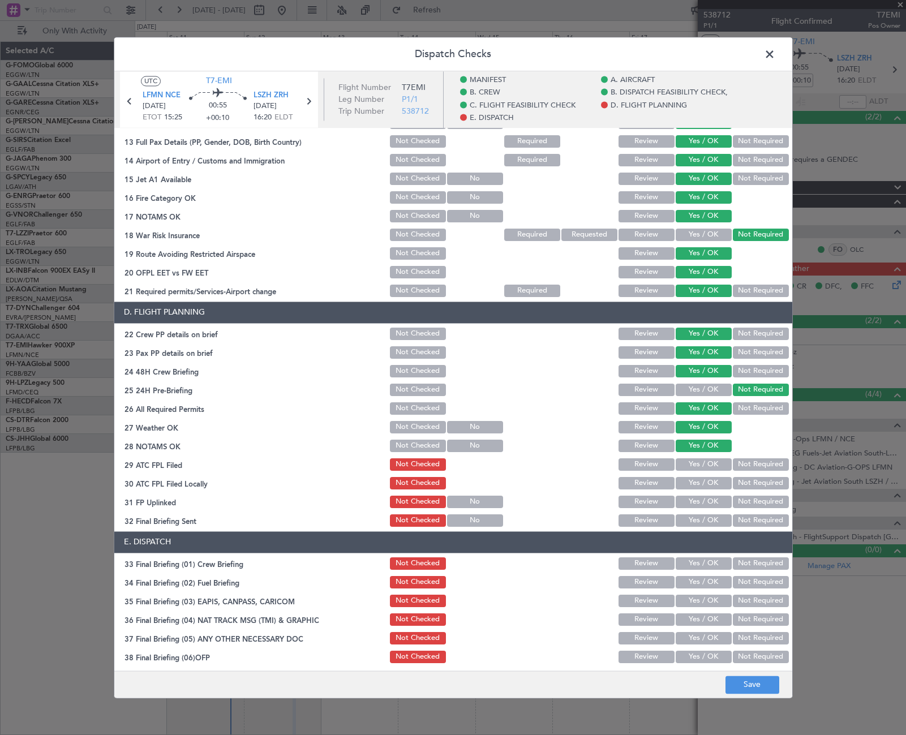
click at [716, 461] on button "Yes / OK" at bounding box center [704, 464] width 56 height 12
click at [736, 490] on div "Not Required" at bounding box center [759, 483] width 57 height 16
click at [742, 487] on button "Not Required" at bounding box center [761, 483] width 56 height 12
click at [712, 501] on button "Yes / OK" at bounding box center [704, 502] width 56 height 12
click at [710, 518] on button "Yes / OK" at bounding box center [704, 520] width 56 height 12
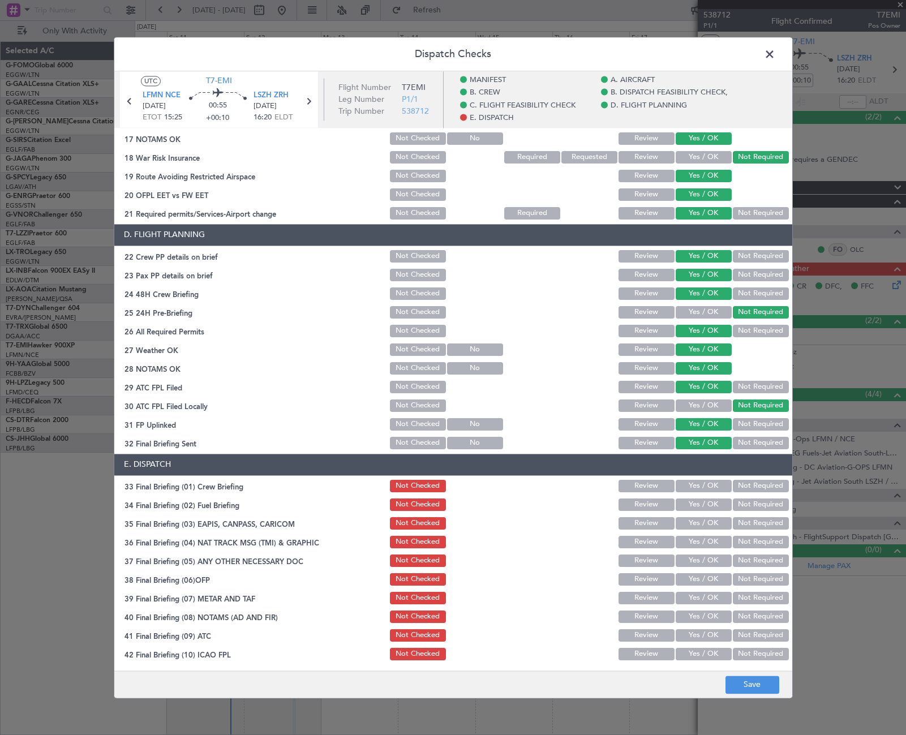
scroll to position [512, 0]
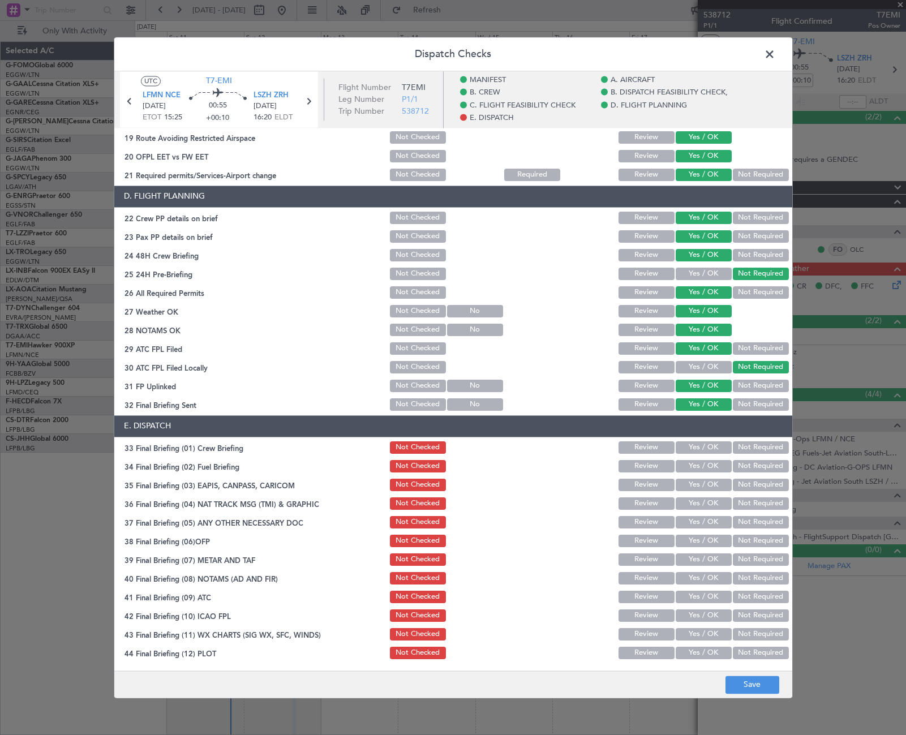
drag, startPoint x: 702, startPoint y: 449, endPoint x: 701, endPoint y: 459, distance: 10.8
click at [702, 449] on button "Yes / OK" at bounding box center [704, 447] width 56 height 12
click at [701, 465] on button "Yes / OK" at bounding box center [704, 466] width 56 height 12
drag, startPoint x: 745, startPoint y: 491, endPoint x: 746, endPoint y: 498, distance: 7.4
click at [746, 491] on button "Not Required" at bounding box center [761, 485] width 56 height 12
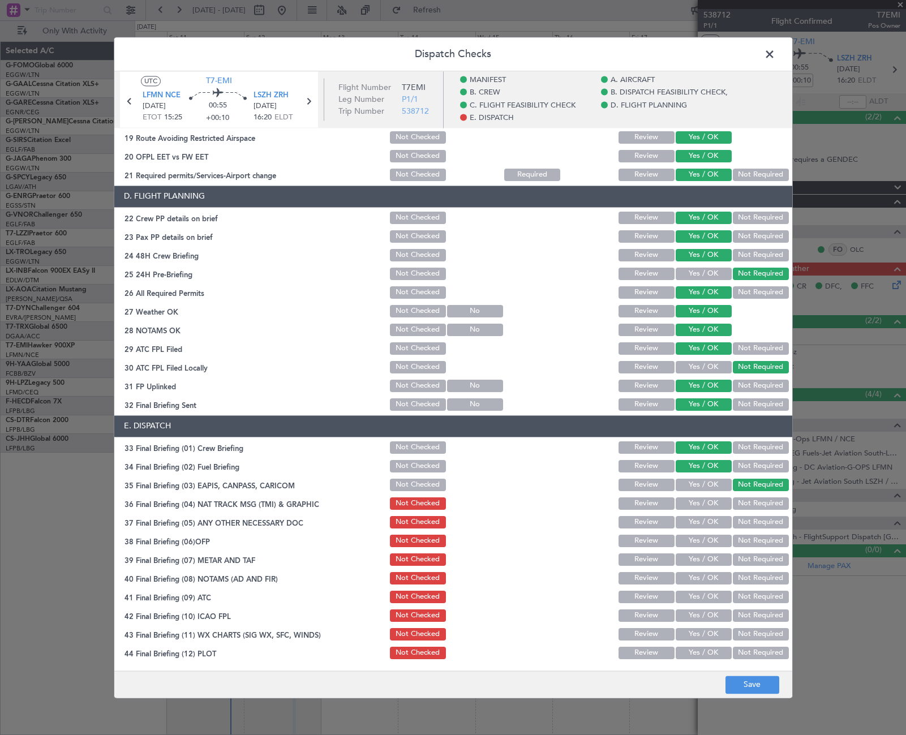
click at [745, 502] on button "Not Required" at bounding box center [761, 503] width 56 height 12
click at [715, 521] on button "Yes / OK" at bounding box center [704, 522] width 56 height 12
click at [710, 545] on button "Yes / OK" at bounding box center [704, 541] width 56 height 12
click at [709, 557] on button "Yes / OK" at bounding box center [704, 559] width 56 height 12
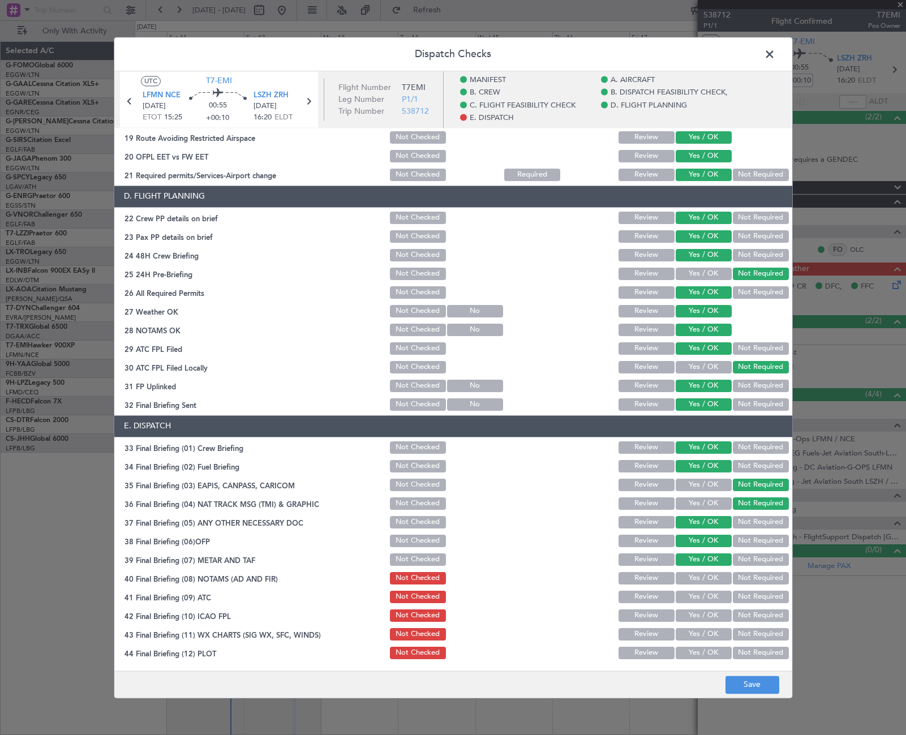
click at [715, 578] on button "Yes / OK" at bounding box center [704, 578] width 56 height 12
drag, startPoint x: 714, startPoint y: 595, endPoint x: 708, endPoint y: 612, distance: 17.9
click at [712, 596] on button "Yes / OK" at bounding box center [704, 597] width 56 height 12
drag, startPoint x: 707, startPoint y: 613, endPoint x: 708, endPoint y: 628, distance: 15.3
click at [707, 614] on button "Yes / OK" at bounding box center [704, 615] width 56 height 12
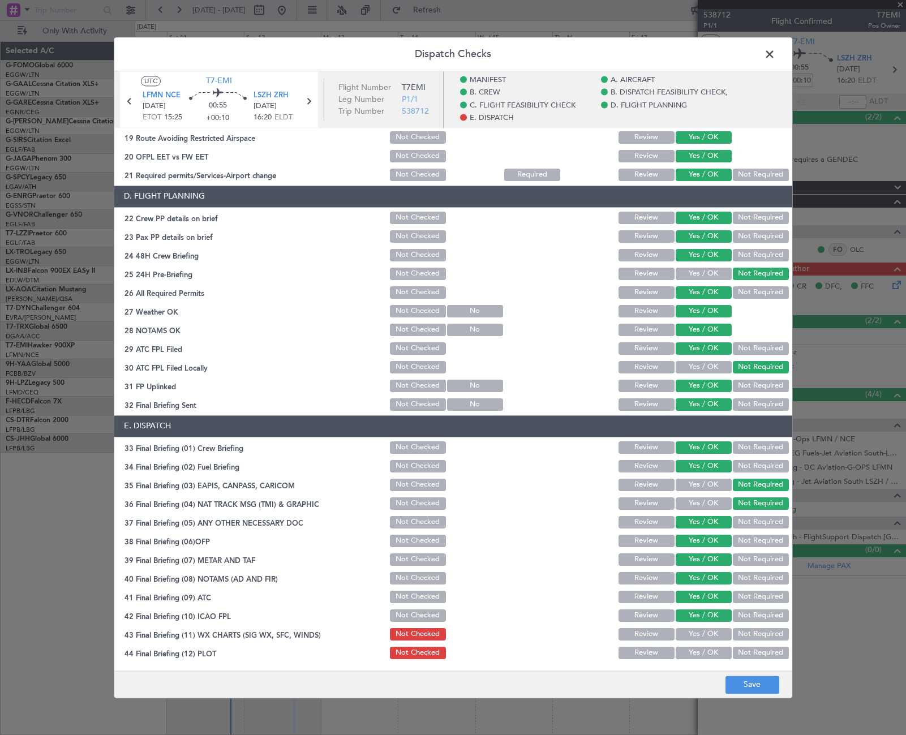
click at [708, 629] on button "Yes / OK" at bounding box center [704, 634] width 56 height 12
click at [704, 650] on button "Yes / OK" at bounding box center [704, 653] width 56 height 12
click at [749, 682] on button "Save" at bounding box center [752, 685] width 54 height 18
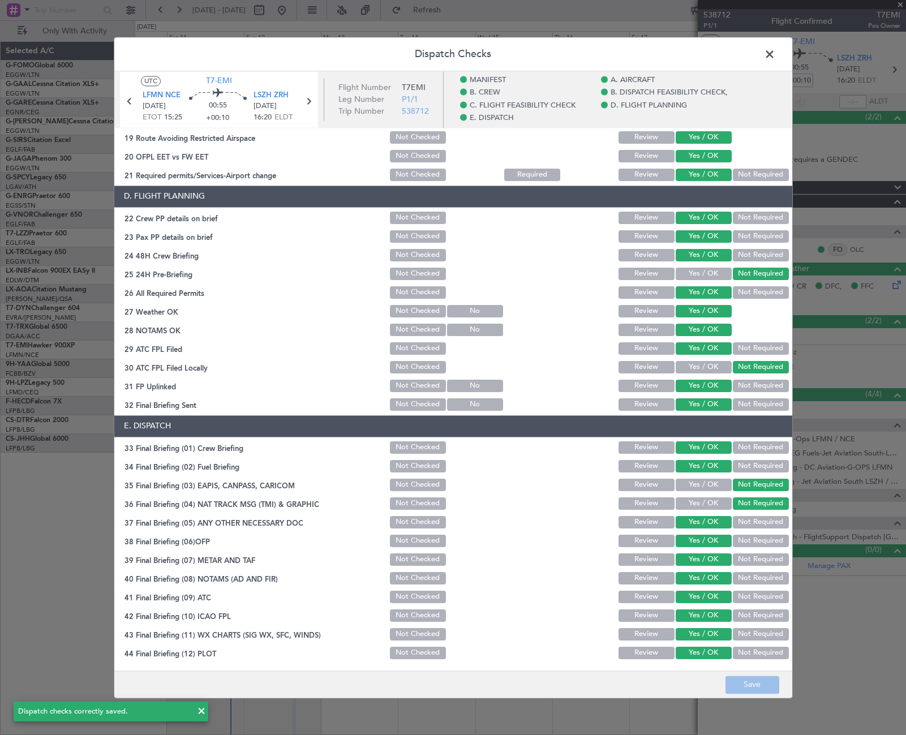
click at [775, 53] on span at bounding box center [775, 57] width 0 height 23
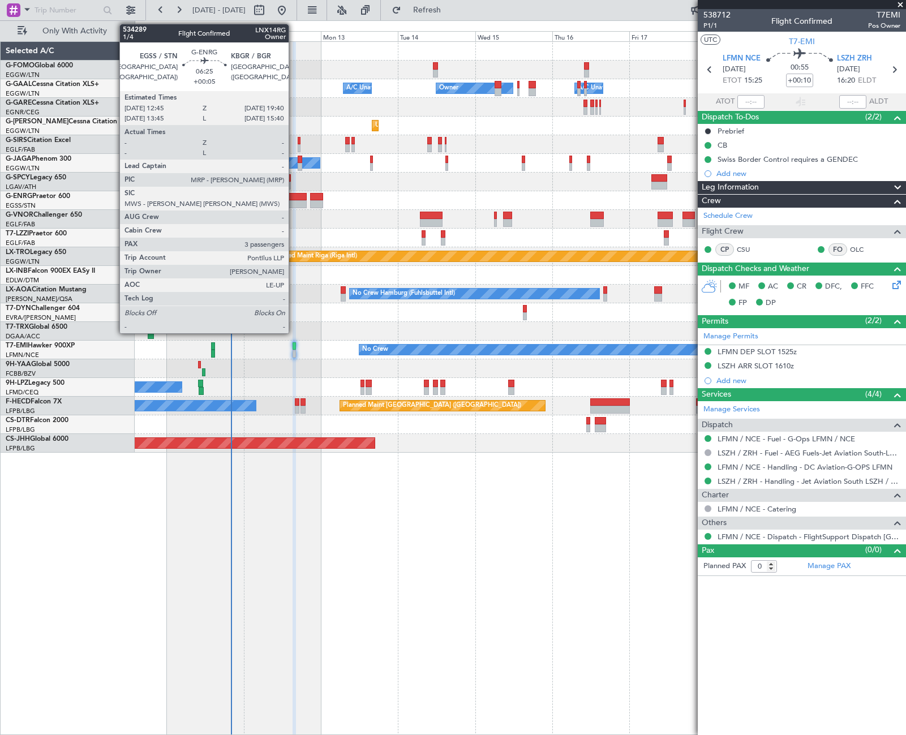
click at [294, 201] on div at bounding box center [295, 204] width 23 height 8
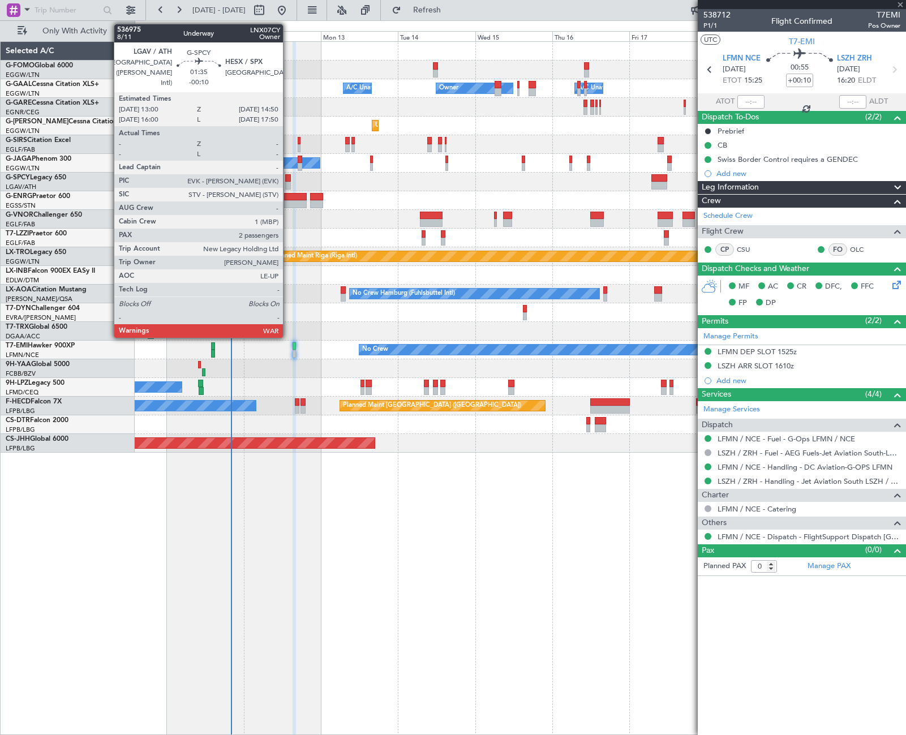
click at [288, 182] on div at bounding box center [288, 186] width 6 height 8
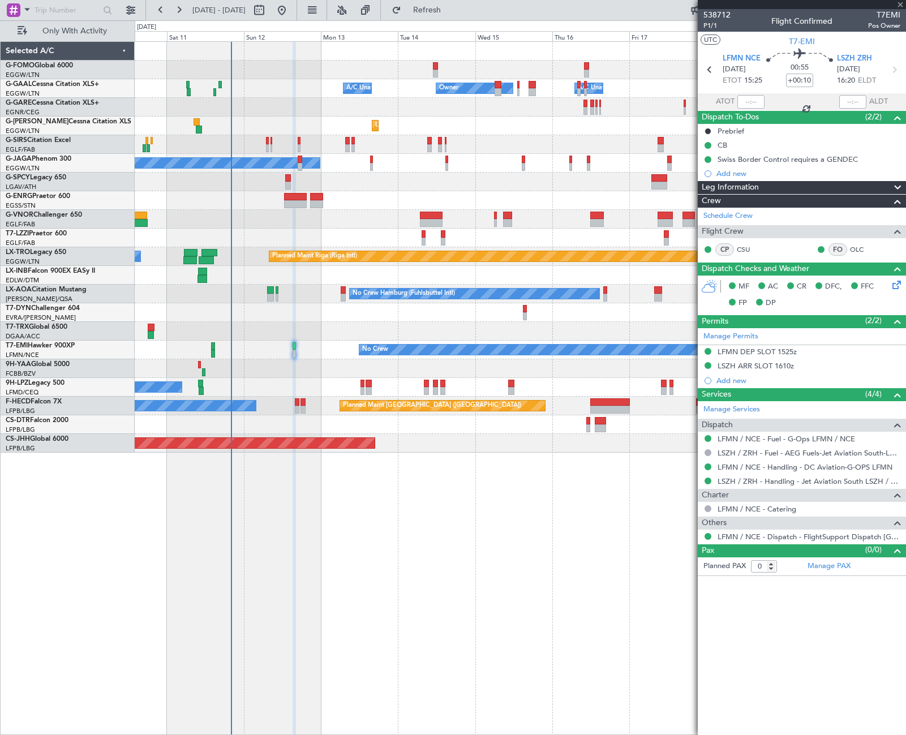
type input "-00:10"
type input "2"
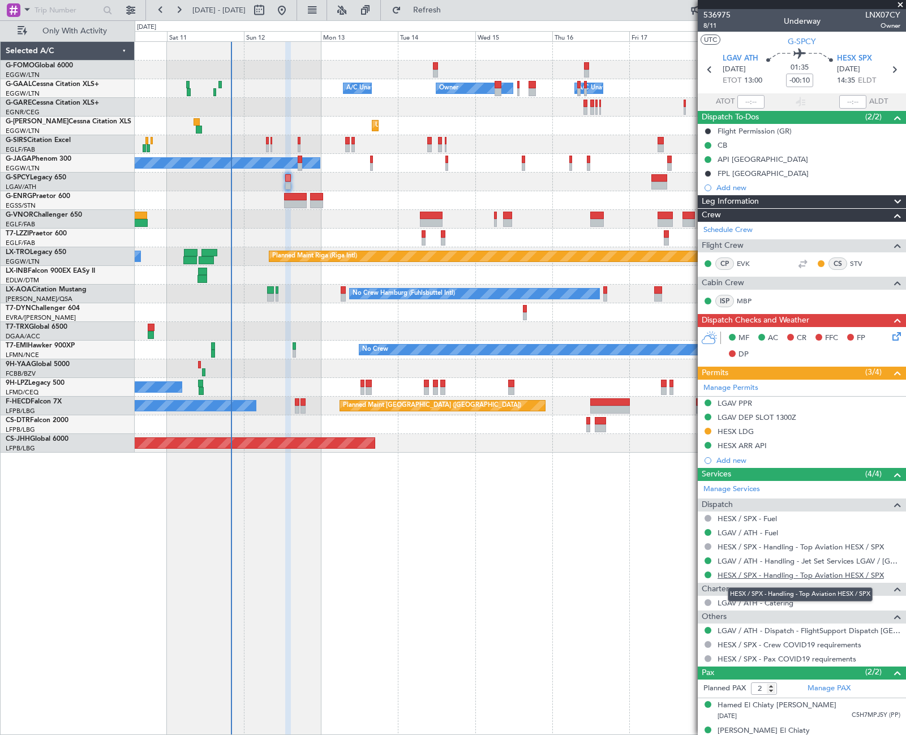
click at [768, 577] on link "HESX / SPX - Handling - Top Aviation HESX / SPX" at bounding box center [801, 575] width 166 height 10
click at [736, 433] on div "HESX LDG" at bounding box center [736, 432] width 36 height 10
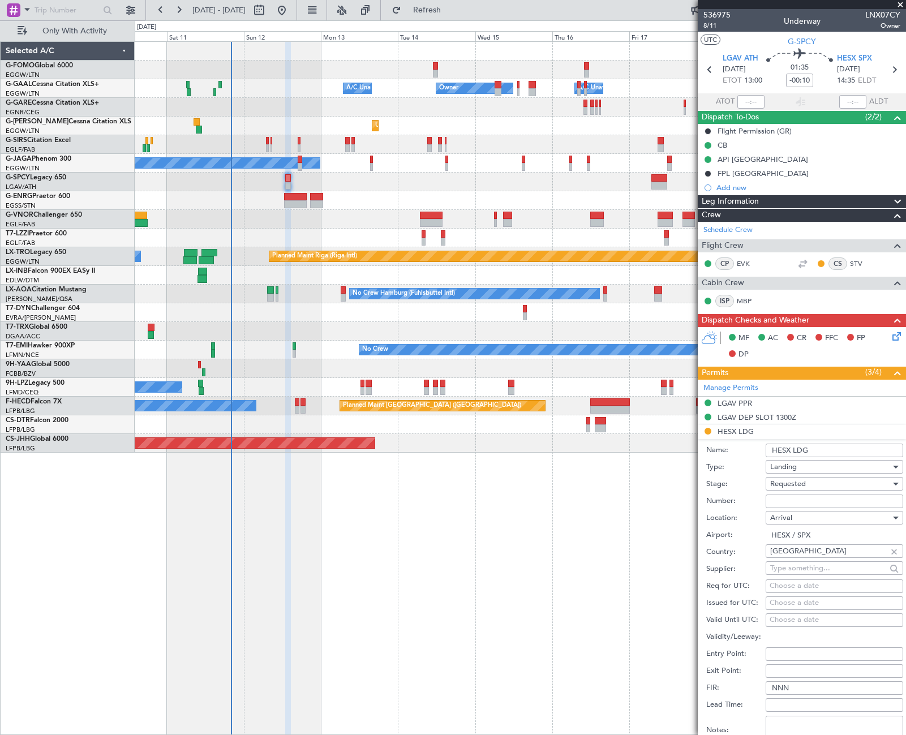
click at [787, 501] on input "Number:" at bounding box center [835, 502] width 138 height 14
paste input "AP-11762"
type input "AP-11762"
click at [794, 486] on span "Requested" at bounding box center [788, 484] width 36 height 10
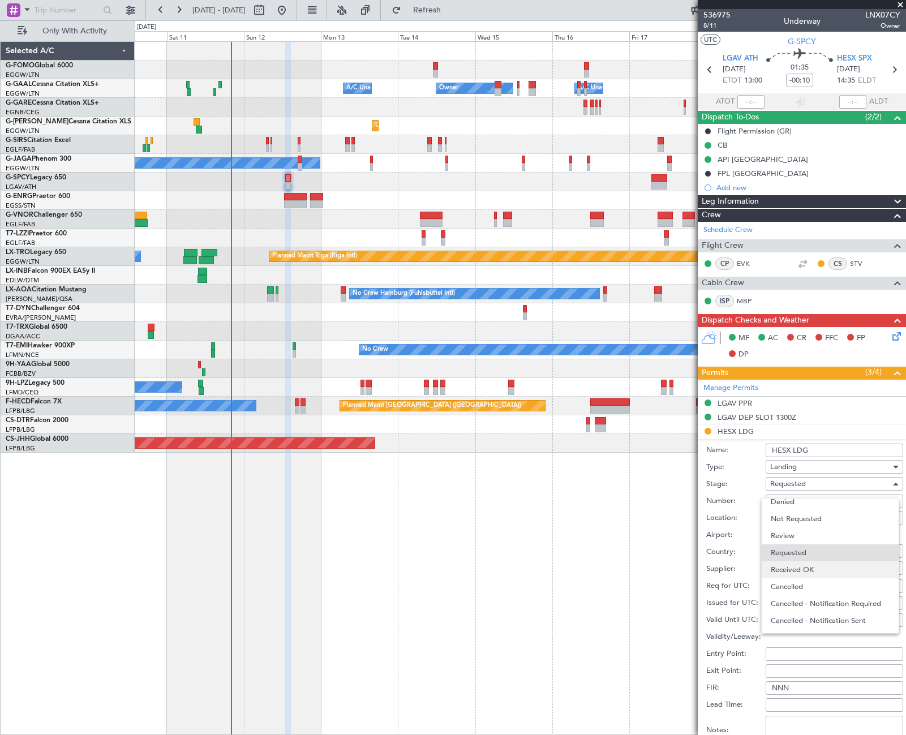
click at [807, 568] on span "Received OK" at bounding box center [830, 569] width 119 height 17
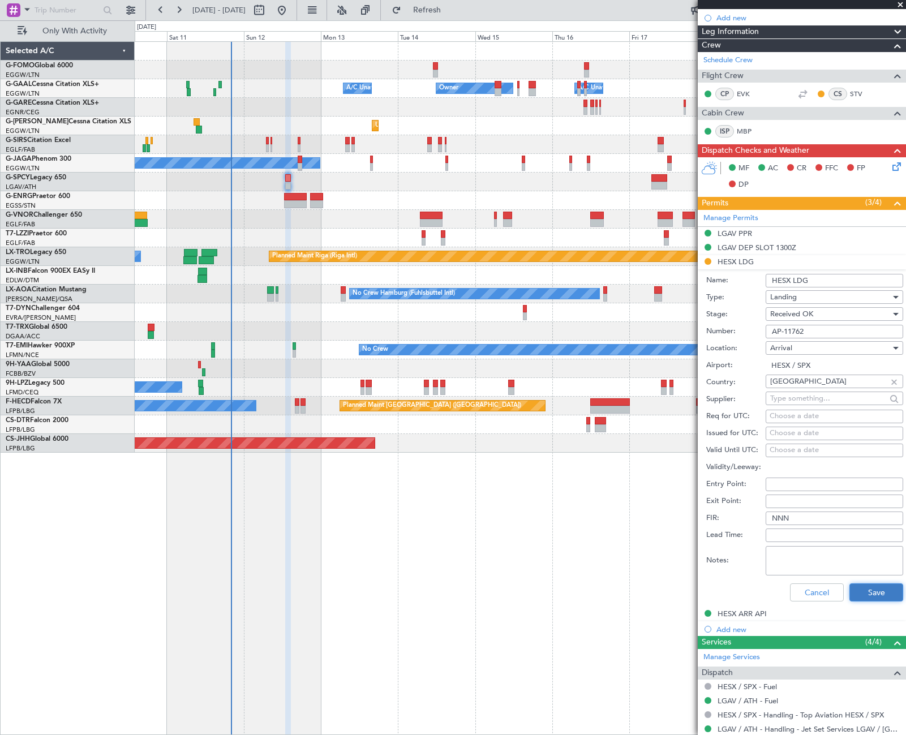
click at [861, 595] on button "Save" at bounding box center [876, 592] width 54 height 18
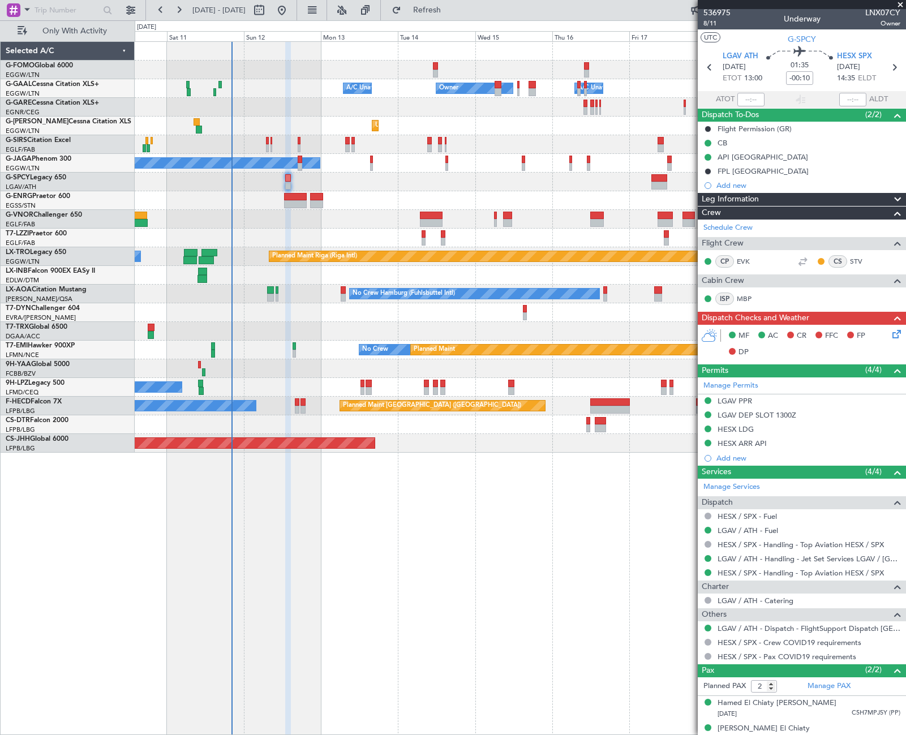
scroll to position [0, 0]
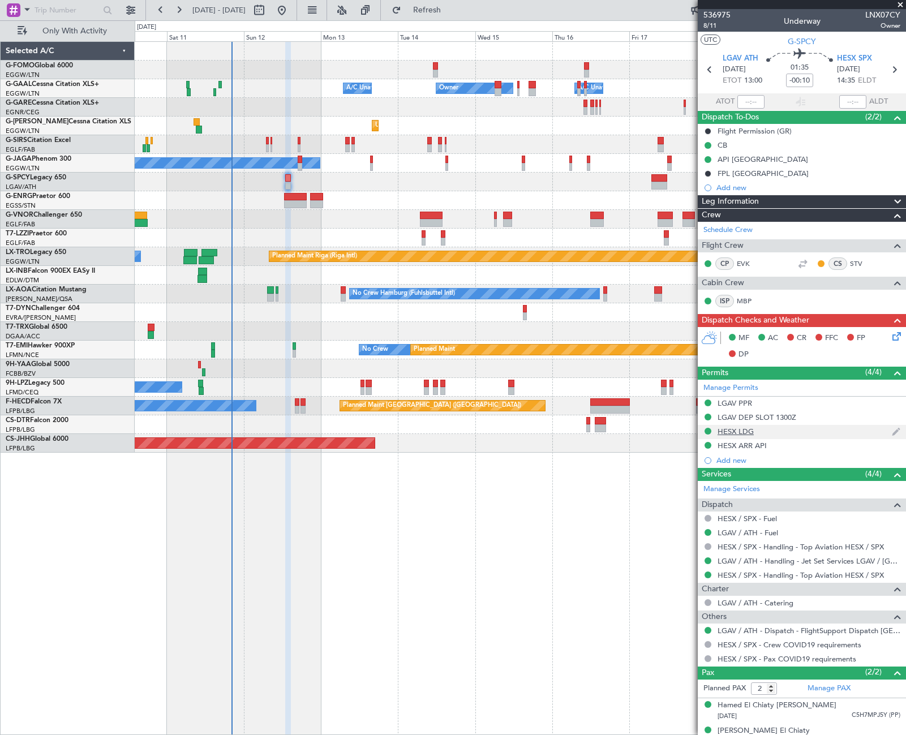
click at [746, 430] on div "HESX LDG" at bounding box center [736, 432] width 36 height 10
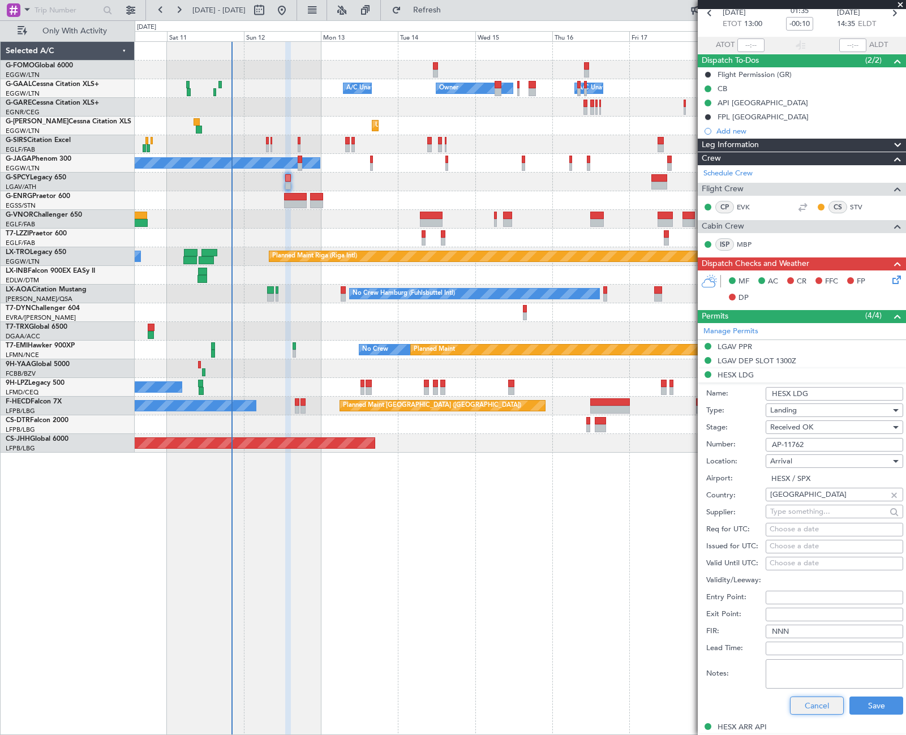
click at [813, 705] on button "Cancel" at bounding box center [817, 706] width 54 height 18
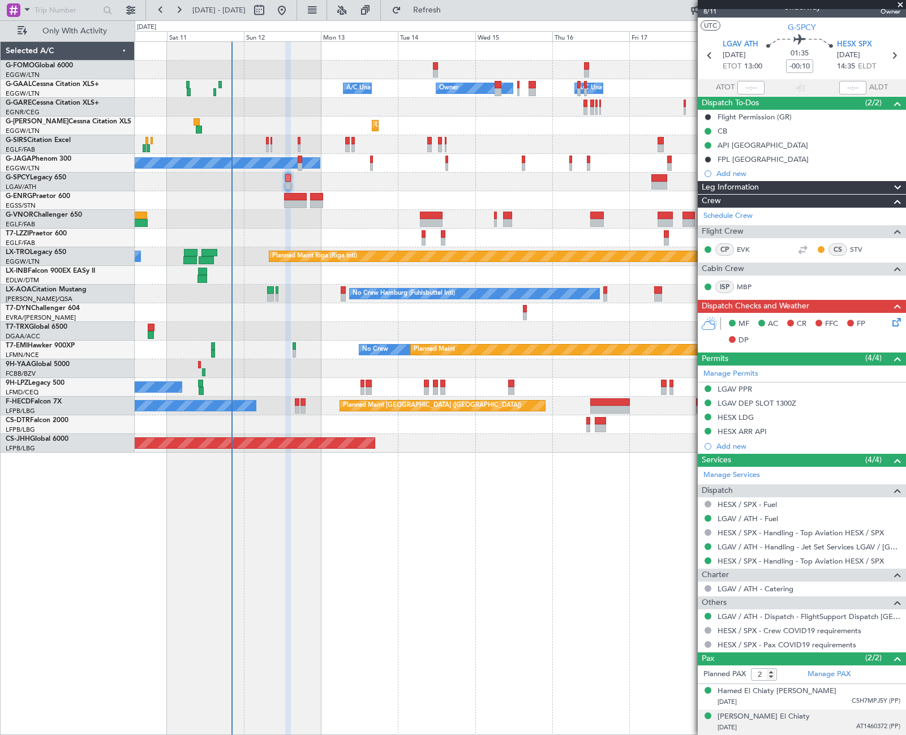
scroll to position [14, 0]
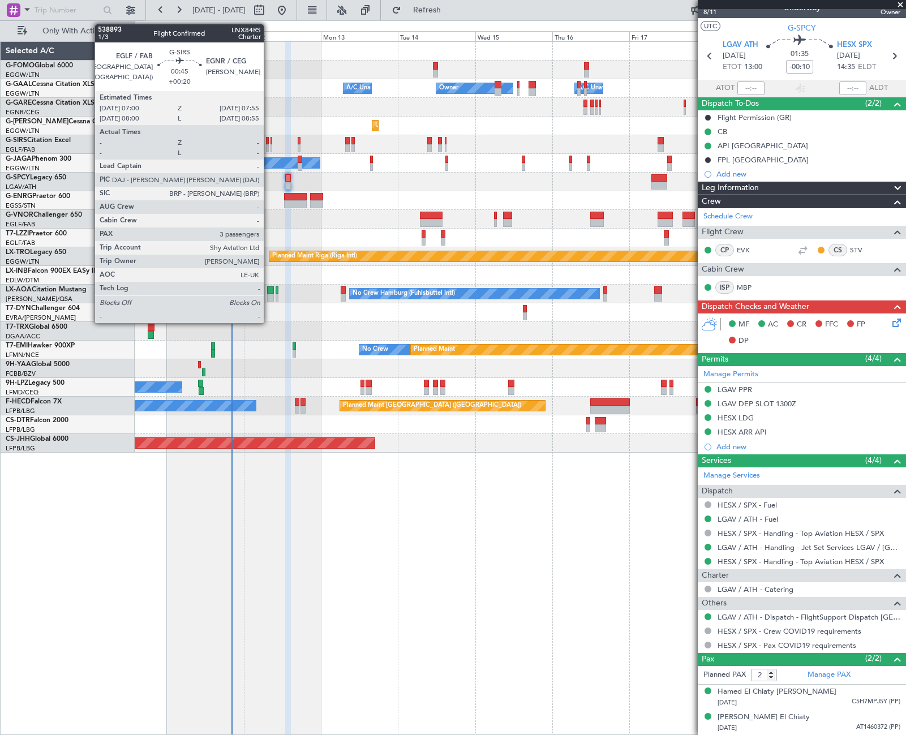
click at [269, 145] on div at bounding box center [267, 148] width 3 height 8
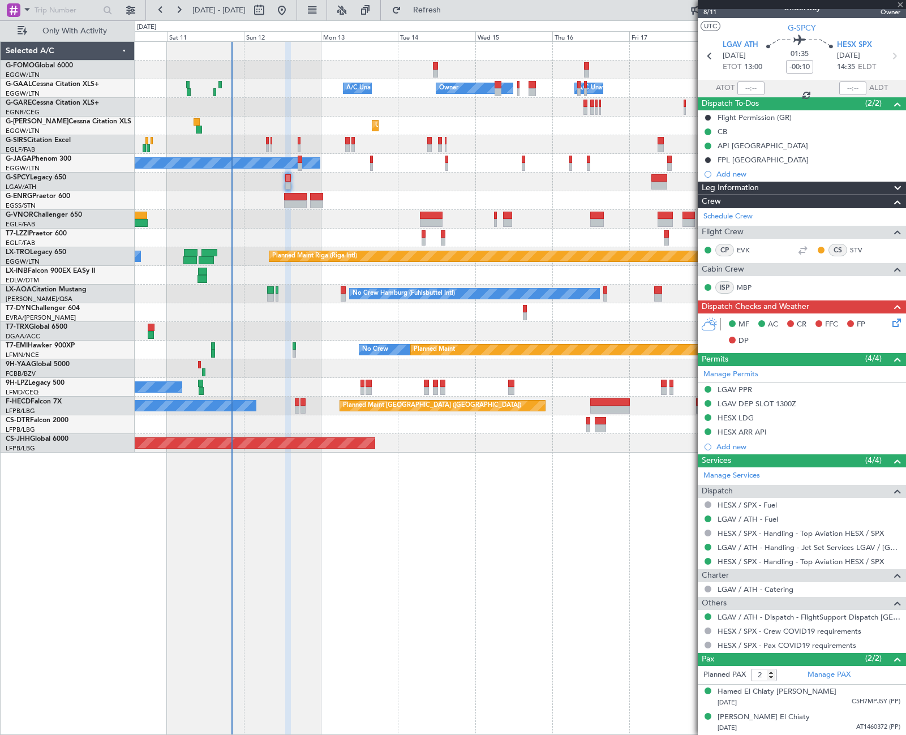
type input "+00:20"
type input "3"
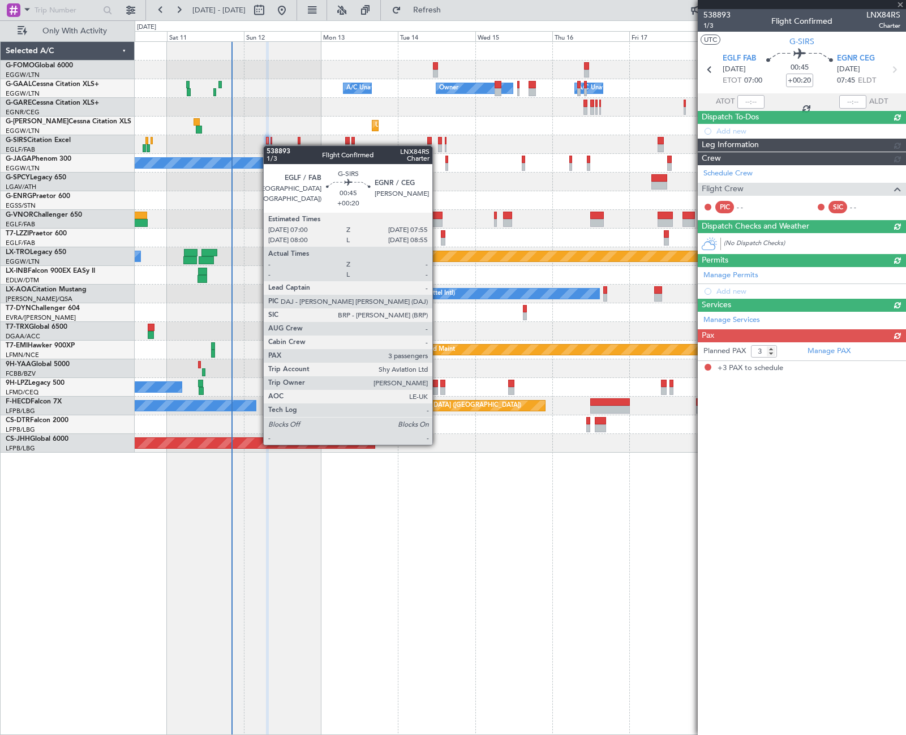
scroll to position [0, 0]
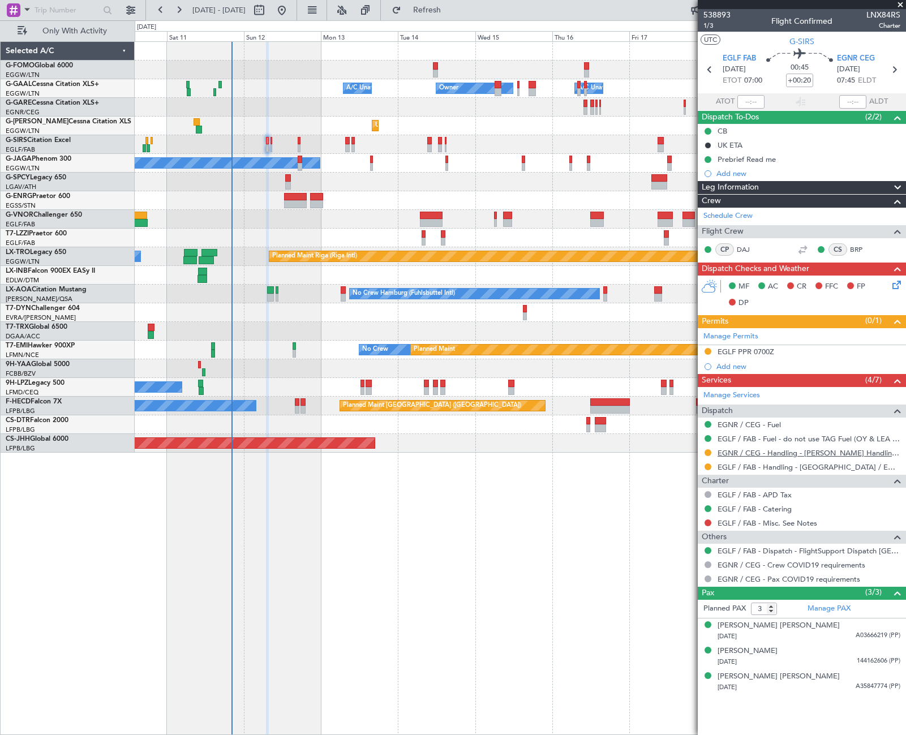
click at [791, 450] on link "EGNR / CEG - Handling - Chester Handling Services EGNR / CEG" at bounding box center [809, 453] width 183 height 10
click at [767, 161] on div "Prebrief Read me" at bounding box center [747, 159] width 58 height 10
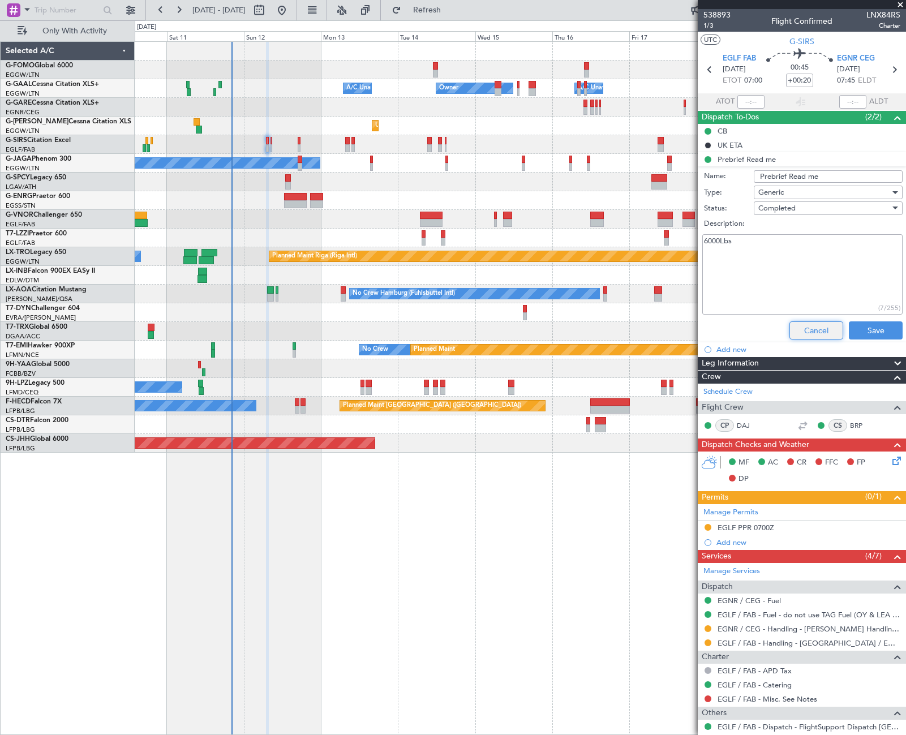
click at [800, 333] on button "Cancel" at bounding box center [816, 330] width 54 height 18
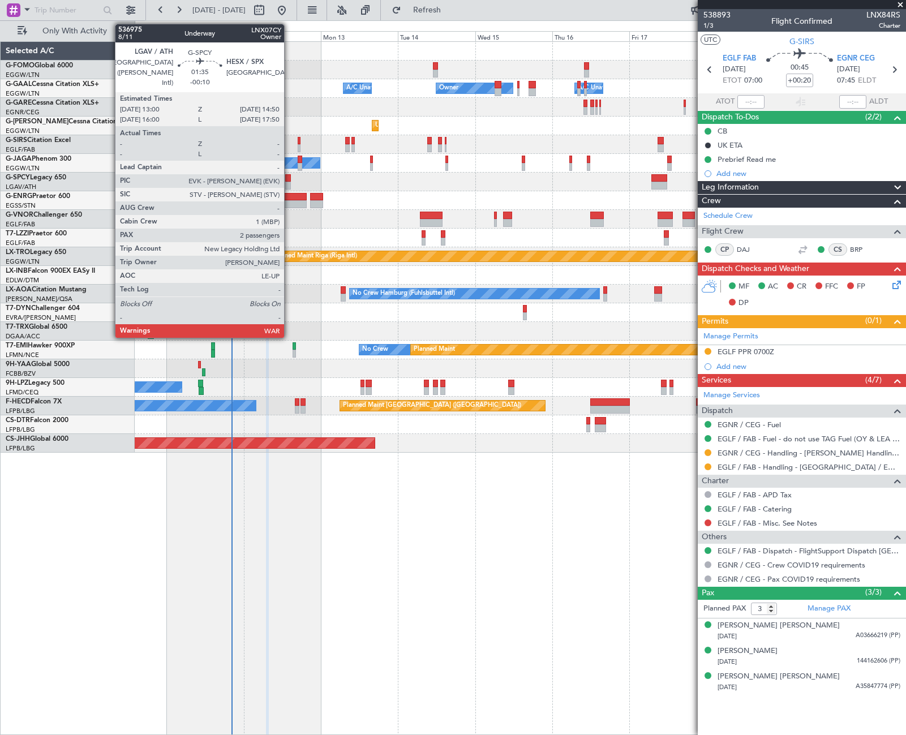
click at [289, 182] on div at bounding box center [288, 186] width 6 height 8
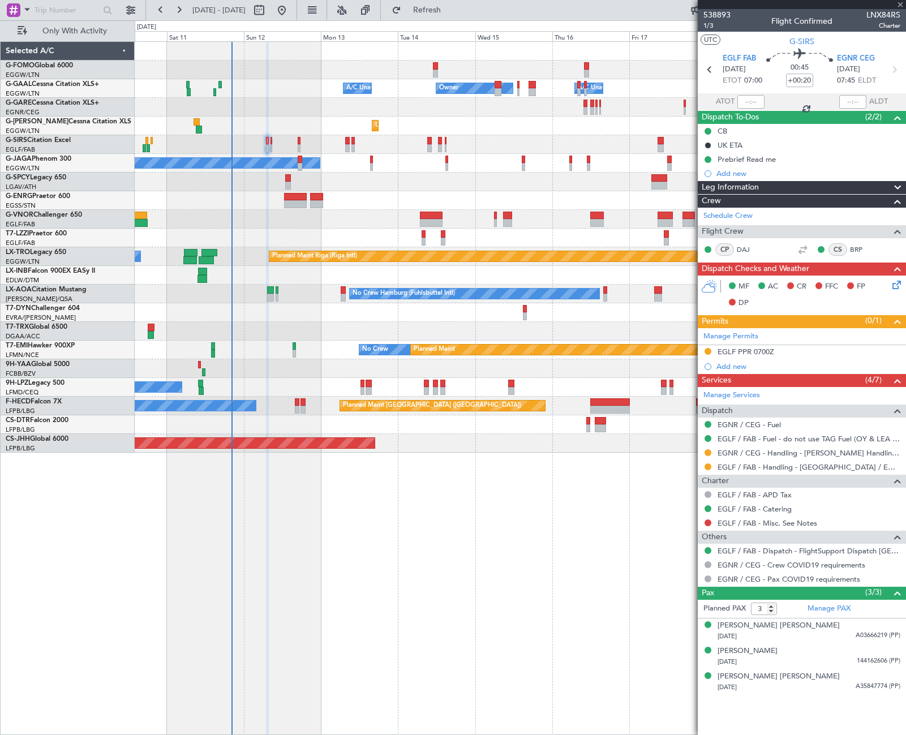
type input "-00:10"
type input "2"
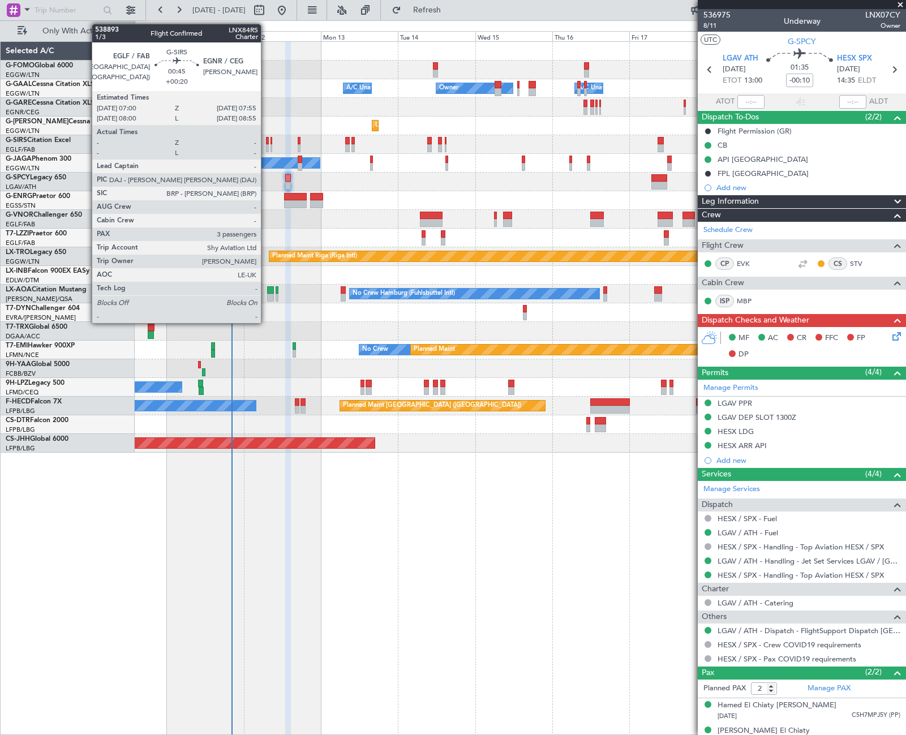
click at [266, 143] on div at bounding box center [267, 141] width 3 height 8
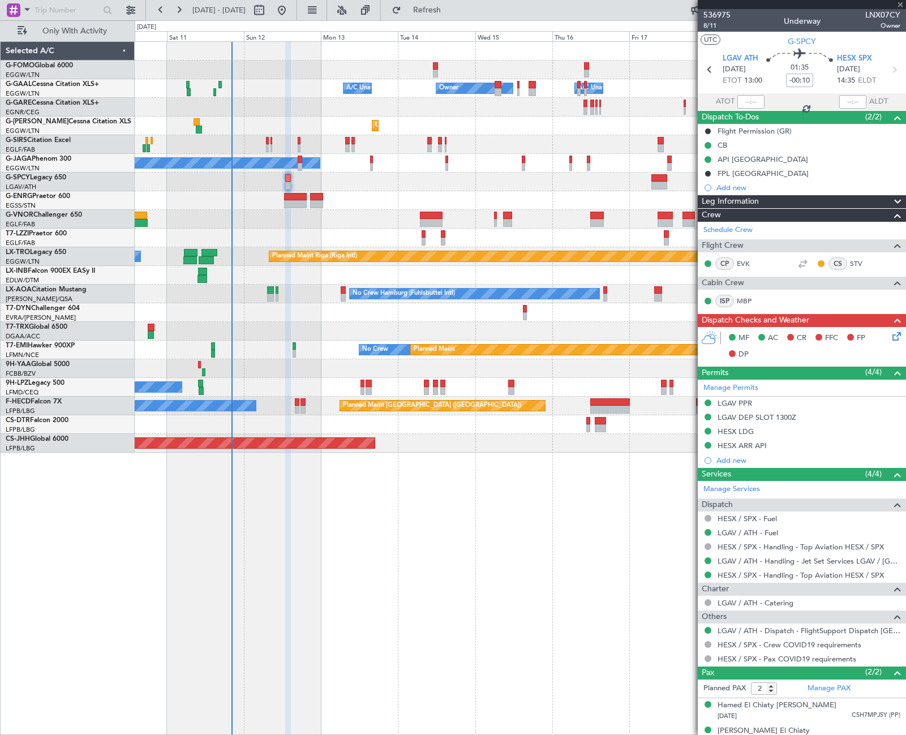
type input "+00:20"
type input "3"
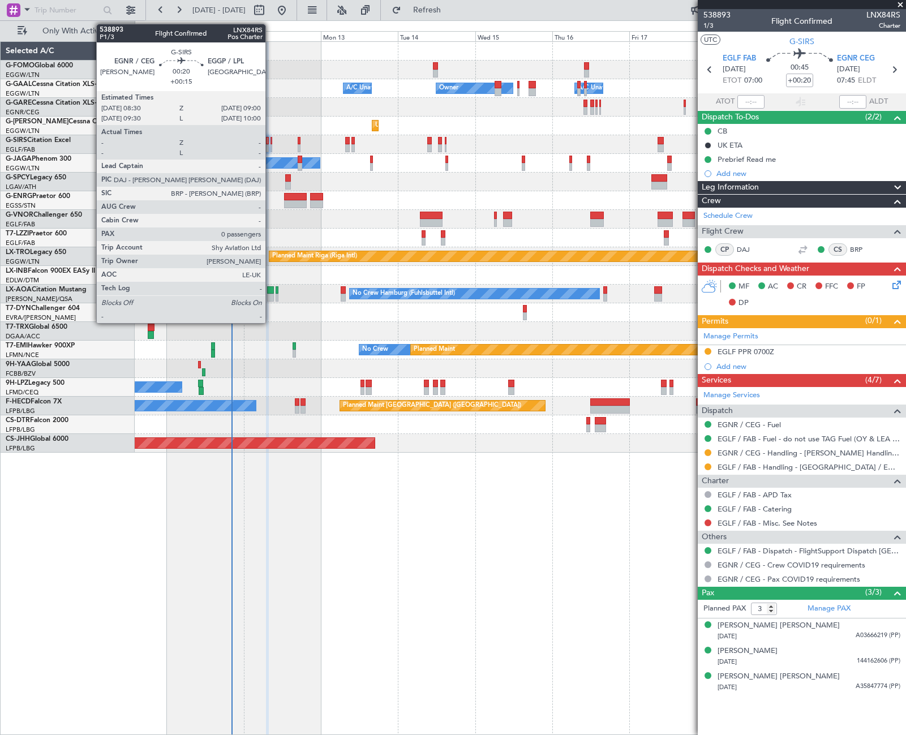
click at [270, 145] on div at bounding box center [271, 148] width 2 height 8
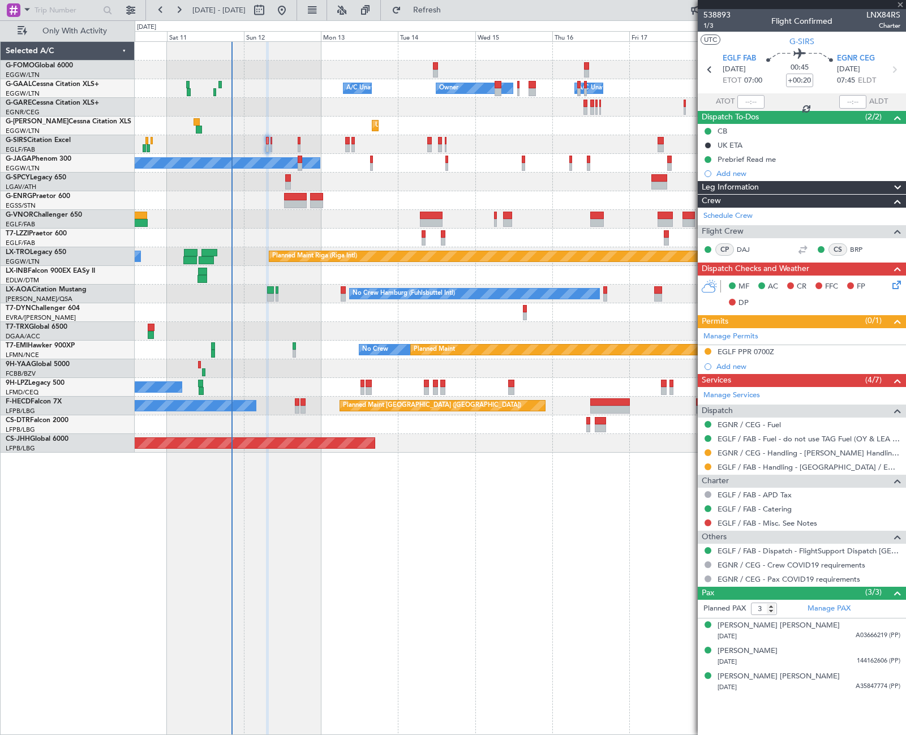
type input "+00:15"
type input "0"
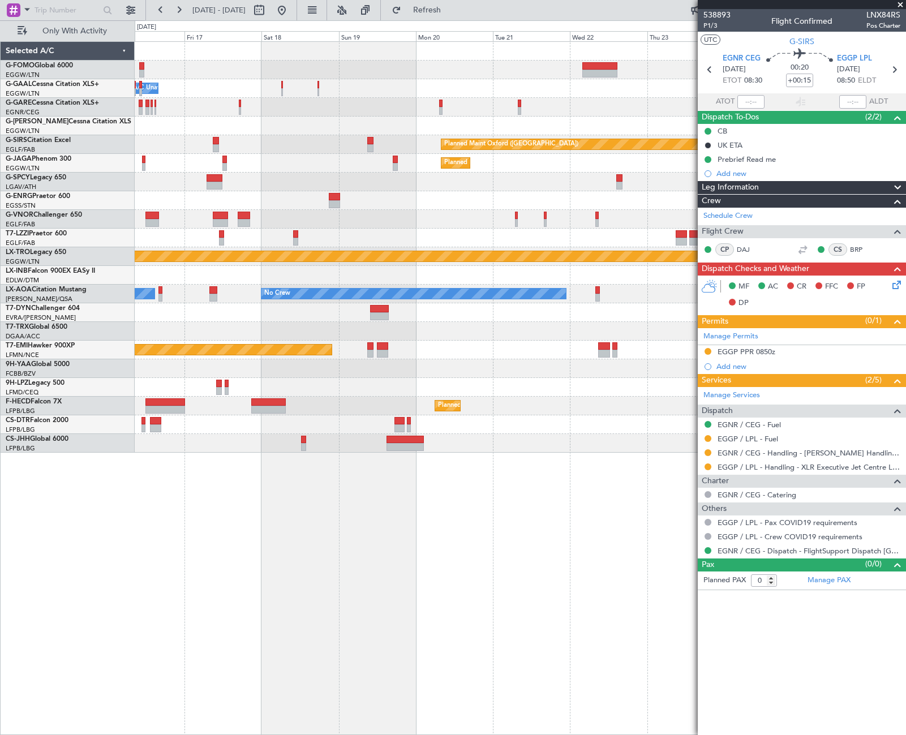
click at [125, 328] on div "Owner A/C Unavailable Owner Owner Planned Maint Oxford (Kidlington) Planned Mai…" at bounding box center [453, 377] width 906 height 715
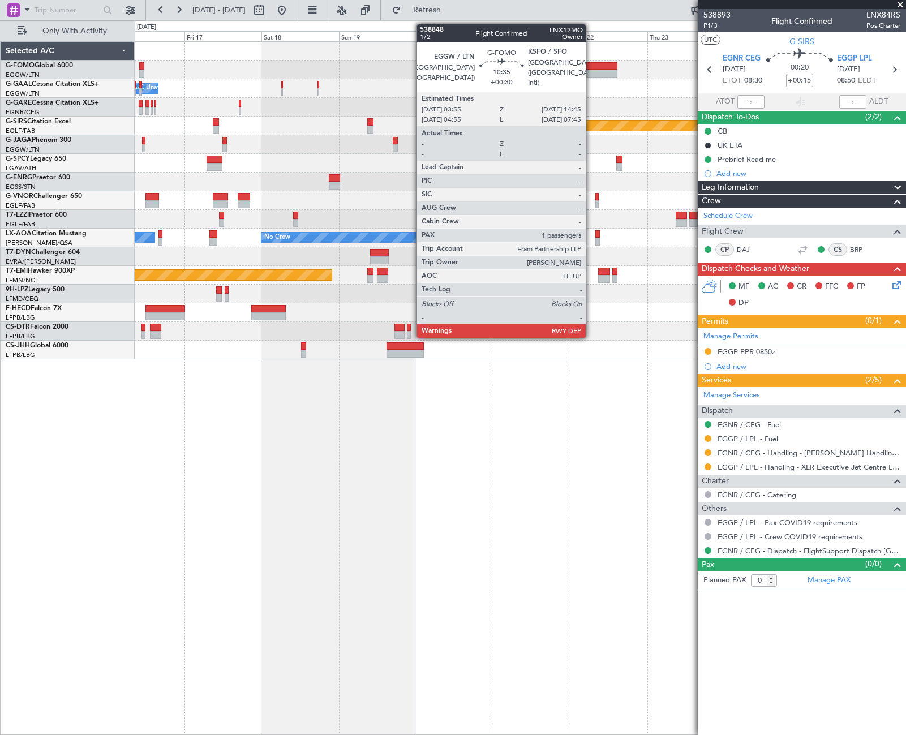
click at [591, 72] on div at bounding box center [599, 74] width 35 height 8
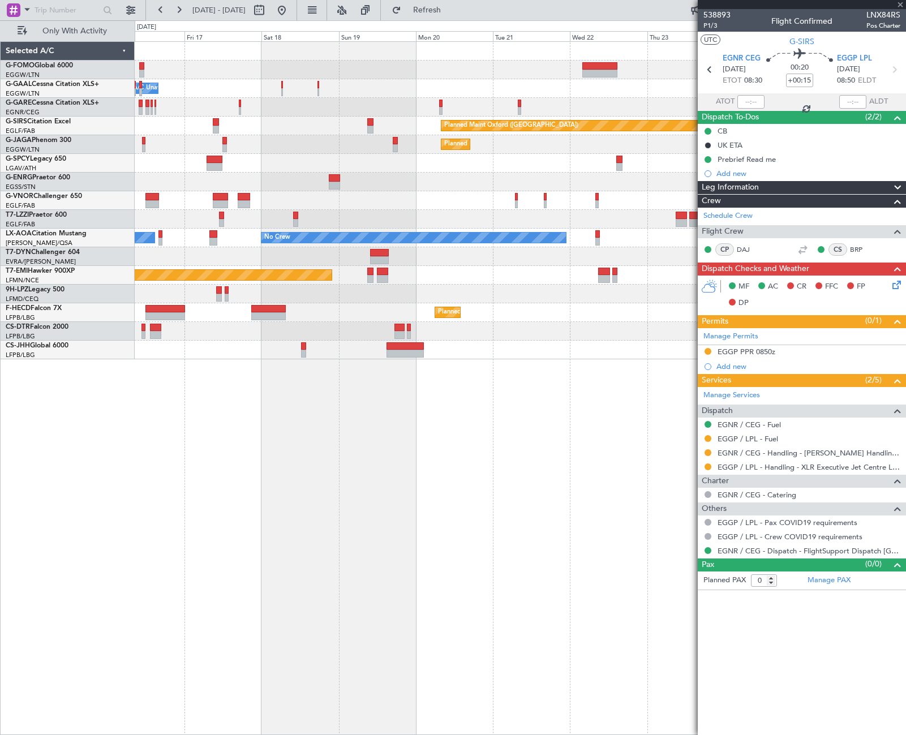
type input "+00:30"
type input "1"
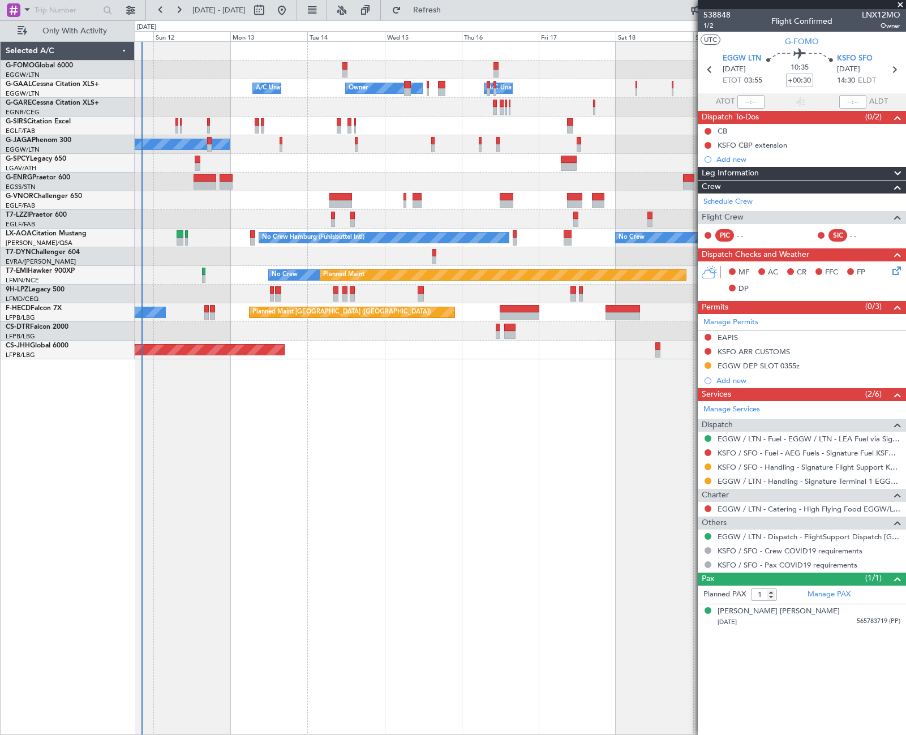
click at [620, 458] on div "Owner A/C Unavailable Owner A/C Unavailable Planned Maint Oxford (Kidlington) A…" at bounding box center [520, 388] width 771 height 694
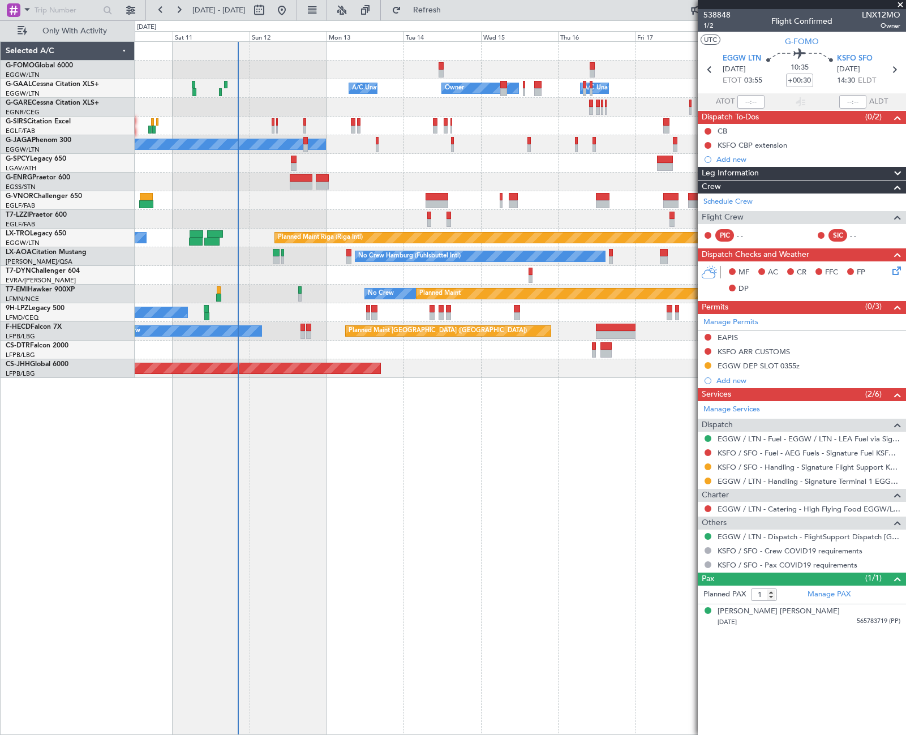
click at [297, 504] on div "Owner A/C Unavailable Owner A/C Unavailable Planned Maint Oxford (Kidlington) A…" at bounding box center [520, 388] width 771 height 694
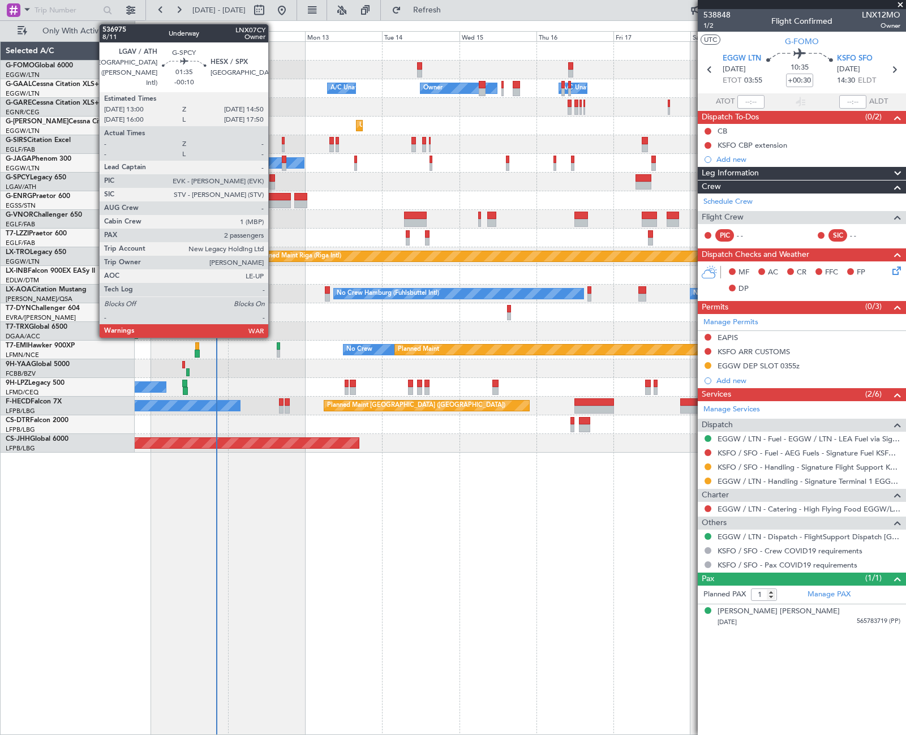
click at [273, 184] on div at bounding box center [272, 186] width 6 height 8
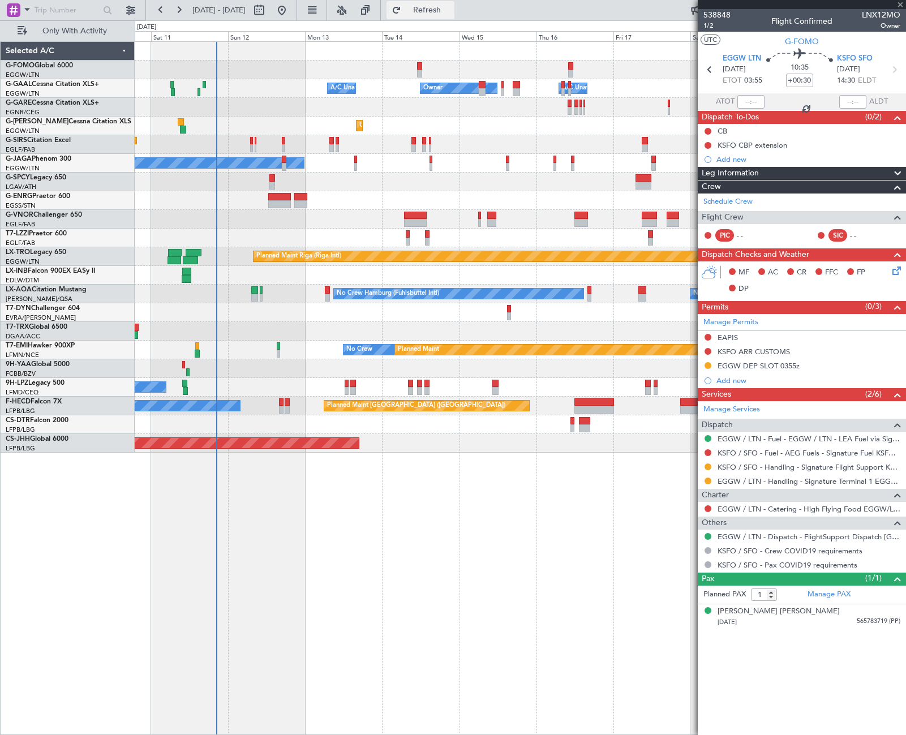
type input "-00:10"
type input "2"
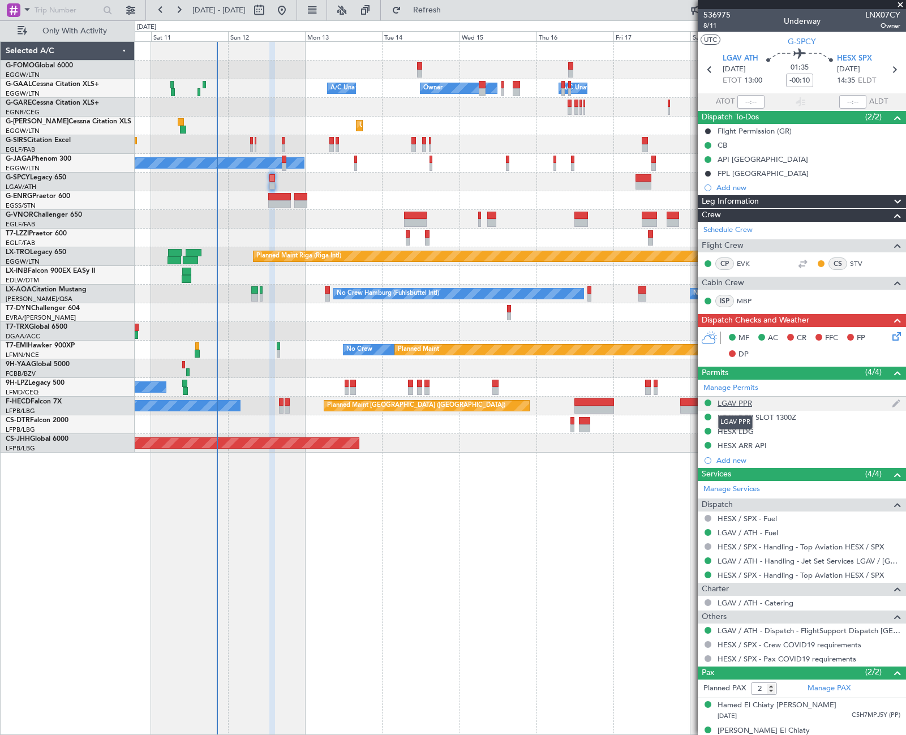
click at [743, 406] on div "LGAV PPR" at bounding box center [735, 403] width 35 height 10
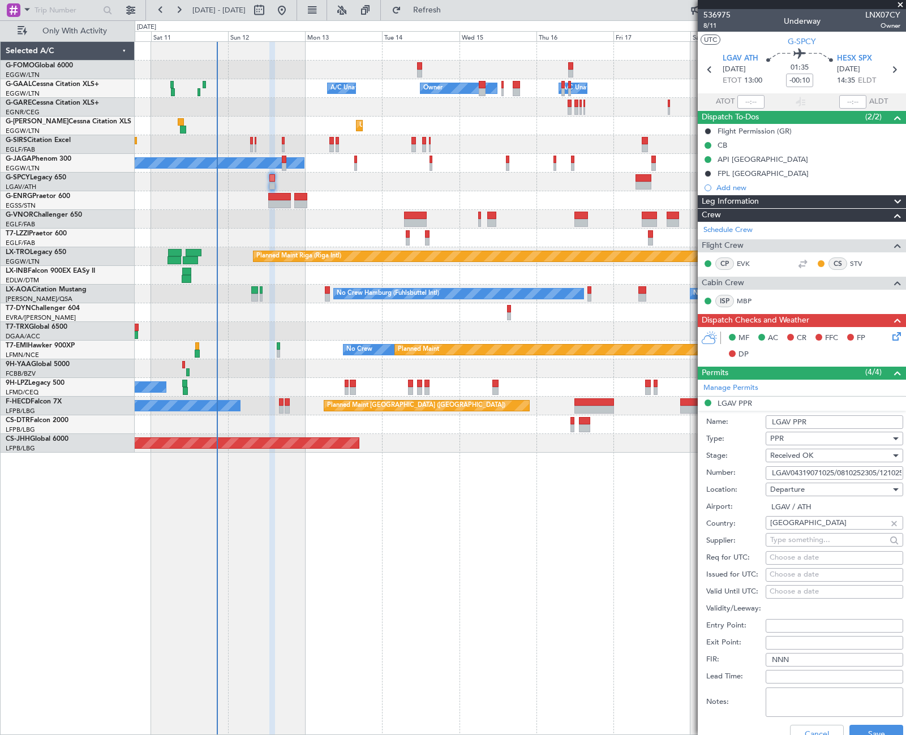
scroll to position [0, 31]
drag, startPoint x: 768, startPoint y: 474, endPoint x: 897, endPoint y: 469, distance: 128.6
click at [897, 469] on form "Name: LGAV PPR Type: PPR Stage: Received OK Number: LGAV04319071025/0810252305/…" at bounding box center [802, 580] width 208 height 338
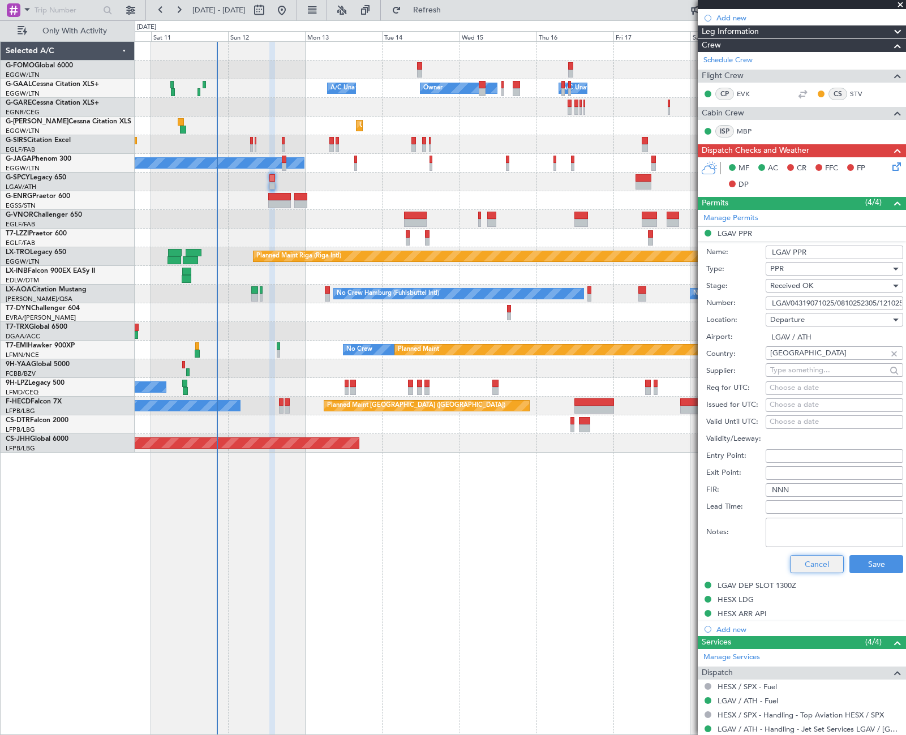
click at [813, 566] on button "Cancel" at bounding box center [817, 564] width 54 height 18
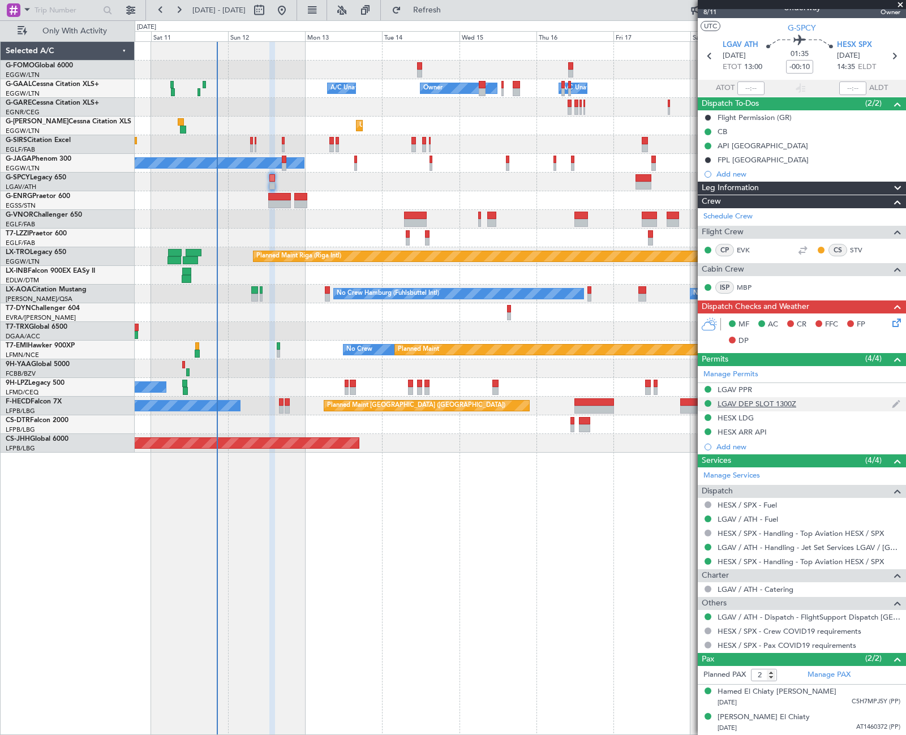
click at [768, 405] on div "LGAV DEP SLOT 1300Z" at bounding box center [757, 404] width 79 height 10
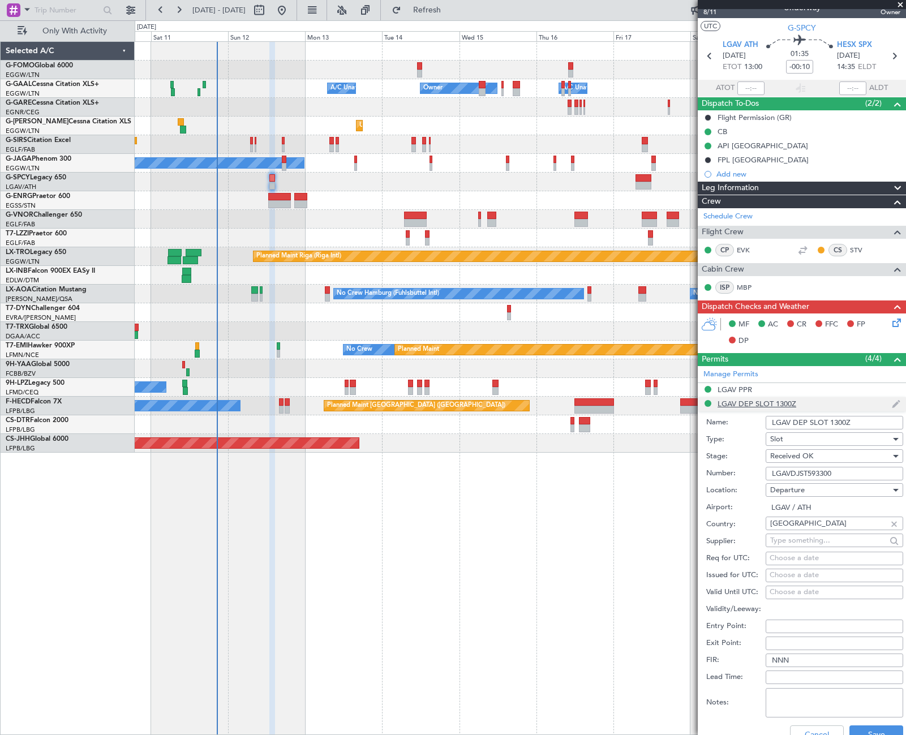
scroll to position [170, 0]
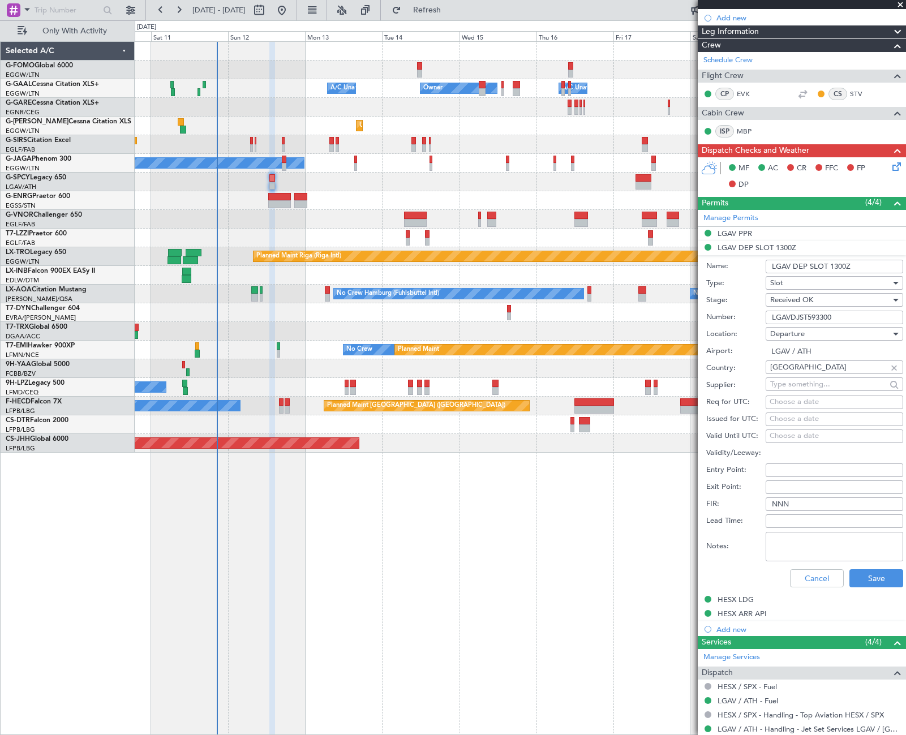
click at [804, 311] on input "LGAVDJST593300" at bounding box center [835, 318] width 138 height 14
click at [802, 586] on button "Cancel" at bounding box center [817, 578] width 54 height 18
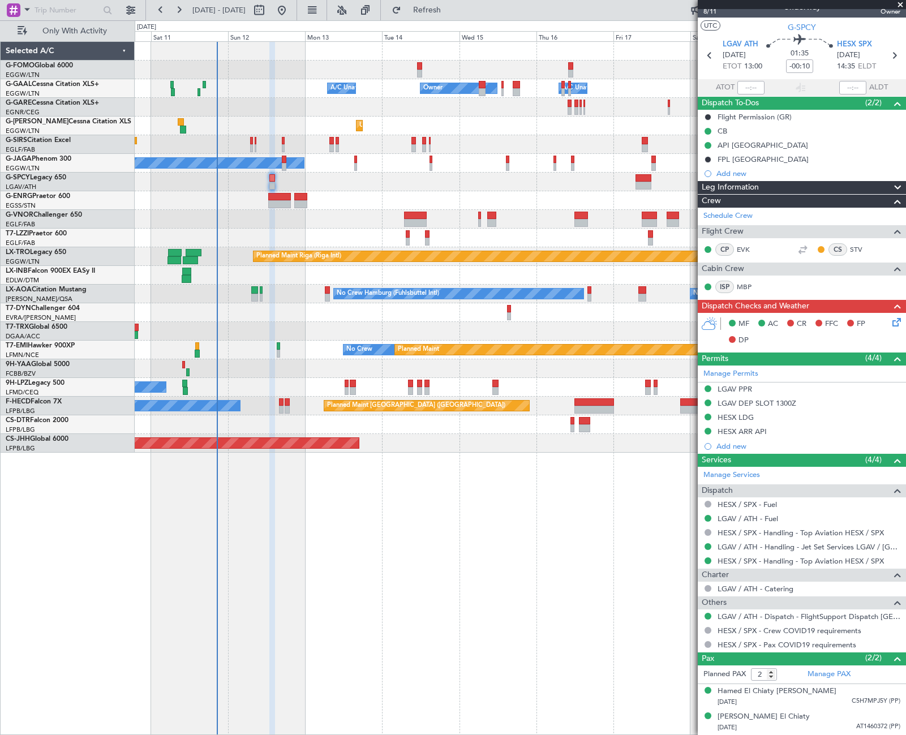
scroll to position [14, 0]
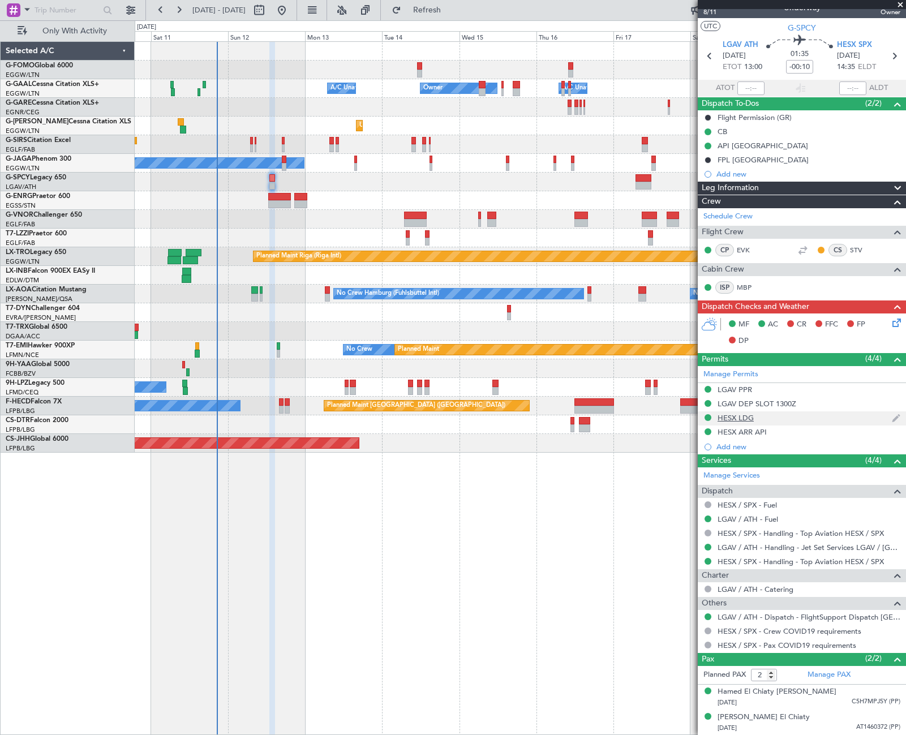
click at [740, 419] on div "HESX LDG" at bounding box center [736, 418] width 36 height 10
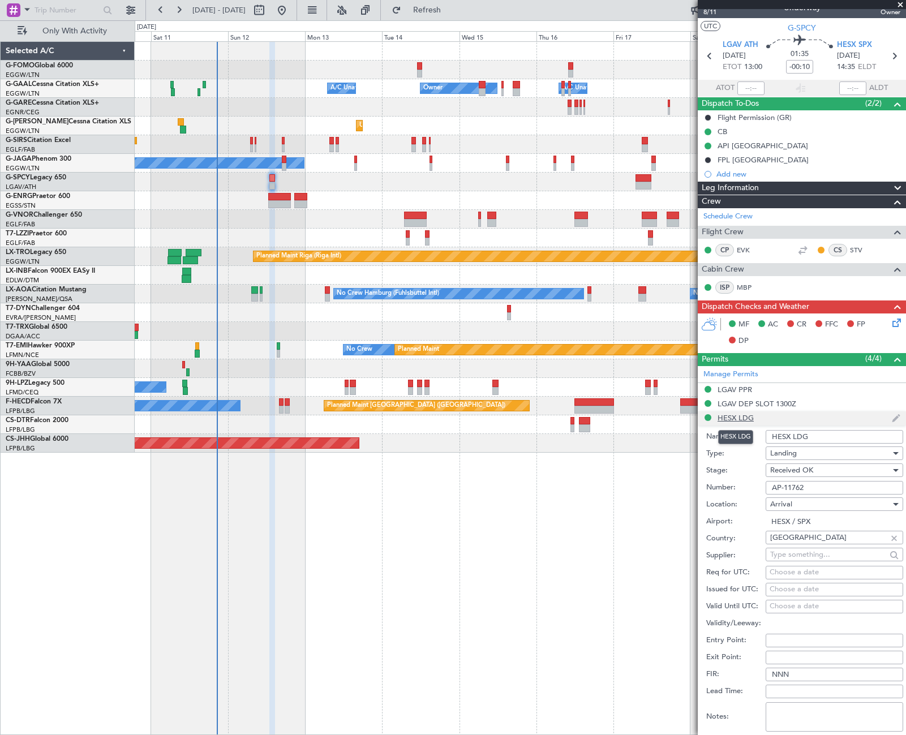
scroll to position [170, 0]
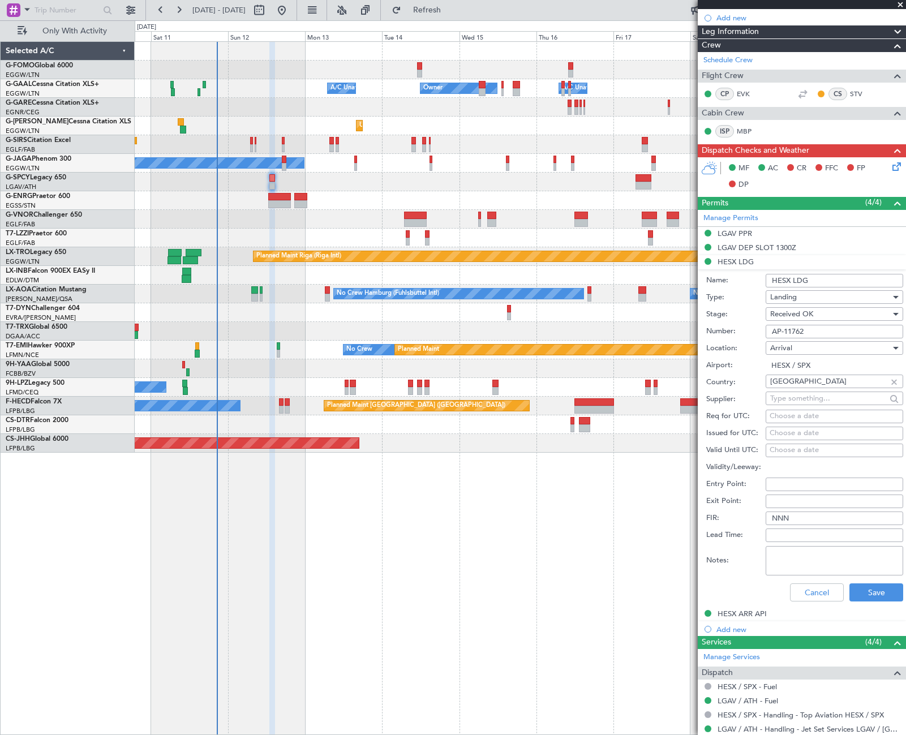
drag, startPoint x: 797, startPoint y: 329, endPoint x: 760, endPoint y: 337, distance: 37.6
click at [760, 337] on div "Number: AP-11762" at bounding box center [804, 331] width 197 height 17
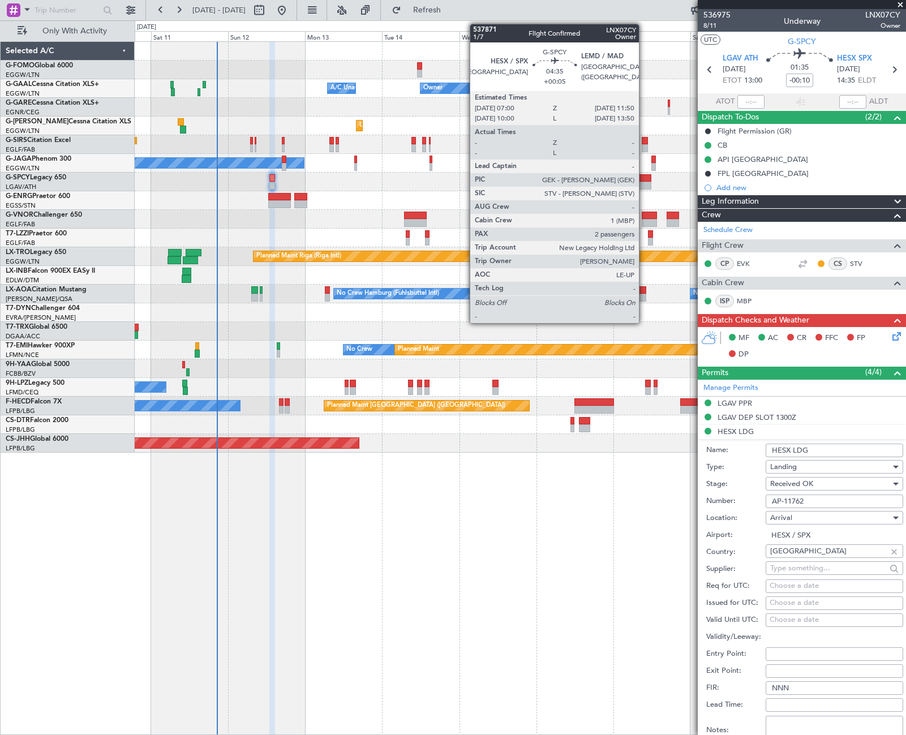
click at [644, 177] on div at bounding box center [643, 178] width 16 height 8
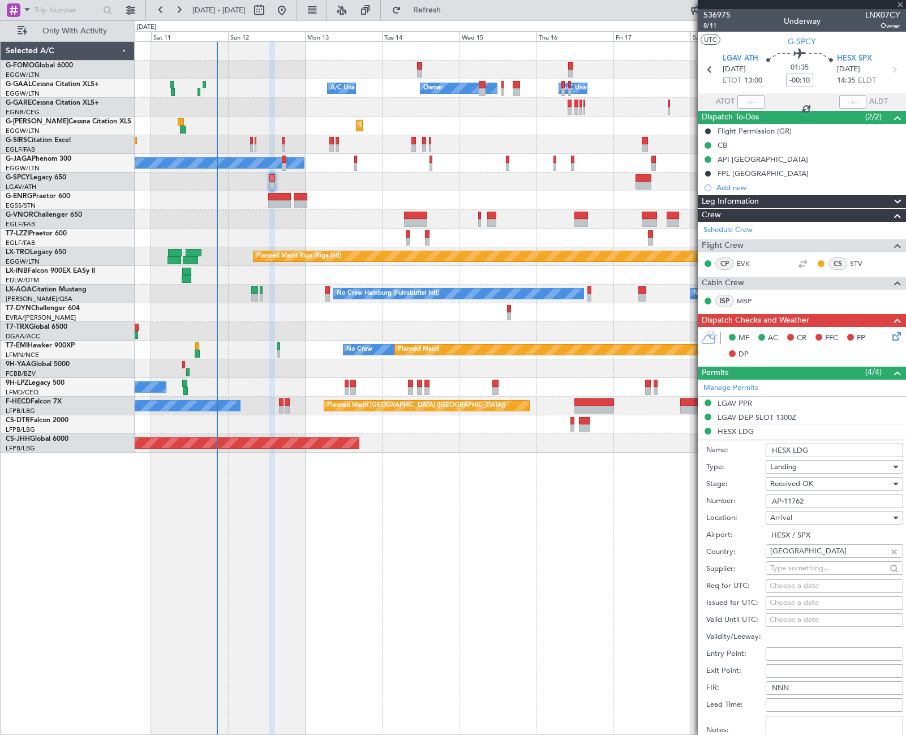
type input "+00:05"
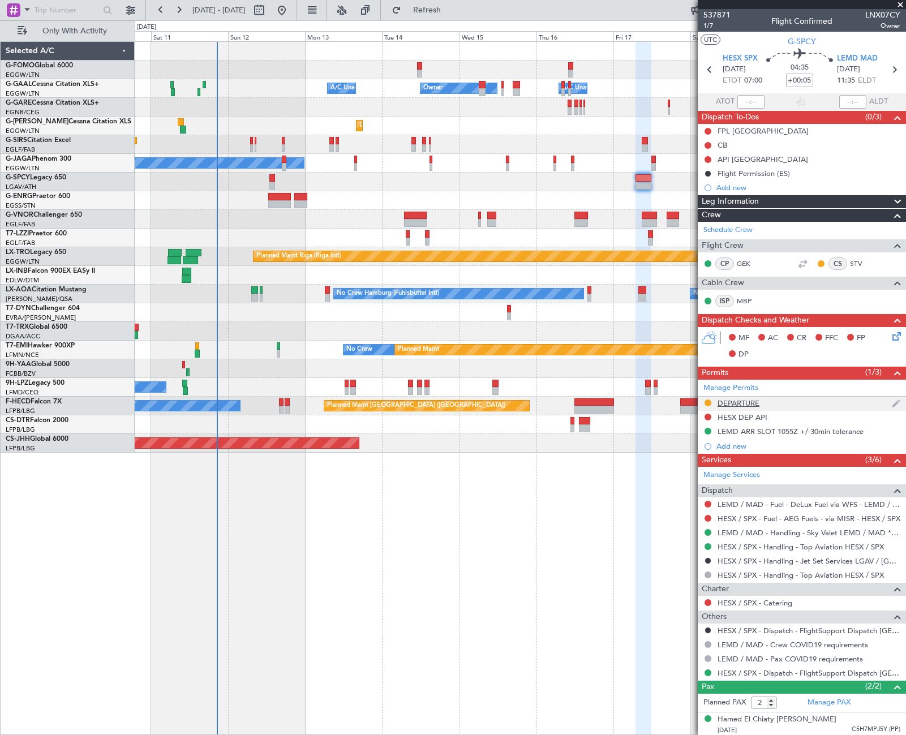
click at [742, 403] on div "DEPARTURE" at bounding box center [739, 403] width 42 height 10
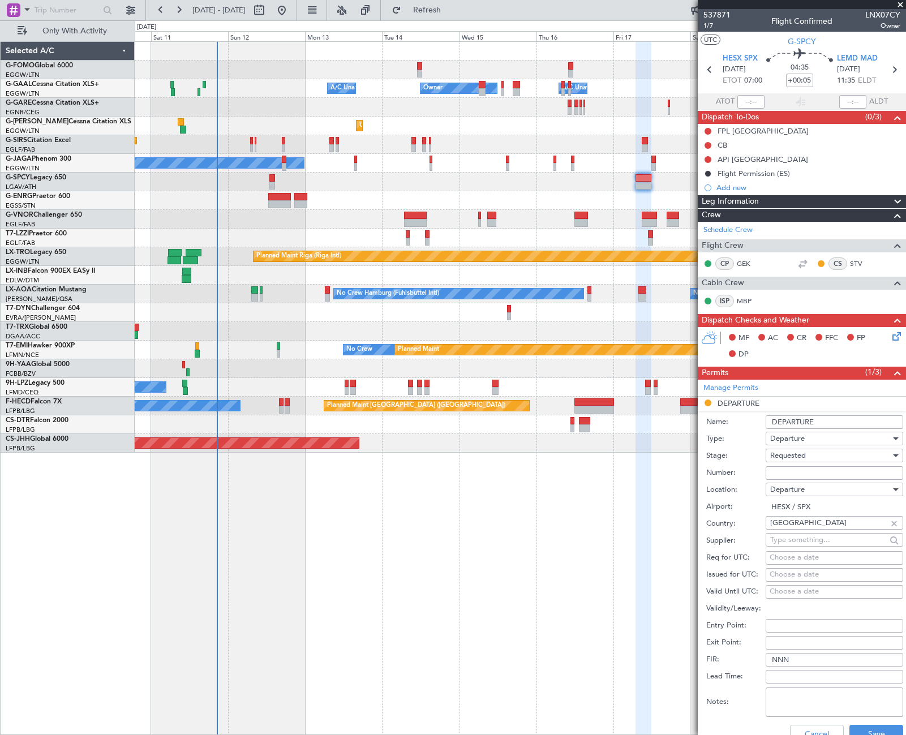
click at [790, 473] on input "Number:" at bounding box center [835, 473] width 138 height 14
paste input "AP-11762"
type input "AP-11762"
click at [813, 450] on div "Requested" at bounding box center [830, 455] width 121 height 17
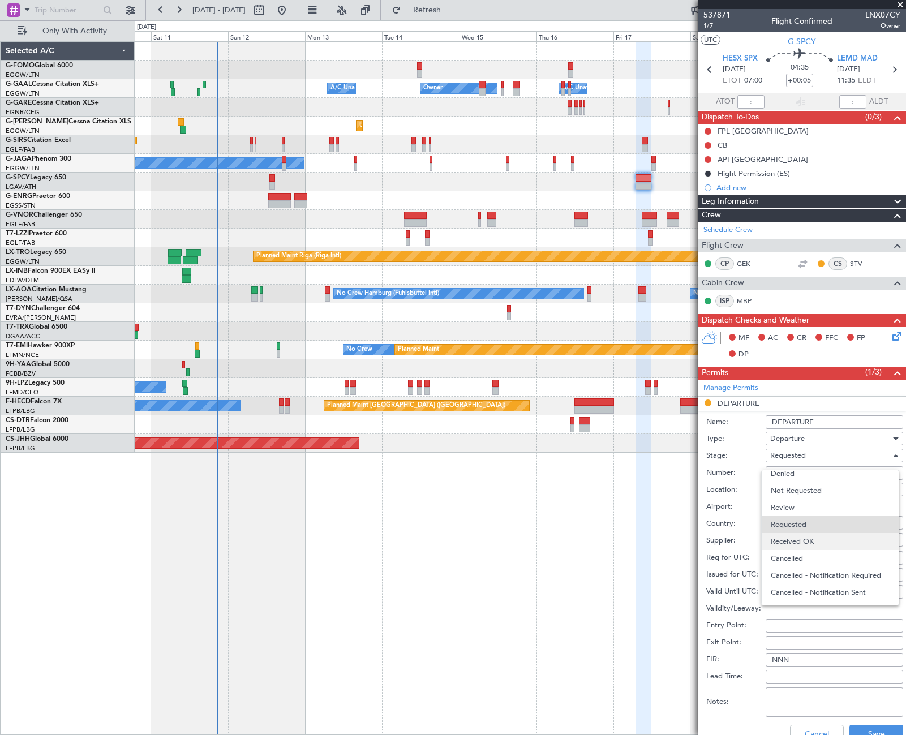
click at [810, 539] on span "Received OK" at bounding box center [830, 541] width 119 height 17
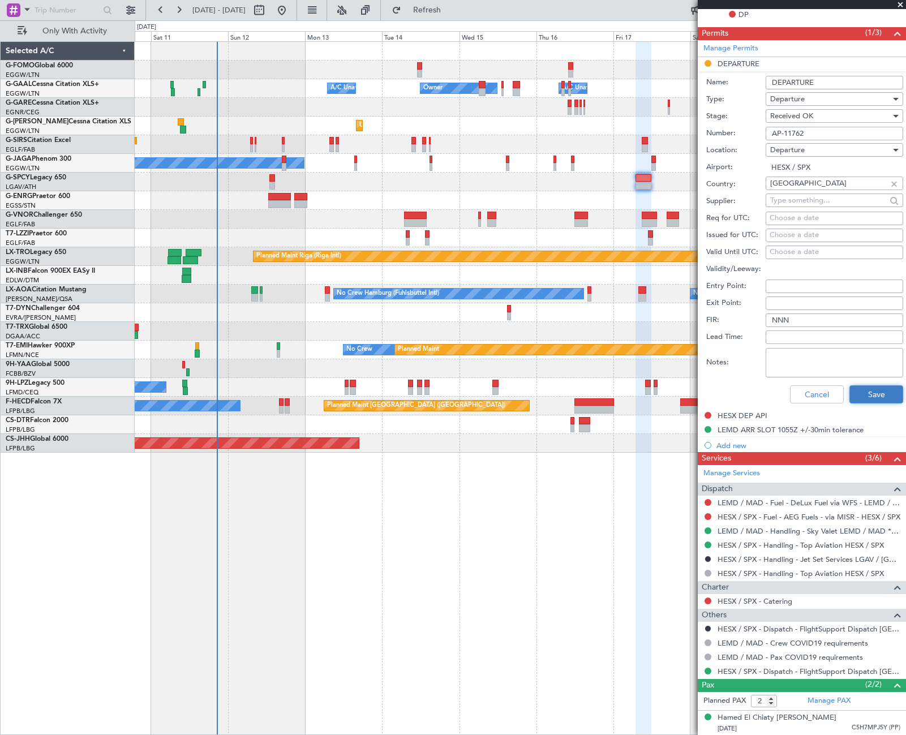
click at [872, 391] on button "Save" at bounding box center [876, 394] width 54 height 18
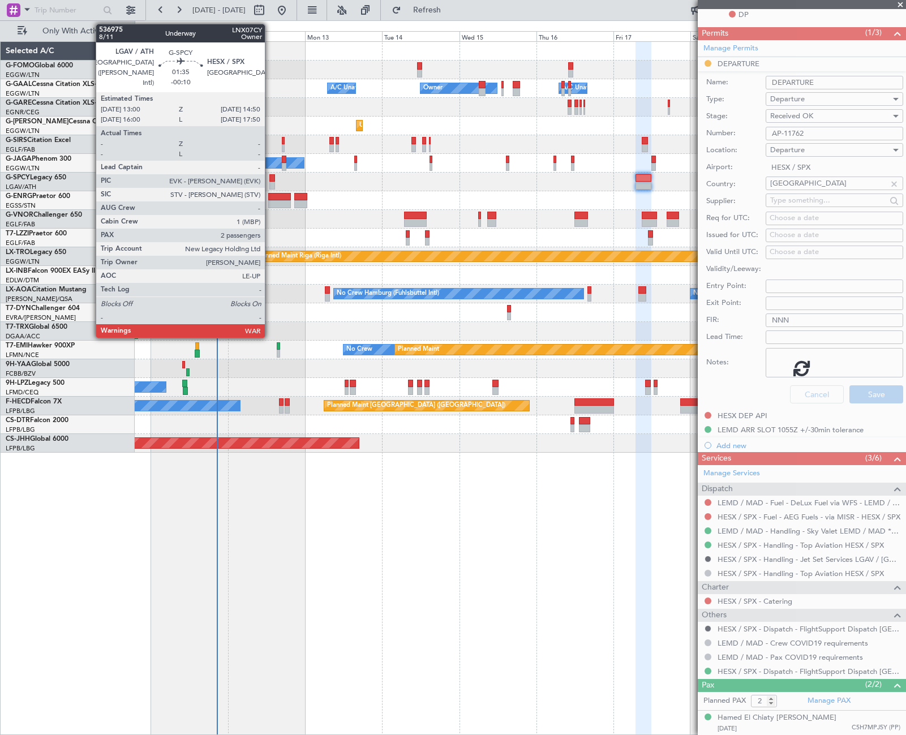
scroll to position [28, 0]
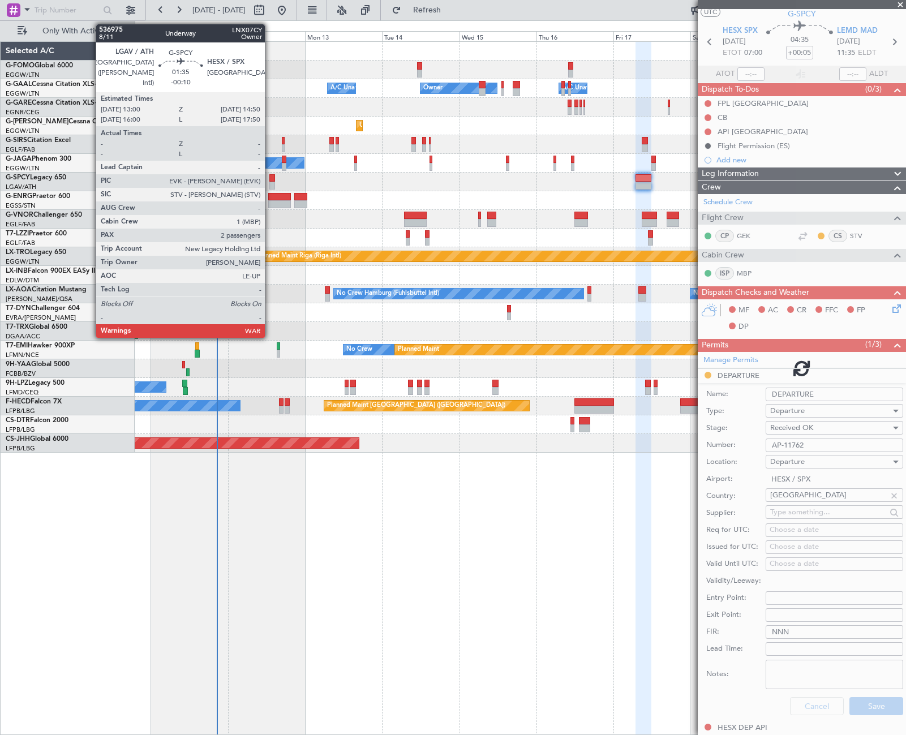
click at [270, 181] on div at bounding box center [272, 178] width 6 height 8
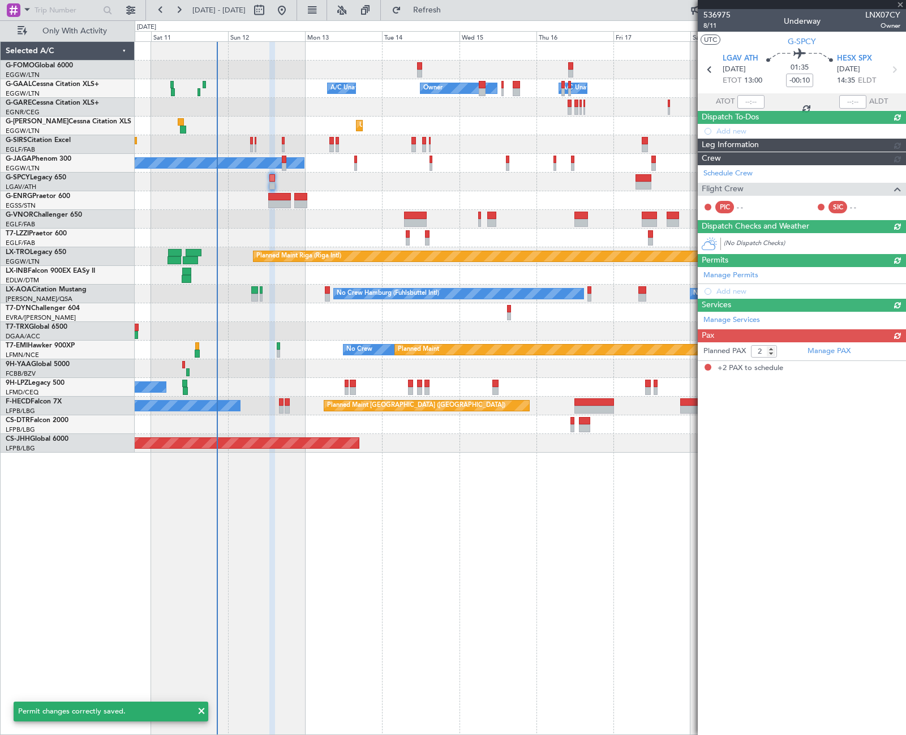
scroll to position [0, 0]
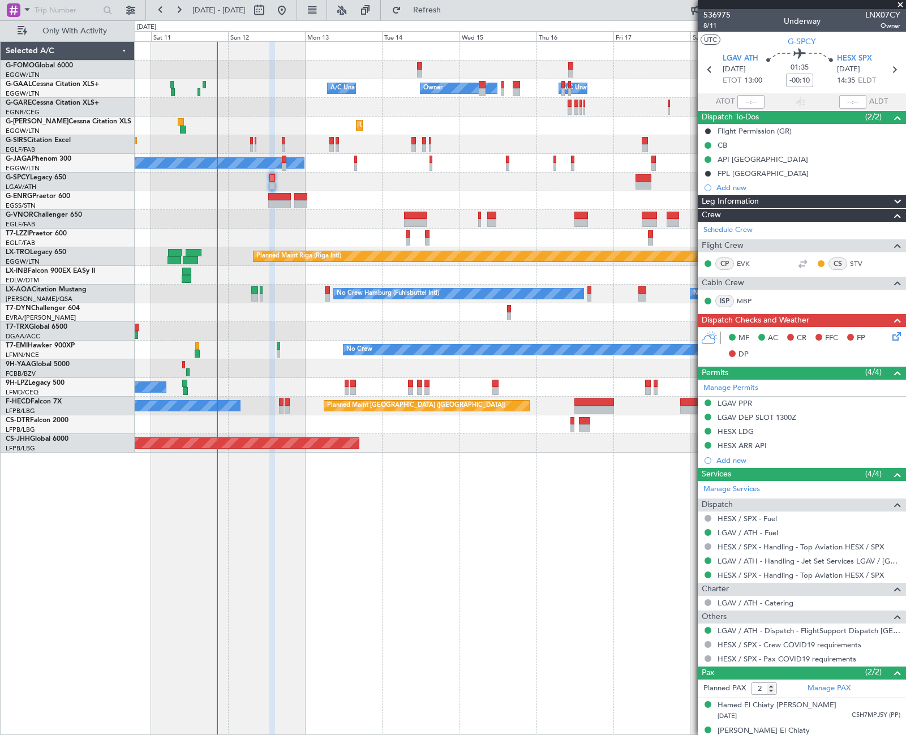
click at [838, 204] on div "Leg Information" at bounding box center [802, 201] width 208 height 13
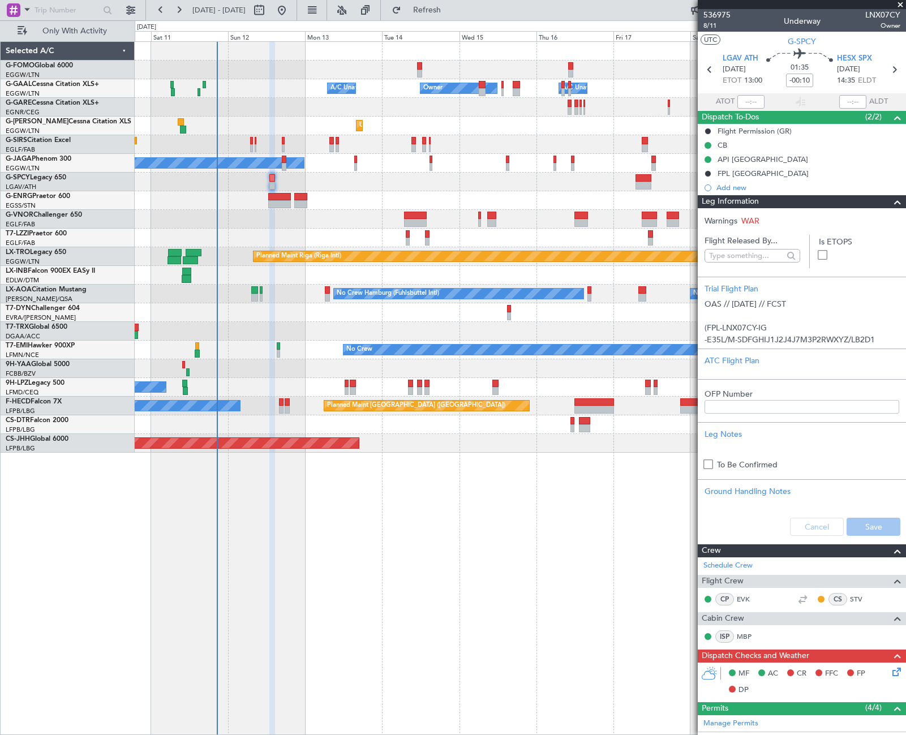
click at [838, 204] on div "Leg Information" at bounding box center [802, 201] width 208 height 13
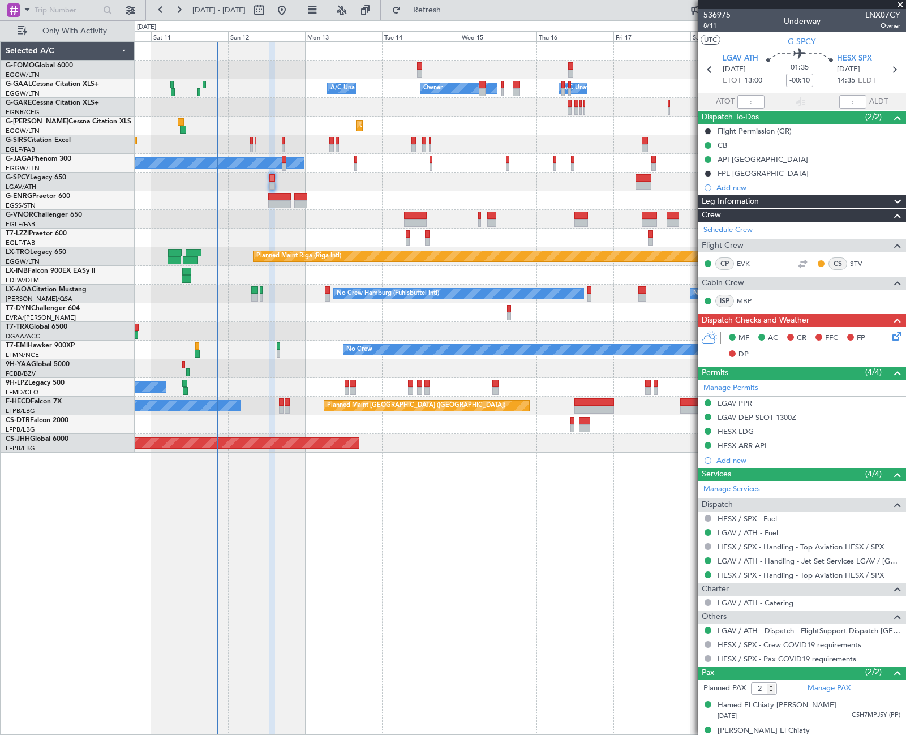
click at [890, 339] on icon at bounding box center [894, 334] width 9 height 9
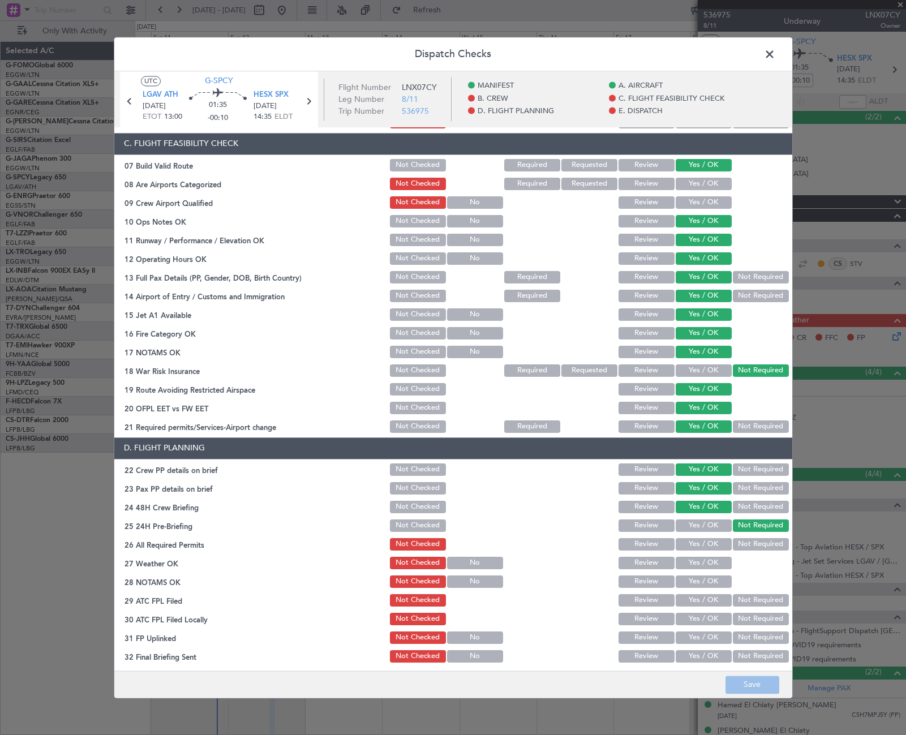
scroll to position [57, 0]
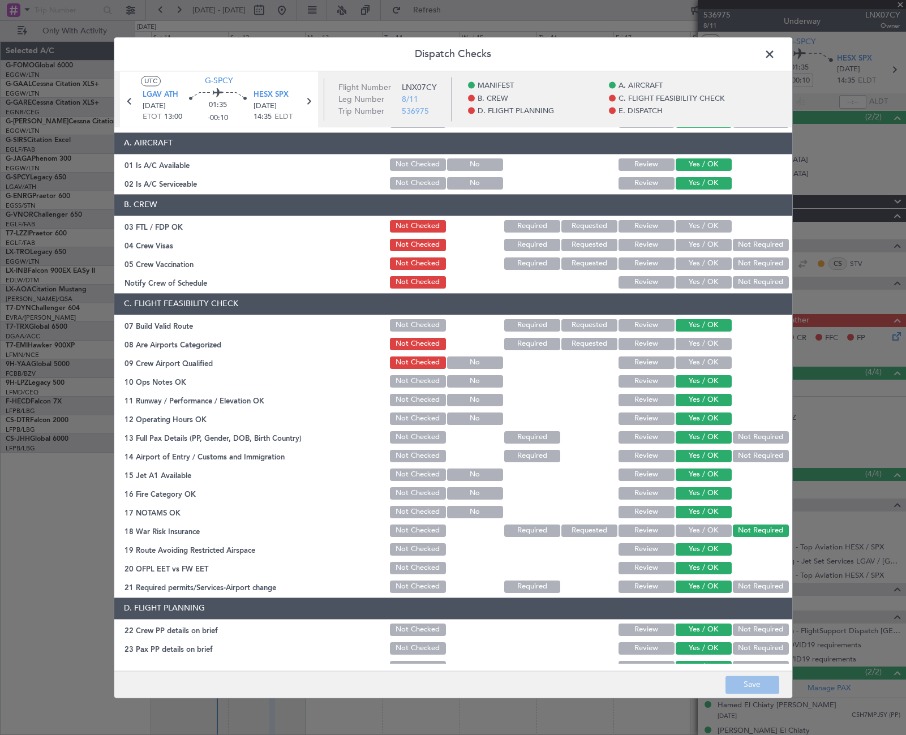
click at [775, 54] on span at bounding box center [775, 57] width 0 height 23
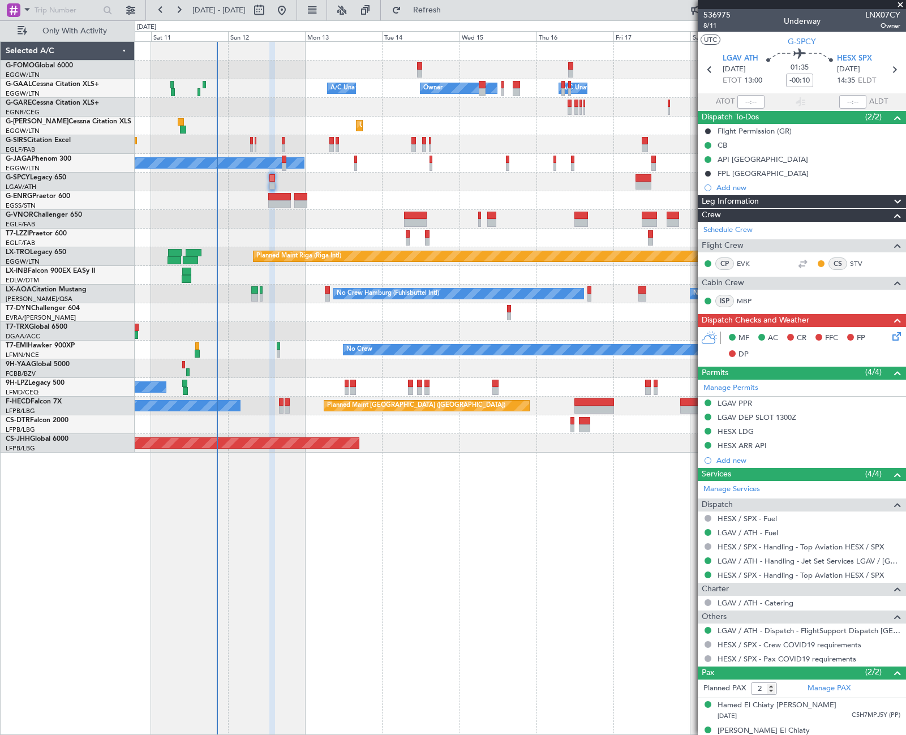
click at [778, 200] on div "Leg Information" at bounding box center [802, 201] width 208 height 13
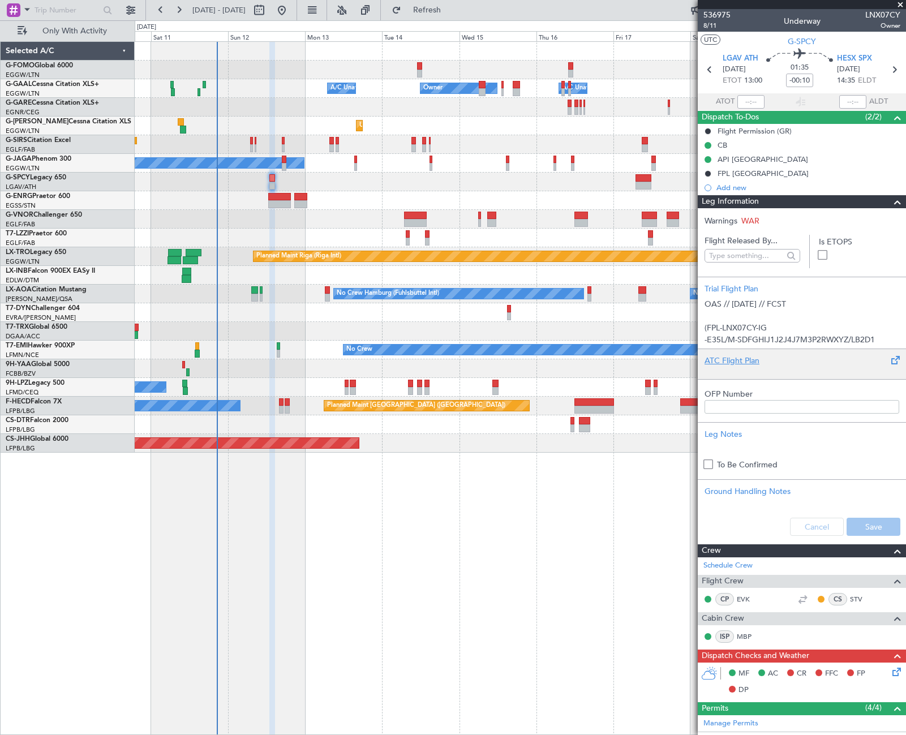
click at [750, 361] on div "ATC Flight Plan" at bounding box center [802, 361] width 195 height 12
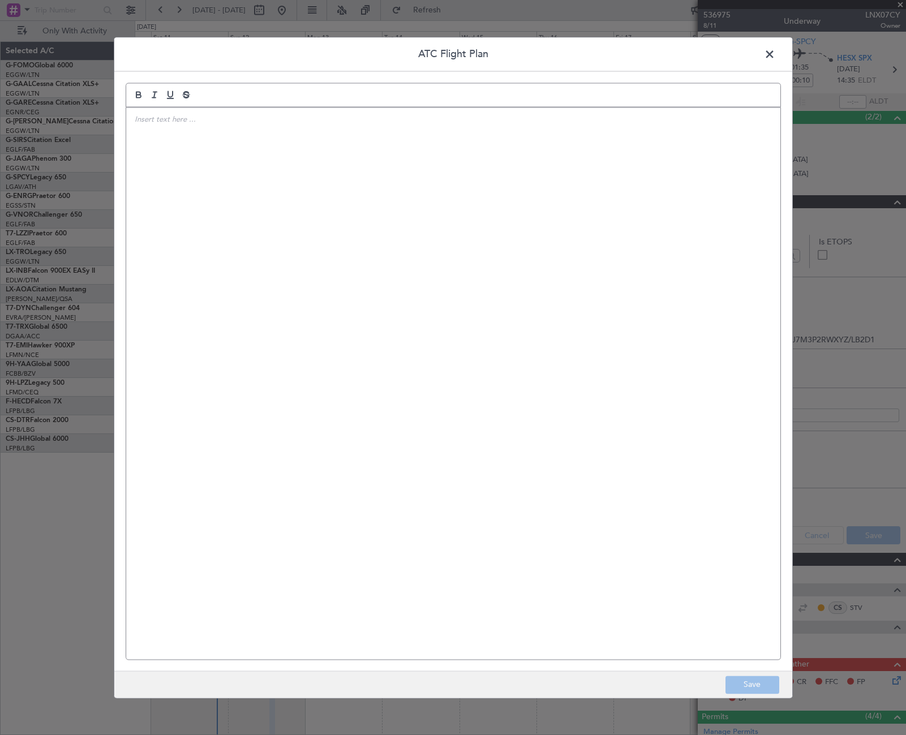
drag, startPoint x: 750, startPoint y: 361, endPoint x: 476, endPoint y: 307, distance: 278.7
click at [476, 307] on div at bounding box center [453, 384] width 654 height 552
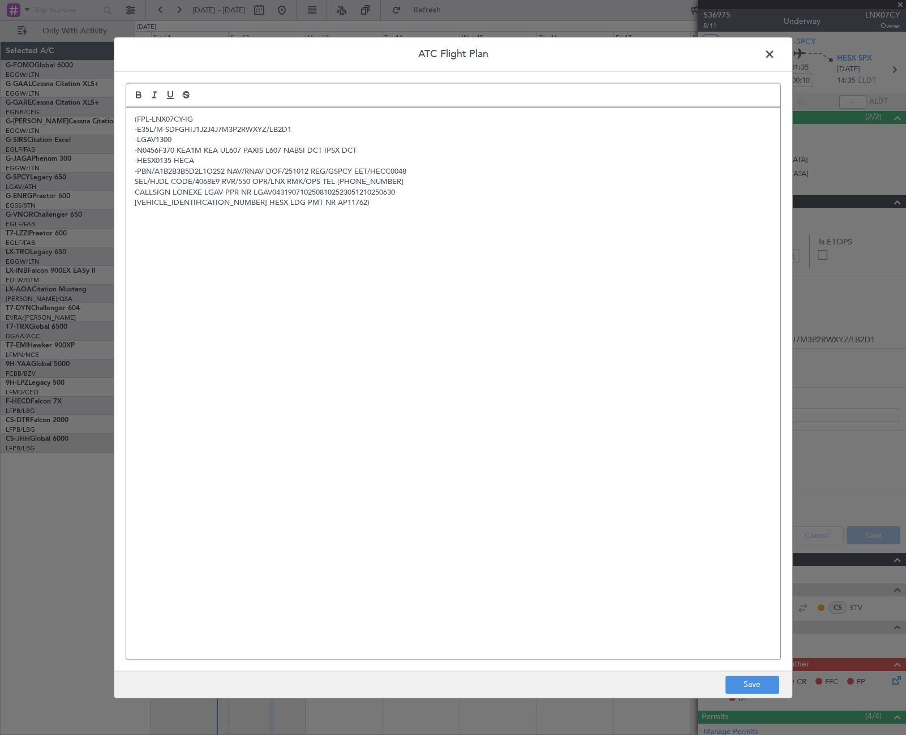
scroll to position [0, 0]
click at [753, 686] on button "Save" at bounding box center [752, 685] width 54 height 18
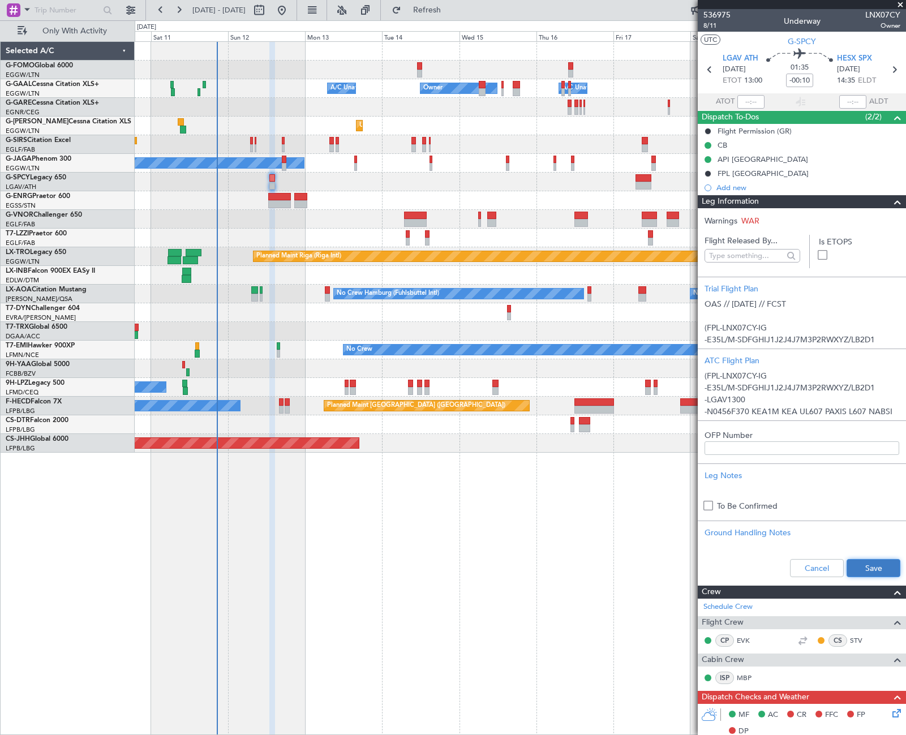
click at [857, 575] on button "Save" at bounding box center [874, 568] width 54 height 18
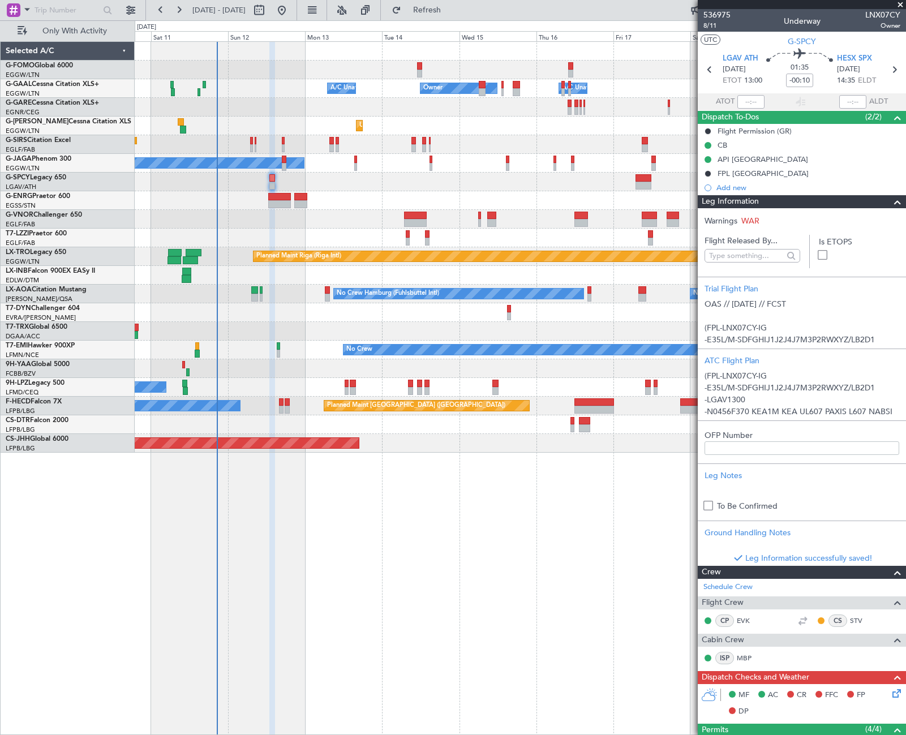
click at [891, 203] on span at bounding box center [898, 202] width 14 height 14
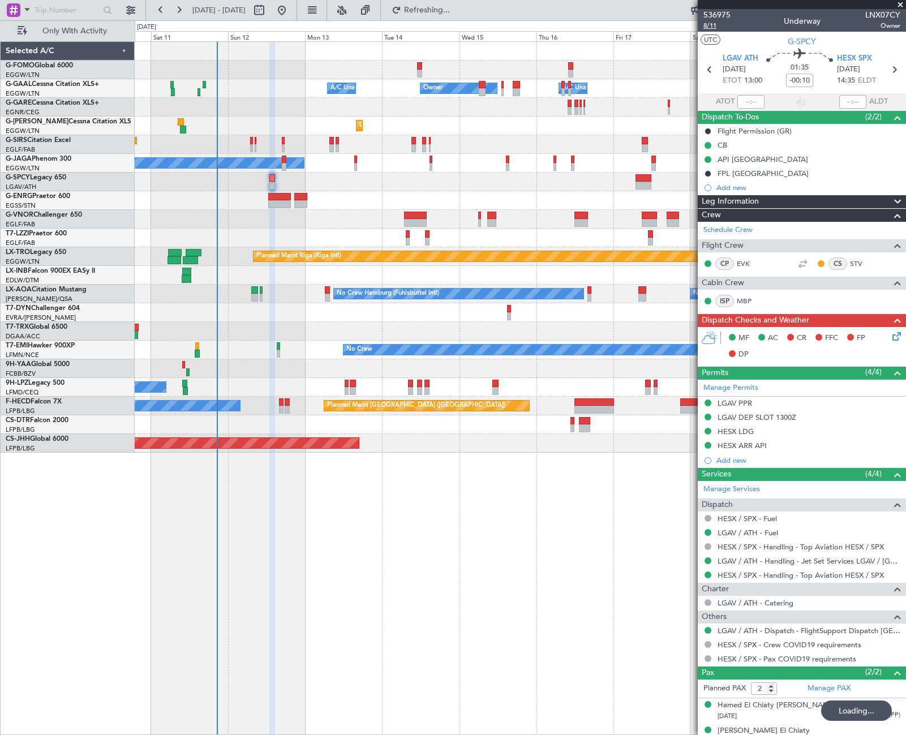
click at [704, 26] on span "8/11" at bounding box center [716, 26] width 27 height 10
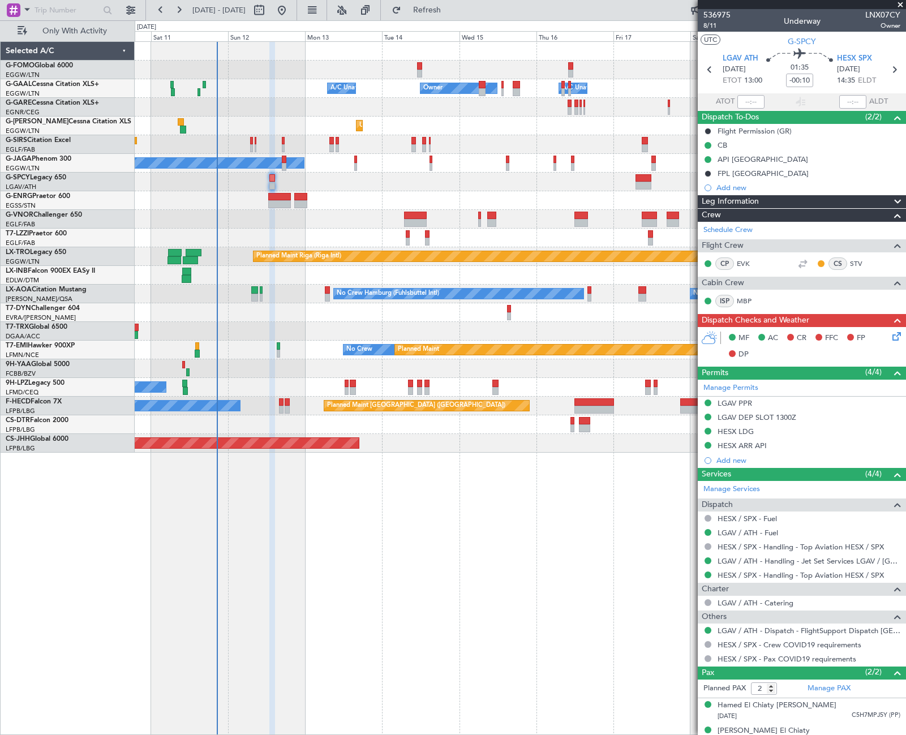
click at [890, 334] on icon at bounding box center [894, 334] width 9 height 9
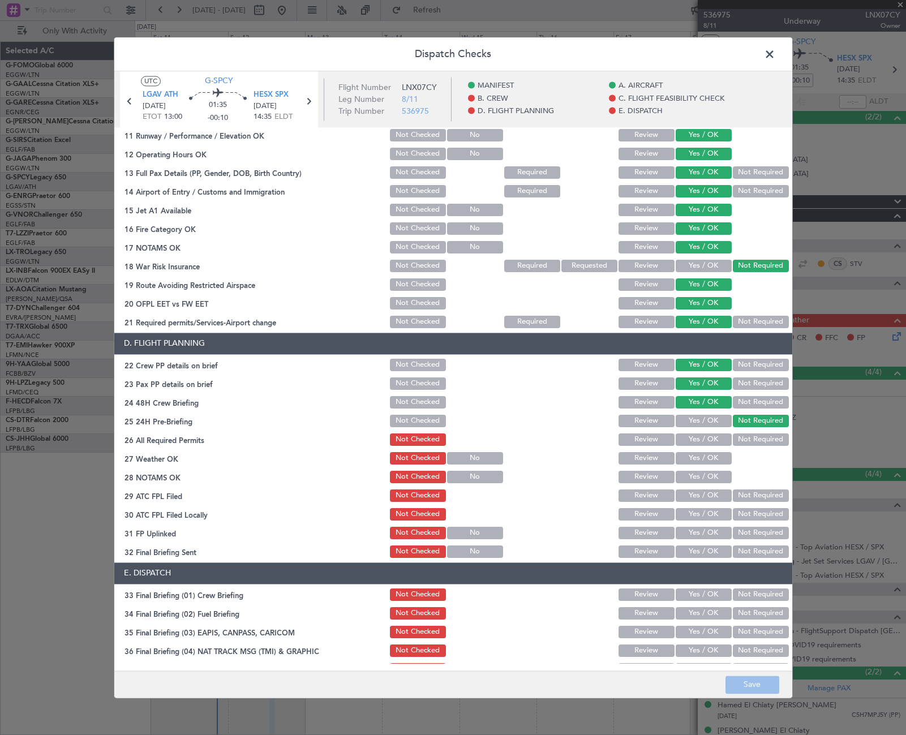
scroll to position [396, 0]
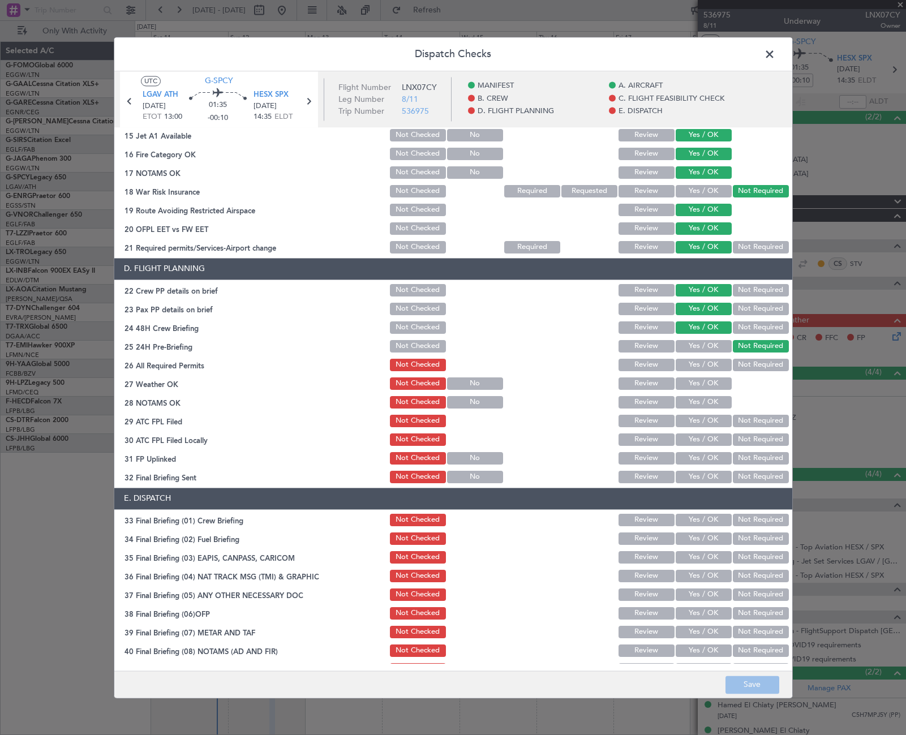
click at [712, 367] on button "Yes / OK" at bounding box center [704, 365] width 56 height 12
click at [708, 381] on button "Yes / OK" at bounding box center [704, 383] width 56 height 12
click at [714, 398] on button "Yes / OK" at bounding box center [704, 402] width 56 height 12
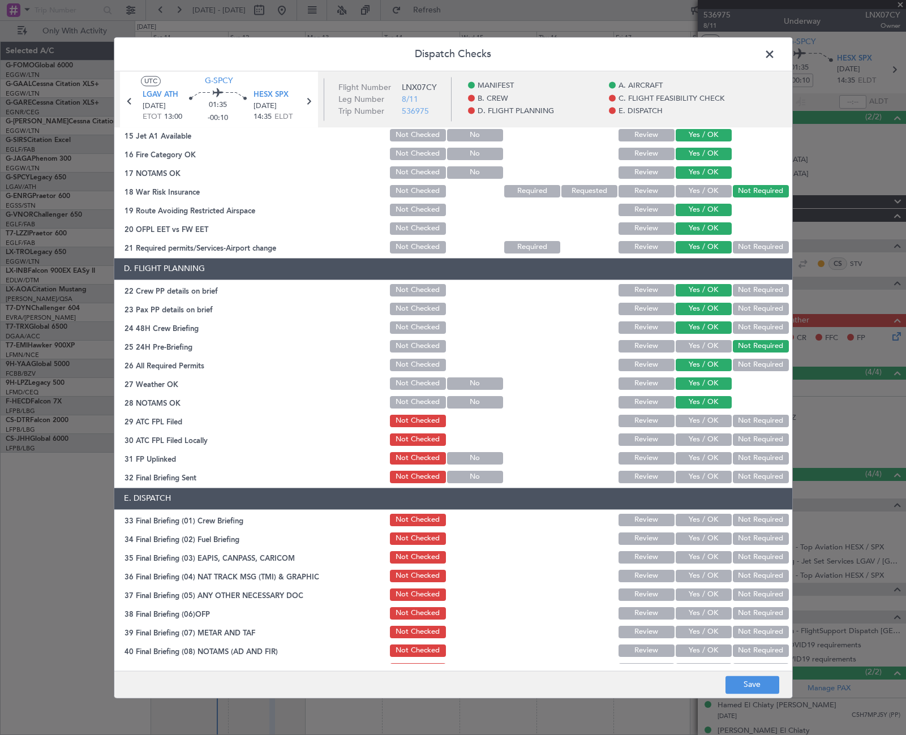
click at [716, 416] on button "Yes / OK" at bounding box center [704, 421] width 56 height 12
click at [741, 435] on button "Not Required" at bounding box center [761, 439] width 56 height 12
click at [710, 450] on section "D. FLIGHT PLANNING 22 Crew PP details on brief Not Checked Review Yes / OK Not …" at bounding box center [453, 371] width 678 height 227
click at [707, 459] on button "Yes / OK" at bounding box center [704, 458] width 56 height 12
click at [712, 476] on button "Yes / OK" at bounding box center [704, 477] width 56 height 12
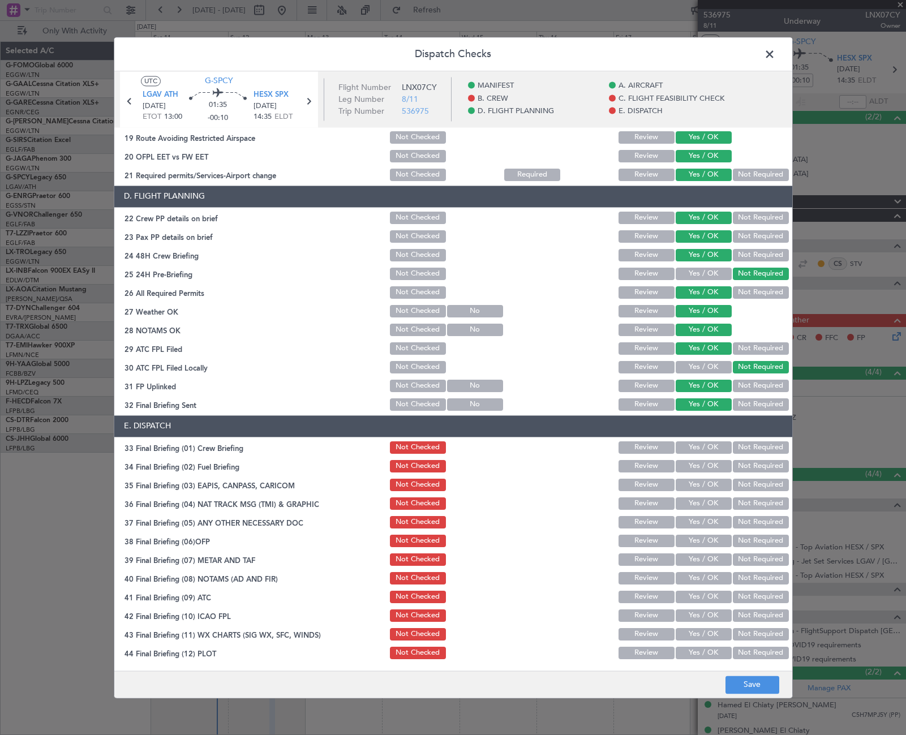
scroll to position [469, 0]
click at [701, 448] on button "Yes / OK" at bounding box center [704, 447] width 56 height 12
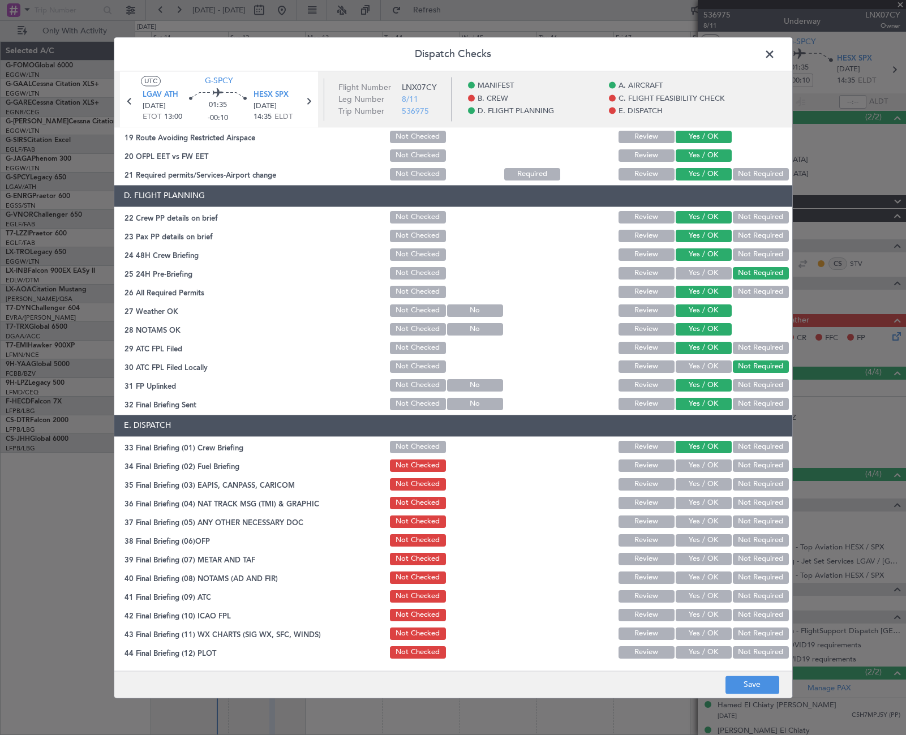
click at [706, 465] on button "Yes / OK" at bounding box center [704, 465] width 56 height 12
click at [743, 483] on button "Not Required" at bounding box center [761, 484] width 56 height 12
drag, startPoint x: 745, startPoint y: 503, endPoint x: 742, endPoint y: 514, distance: 11.7
click at [746, 503] on button "Not Required" at bounding box center [761, 503] width 56 height 12
click at [708, 522] on button "Yes / OK" at bounding box center [704, 522] width 56 height 12
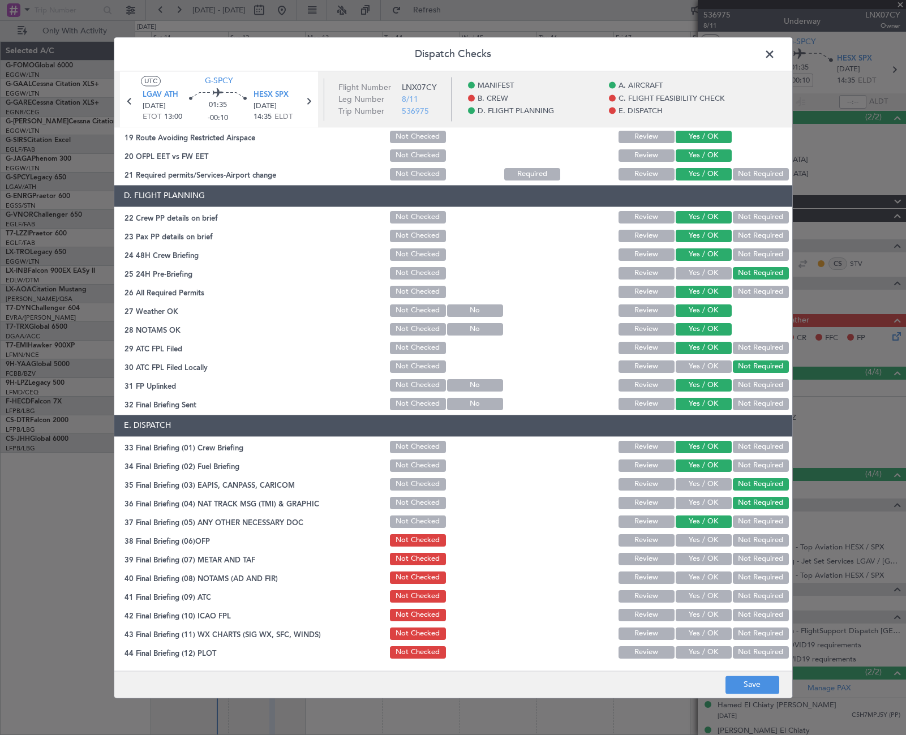
click at [705, 544] on button "Yes / OK" at bounding box center [704, 540] width 56 height 12
click at [701, 561] on button "Yes / OK" at bounding box center [704, 559] width 56 height 12
drag, startPoint x: 707, startPoint y: 579, endPoint x: 706, endPoint y: 599, distance: 19.8
click at [707, 581] on button "Yes / OK" at bounding box center [704, 578] width 56 height 12
drag, startPoint x: 706, startPoint y: 599, endPoint x: 703, endPoint y: 607, distance: 7.7
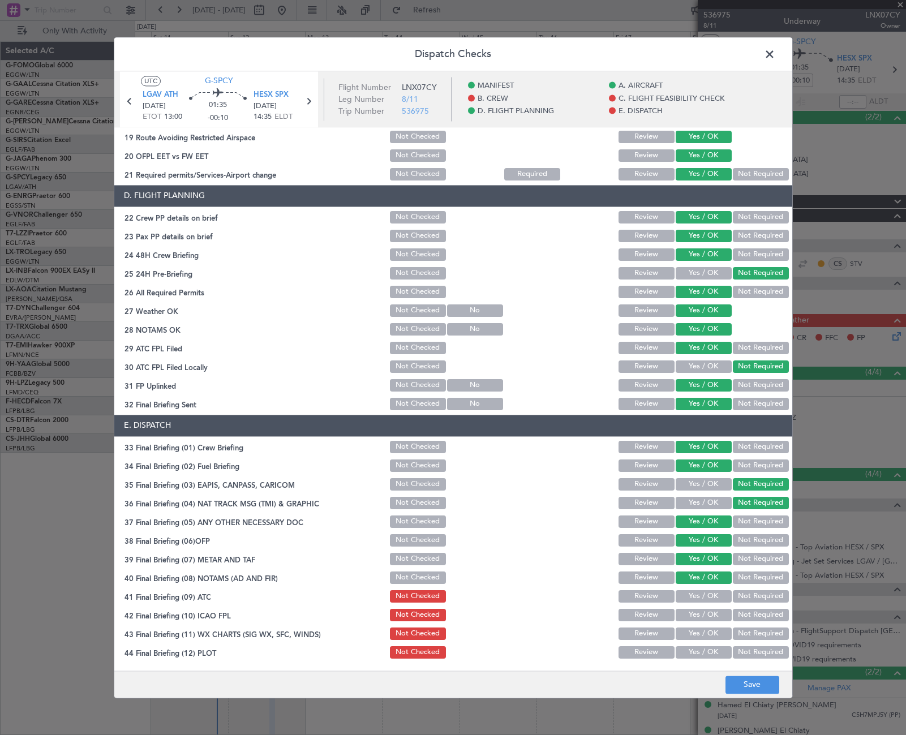
click at [705, 600] on button "Yes / OK" at bounding box center [704, 596] width 56 height 12
click at [703, 612] on button "Yes / OK" at bounding box center [704, 615] width 56 height 12
click at [700, 634] on button "Yes / OK" at bounding box center [704, 634] width 56 height 12
click at [696, 648] on button "Yes / OK" at bounding box center [704, 652] width 56 height 12
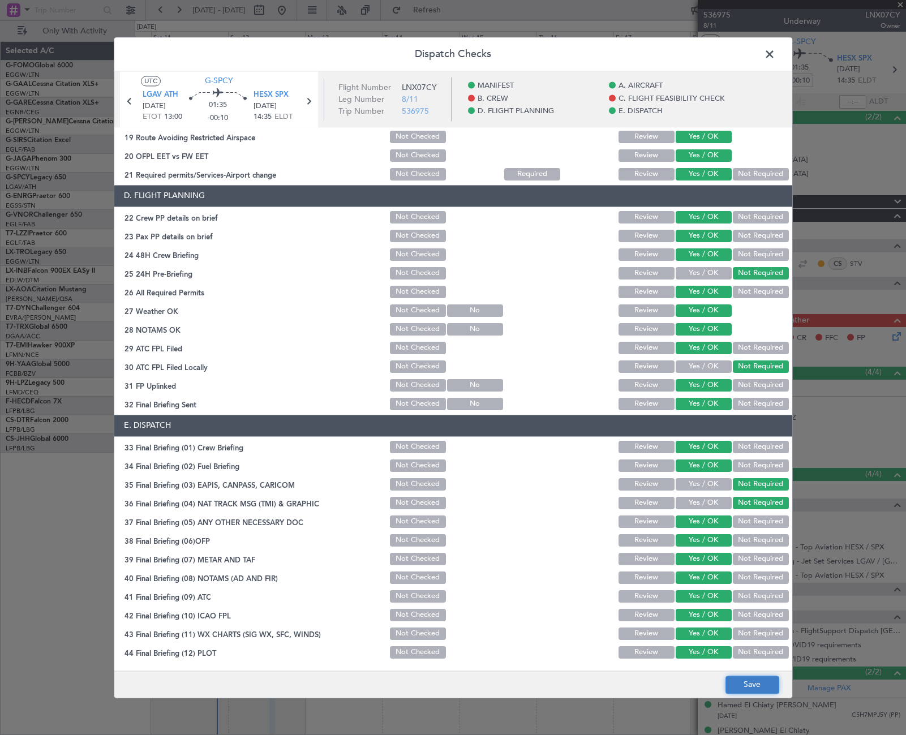
click at [744, 680] on button "Save" at bounding box center [752, 685] width 54 height 18
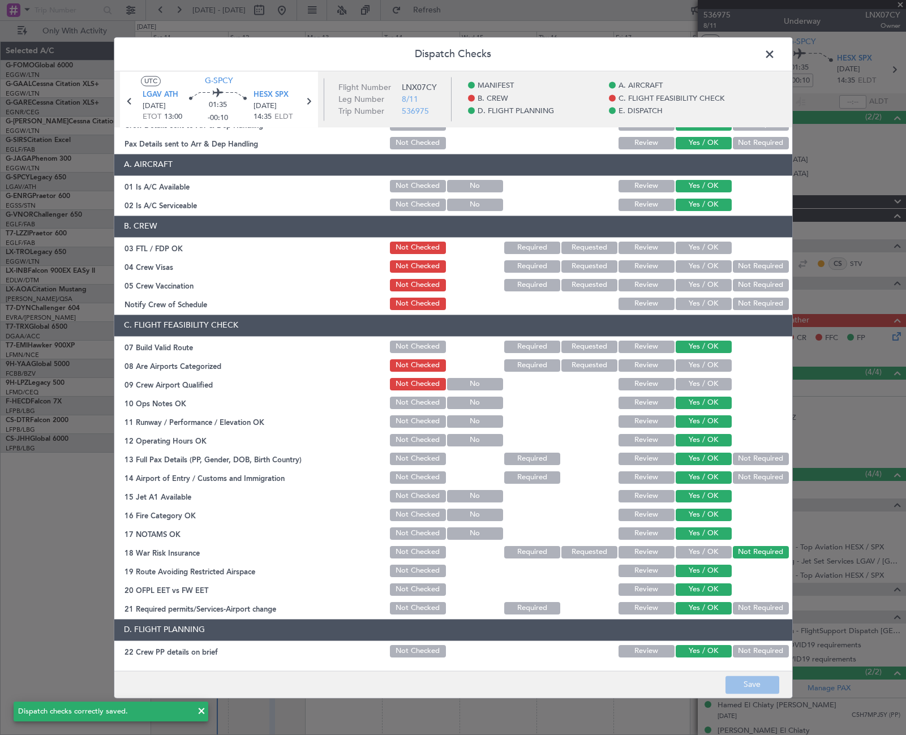
scroll to position [0, 0]
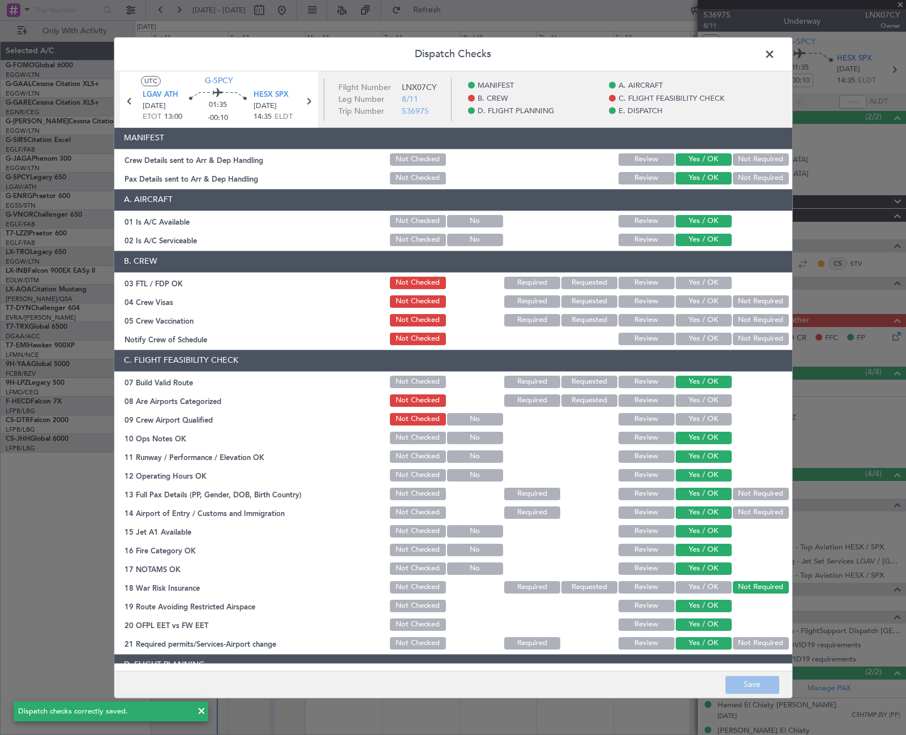
click at [775, 54] on span at bounding box center [775, 57] width 0 height 23
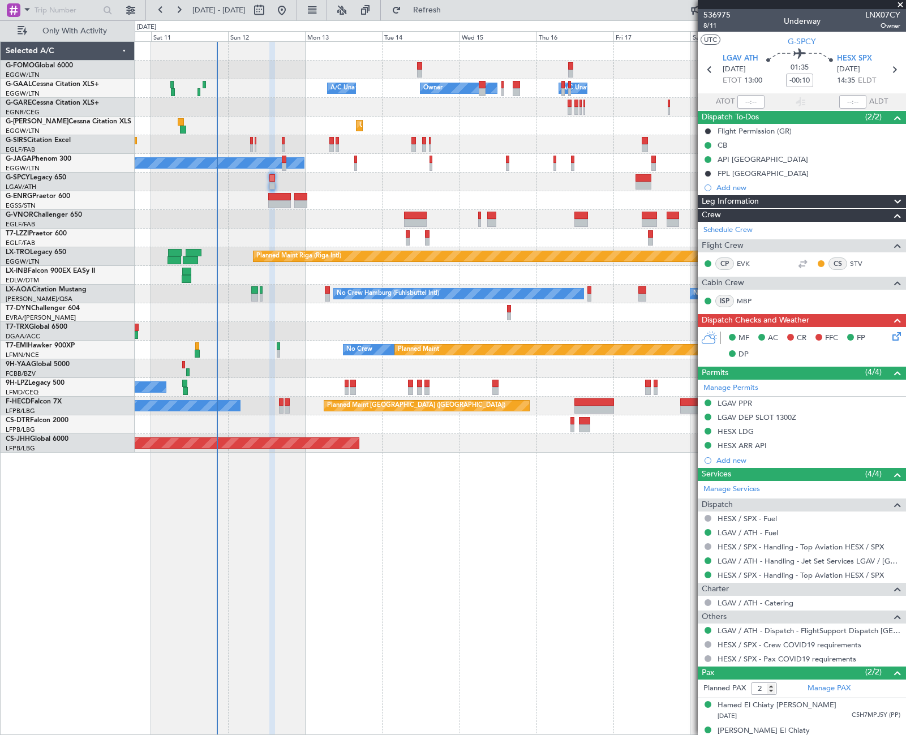
click at [890, 339] on icon at bounding box center [894, 334] width 9 height 9
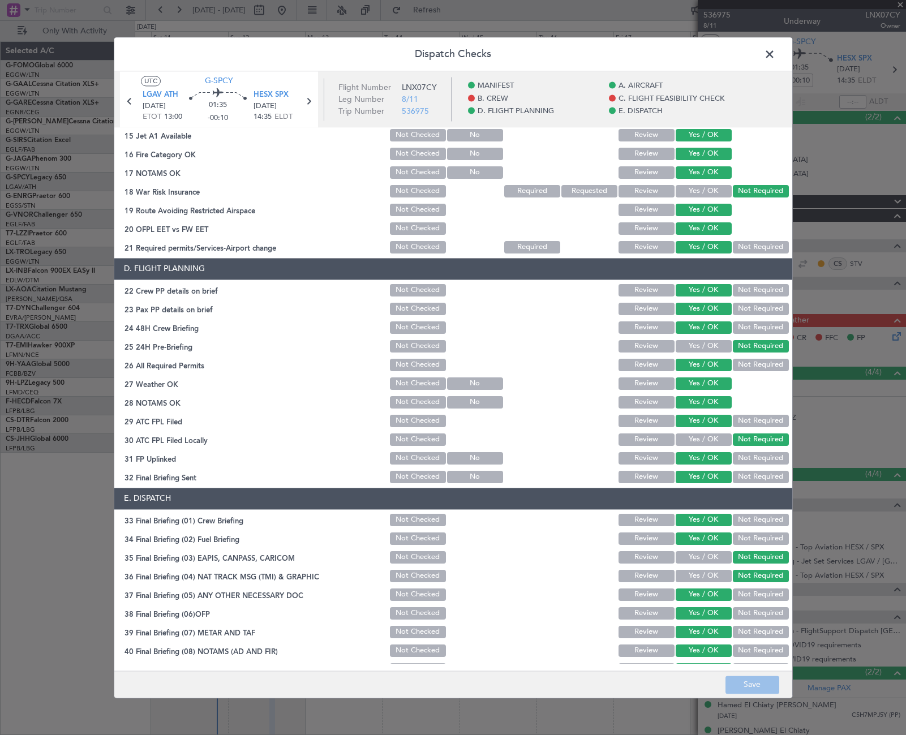
scroll to position [469, 0]
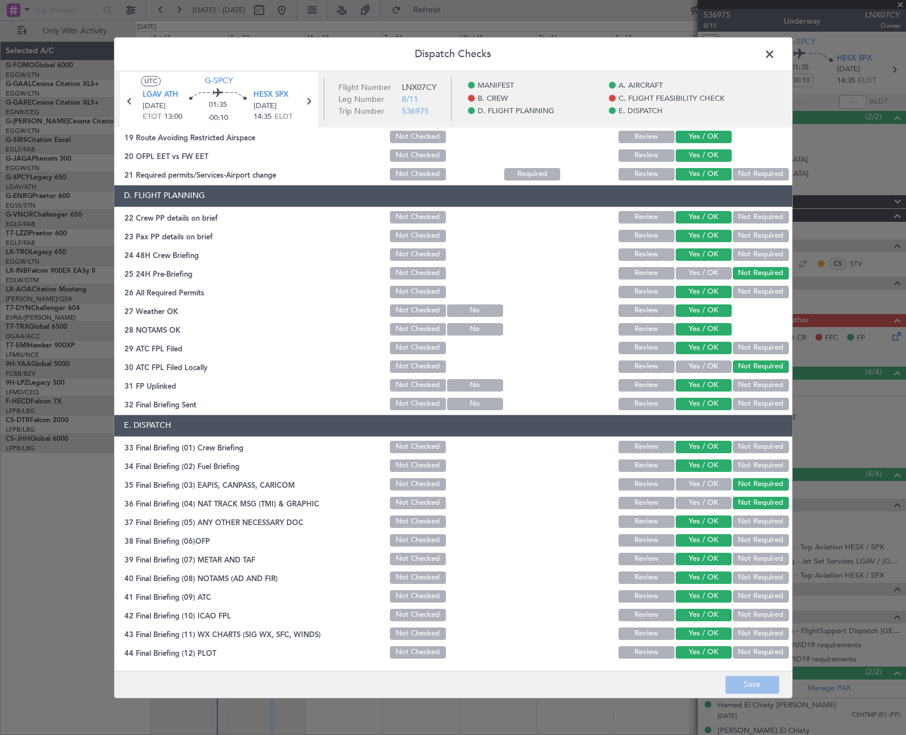
click at [775, 48] on span at bounding box center [775, 57] width 0 height 23
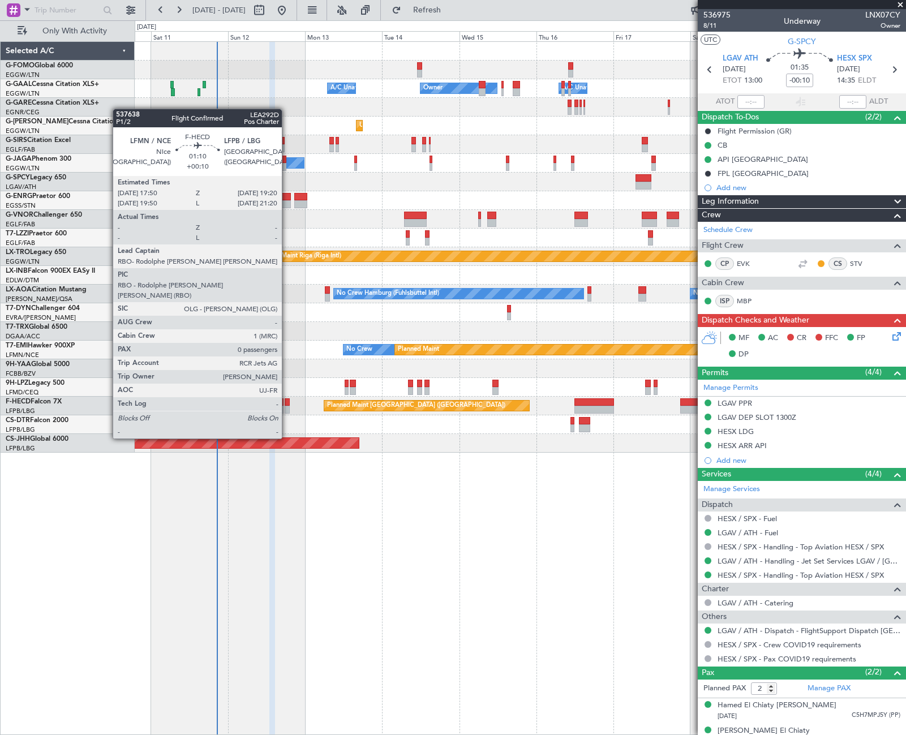
click at [287, 407] on div at bounding box center [287, 410] width 5 height 8
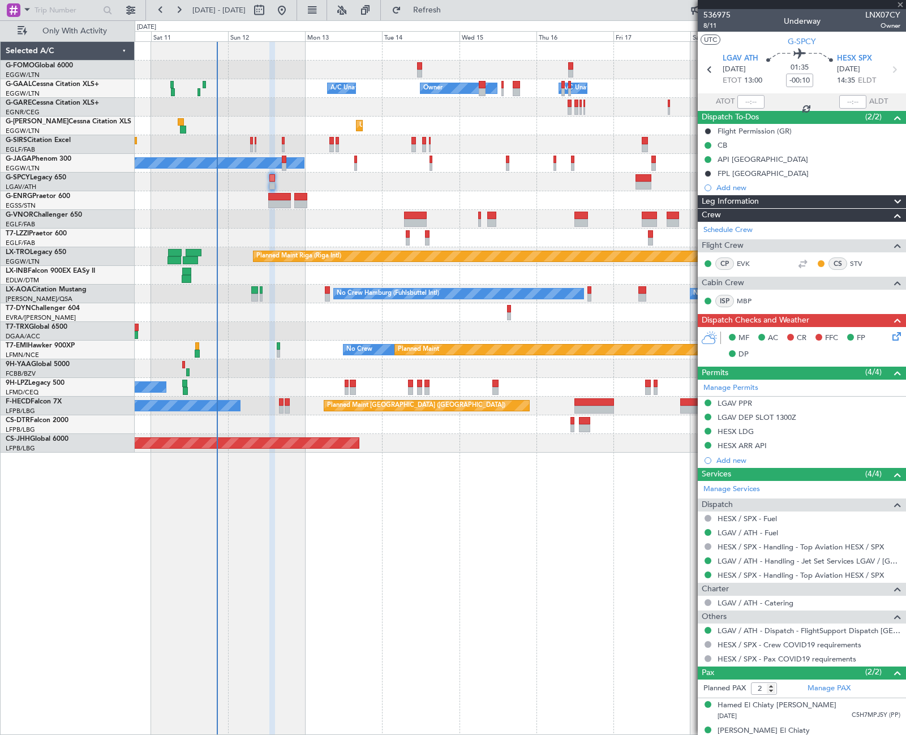
type input "+00:10"
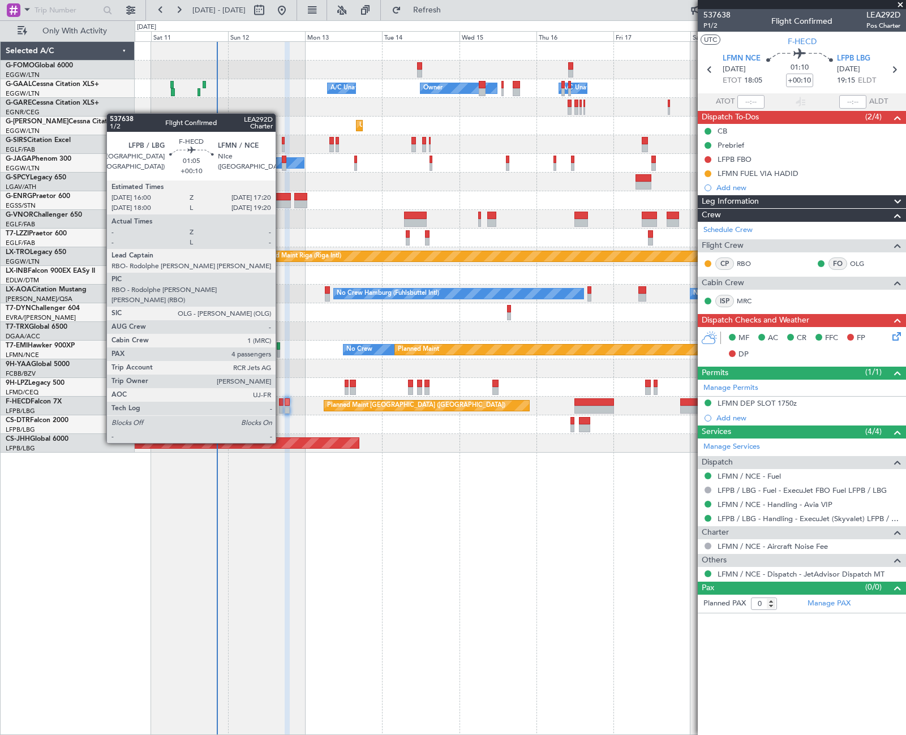
click at [281, 411] on div at bounding box center [281, 410] width 5 height 8
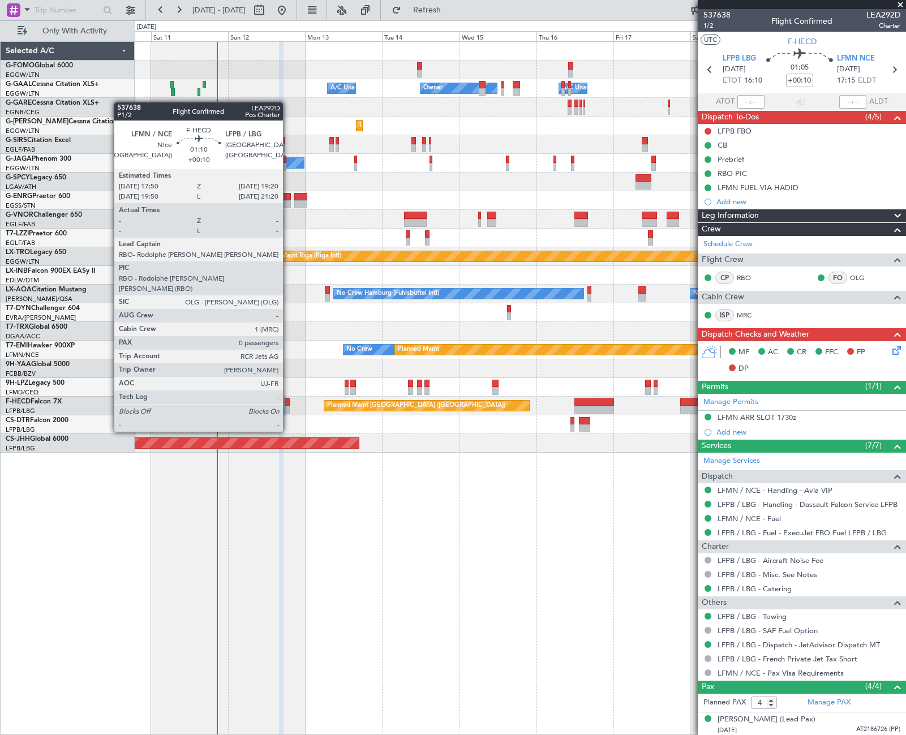
click at [288, 400] on div at bounding box center [287, 402] width 5 height 8
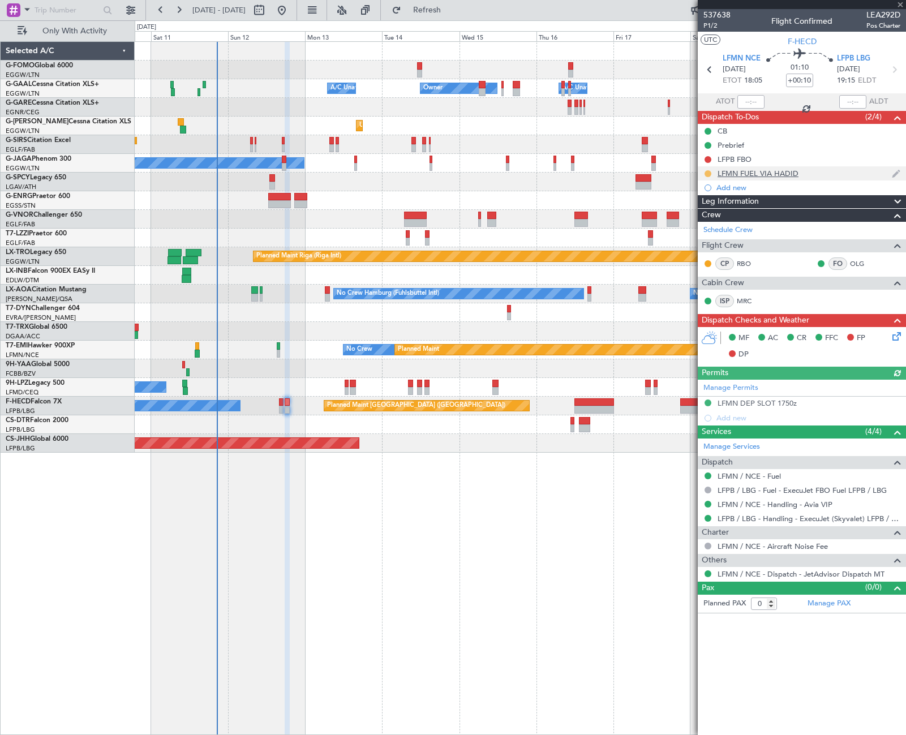
click at [709, 173] on button at bounding box center [708, 173] width 7 height 7
click at [707, 221] on span "Completed" at bounding box center [712, 223] width 37 height 11
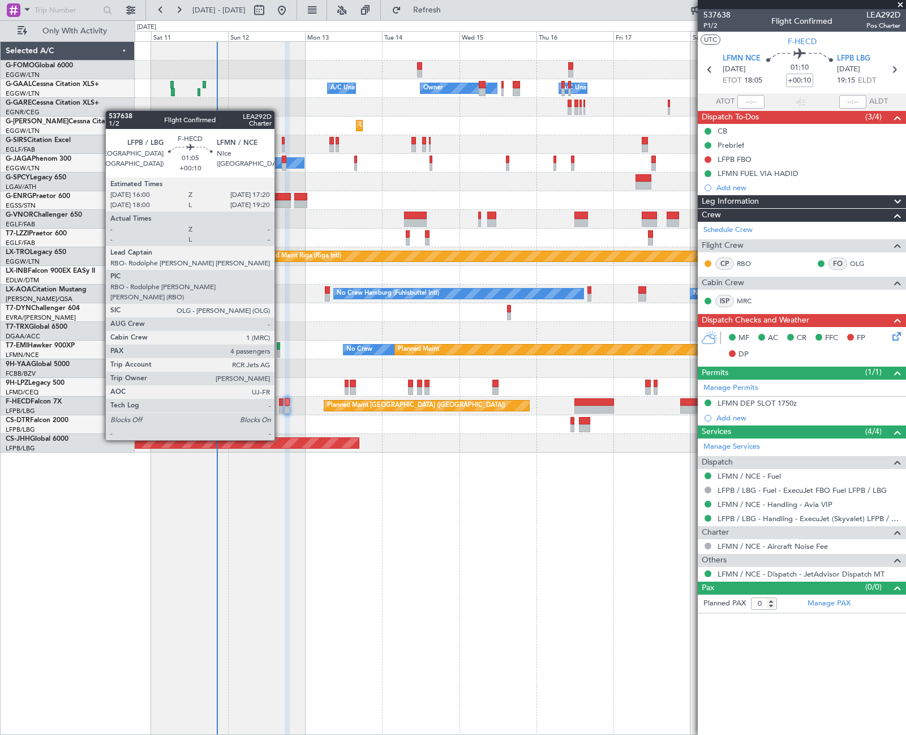
click at [280, 409] on div at bounding box center [281, 410] width 5 height 8
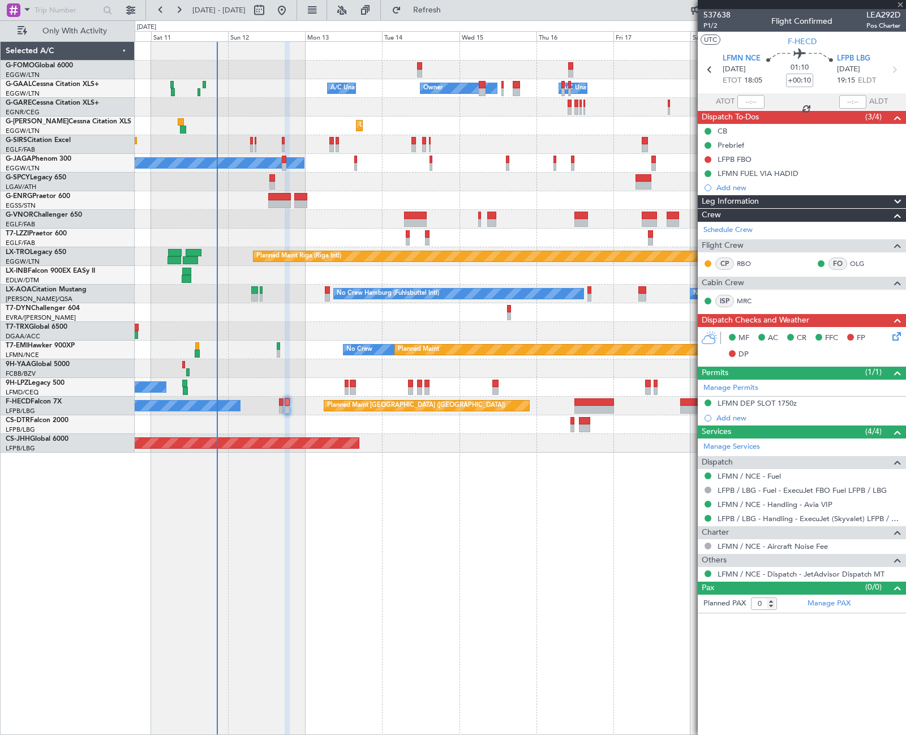
type input "4"
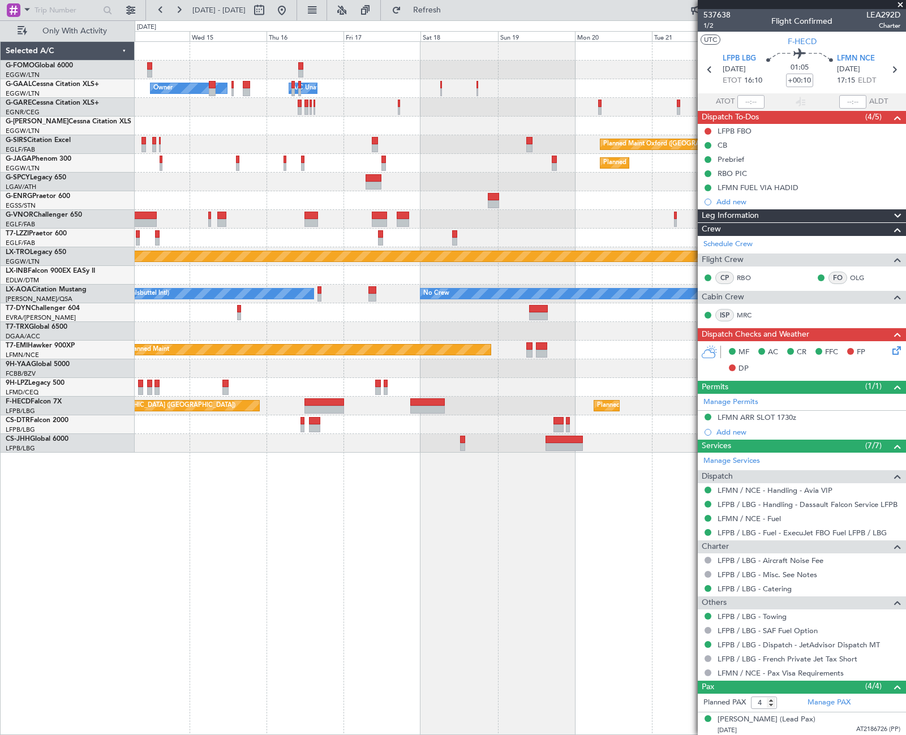
click at [276, 152] on div "Owner Owner A/C Unavailable A/C Unavailable Owner Unplanned Maint London (Luton…" at bounding box center [520, 247] width 771 height 411
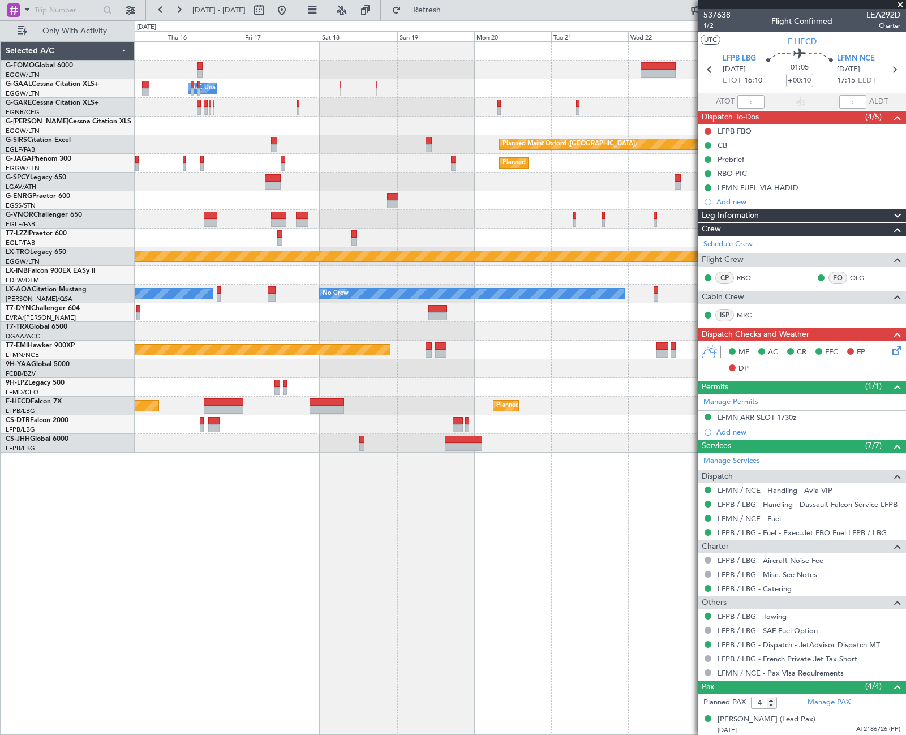
click at [410, 108] on div "Owner A/C Unavailable Owner Owner A/C Unavailable Unplanned Maint London (Luton…" at bounding box center [520, 247] width 771 height 411
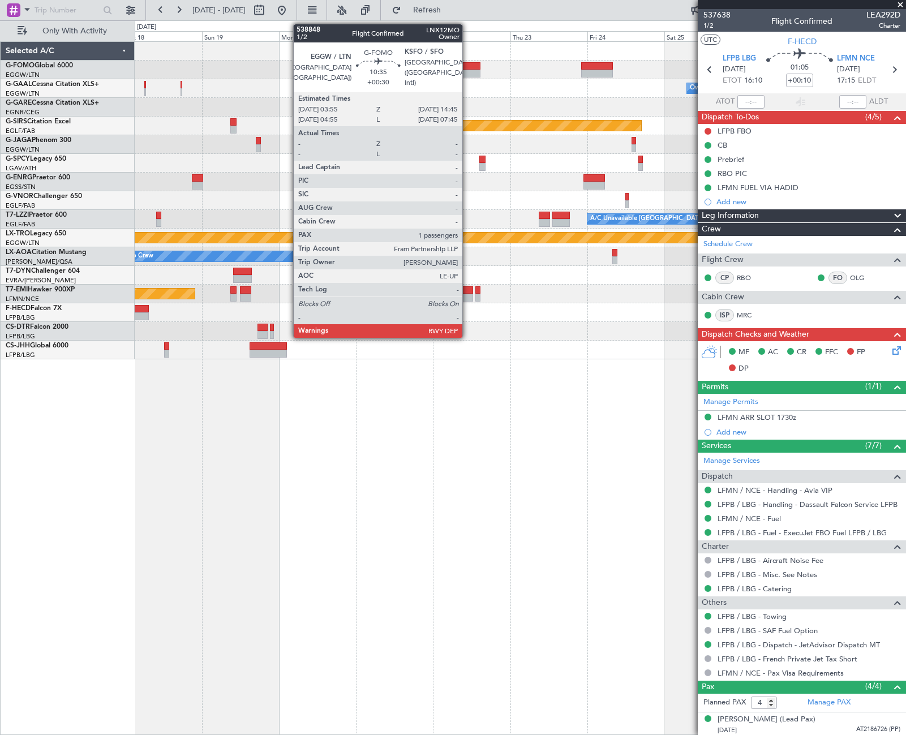
click at [467, 69] on div at bounding box center [462, 66] width 35 height 8
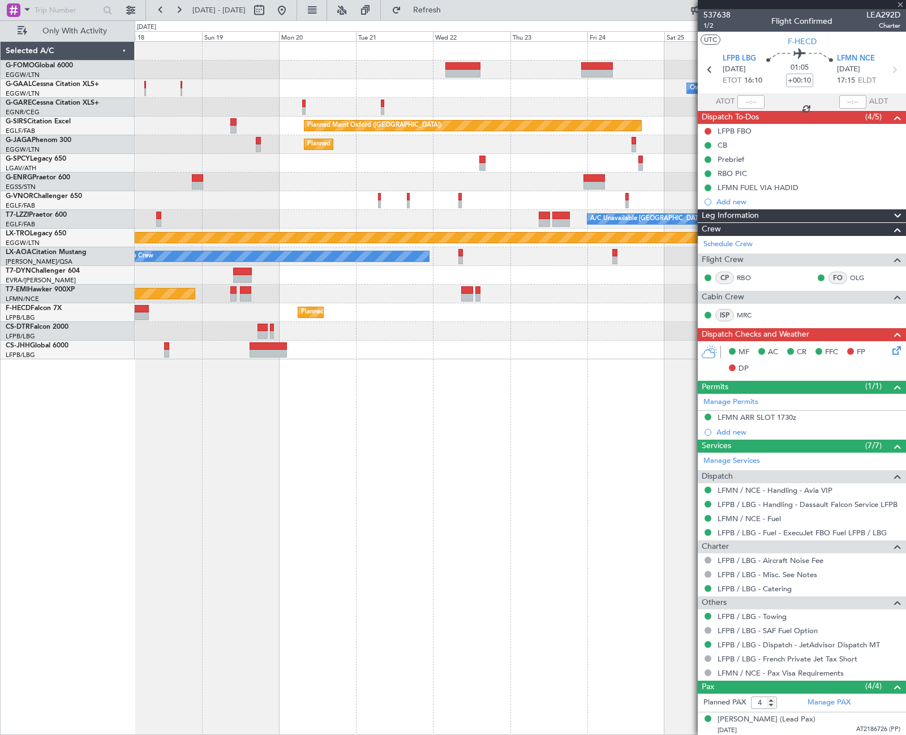
type input "+00:30"
type input "1"
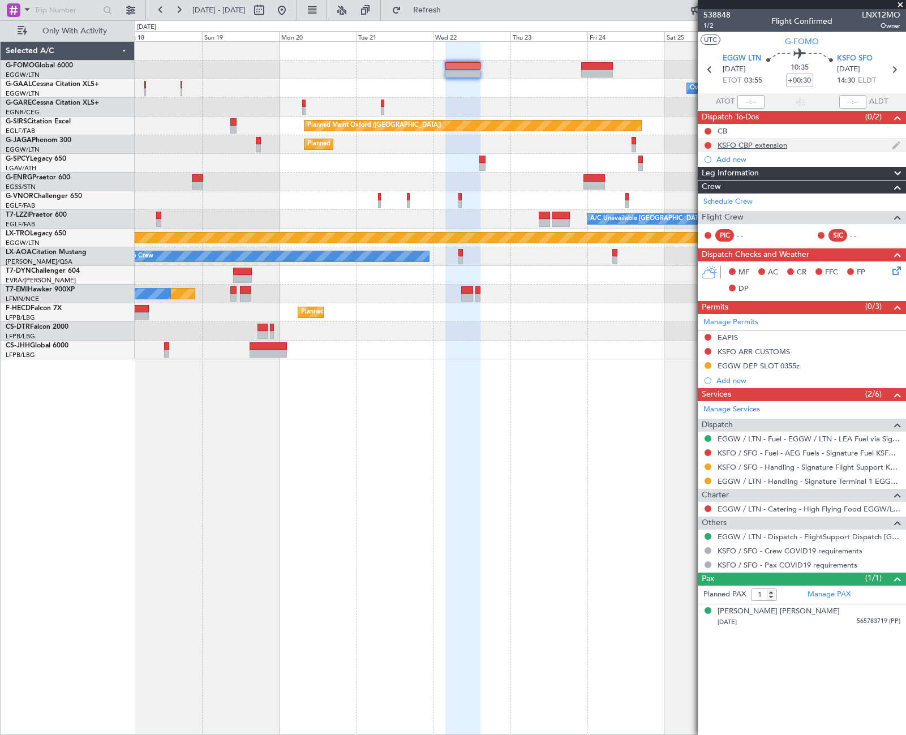
click at [773, 149] on div "KSFO CBP extension" at bounding box center [802, 145] width 208 height 14
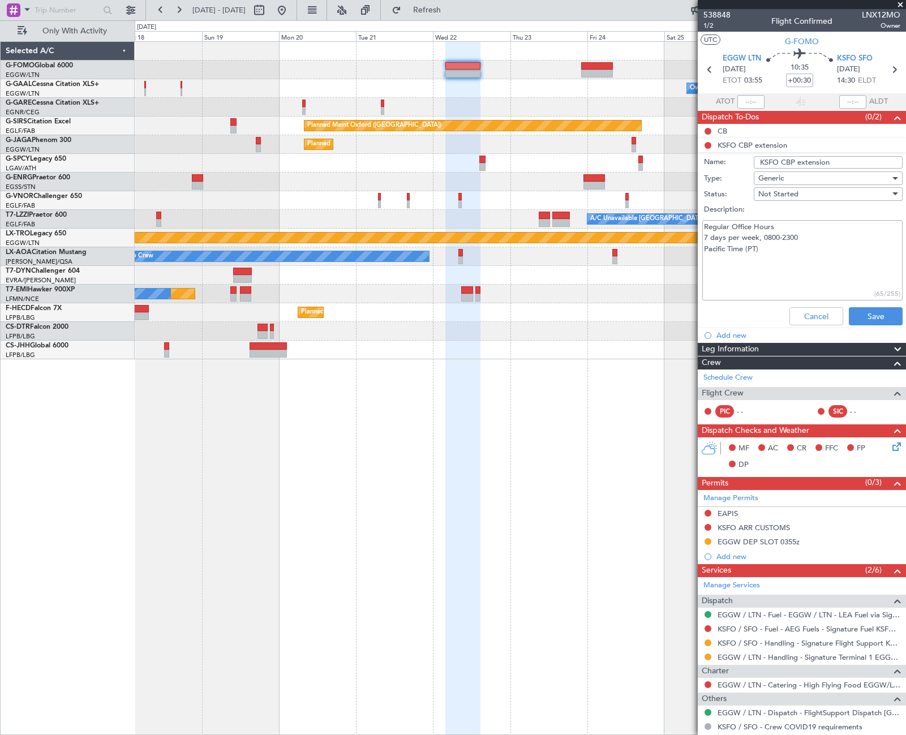
click at [778, 251] on textarea "Regular Office Hours 7 days per week, 0800-2300 Pacific Time (PT)" at bounding box center [802, 260] width 200 height 81
click at [877, 260] on textarea "Regular Office Hours 7 days per week, 0800-2300 Pacific Time (PT) Talked with O…" at bounding box center [802, 260] width 200 height 81
click at [826, 272] on textarea "Regular Office Hours 7 days per week, 0800-2300 Pacific Time (PT) Talked with O…" at bounding box center [802, 260] width 200 height 81
click at [754, 270] on textarea "Regular Office Hours 7 days per week, 0800-2300 Pacific Time (PT) Talked with O…" at bounding box center [802, 260] width 200 height 81
click at [746, 273] on textarea "Regular Office Hours 7 days per week, 0800-2300 Pacific Time (PT) Talked with O…" at bounding box center [802, 260] width 200 height 81
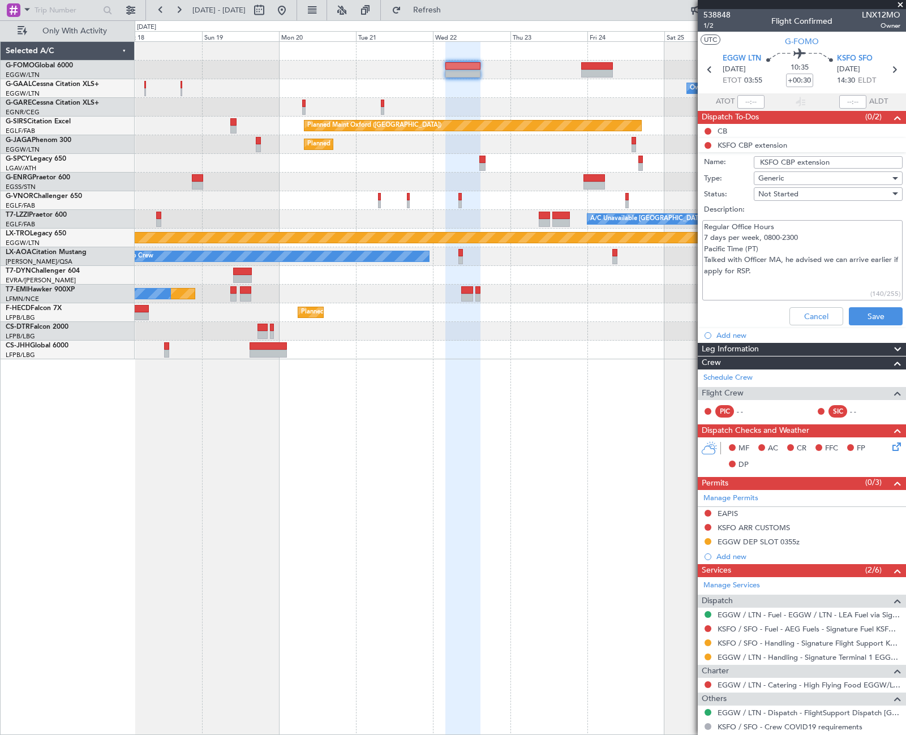
click at [761, 273] on textarea "Regular Office Hours 7 days per week, 0800-2300 Pacific Time (PT) Talked with O…" at bounding box center [802, 260] width 200 height 81
click at [763, 270] on textarea "Regular Office Hours 7 days per week, 0800-2300 Pacific Time (PT) Talked with O…" at bounding box center [802, 260] width 200 height 81
type textarea "Regular Office Hours 7 days per week, 0800-2300 Pacific Time (PT) Talked with O…"
click at [881, 317] on button "Save" at bounding box center [876, 316] width 54 height 18
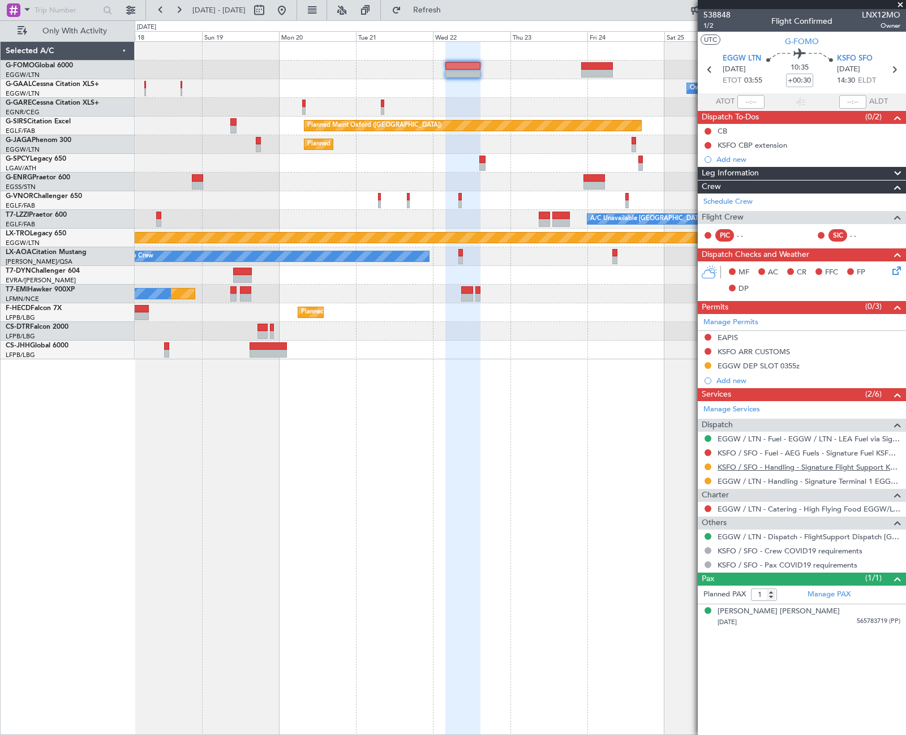
click at [776, 464] on link "KSFO / SFO - Handling - Signature Flight Support KSFO / SFO" at bounding box center [809, 467] width 183 height 10
click at [784, 469] on link "KSFO / SFO - Handling - Signature Flight Support KSFO / SFO" at bounding box center [809, 467] width 183 height 10
click at [754, 148] on div "KSFO CBP extension" at bounding box center [753, 145] width 70 height 10
click at [746, 148] on div "KSFO CBP extension" at bounding box center [753, 145] width 70 height 10
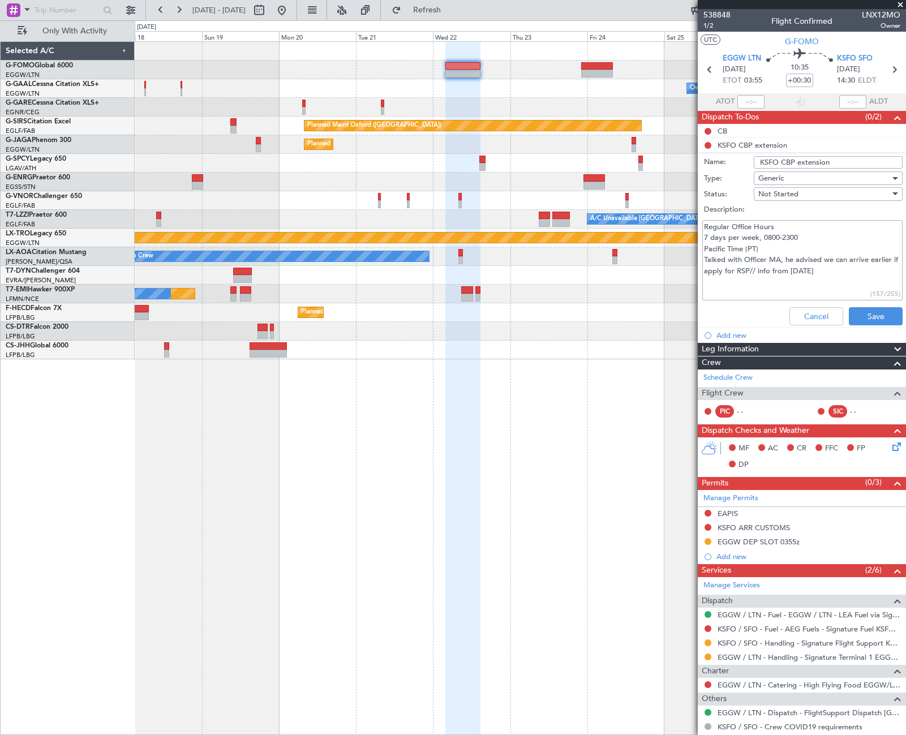
click at [744, 258] on textarea "Regular Office Hours 7 days per week, 0800-2300 Pacific Time (PT) Talked with O…" at bounding box center [802, 260] width 200 height 81
click at [841, 269] on textarea "Regular Office Hours 7 days per week, 0800-2300 Pacific Time (PT) Talked with C…" at bounding box center [802, 260] width 200 height 81
type textarea "Regular Office Hours 7 days per week, 0800-2300 Pacific Time (PT) Talked with C…"
click at [869, 315] on button "Save" at bounding box center [876, 316] width 54 height 18
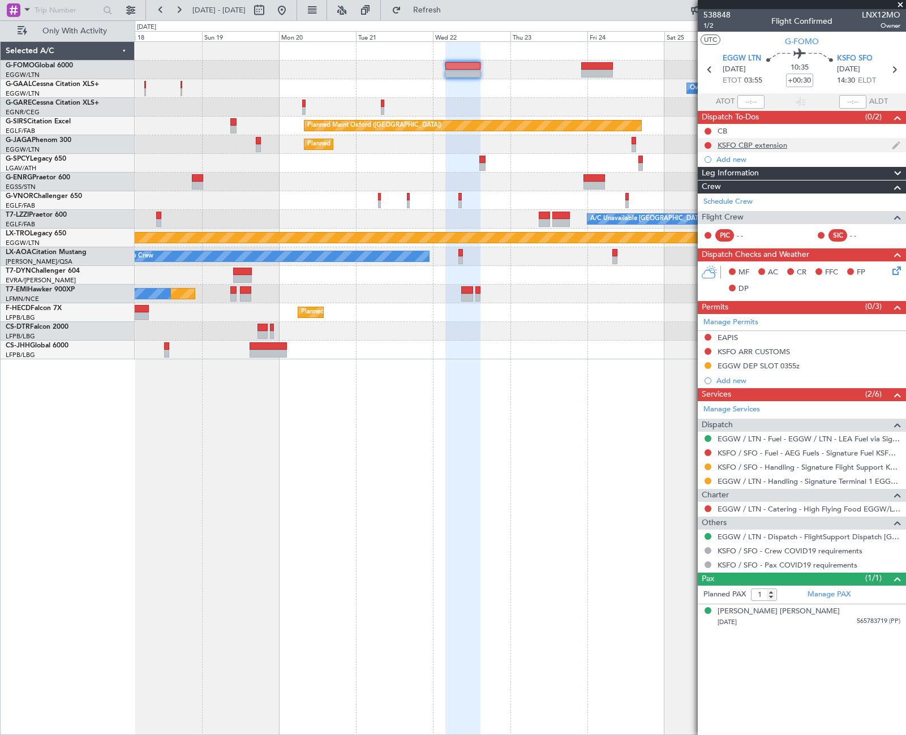
click at [748, 143] on div "KSFO CBP extension" at bounding box center [753, 145] width 70 height 10
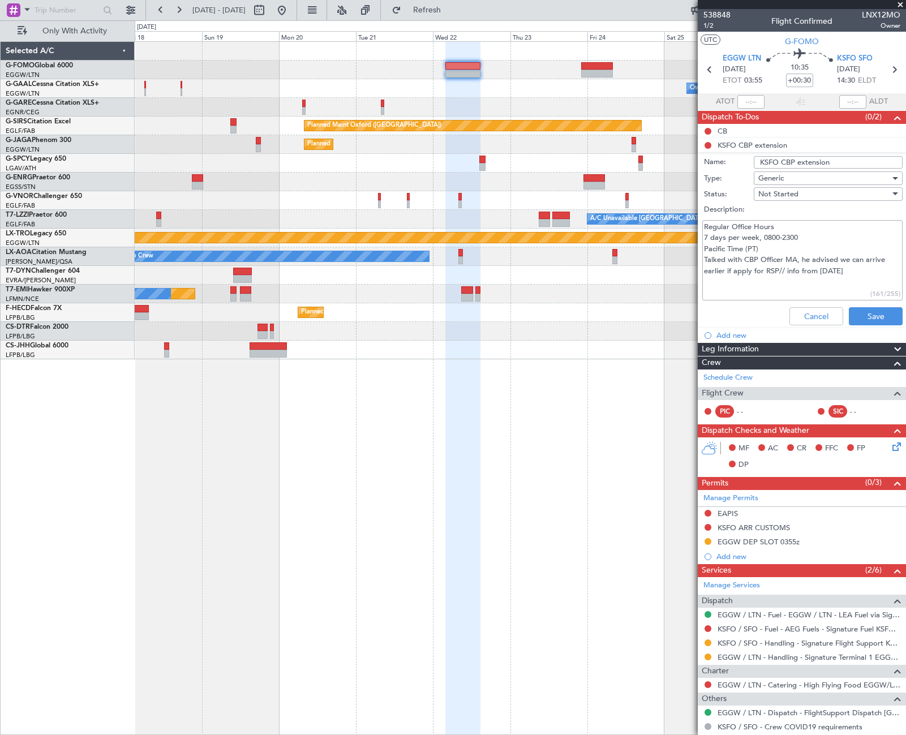
click at [803, 237] on textarea "Regular Office Hours 7 days per week, 0800-2300 Pacific Time (PT) Talked with C…" at bounding box center [802, 260] width 200 height 81
drag, startPoint x: 758, startPoint y: 249, endPoint x: 706, endPoint y: 248, distance: 51.5
click at [706, 248] on textarea "Regular Office Hours 7 days per week, 0800-2300 LT Pacific Time (PT) Talked wit…" at bounding box center [802, 260] width 200 height 81
type textarea "Regular Office Hours 7 days per week, 0800-2300 LT Talked with CBP Officer MA, …"
click at [812, 316] on button "Cancel" at bounding box center [816, 316] width 54 height 18
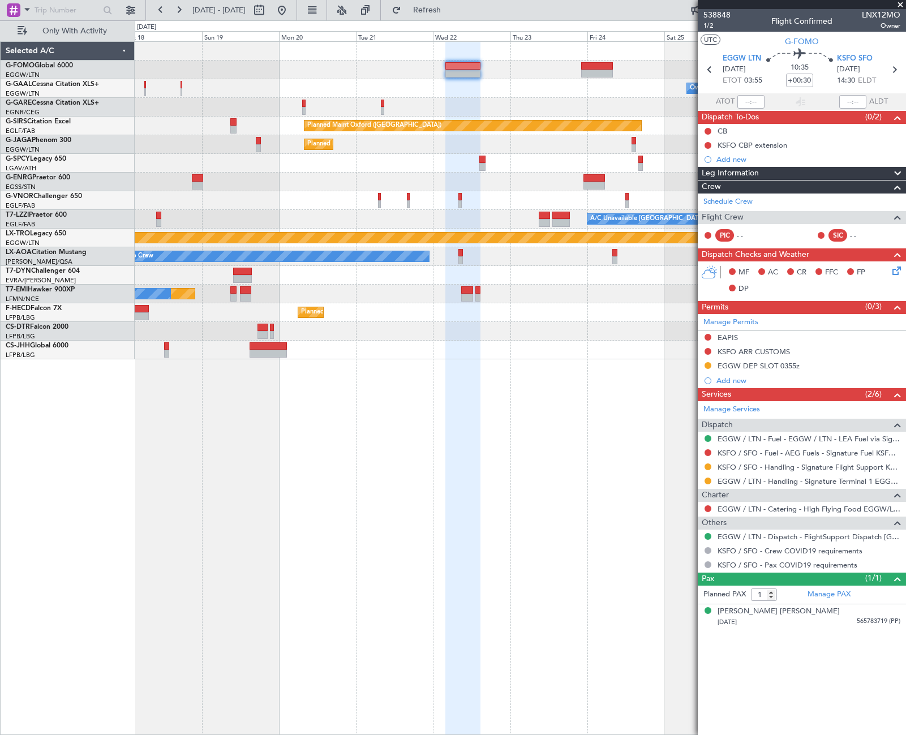
click at [693, 504] on div "Owner Owner A/C Unavailable Planned Maint Oxford (Kidlington) Planned Maint Par…" at bounding box center [520, 388] width 771 height 694
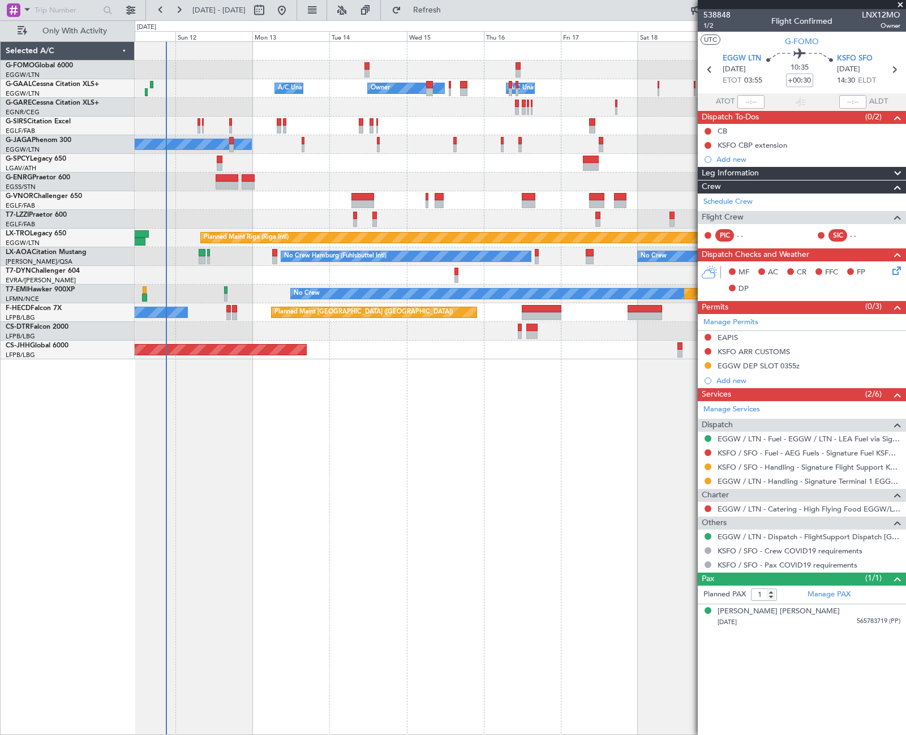
click at [469, 549] on div "Owner A/C Unavailable Owner A/C Unavailable Planned Maint Oxford (Kidlington) A…" at bounding box center [520, 388] width 771 height 694
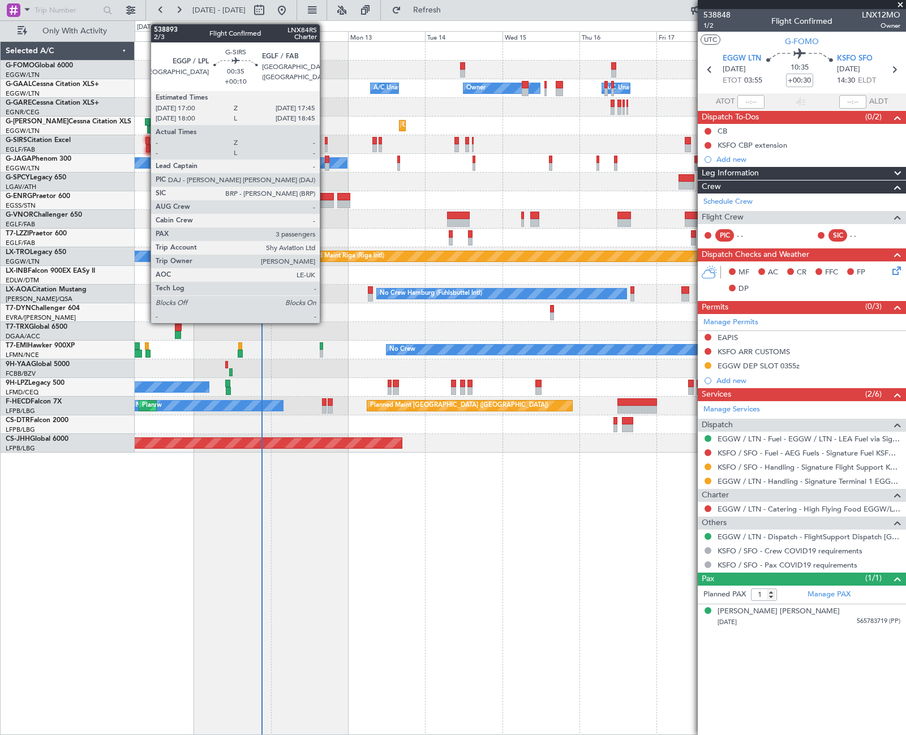
click at [325, 143] on div at bounding box center [326, 141] width 3 height 8
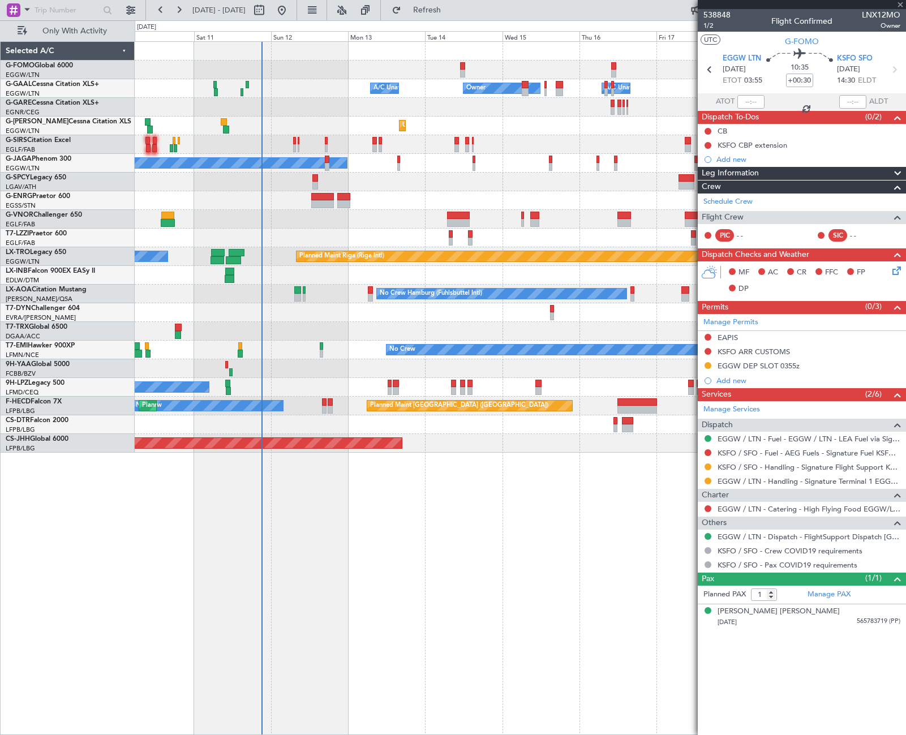
type input "+00:10"
type input "3"
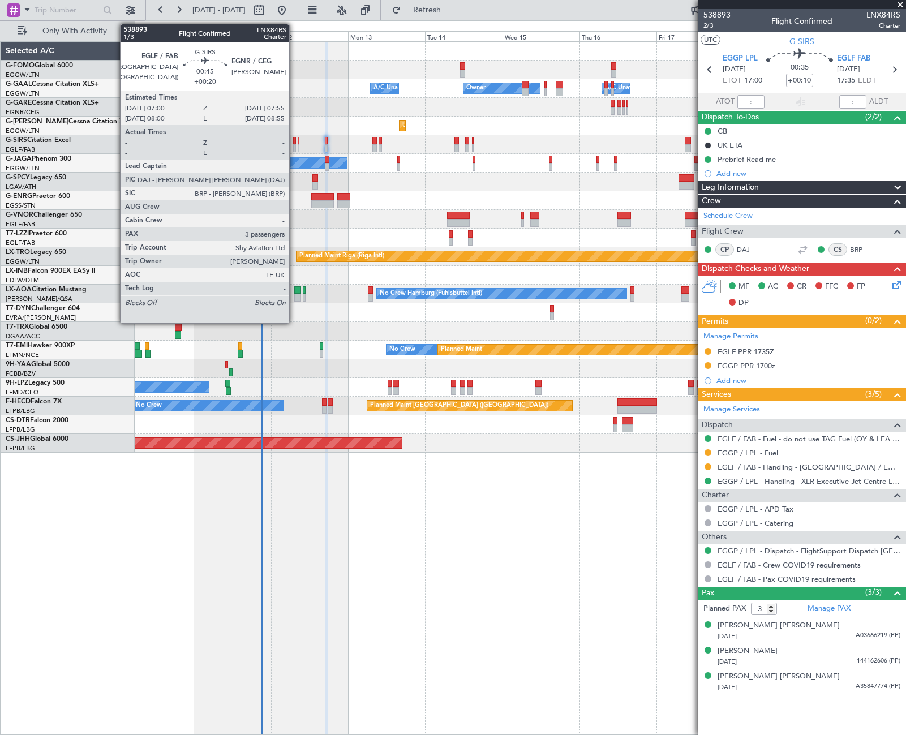
click at [294, 146] on div at bounding box center [294, 148] width 3 height 8
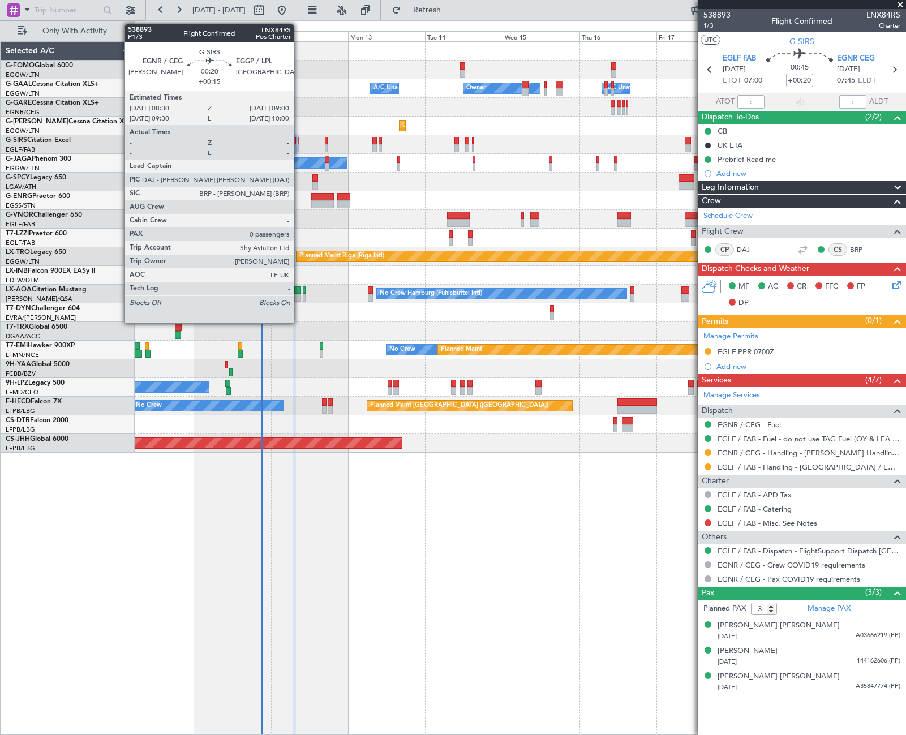
click at [299, 147] on div at bounding box center [299, 148] width 2 height 8
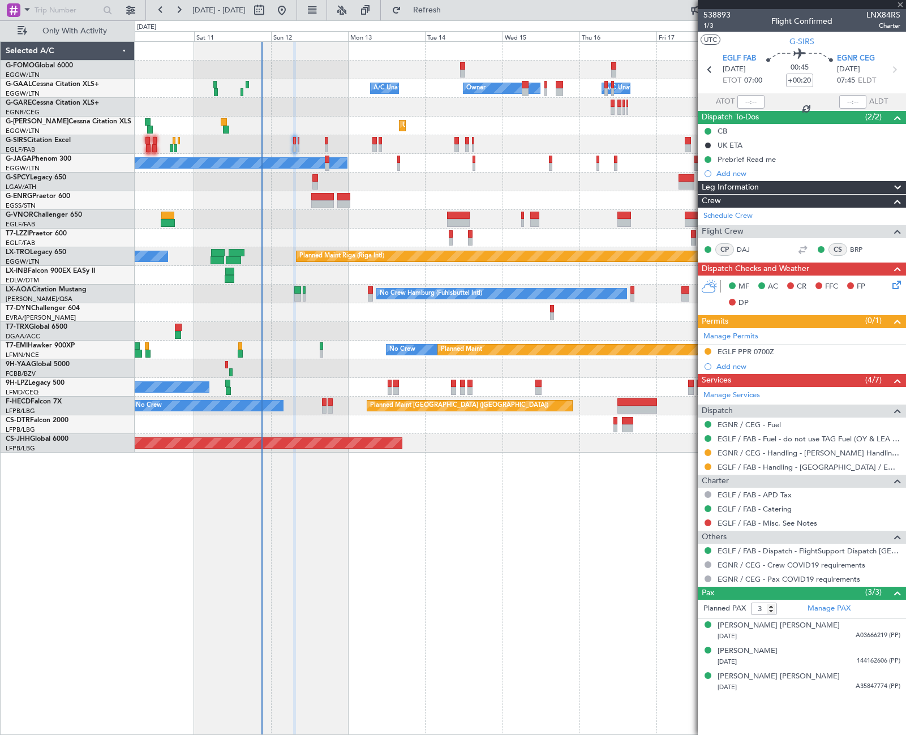
type input "+00:15"
type input "0"
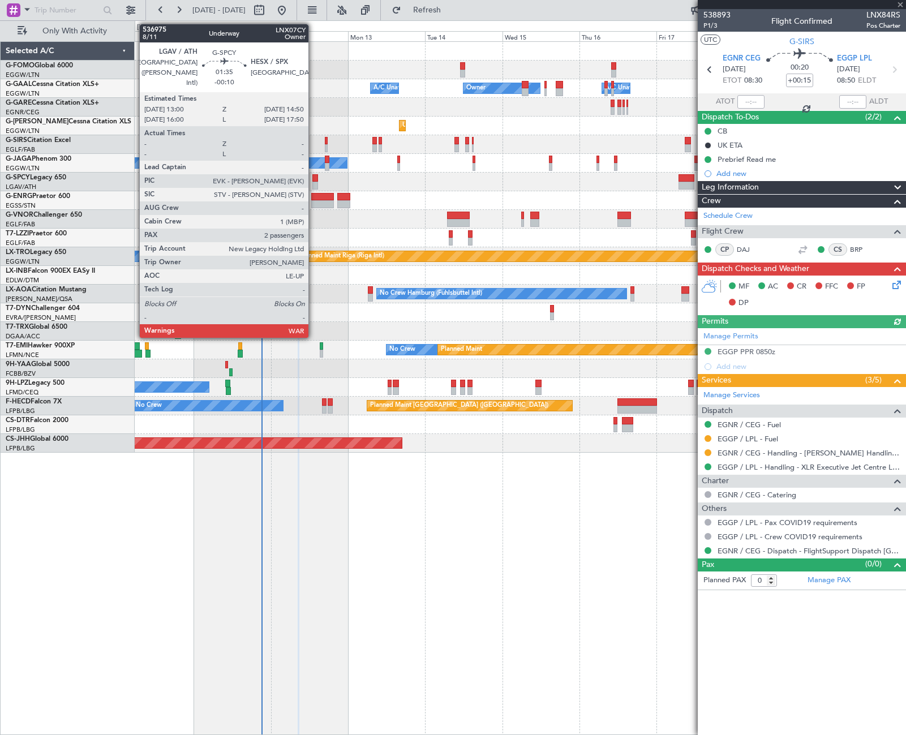
click at [313, 181] on div at bounding box center [315, 178] width 6 height 8
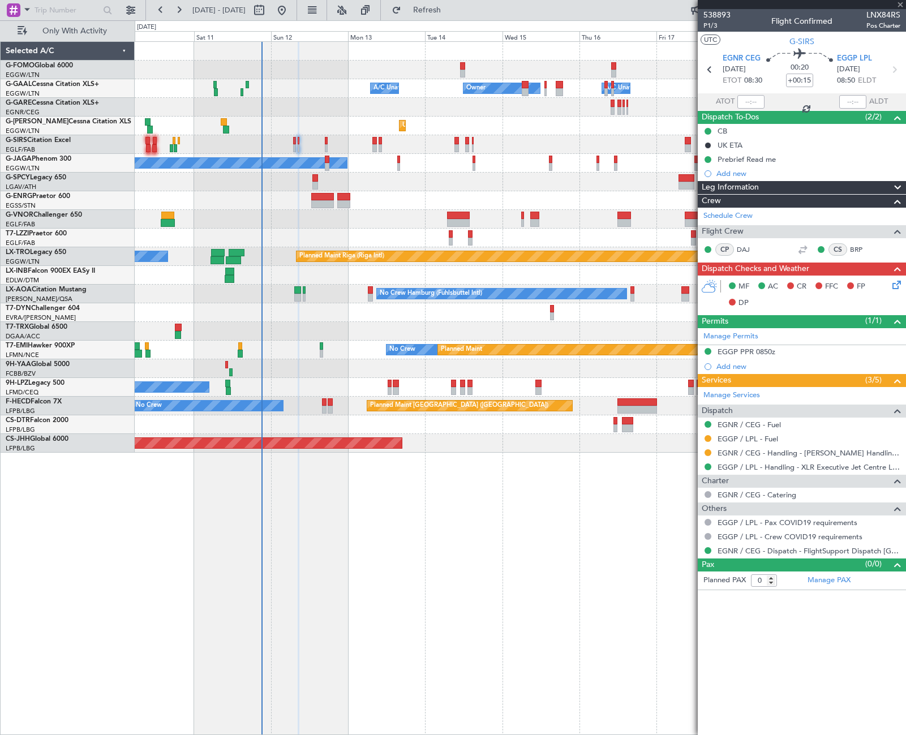
type input "-00:10"
type input "2"
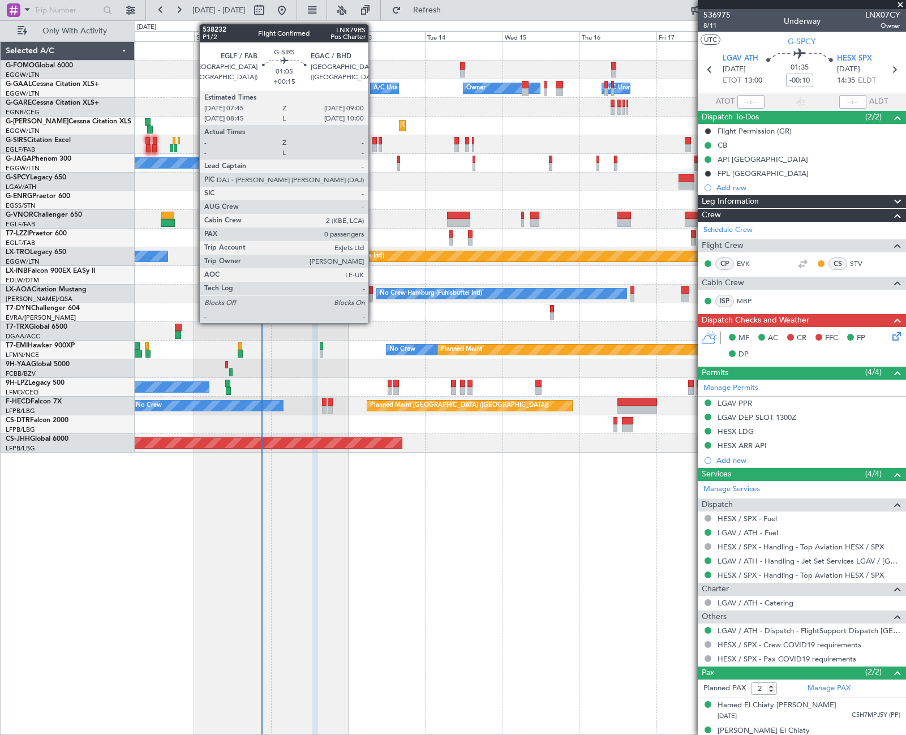
click at [373, 143] on div at bounding box center [374, 141] width 5 height 8
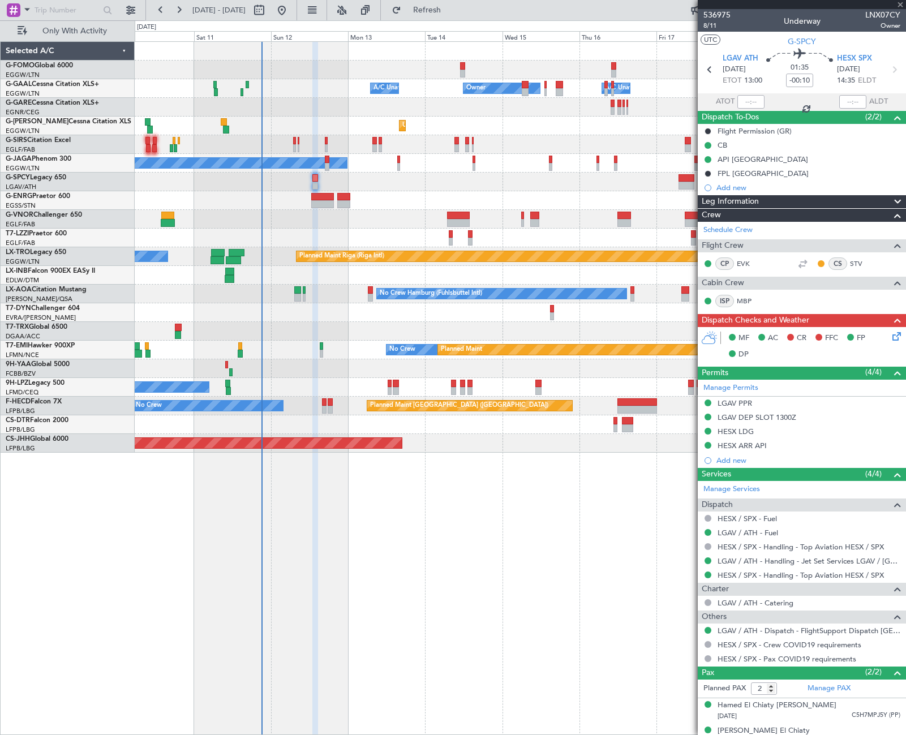
type input "+00:15"
type input "0"
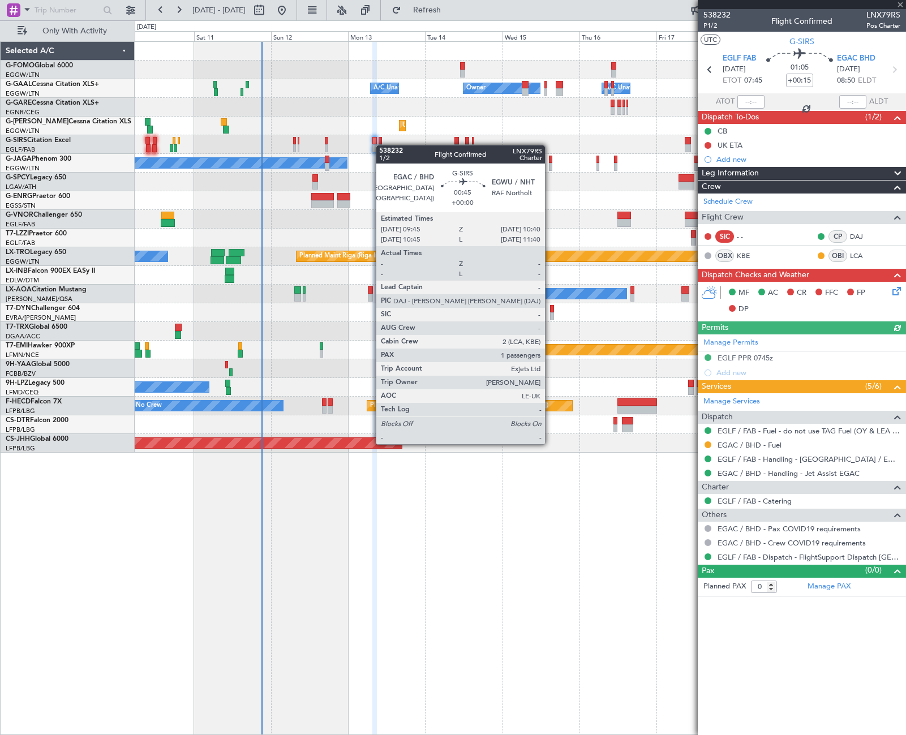
click at [381, 145] on div at bounding box center [380, 148] width 3 height 8
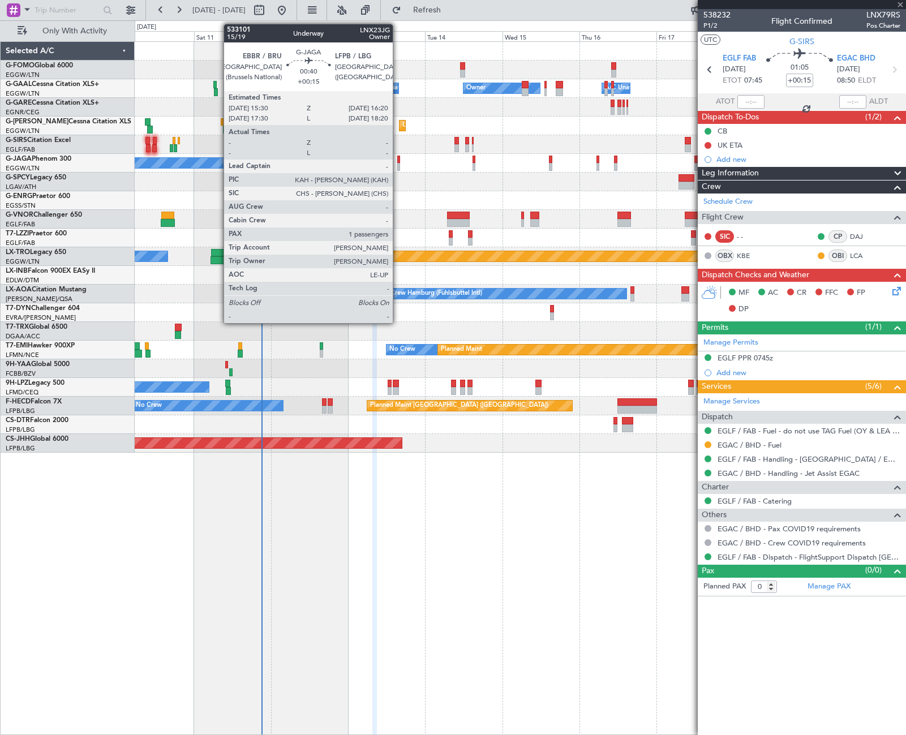
type input "1"
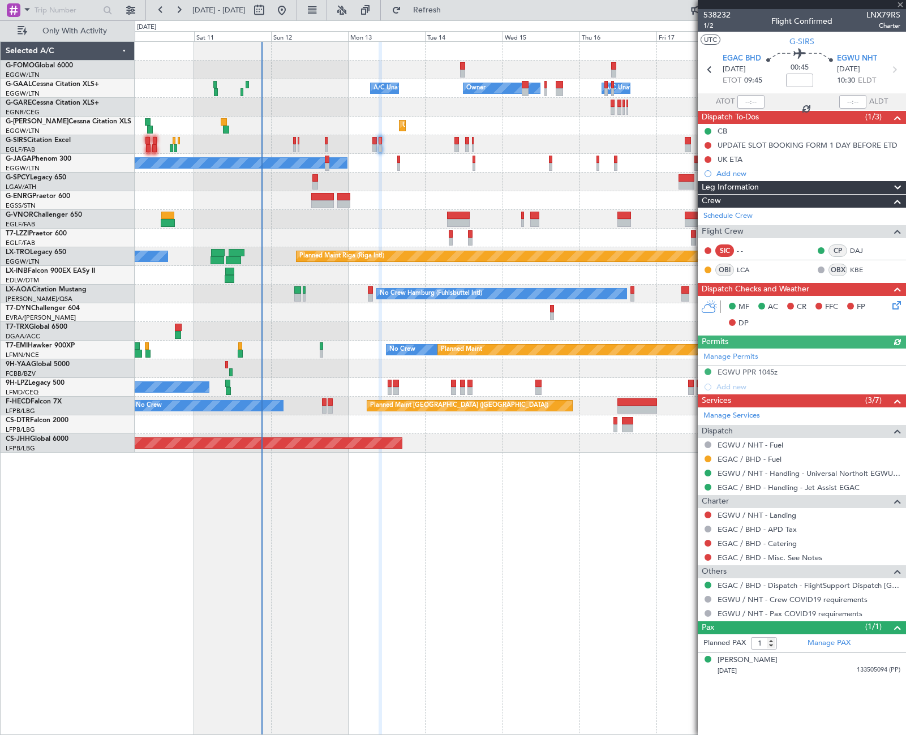
click at [401, 162] on div "No Crew Planned Maint London (Luton) Planned Maint Paris (Le Bourget)" at bounding box center [520, 163] width 771 height 19
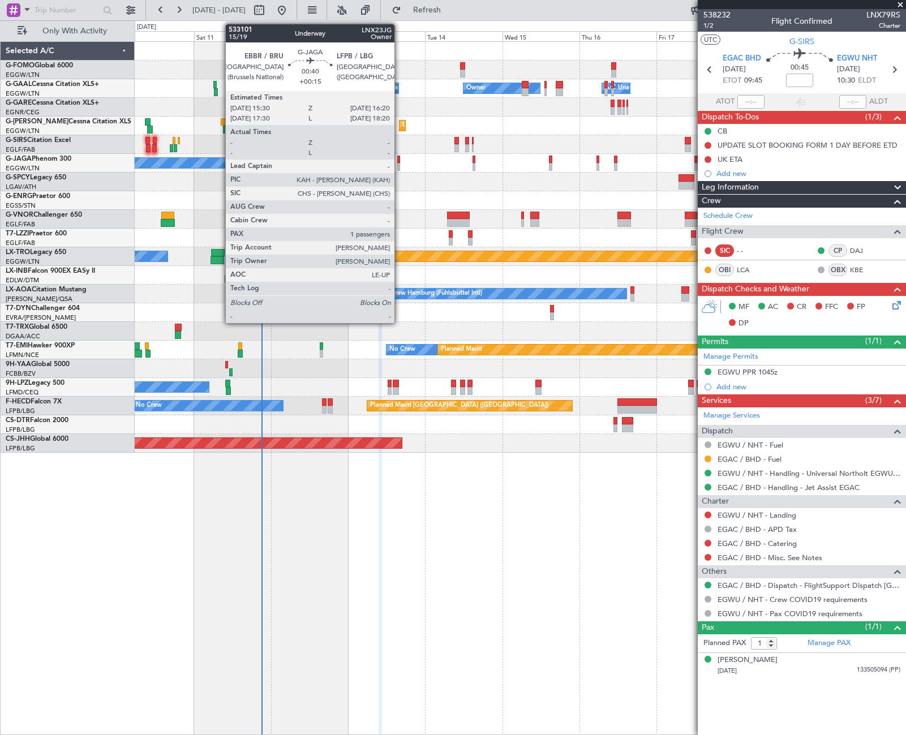
click at [400, 162] on div at bounding box center [398, 160] width 3 height 8
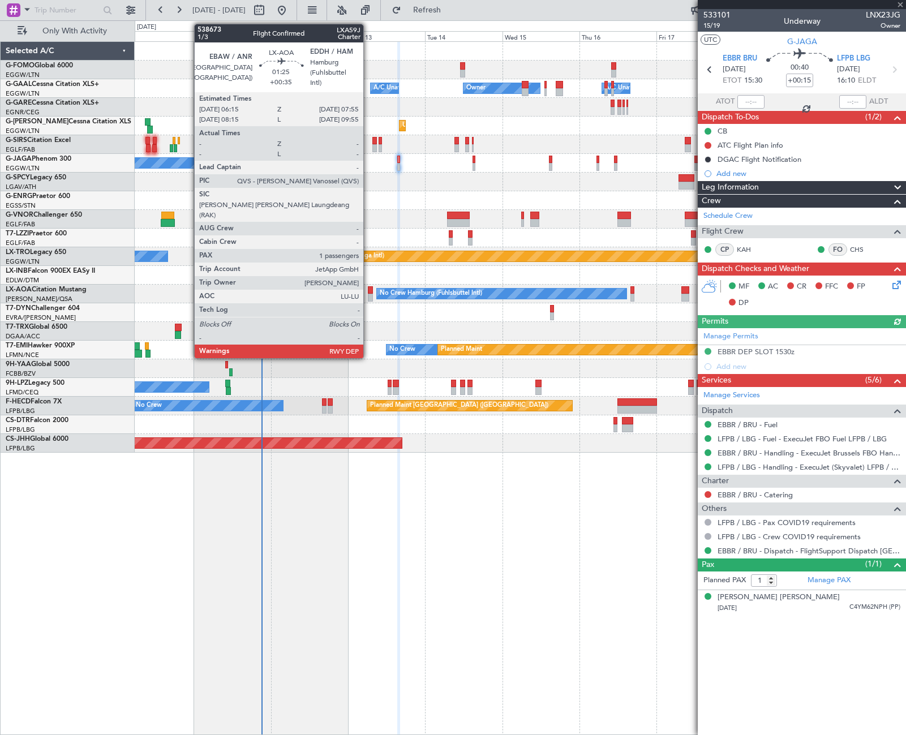
click at [370, 290] on div at bounding box center [371, 290] width 6 height 8
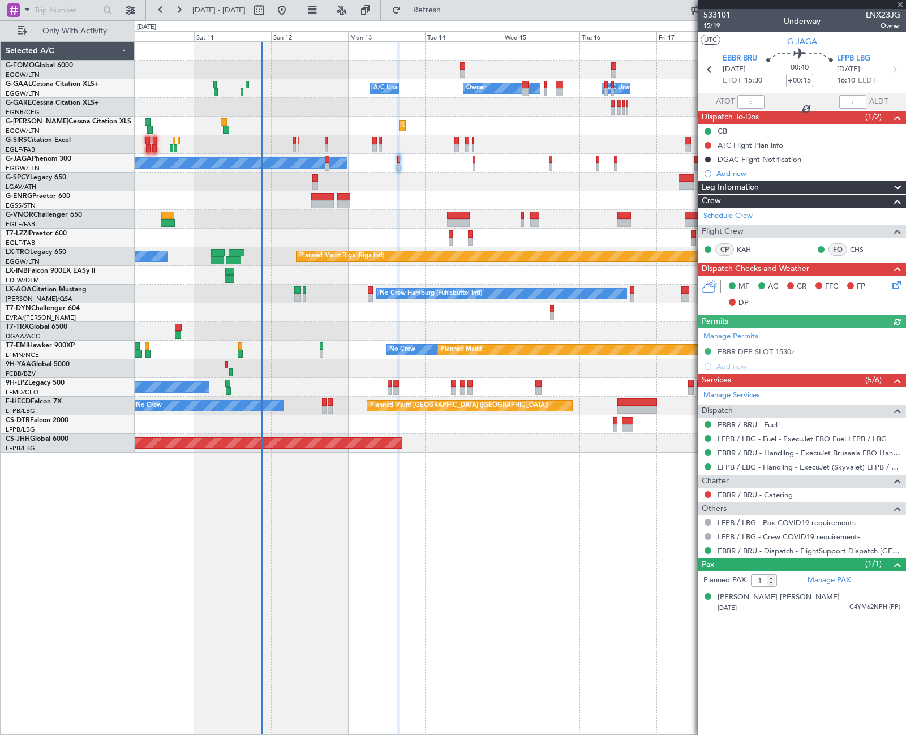
type input "+00:35"
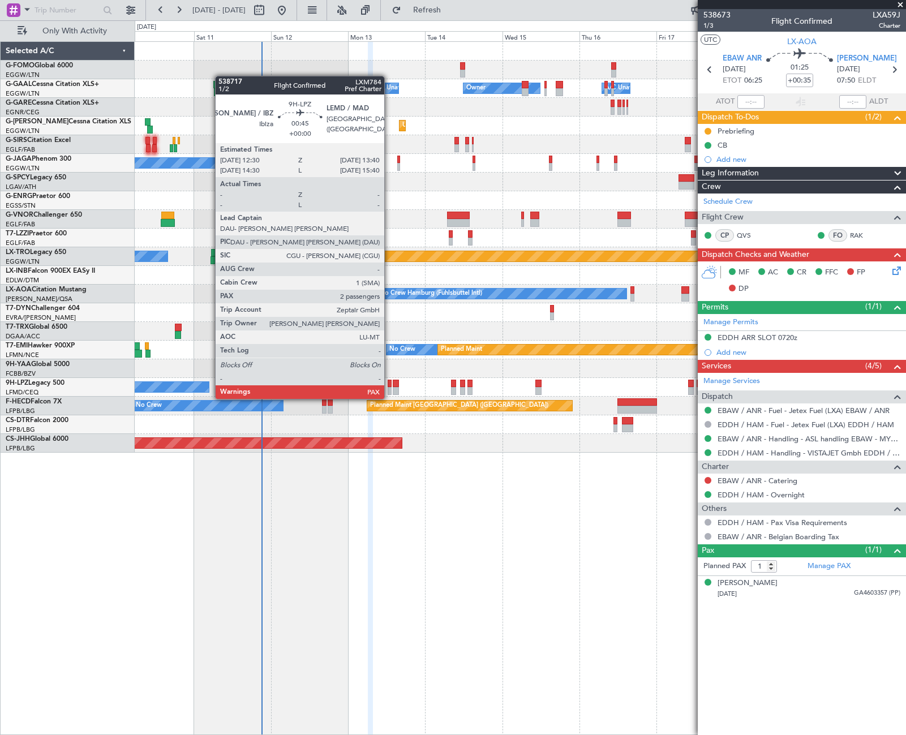
click at [389, 388] on div at bounding box center [390, 391] width 4 height 8
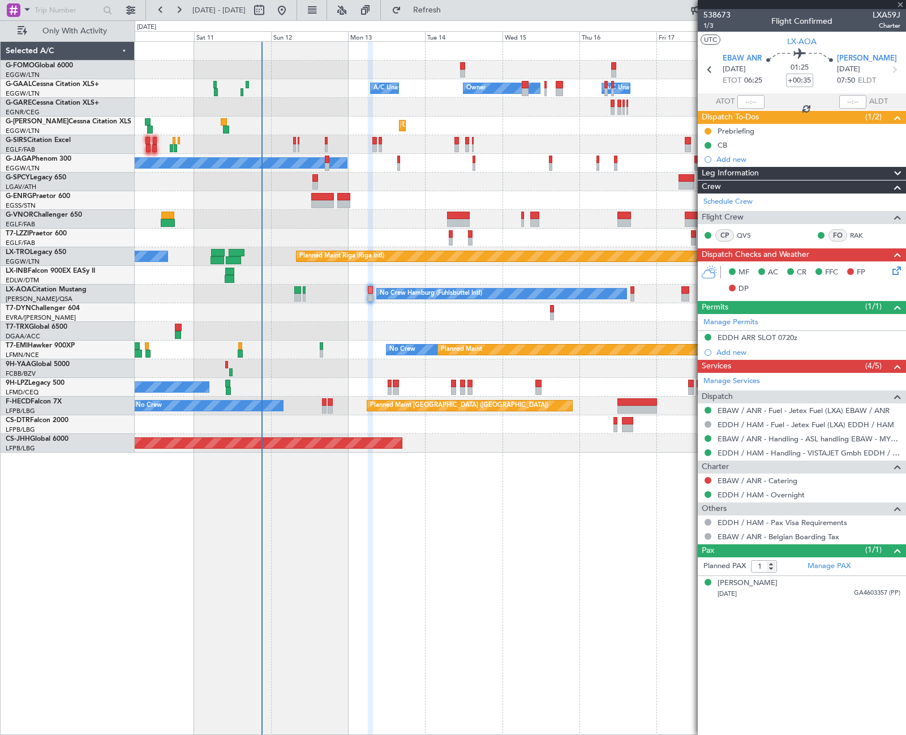
type input "2"
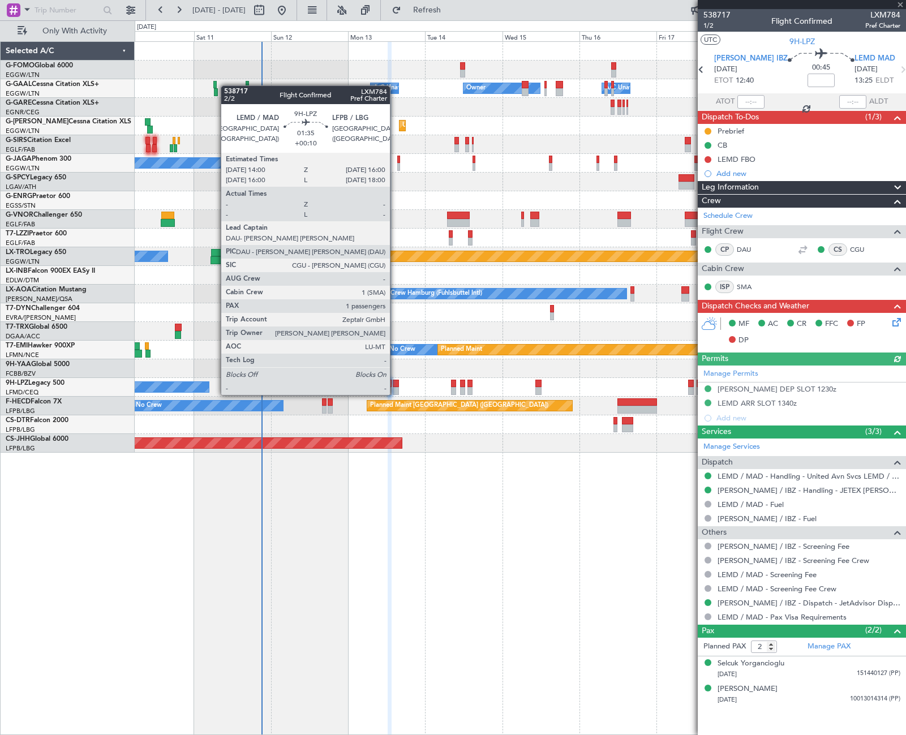
click at [395, 384] on div at bounding box center [396, 384] width 7 height 8
type input "+00:10"
type input "1"
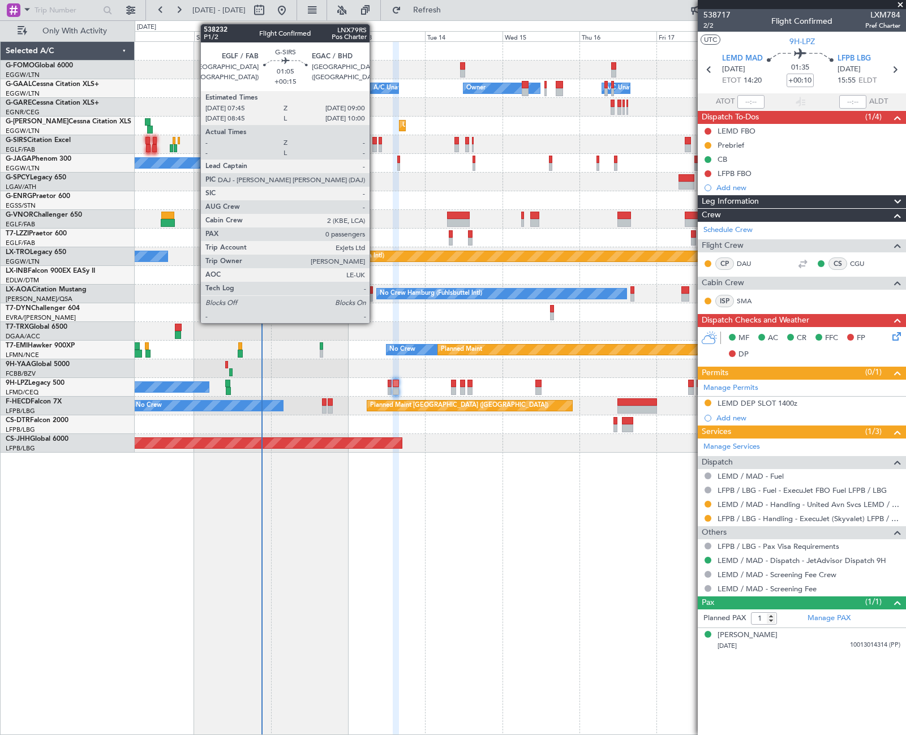
click at [375, 140] on div at bounding box center [374, 141] width 5 height 8
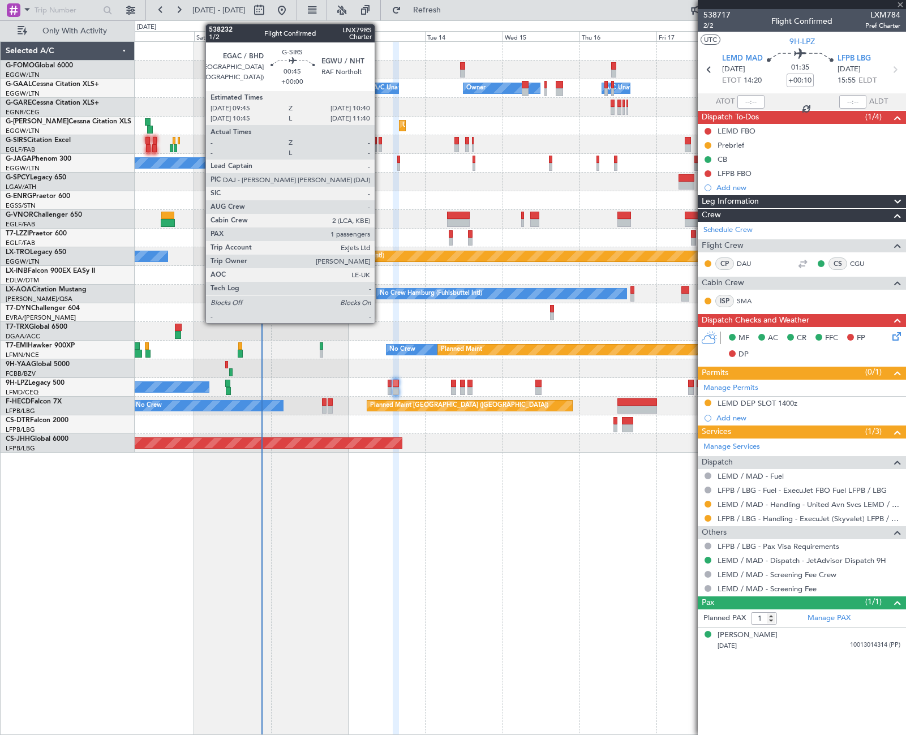
type input "+00:15"
type input "0"
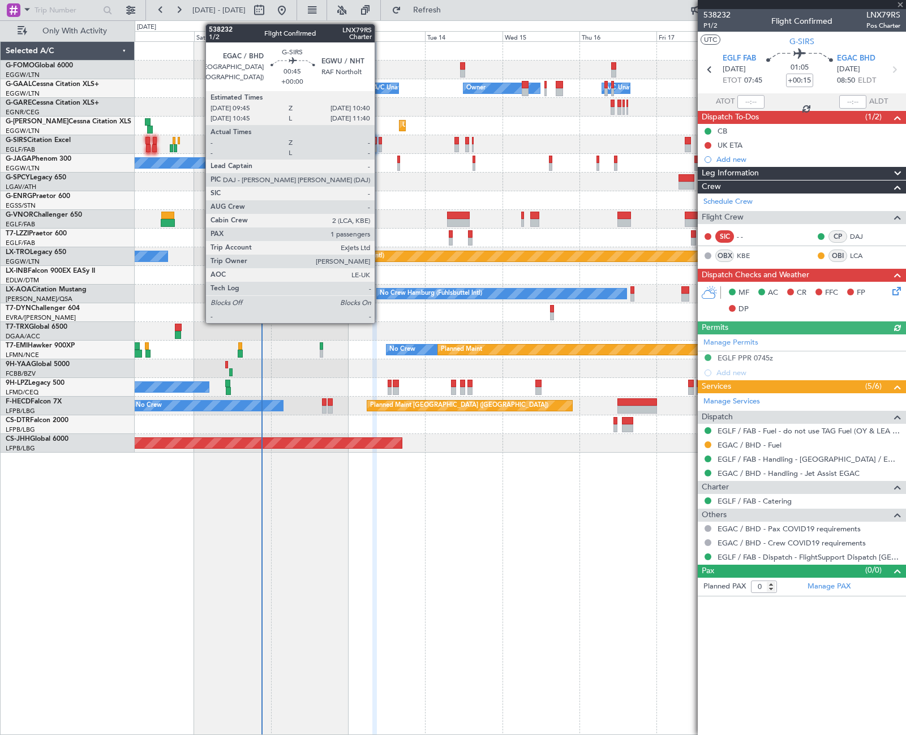
click at [380, 140] on div at bounding box center [380, 141] width 3 height 8
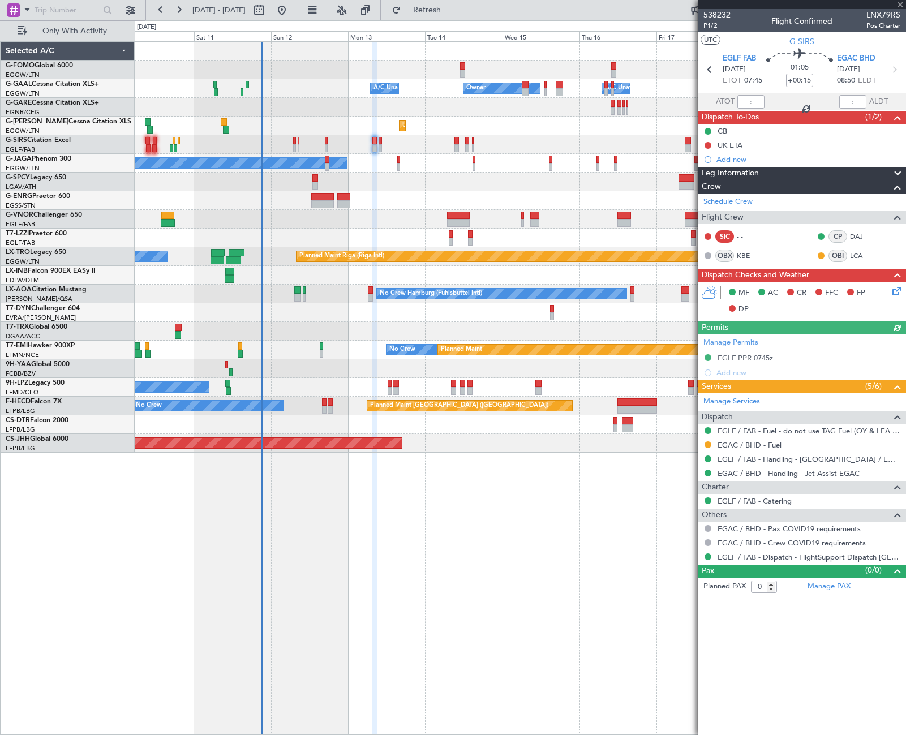
type input "1"
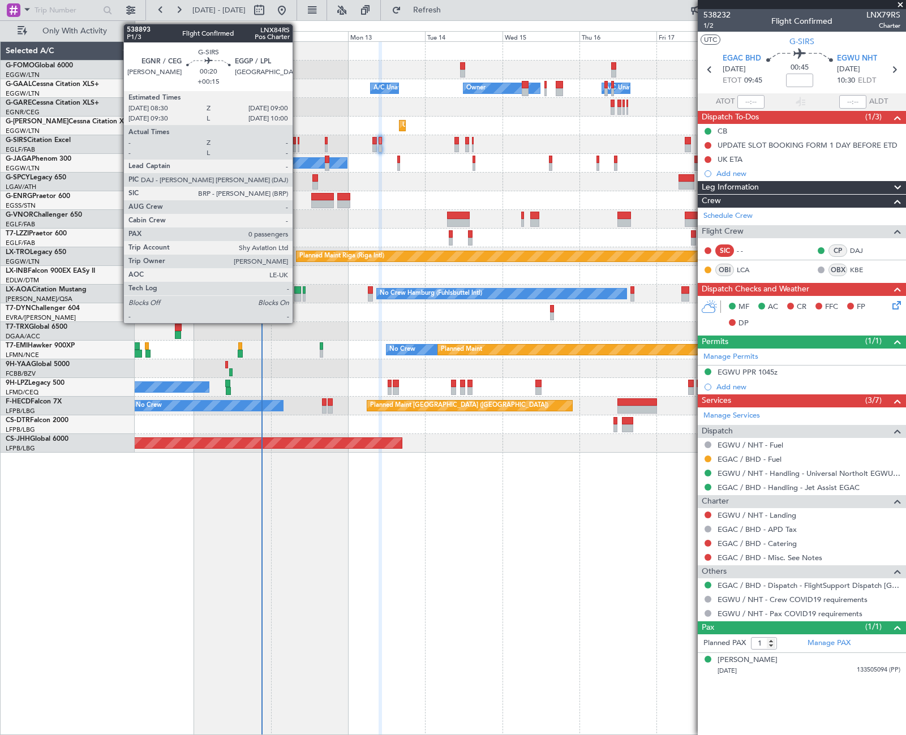
click at [298, 143] on div at bounding box center [299, 141] width 2 height 8
type input "+00:15"
type input "0"
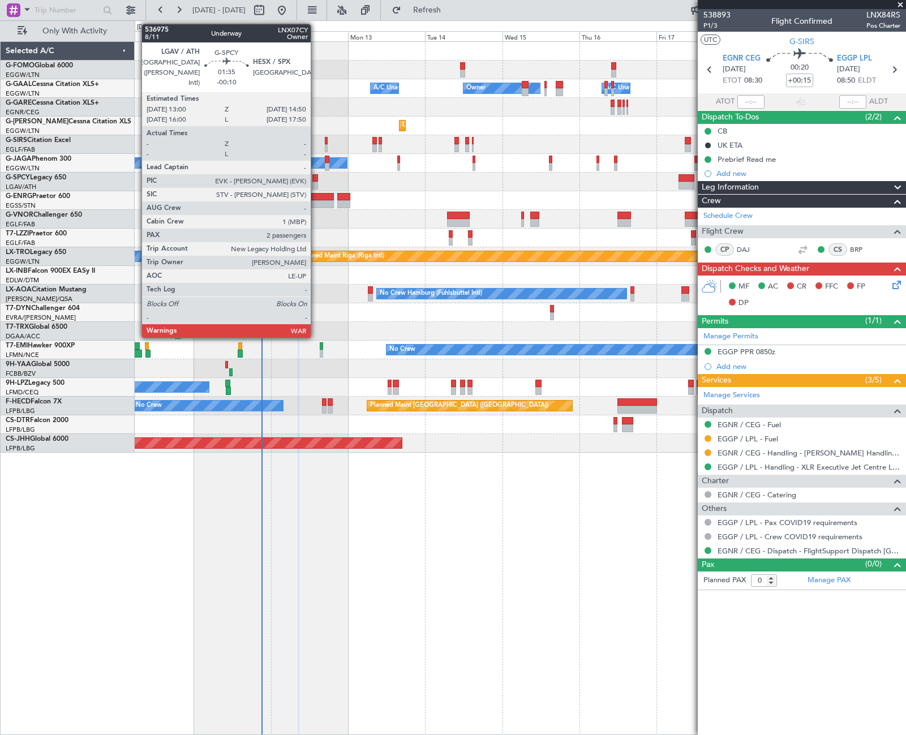
click at [316, 182] on div at bounding box center [315, 186] width 6 height 8
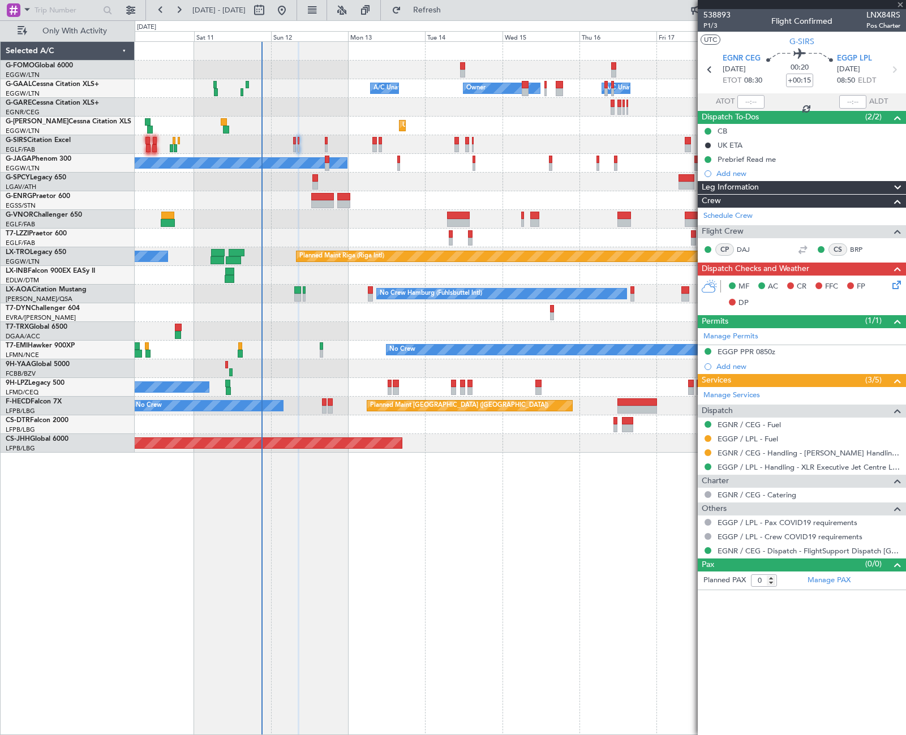
type input "-00:10"
type input "2"
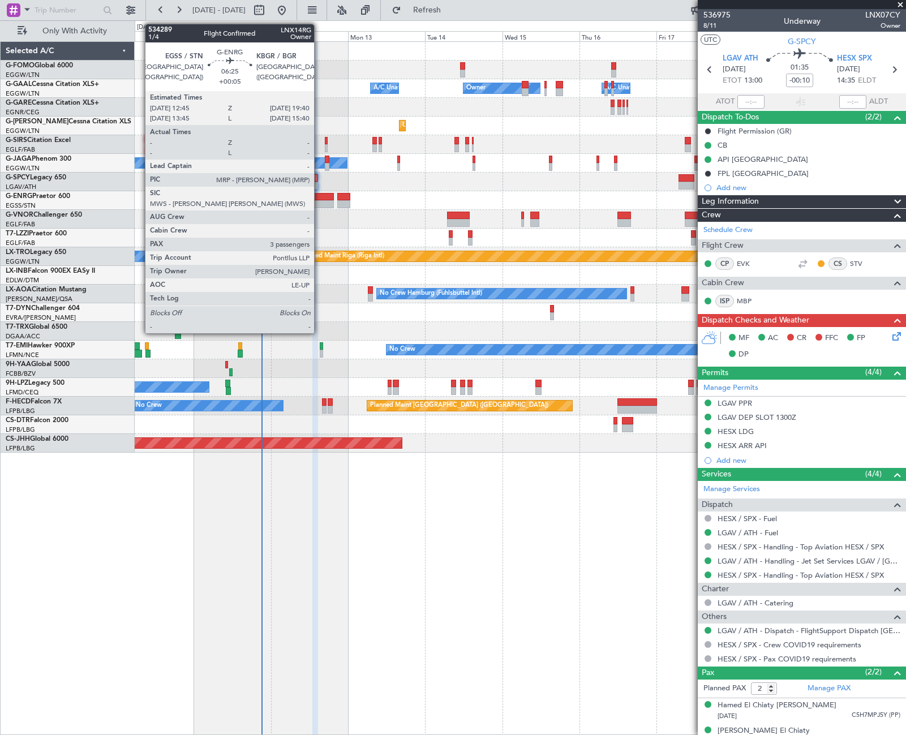
click at [319, 199] on div at bounding box center [322, 197] width 23 height 8
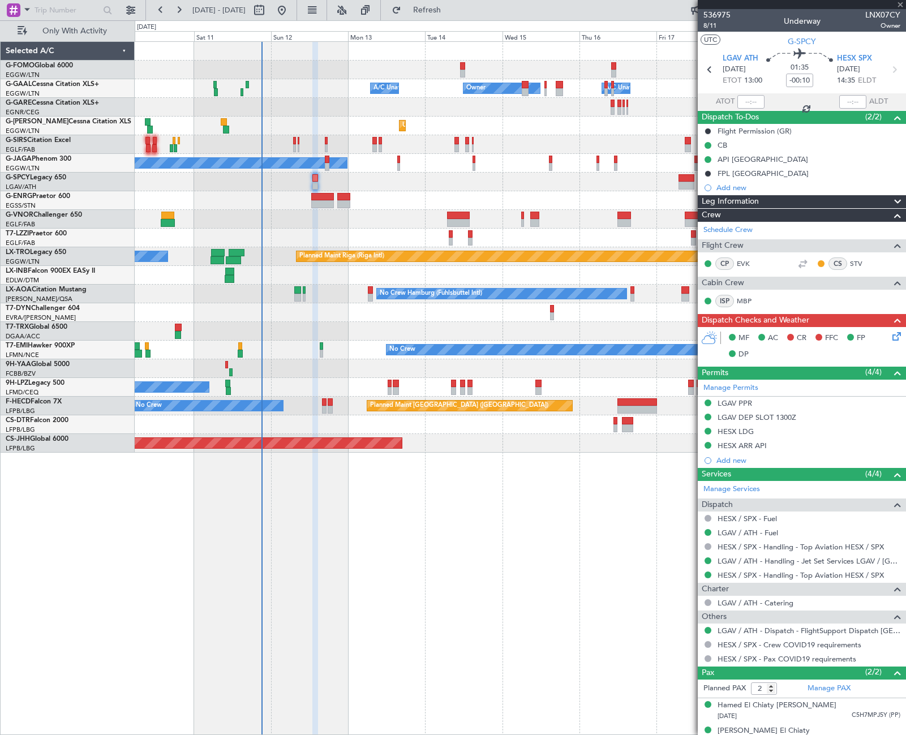
type input "+00:05"
type input "3"
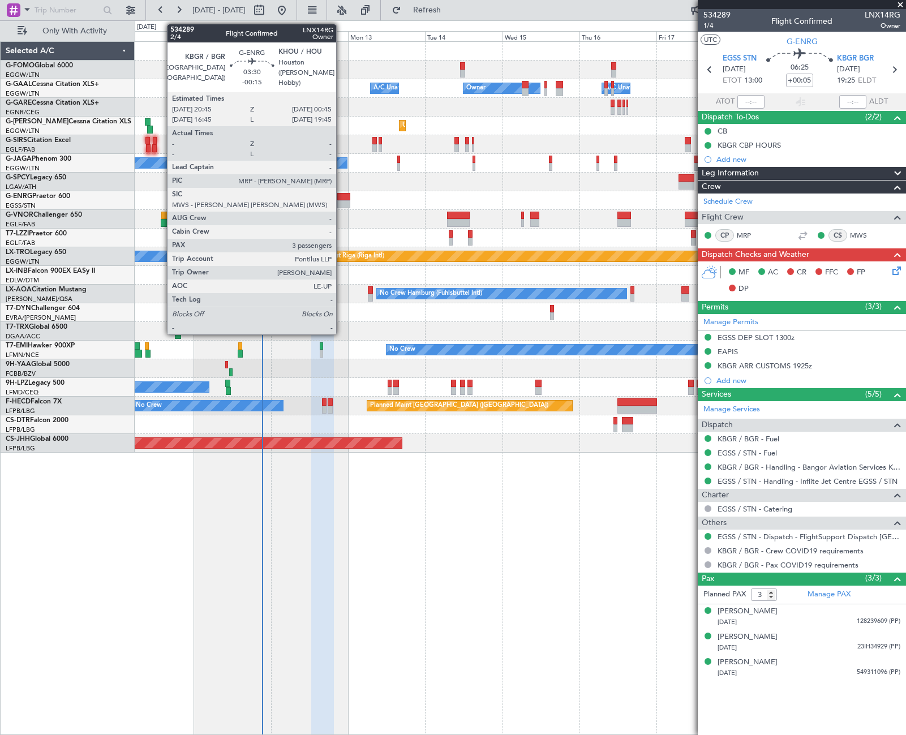
click at [341, 201] on div at bounding box center [343, 204] width 13 height 8
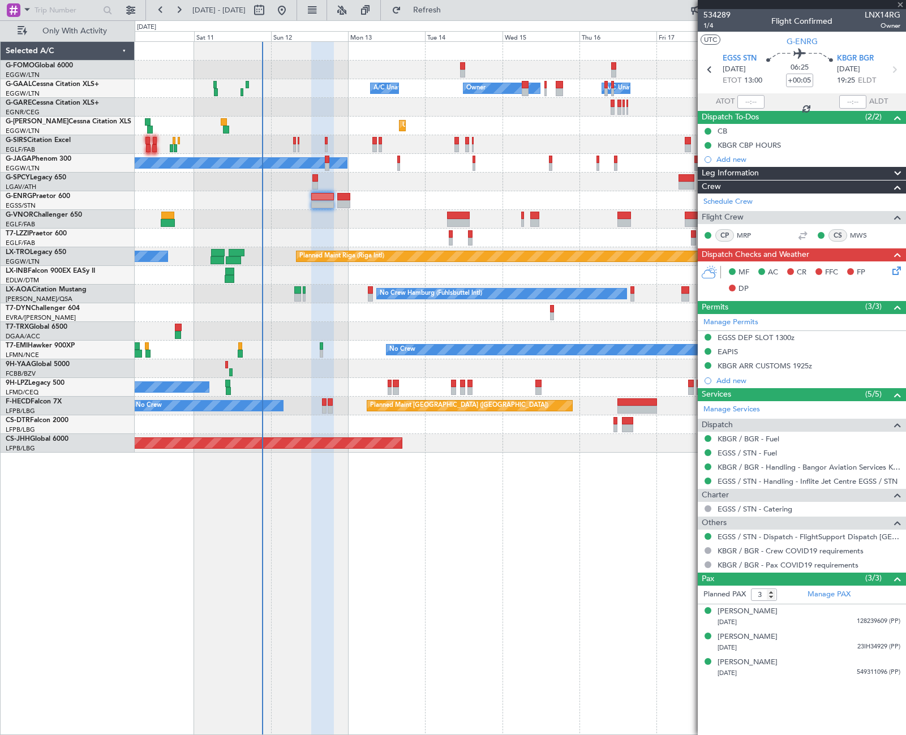
type input "-00:15"
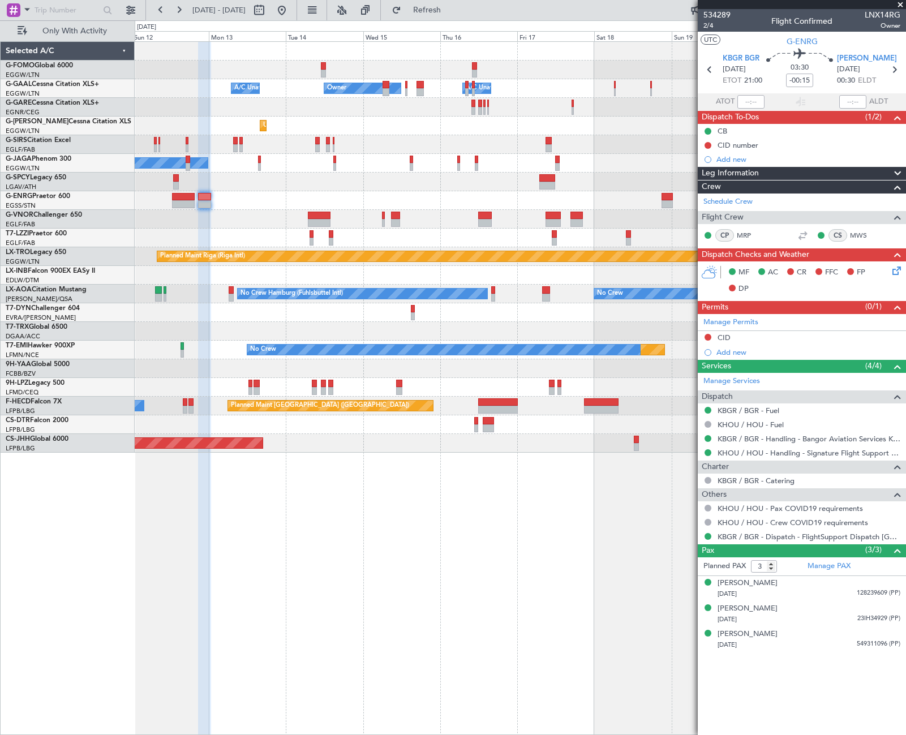
click at [502, 212] on div "Owner Owner A/C Unavailable A/C Unavailable Unplanned Maint London (Luton) Plan…" at bounding box center [520, 247] width 771 height 411
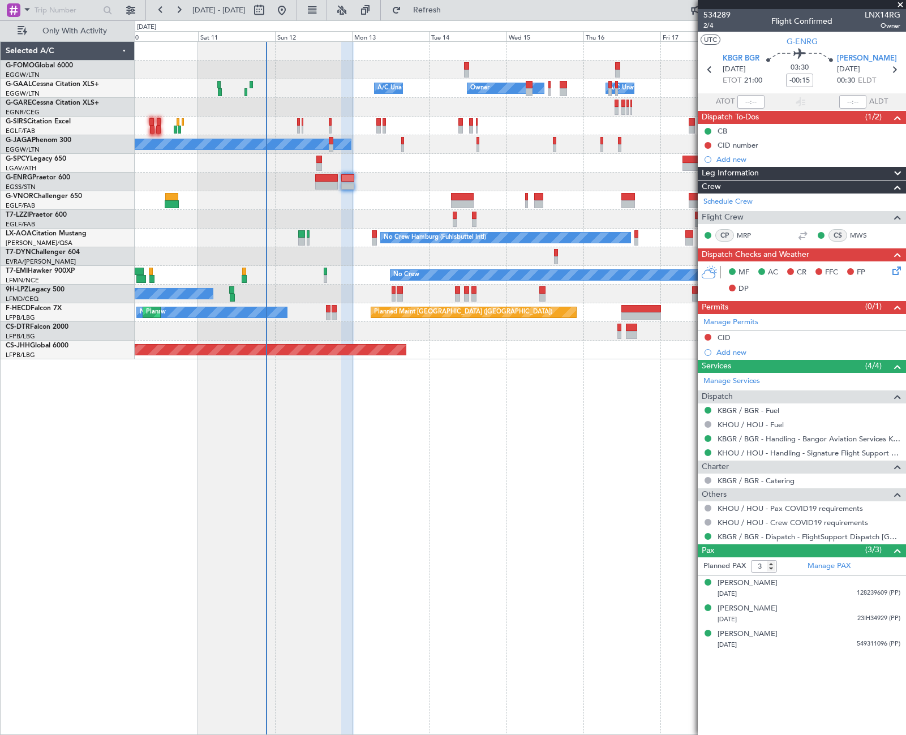
click at [502, 182] on div "Owner Owner A/C Unavailable A/C Unavailable A/C Unavailable Planned Maint Oxfor…" at bounding box center [520, 200] width 771 height 317
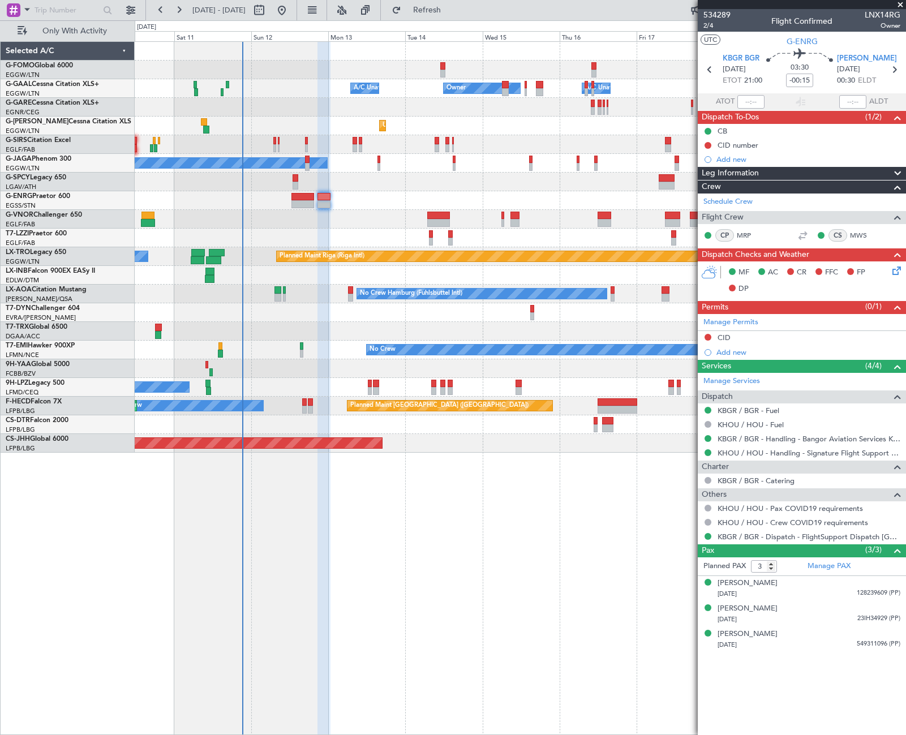
click at [355, 228] on div "Owner Owner A/C Unavailable A/C Unavailable Unplanned Maint London (Luton) Plan…" at bounding box center [520, 247] width 771 height 411
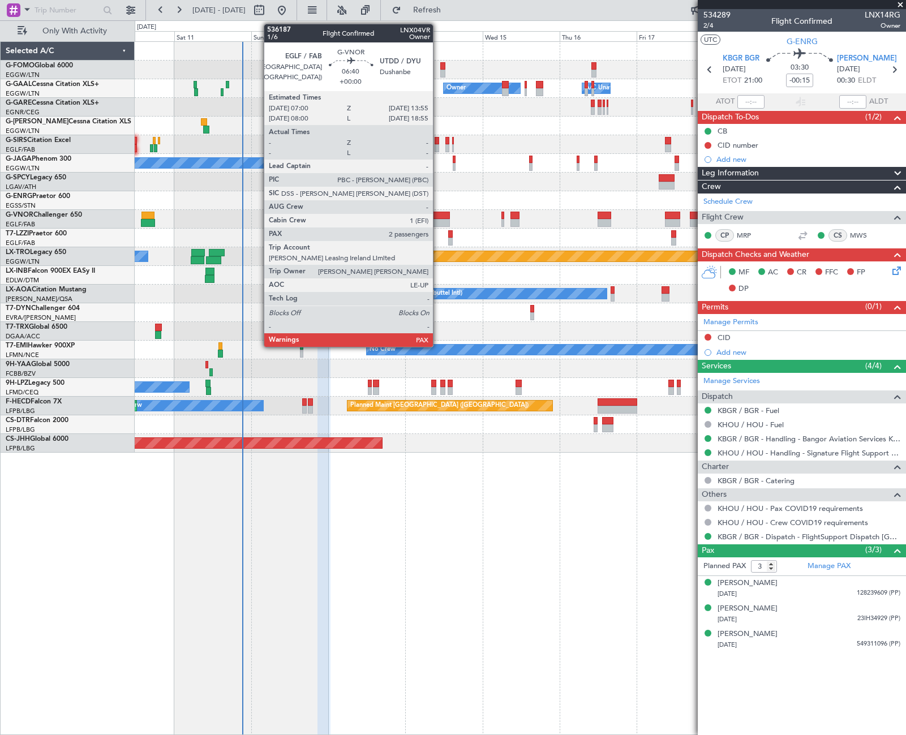
click at [438, 215] on div at bounding box center [438, 216] width 23 height 8
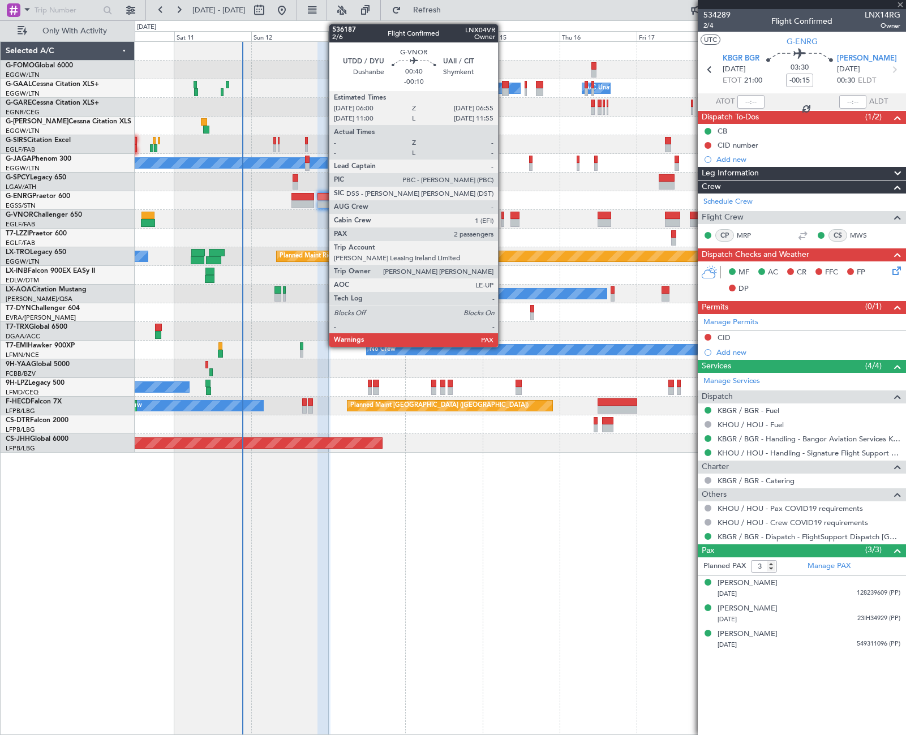
type input "2"
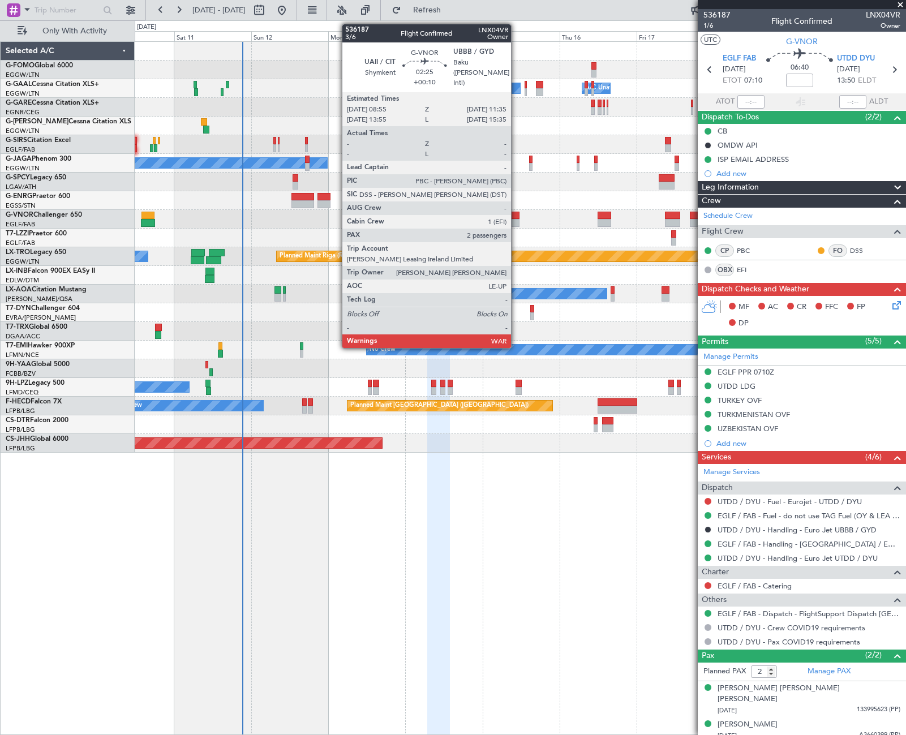
click at [516, 220] on div at bounding box center [514, 223] width 9 height 8
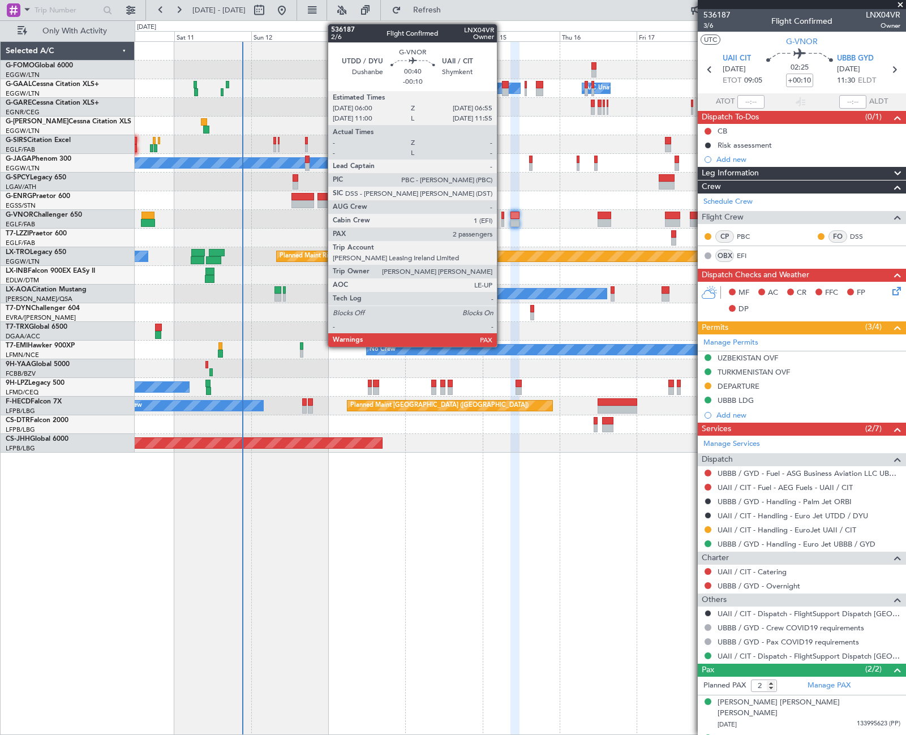
click at [502, 219] on div at bounding box center [502, 223] width 3 height 8
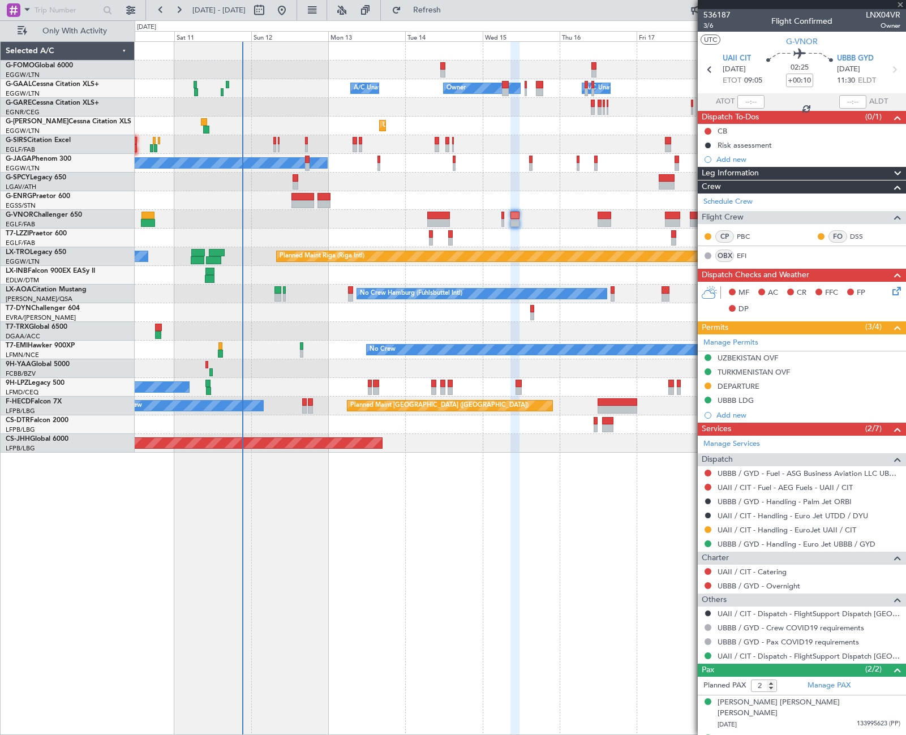
type input "-00:10"
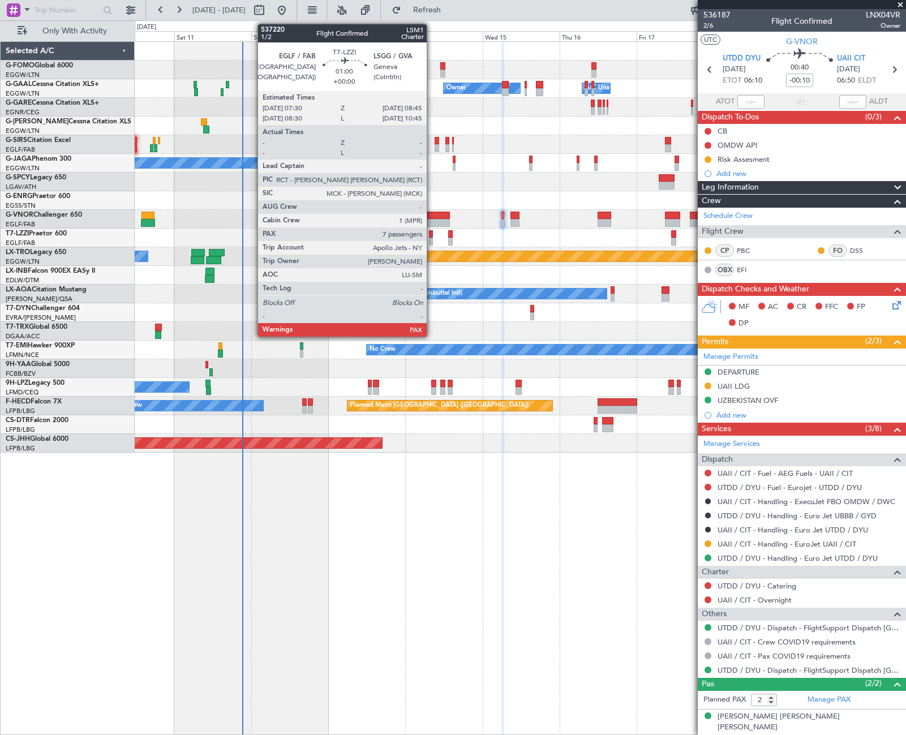
click at [432, 232] on div at bounding box center [431, 234] width 5 height 8
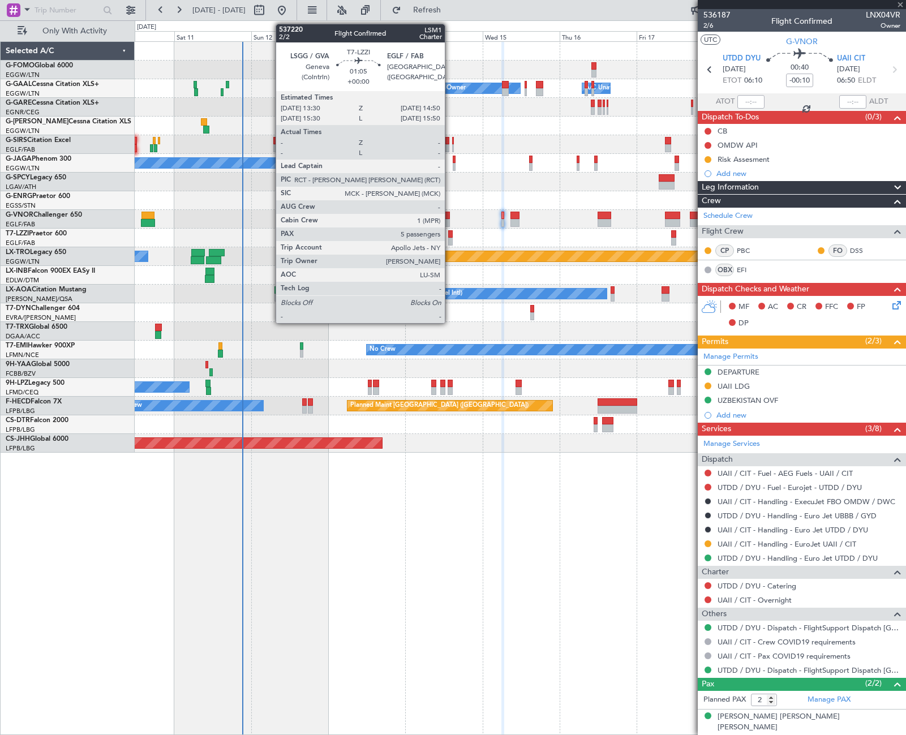
click at [450, 243] on div at bounding box center [450, 242] width 5 height 8
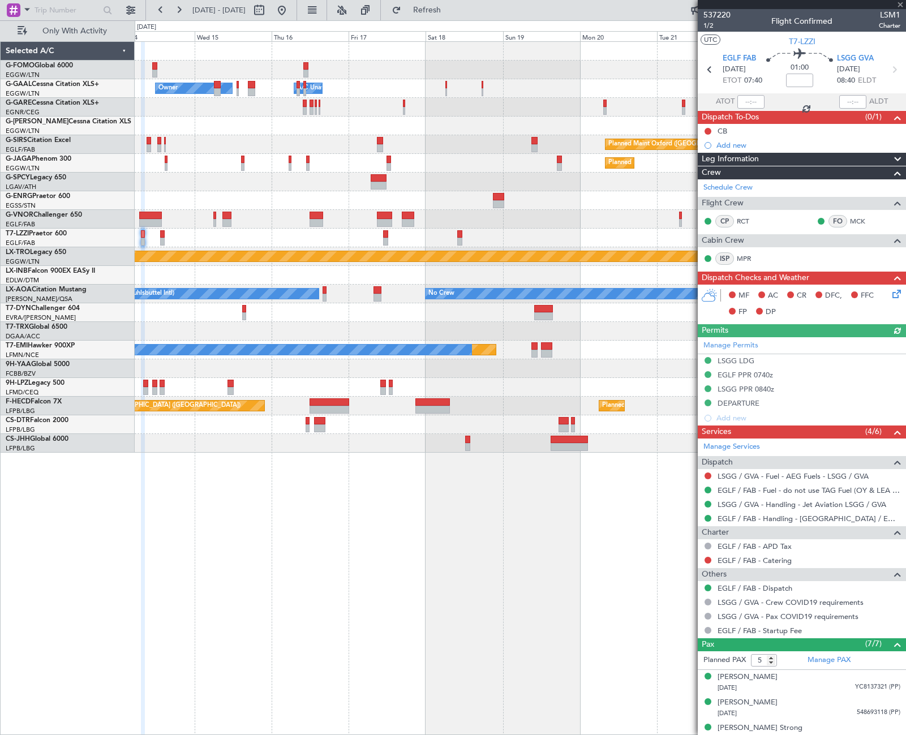
click at [149, 310] on div "Owner Owner A/C Unavailable A/C Unavailable Owner Unplanned Maint London (Luton…" at bounding box center [520, 247] width 771 height 411
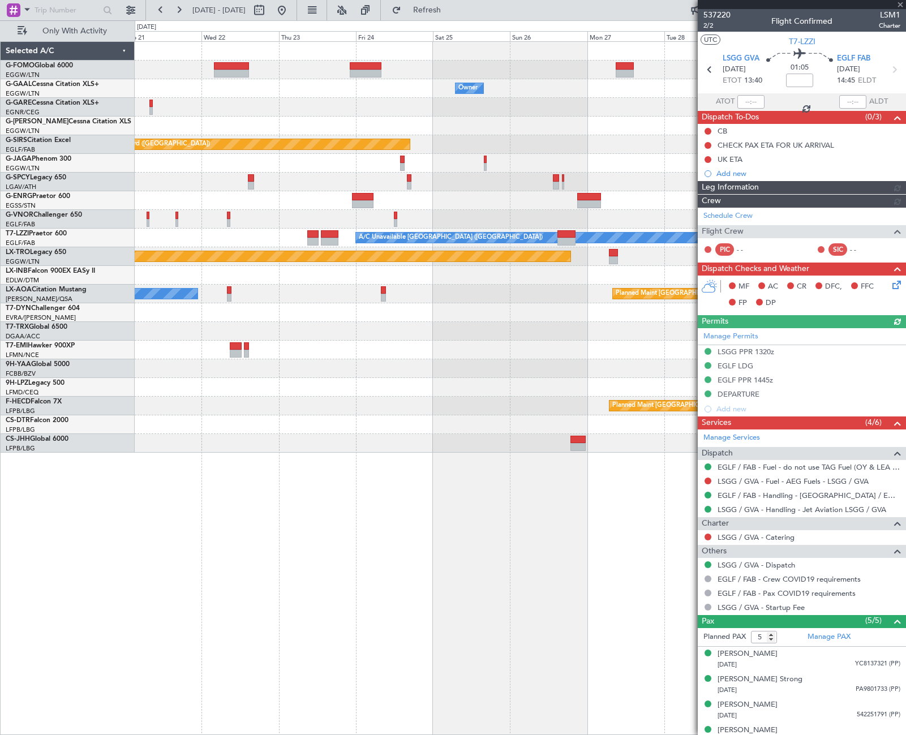
click at [219, 385] on div "Owner Owner Planned Maint Oxford (Kidlington) Planned Maint Paris (Le Bourget) …" at bounding box center [520, 247] width 771 height 411
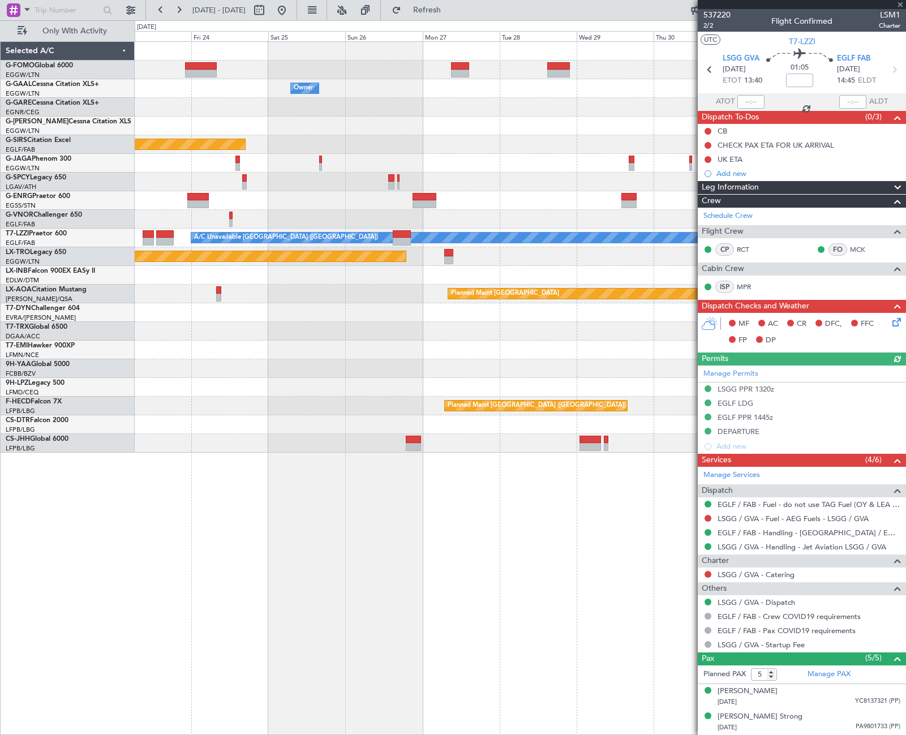
click at [458, 372] on div "Owner Owner Planned Maint Oxford (Kidlington) Planned Maint Bournemouth Planned…" at bounding box center [520, 247] width 771 height 411
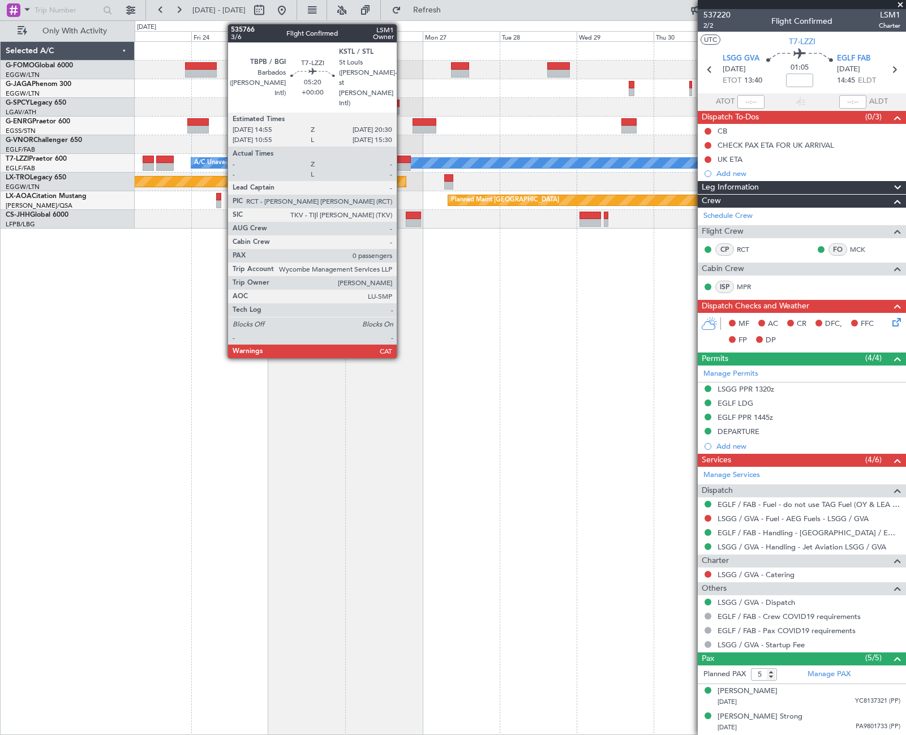
click at [402, 158] on div at bounding box center [402, 160] width 18 height 8
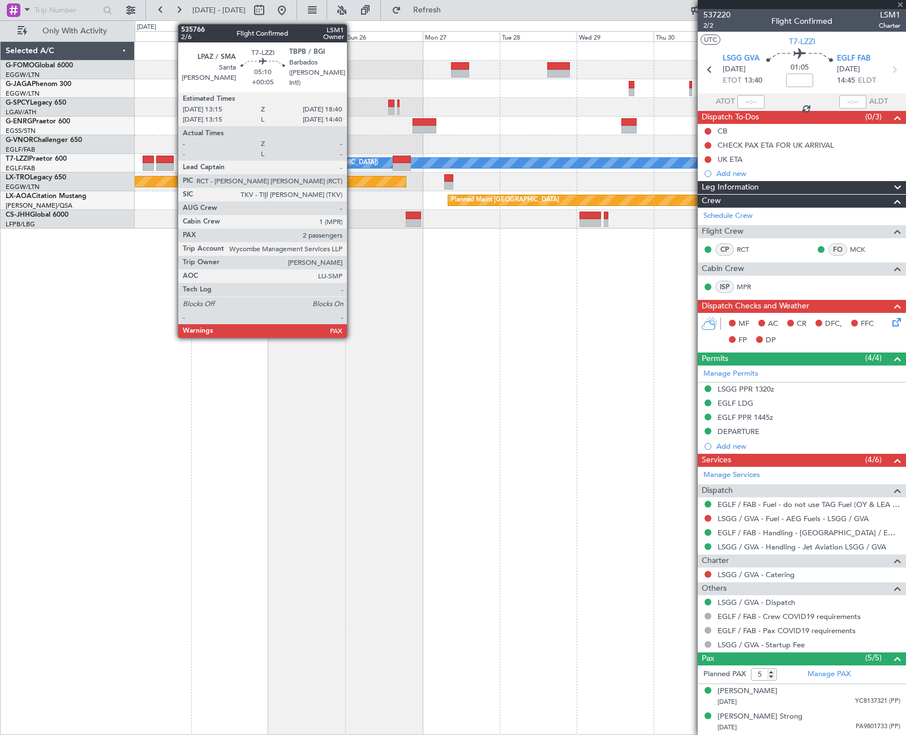
type input "0"
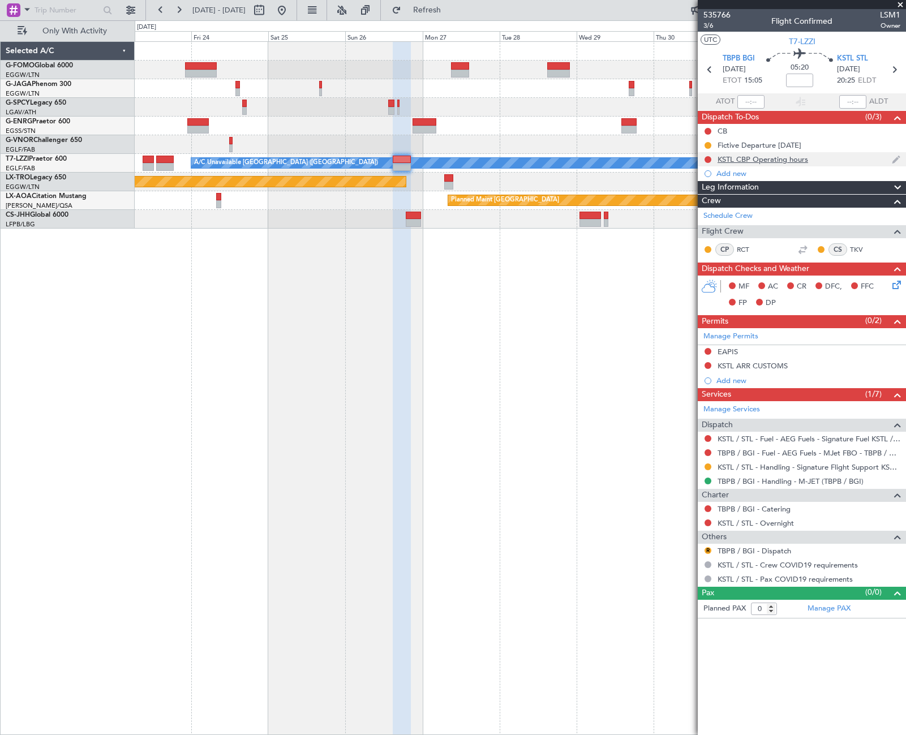
click at [762, 161] on div "KSTL CBP Operating hours" at bounding box center [763, 159] width 91 height 10
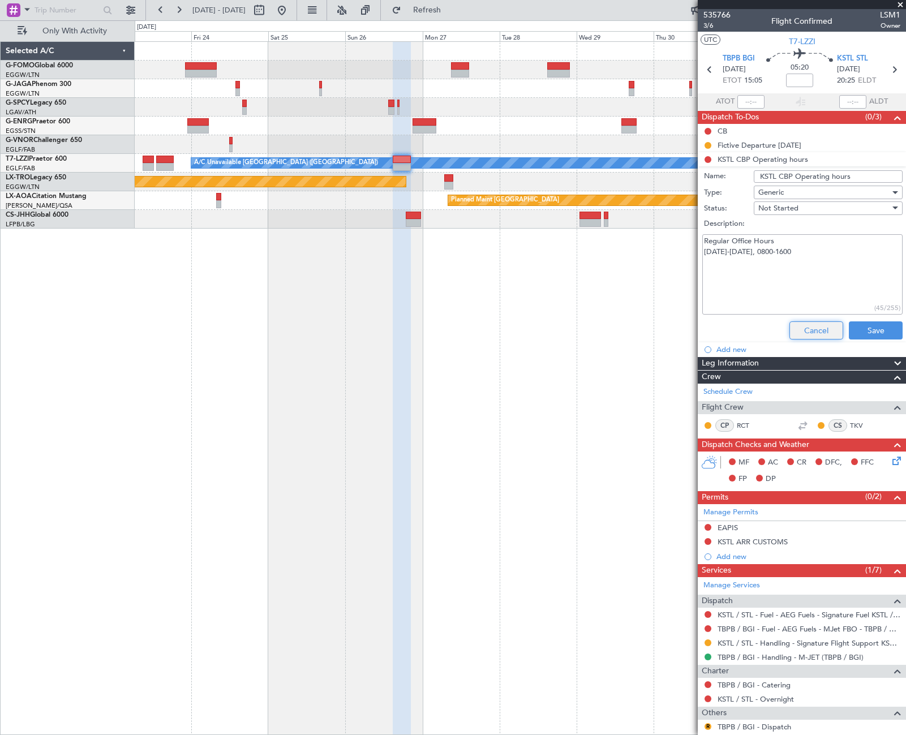
click at [817, 327] on button "Cancel" at bounding box center [816, 330] width 54 height 18
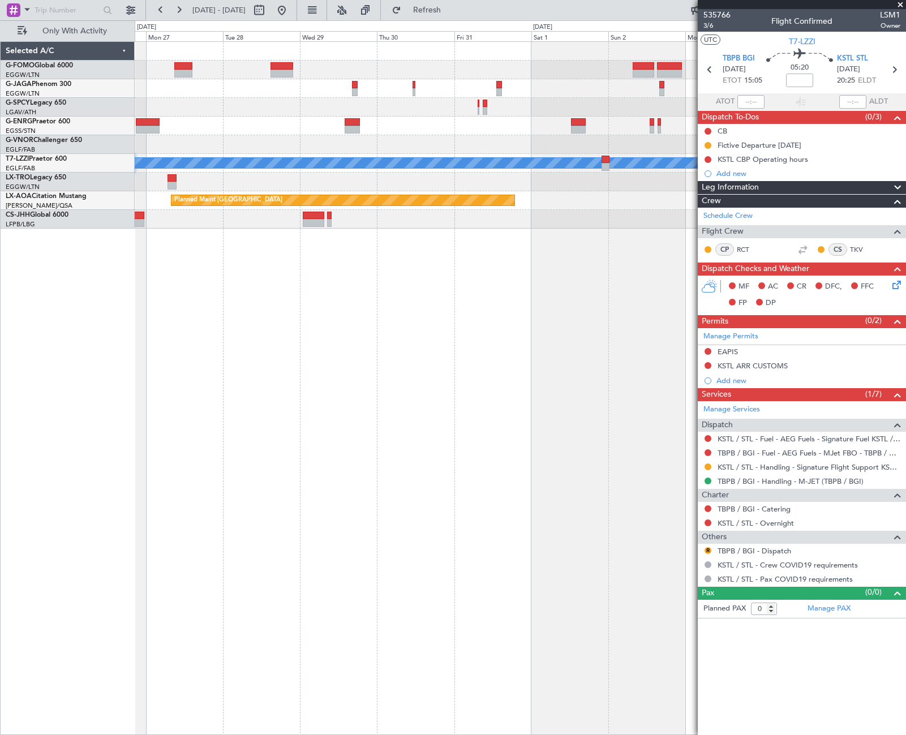
click at [223, 371] on div "A/C Unavailable London (Luton) Planned Maint Riga (Riga Intl) Planned Maint Mon…" at bounding box center [520, 388] width 771 height 694
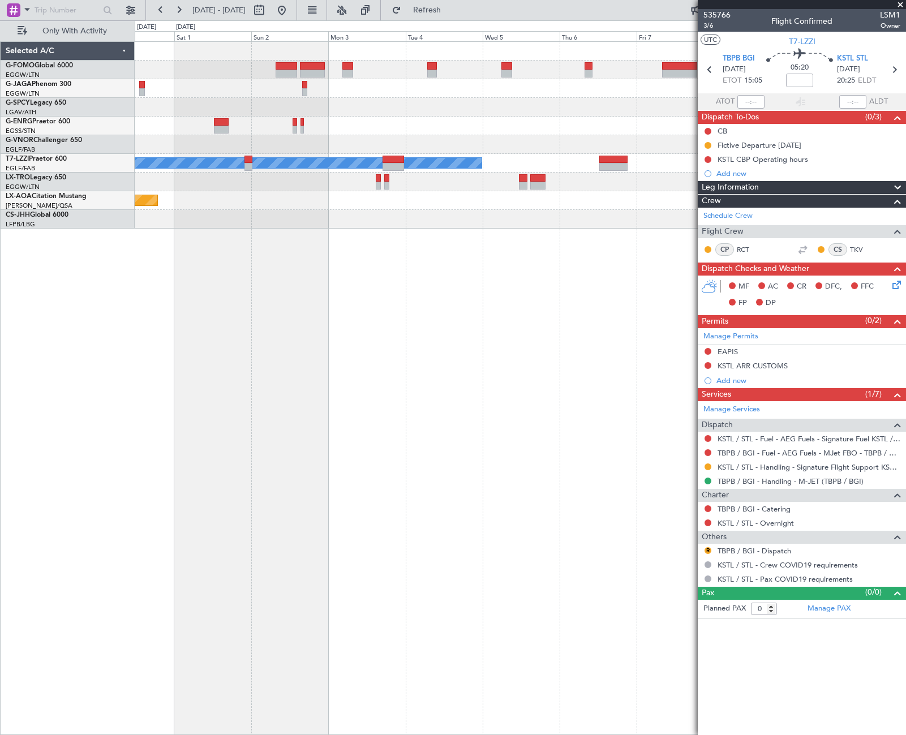
click at [227, 442] on div "A/C Unavailable London (Luton) Planned Maint Monchengladbach" at bounding box center [520, 388] width 771 height 694
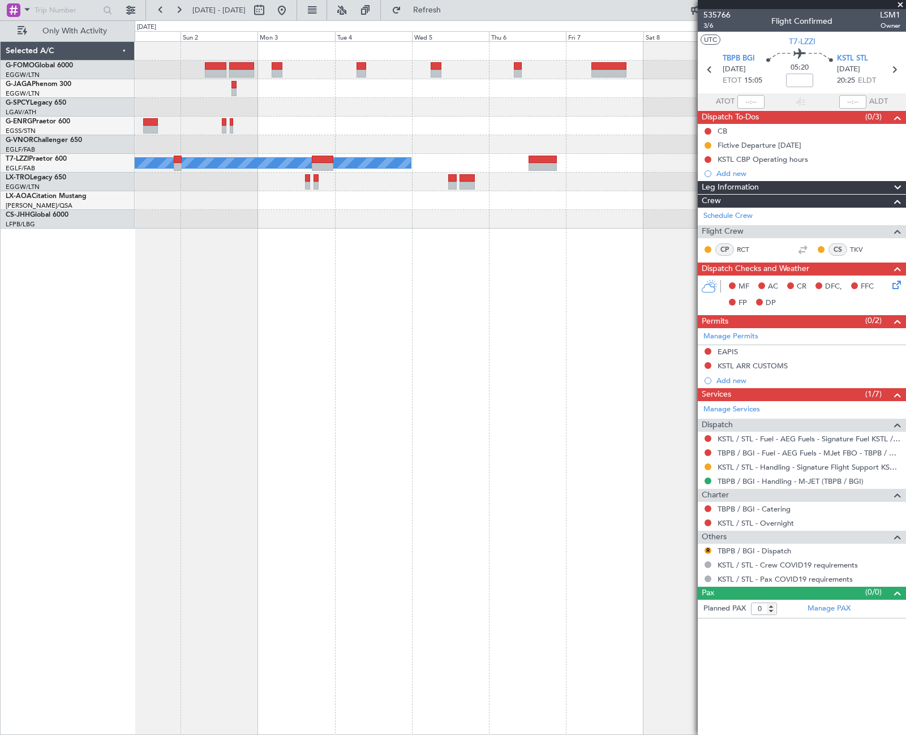
click at [396, 401] on div "A/C Unavailable London (Luton) Planned Maint Monchengladbach" at bounding box center [520, 388] width 771 height 694
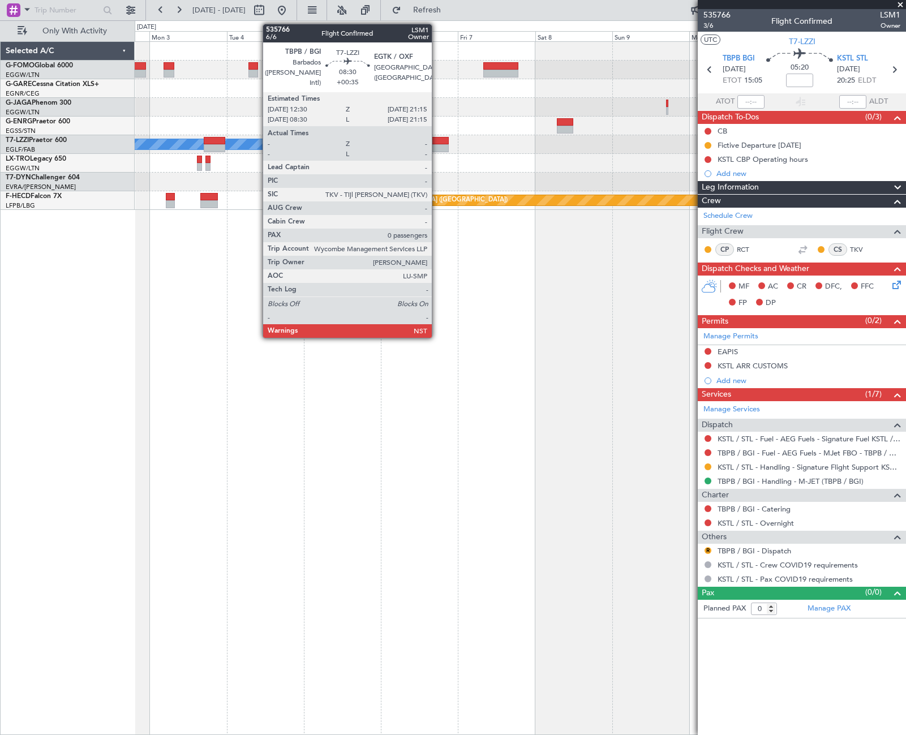
click at [437, 148] on div at bounding box center [434, 148] width 28 height 8
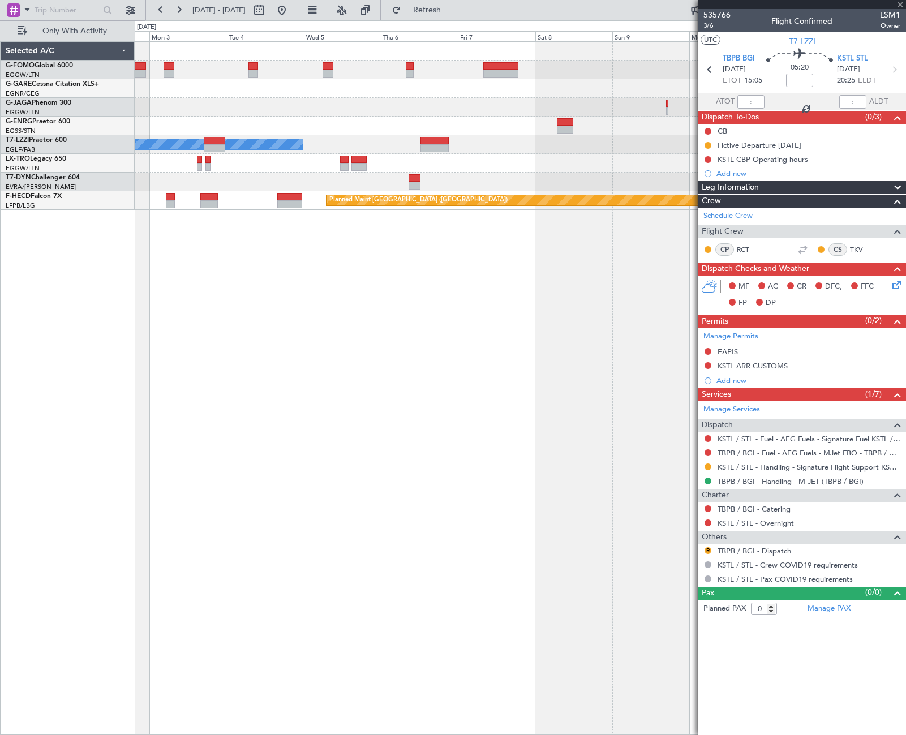
type input "+00:35"
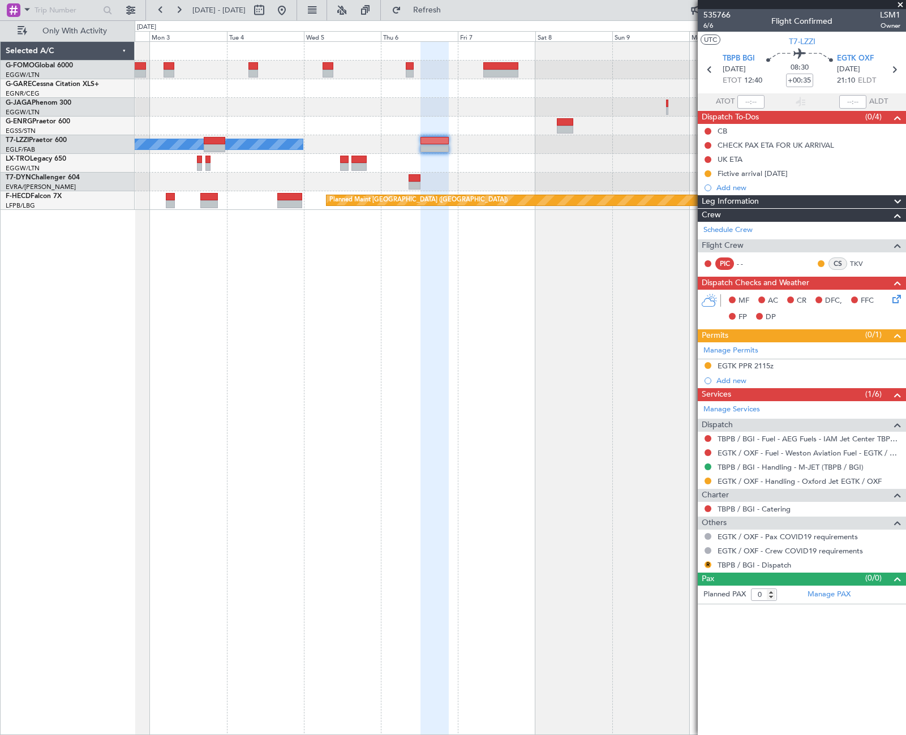
click at [779, 202] on div "Leg Information" at bounding box center [802, 201] width 208 height 13
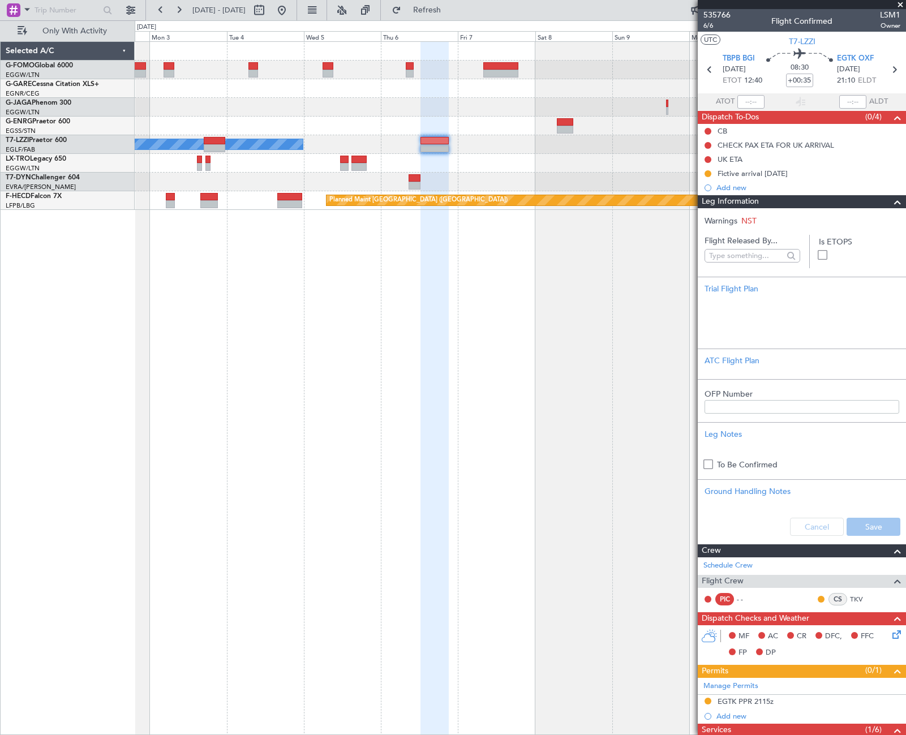
click at [779, 202] on div "Leg Information" at bounding box center [802, 201] width 208 height 13
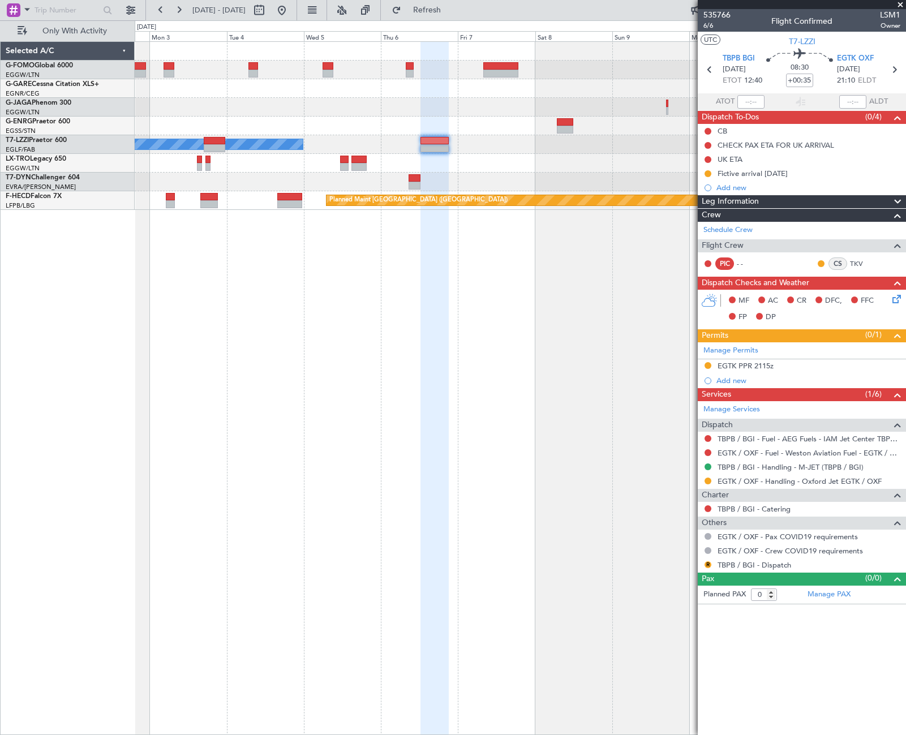
click at [905, 364] on html "02 Nov 2025 - 12 Nov 2025 Refresh Quick Links Only With Activity A/C Unavailabl…" at bounding box center [453, 367] width 906 height 735
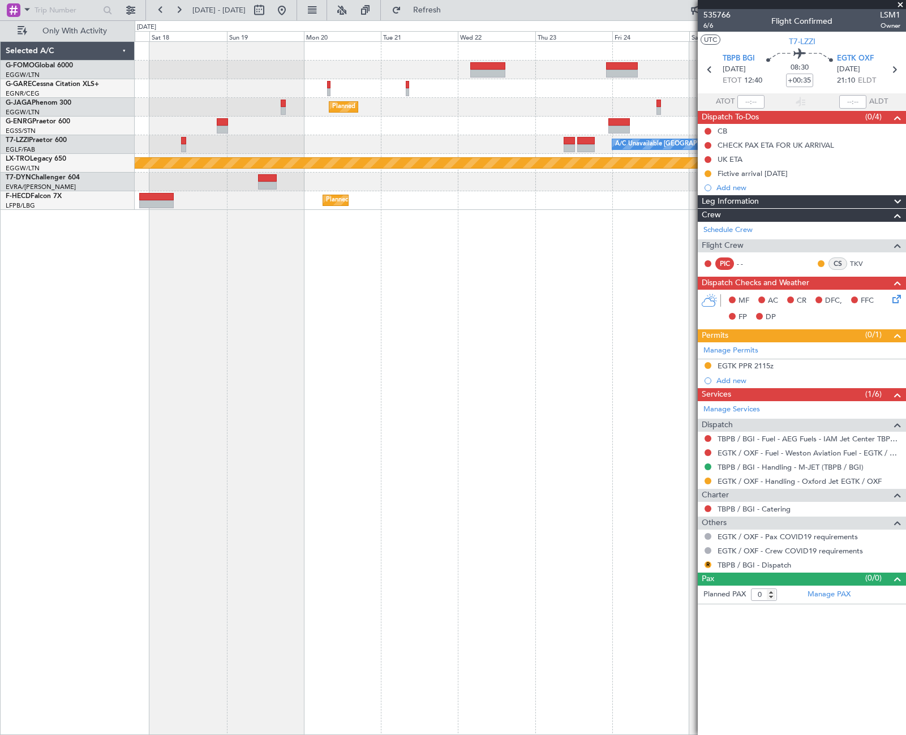
click at [776, 424] on fb-app "02 Nov 2025 - 12 Nov 2025 Refresh Quick Links Only With Activity Planned Maint …" at bounding box center [453, 371] width 906 height 727
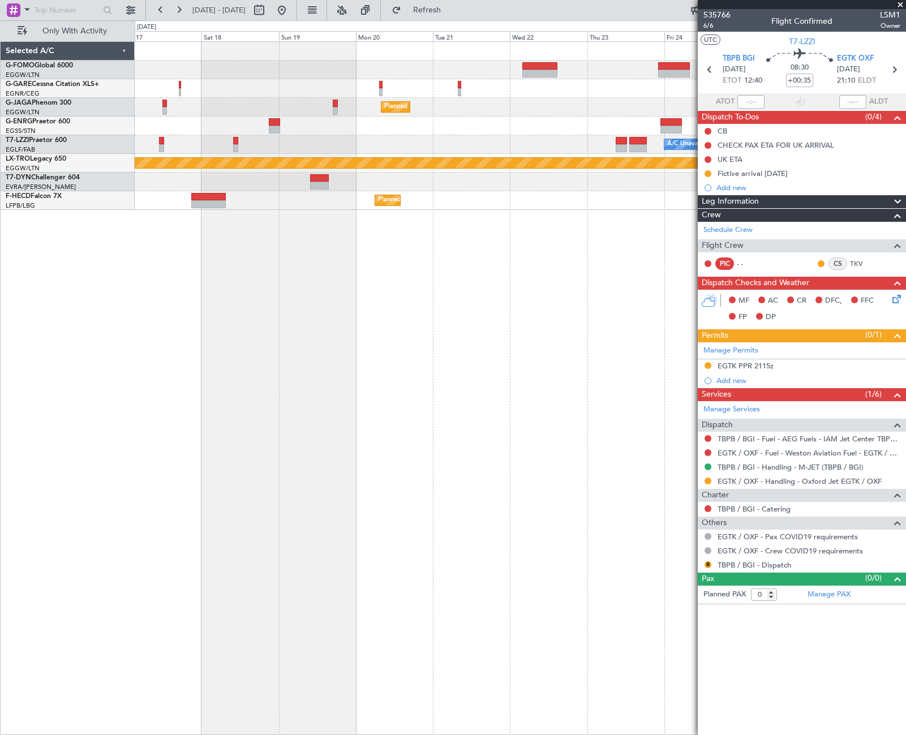
click at [746, 486] on fb-app "02 Nov 2025 - 12 Nov 2025 Refresh Quick Links Only With Activity Planned Maint …" at bounding box center [453, 371] width 906 height 727
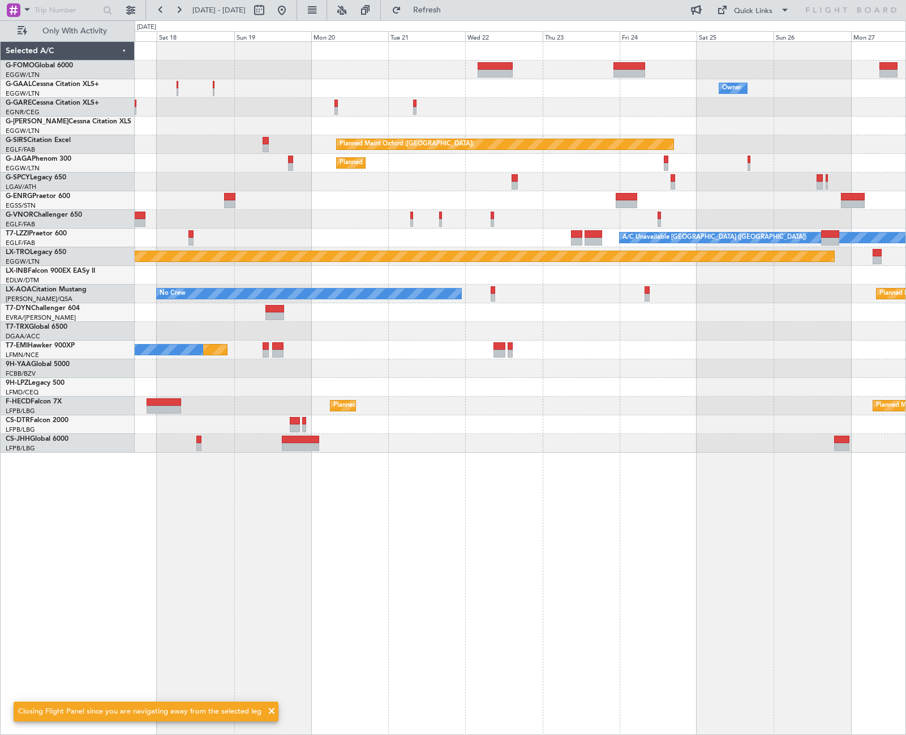
click at [44, 489] on div "Owner Owner A/C Unavailable Owner Planned Maint Oxford (Kidlington) Planned Mai…" at bounding box center [453, 377] width 906 height 715
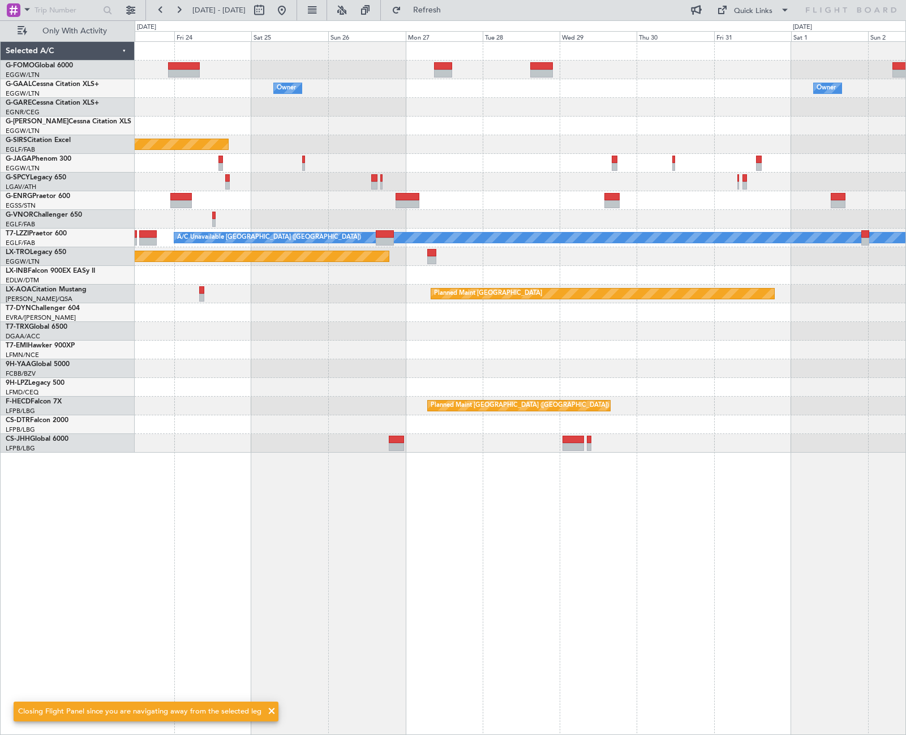
click at [509, 419] on div "Owner Owner Planned Maint Oxford (Kidlington) Planned Maint Bournemouth Planned…" at bounding box center [520, 247] width 771 height 411
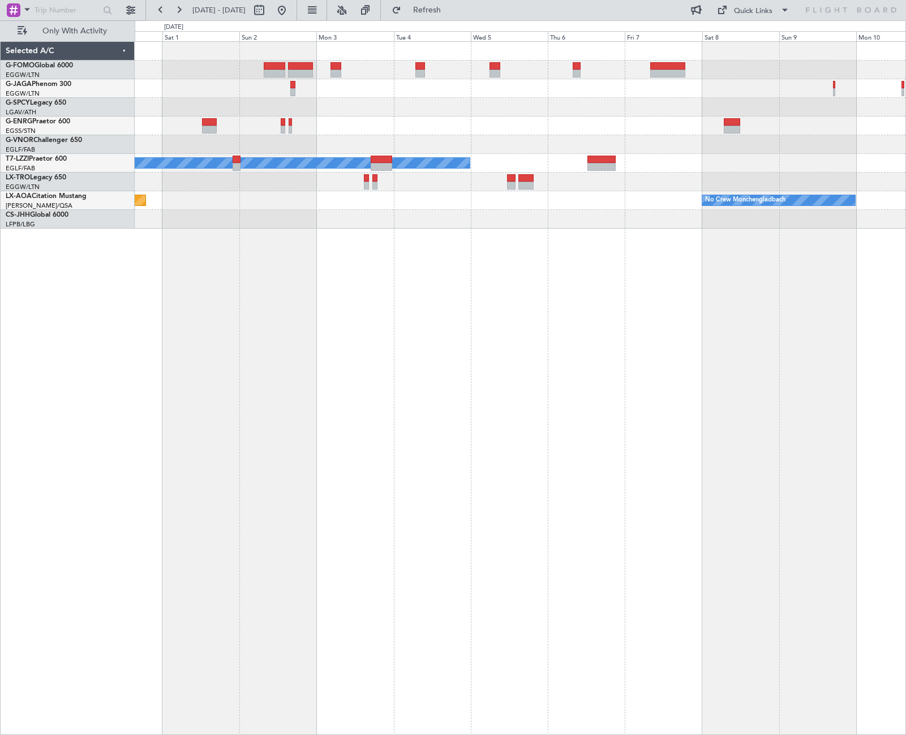
click at [63, 614] on div "A/C Unavailable London (Luton) Planned Maint Monchengladbach No Crew Monchengla…" at bounding box center [453, 377] width 906 height 715
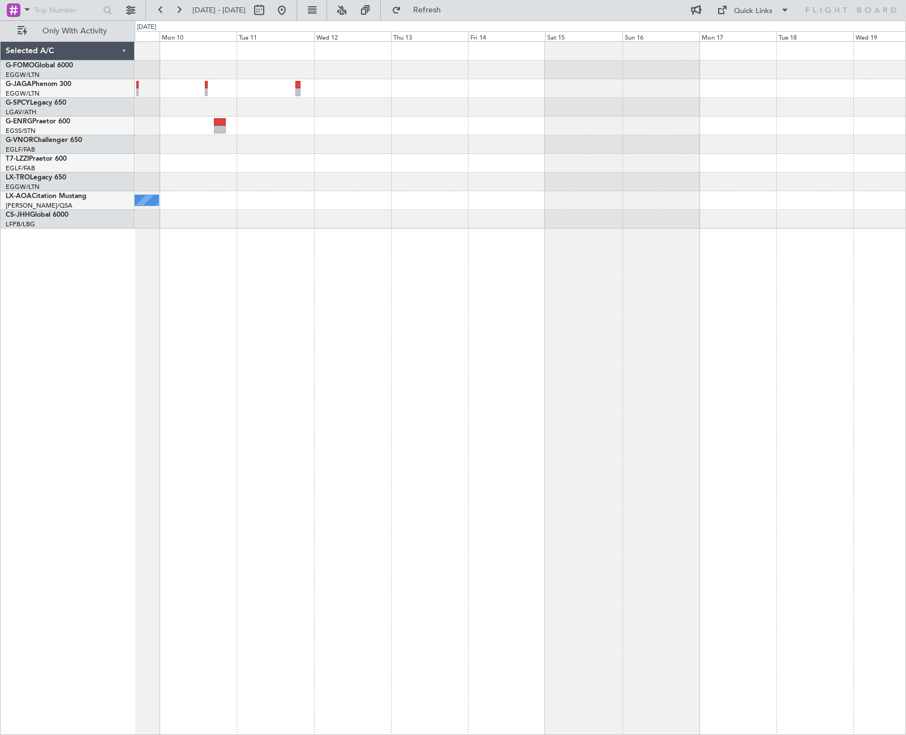
click at [138, 613] on div "No Crew Monchengladbach No Crew Sabadell" at bounding box center [520, 388] width 771 height 694
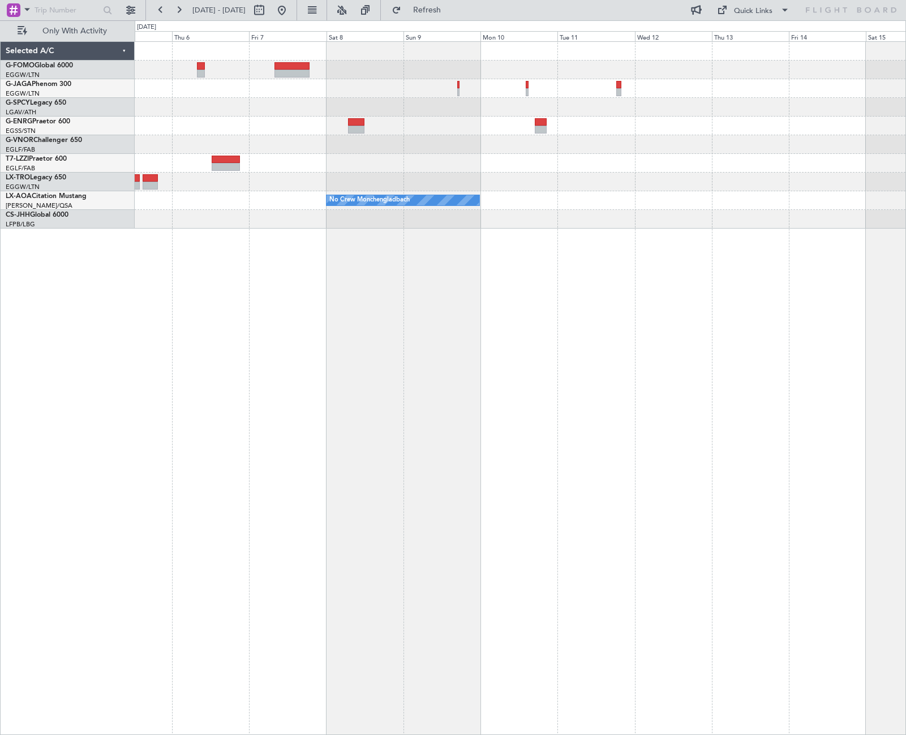
click at [764, 482] on div "A/C Unavailable London (Luton) No Crew Monchengladbach" at bounding box center [520, 388] width 771 height 694
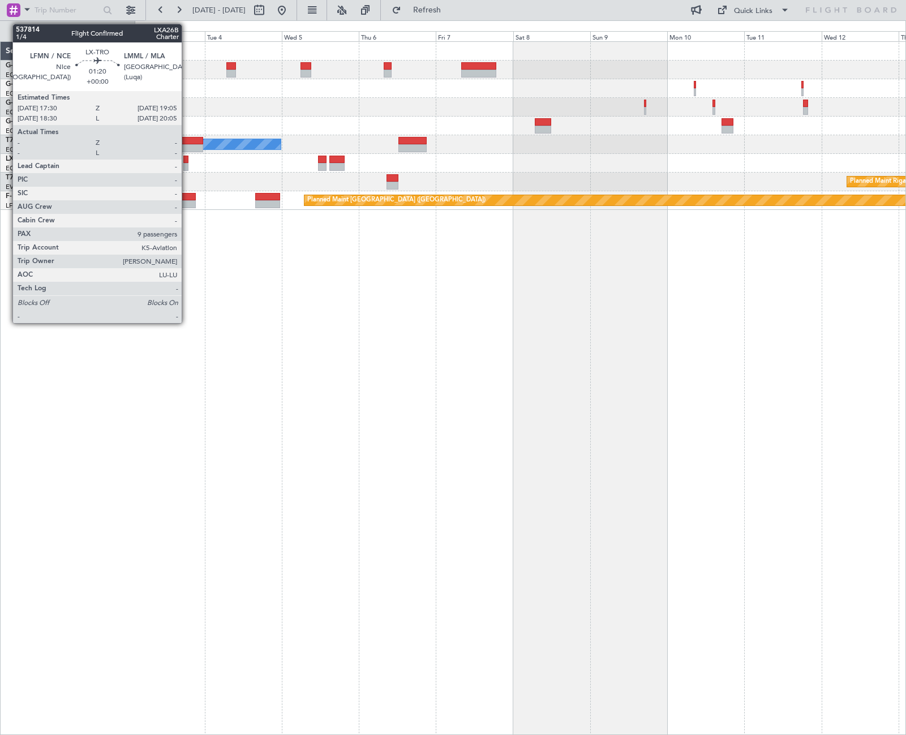
click at [187, 161] on div at bounding box center [185, 160] width 5 height 8
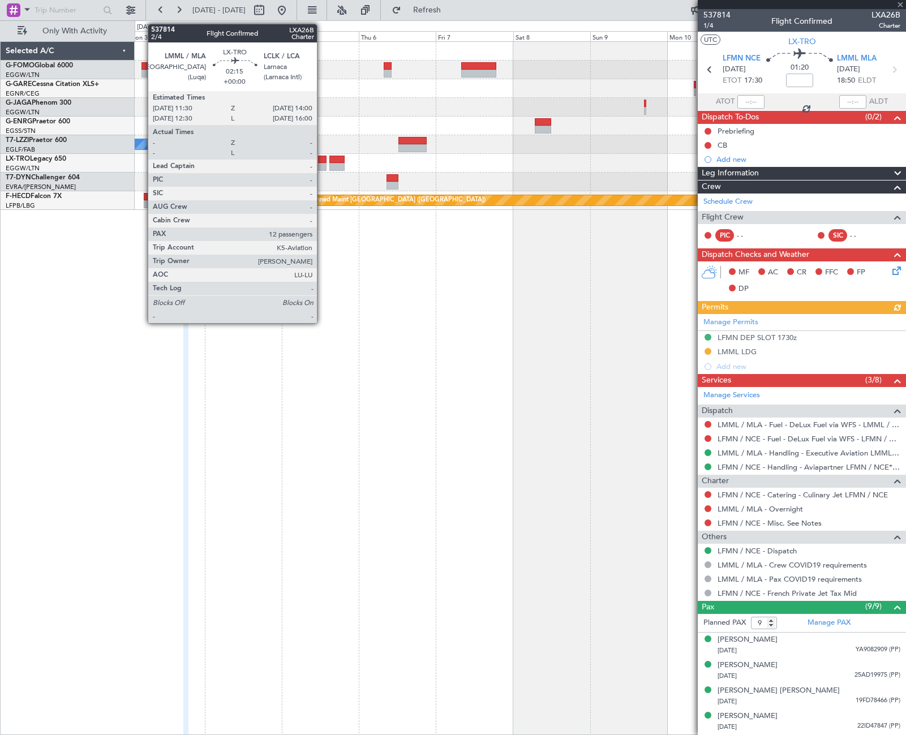
click at [322, 166] on div at bounding box center [322, 167] width 8 height 8
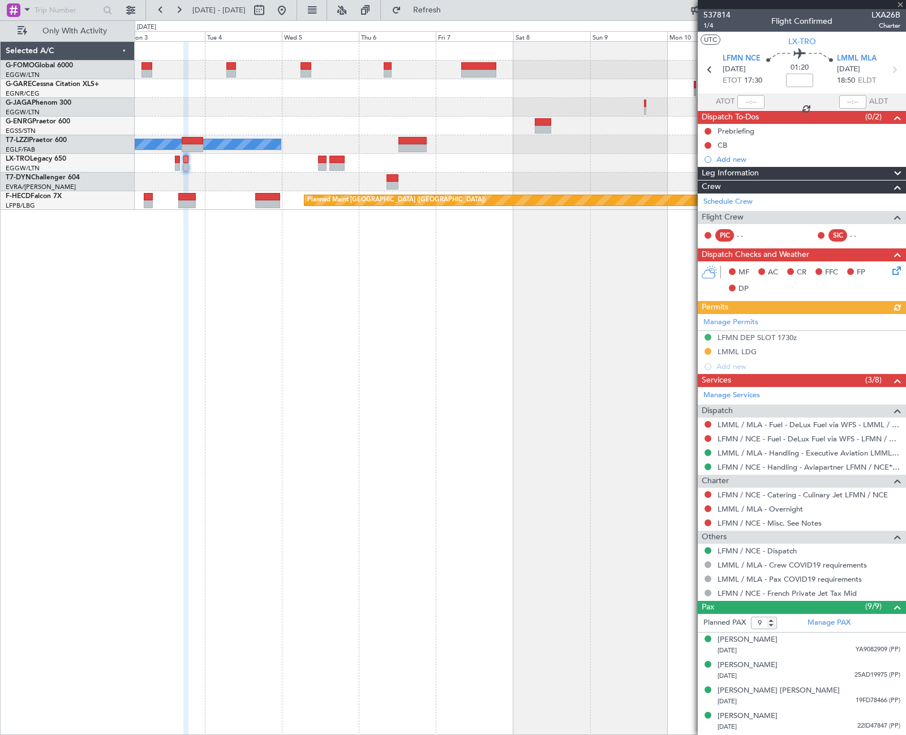
type input "12"
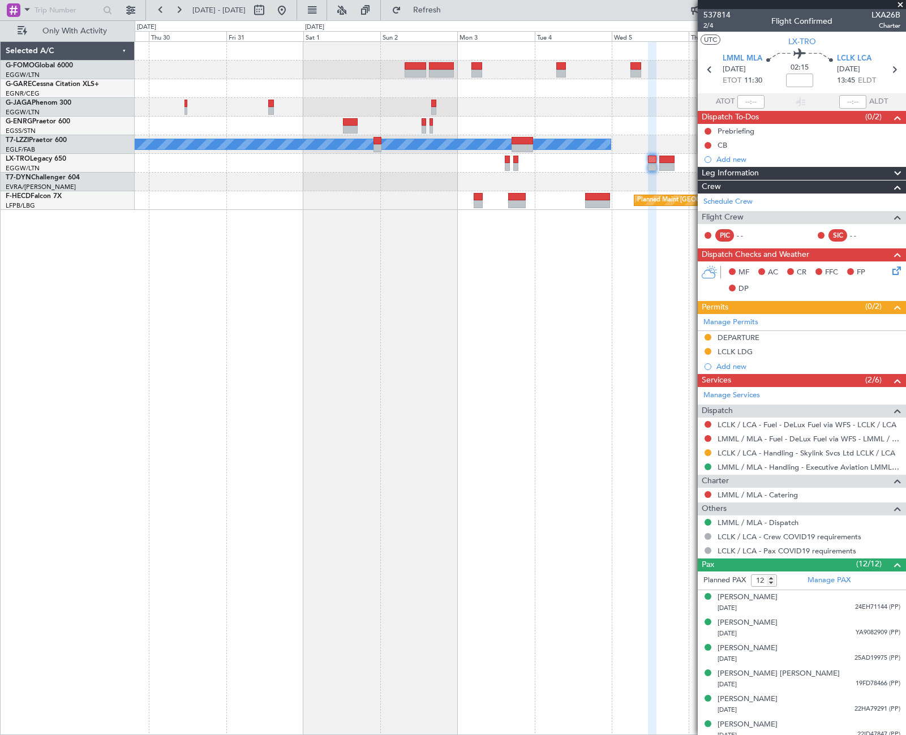
click at [871, 224] on fb-app "03 Nov 2025 - 13 Nov 2025 Refresh Quick Links Only With Activity A/C Unavailabl…" at bounding box center [453, 371] width 906 height 727
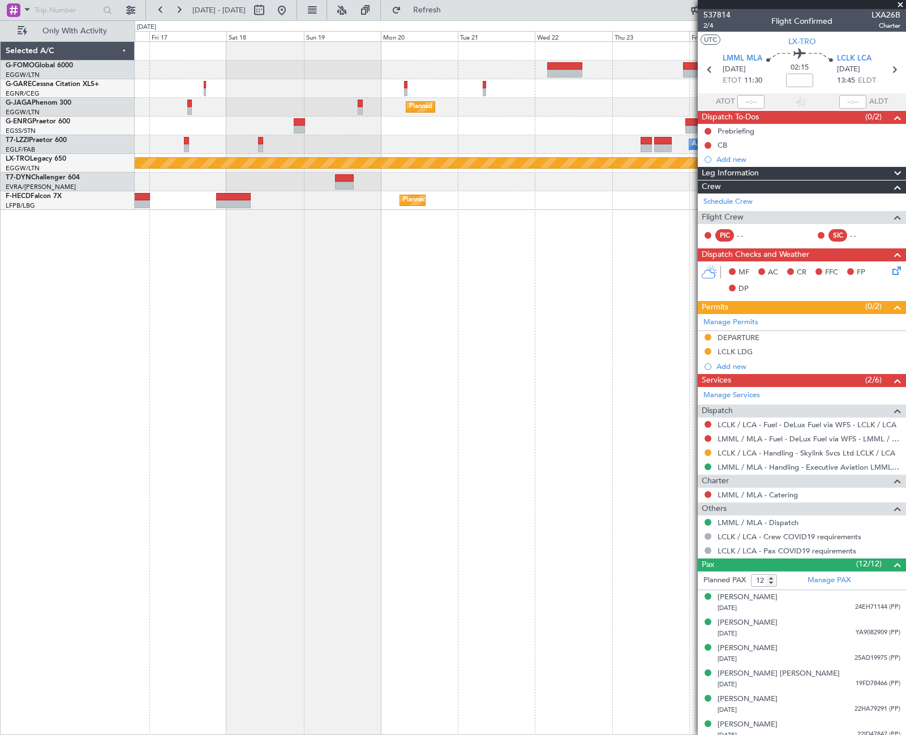
click at [905, 351] on html "03 Nov 2025 - 13 Nov 2025 Refresh Quick Links Only With Activity Planned Maint …" at bounding box center [453, 367] width 906 height 735
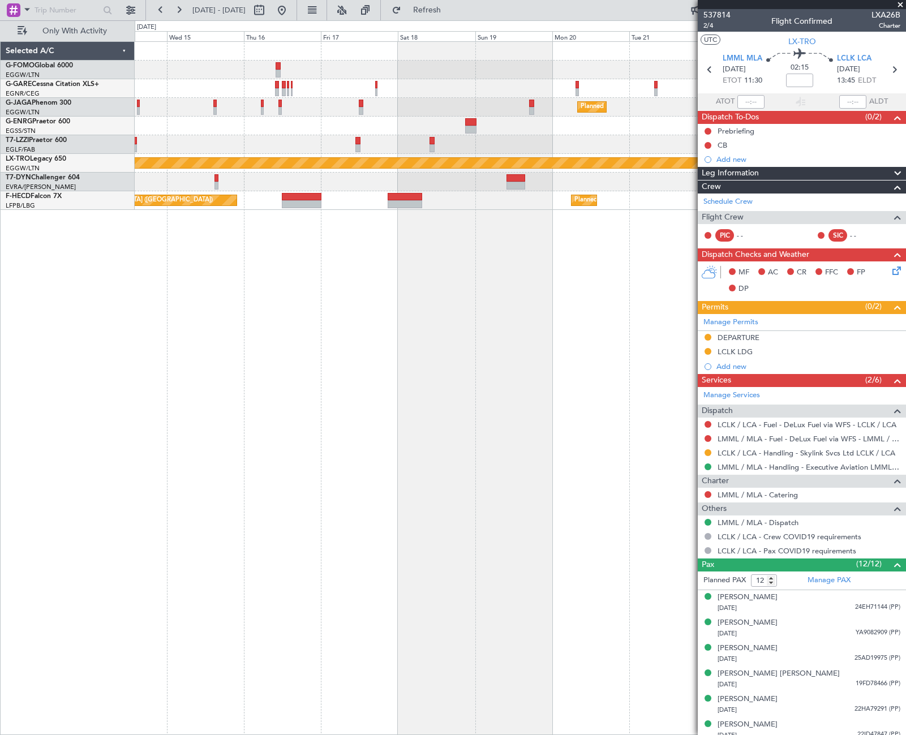
click at [806, 359] on fb-app "03 Nov 2025 - 13 Nov 2025 Refresh Quick Links Only With Activity Planned Maint …" at bounding box center [453, 371] width 906 height 727
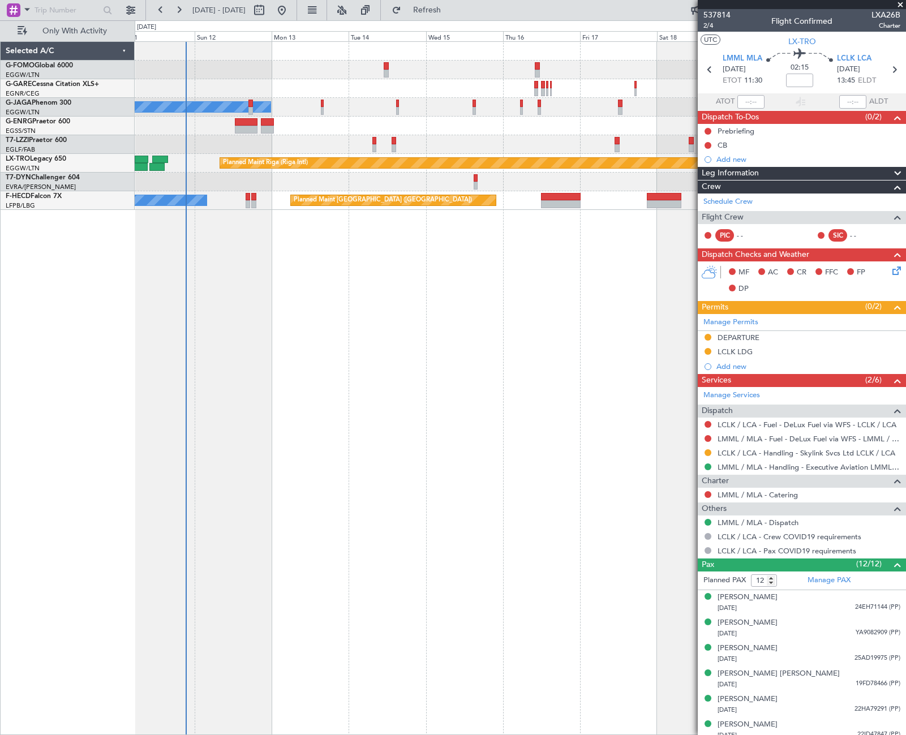
click at [49, 492] on div "No Crew Planned Maint Paris (Le Bourget) Unplanned Maint London (Farnborough) P…" at bounding box center [453, 377] width 906 height 715
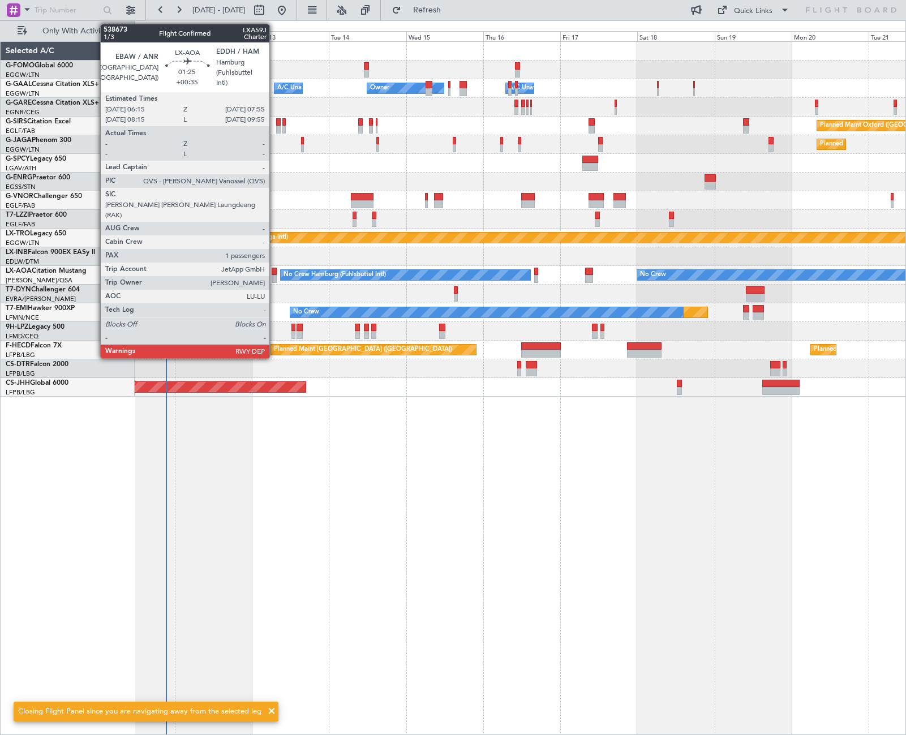
click at [275, 274] on div at bounding box center [275, 272] width 6 height 8
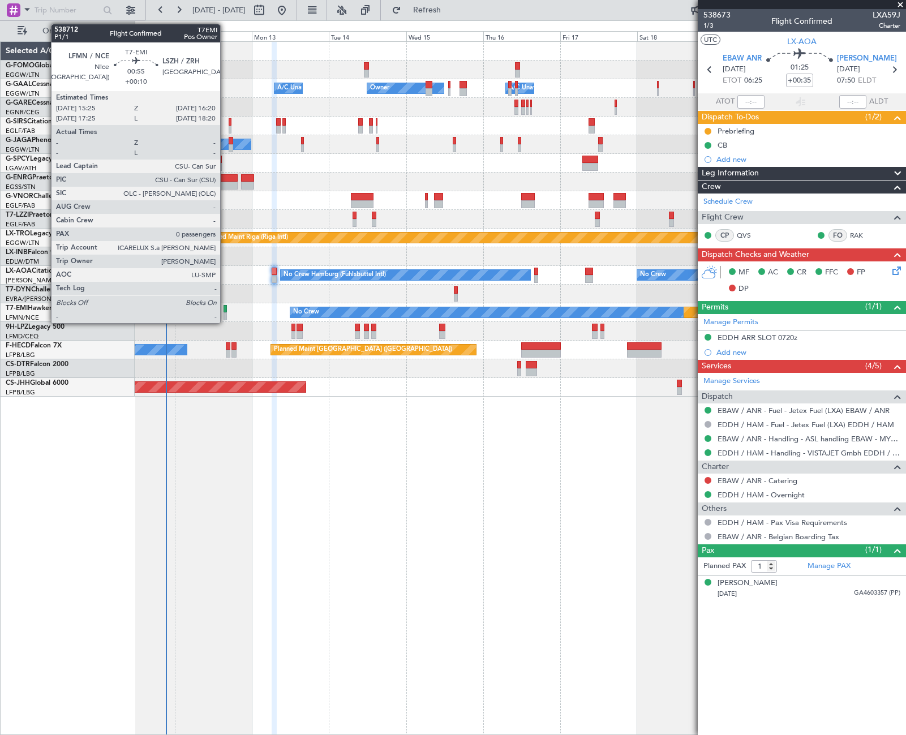
click at [225, 312] on div at bounding box center [225, 309] width 3 height 8
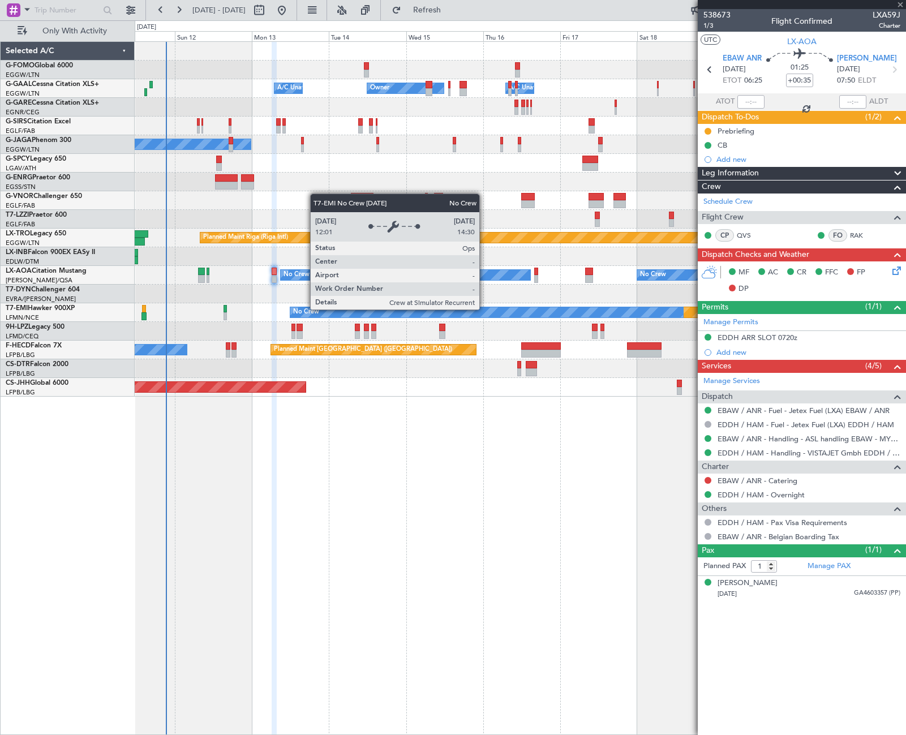
type input "+00:10"
type input "0"
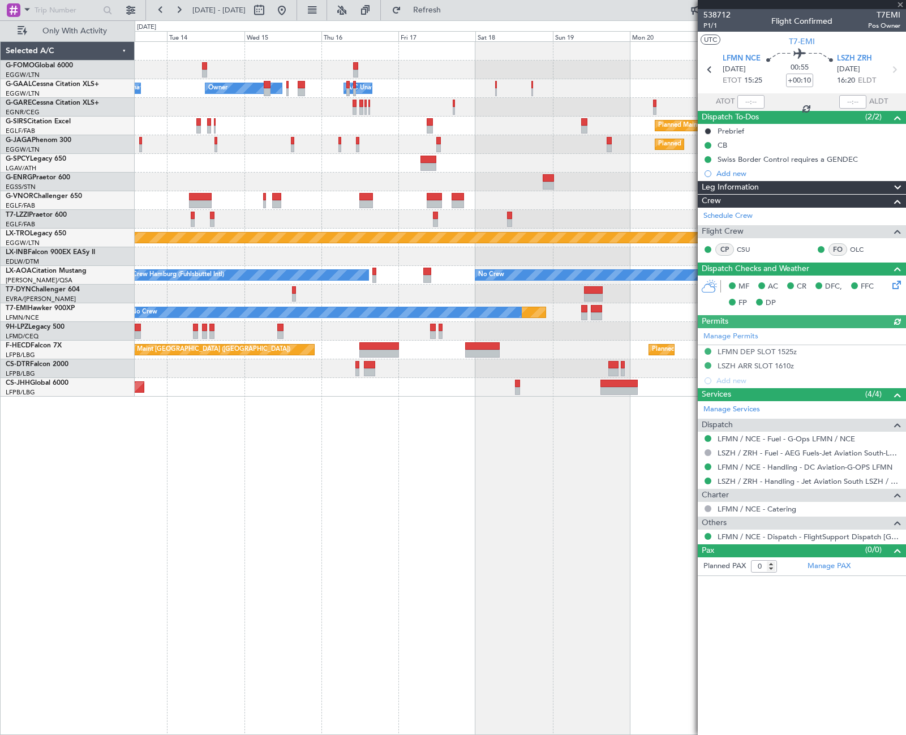
click at [505, 358] on div "Owner Owner A/C Unavailable A/C Unavailable Owner Planned Maint [GEOGRAPHIC_DAT…" at bounding box center [520, 219] width 771 height 355
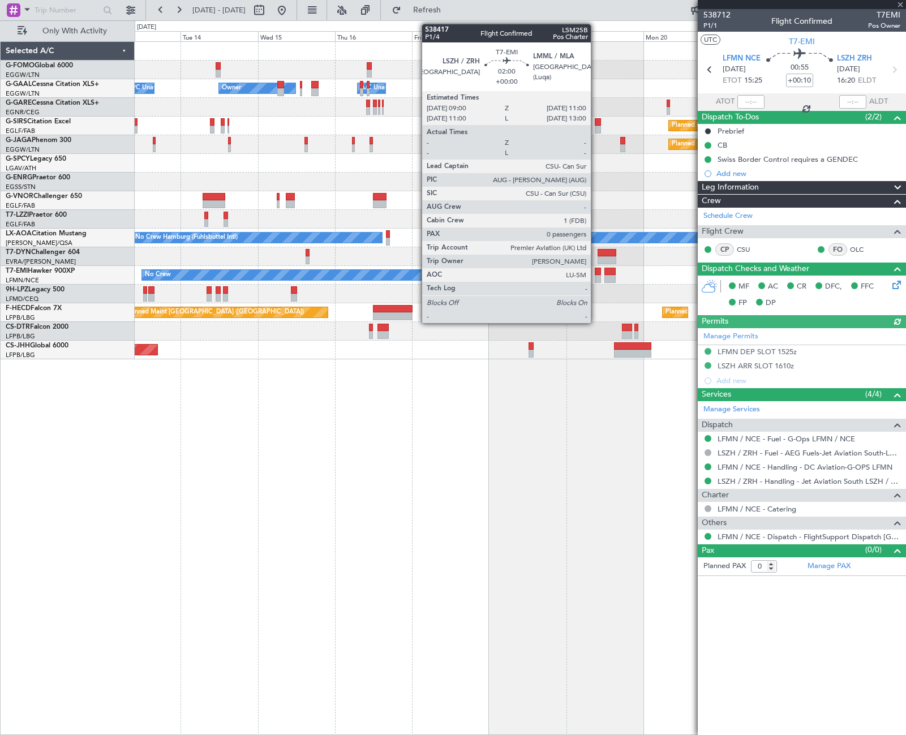
click at [596, 277] on div at bounding box center [598, 279] width 7 height 8
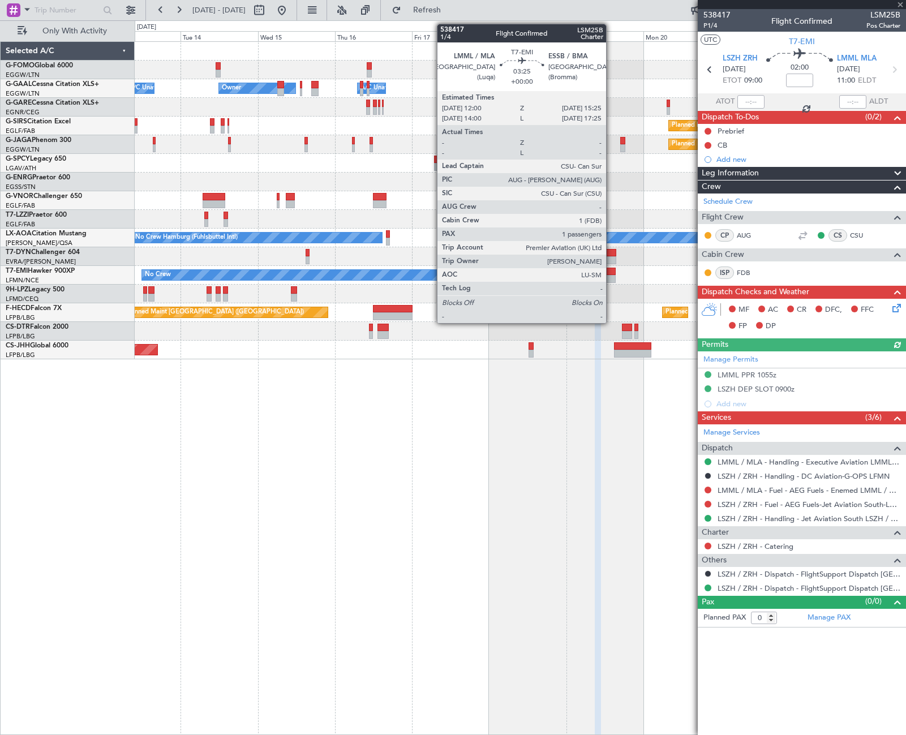
click at [611, 276] on div at bounding box center [609, 279] width 11 height 8
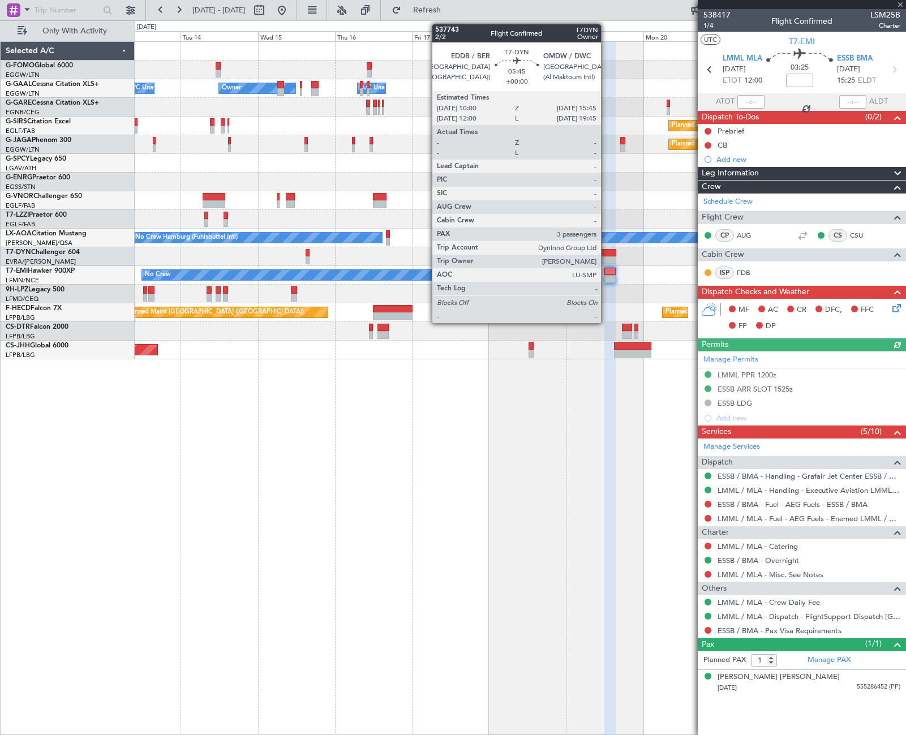
click at [606, 259] on div at bounding box center [607, 260] width 19 height 8
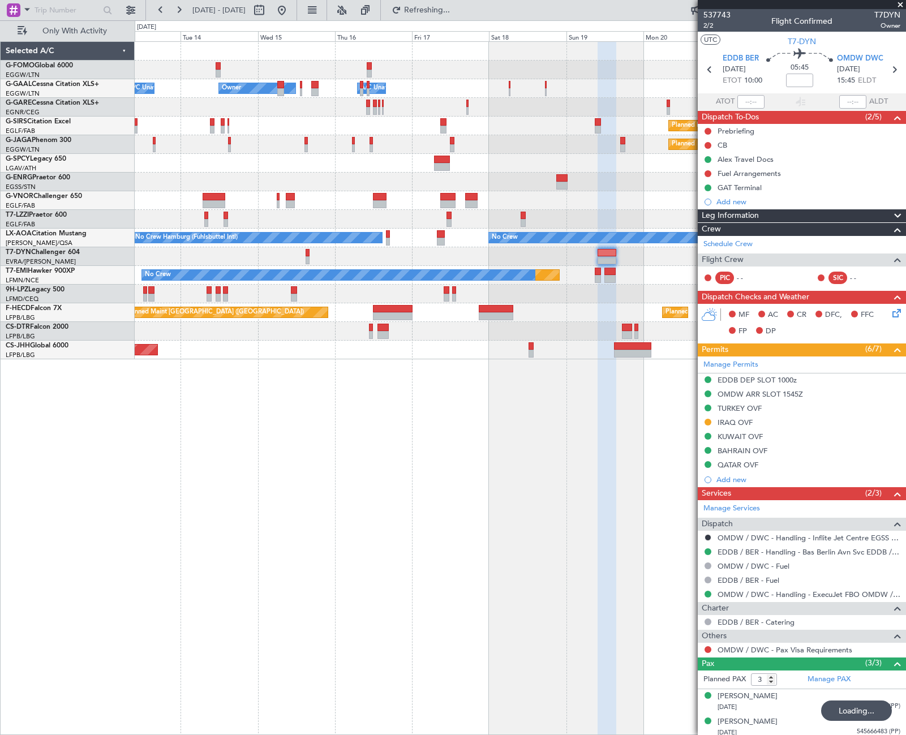
click at [690, 553] on div "Owner Owner A/C Unavailable A/C Unavailable Owner Planned Maint [GEOGRAPHIC_DAT…" at bounding box center [520, 388] width 771 height 694
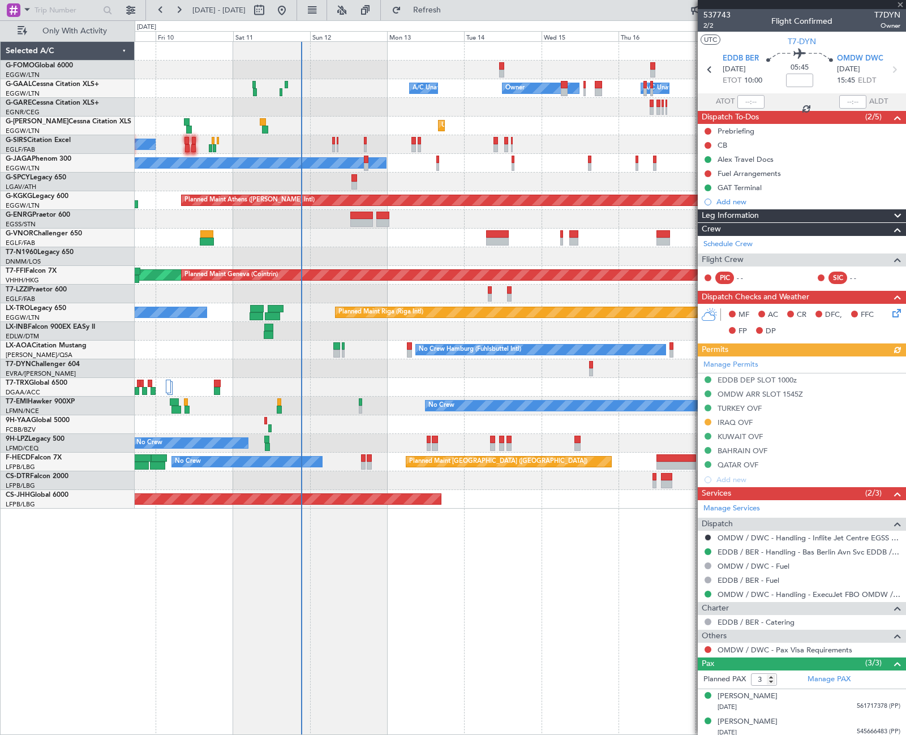
click at [454, 620] on div "Owner Owner A/C Unavailable A/C Unavailable Unplanned Maint [GEOGRAPHIC_DATA] (…" at bounding box center [520, 388] width 771 height 694
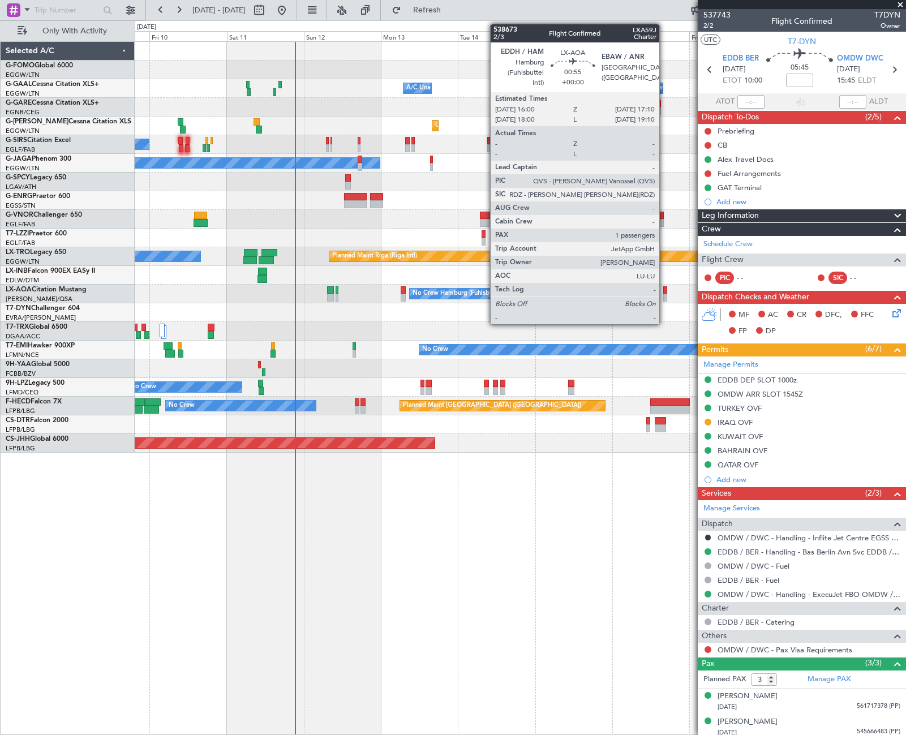
click at [666, 295] on div at bounding box center [665, 298] width 4 height 8
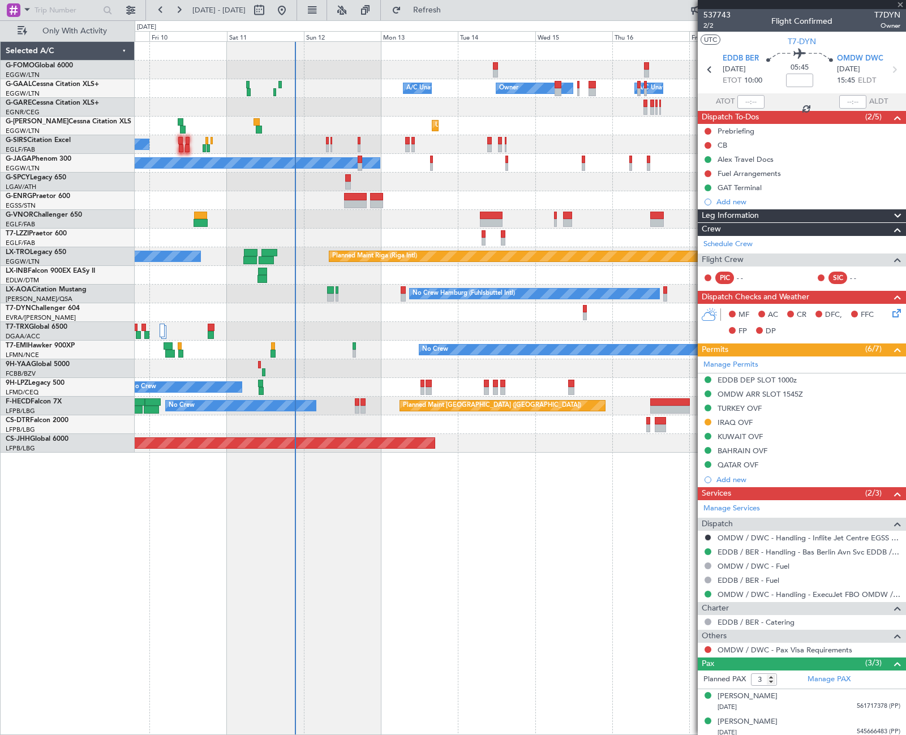
type input "1"
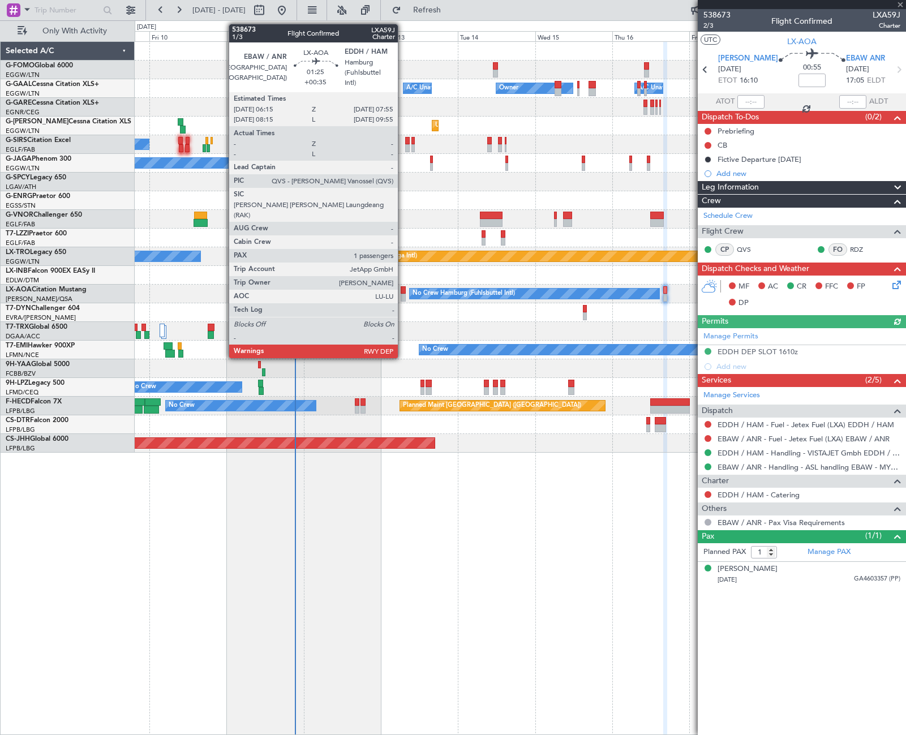
click at [403, 294] on div at bounding box center [404, 298] width 6 height 8
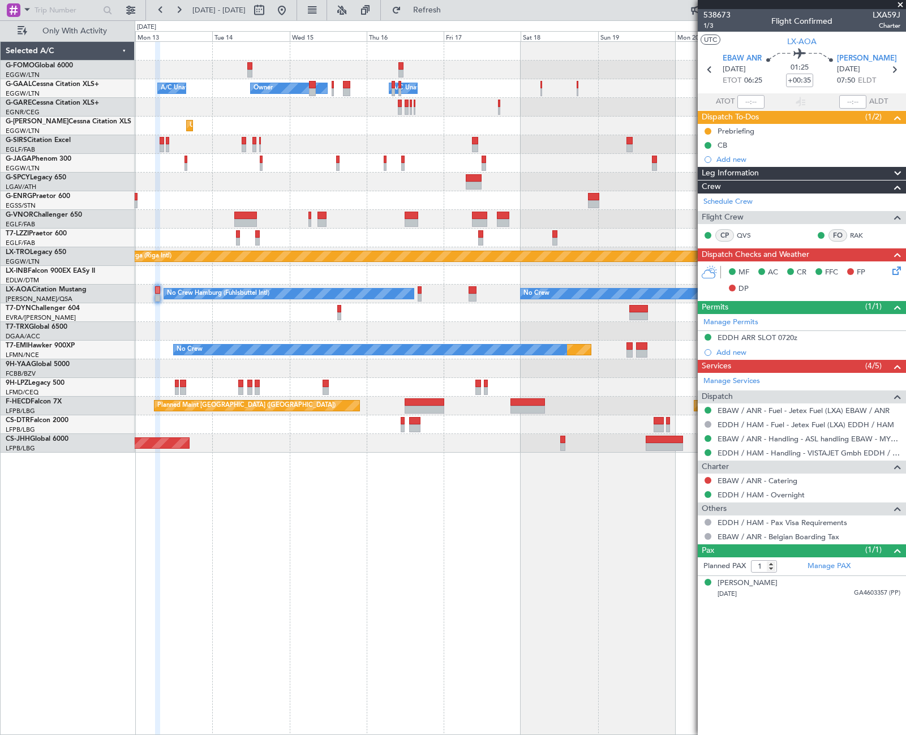
click at [243, 498] on div "Owner Owner A/C Unavailable A/C Unavailable Owner Unplanned Maint [GEOGRAPHIC_D…" at bounding box center [520, 388] width 771 height 694
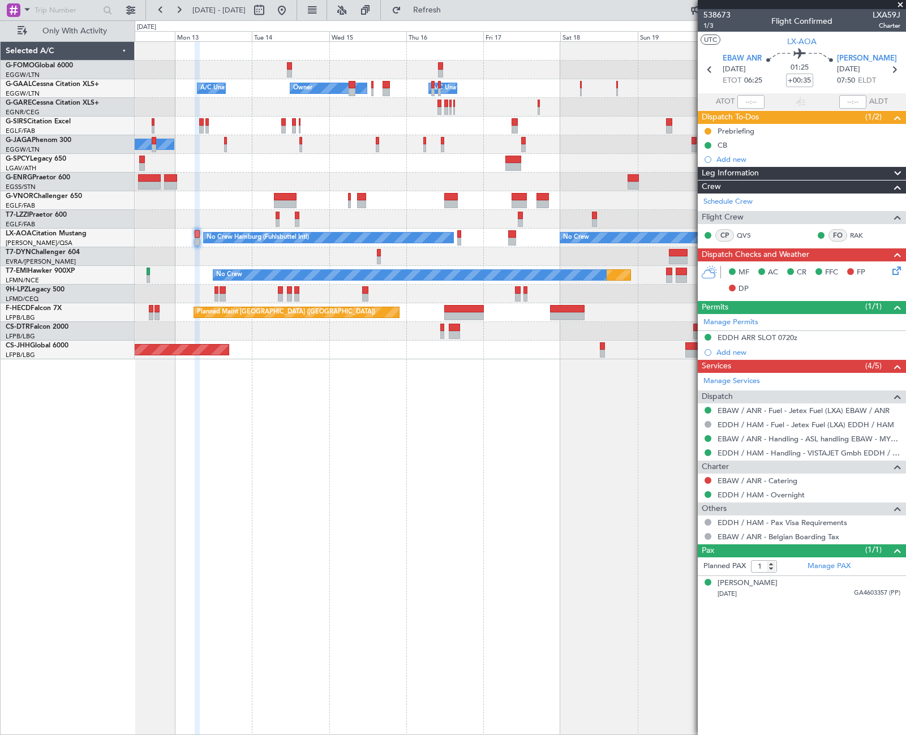
click at [271, 495] on div "Owner Owner A/C Unavailable A/C Unavailable Planned Maint [GEOGRAPHIC_DATA] ([G…" at bounding box center [520, 388] width 771 height 694
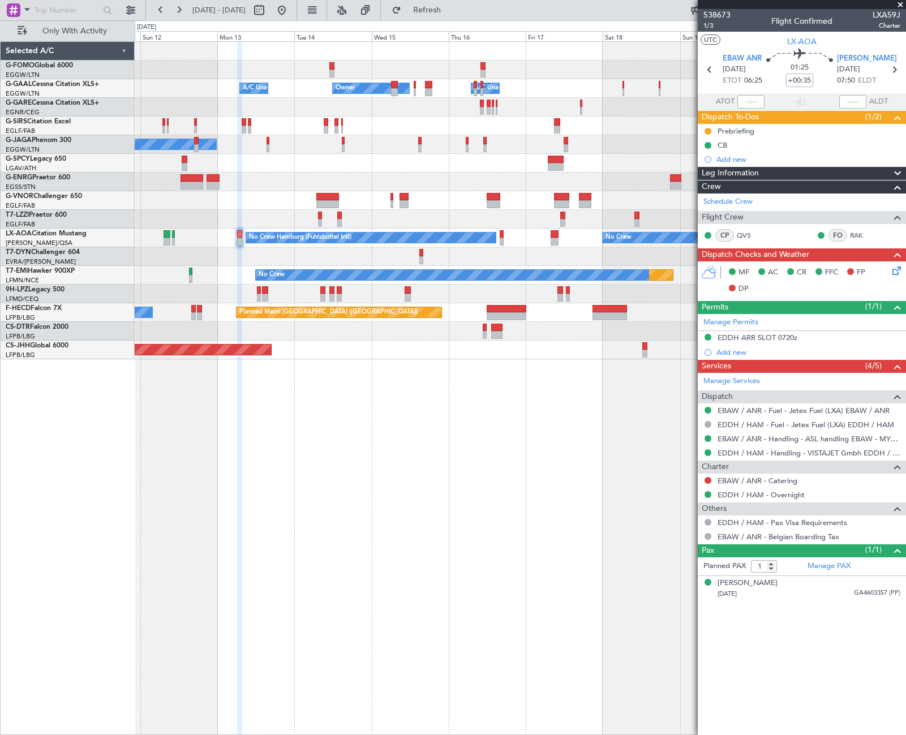
click at [297, 496] on div "Owner Owner A/C Unavailable A/C Unavailable Planned Maint [GEOGRAPHIC_DATA] ([G…" at bounding box center [520, 388] width 771 height 694
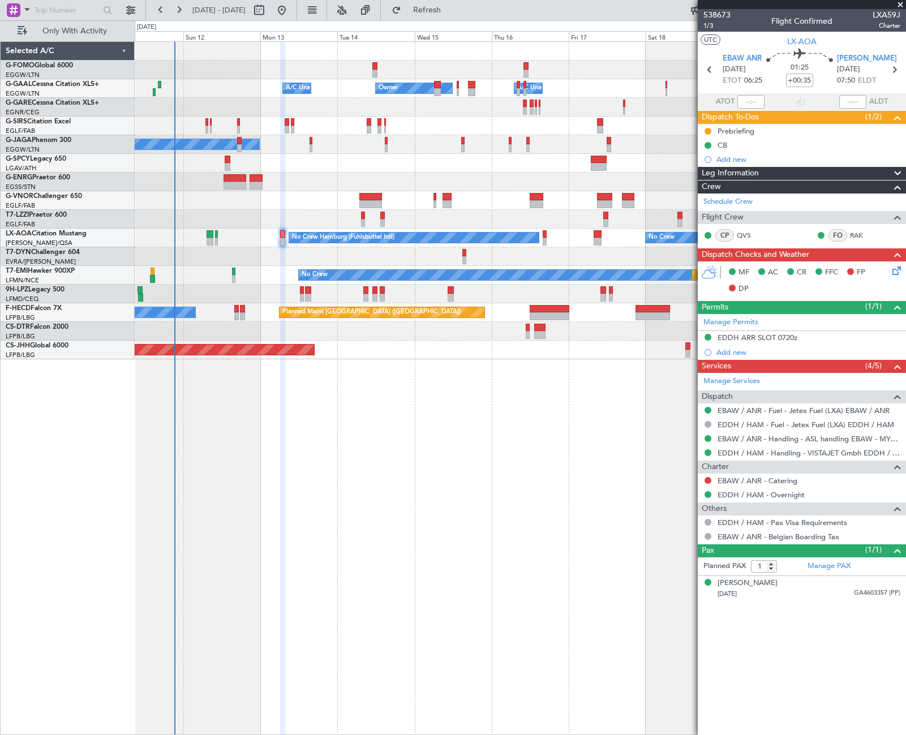
click at [339, 454] on div "Owner Owner A/C Unavailable A/C Unavailable Planned Maint [GEOGRAPHIC_DATA] ([G…" at bounding box center [520, 388] width 771 height 694
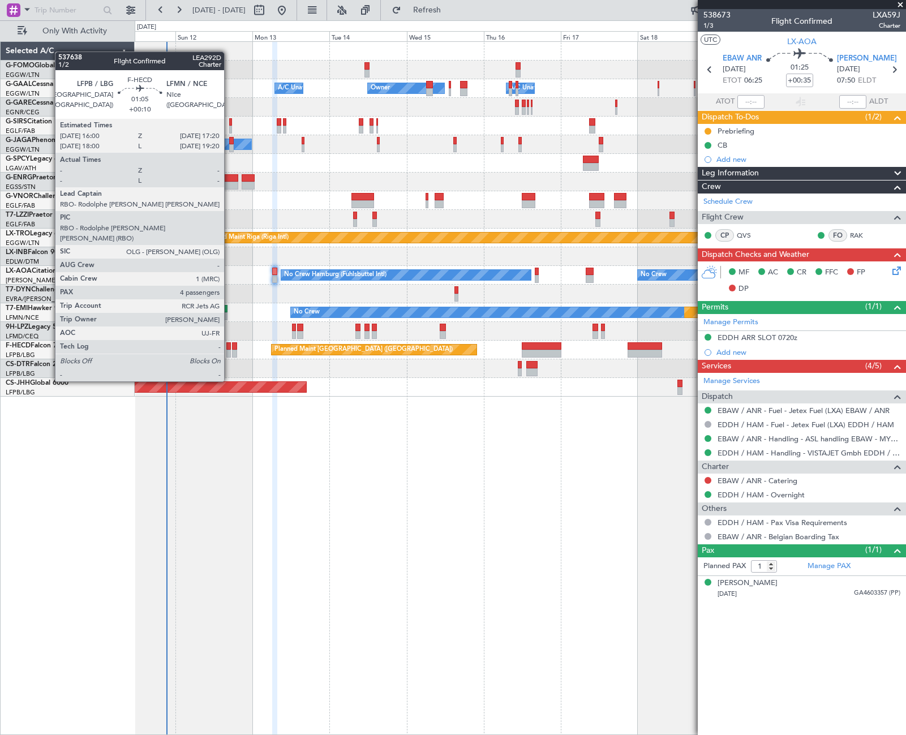
click at [229, 350] on div at bounding box center [228, 354] width 5 height 8
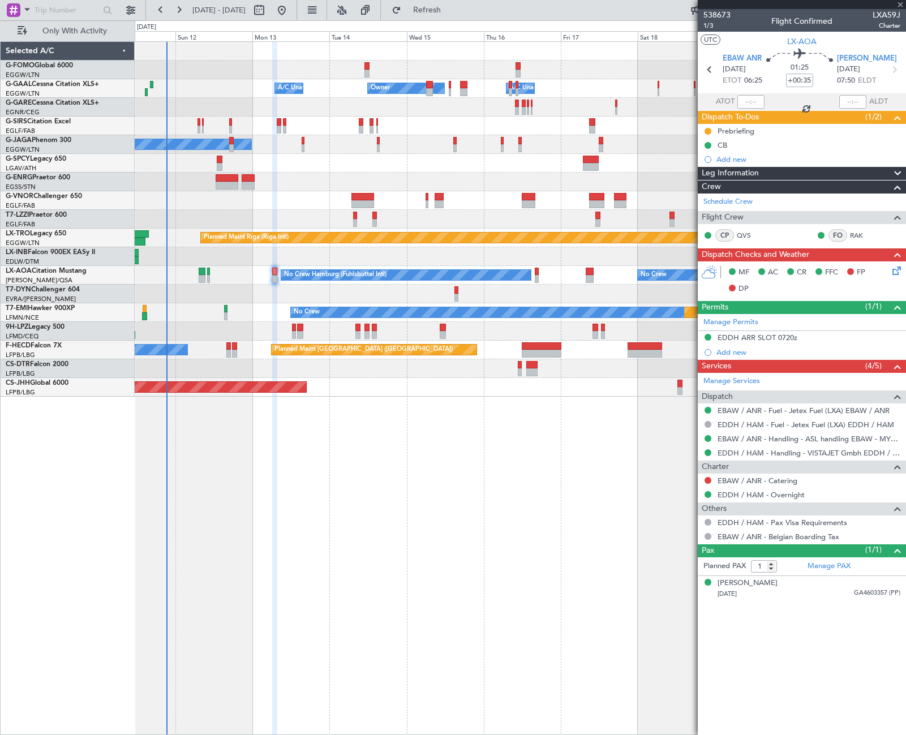
type input "+00:10"
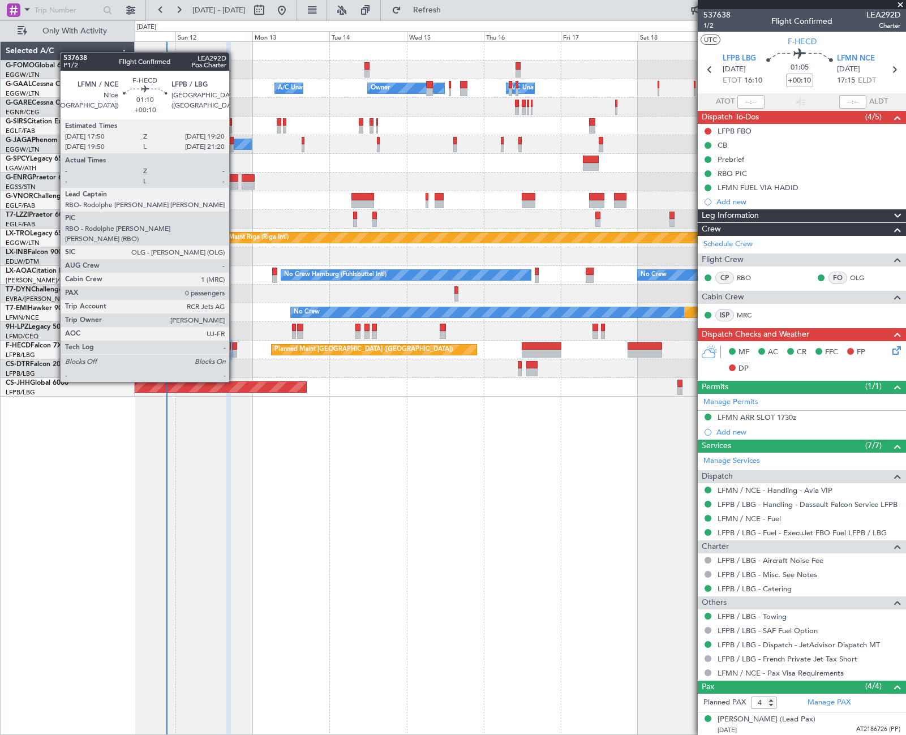
click at [234, 350] on div at bounding box center [234, 354] width 5 height 8
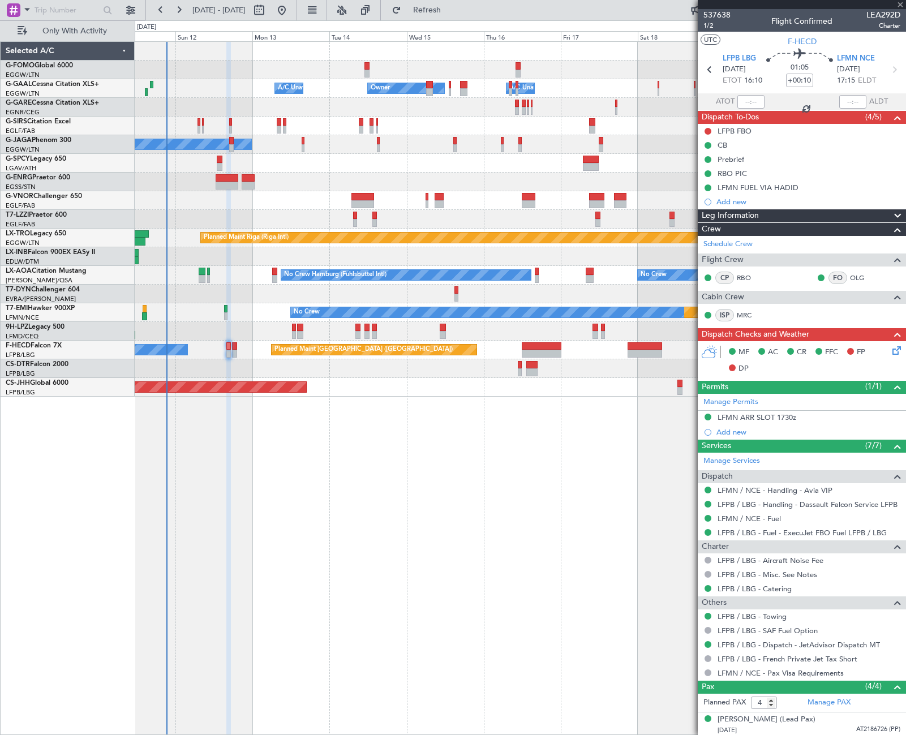
type input "0"
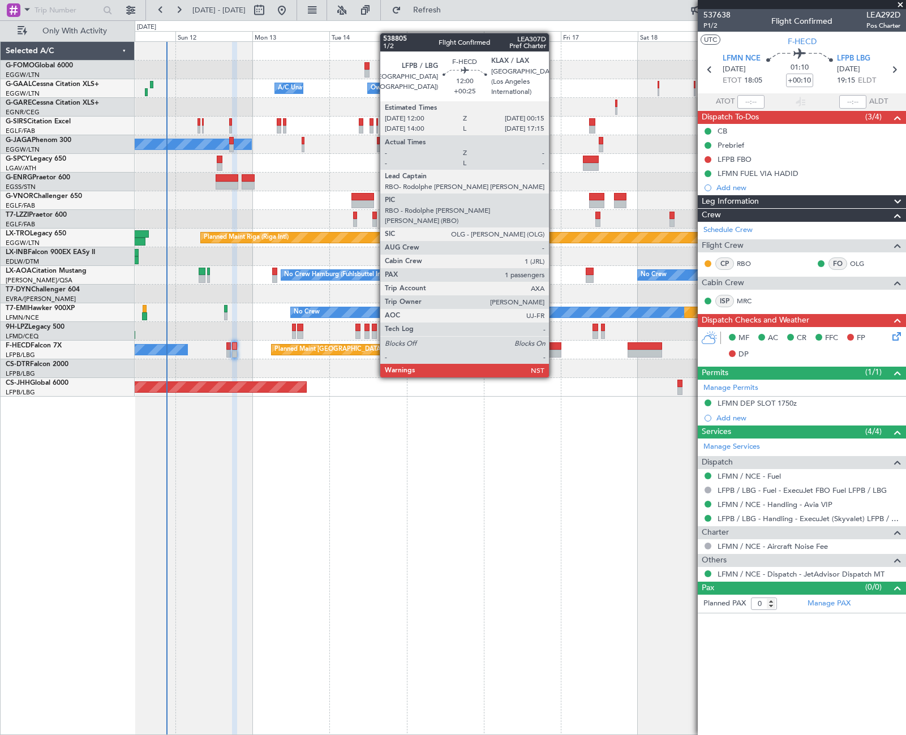
click at [554, 346] on div at bounding box center [542, 346] width 40 height 8
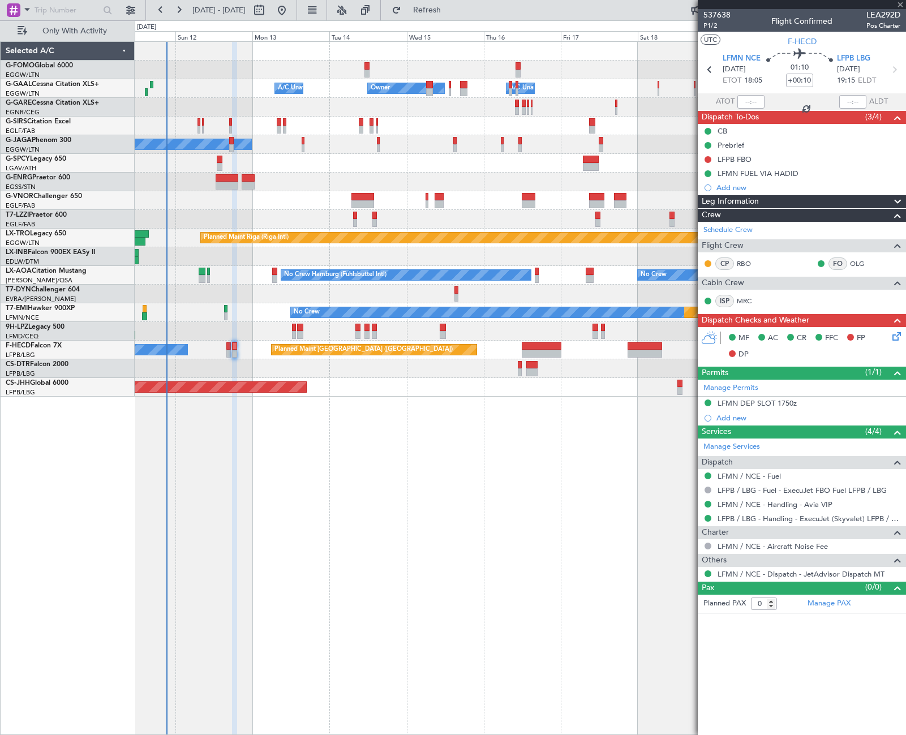
type input "+00:25"
type input "1"
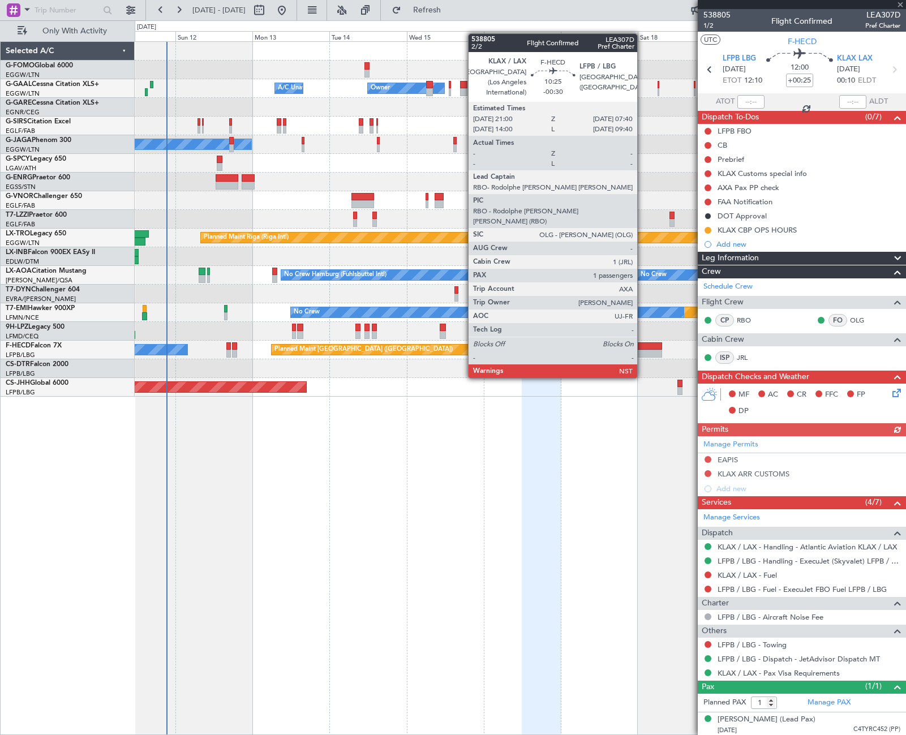
click at [642, 346] on div at bounding box center [645, 346] width 35 height 8
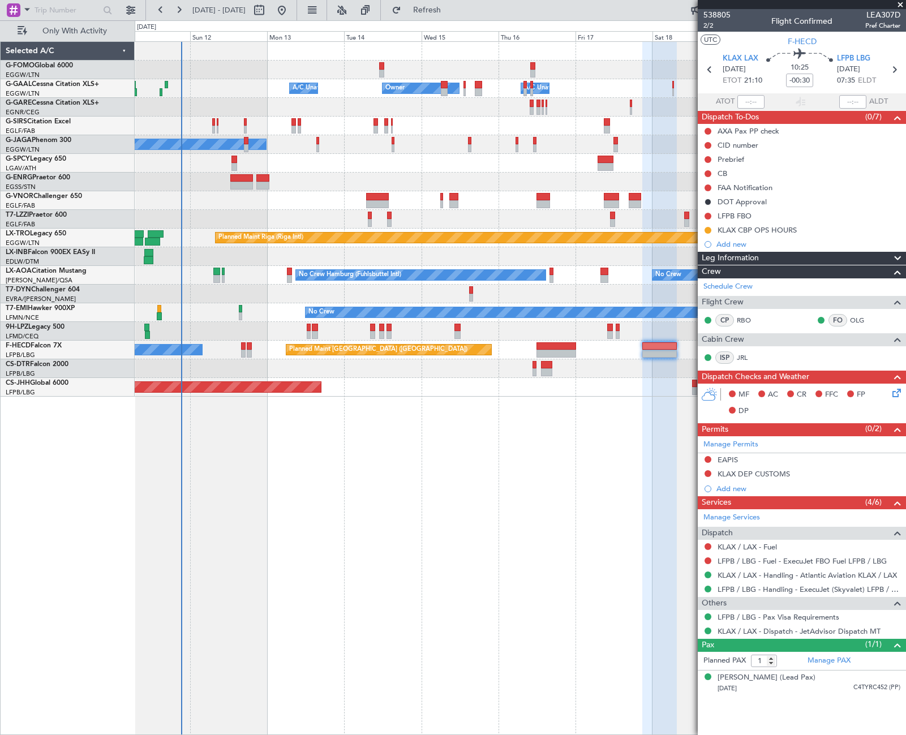
click at [637, 462] on div "Owner Owner A/C Unavailable A/C Unavailable Planned Maint [GEOGRAPHIC_DATA] ([G…" at bounding box center [520, 388] width 771 height 694
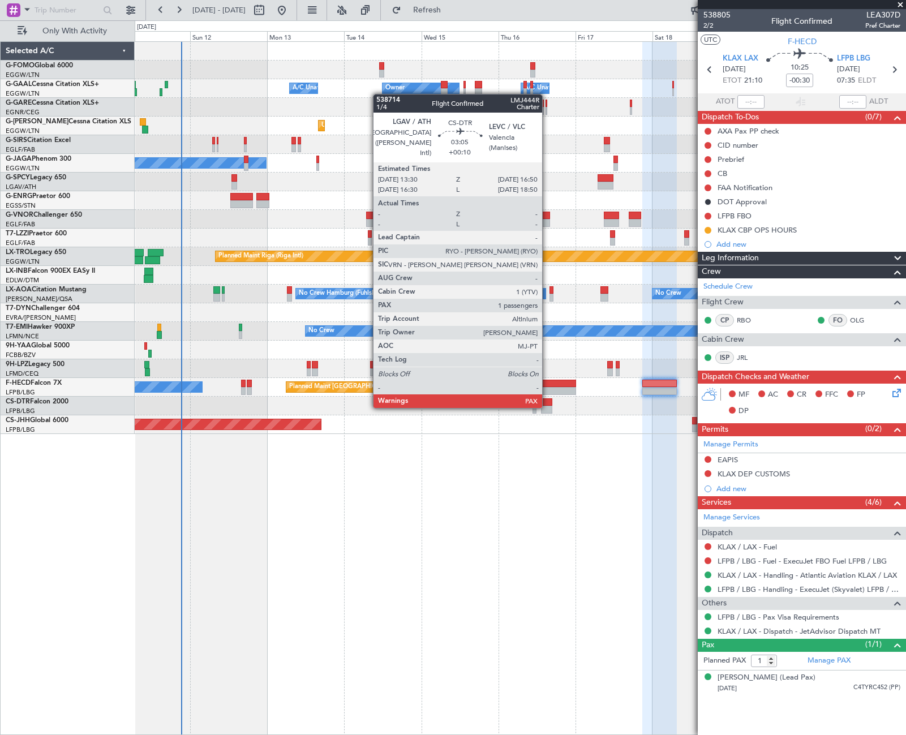
click at [547, 407] on div at bounding box center [546, 410] width 11 height 8
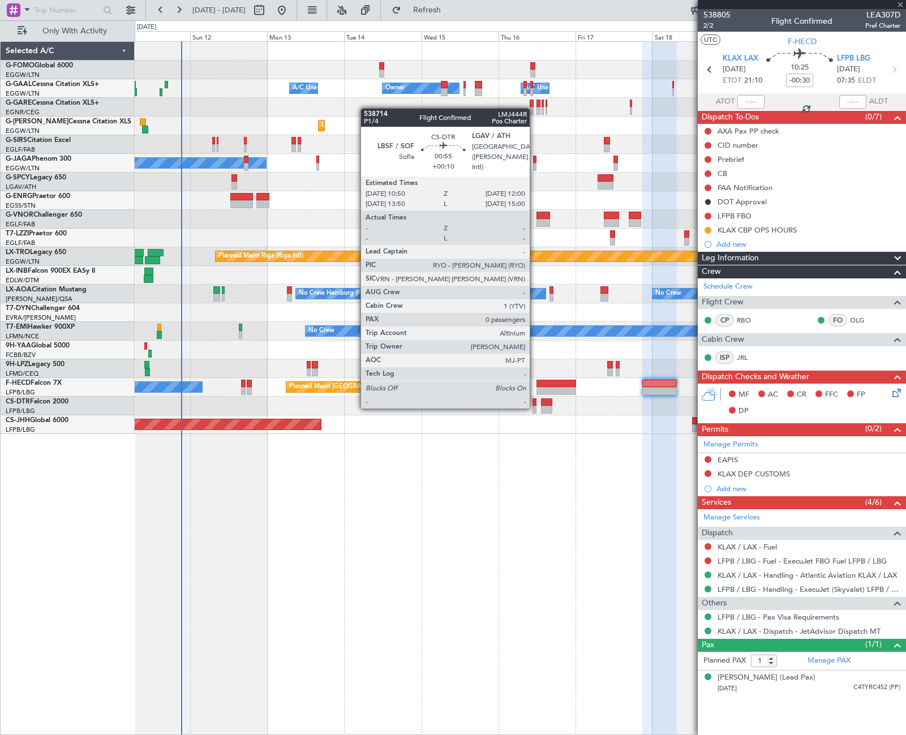
type input "+00:10"
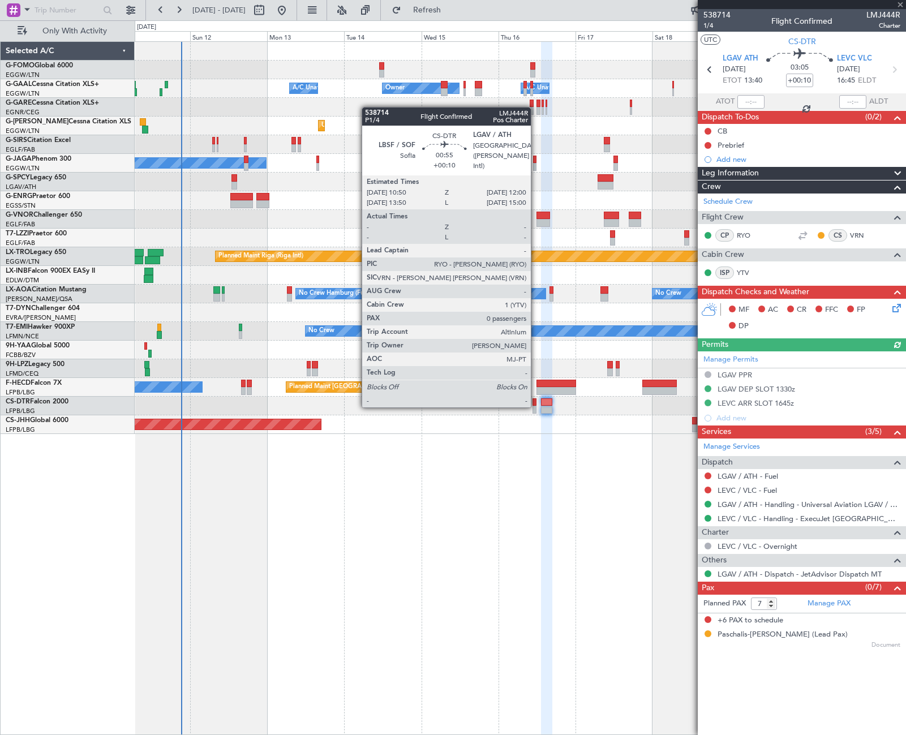
click at [536, 406] on div at bounding box center [534, 410] width 4 height 8
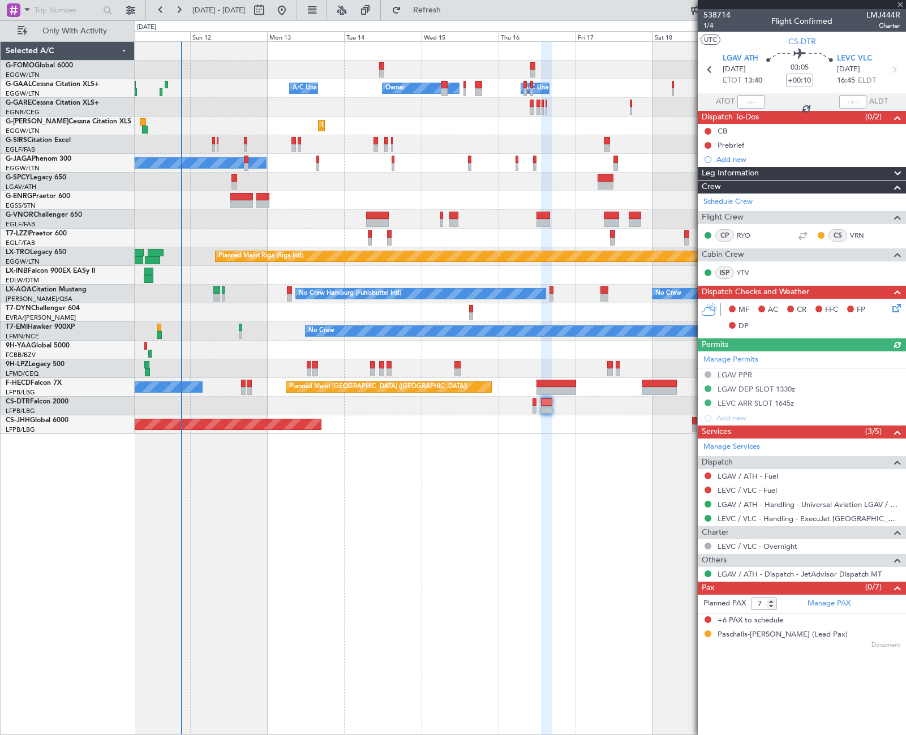
type input "0"
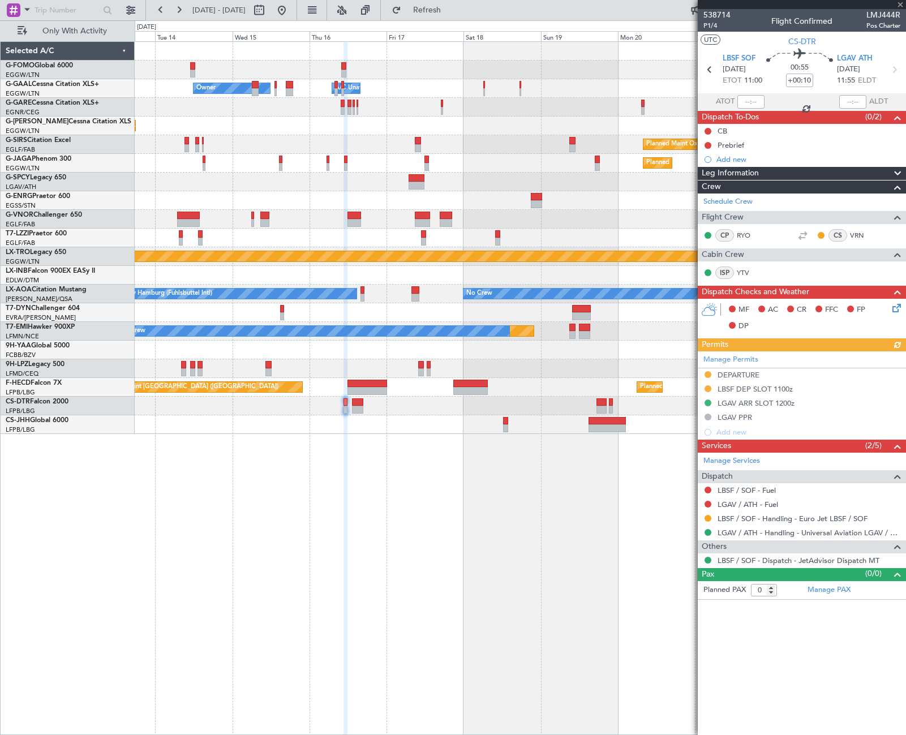
click at [419, 463] on div "Owner Owner A/C Unavailable A/C Unavailable Owner Unplanned Maint [GEOGRAPHIC_D…" at bounding box center [520, 388] width 771 height 694
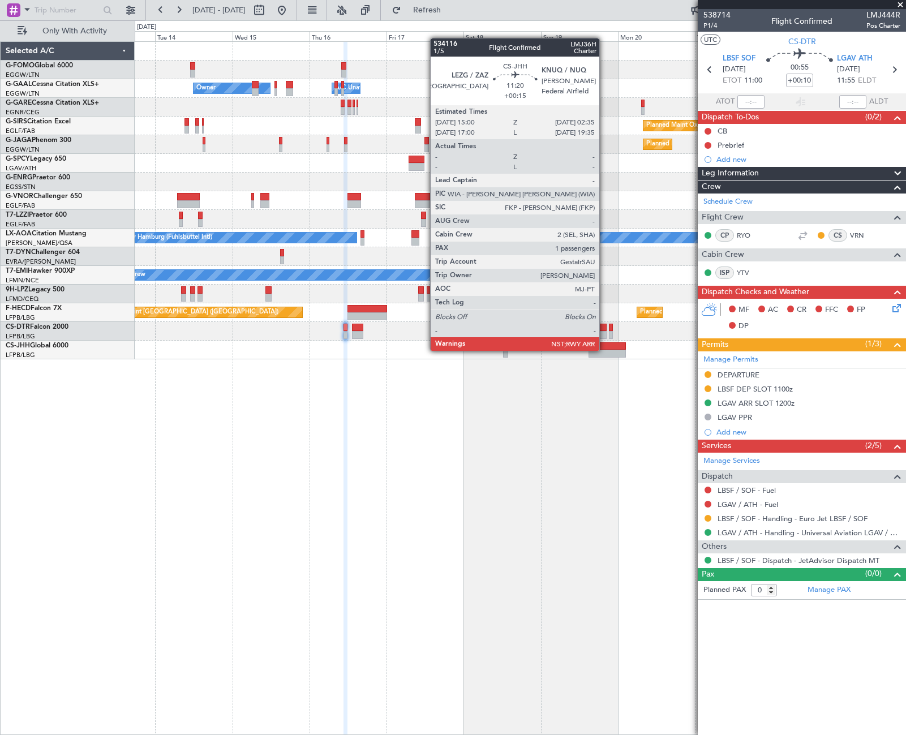
click at [604, 350] on div at bounding box center [607, 354] width 37 height 8
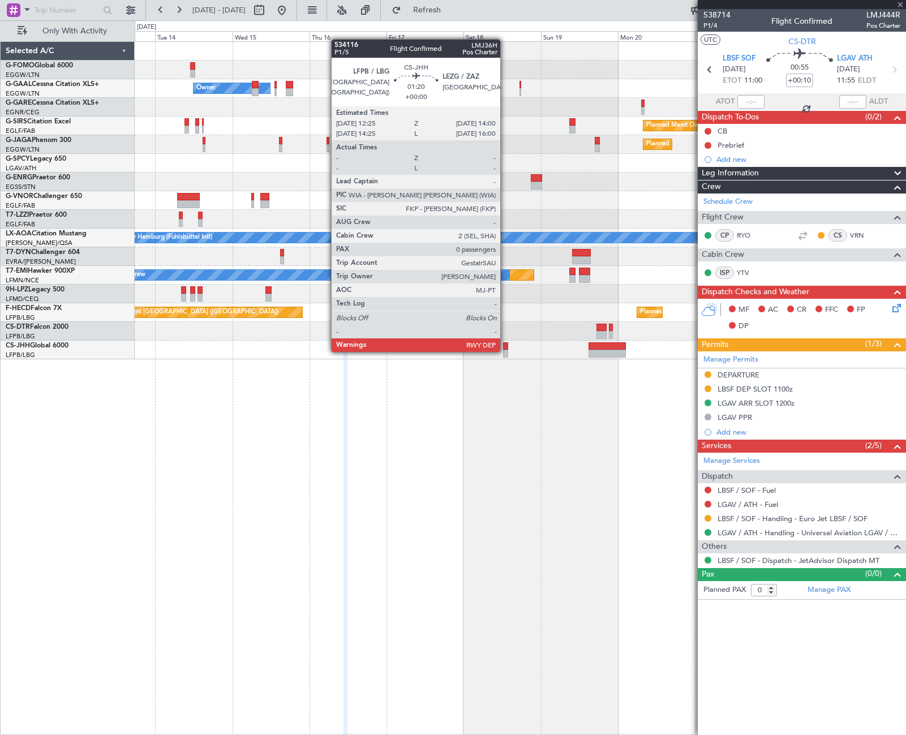
type input "+00:15"
type input "1"
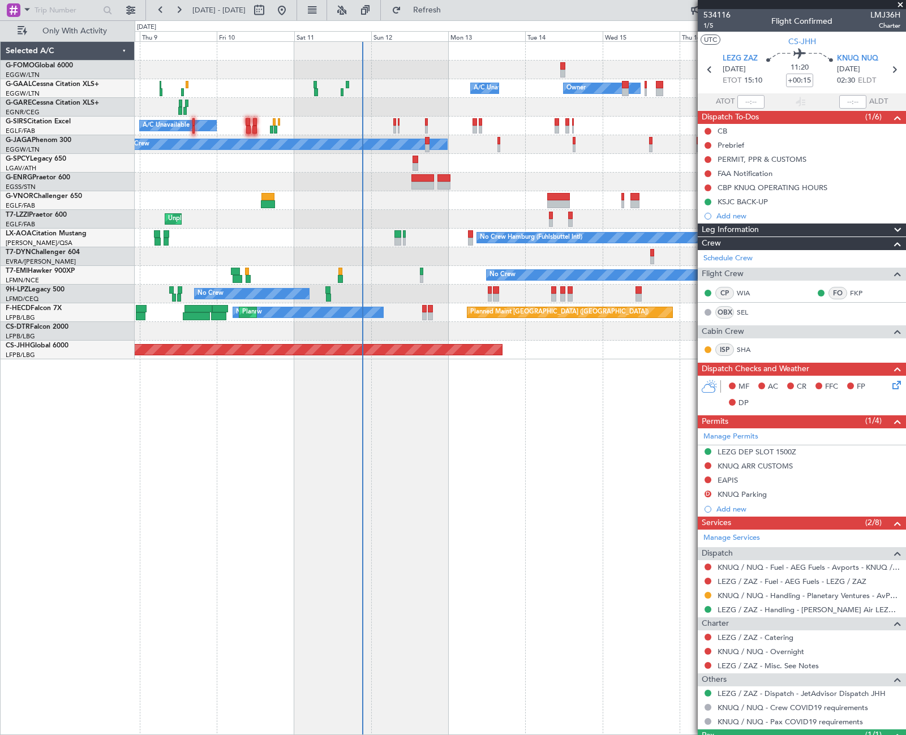
click at [630, 432] on div "Owner Owner A/C Unavailable A/C Unavailable A/C Unavailable Planned Maint [GEOG…" at bounding box center [520, 388] width 771 height 694
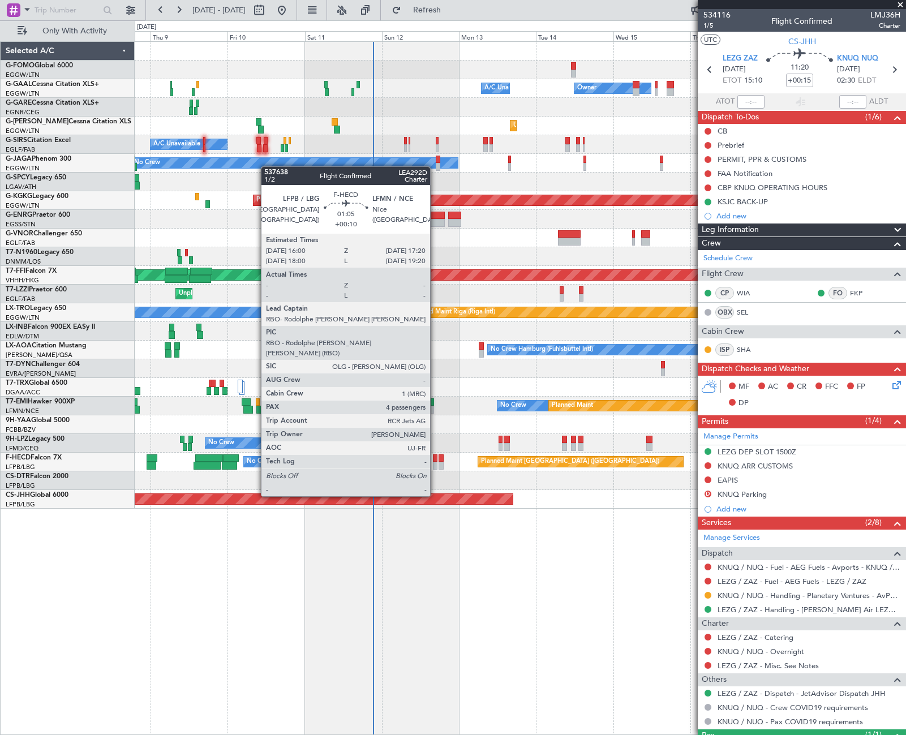
click at [435, 465] on div at bounding box center [435, 466] width 5 height 8
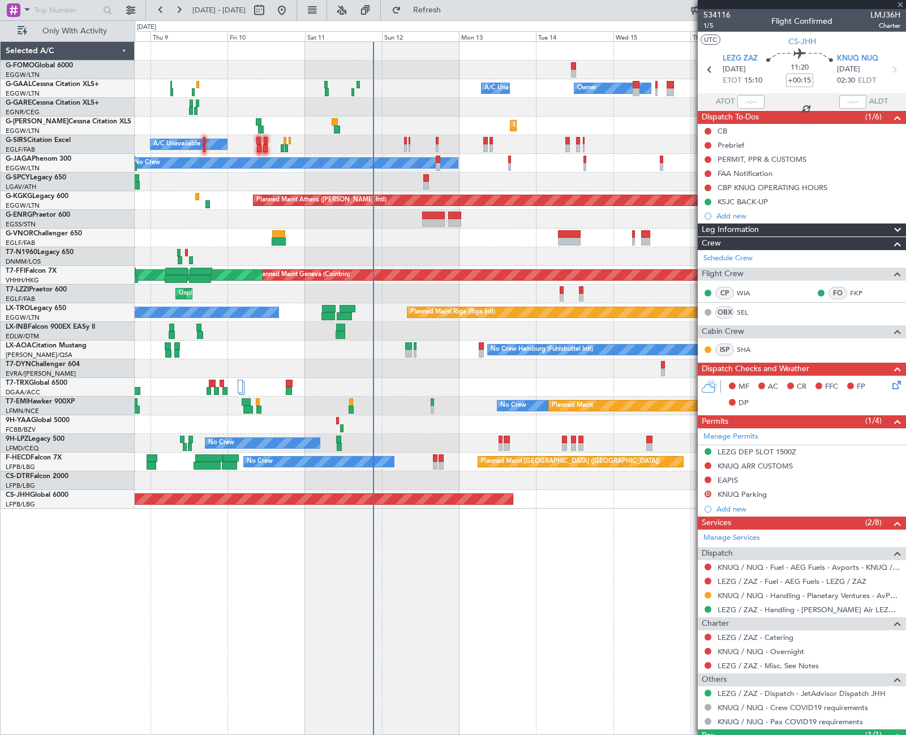
type input "+00:10"
type input "4"
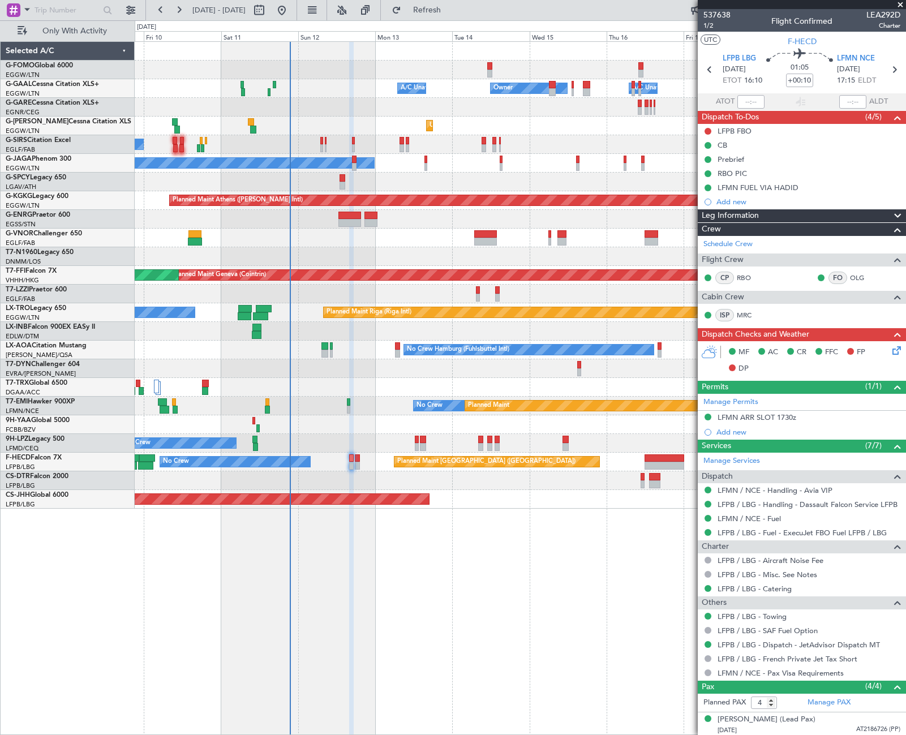
click at [429, 602] on div "A/C Unavailable Owner Owner A/C Unavailable Unplanned Maint [GEOGRAPHIC_DATA] (…" at bounding box center [520, 388] width 771 height 694
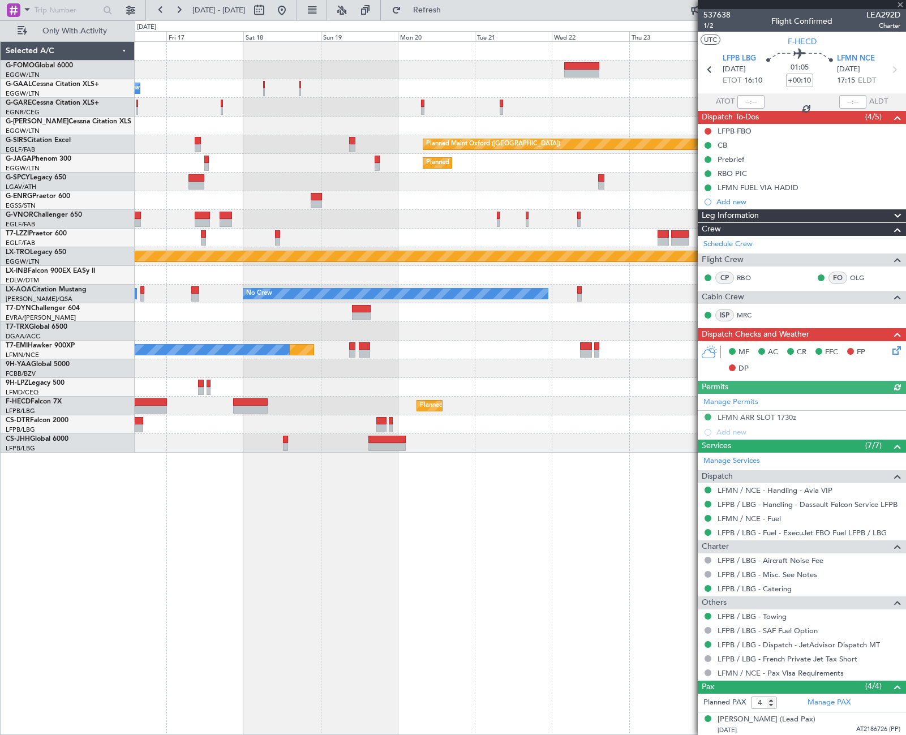
click at [65, 338] on div "Owner A/C Unavailable Owner Owner Planned Maint [GEOGRAPHIC_DATA] ([GEOGRAPHIC_…" at bounding box center [453, 377] width 906 height 715
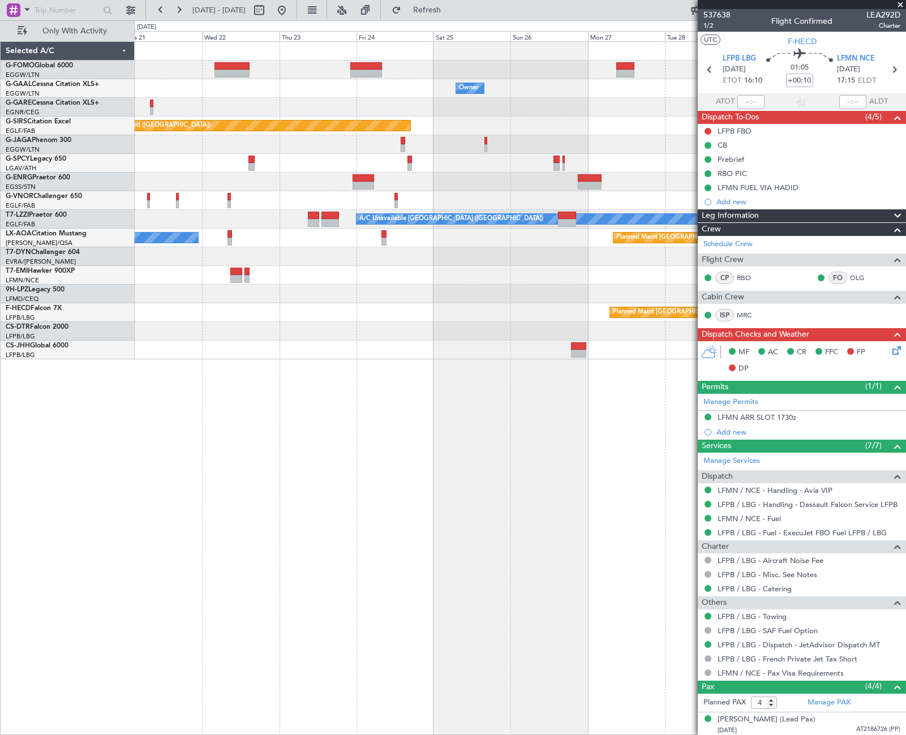
click at [144, 482] on div "Owner Owner Planned Maint [GEOGRAPHIC_DATA] ([GEOGRAPHIC_DATA]) Planned Maint […" at bounding box center [520, 388] width 771 height 694
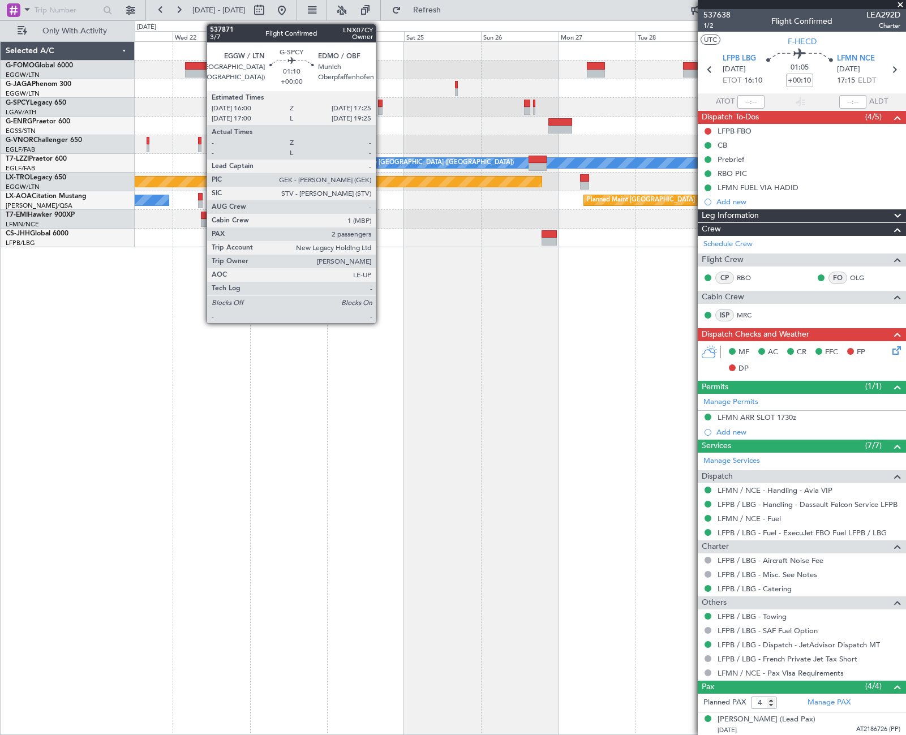
click at [381, 105] on div at bounding box center [380, 104] width 5 height 8
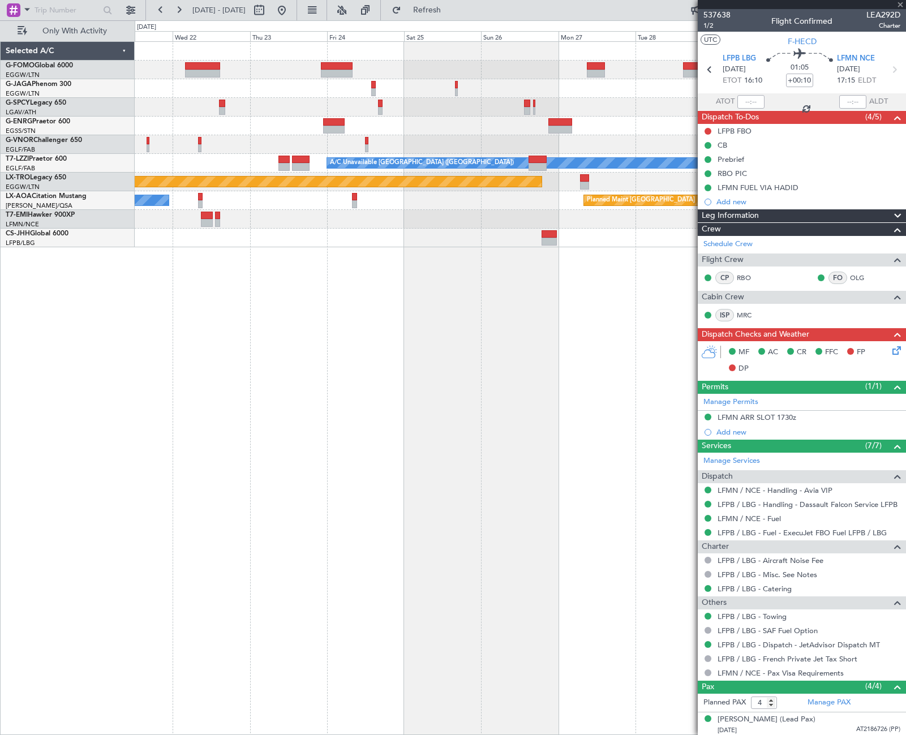
type input "2"
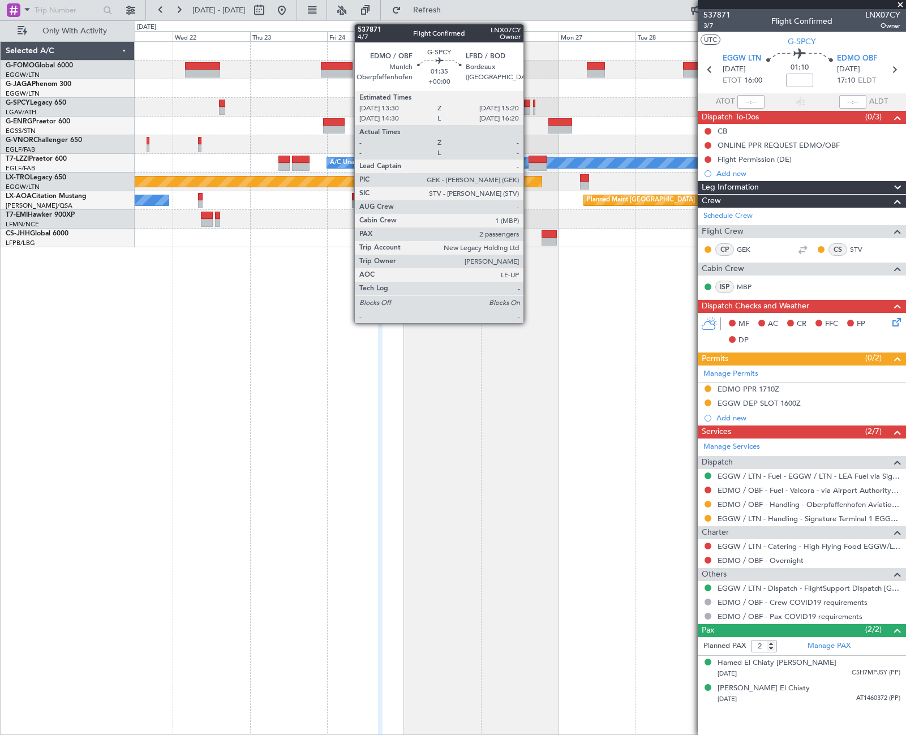
click at [529, 107] on div at bounding box center [527, 111] width 6 height 8
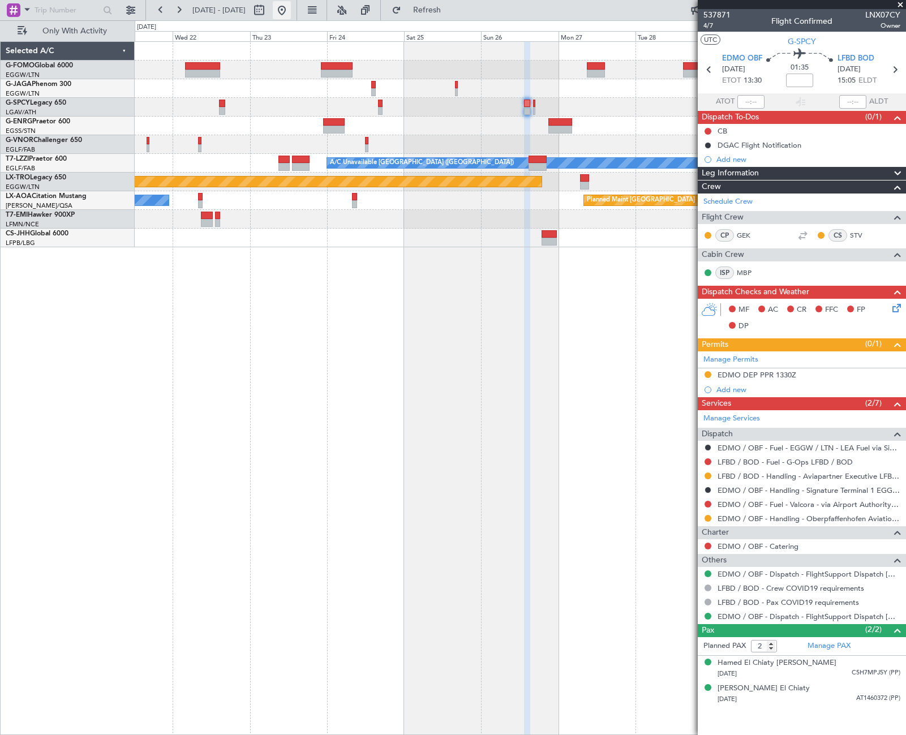
click at [291, 11] on button at bounding box center [282, 10] width 18 height 18
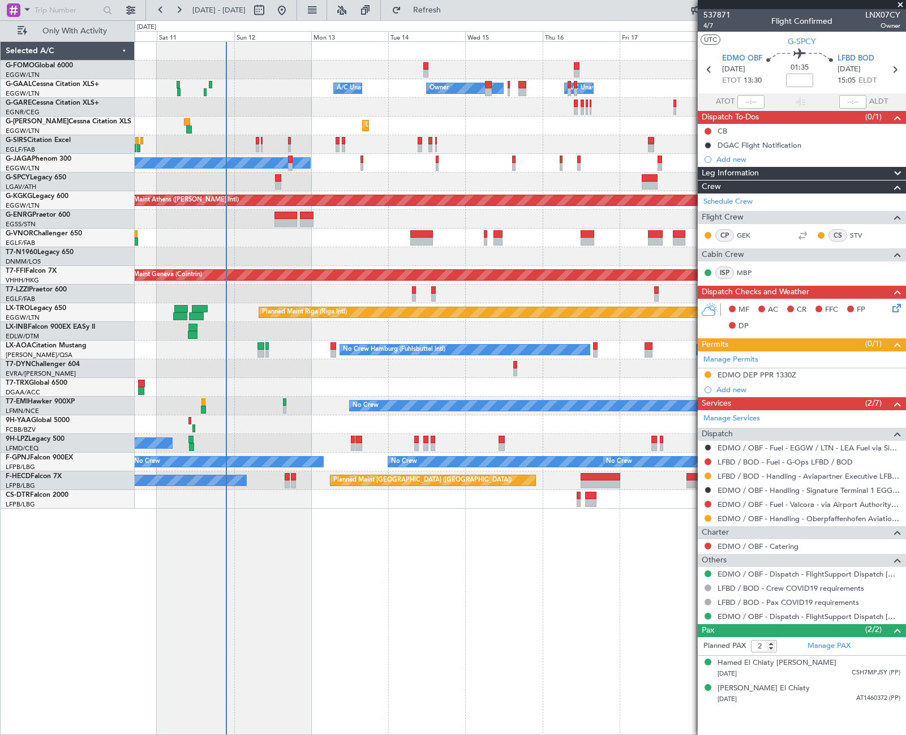
click at [201, 564] on div "Owner A/C Unavailable Owner A/C Unavailable Unplanned Maint [GEOGRAPHIC_DATA] (…" at bounding box center [520, 388] width 771 height 694
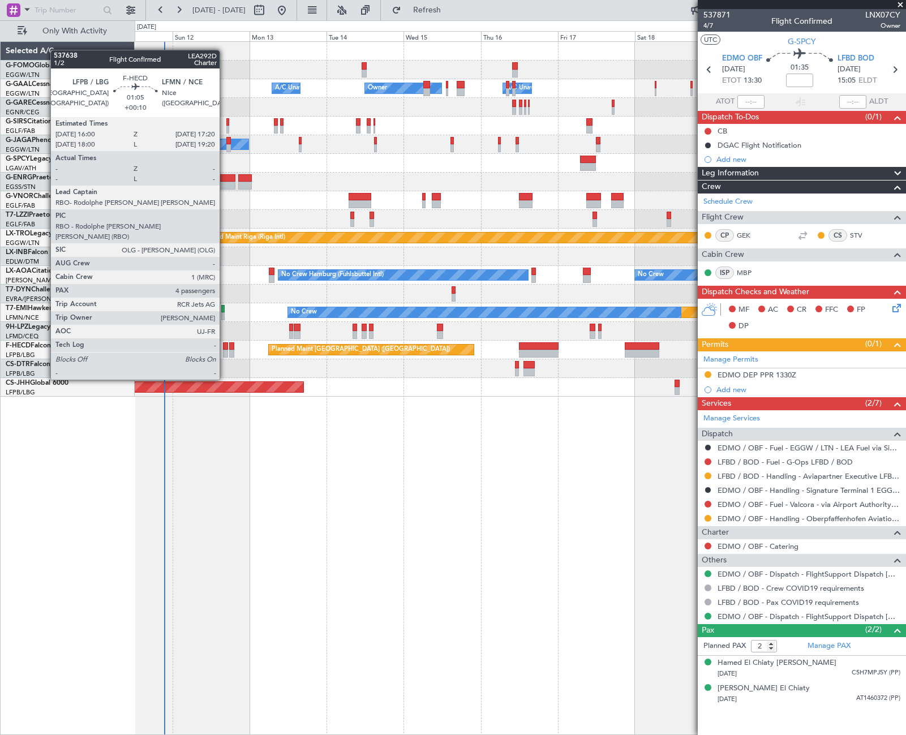
click at [225, 348] on div at bounding box center [225, 346] width 5 height 8
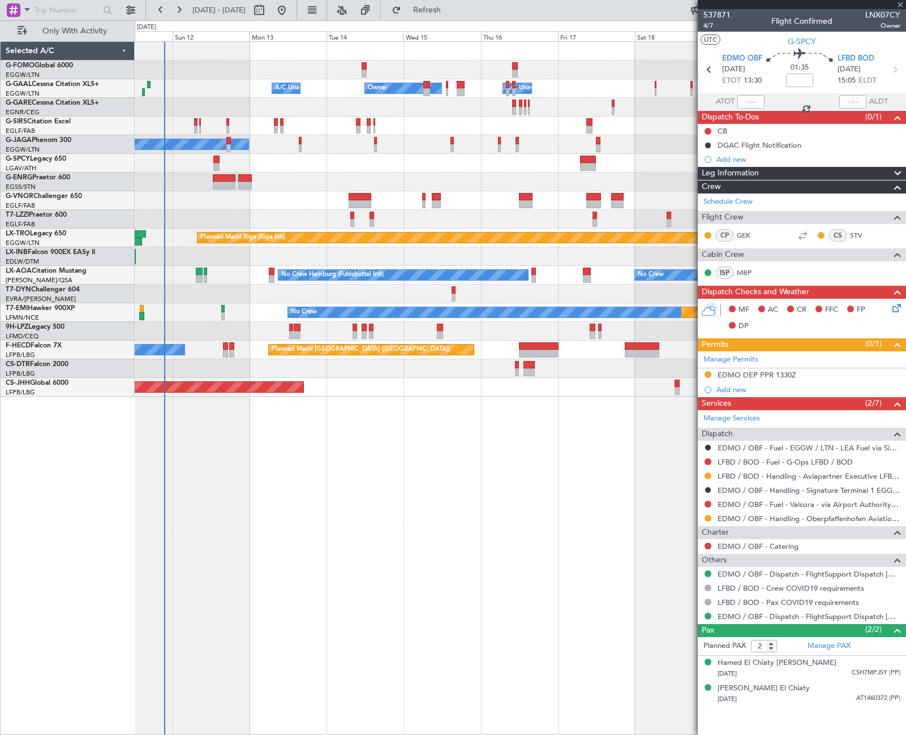
type input "+00:10"
type input "4"
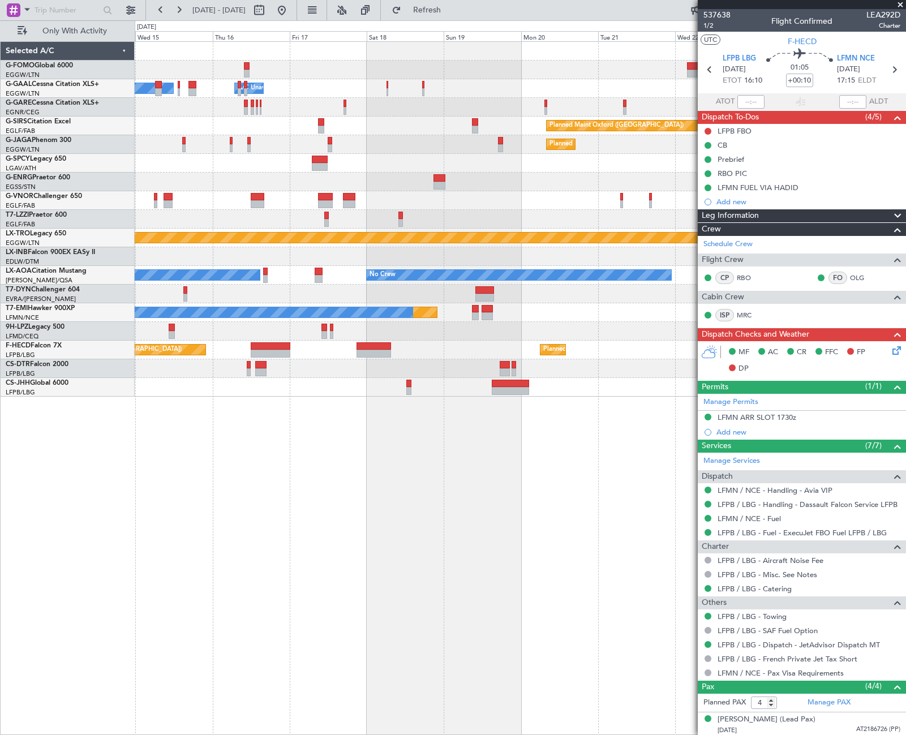
click at [250, 498] on div "Owner Owner A/C Unavailable A/C Unavailable Owner Planned Maint [GEOGRAPHIC_DAT…" at bounding box center [520, 388] width 771 height 694
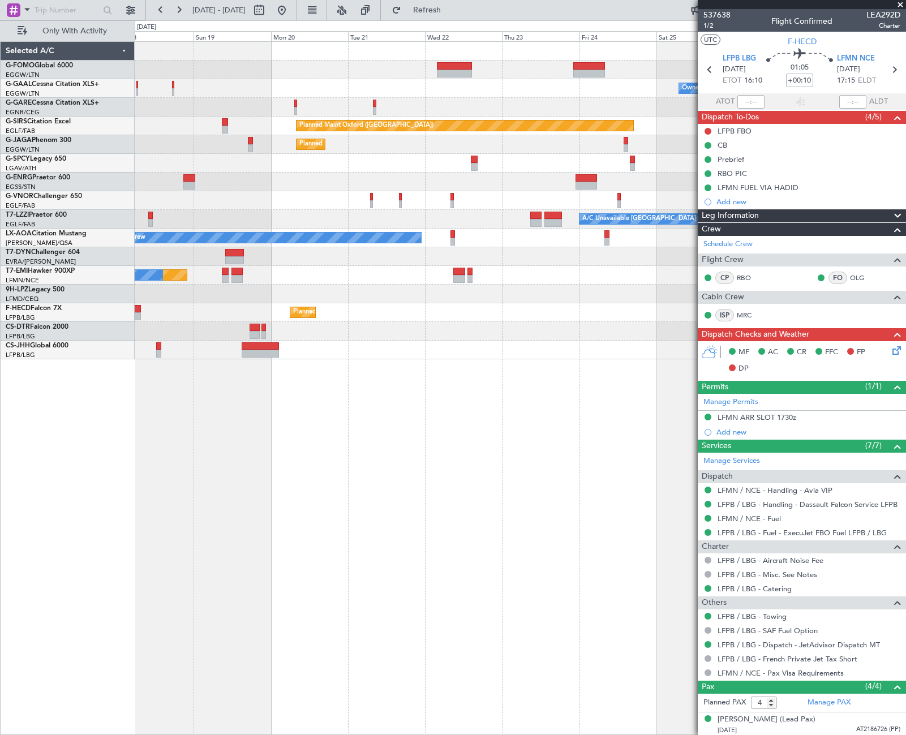
click at [134, 481] on div "Owner A/C Unavailable Owner Planned Maint [GEOGRAPHIC_DATA] ([GEOGRAPHIC_DATA])…" at bounding box center [453, 377] width 906 height 715
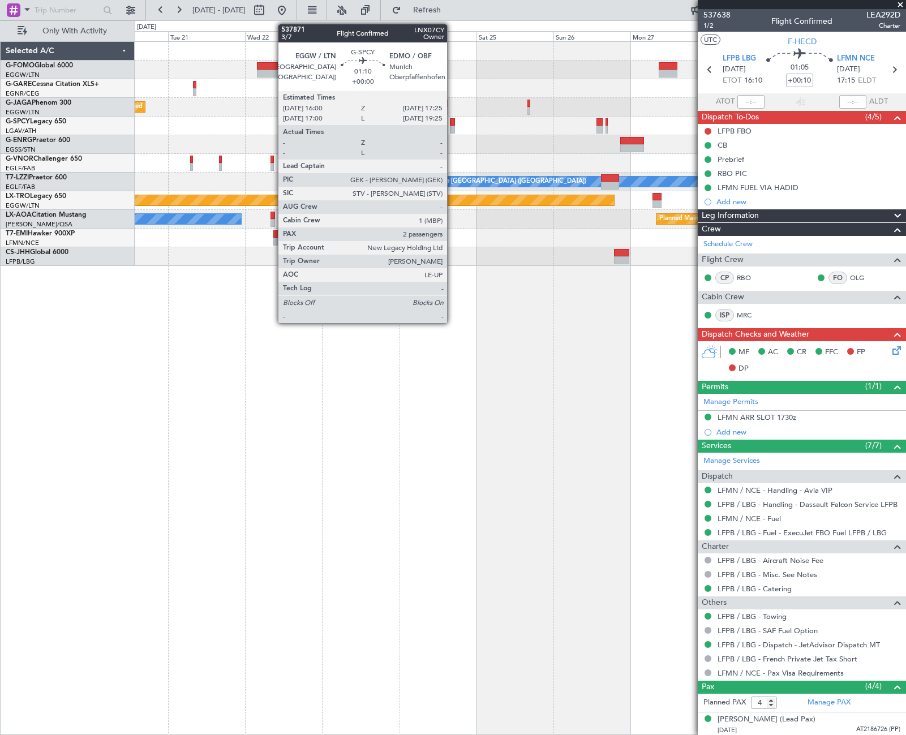
click at [452, 123] on div at bounding box center [452, 122] width 5 height 8
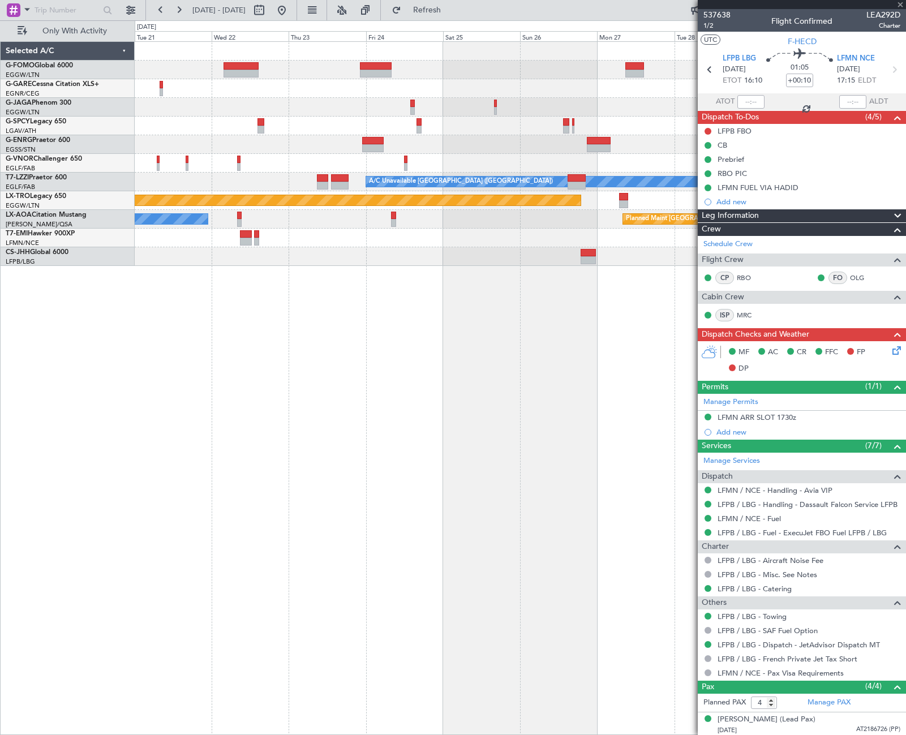
click at [307, 281] on div "Planned Maint [GEOGRAPHIC_DATA] ([GEOGRAPHIC_DATA]) A/C Unavailable [GEOGRAPHIC…" at bounding box center [520, 388] width 771 height 694
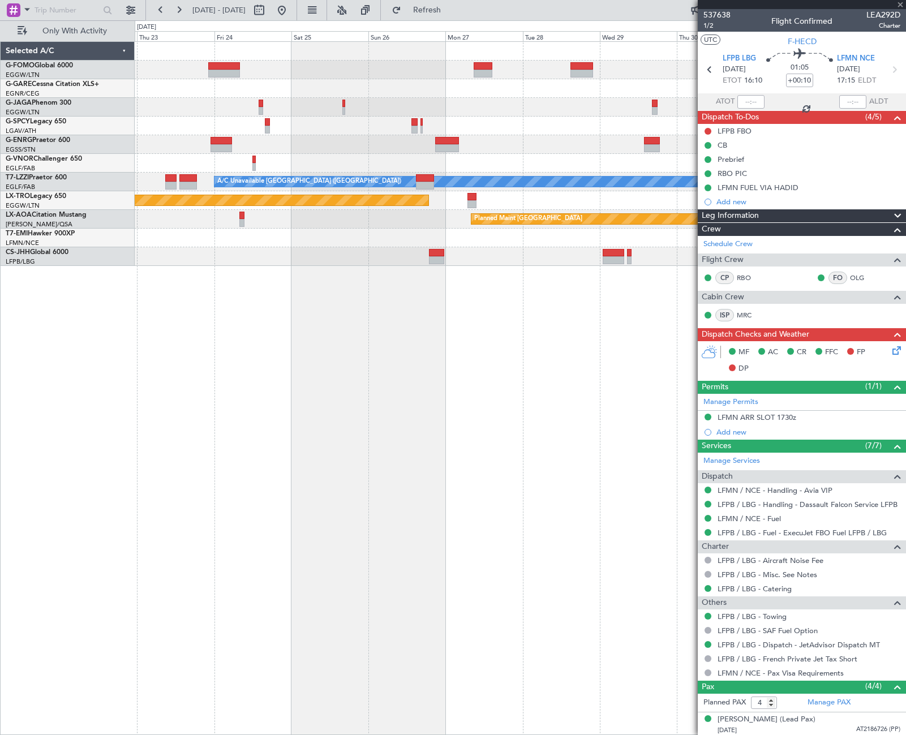
type input "2"
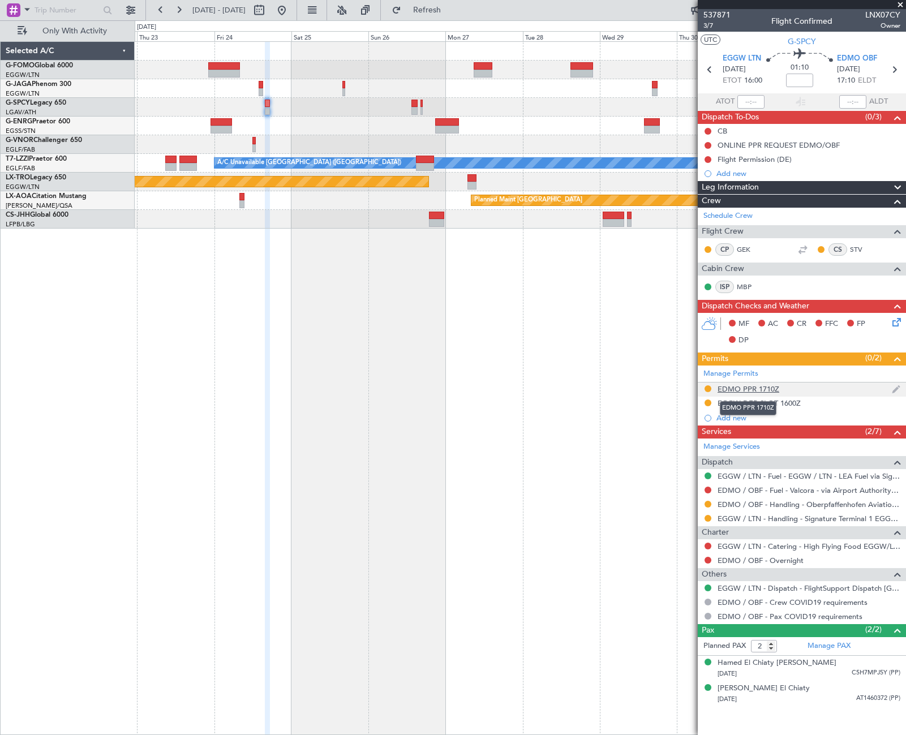
click at [757, 390] on div "EDMO PPR 1710Z" at bounding box center [749, 389] width 62 height 10
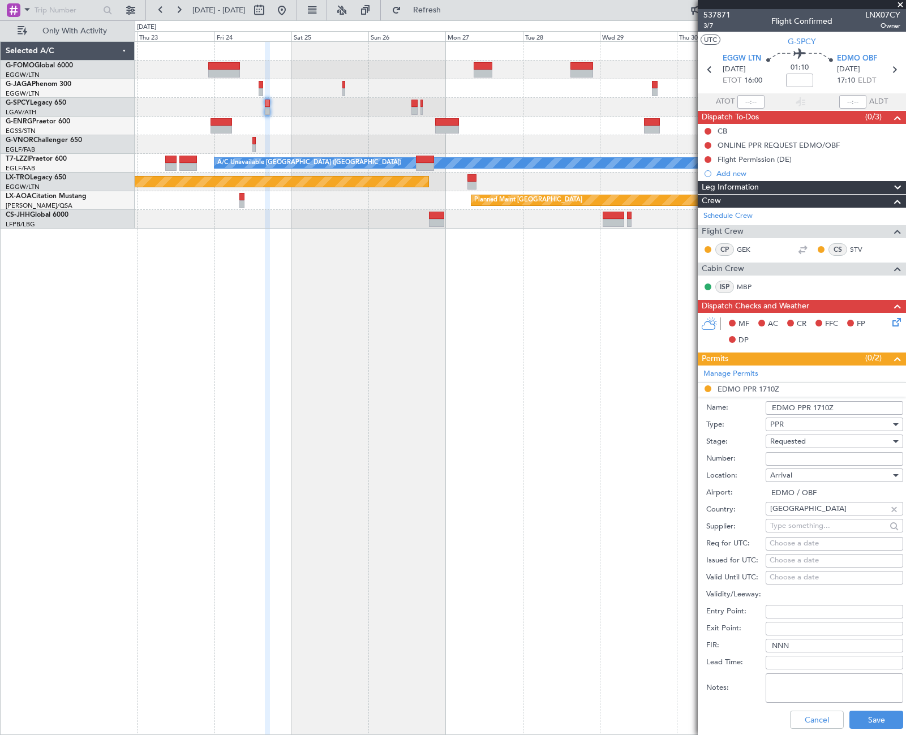
click at [785, 459] on input "Number:" at bounding box center [835, 459] width 138 height 14
paste input "APPROVED"
type input "APPROVED"
click at [800, 439] on span "Requested" at bounding box center [788, 441] width 36 height 10
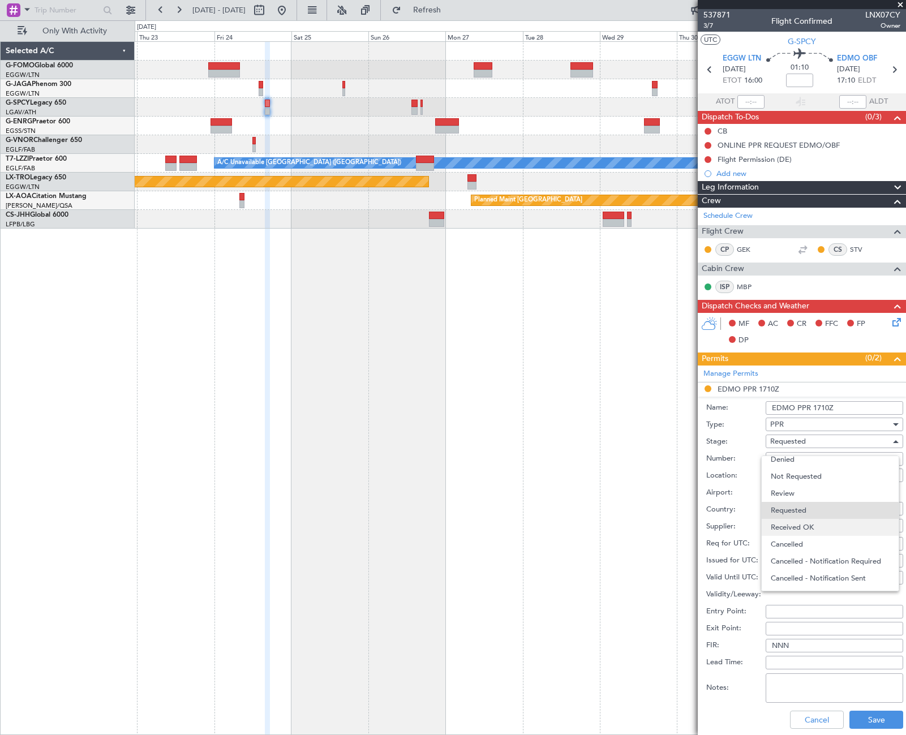
click at [799, 527] on span "Received OK" at bounding box center [830, 527] width 119 height 17
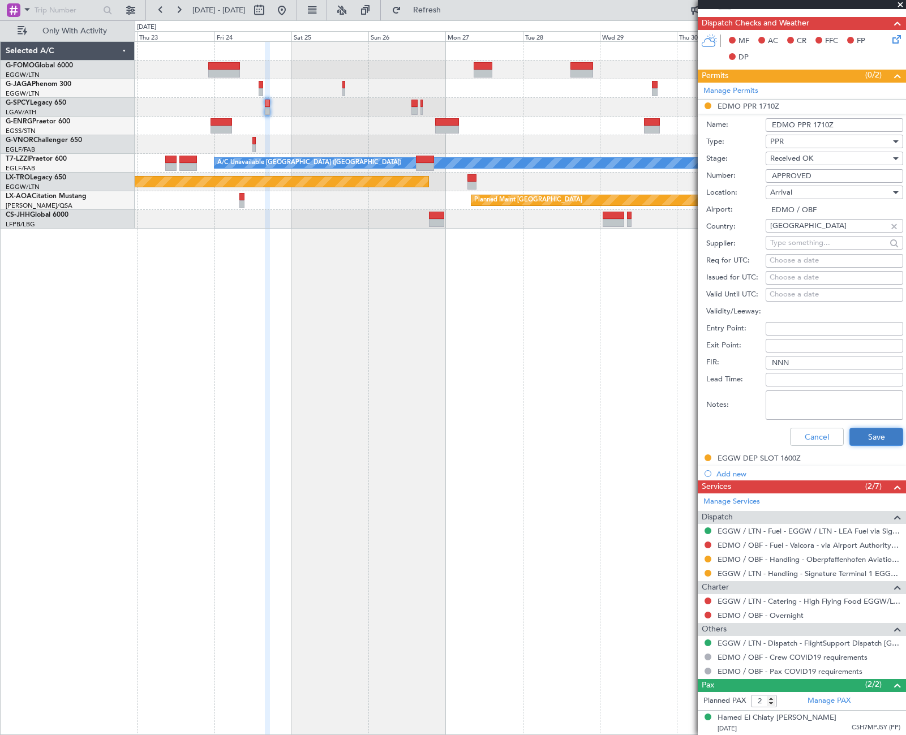
click at [865, 445] on button "Save" at bounding box center [876, 437] width 54 height 18
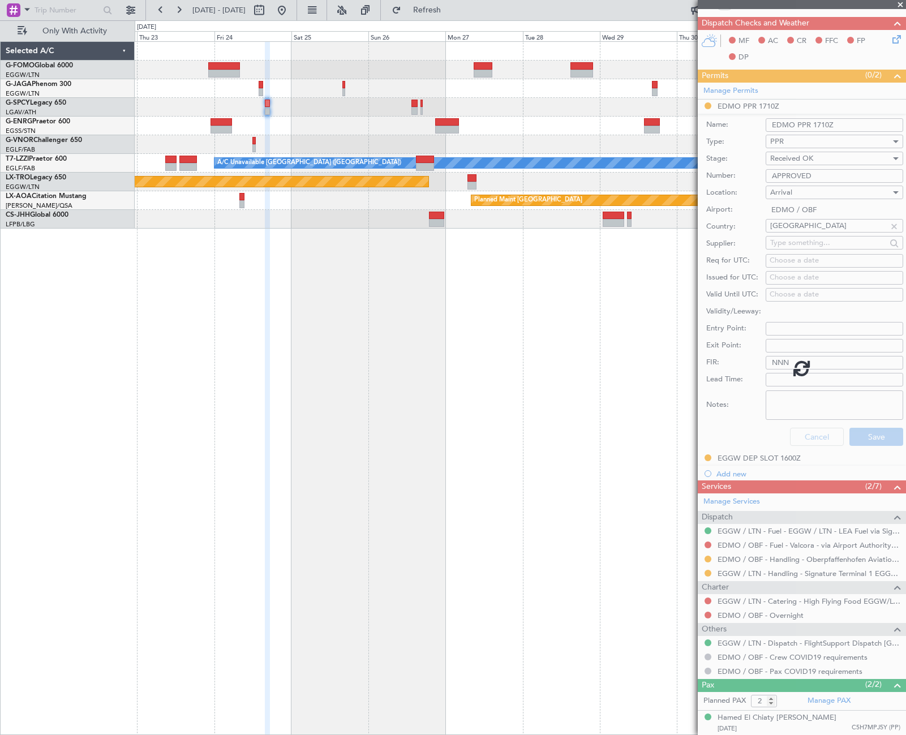
scroll to position [0, 0]
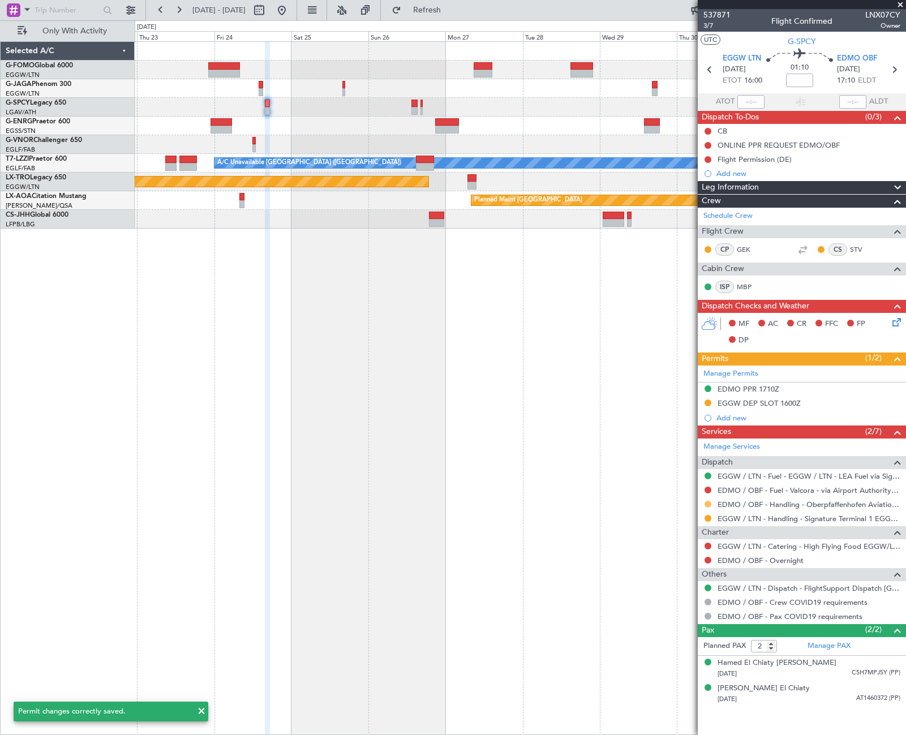
click at [708, 503] on button at bounding box center [708, 504] width 7 height 7
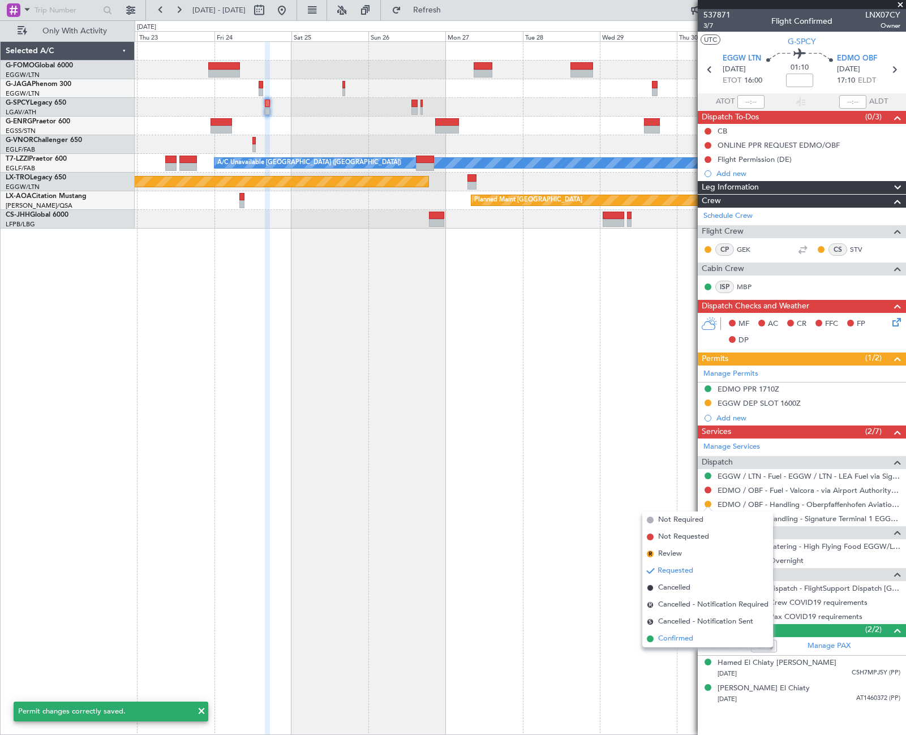
click at [681, 637] on span "Confirmed" at bounding box center [675, 638] width 35 height 11
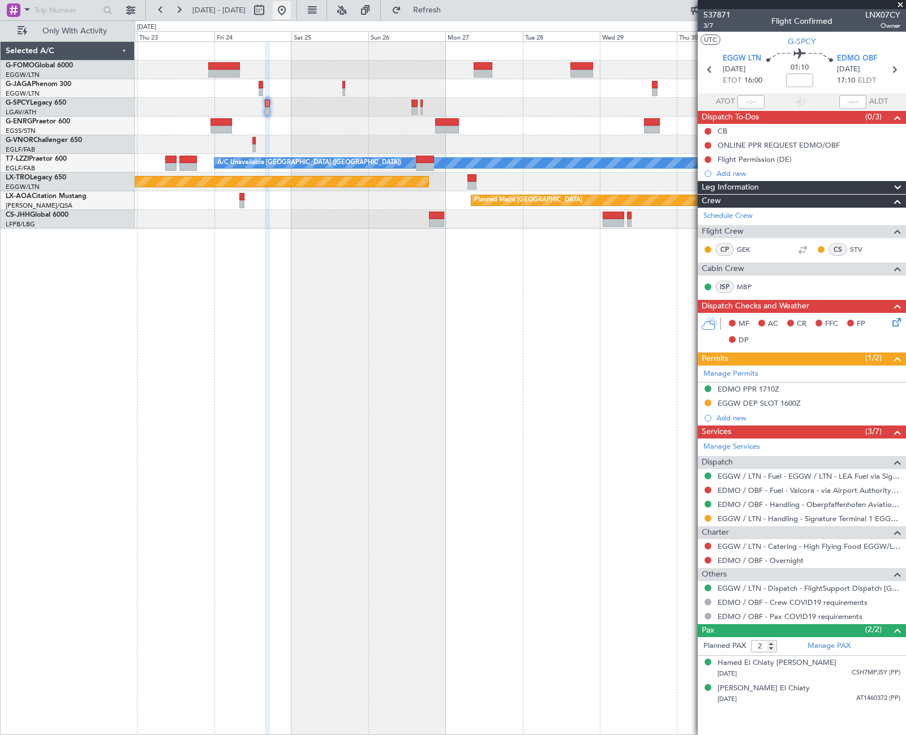
click at [291, 8] on button at bounding box center [282, 10] width 18 height 18
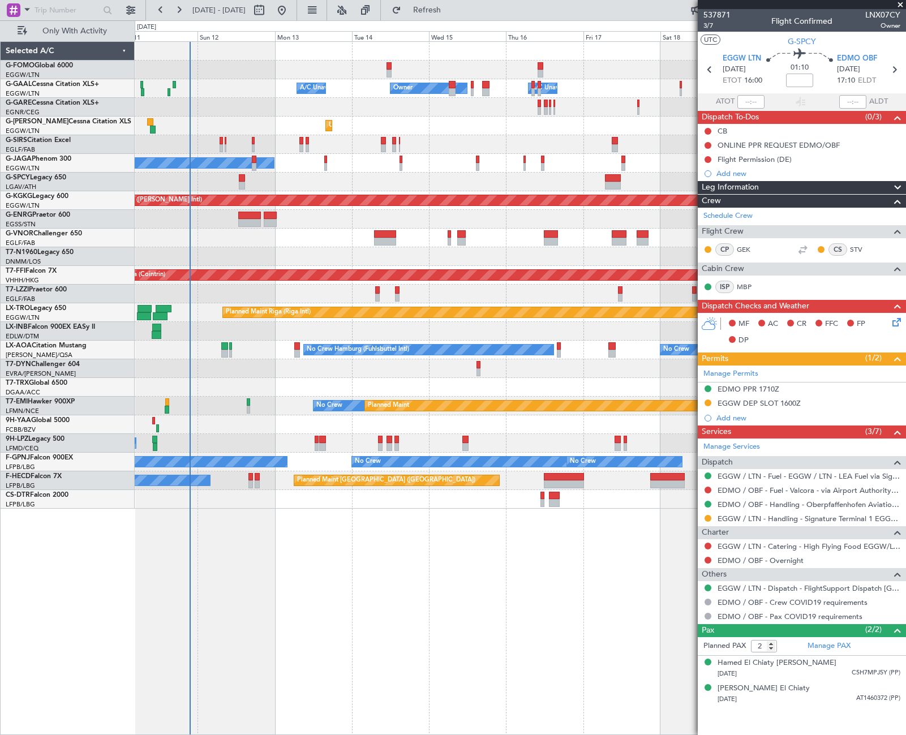
click at [161, 477] on div "A/C Unavailable Owner Owner A/C Unavailable Unplanned Maint London (Luton) Plan…" at bounding box center [520, 275] width 771 height 467
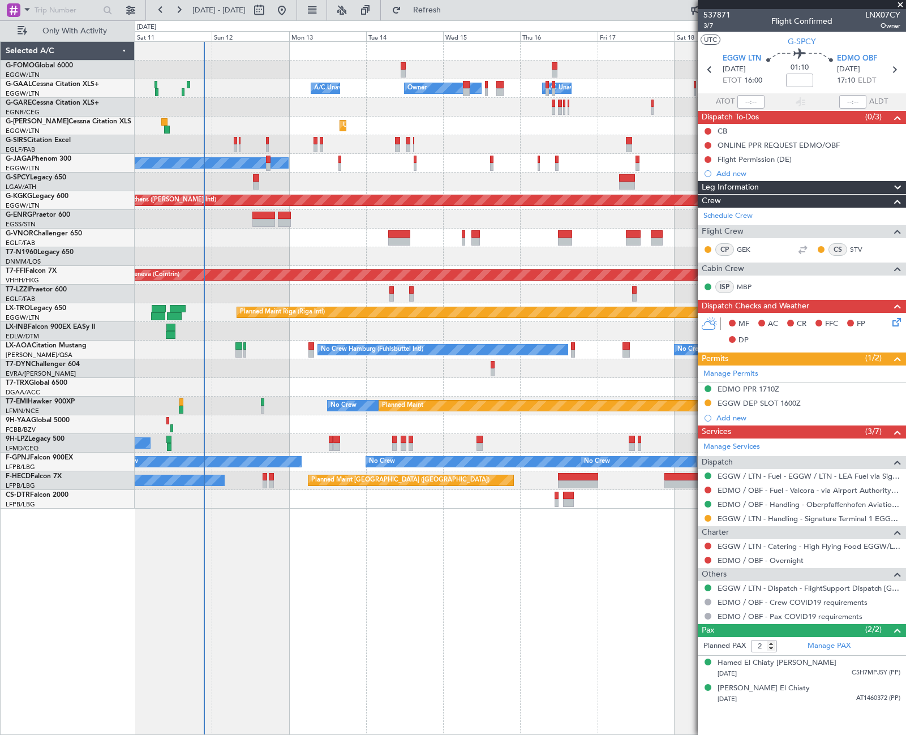
click at [292, 534] on div "A/C Unavailable Owner Owner A/C Unavailable Unplanned Maint London (Luton) Plan…" at bounding box center [520, 388] width 771 height 694
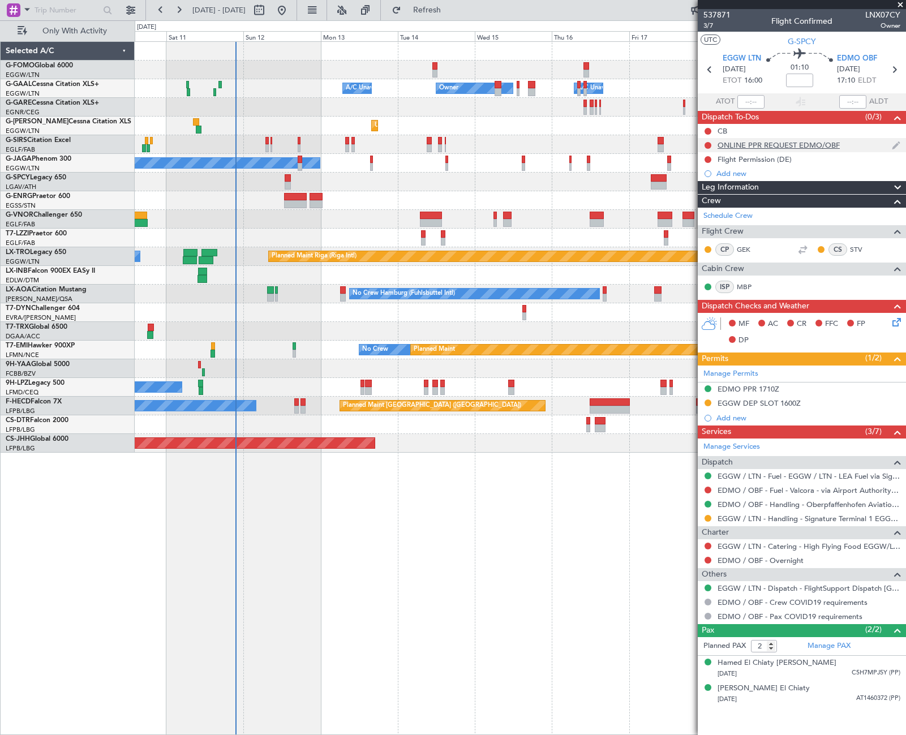
click at [794, 144] on div "ONLINE PPR REQUEST EDMO/OBF" at bounding box center [779, 145] width 122 height 10
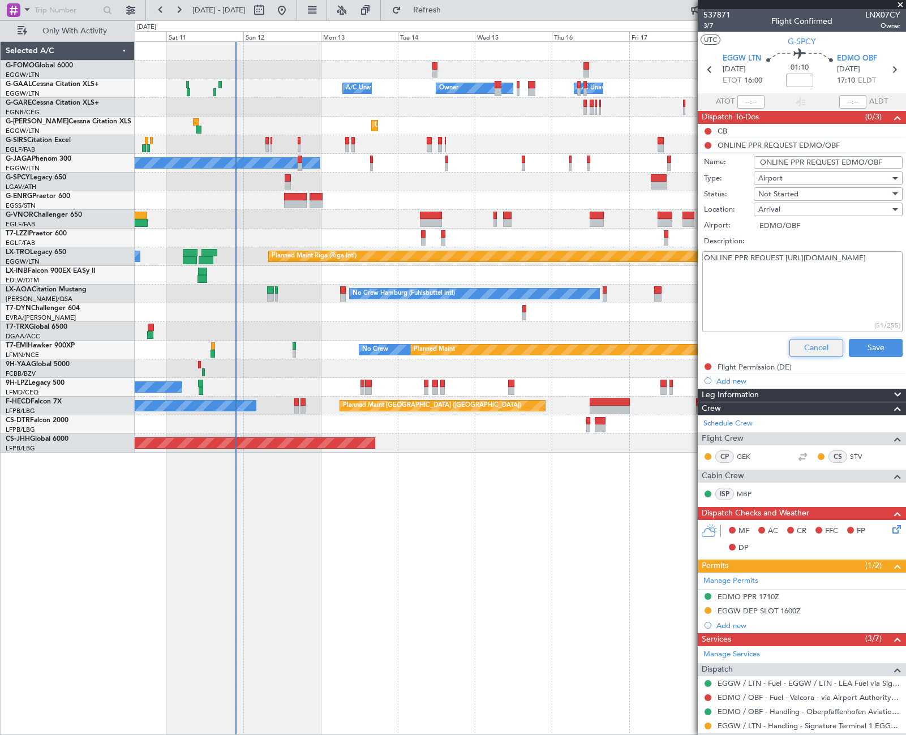
click at [822, 352] on button "Cancel" at bounding box center [816, 348] width 54 height 18
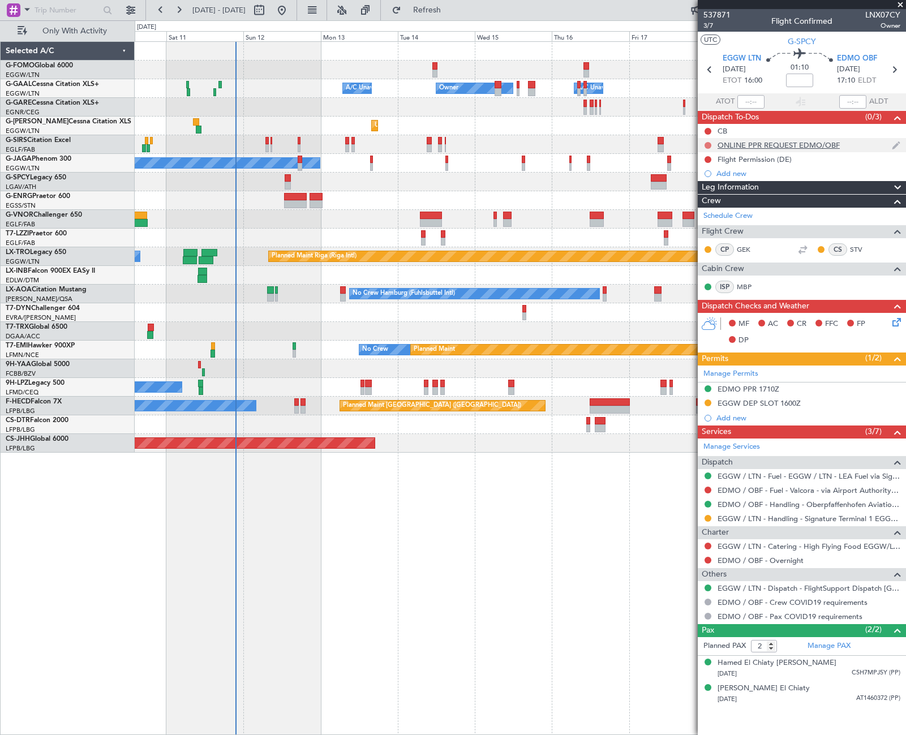
click at [708, 147] on button at bounding box center [708, 145] width 7 height 7
click at [701, 194] on span "Completed" at bounding box center [712, 195] width 37 height 11
click at [708, 159] on button at bounding box center [708, 159] width 7 height 7
click at [712, 226] on span "Cancelled" at bounding box center [710, 226] width 32 height 11
click at [0, 407] on html "10 Oct 2025 - 20 Oct 2025 Refresh Quick Links Only With Activity Owner Owner A/…" at bounding box center [453, 367] width 906 height 735
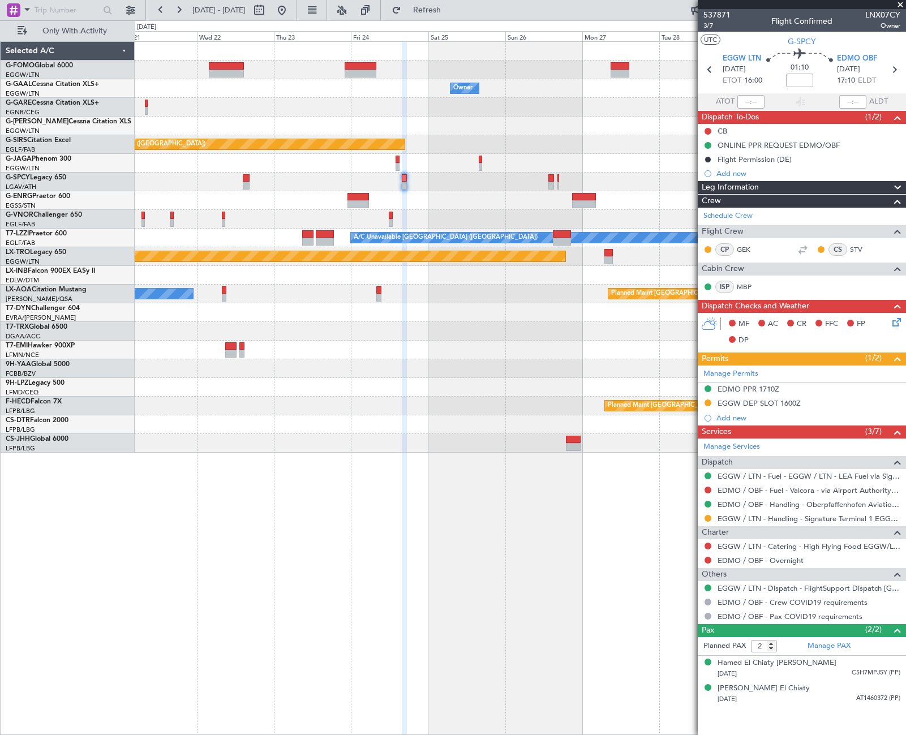
click at [89, 450] on div "Owner Owner Planned Maint Oxford (Kidlington) Planned Maint Paris (Le Bourget) …" at bounding box center [453, 377] width 906 height 715
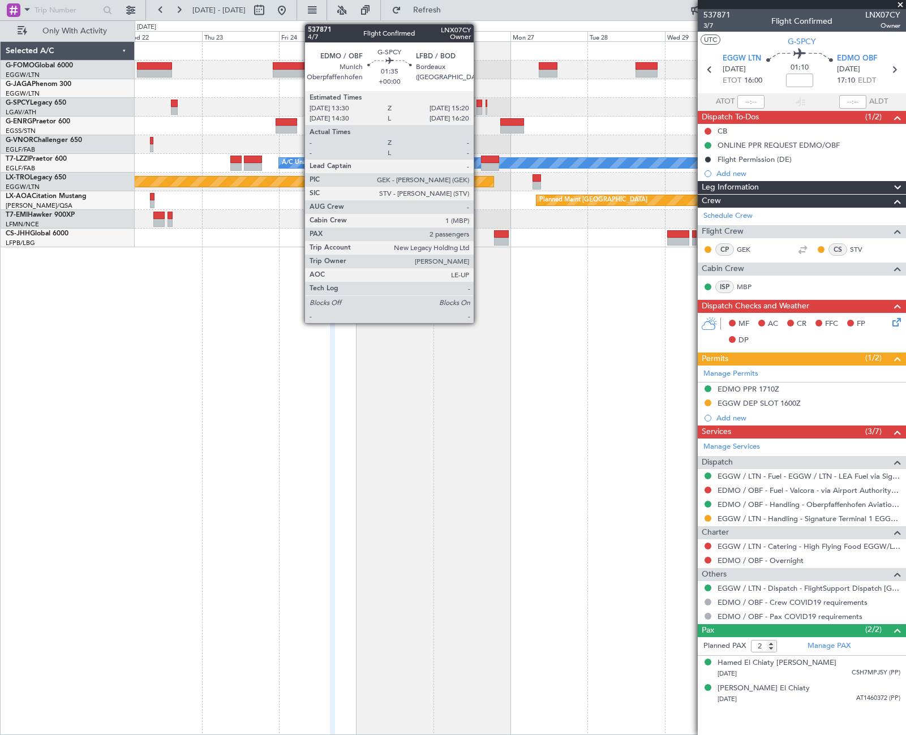
click at [479, 106] on div at bounding box center [479, 104] width 6 height 8
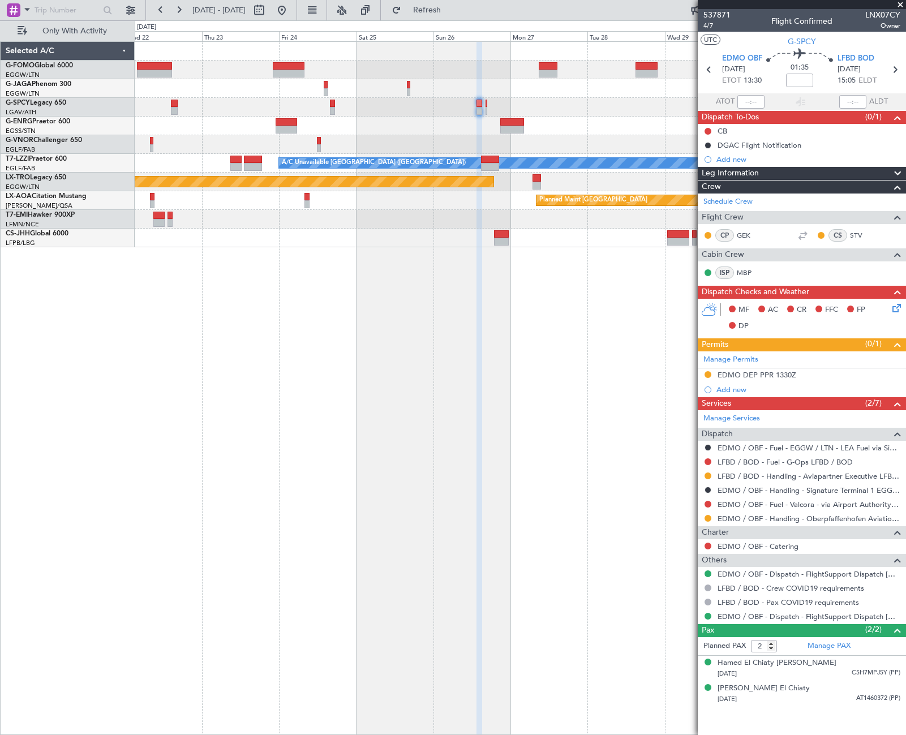
click at [905, 389] on html "22 Oct 2025 - 01 Nov 2025 Refresh Quick Links Only With Activity Planned Maint …" at bounding box center [453, 367] width 906 height 735
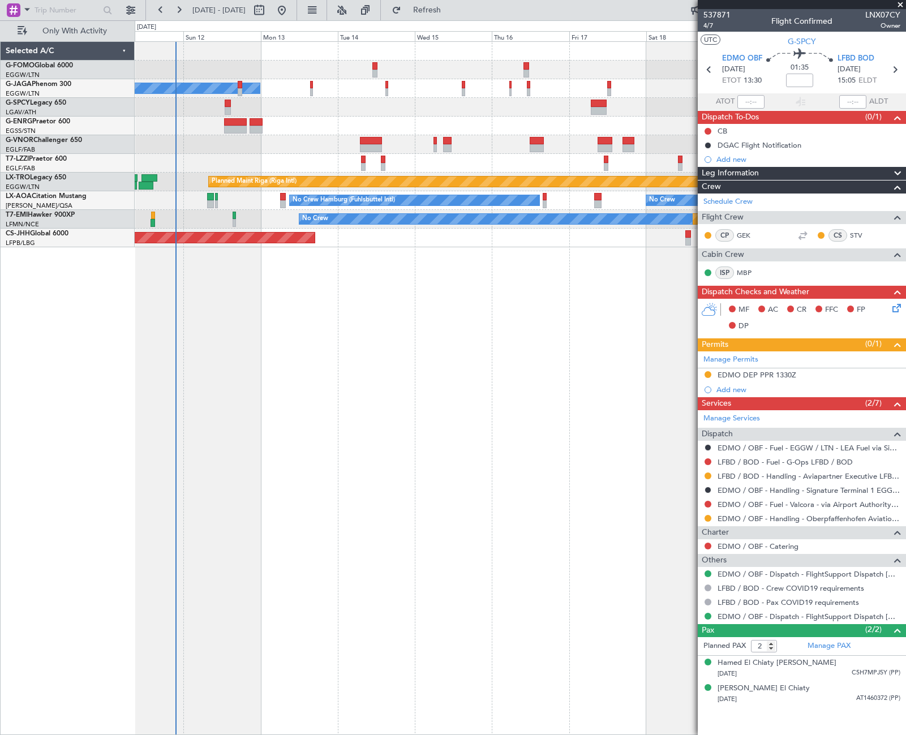
click at [772, 438] on fb-app "22 Oct 2025 - 01 Nov 2025 Refresh Quick Links Only With Activity Planned Maint …" at bounding box center [453, 371] width 906 height 727
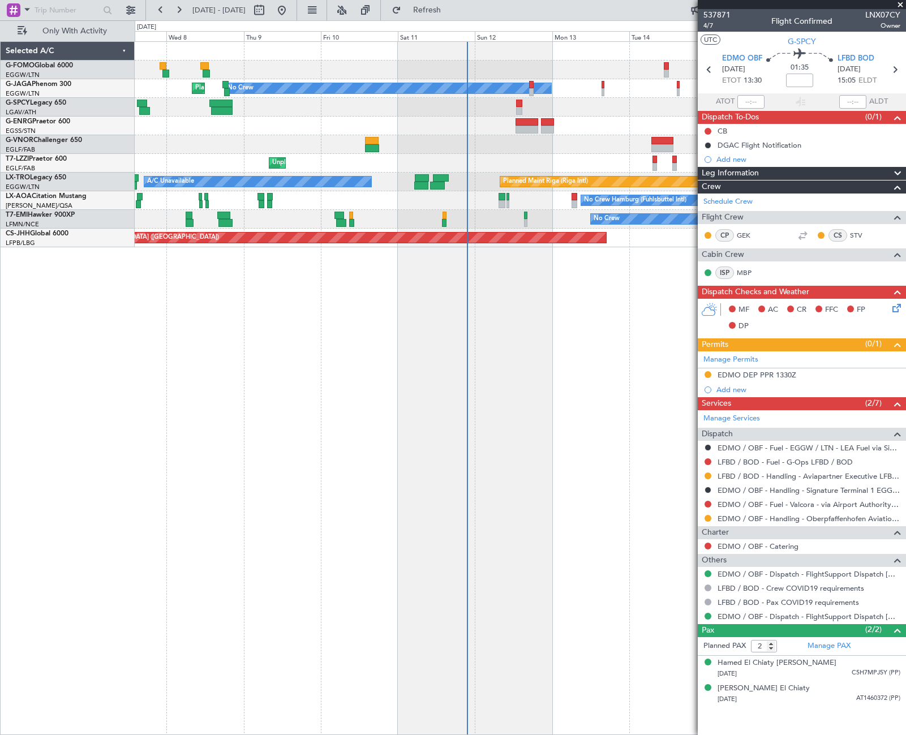
click at [252, 502] on div "No Crew Planned Maint London (Luton) Unplanned Maint London (Farnborough) Plann…" at bounding box center [520, 388] width 771 height 694
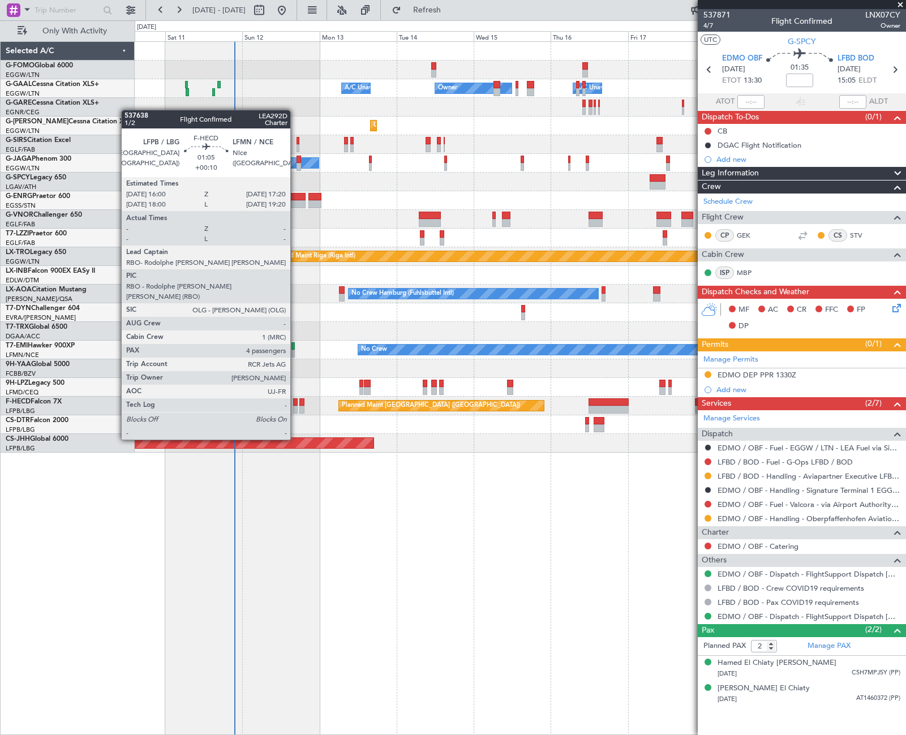
click at [295, 408] on div at bounding box center [295, 410] width 5 height 8
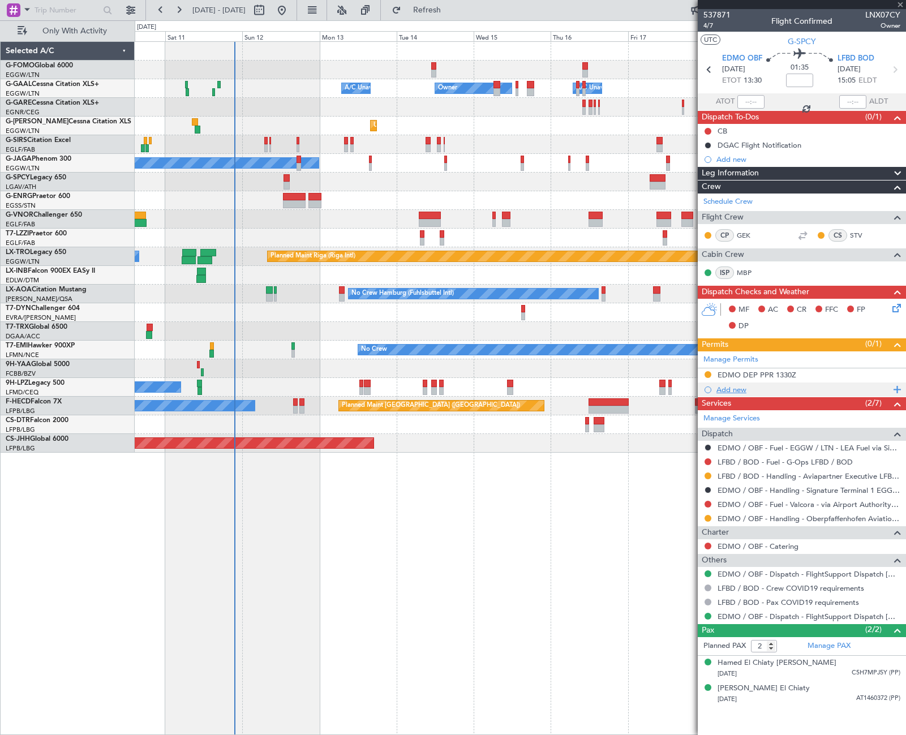
type input "+00:10"
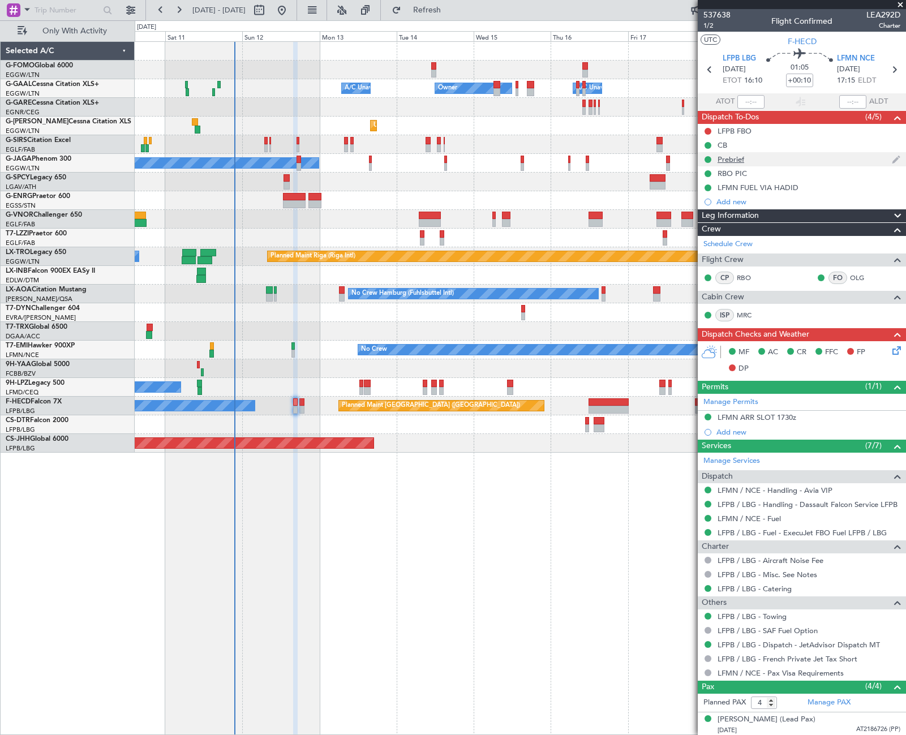
click at [738, 161] on div "Prebrief" at bounding box center [731, 159] width 27 height 10
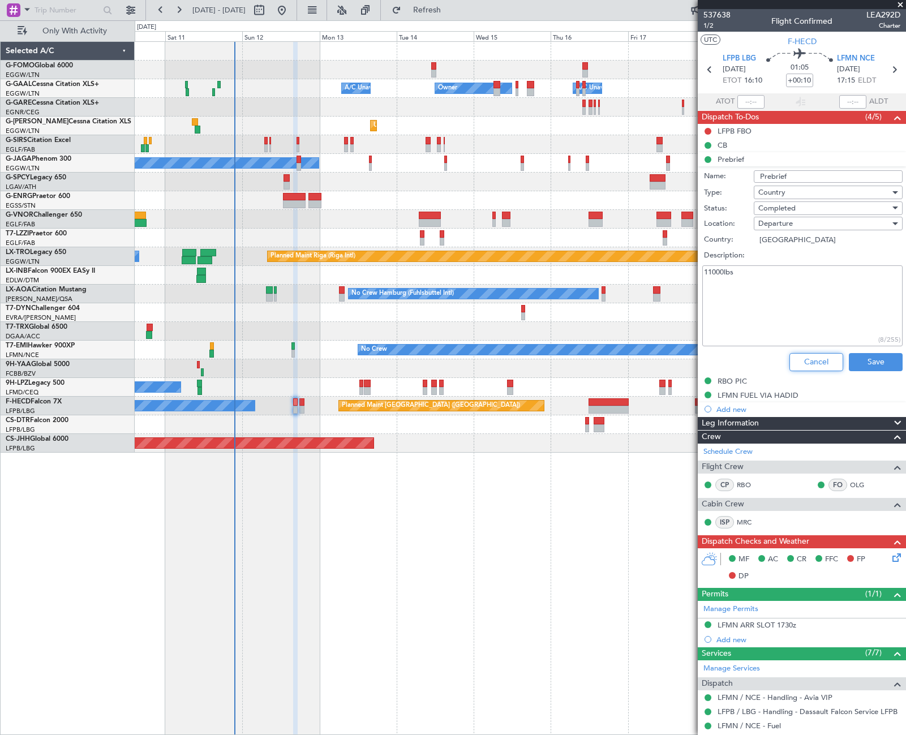
drag, startPoint x: 814, startPoint y: 359, endPoint x: 800, endPoint y: 349, distance: 17.4
click at [814, 362] on button "Cancel" at bounding box center [816, 362] width 54 height 18
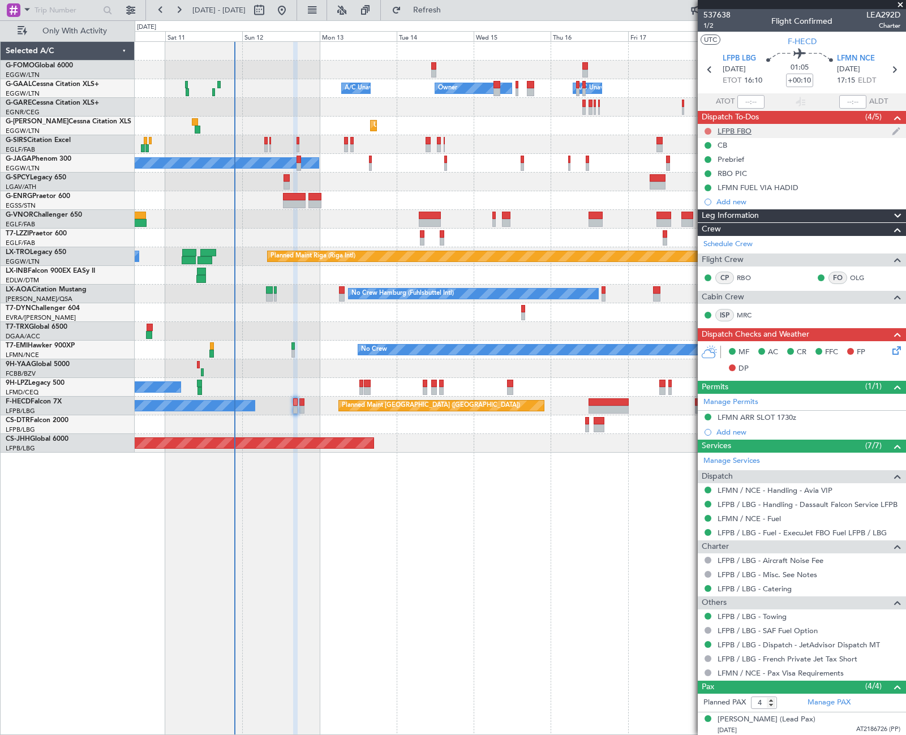
click at [708, 132] on button at bounding box center [708, 131] width 7 height 7
click at [705, 200] on span "Cancelled" at bounding box center [710, 197] width 32 height 11
click at [774, 418] on div "LFMN ARR SLOT 1730z" at bounding box center [757, 418] width 79 height 10
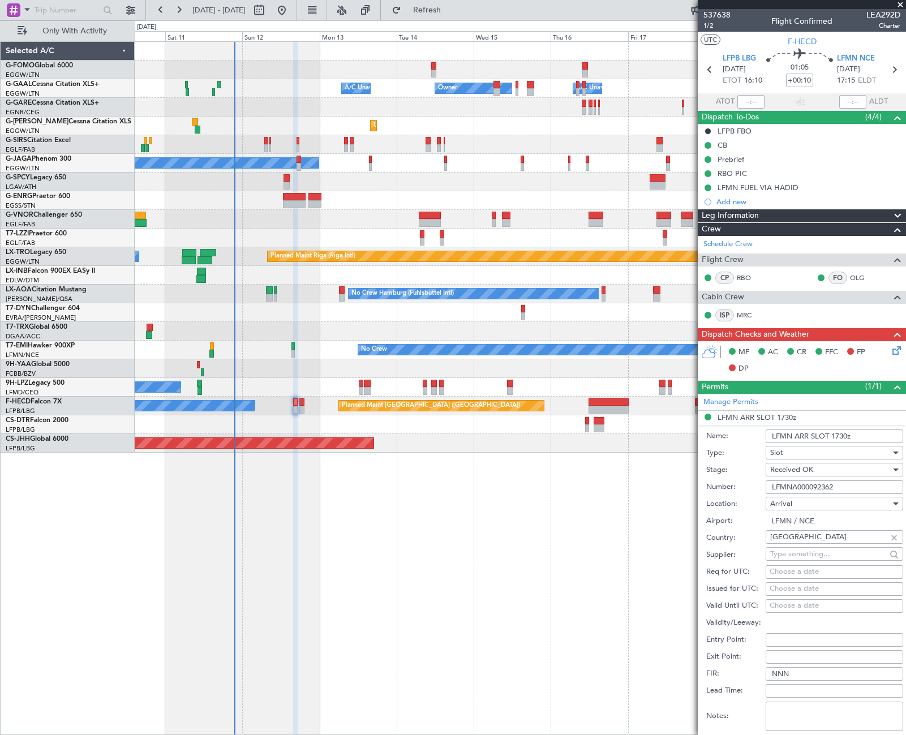
click at [802, 491] on input "LFMNA000092362" at bounding box center [835, 487] width 138 height 14
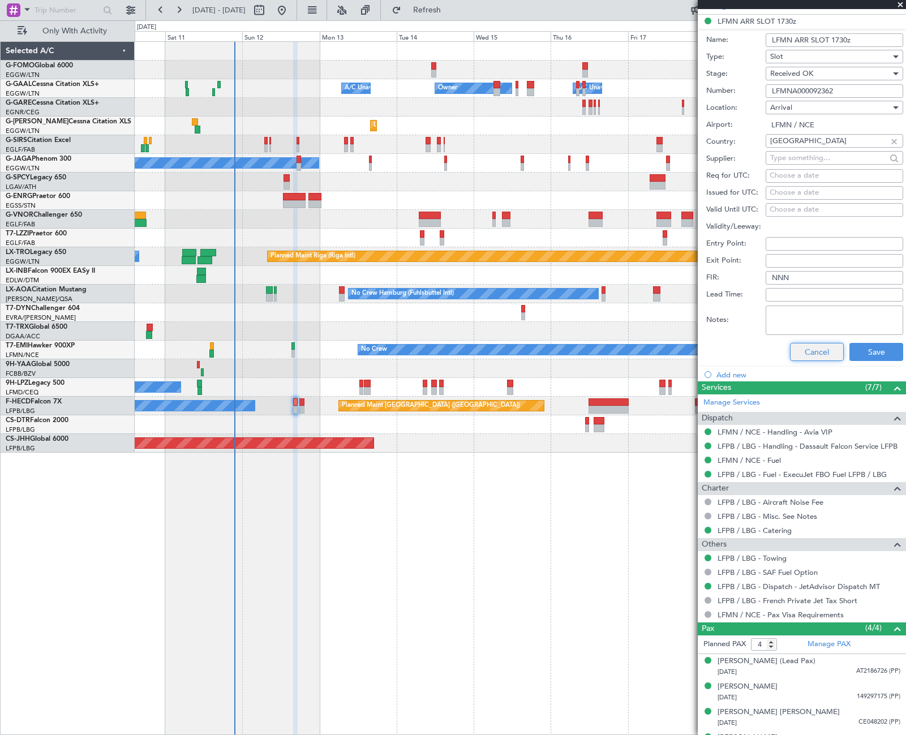
click at [822, 351] on button "Cancel" at bounding box center [817, 352] width 54 height 18
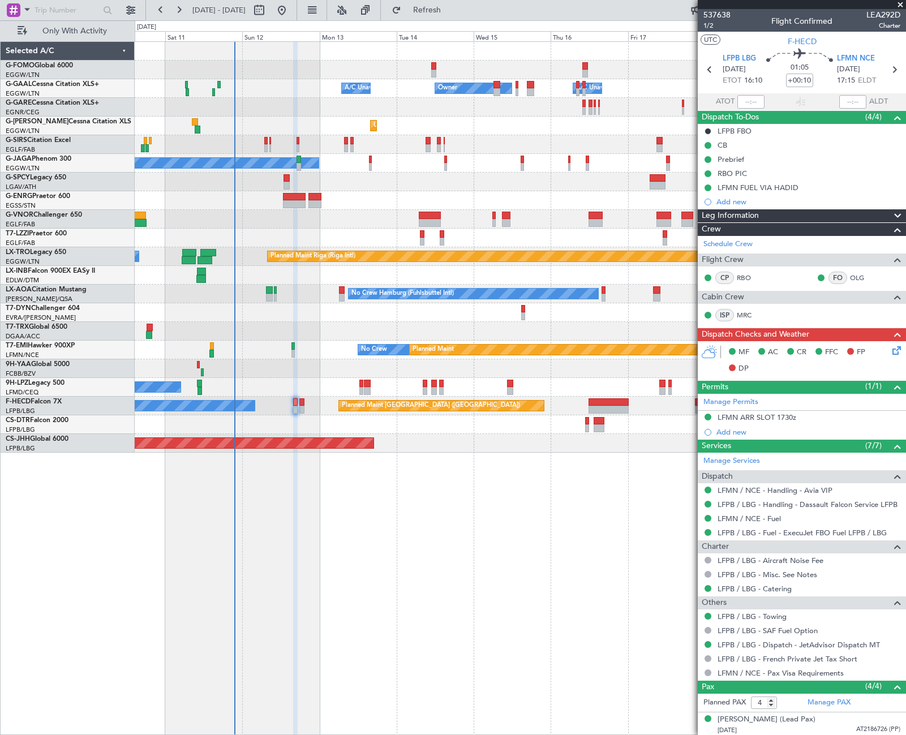
click at [843, 214] on div "Leg Information" at bounding box center [802, 215] width 208 height 13
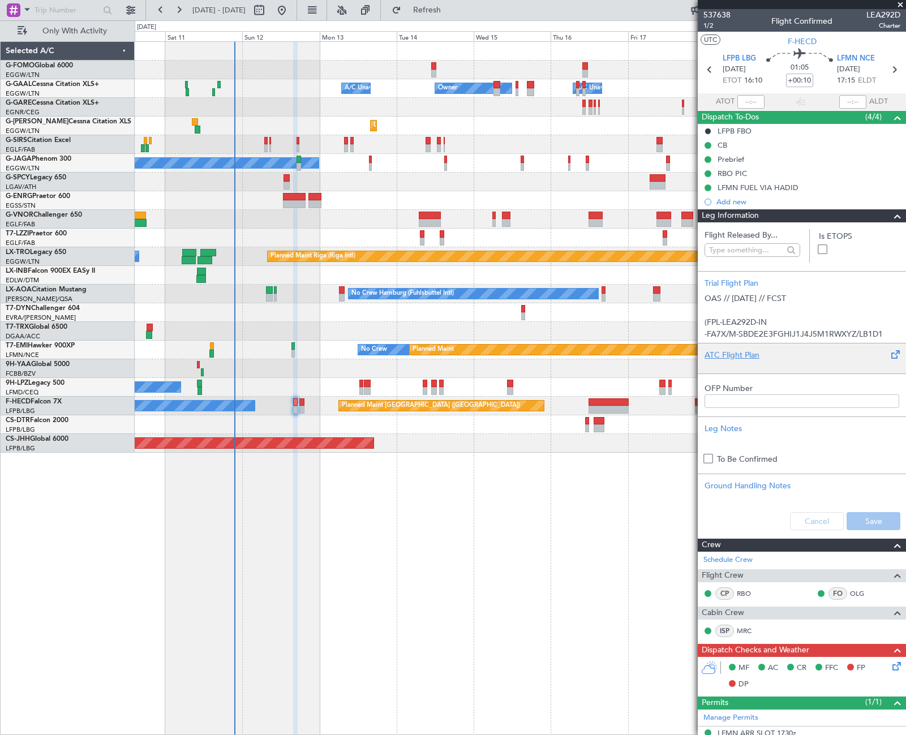
click at [751, 358] on div "ATC Flight Plan" at bounding box center [802, 355] width 195 height 12
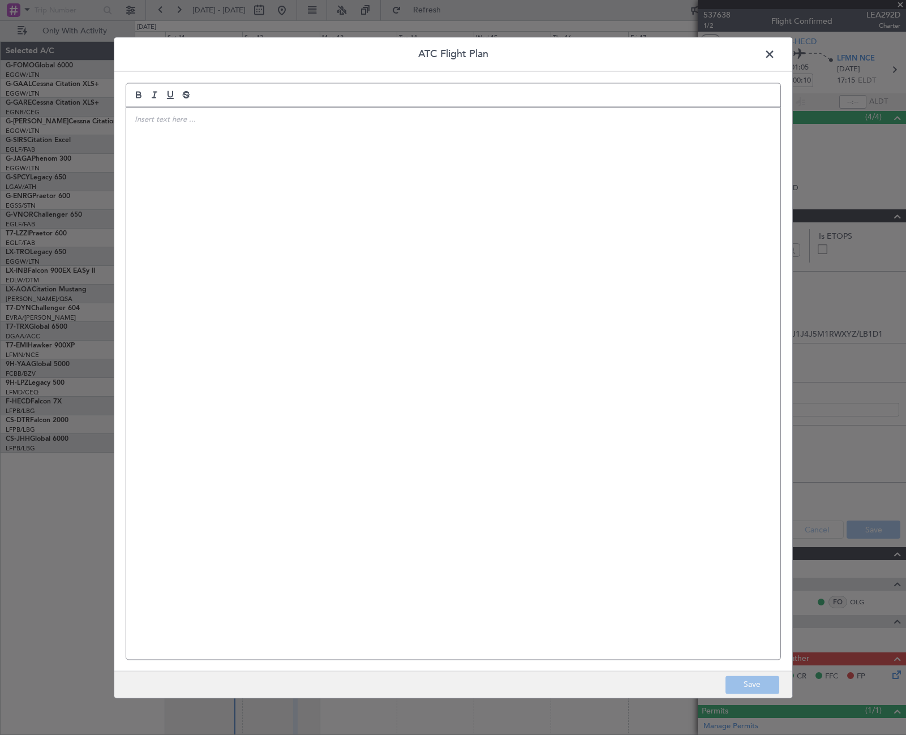
click at [515, 374] on div at bounding box center [453, 384] width 654 height 552
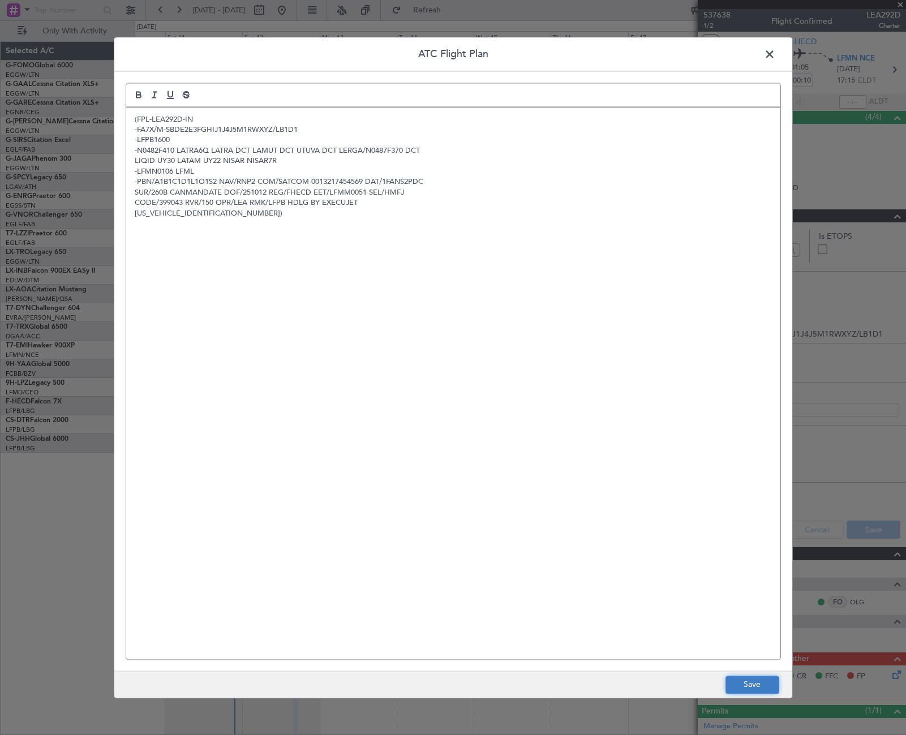
click at [750, 677] on button "Save" at bounding box center [752, 685] width 54 height 18
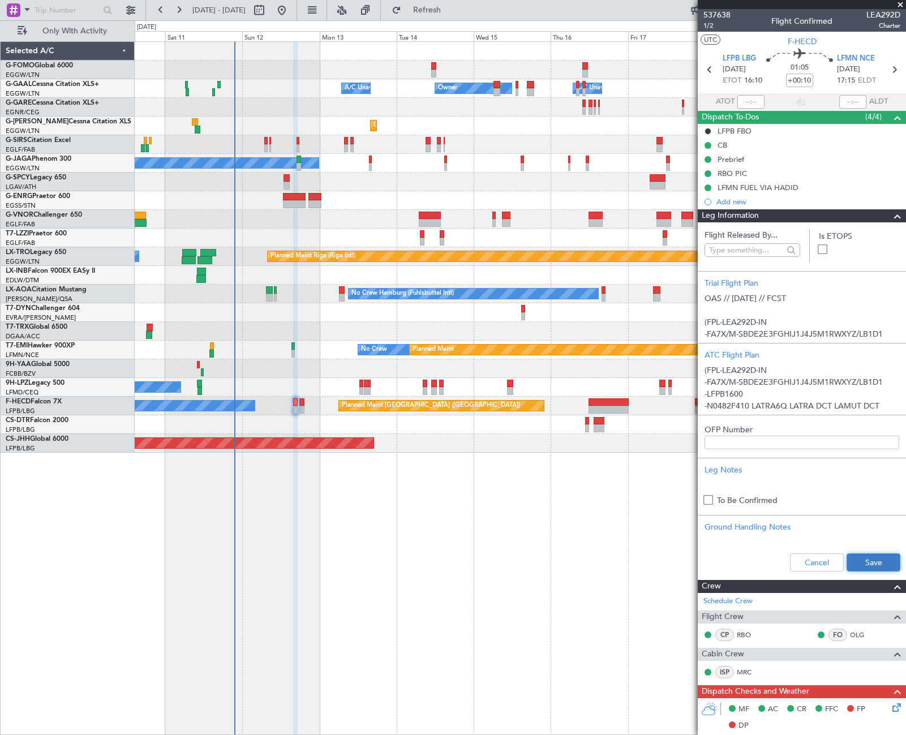
click at [860, 562] on button "Save" at bounding box center [874, 562] width 54 height 18
click at [891, 216] on span at bounding box center [898, 216] width 14 height 14
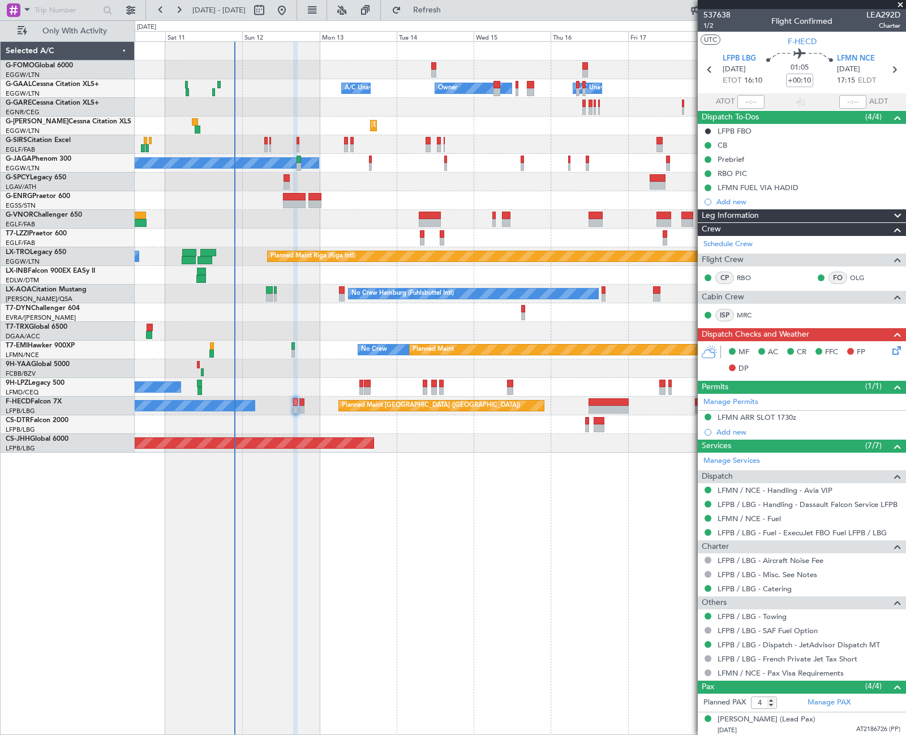
click at [890, 353] on icon at bounding box center [894, 348] width 9 height 9
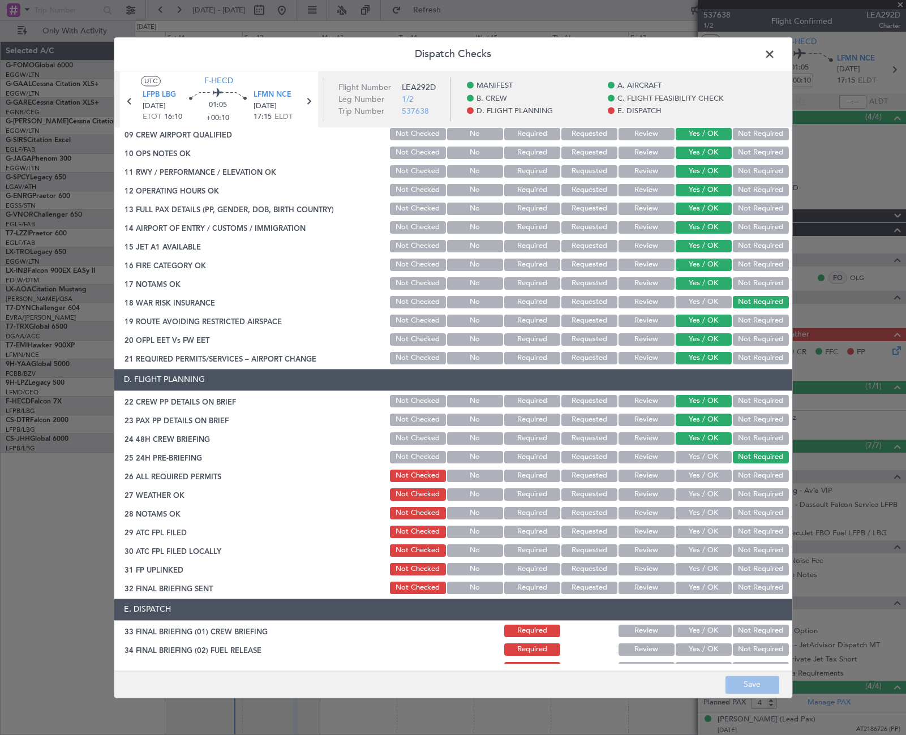
scroll to position [396, 0]
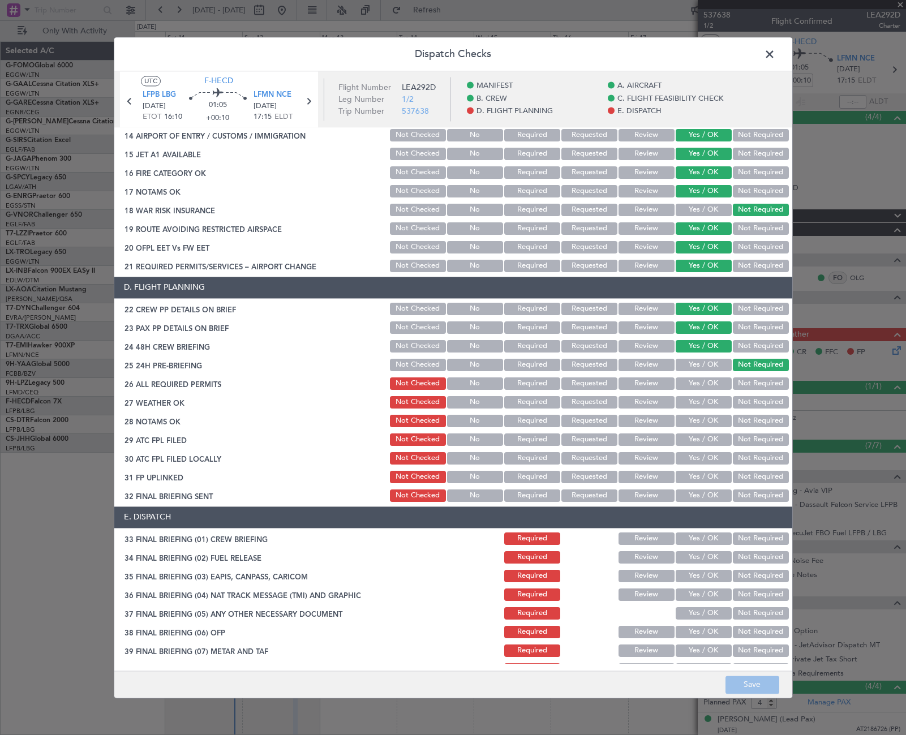
click at [698, 385] on button "Yes / OK" at bounding box center [704, 383] width 56 height 12
click at [705, 401] on button "Yes / OK" at bounding box center [704, 402] width 56 height 12
click at [707, 415] on button "Yes / OK" at bounding box center [704, 421] width 56 height 12
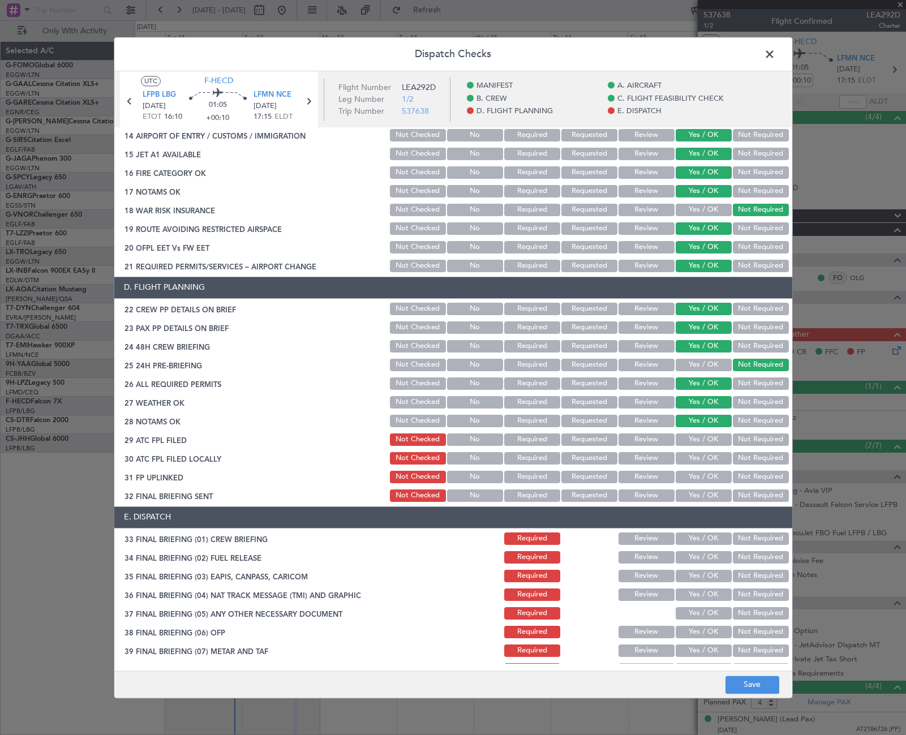
click at [708, 431] on section "D. FLIGHT PLANNING 22 CREW PP DETAILS ON BRIEF Not Checked No Required Requeste…" at bounding box center [453, 390] width 678 height 227
click at [708, 439] on button "Yes / OK" at bounding box center [704, 439] width 56 height 12
click at [742, 458] on button "Not Required" at bounding box center [761, 458] width 56 height 12
drag, startPoint x: 719, startPoint y: 470, endPoint x: 712, endPoint y: 479, distance: 10.9
click at [719, 471] on div "Yes / OK" at bounding box center [702, 477] width 57 height 16
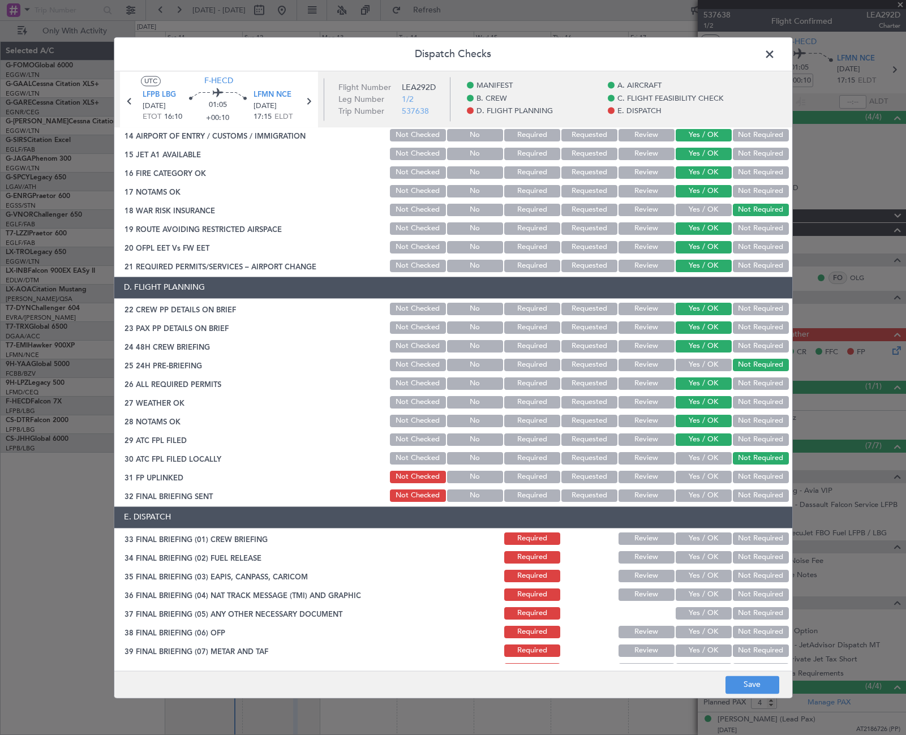
click at [711, 480] on button "Yes / OK" at bounding box center [704, 477] width 56 height 12
click at [709, 496] on button "Yes / OK" at bounding box center [704, 495] width 56 height 12
click at [640, 402] on button "Review" at bounding box center [647, 402] width 56 height 12
click at [635, 426] on button "Review" at bounding box center [647, 421] width 56 height 12
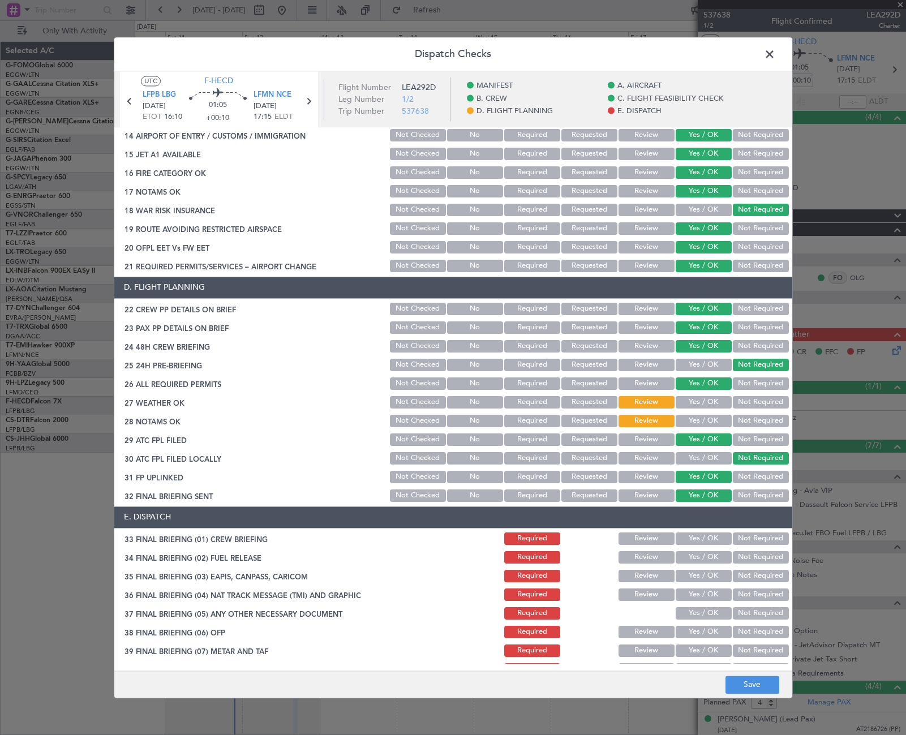
scroll to position [488, 0]
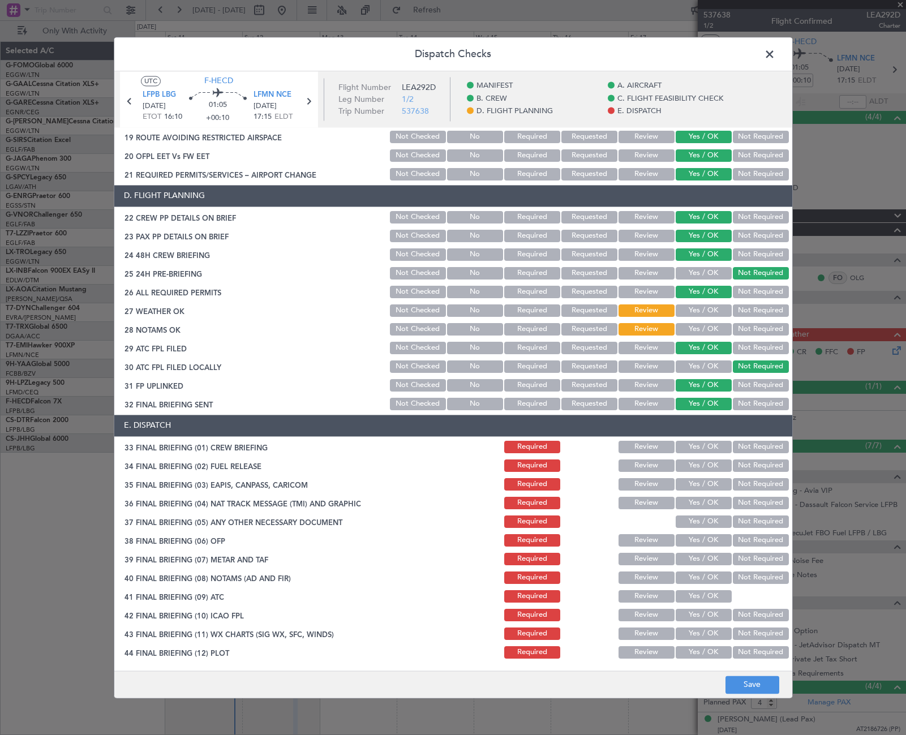
click at [714, 445] on button "Yes / OK" at bounding box center [704, 447] width 56 height 12
click at [710, 463] on button "Yes / OK" at bounding box center [704, 465] width 56 height 12
click at [739, 488] on button "Not Required" at bounding box center [761, 484] width 56 height 12
click at [744, 501] on button "Not Required" at bounding box center [761, 503] width 56 height 12
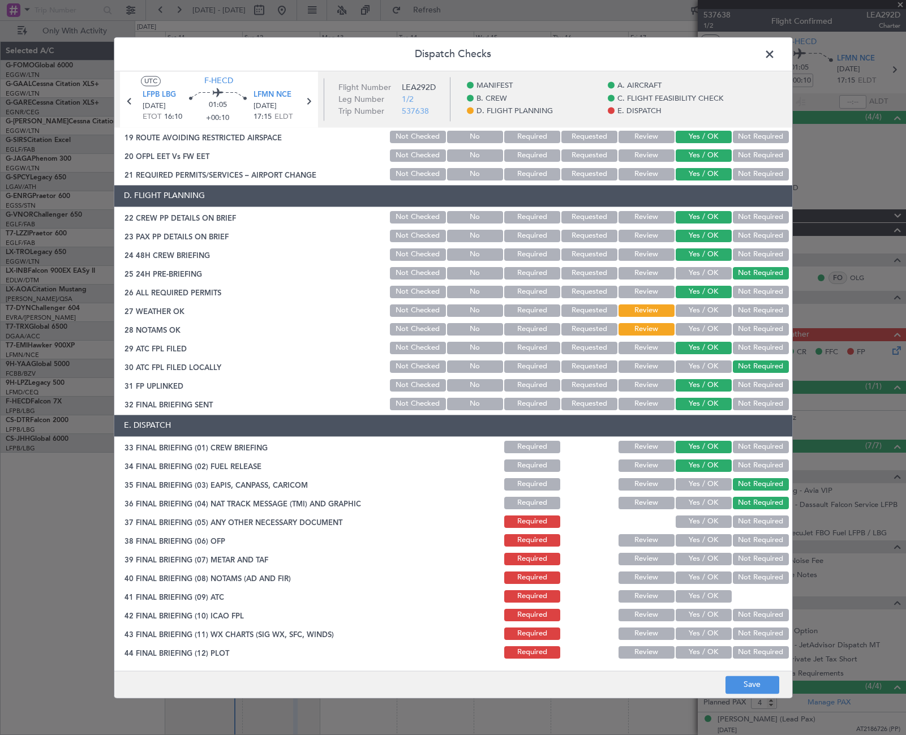
click at [711, 522] on button "Yes / OK" at bounding box center [704, 522] width 56 height 12
click at [710, 542] on button "Yes / OK" at bounding box center [704, 540] width 56 height 12
drag, startPoint x: 715, startPoint y: 557, endPoint x: 719, endPoint y: 579, distance: 22.4
click at [715, 559] on button "Yes / OK" at bounding box center [704, 559] width 56 height 12
click at [719, 583] on button "Yes / OK" at bounding box center [704, 578] width 56 height 12
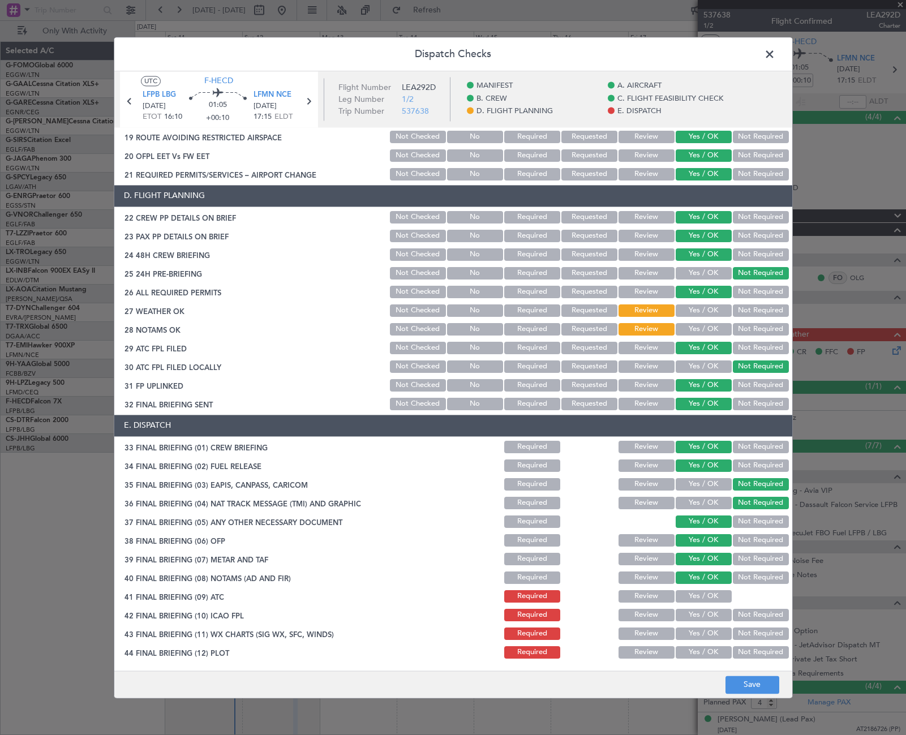
click at [715, 598] on button "Yes / OK" at bounding box center [704, 596] width 56 height 12
click at [708, 620] on button "Yes / OK" at bounding box center [704, 615] width 56 height 12
click at [712, 636] on button "Yes / OK" at bounding box center [704, 634] width 56 height 12
drag, startPoint x: 709, startPoint y: 648, endPoint x: 718, endPoint y: 660, distance: 14.6
click at [709, 651] on button "Yes / OK" at bounding box center [704, 652] width 56 height 12
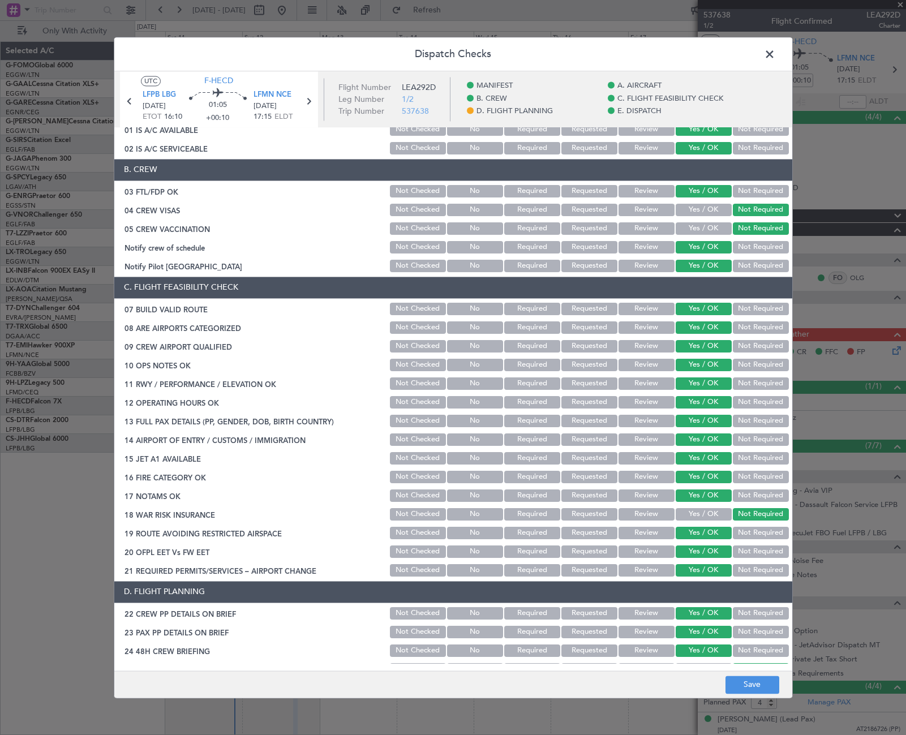
scroll to position [0, 0]
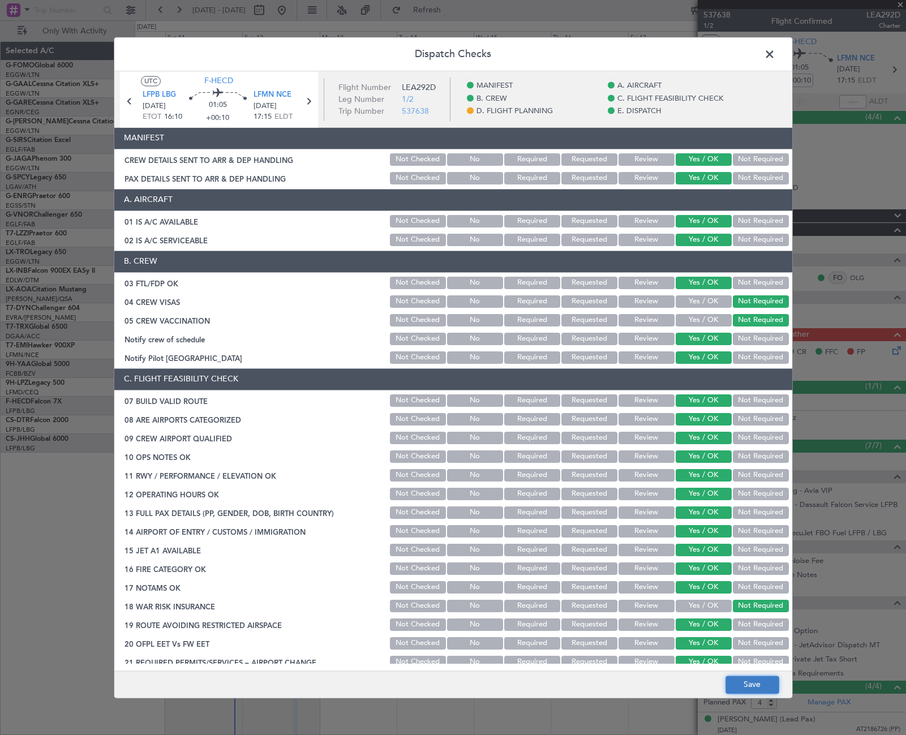
click at [747, 693] on button "Save" at bounding box center [752, 685] width 54 height 18
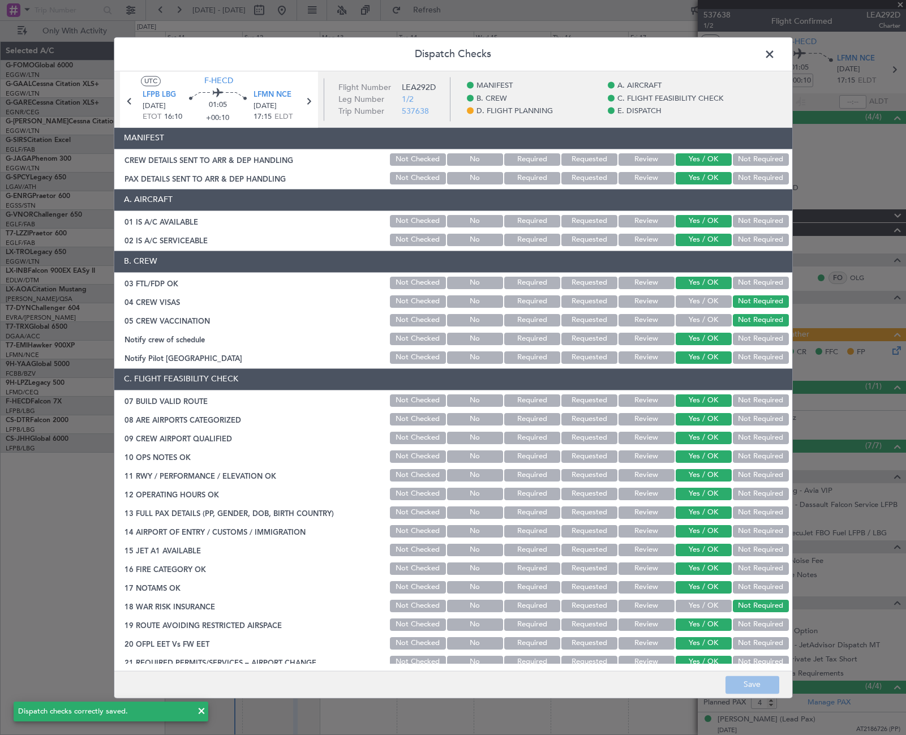
click at [775, 52] on span at bounding box center [775, 57] width 0 height 23
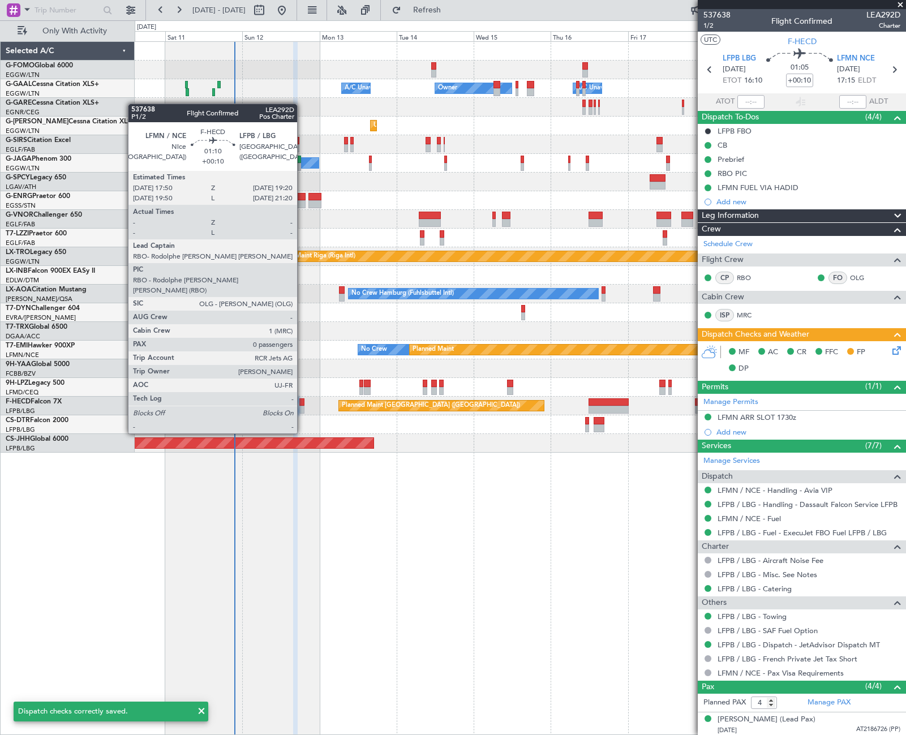
click at [302, 402] on div at bounding box center [301, 402] width 5 height 8
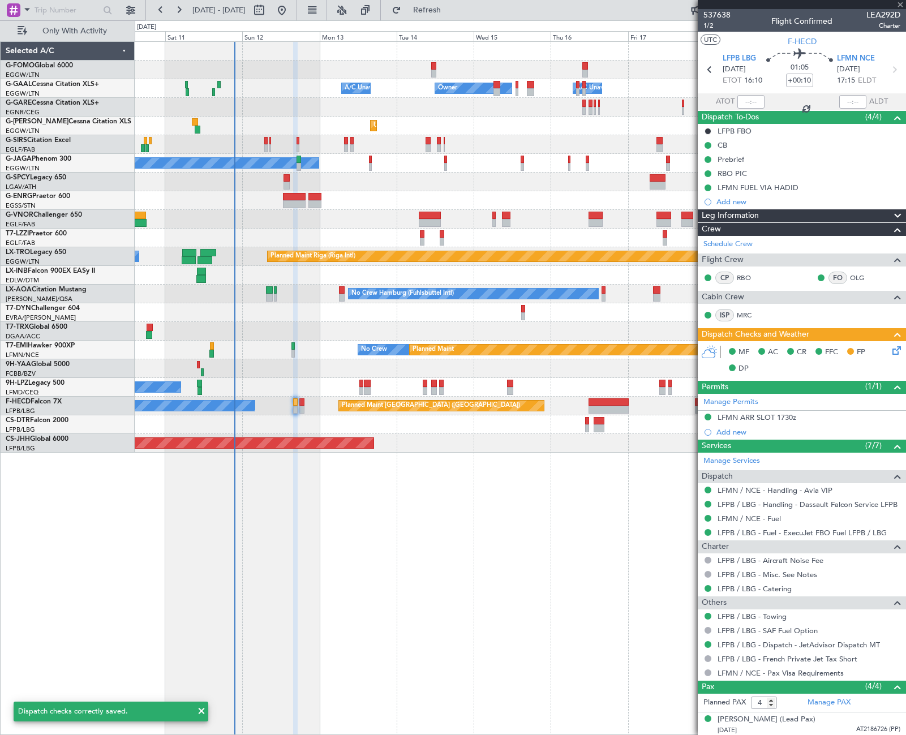
type input "0"
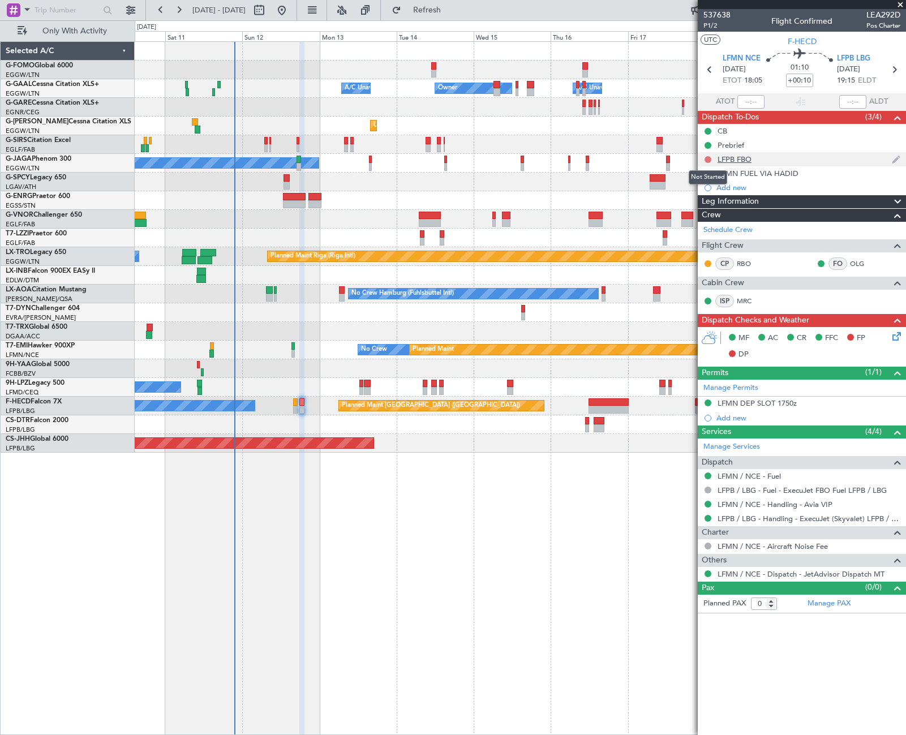
click at [709, 160] on button at bounding box center [708, 159] width 7 height 7
click at [703, 211] on span "Completed" at bounding box center [712, 209] width 37 height 11
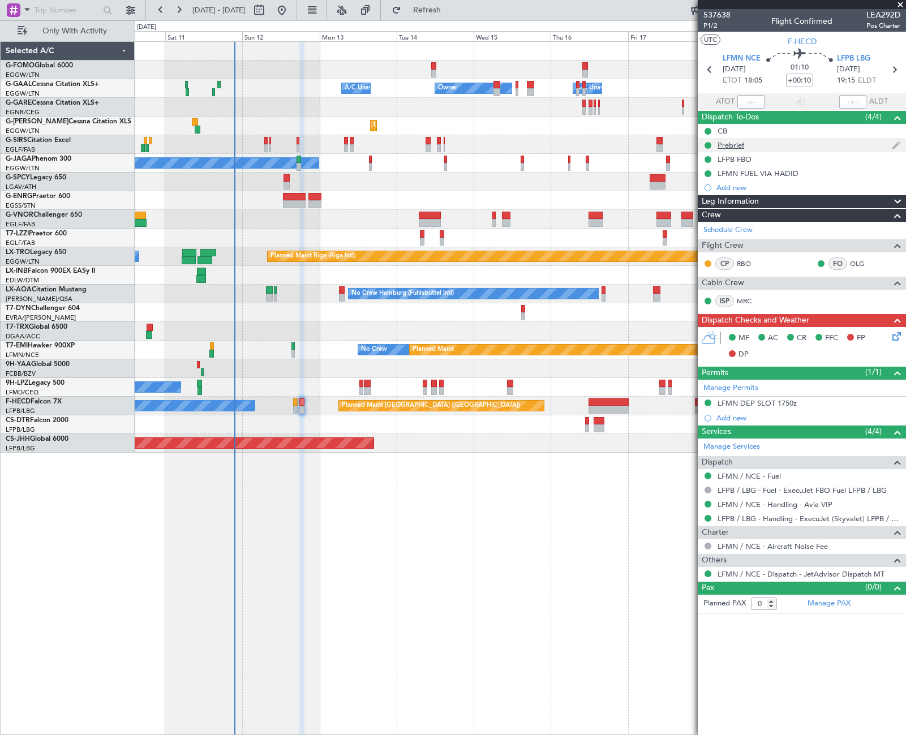
click at [725, 148] on div "Prebrief" at bounding box center [731, 145] width 27 height 10
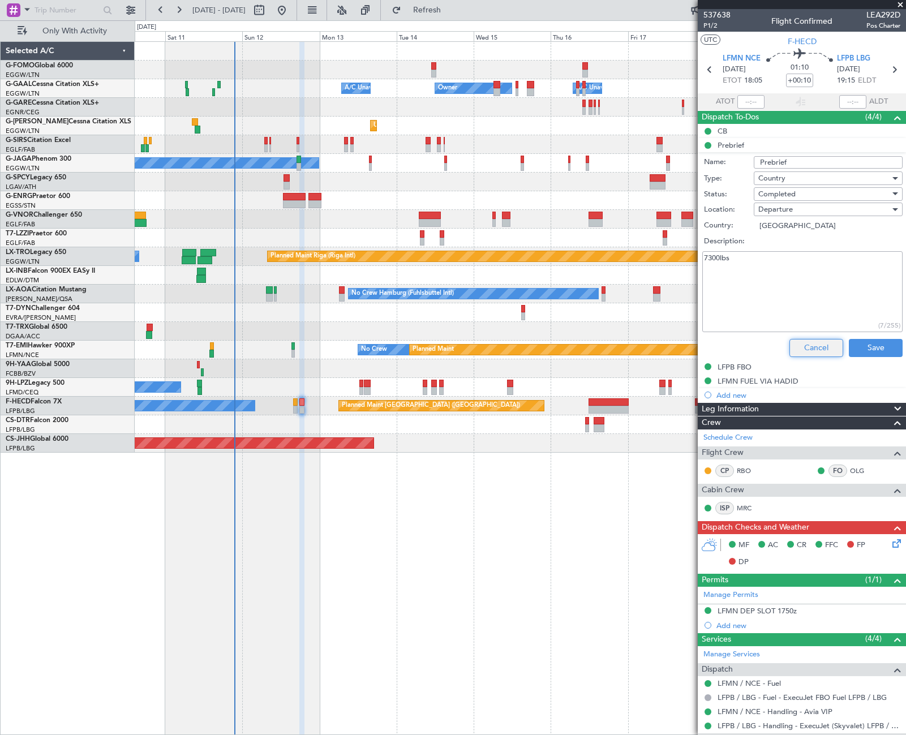
click at [814, 343] on button "Cancel" at bounding box center [816, 348] width 54 height 18
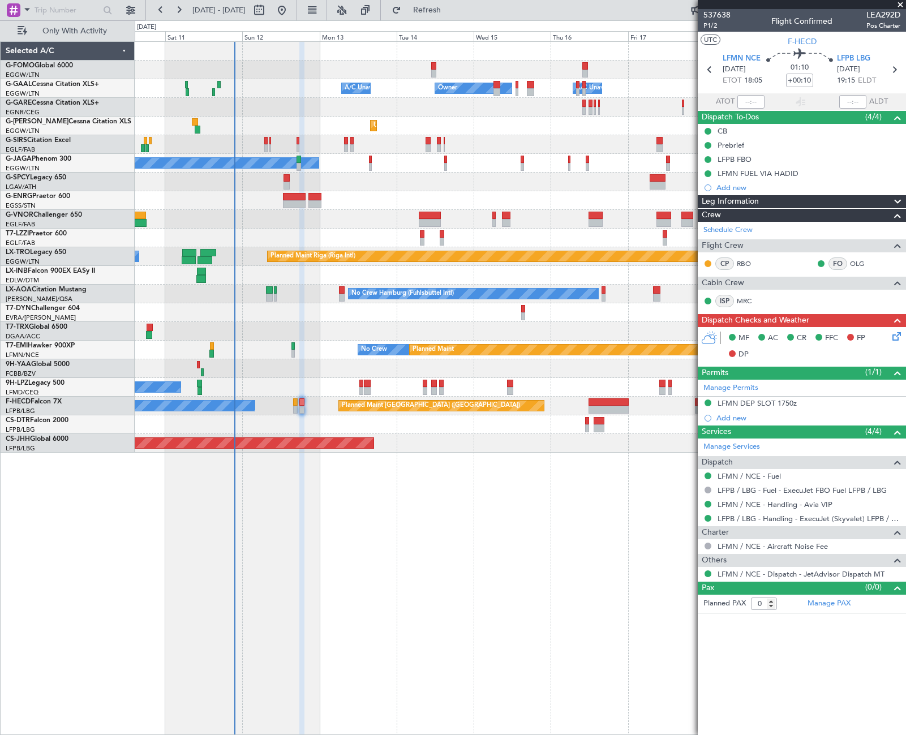
click at [741, 400] on div "LFMN DEP SLOT 1750z" at bounding box center [757, 403] width 79 height 10
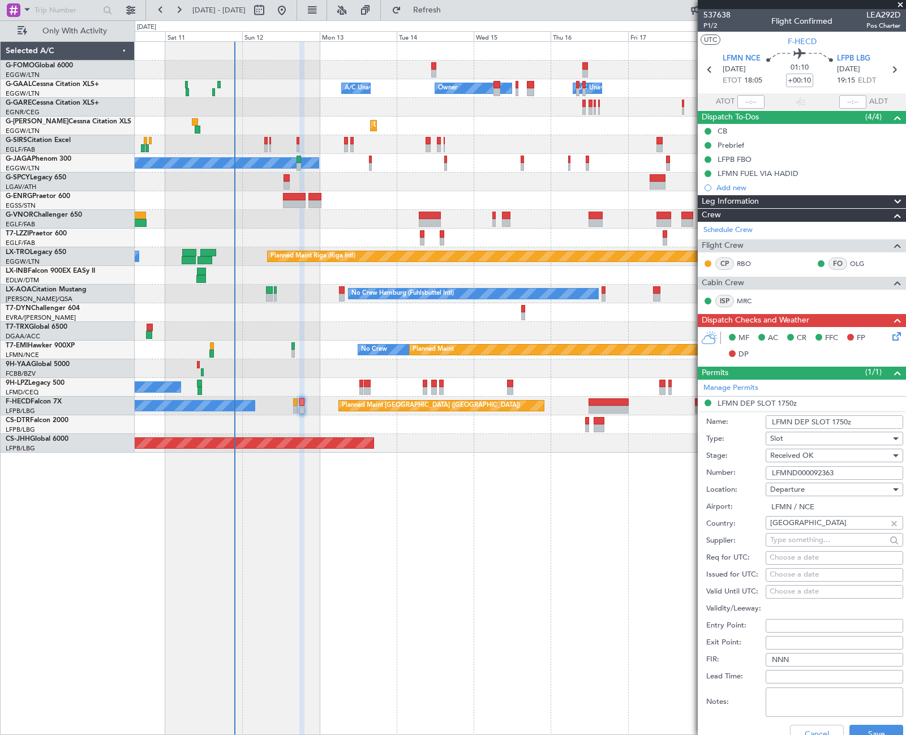
click at [806, 470] on input "LFMND000092363" at bounding box center [835, 473] width 138 height 14
click at [806, 731] on button "Cancel" at bounding box center [817, 734] width 54 height 18
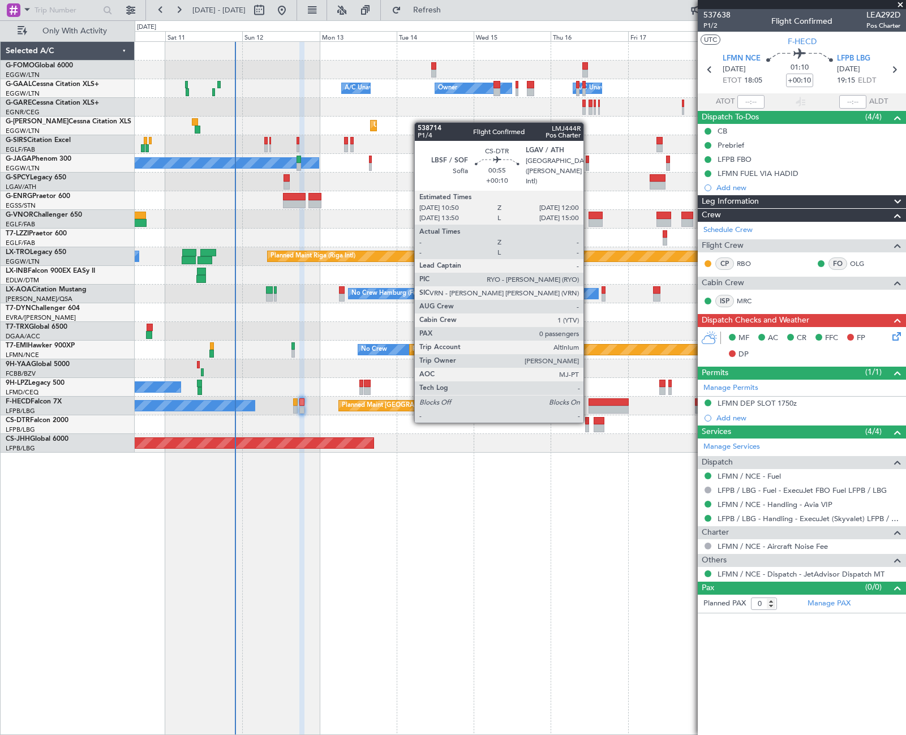
click at [589, 422] on div at bounding box center [587, 421] width 4 height 8
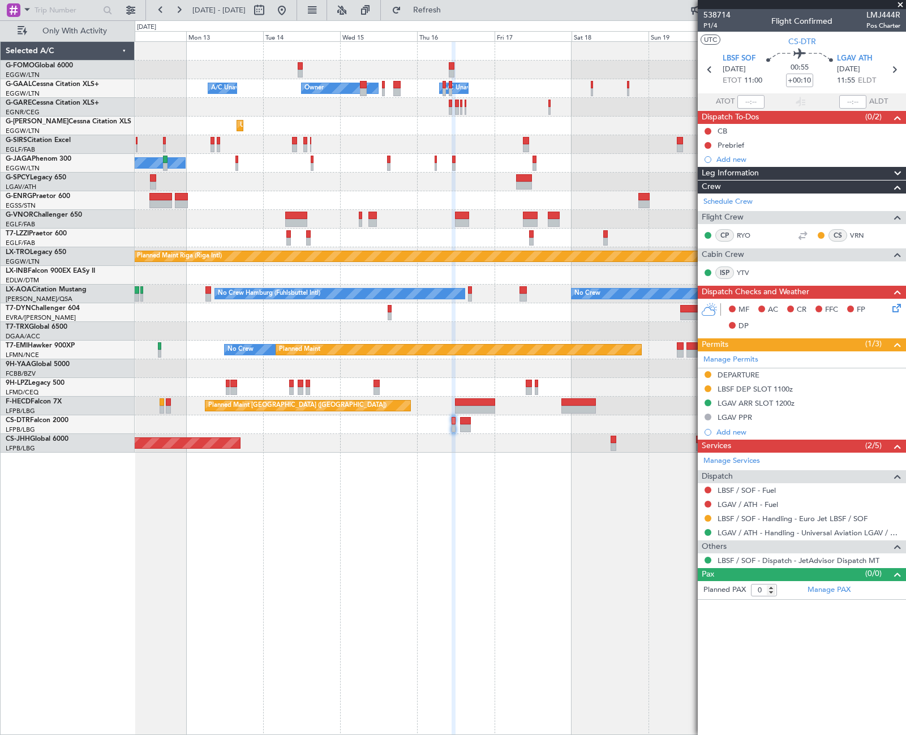
click at [381, 520] on div "A/C Unavailable Owner Owner A/C Unavailable Unplanned Maint London (Luton) Plan…" at bounding box center [520, 388] width 771 height 694
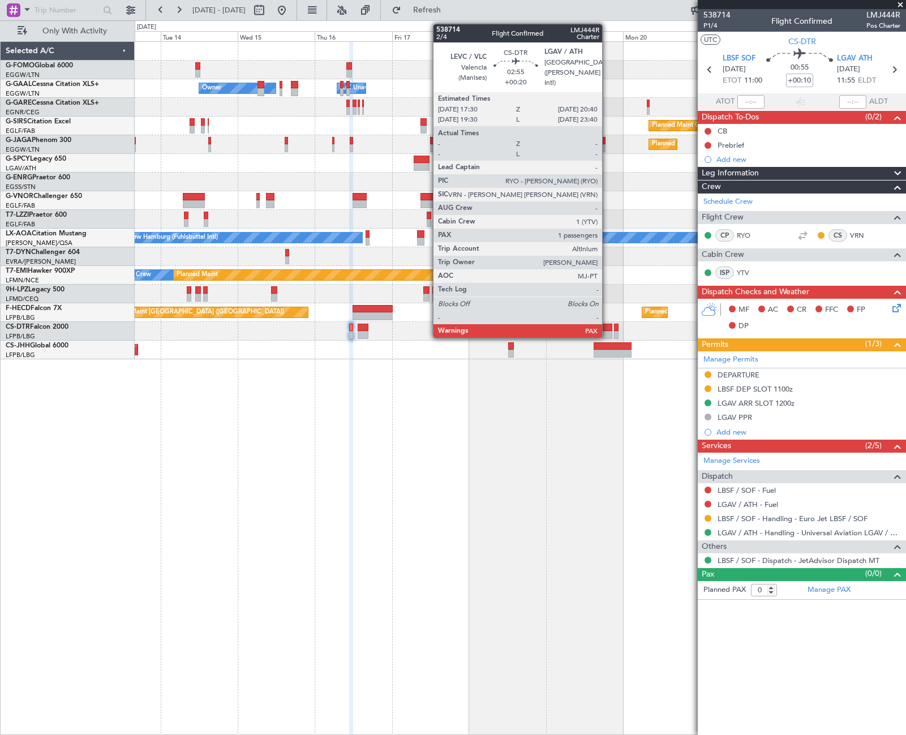
click at [607, 327] on div at bounding box center [607, 328] width 10 height 8
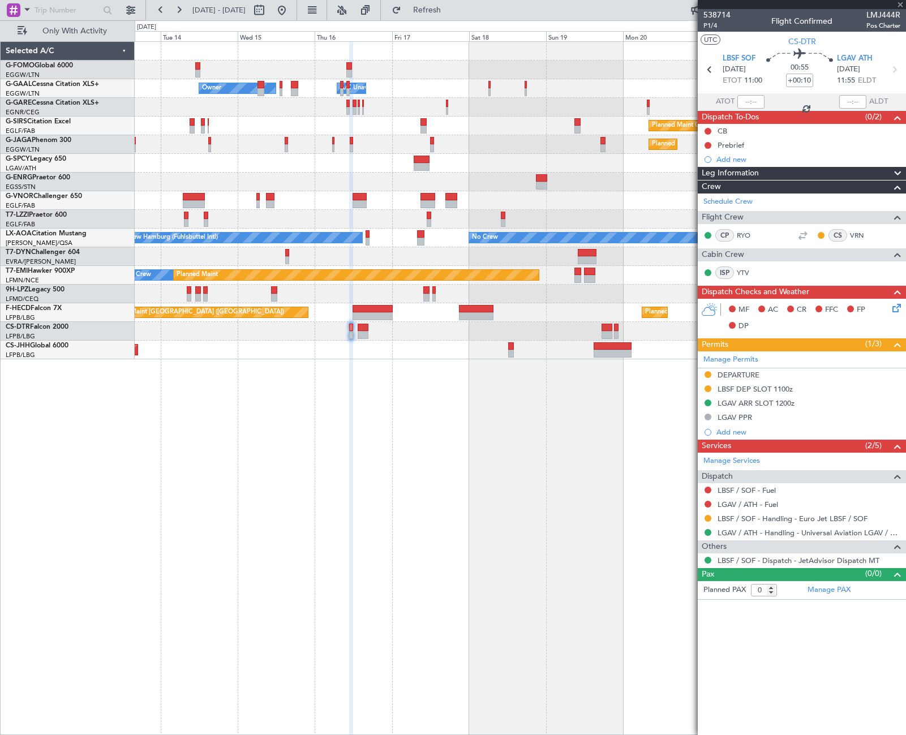
type input "+00:20"
type input "7"
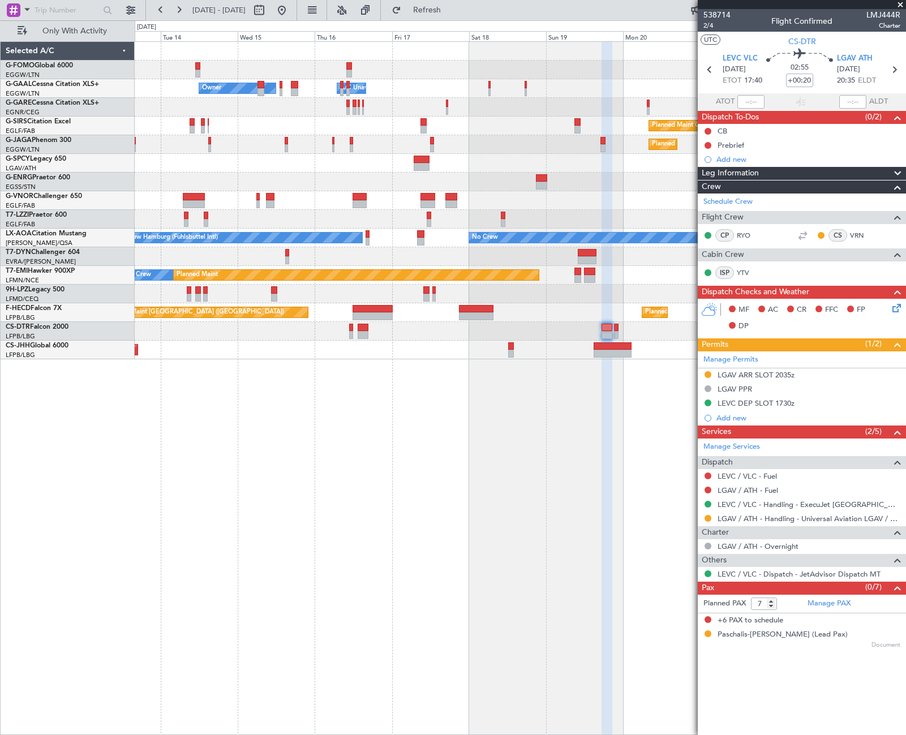
click at [765, 373] on div "LGAV ARR SLOT 2035z" at bounding box center [756, 375] width 77 height 10
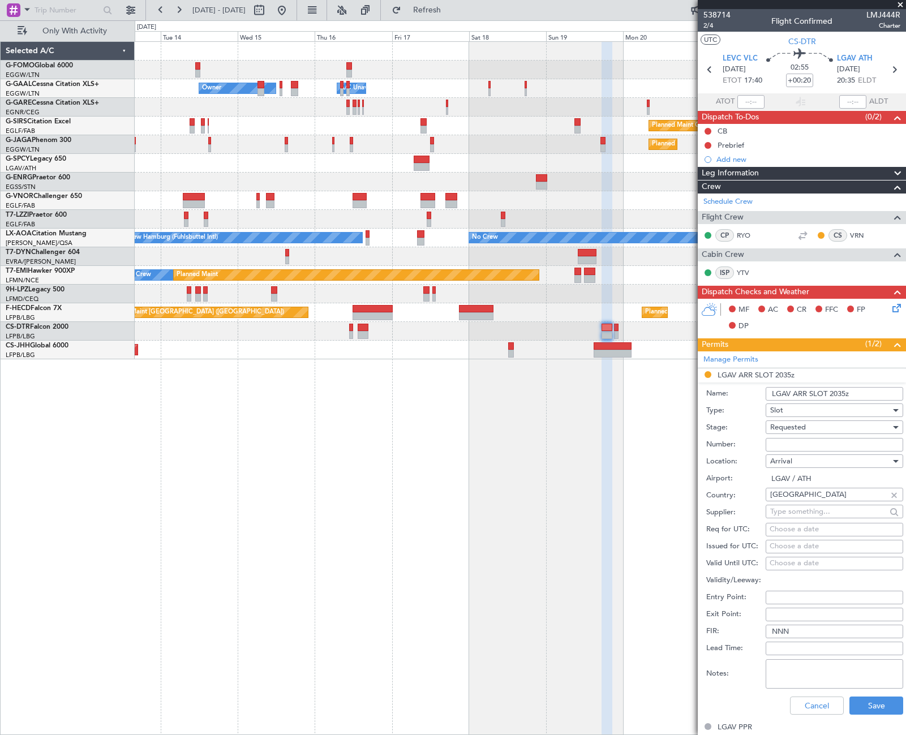
click at [777, 441] on input "Number:" at bounding box center [835, 445] width 138 height 14
paste input "LGAVAUVA044400"
type input "LGAVAUVA044400"
drag, startPoint x: 777, startPoint y: 441, endPoint x: 804, endPoint y: 426, distance: 31.0
click at [804, 426] on span "Requested" at bounding box center [788, 427] width 36 height 10
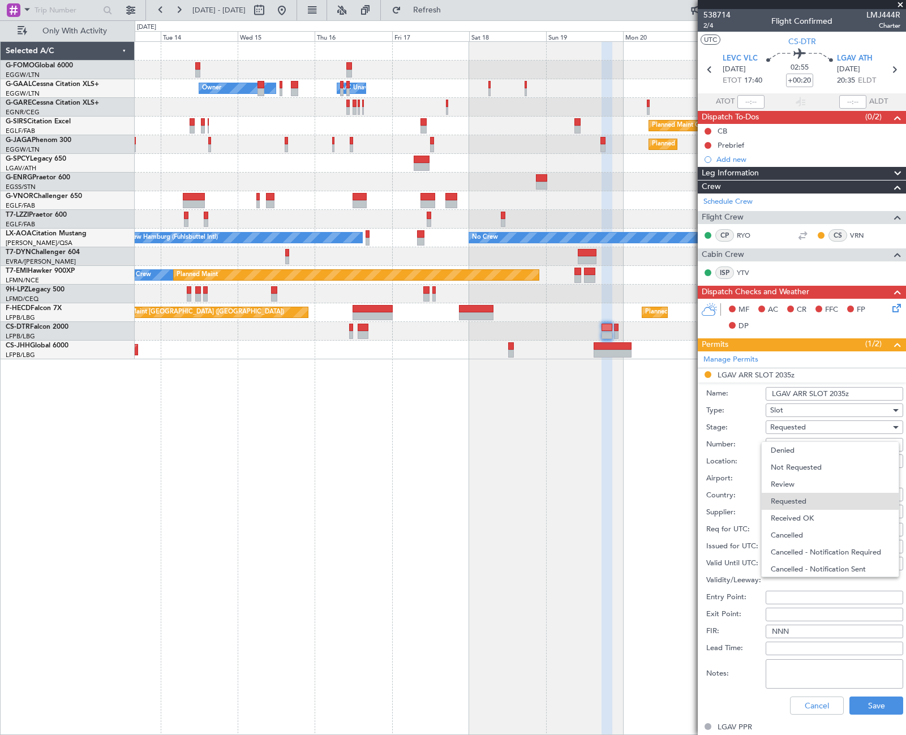
scroll to position [5, 0]
click at [803, 511] on span "Received OK" at bounding box center [830, 513] width 119 height 17
click at [842, 391] on input "LGAV ARR SLOT 2035z" at bounding box center [835, 394] width 138 height 14
type input "LGAV ARR SLOT 2040z"
click at [858, 701] on button "Save" at bounding box center [876, 706] width 54 height 18
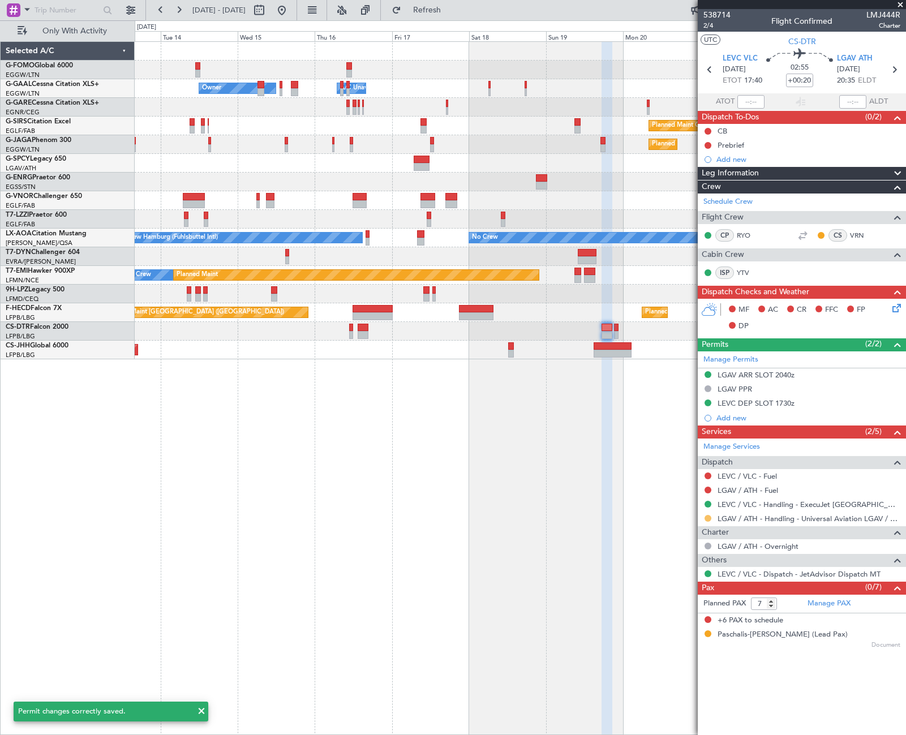
click at [708, 516] on button at bounding box center [708, 518] width 7 height 7
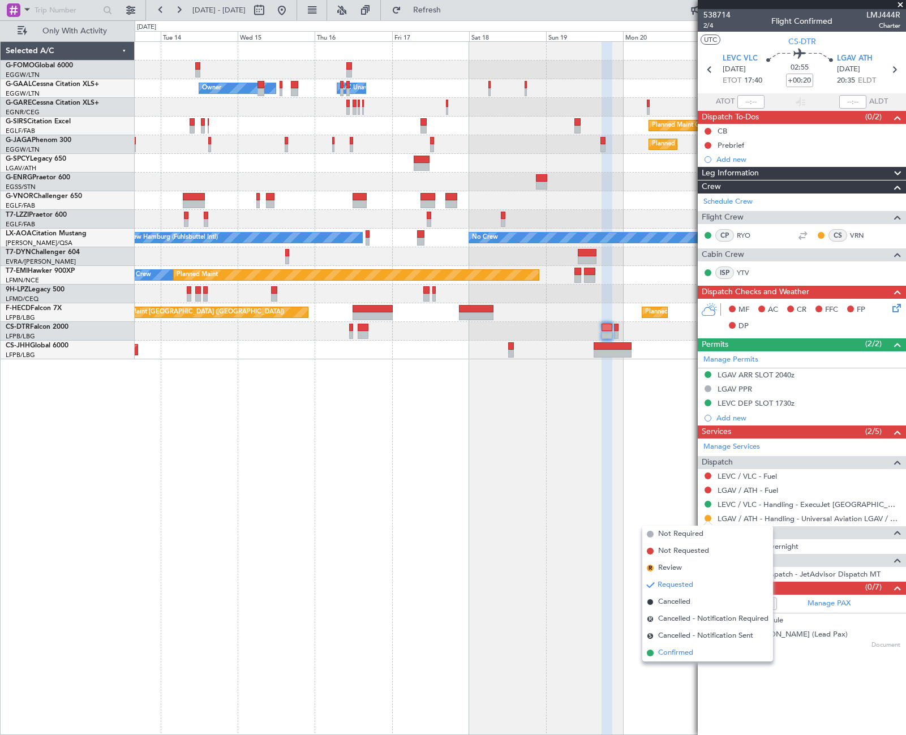
click at [668, 651] on span "Confirmed" at bounding box center [675, 652] width 35 height 11
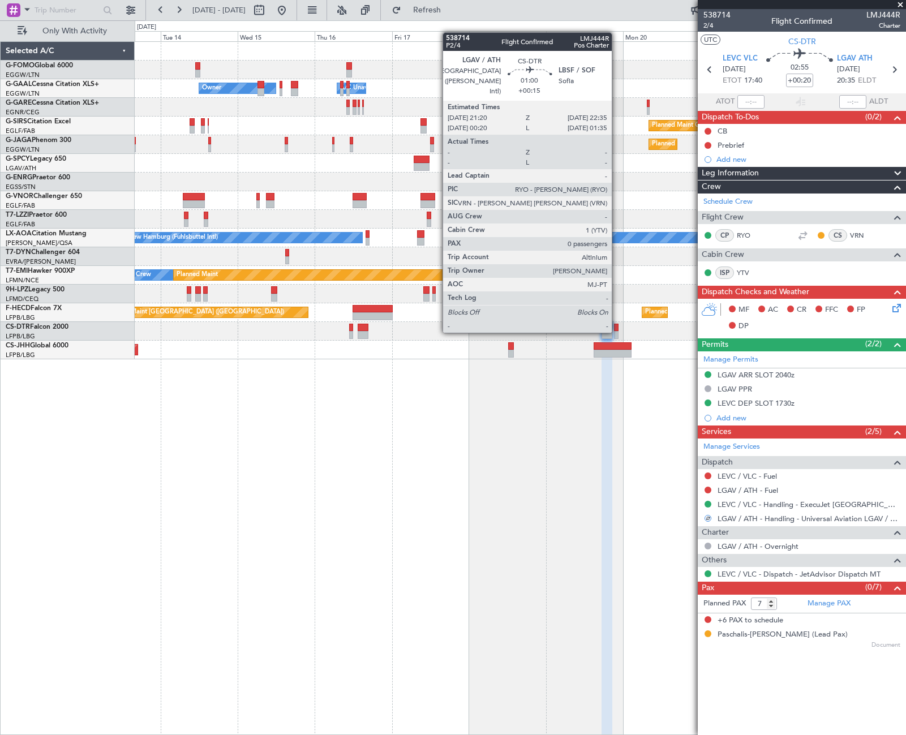
click at [617, 332] on div at bounding box center [616, 335] width 5 height 8
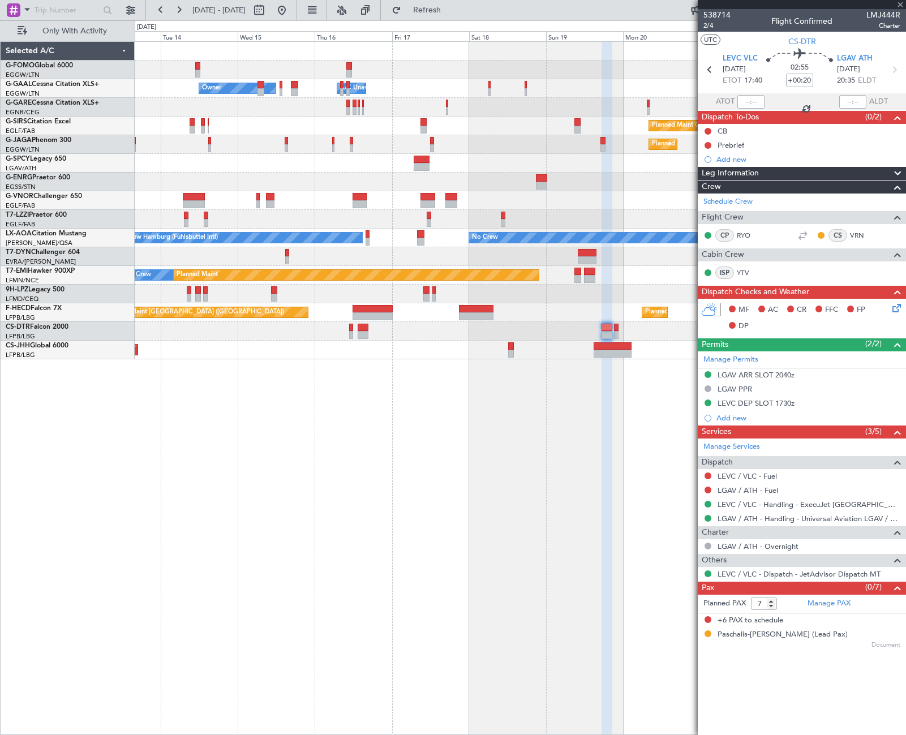
type input "+00:15"
type input "0"
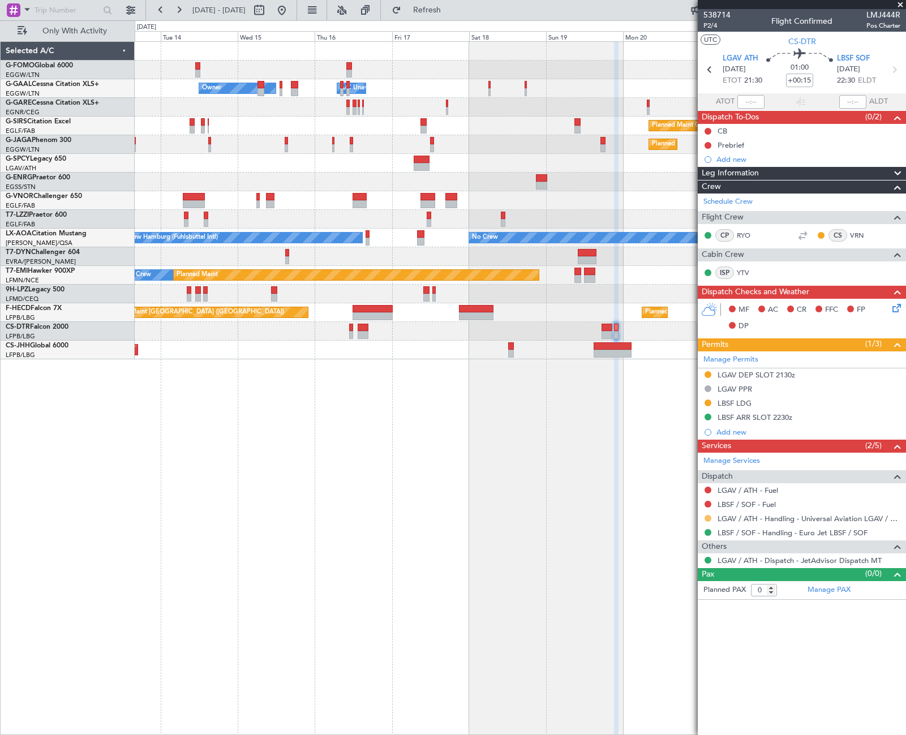
click at [706, 517] on button at bounding box center [708, 518] width 7 height 7
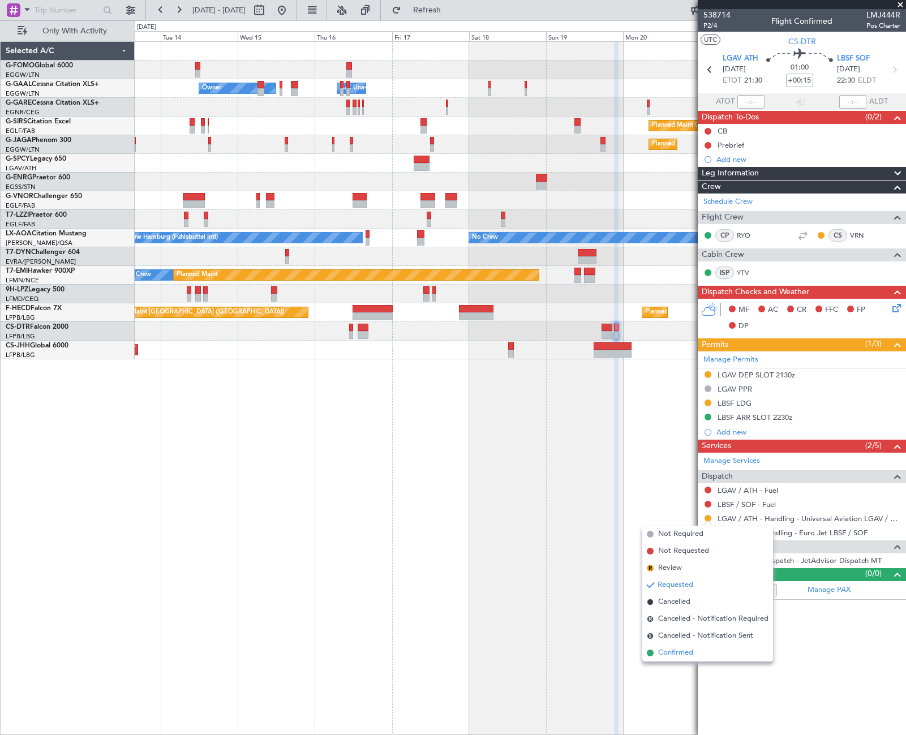
click at [674, 655] on span "Confirmed" at bounding box center [675, 652] width 35 height 11
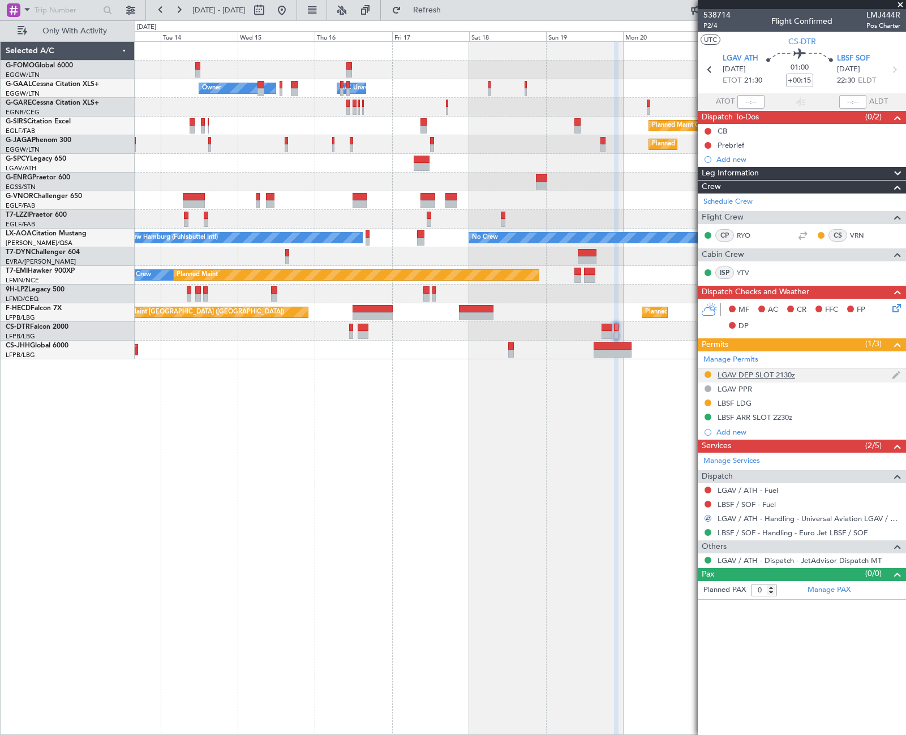
click at [774, 378] on div "LGAV DEP SLOT 2130z" at bounding box center [757, 375] width 78 height 10
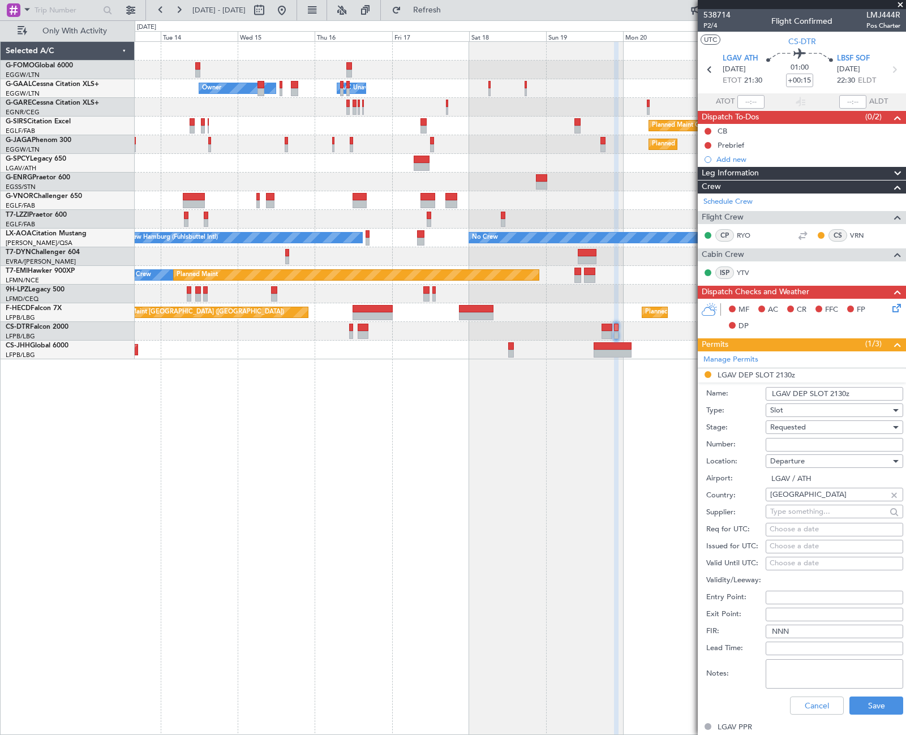
click at [787, 444] on input "Number:" at bounding box center [835, 445] width 138 height 14
paste input "LGAVDUVA044400"
type input "LGAVDUVA044400"
click at [801, 427] on span "Requested" at bounding box center [788, 427] width 36 height 10
click at [814, 514] on span "Received OK" at bounding box center [830, 513] width 119 height 17
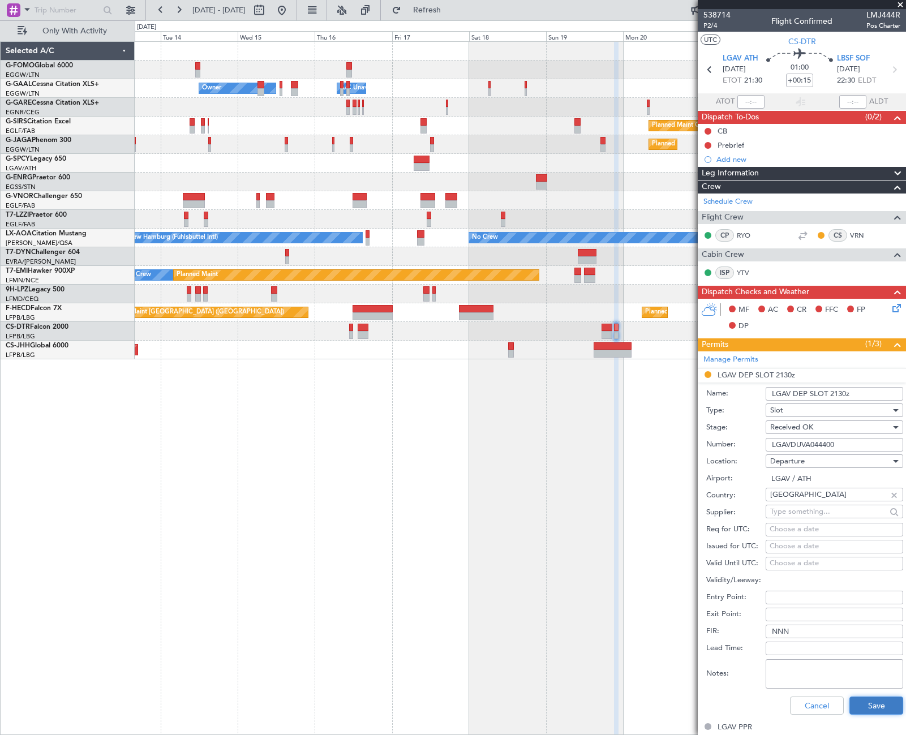
click at [871, 703] on button "Save" at bounding box center [876, 706] width 54 height 18
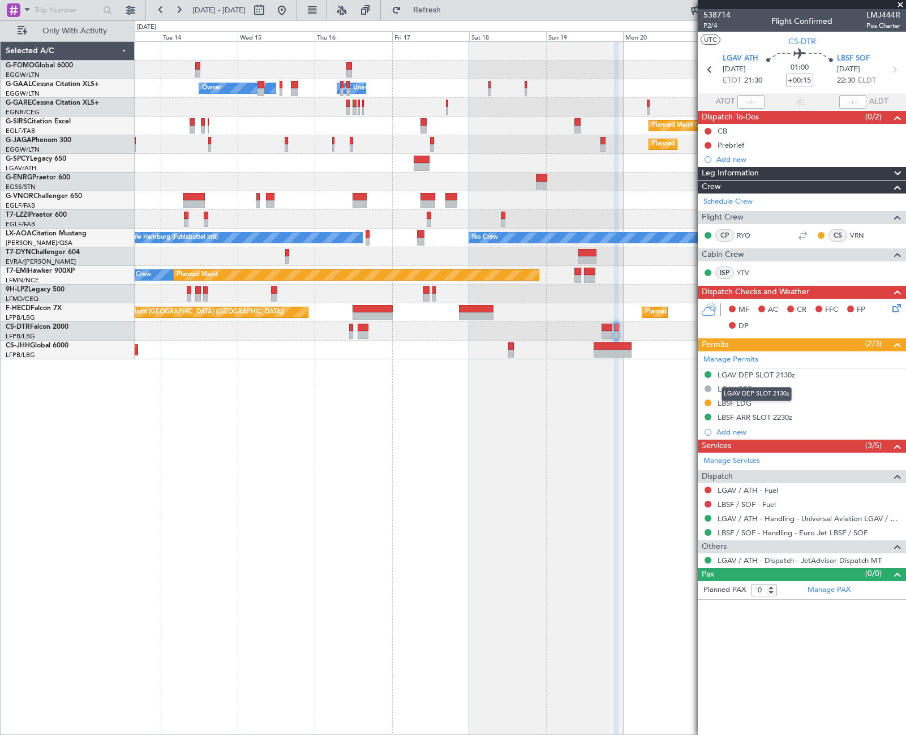
click at [785, 376] on div "LGAV DEP SLOT 2130z" at bounding box center [757, 375] width 78 height 10
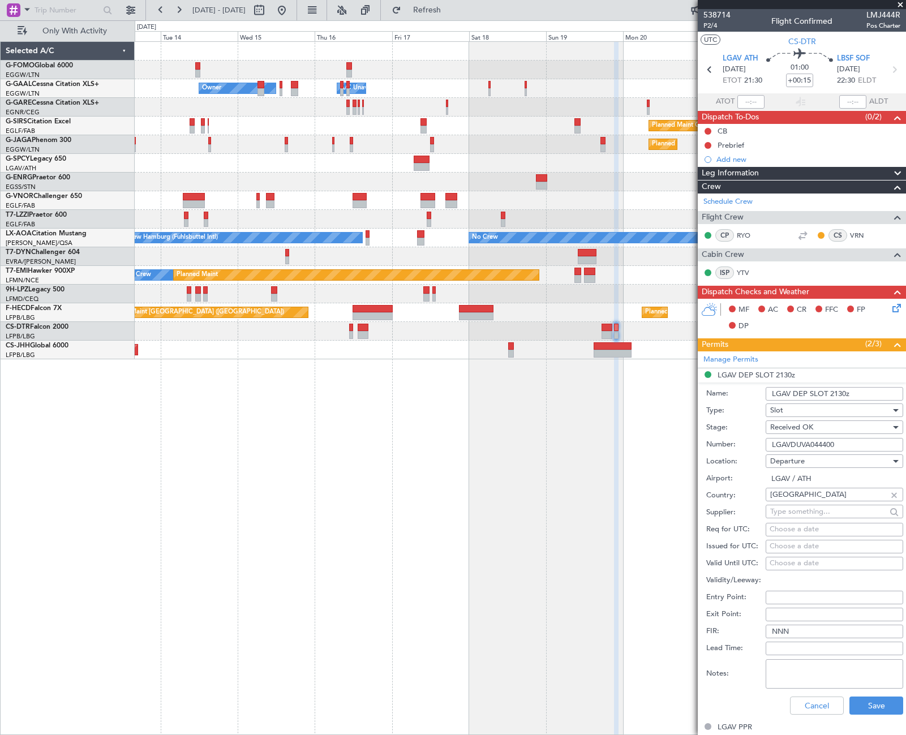
click at [843, 394] on input "LGAV DEP SLOT 2130z" at bounding box center [835, 394] width 138 height 14
type input "LGAV DEP SLOT 2120z"
click at [871, 705] on button "Save" at bounding box center [876, 706] width 54 height 18
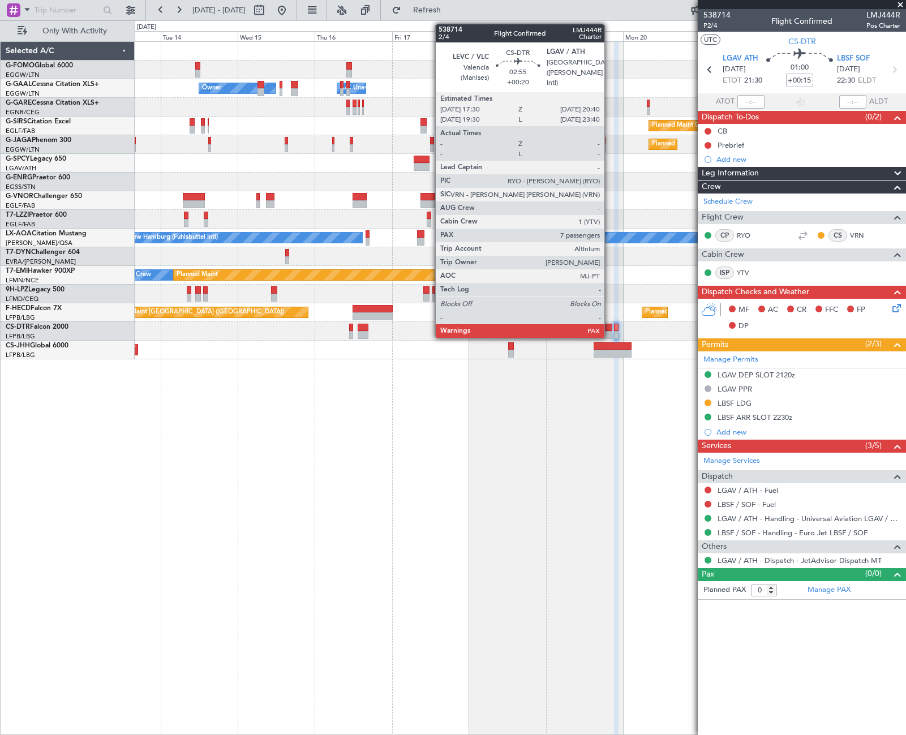
click at [609, 327] on div at bounding box center [607, 328] width 10 height 8
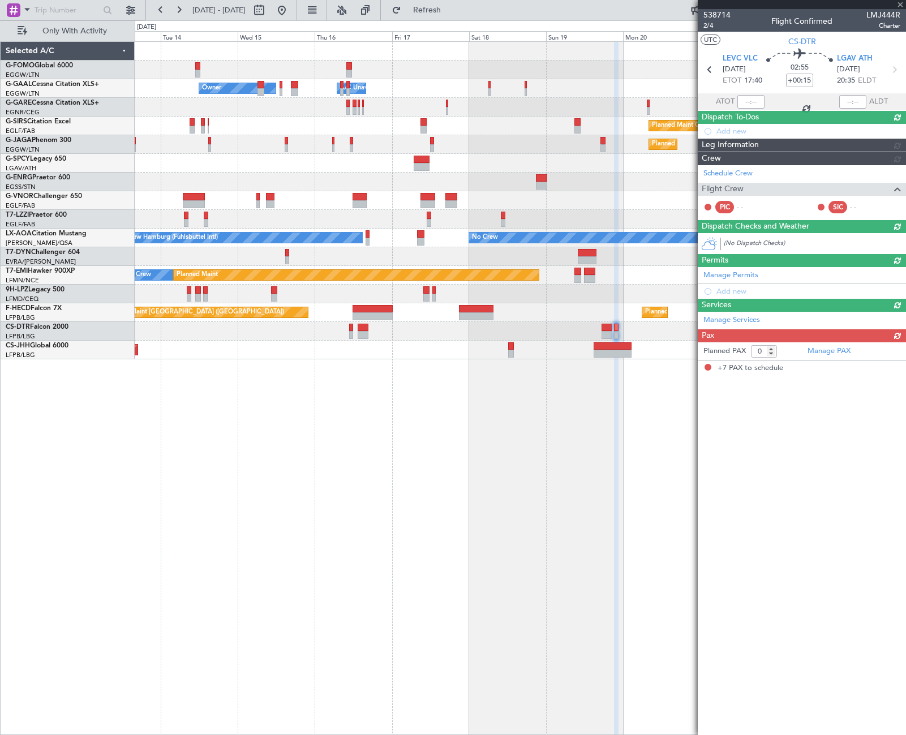
type input "+00:20"
type input "7"
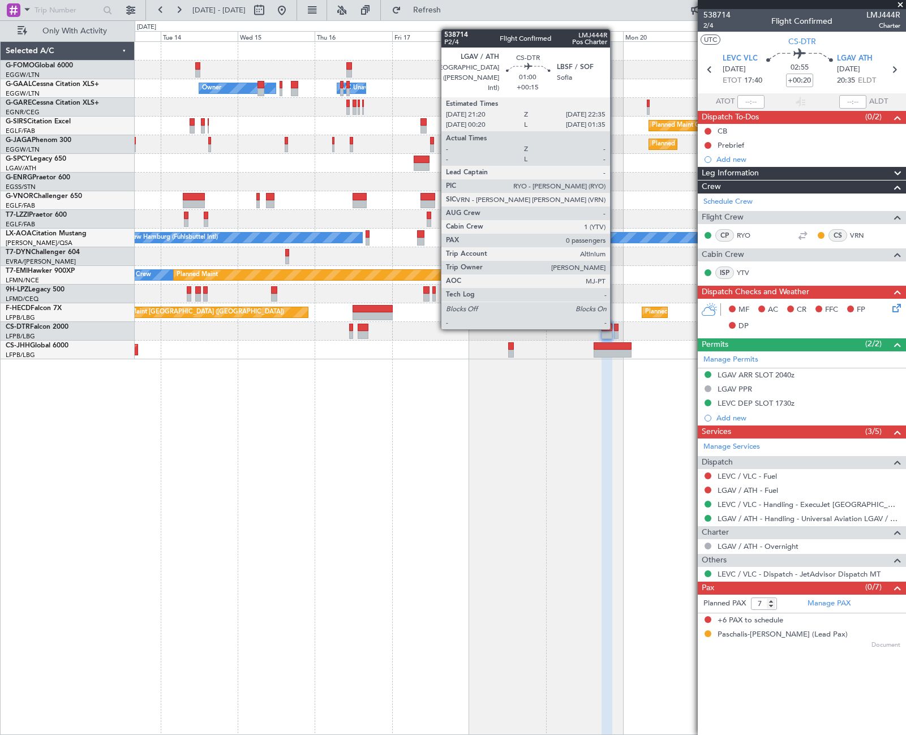
click at [615, 328] on div at bounding box center [616, 328] width 5 height 8
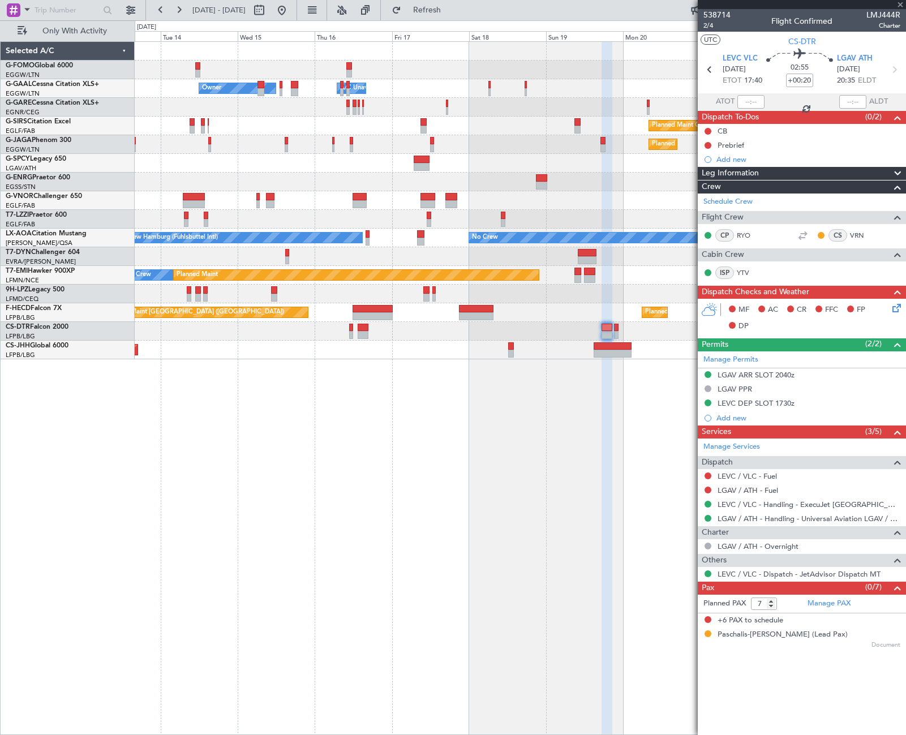
type input "+00:15"
type input "0"
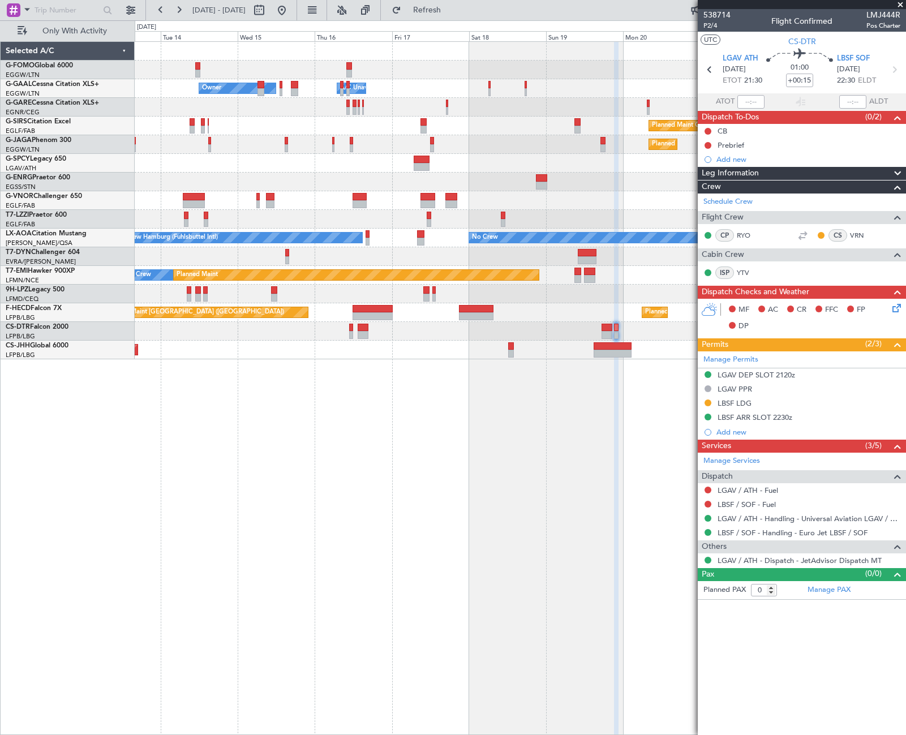
click at [874, 487] on fb-app "13 Oct 2025 - 23 Oct 2025 Refresh Quick Links Only With Activity Owner Owner A/…" at bounding box center [453, 371] width 906 height 727
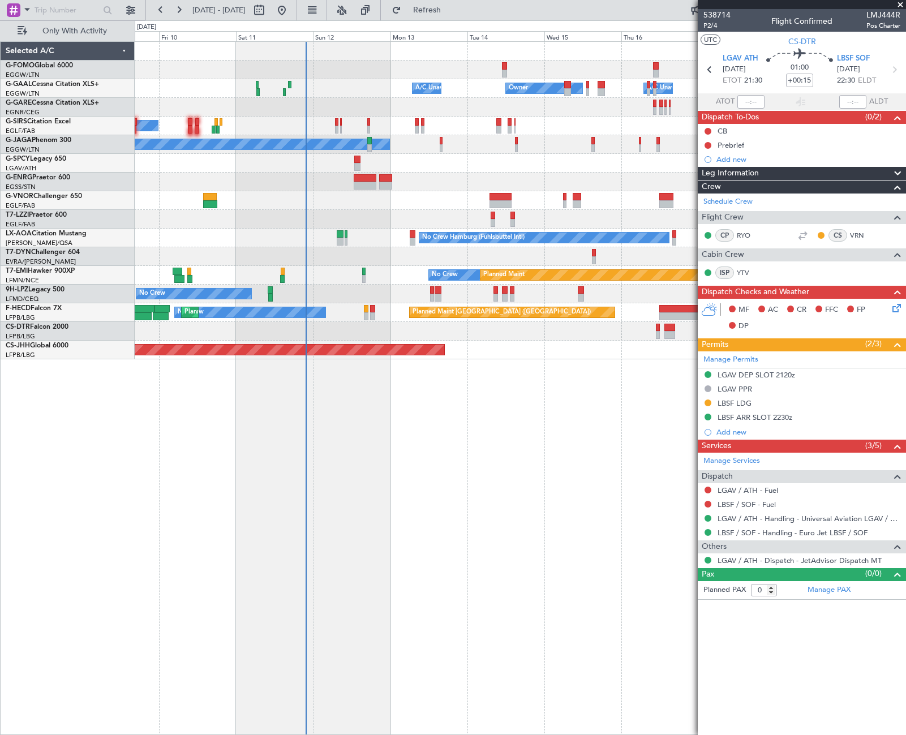
click at [252, 598] on div "Owner Owner A/C Unavailable A/C Unavailable A/C Unavailable Planned Maint Oxfor…" at bounding box center [520, 388] width 771 height 694
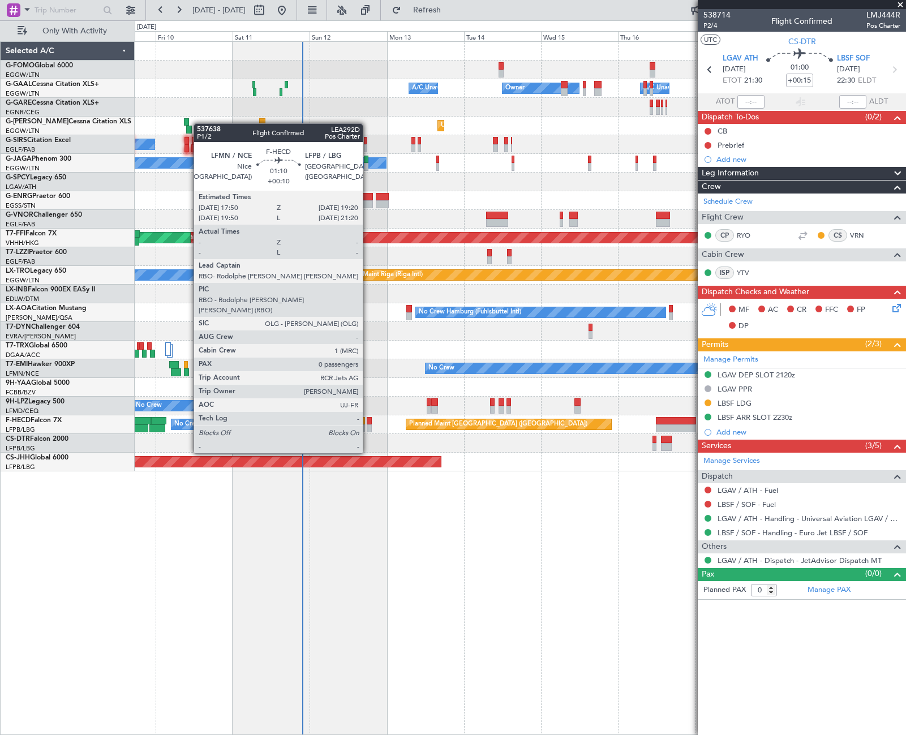
click at [368, 422] on div at bounding box center [369, 421] width 5 height 8
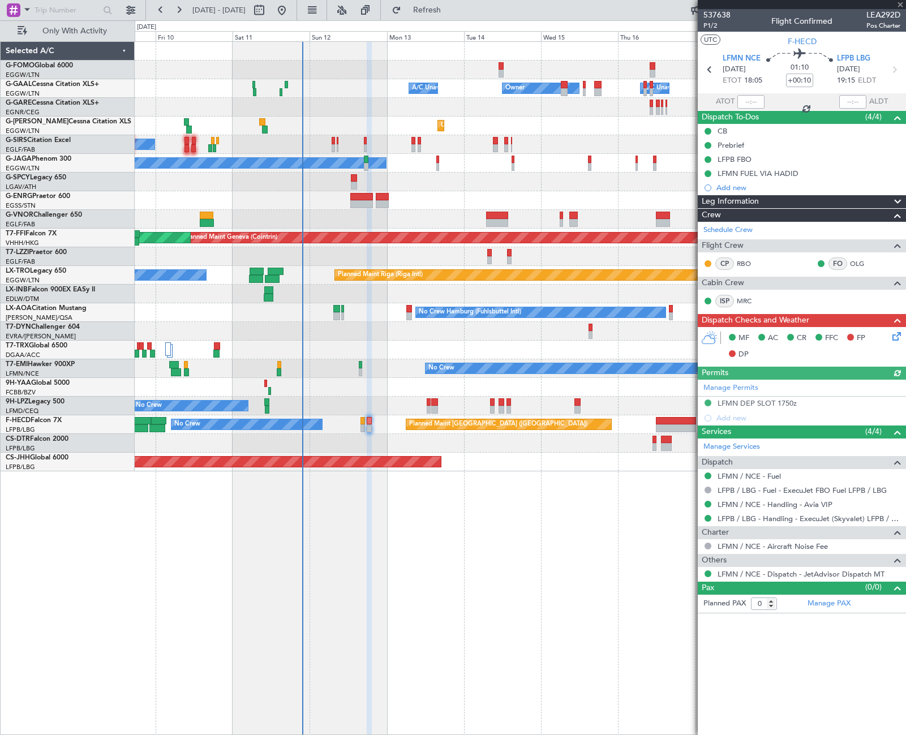
click at [801, 199] on div "Leg Information" at bounding box center [802, 201] width 208 height 13
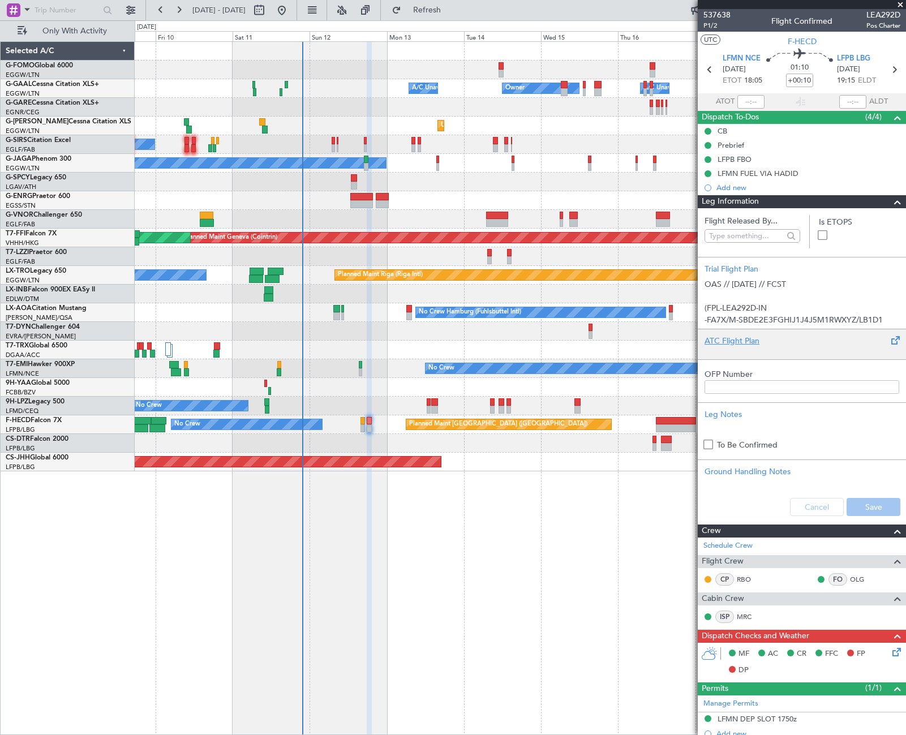
click at [736, 342] on div "ATC Flight Plan" at bounding box center [802, 341] width 195 height 12
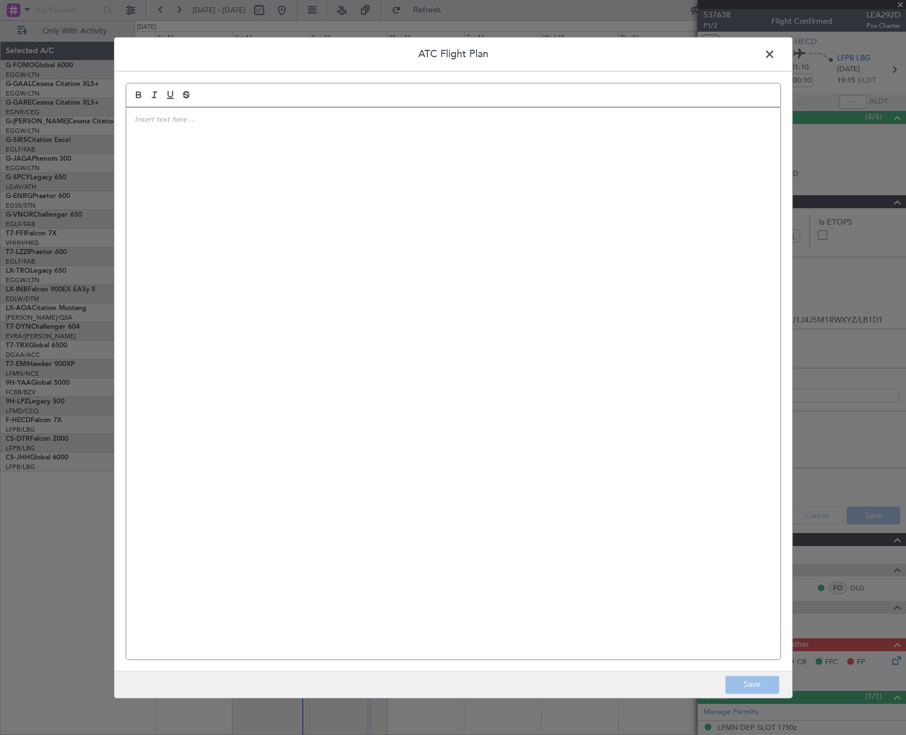
click at [580, 351] on div at bounding box center [453, 384] width 654 height 552
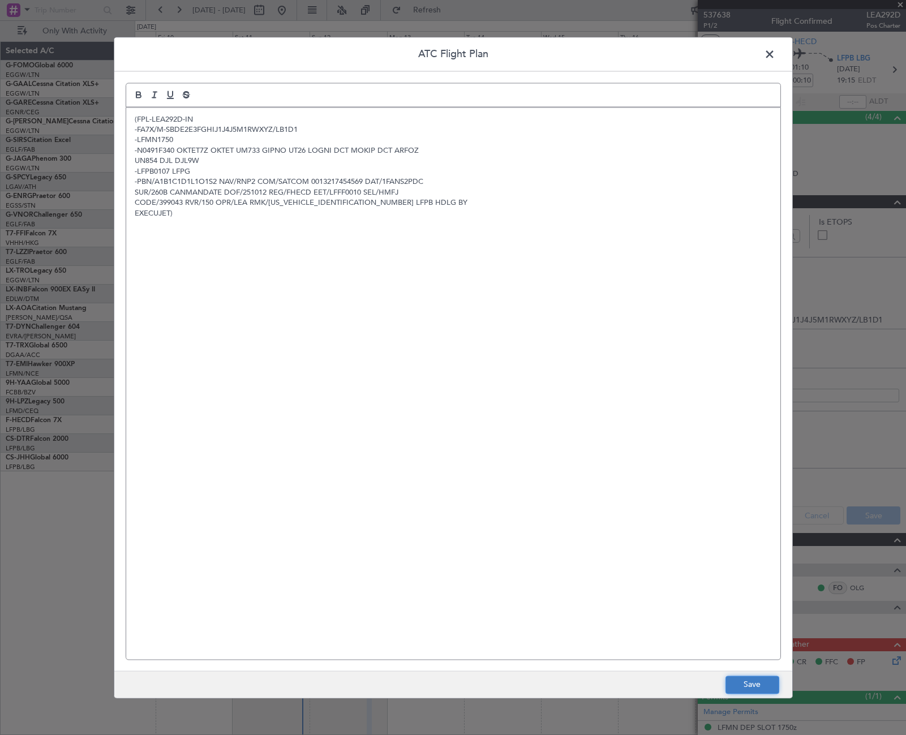
click at [753, 691] on button "Save" at bounding box center [752, 685] width 54 height 18
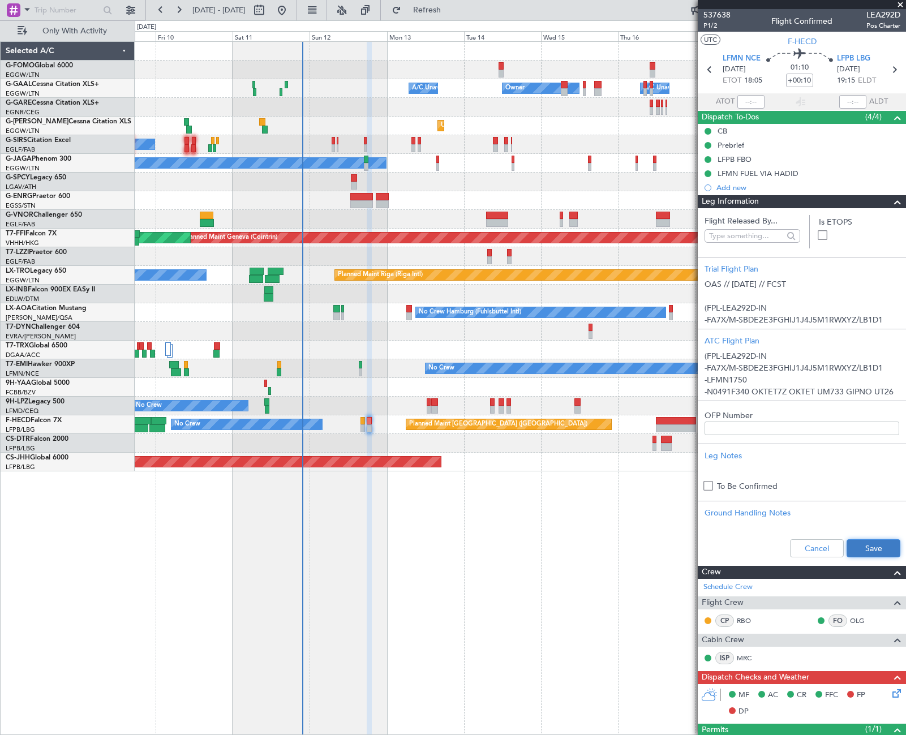
click at [860, 550] on button "Save" at bounding box center [874, 548] width 54 height 18
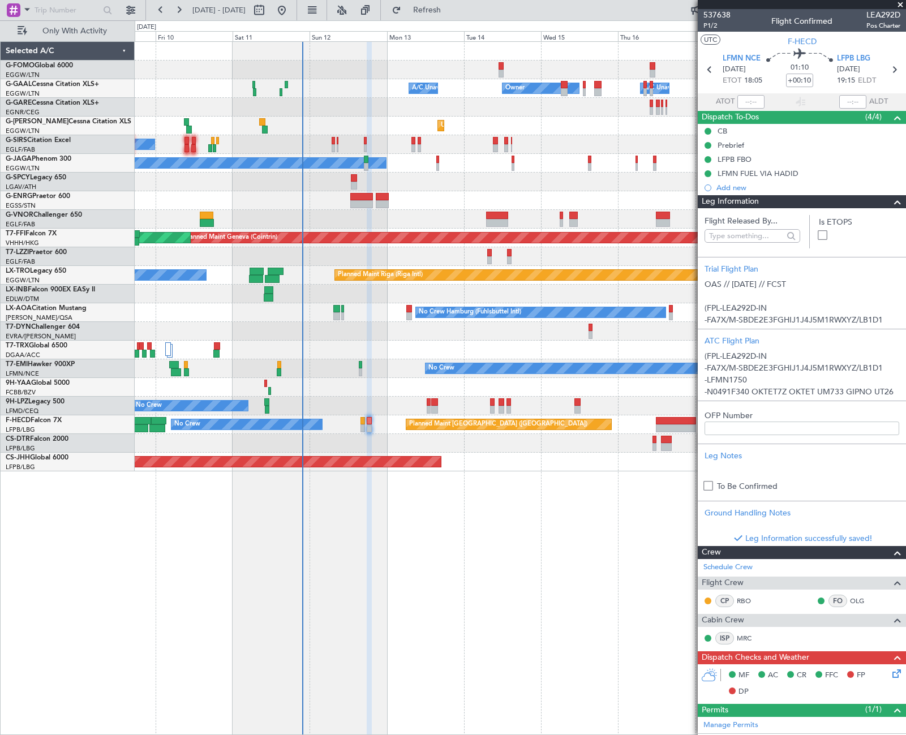
click at [893, 204] on span at bounding box center [898, 202] width 14 height 14
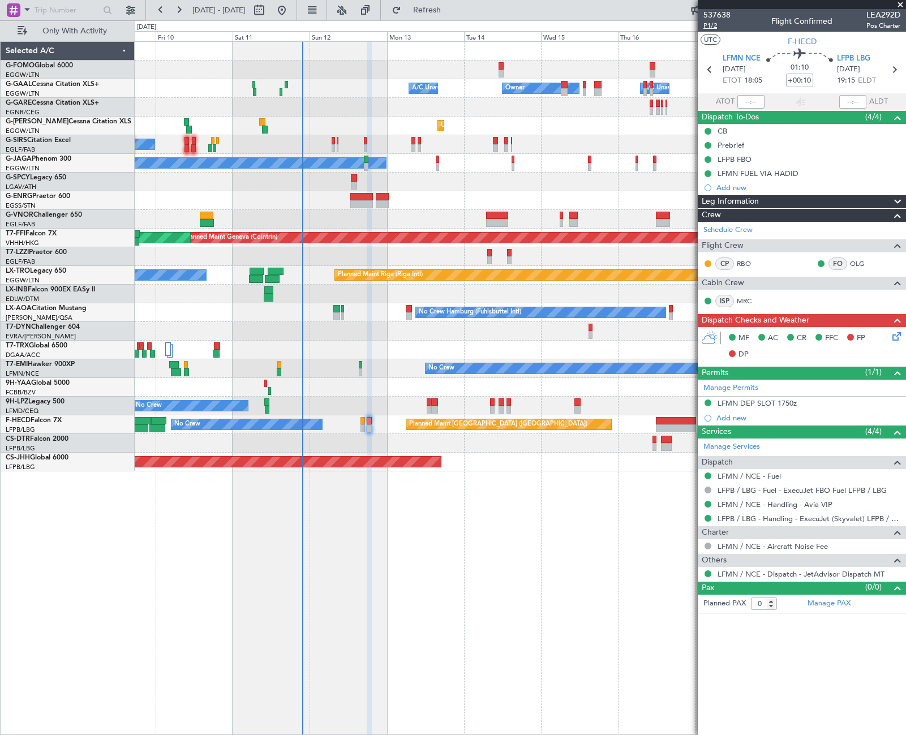
click at [710, 24] on span "P1/2" at bounding box center [716, 26] width 27 height 10
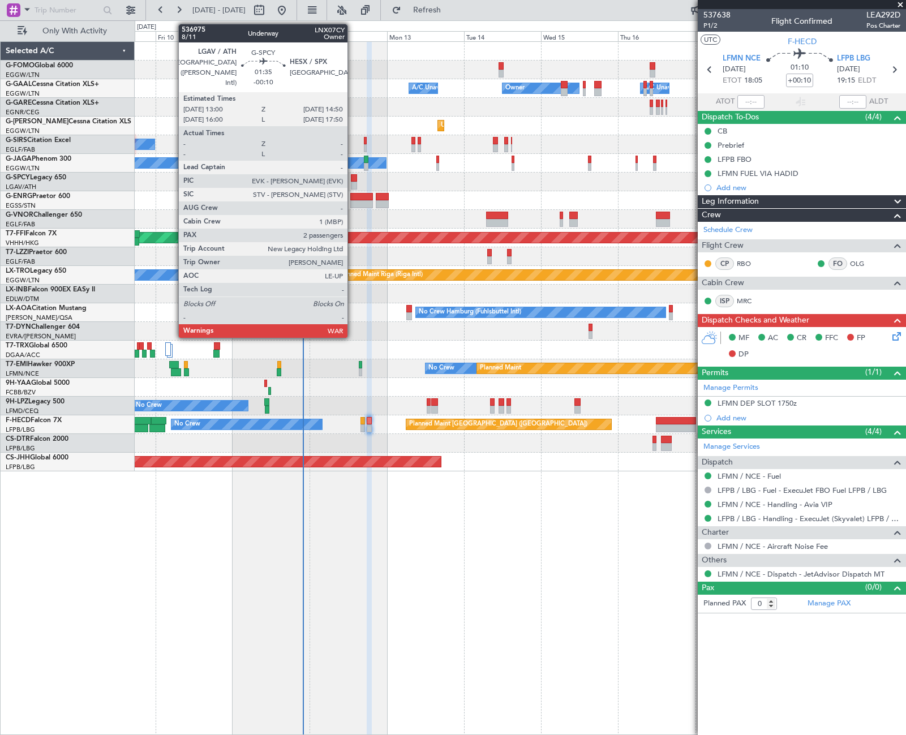
click at [353, 182] on div at bounding box center [354, 186] width 6 height 8
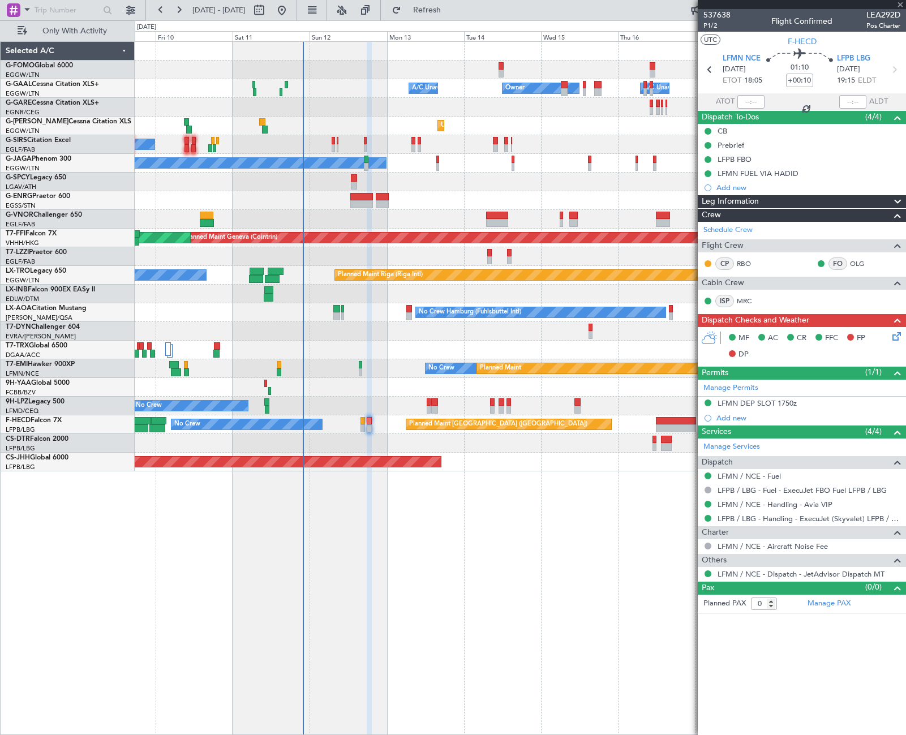
type input "-00:10"
type input "2"
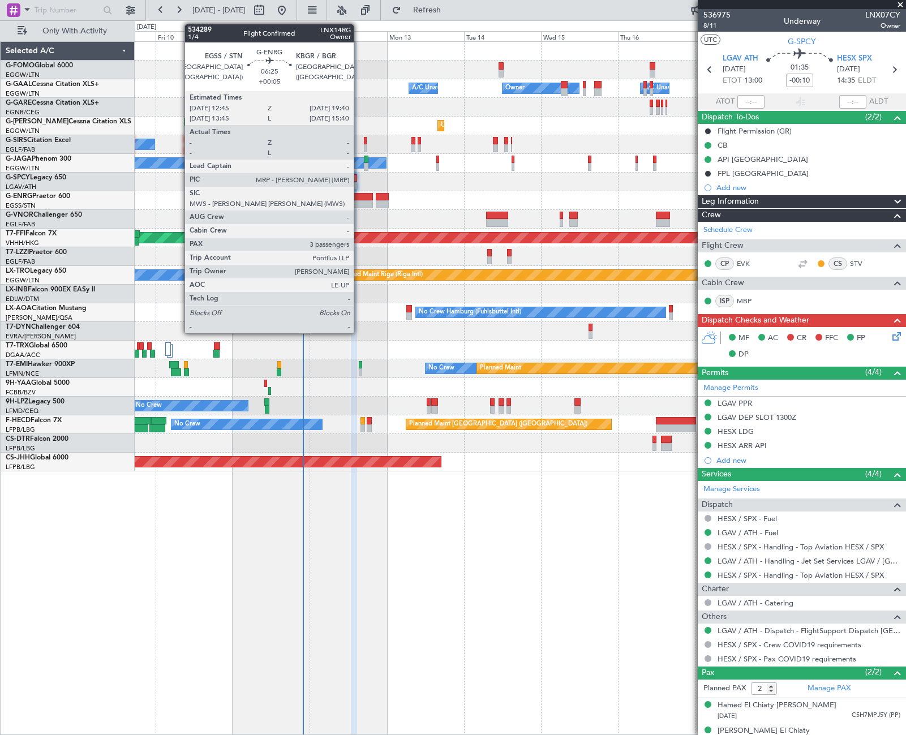
click at [359, 200] on div at bounding box center [361, 204] width 23 height 8
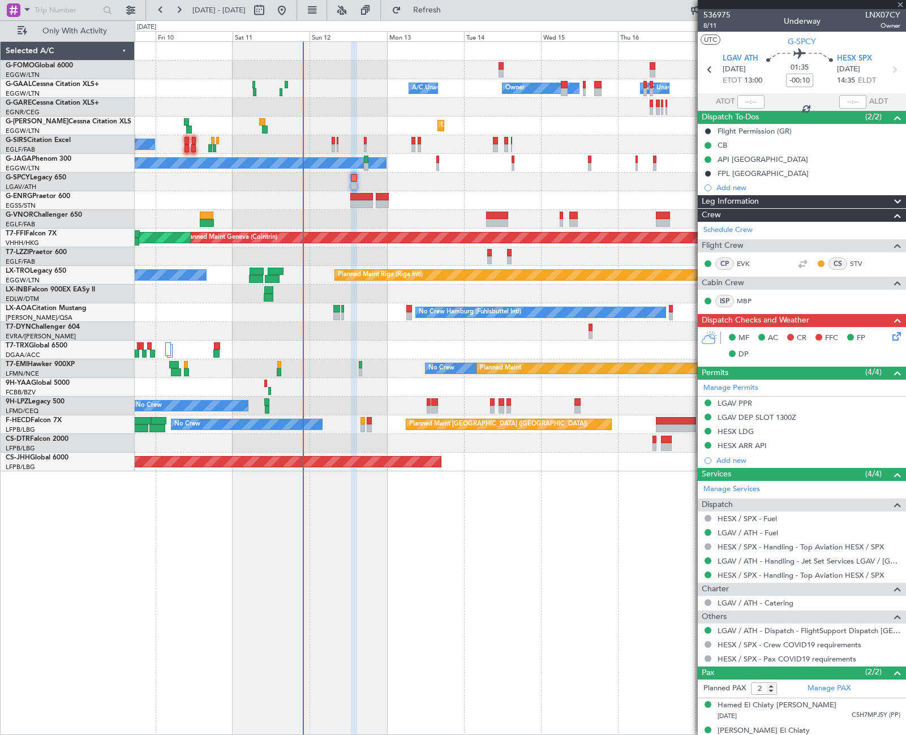
type input "+00:05"
type input "3"
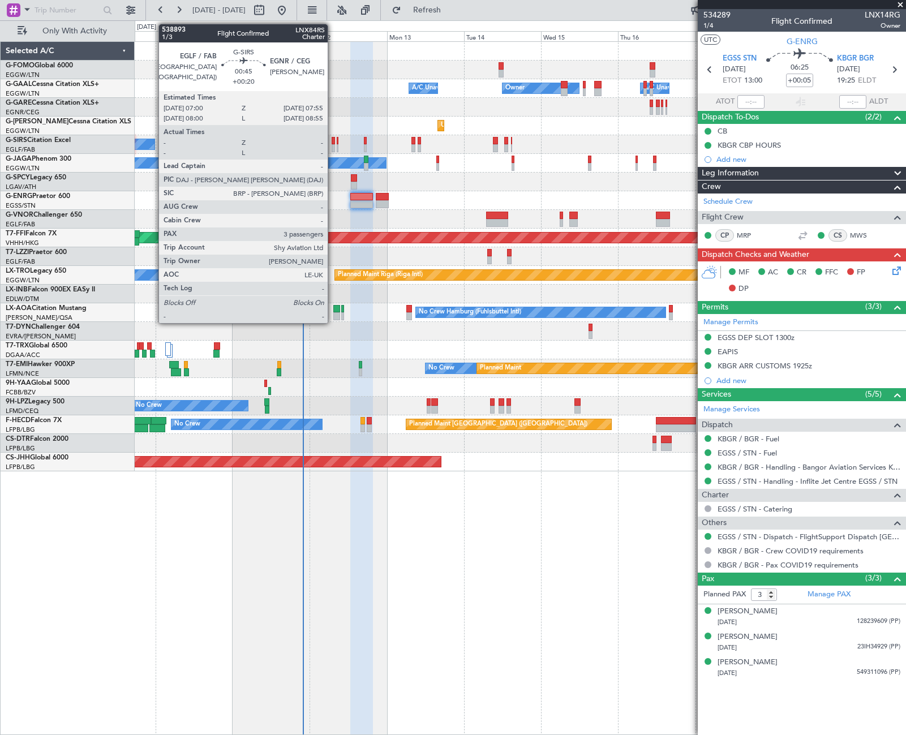
click at [333, 147] on div at bounding box center [333, 148] width 3 height 8
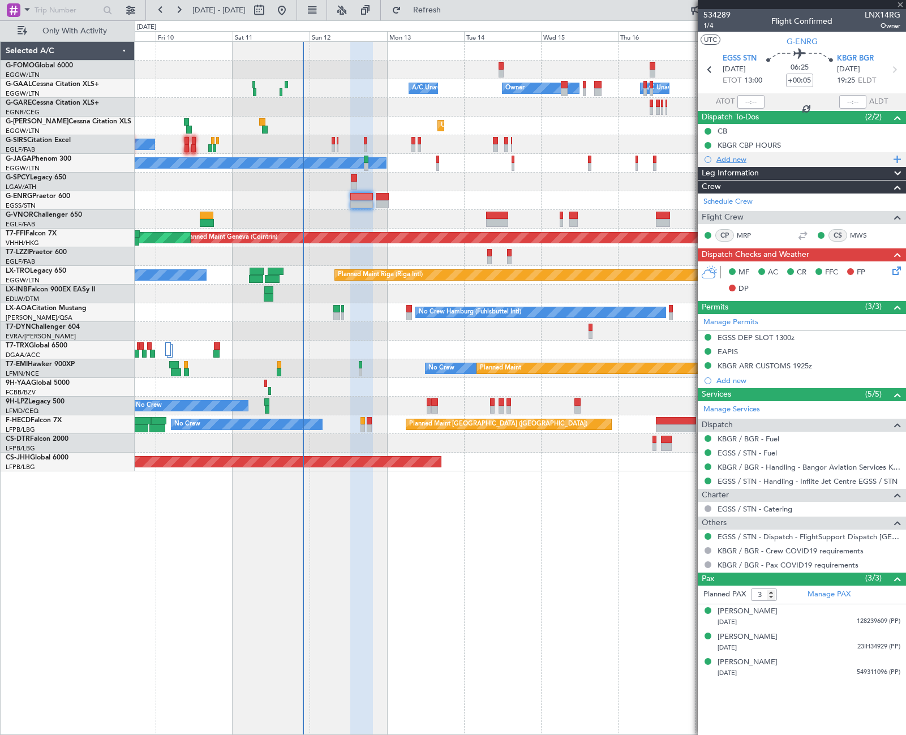
type input "+00:20"
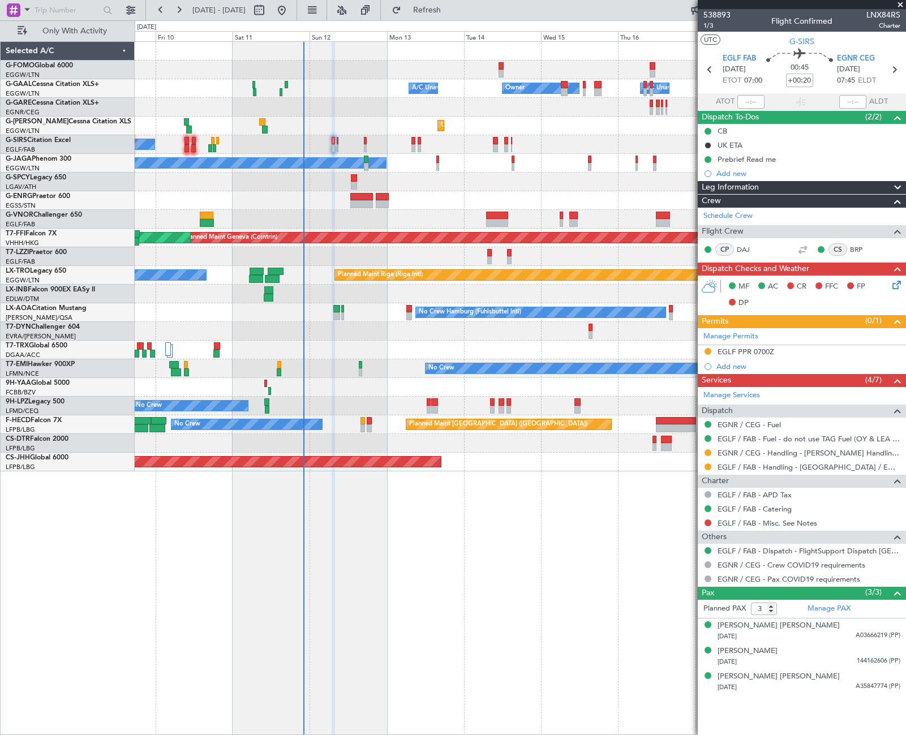
click at [115, 353] on div "Owner Owner A/C Unavailable A/C Unavailable Unplanned Maint [GEOGRAPHIC_DATA] (…" at bounding box center [453, 377] width 906 height 715
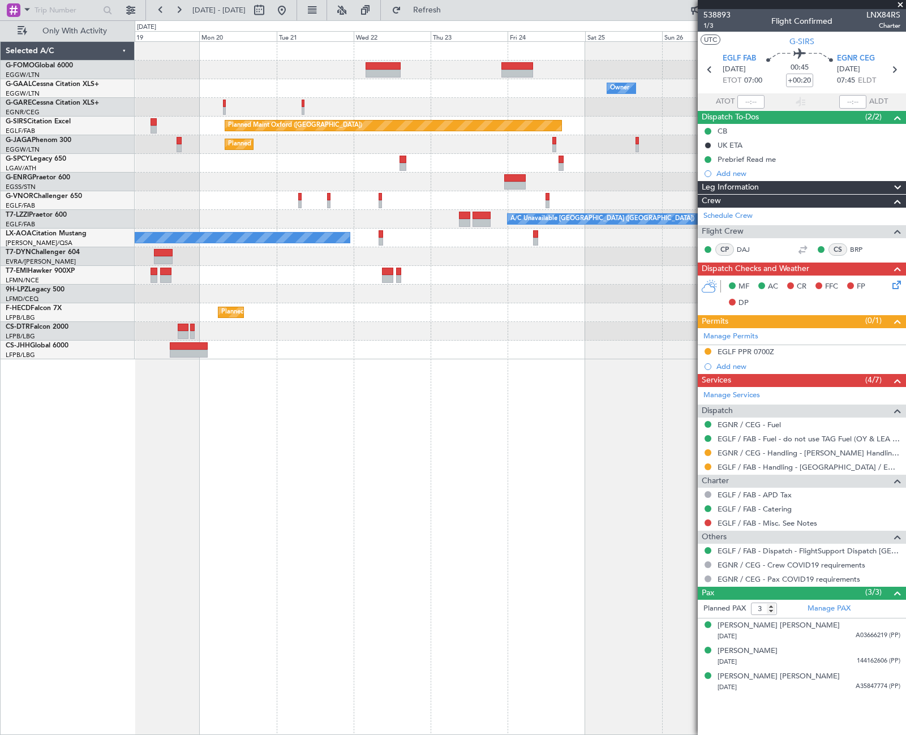
click at [310, 426] on div "Owner Planned Maint [GEOGRAPHIC_DATA] ([GEOGRAPHIC_DATA]) Planned Maint [GEOGRA…" at bounding box center [520, 388] width 771 height 694
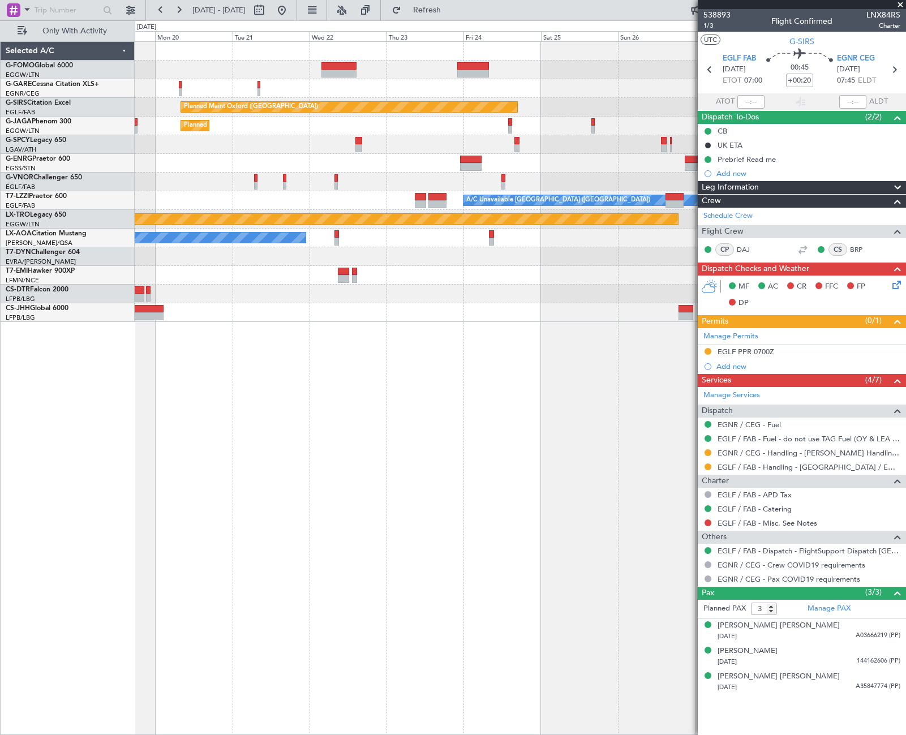
click at [364, 282] on div "Planned Maint Oxford ([GEOGRAPHIC_DATA]) Planned Maint [GEOGRAPHIC_DATA] ([GEOG…" at bounding box center [520, 182] width 771 height 280
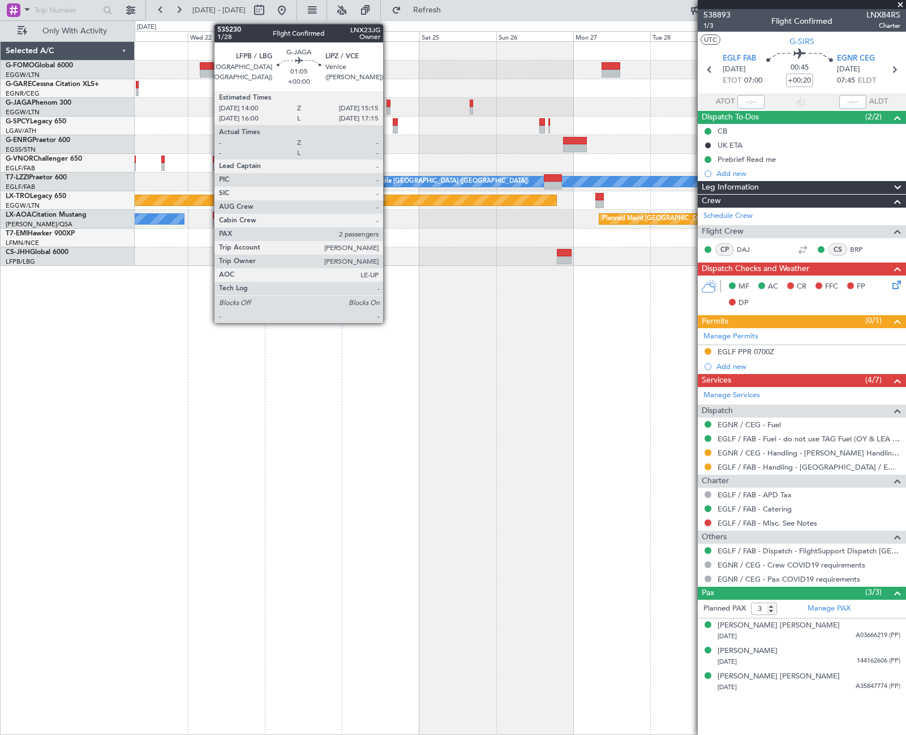
click at [388, 108] on div at bounding box center [388, 111] width 5 height 8
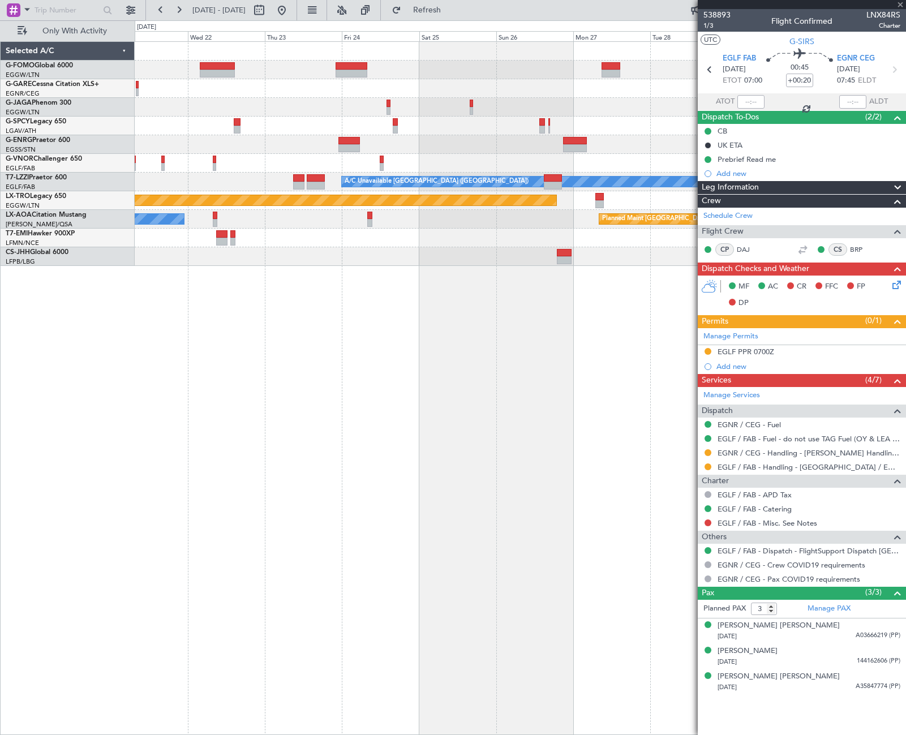
type input "2"
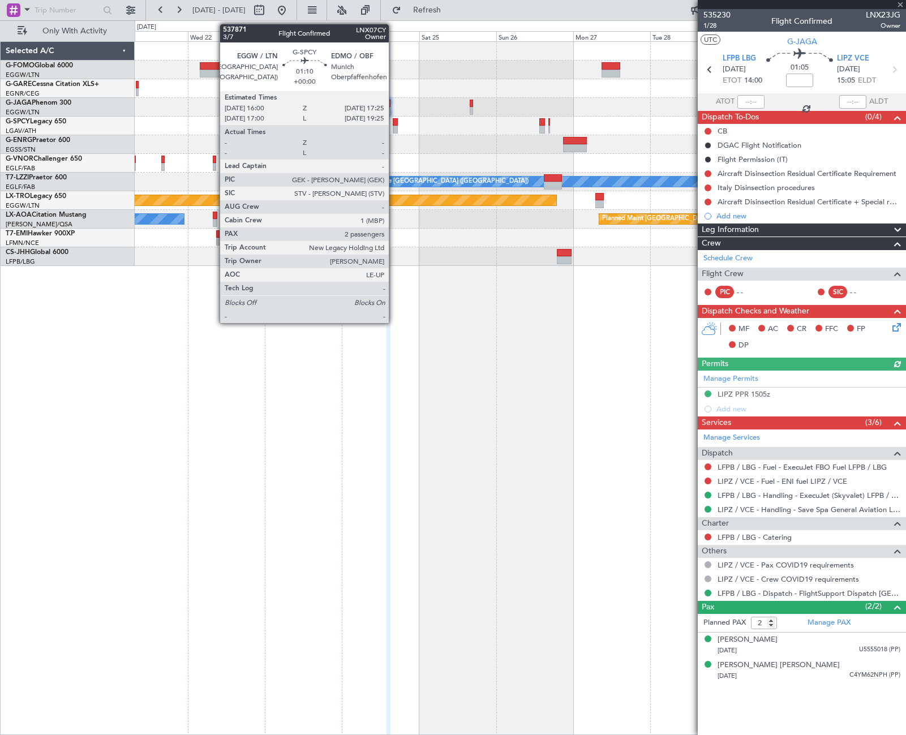
click at [394, 122] on div at bounding box center [395, 122] width 5 height 8
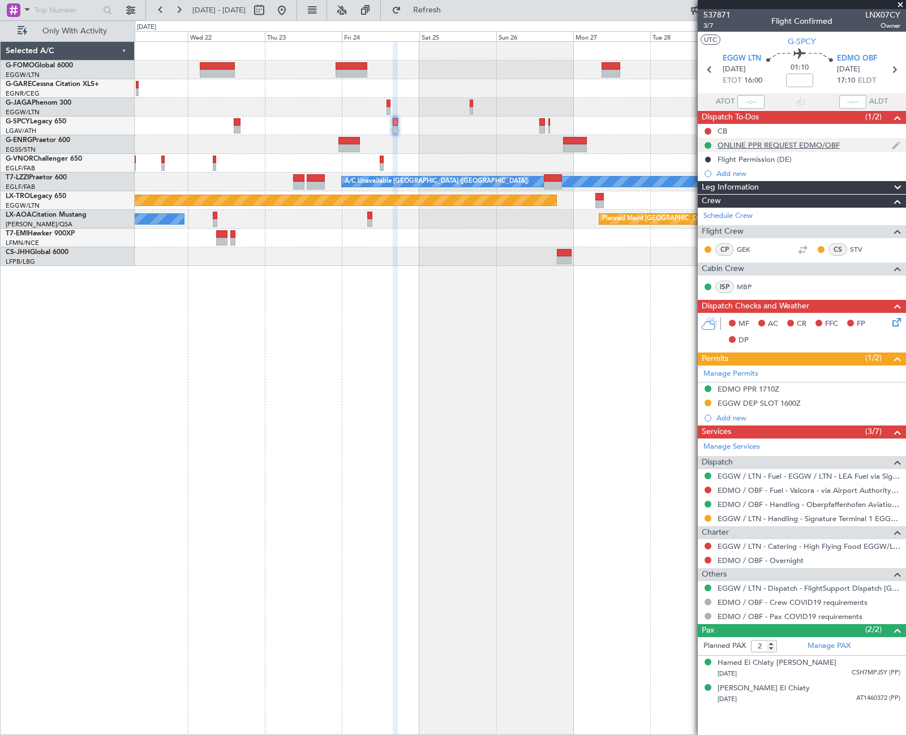
click at [782, 144] on div "ONLINE PPR REQUEST EDMO/OBF" at bounding box center [779, 145] width 122 height 10
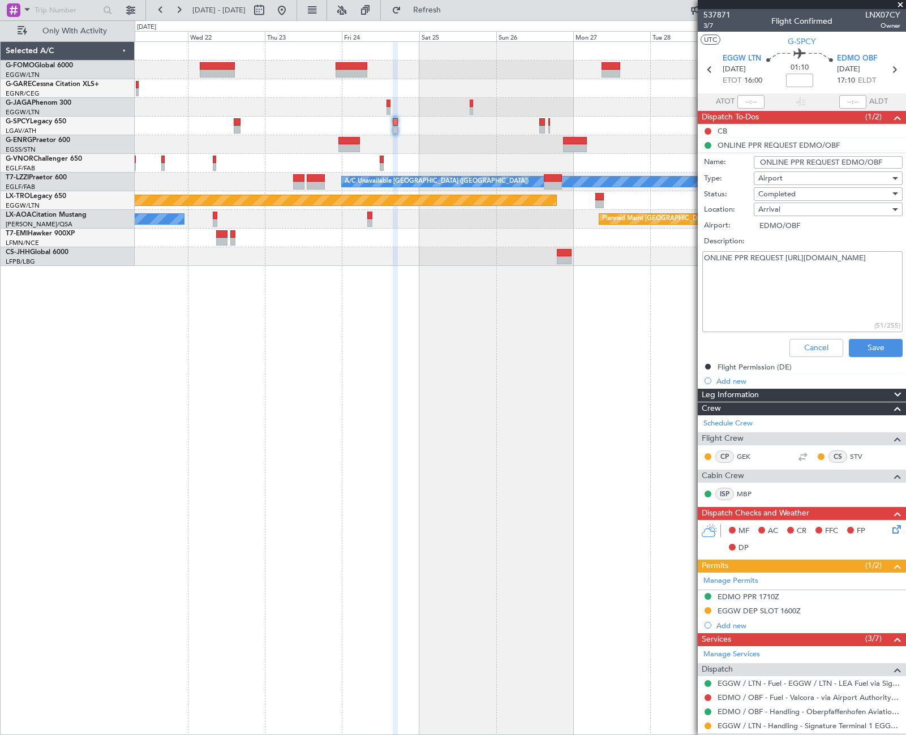
drag, startPoint x: 808, startPoint y: 272, endPoint x: 702, endPoint y: 273, distance: 106.4
click at [702, 273] on div "ONLINE PPR REQUEST [URL][DOMAIN_NAME] (51/255)" at bounding box center [802, 291] width 220 height 85
click at [812, 345] on button "Cancel" at bounding box center [816, 348] width 54 height 18
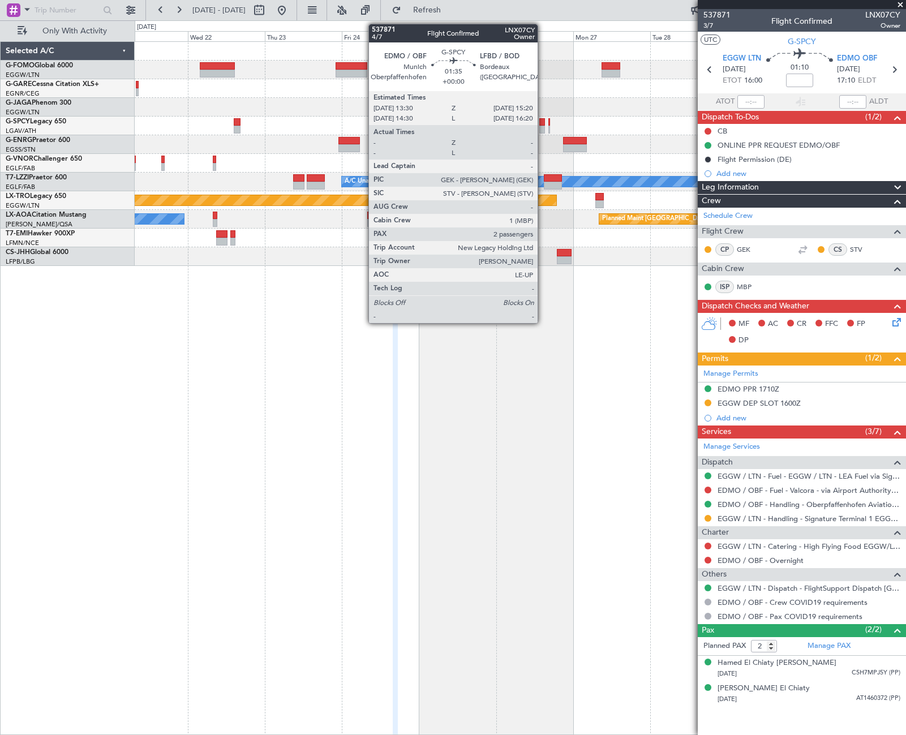
click at [543, 121] on div at bounding box center [542, 122] width 6 height 8
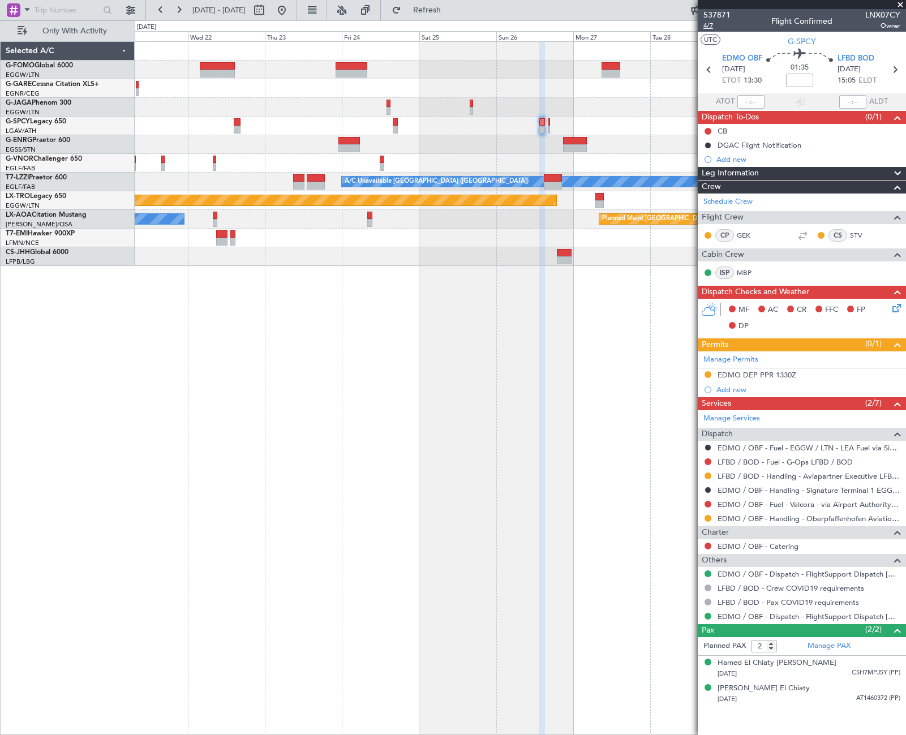
click at [714, 28] on span "4/7" at bounding box center [716, 26] width 27 height 10
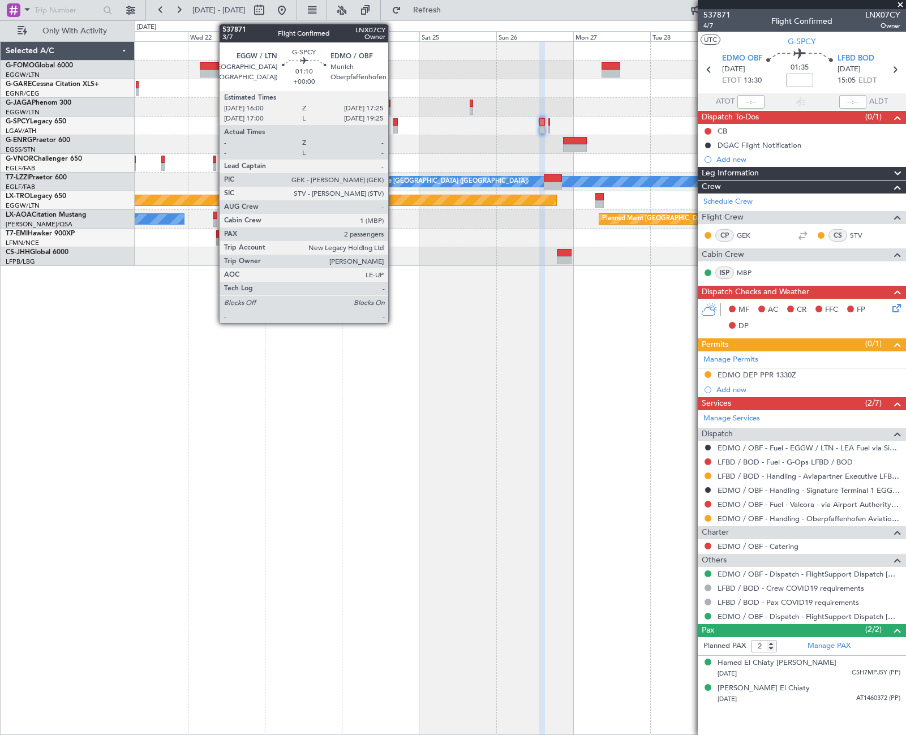
click at [393, 123] on div at bounding box center [395, 122] width 5 height 8
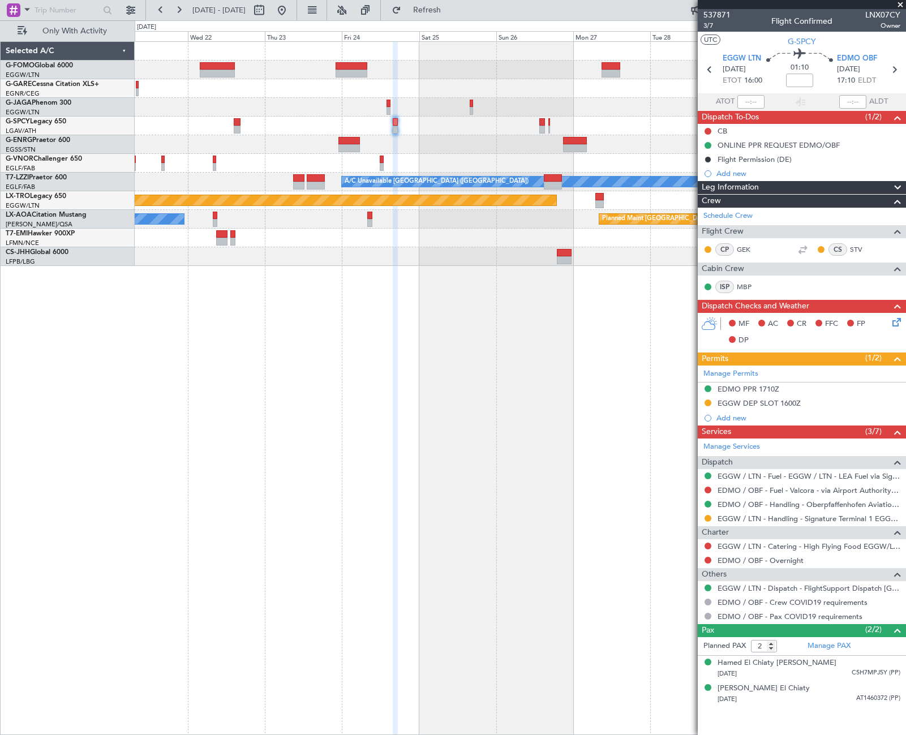
click at [234, 333] on div "Planned Maint [GEOGRAPHIC_DATA] ([GEOGRAPHIC_DATA]) A/C Unavailable [GEOGRAPHIC…" at bounding box center [520, 388] width 771 height 694
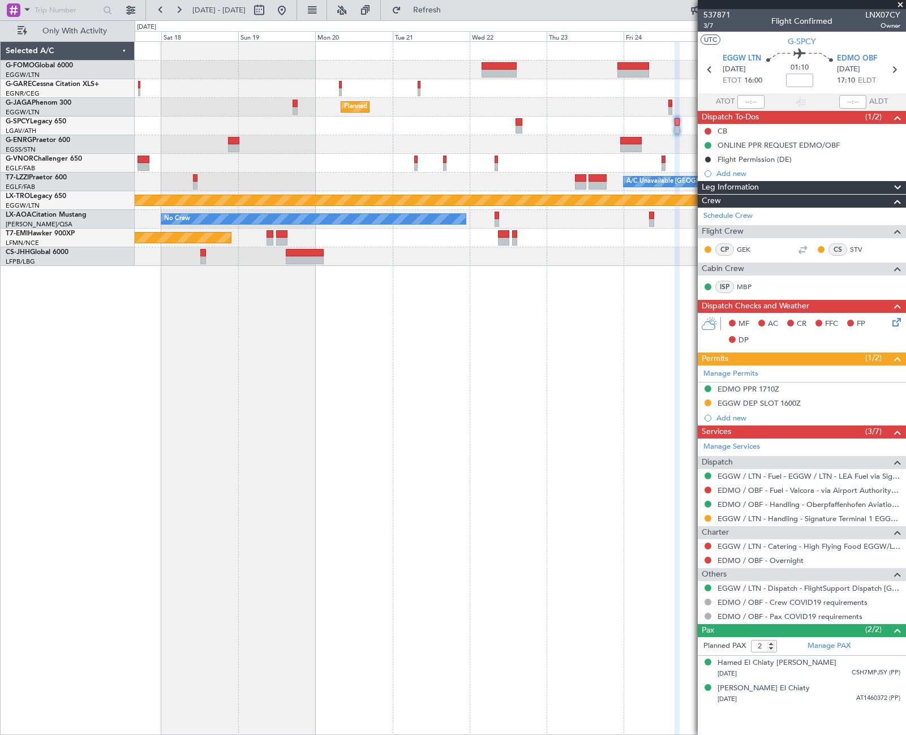
click at [647, 376] on div "Planned Maint [GEOGRAPHIC_DATA] ([GEOGRAPHIC_DATA]) A/C Unavailable [GEOGRAPHIC…" at bounding box center [520, 388] width 771 height 694
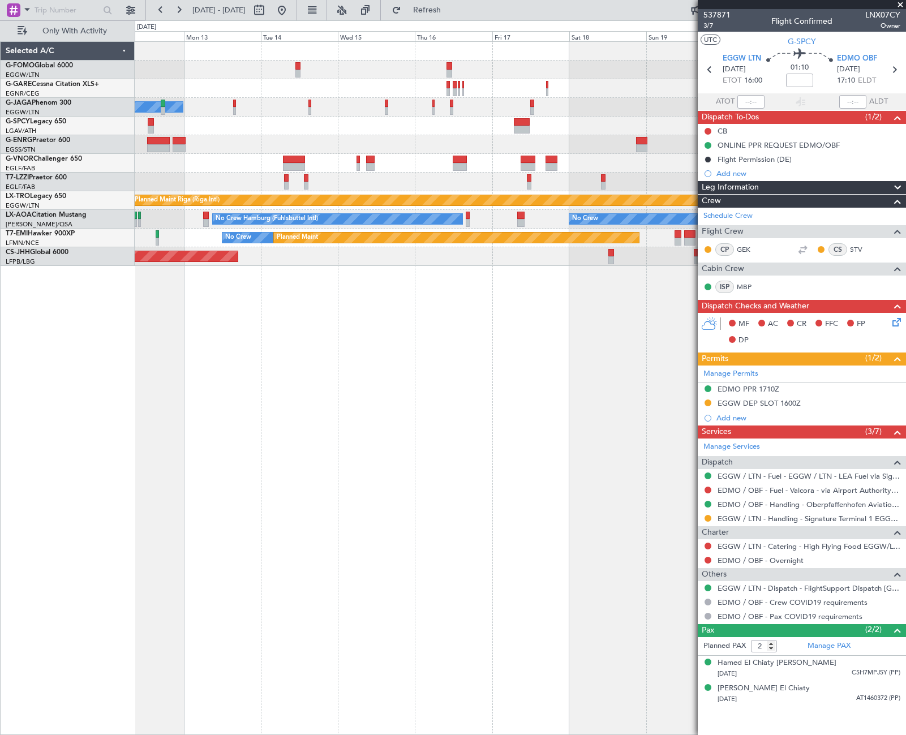
click at [617, 450] on div "Planned Maint [GEOGRAPHIC_DATA] ([GEOGRAPHIC_DATA]) No Crew A/C Unavailable [GE…" at bounding box center [520, 388] width 771 height 694
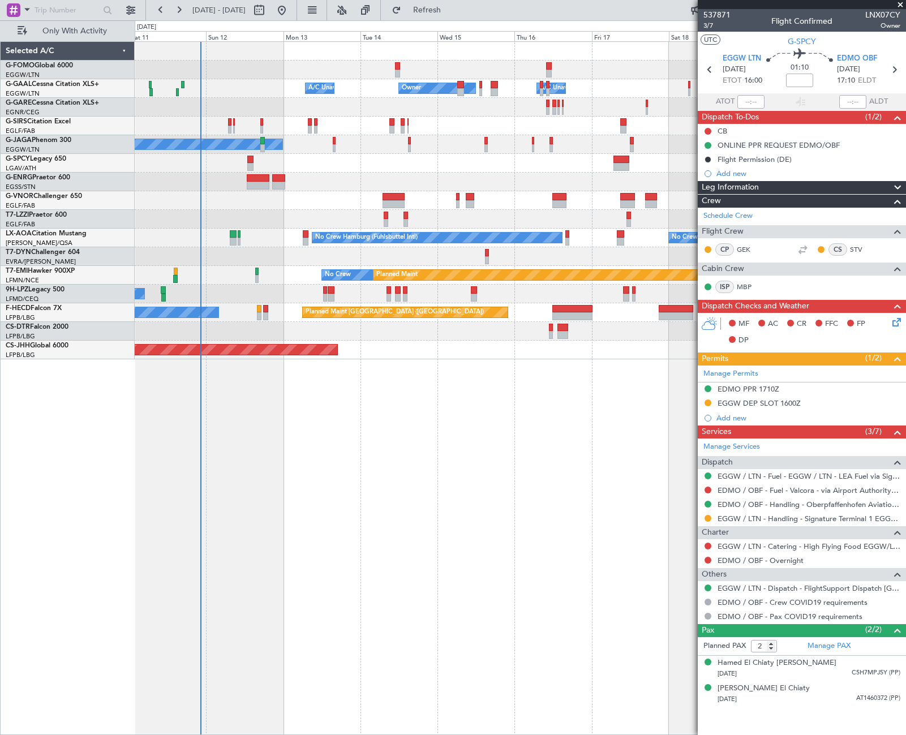
click at [460, 497] on div "A/C Unavailable Owner Owner A/C Unavailable Planned Maint [GEOGRAPHIC_DATA] ([G…" at bounding box center [520, 388] width 771 height 694
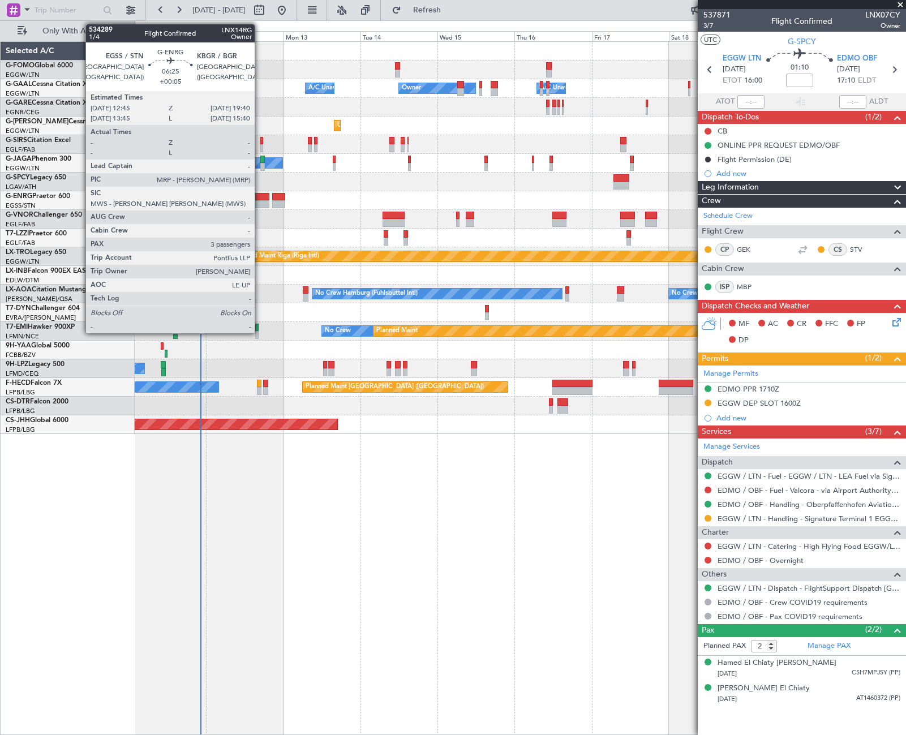
click at [260, 203] on div at bounding box center [258, 204] width 23 height 8
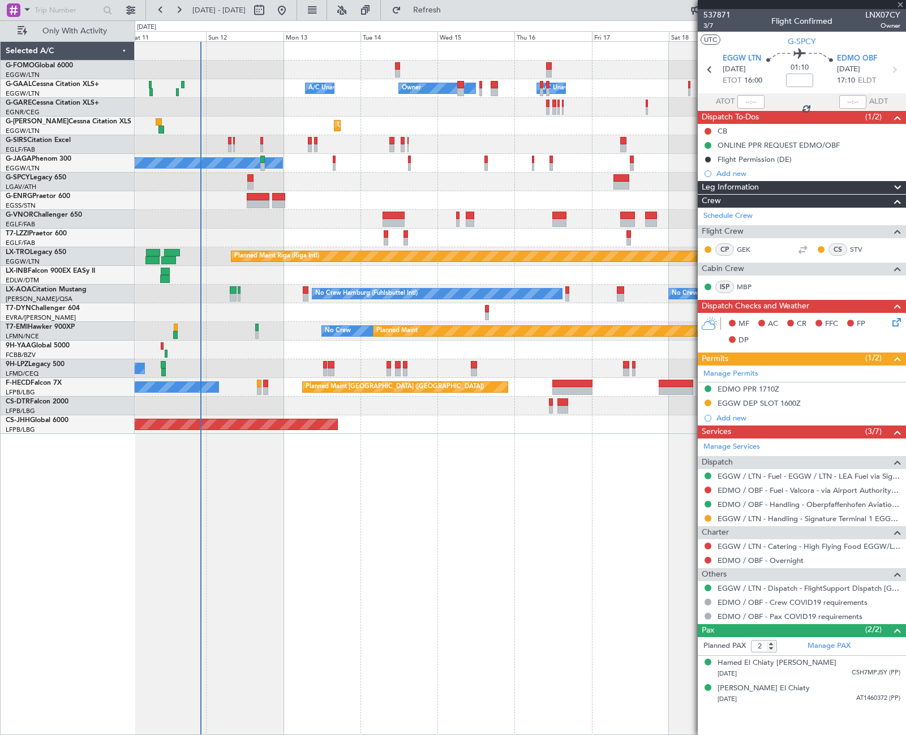
type input "+00:05"
type input "3"
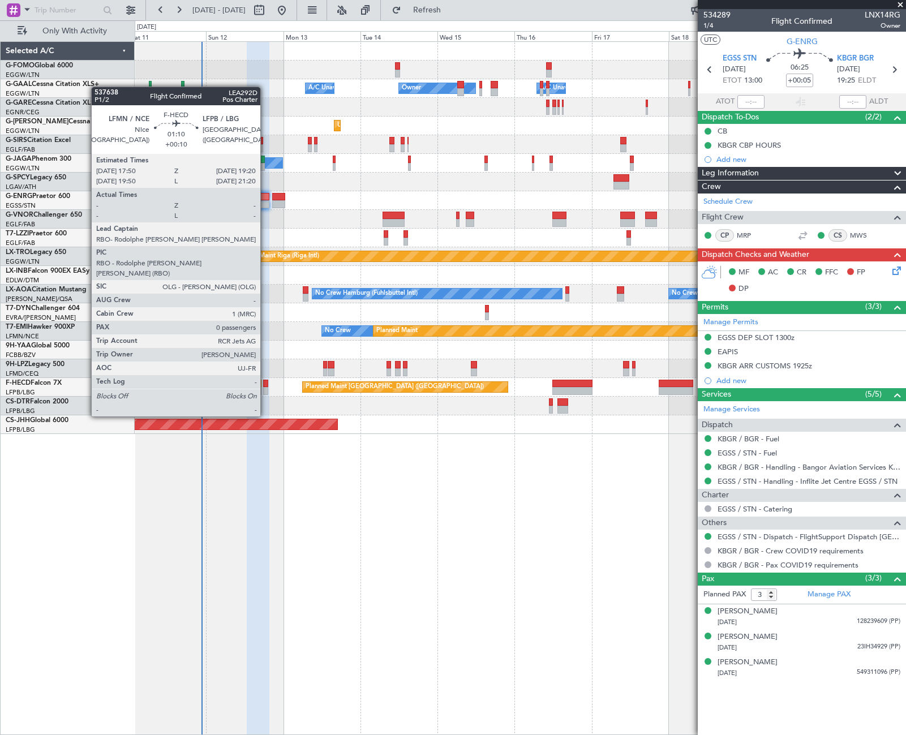
click at [265, 385] on div at bounding box center [265, 384] width 5 height 8
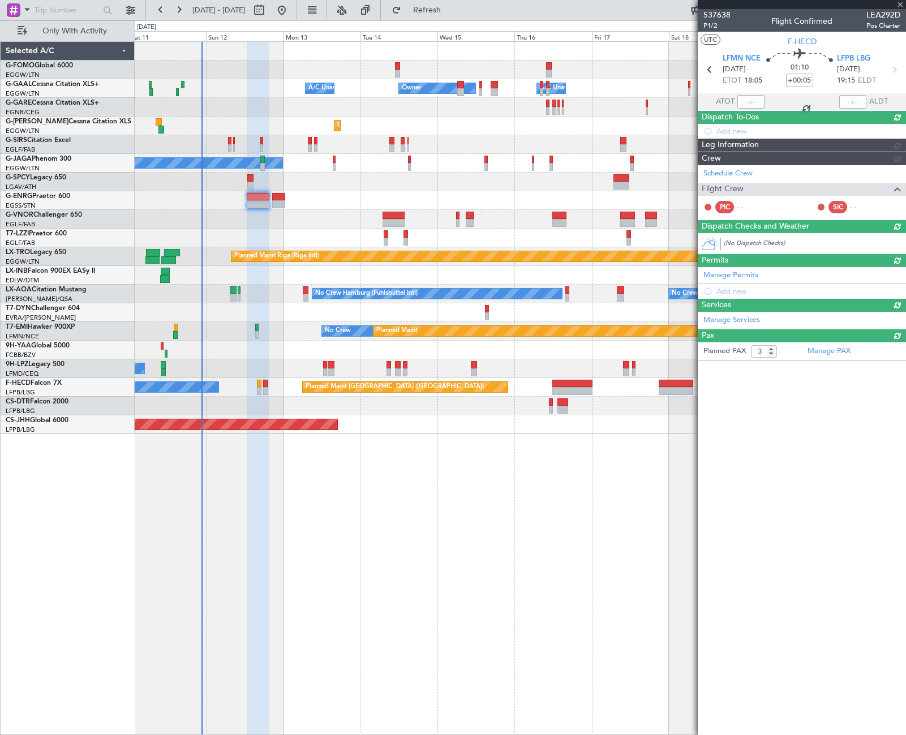
type input "+00:10"
type input "0"
